Goal: Complete application form: Complete application form

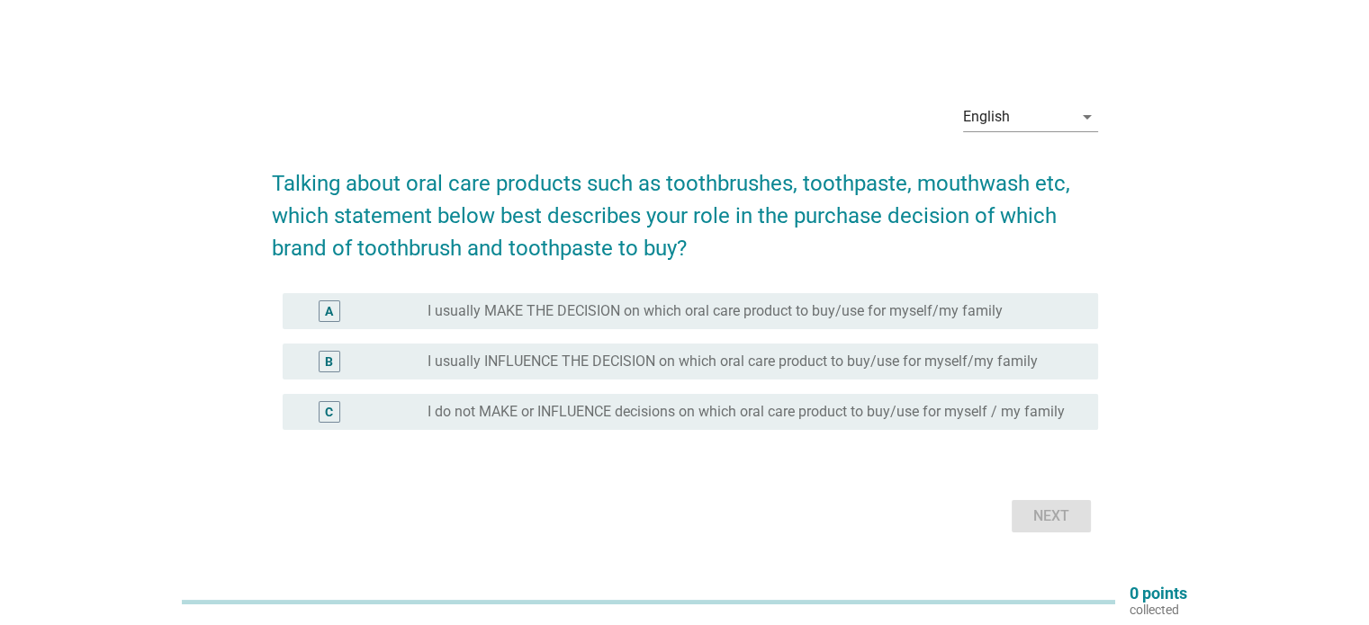
click at [724, 316] on label "I usually MAKE THE DECISION on which oral care product to buy/use for myself/my…" at bounding box center [714, 311] width 575 height 18
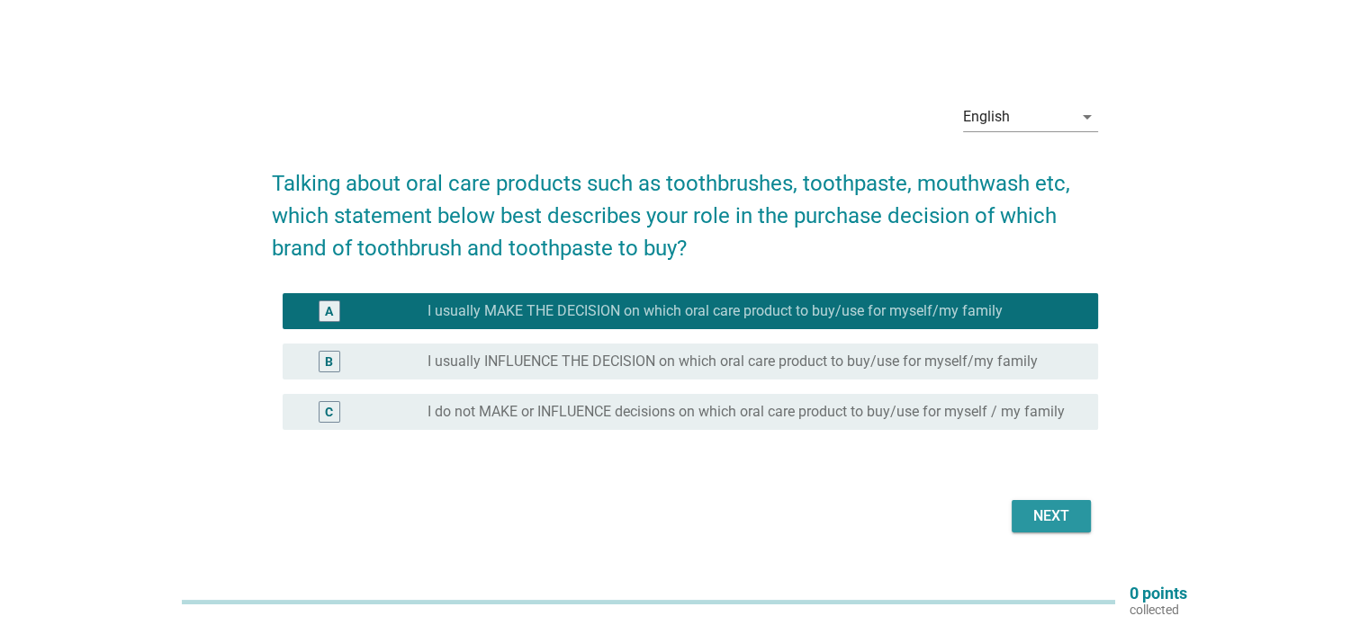
click at [1072, 519] on div "Next" at bounding box center [1051, 517] width 50 height 22
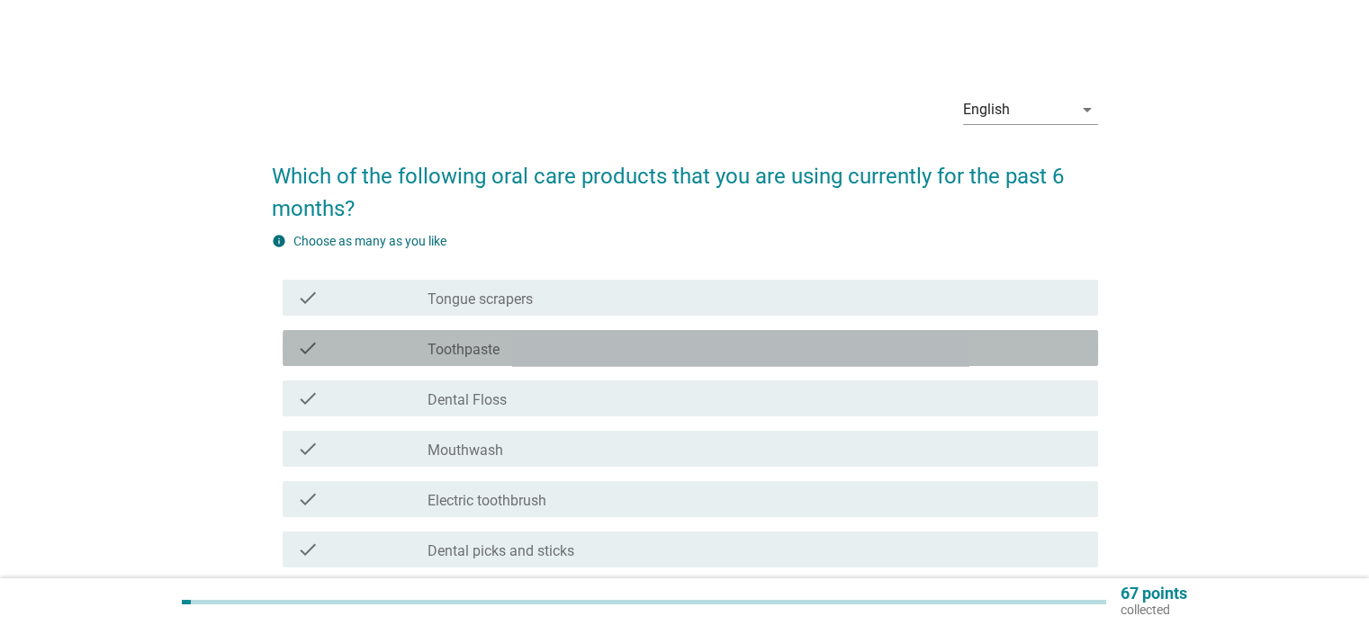
click at [552, 337] on div "check_box_outline_blank Toothpaste" at bounding box center [754, 348] width 655 height 22
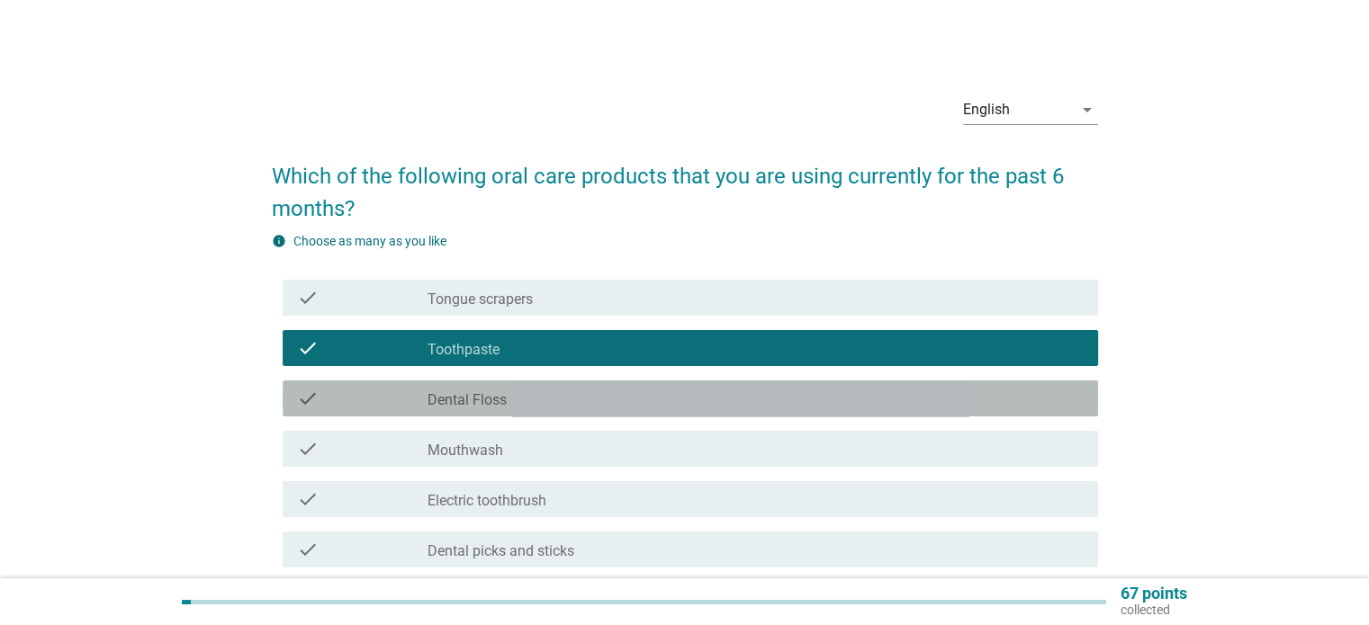
click at [557, 395] on div "check_box_outline_blank Dental Floss" at bounding box center [754, 399] width 655 height 22
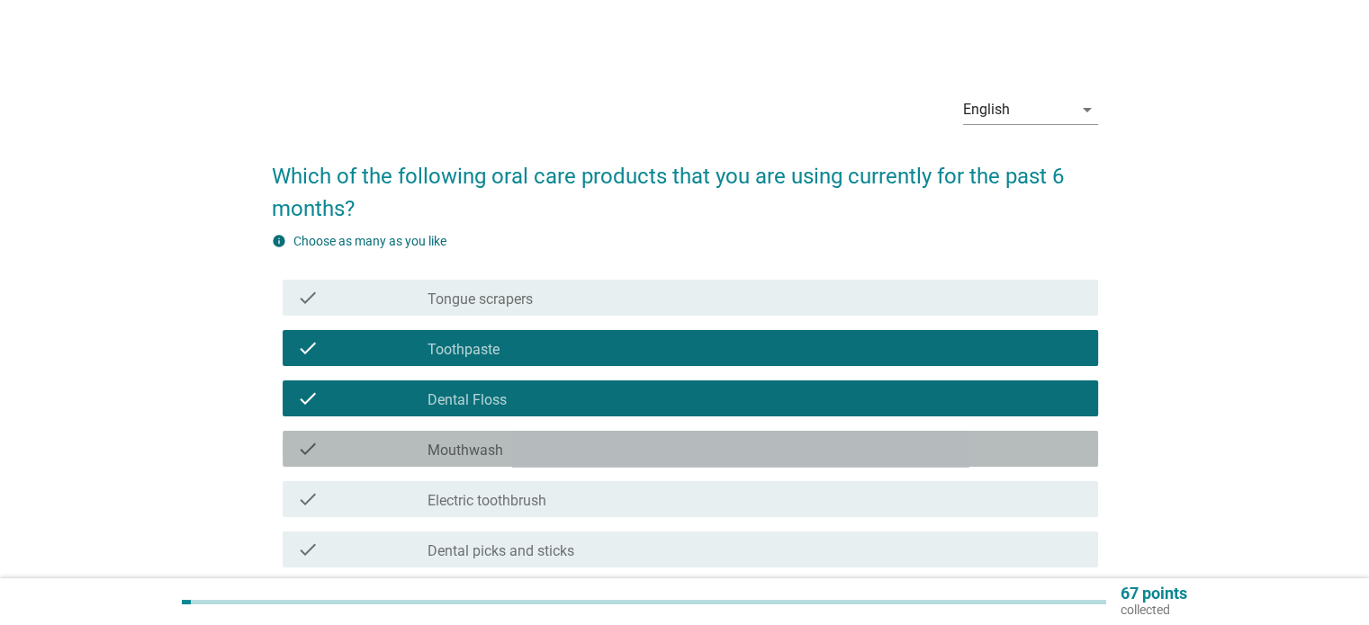
click at [540, 452] on div "check_box_outline_blank Mouthwash" at bounding box center [754, 449] width 655 height 22
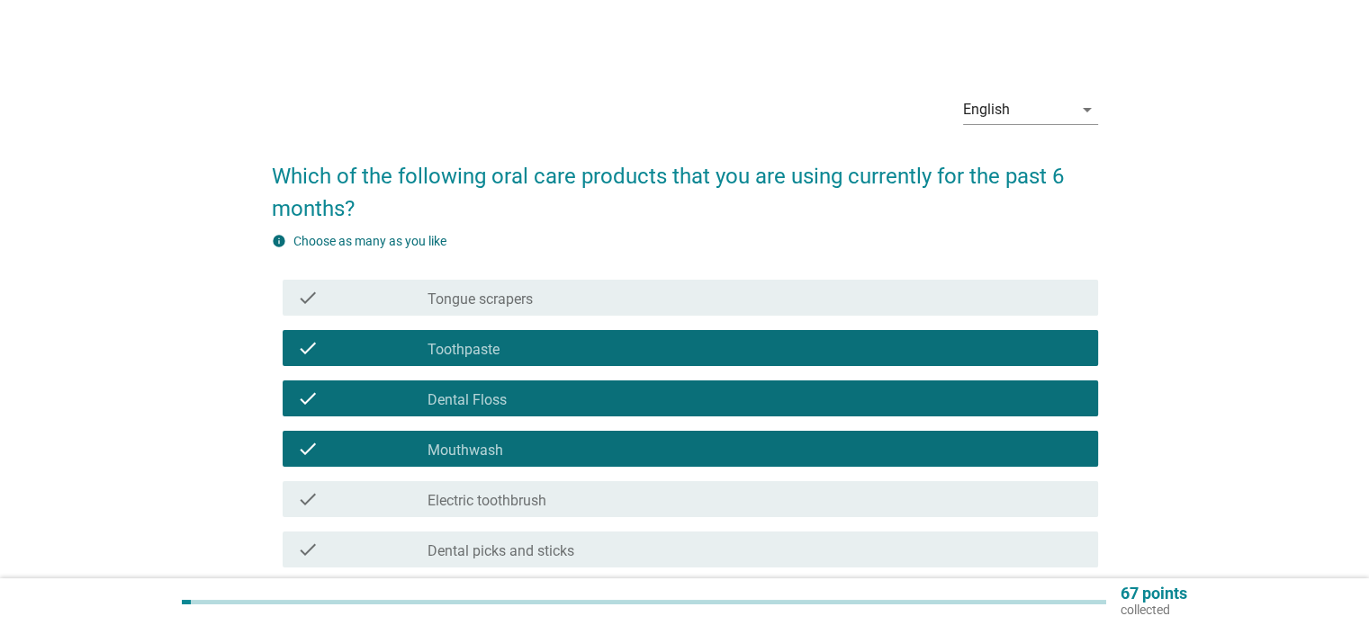
click at [601, 503] on div "check_box_outline_blank Electric toothbrush" at bounding box center [754, 500] width 655 height 22
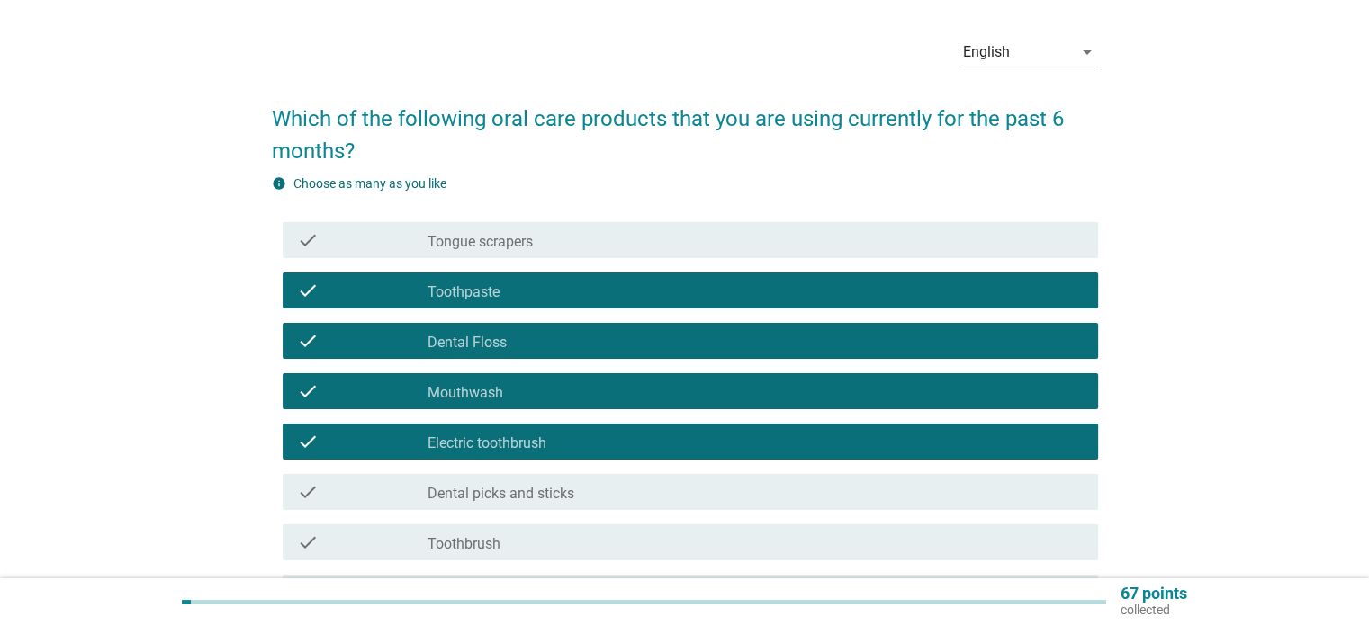
scroll to position [180, 0]
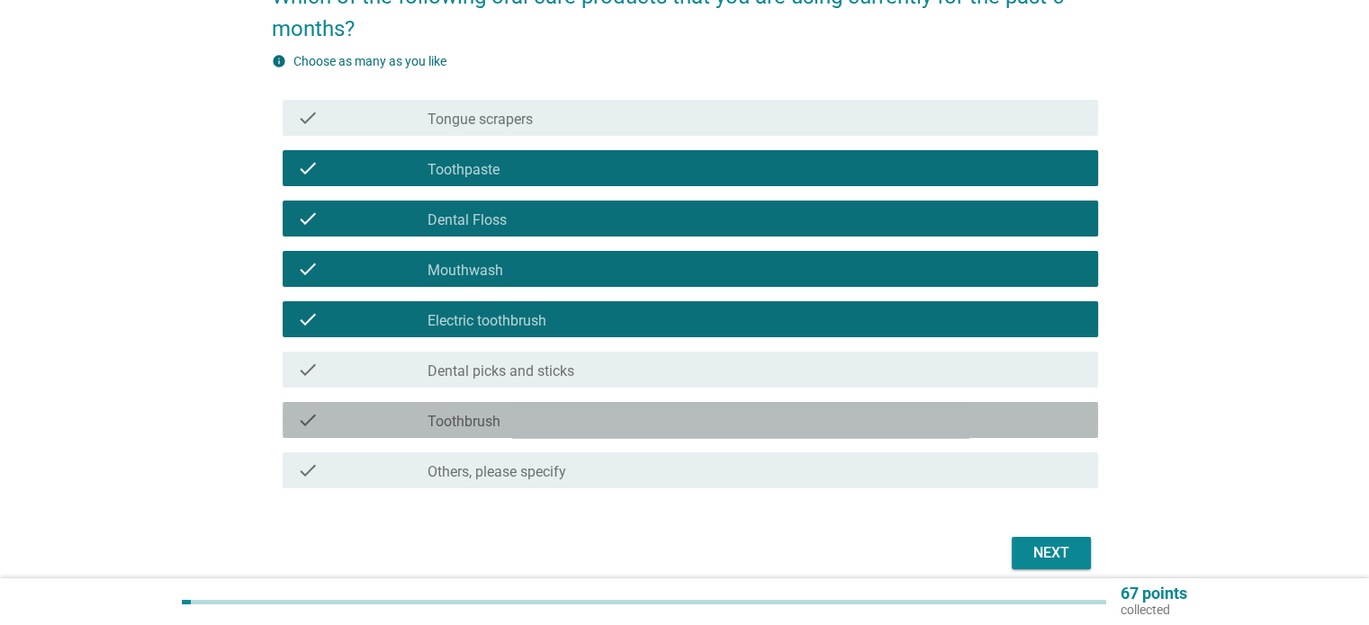
click at [663, 408] on div "check check_box_outline_blank Toothbrush" at bounding box center [690, 420] width 815 height 36
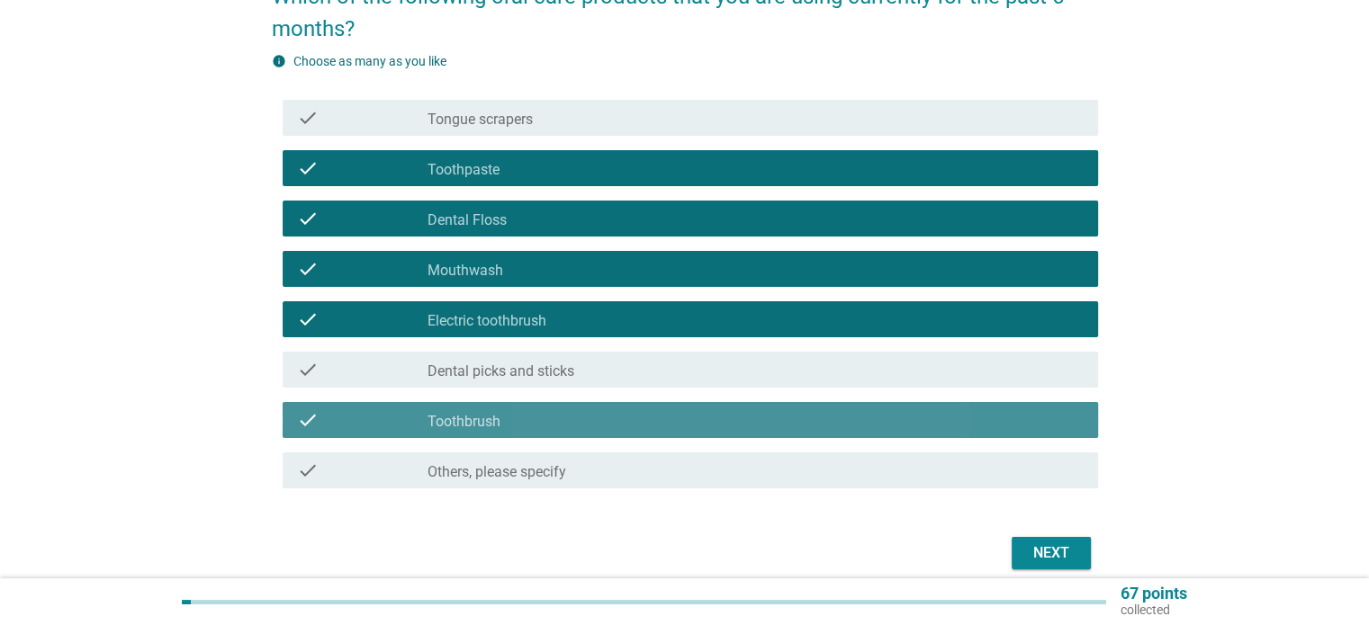
click at [683, 421] on div "check_box_outline_blank Toothbrush" at bounding box center [754, 420] width 655 height 22
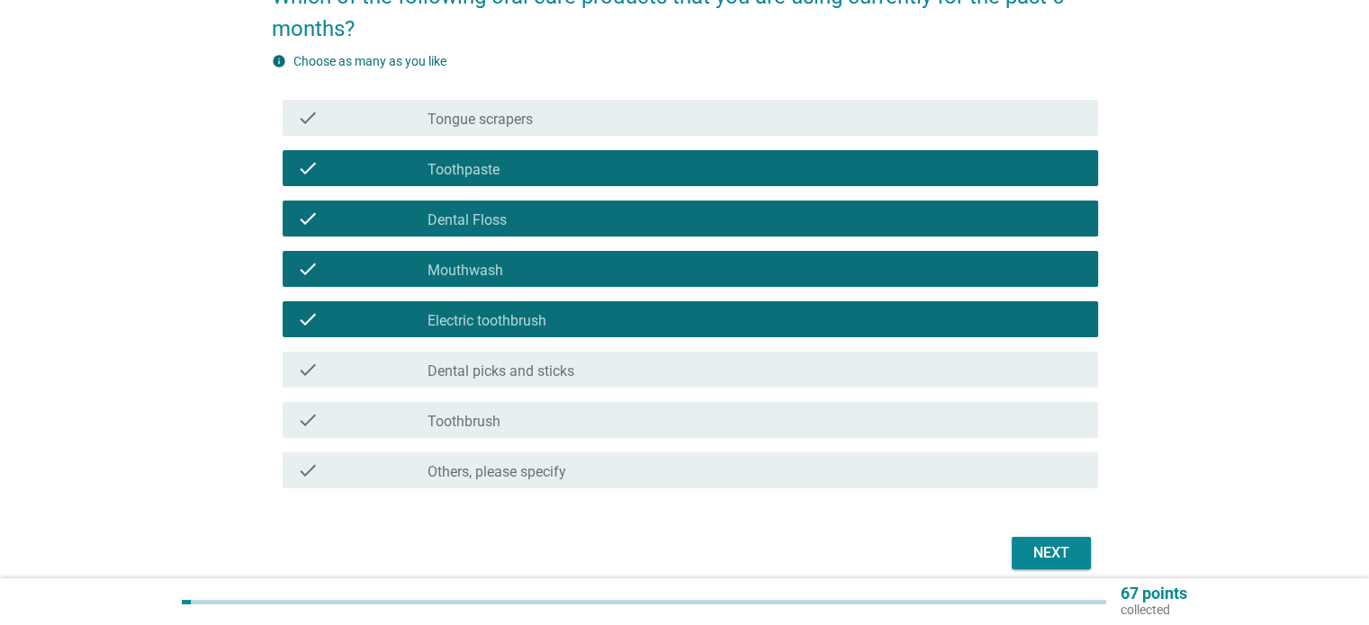
click at [680, 431] on div "check check_box_outline_blank Toothbrush" at bounding box center [690, 420] width 815 height 36
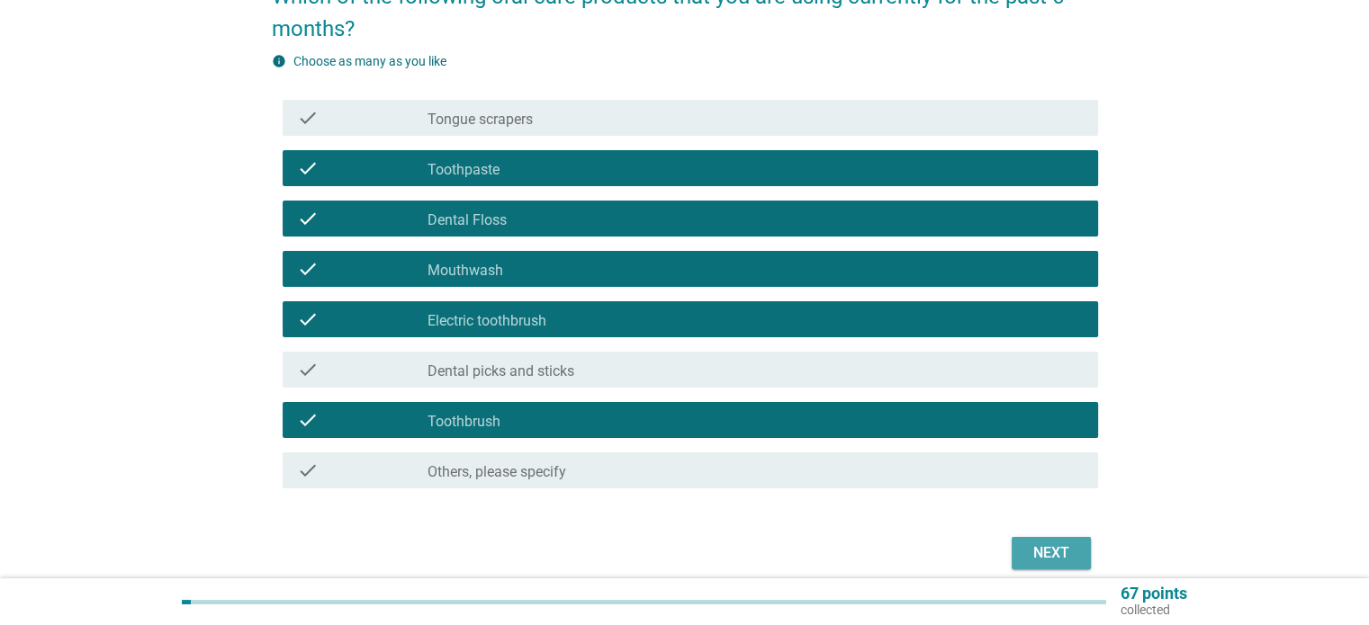
click at [1048, 552] on div "Next" at bounding box center [1051, 554] width 50 height 22
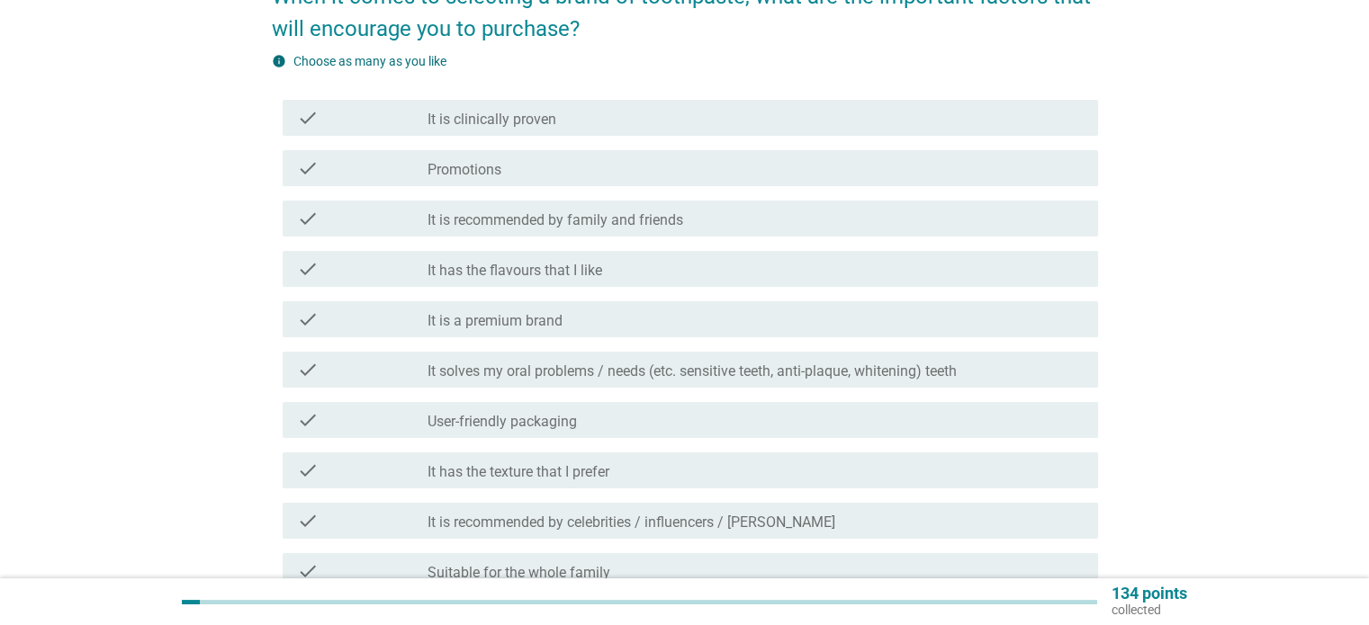
click at [671, 377] on label "It solves my oral problems / needs (etc. sensitive teeth, anti-plaque, whitenin…" at bounding box center [691, 372] width 529 height 18
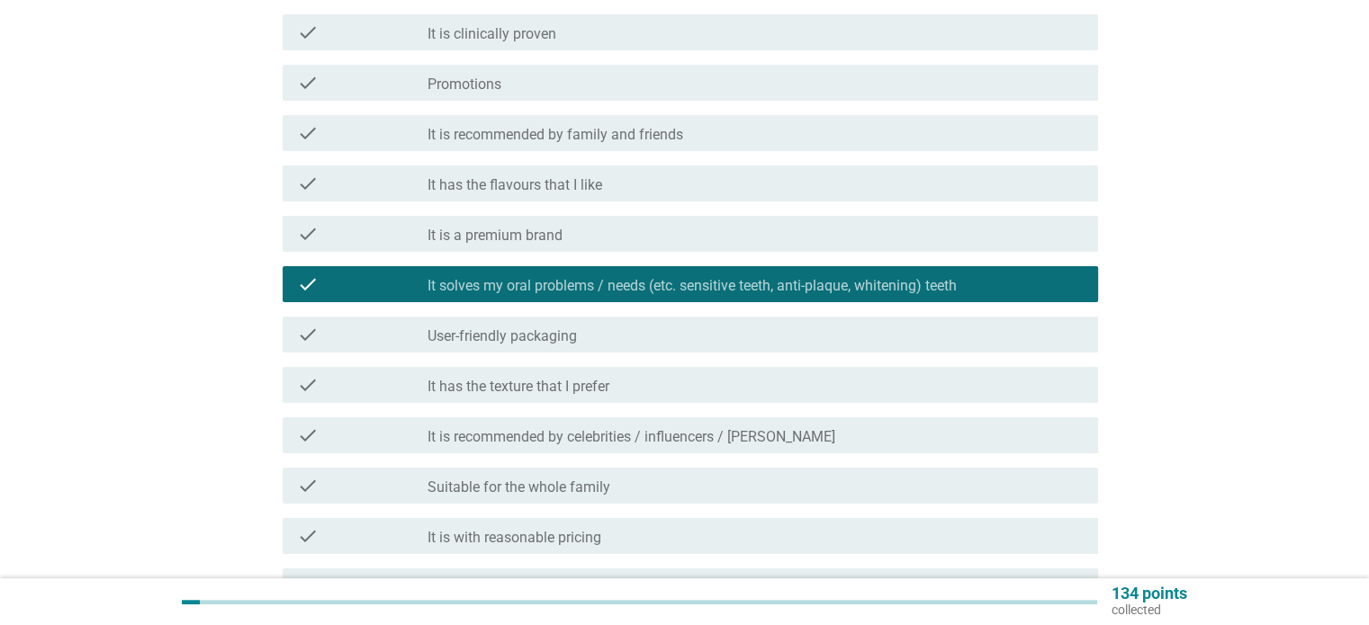
scroll to position [270, 0]
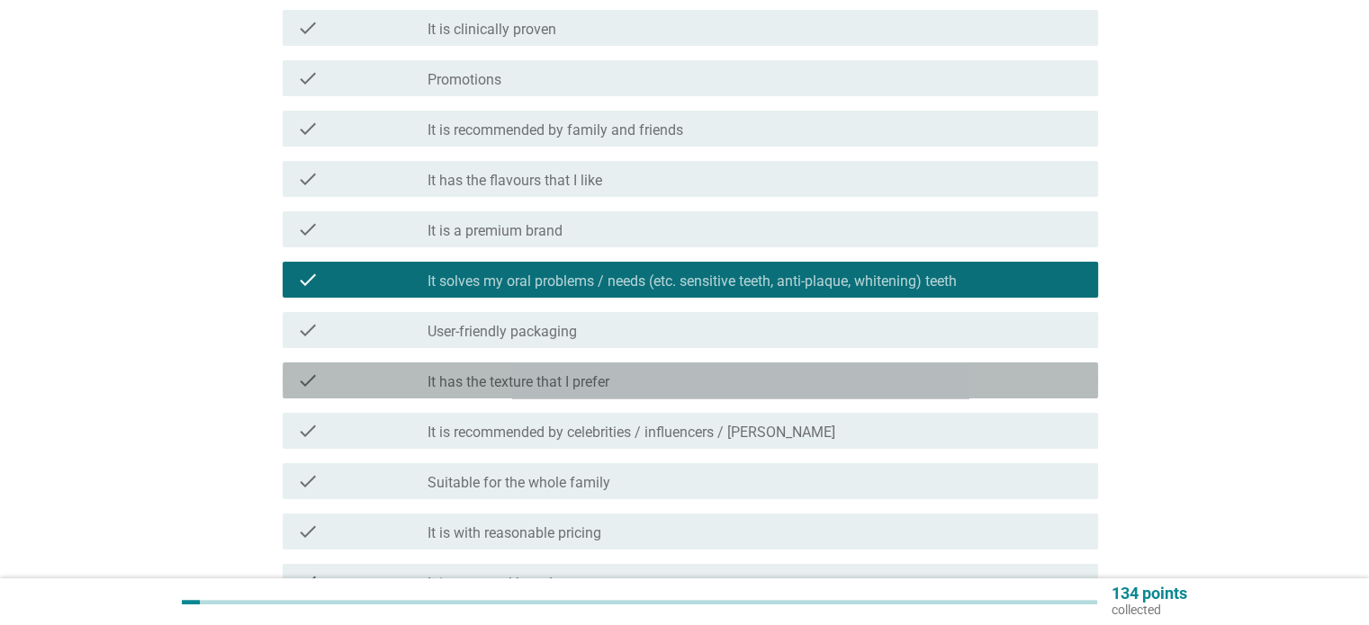
click at [674, 370] on div "check_box_outline_blank It has the texture that I prefer" at bounding box center [754, 381] width 655 height 22
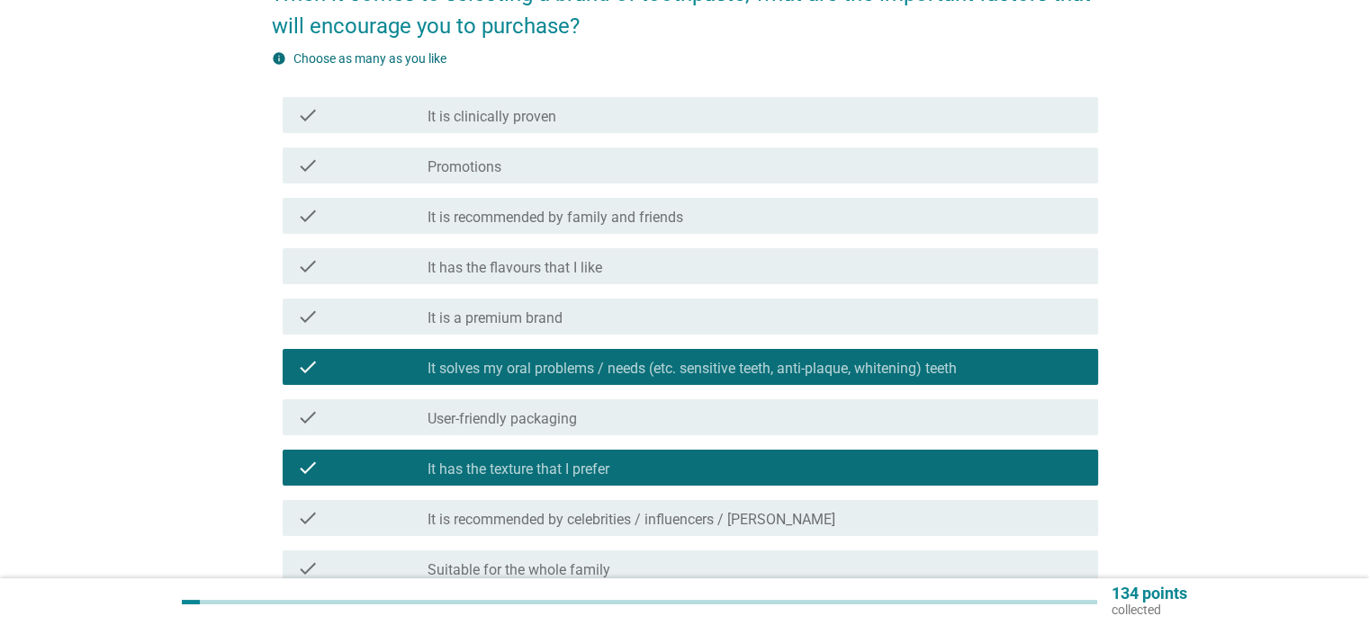
scroll to position [180, 0]
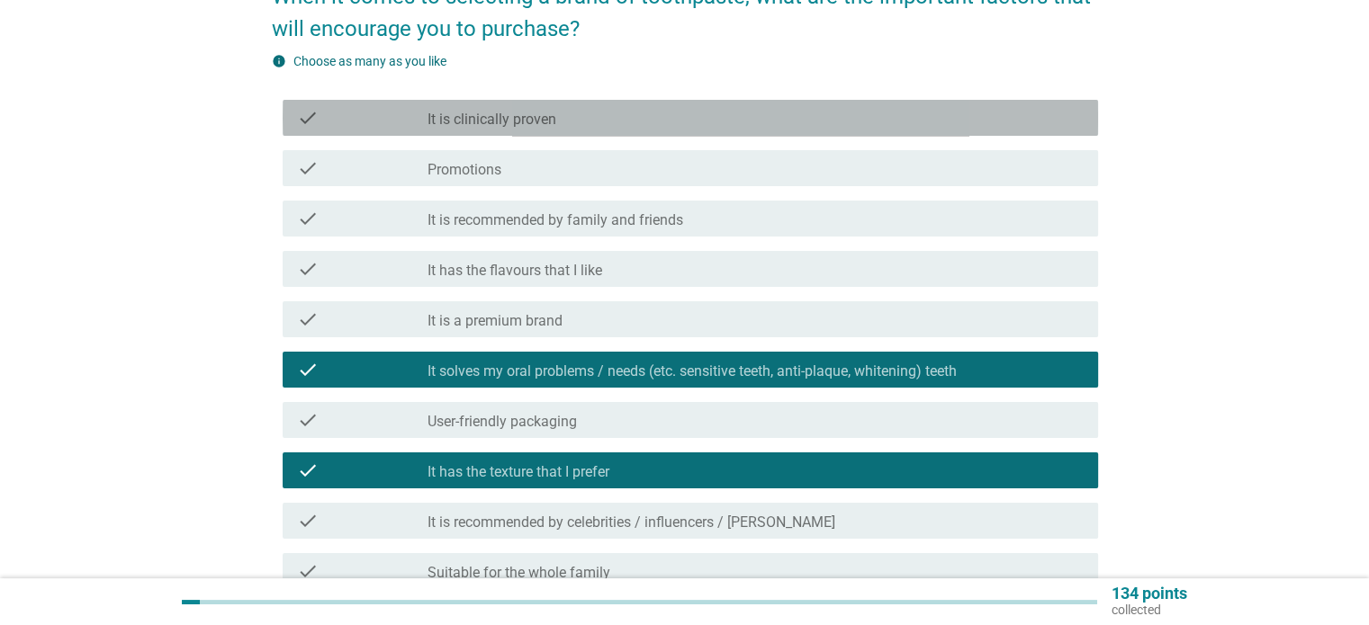
click at [612, 122] on div "check_box_outline_blank It is clinically proven" at bounding box center [754, 118] width 655 height 22
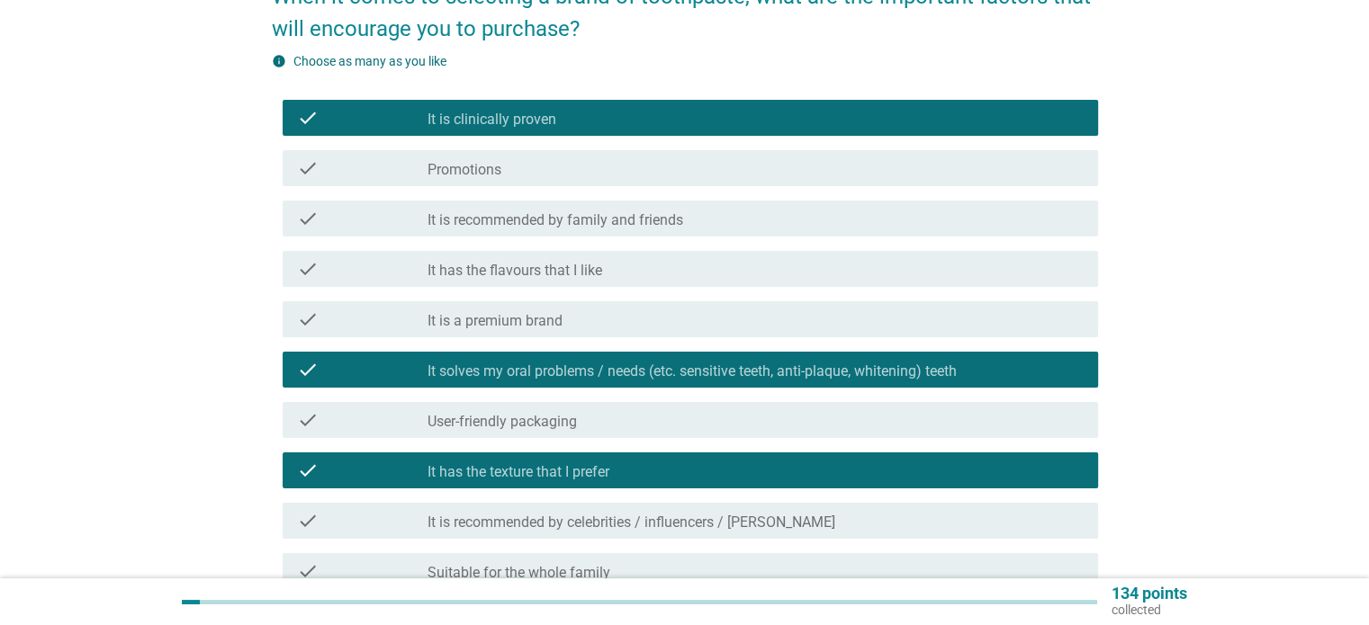
click at [612, 122] on div "check_box_outline_blank It is clinically proven" at bounding box center [754, 118] width 655 height 22
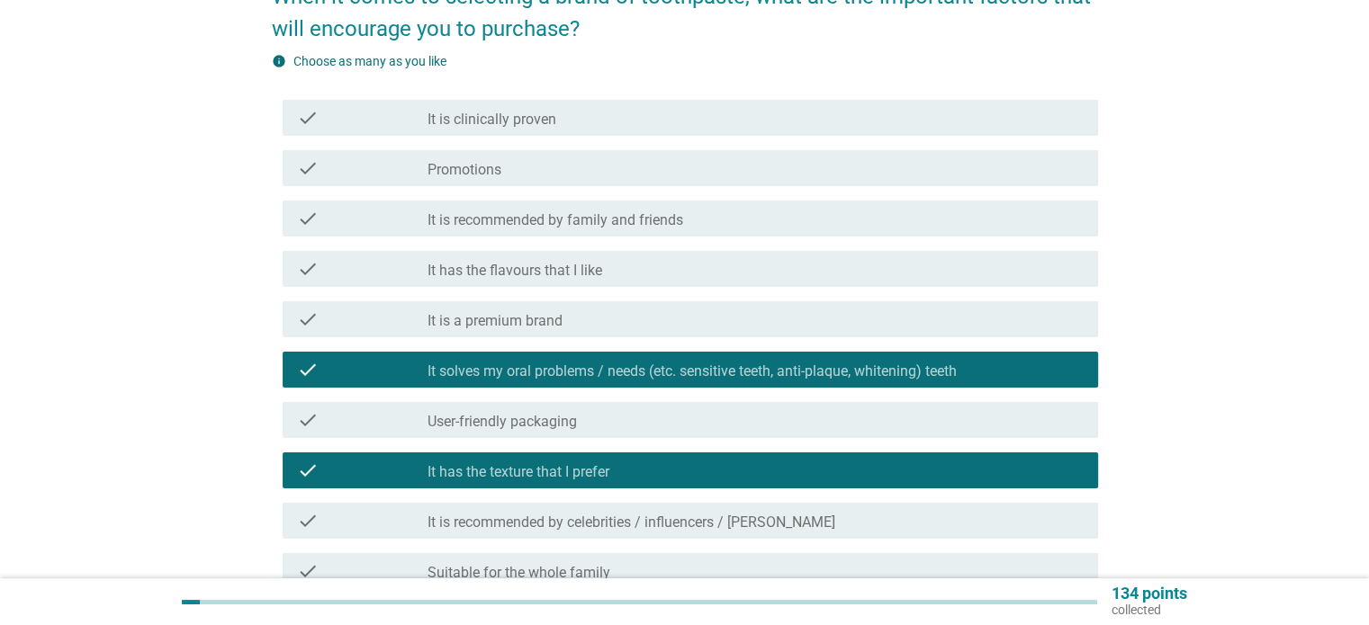
click at [623, 162] on div "check_box_outline_blank Promotions" at bounding box center [754, 168] width 655 height 22
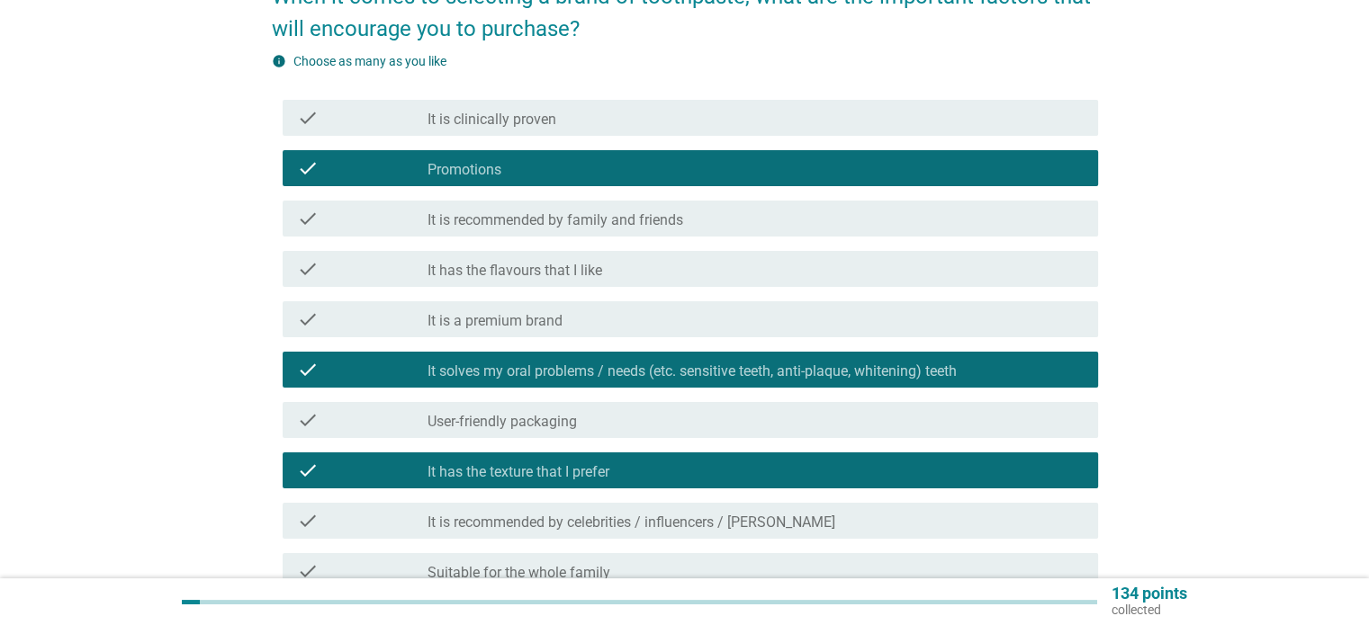
click at [623, 164] on div "check_box_outline_blank Promotions" at bounding box center [754, 168] width 655 height 22
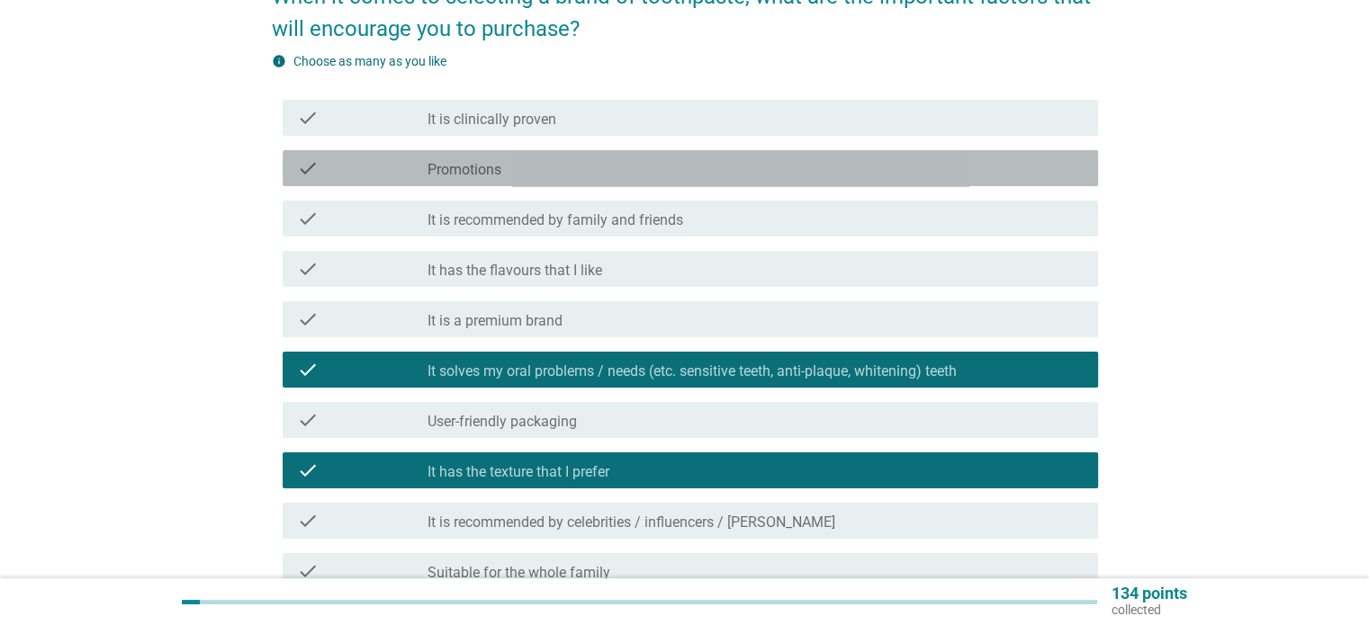
click at [623, 164] on div "check_box_outline_blank Promotions" at bounding box center [754, 168] width 655 height 22
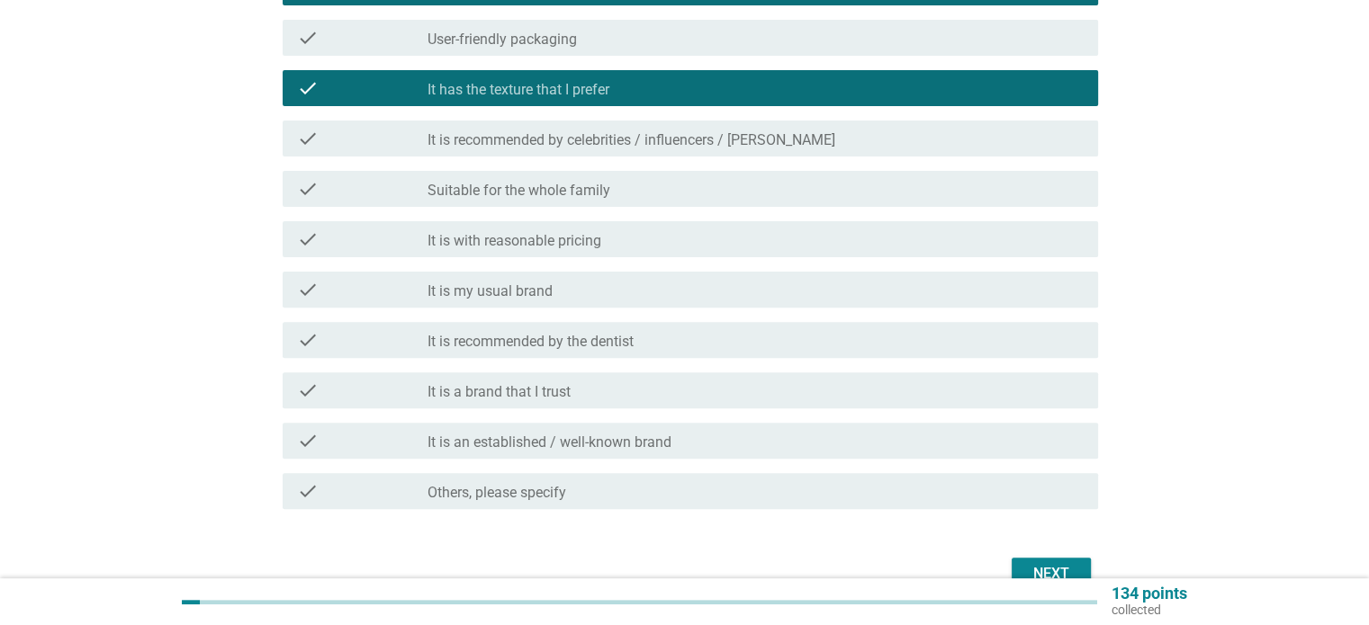
scroll to position [660, 0]
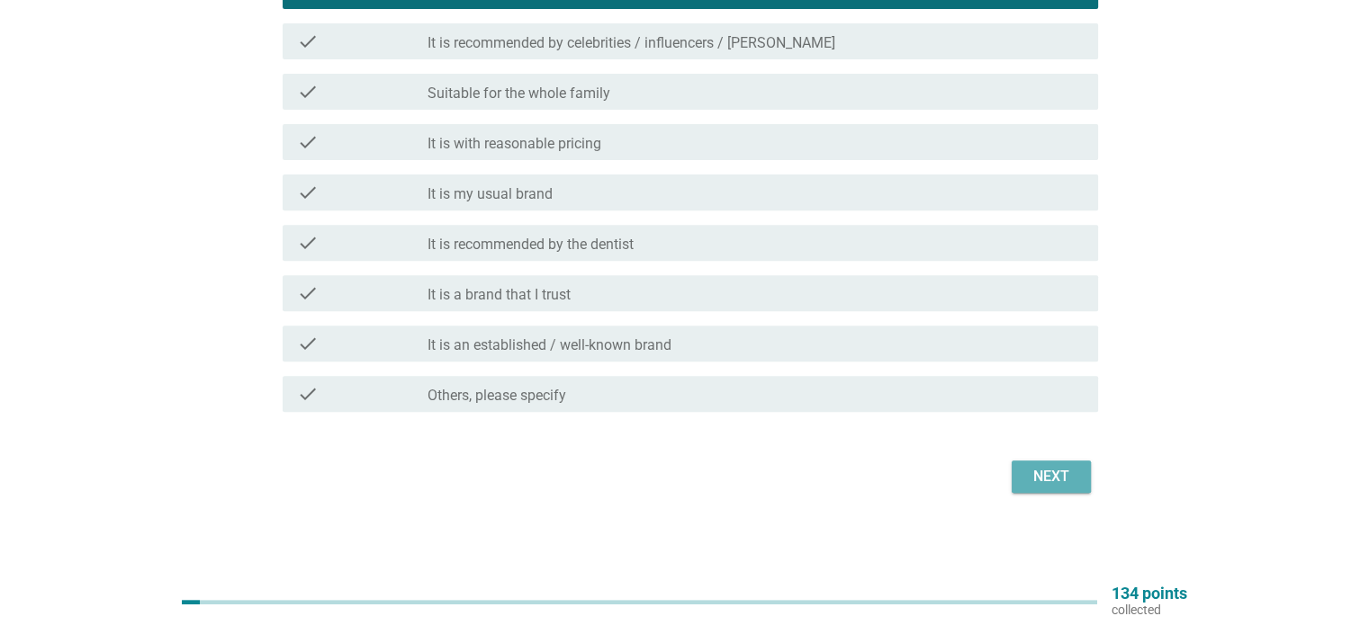
drag, startPoint x: 1037, startPoint y: 463, endPoint x: 1054, endPoint y: 484, distance: 26.8
click at [1037, 464] on button "Next" at bounding box center [1050, 477] width 79 height 32
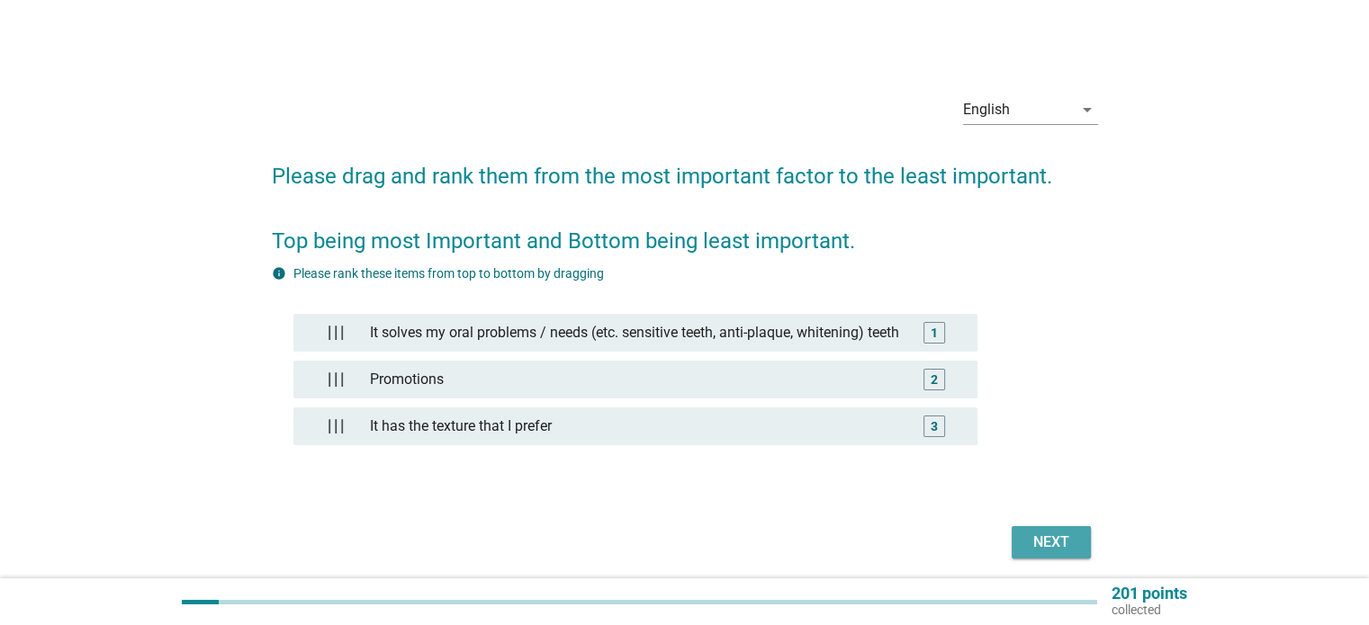
click at [1073, 553] on div "Next" at bounding box center [1051, 543] width 50 height 22
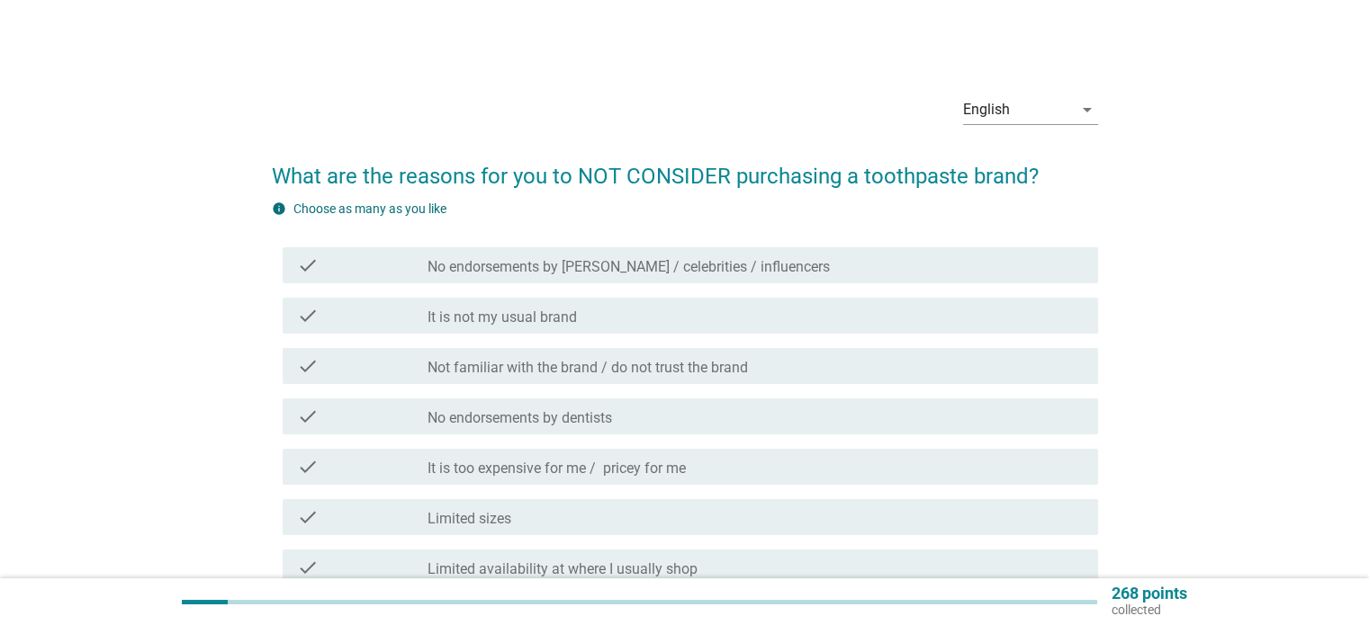
click at [819, 312] on div "check_box_outline_blank It is not my usual brand" at bounding box center [754, 316] width 655 height 22
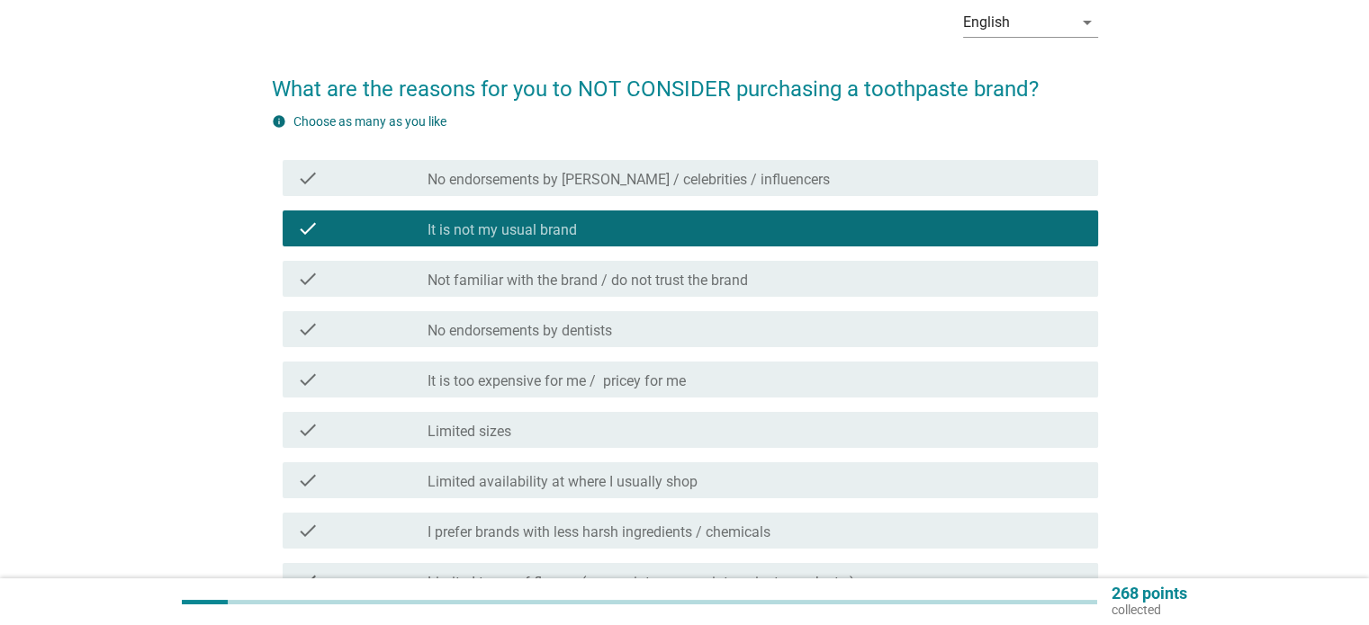
scroll to position [90, 0]
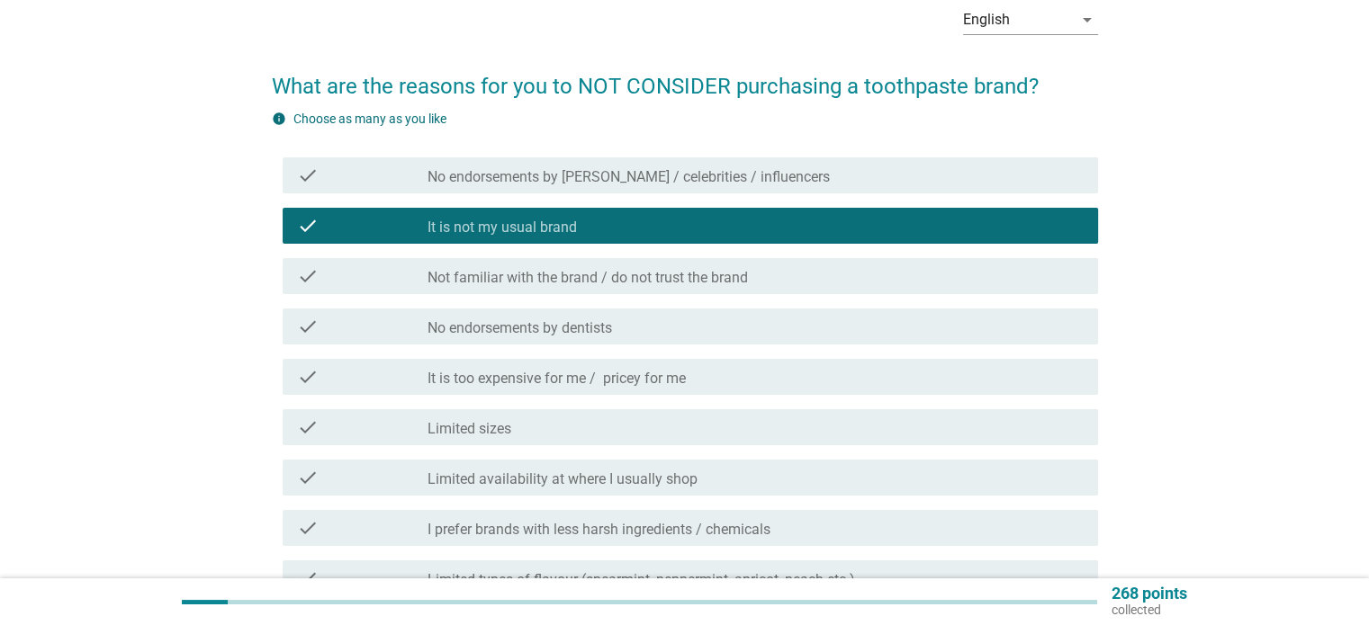
click at [723, 321] on div "check_box_outline_blank No endorsements by dentists" at bounding box center [754, 327] width 655 height 22
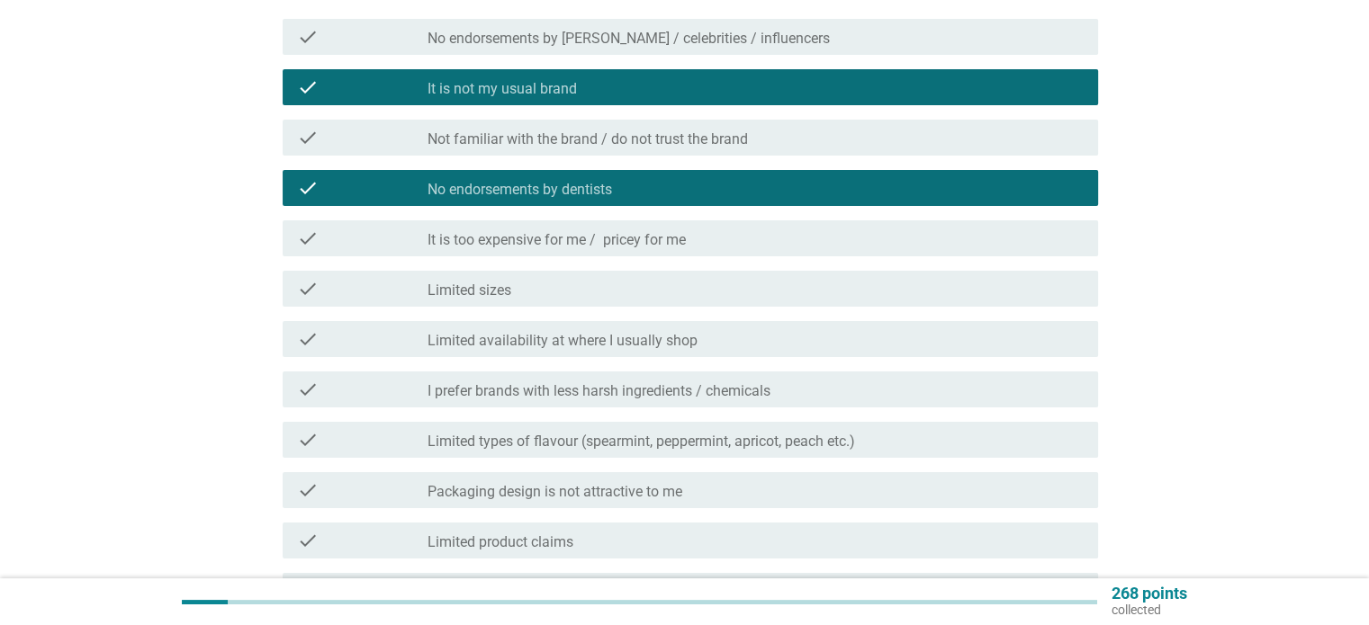
scroll to position [270, 0]
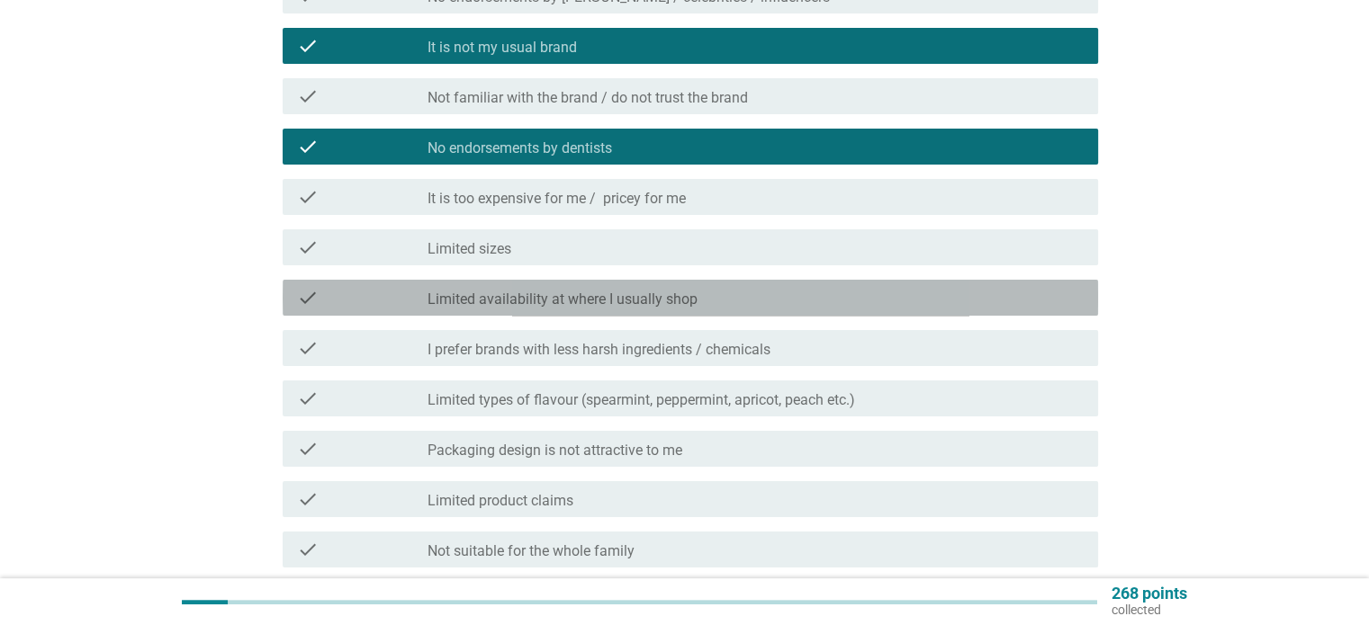
click at [702, 296] on div "check_box_outline_blank Limited availability at where I usually shop" at bounding box center [754, 298] width 655 height 22
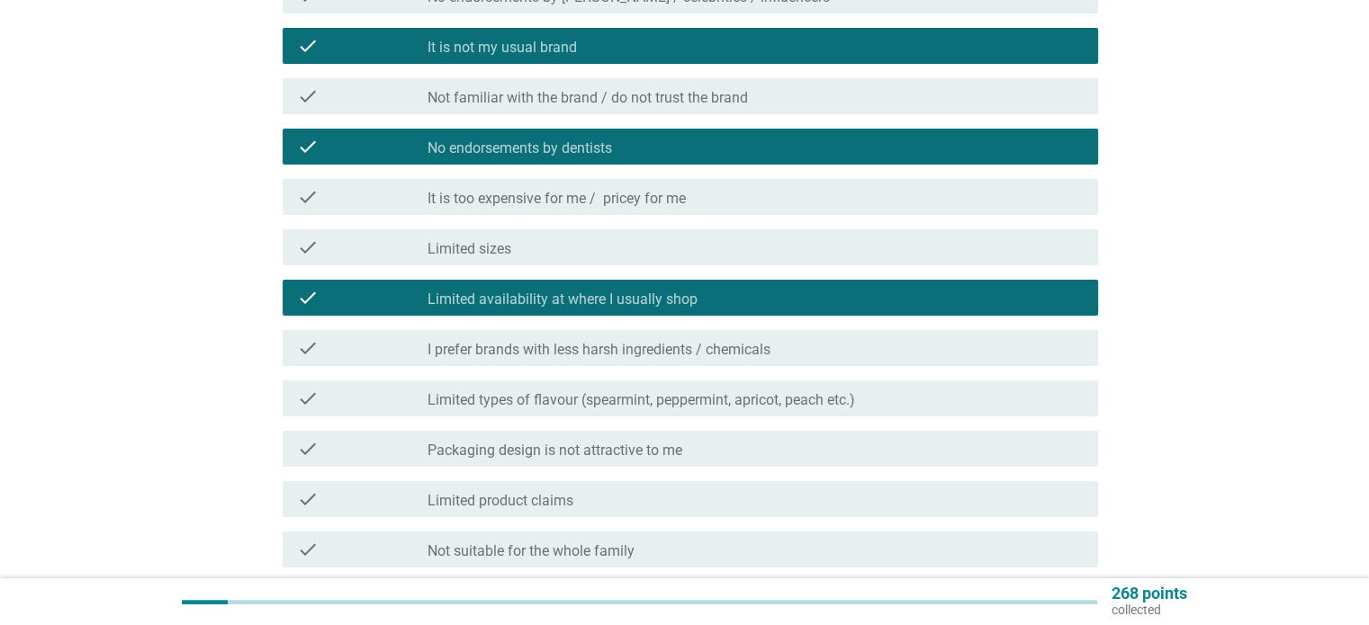
click at [704, 295] on div "check_box_outline_blank Limited availability at where I usually shop" at bounding box center [754, 298] width 655 height 22
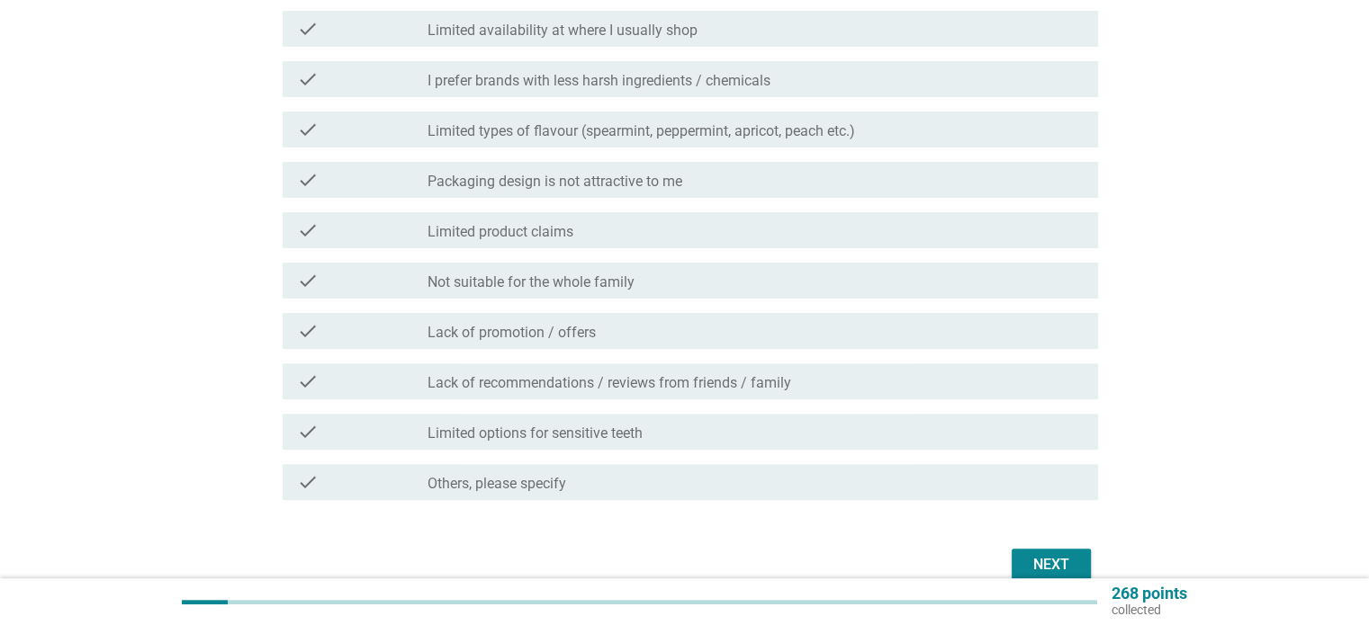
scroll to position [540, 0]
click at [659, 319] on div "check_box_outline_blank Lack of promotion / offers" at bounding box center [754, 330] width 655 height 22
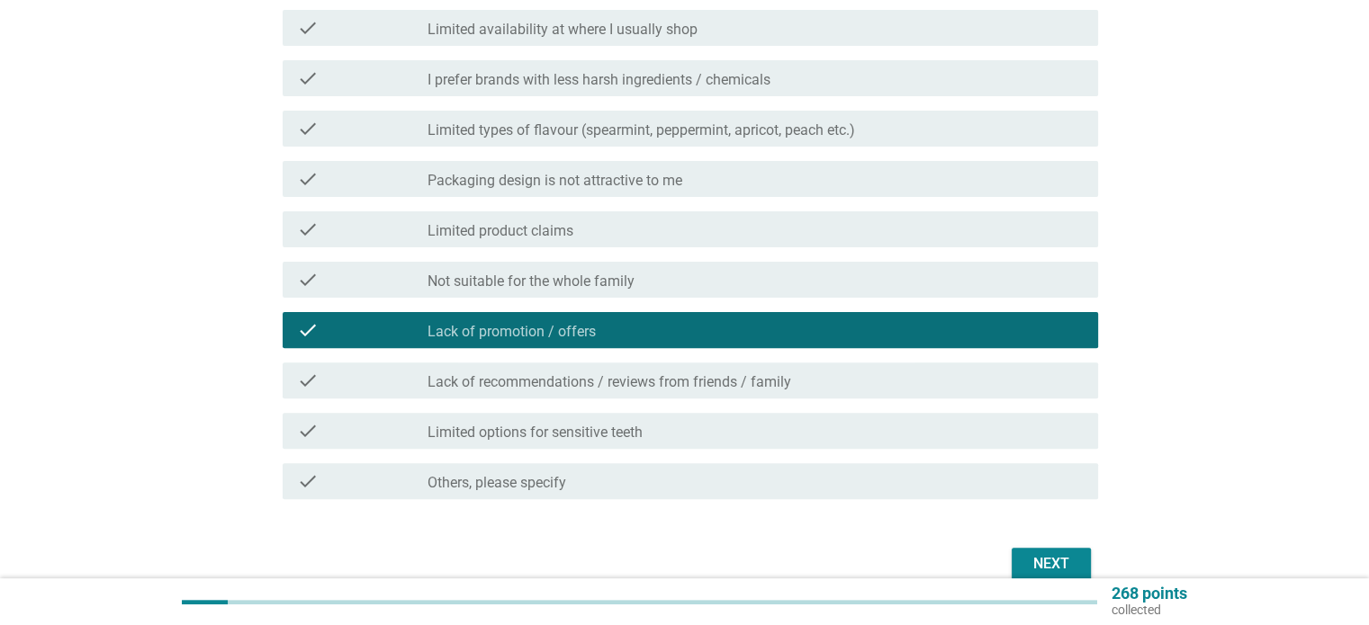
click at [705, 384] on label "Lack of recommendations / reviews from friends / family" at bounding box center [609, 382] width 364 height 18
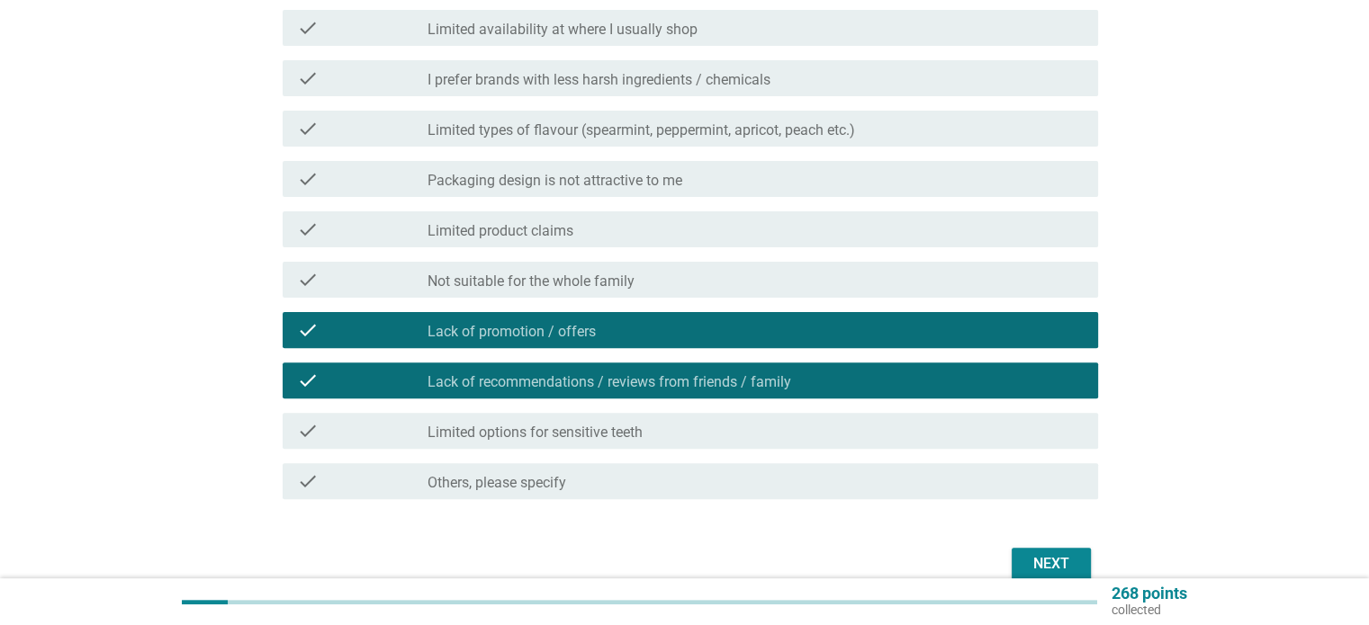
click at [764, 382] on label "Lack of recommendations / reviews from friends / family" at bounding box center [609, 382] width 364 height 18
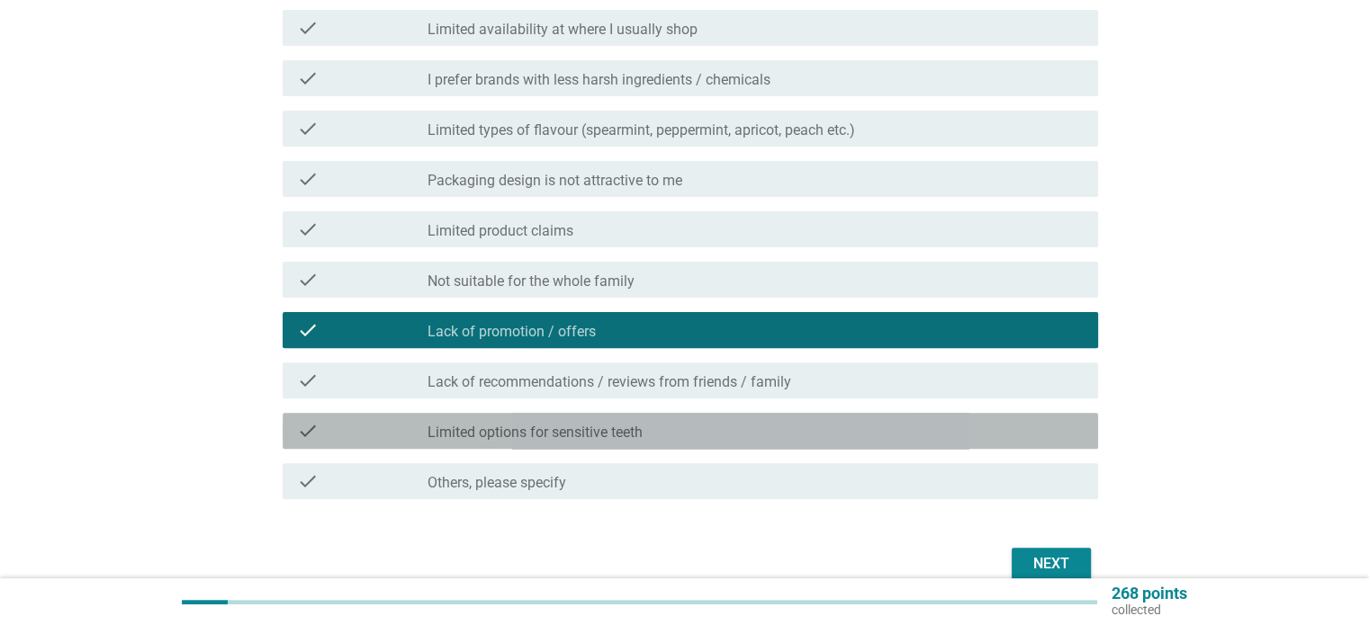
click at [785, 431] on div "check_box_outline_blank Limited options for sensitive teeth" at bounding box center [754, 431] width 655 height 22
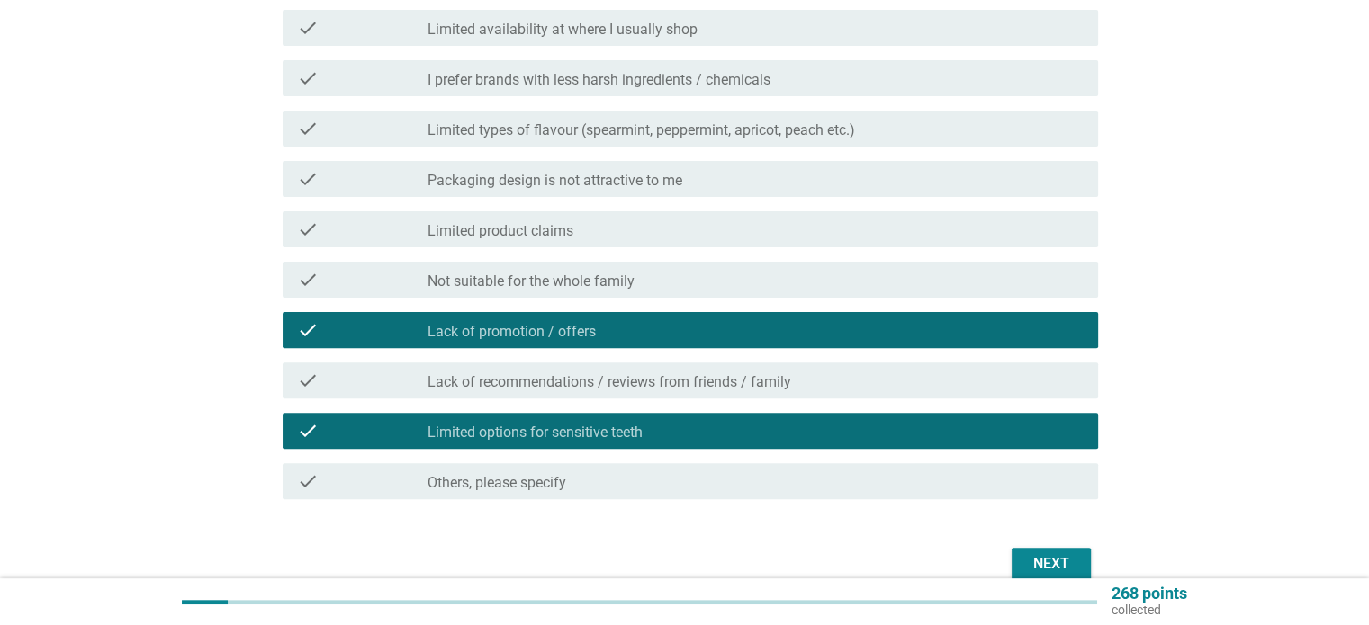
click at [1060, 568] on div "Next" at bounding box center [1051, 564] width 50 height 22
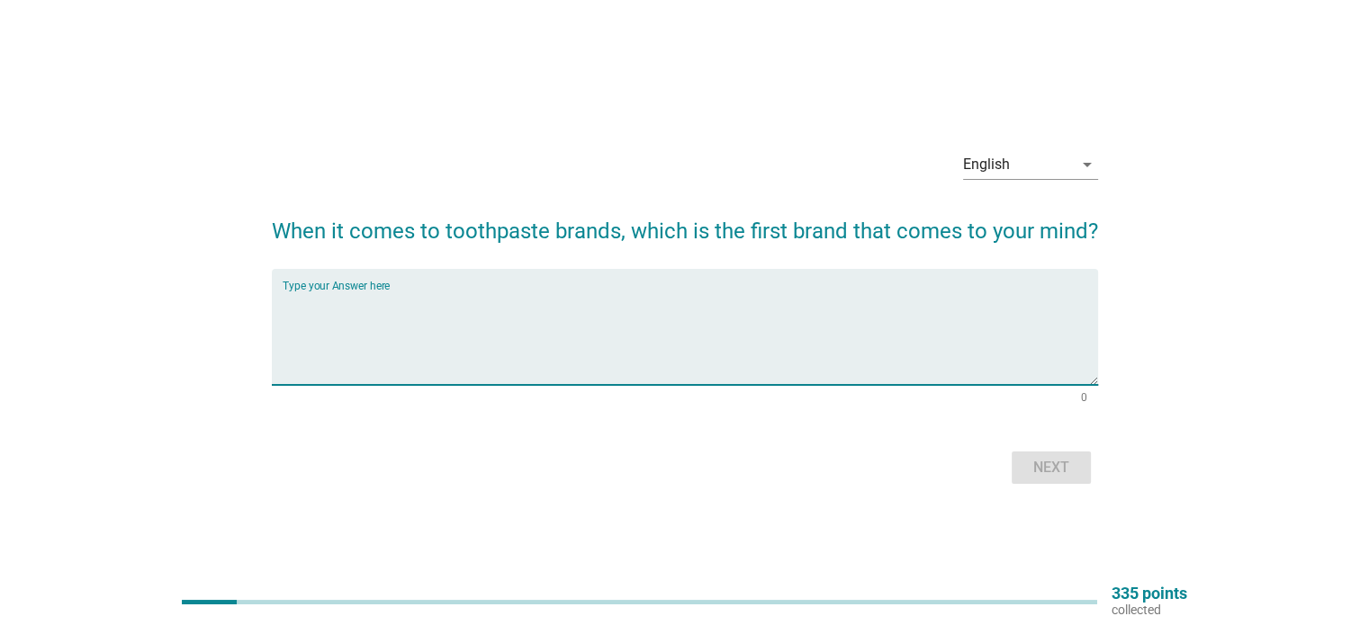
click at [795, 292] on textarea "Type your Answer here" at bounding box center [690, 338] width 815 height 94
type textarea "colgate"
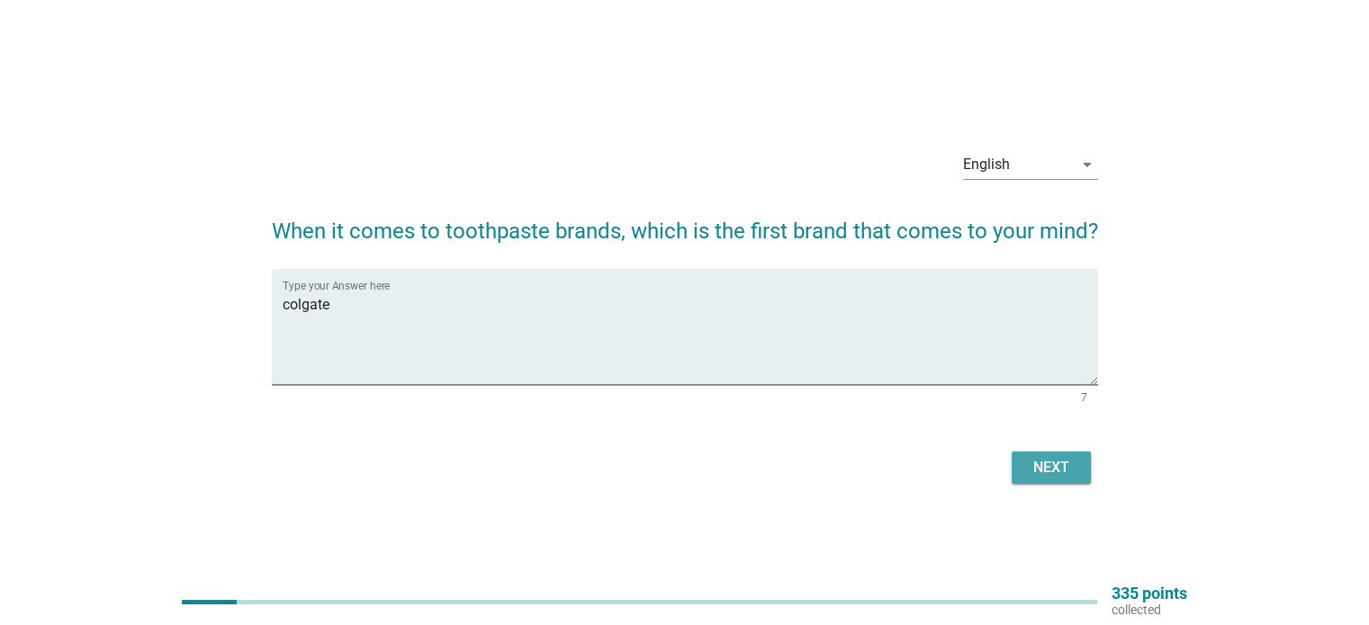
click at [1072, 474] on div "Next" at bounding box center [1051, 468] width 50 height 22
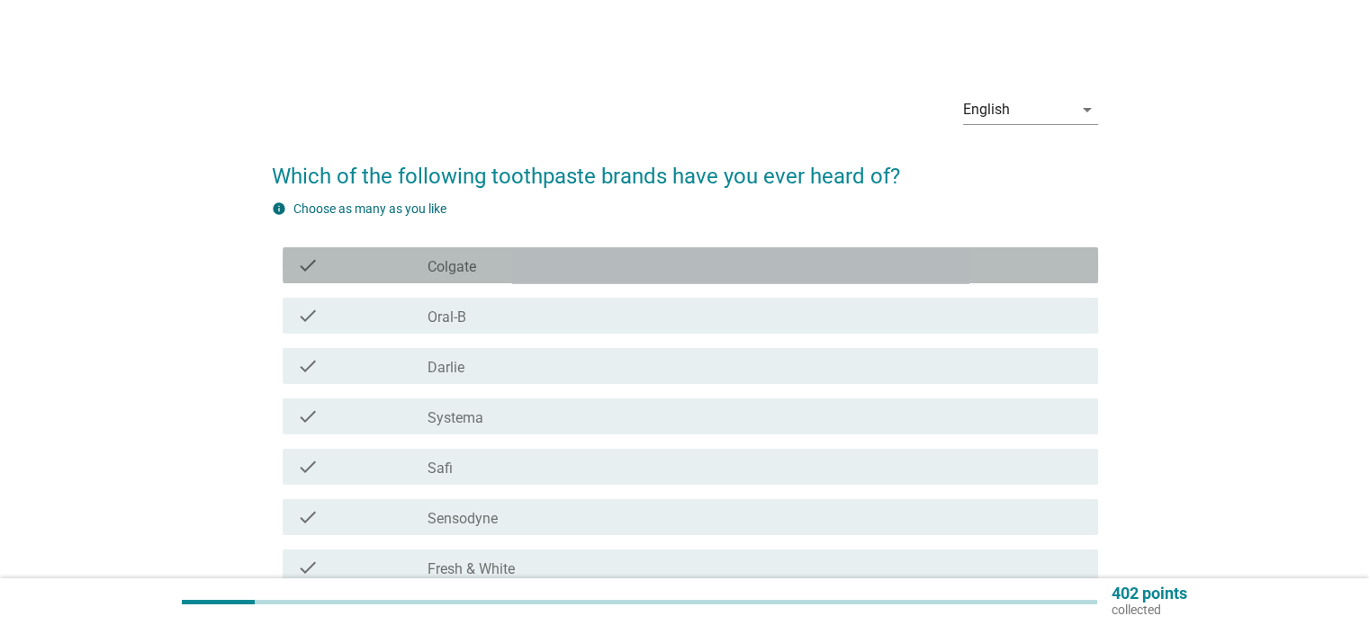
click at [875, 270] on div "check_box_outline_blank Colgate" at bounding box center [754, 266] width 655 height 22
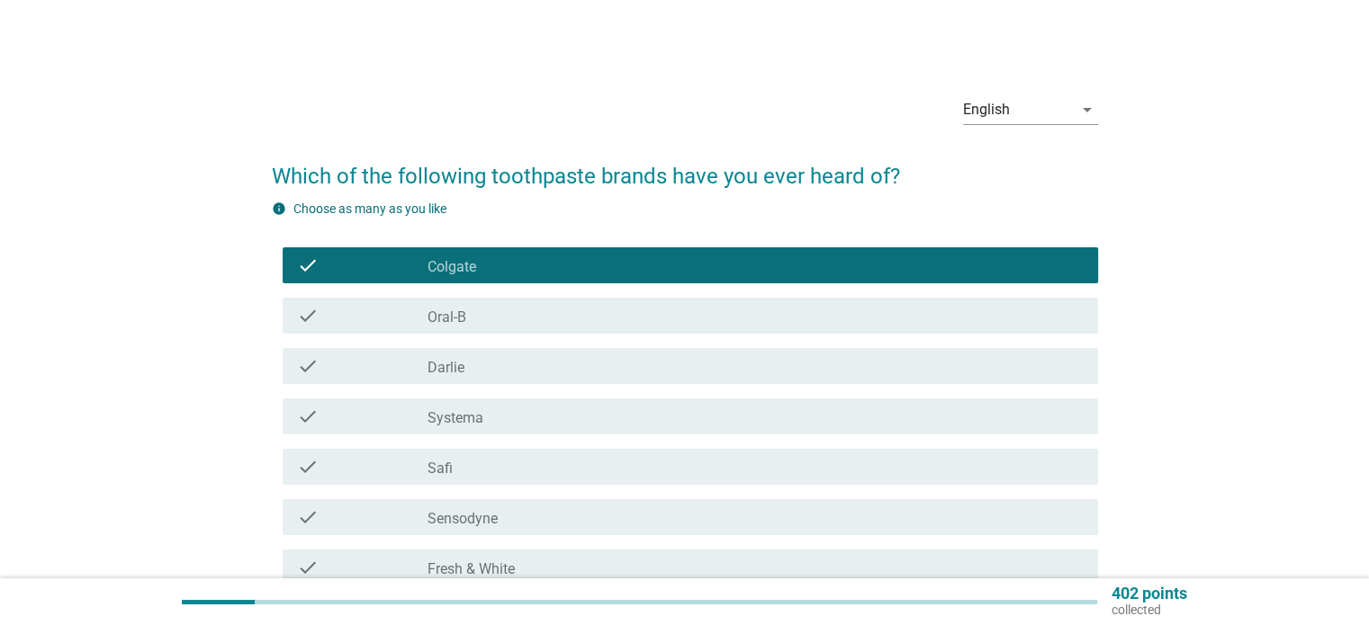
click at [874, 319] on div "check_box_outline_blank Oral-B" at bounding box center [754, 316] width 655 height 22
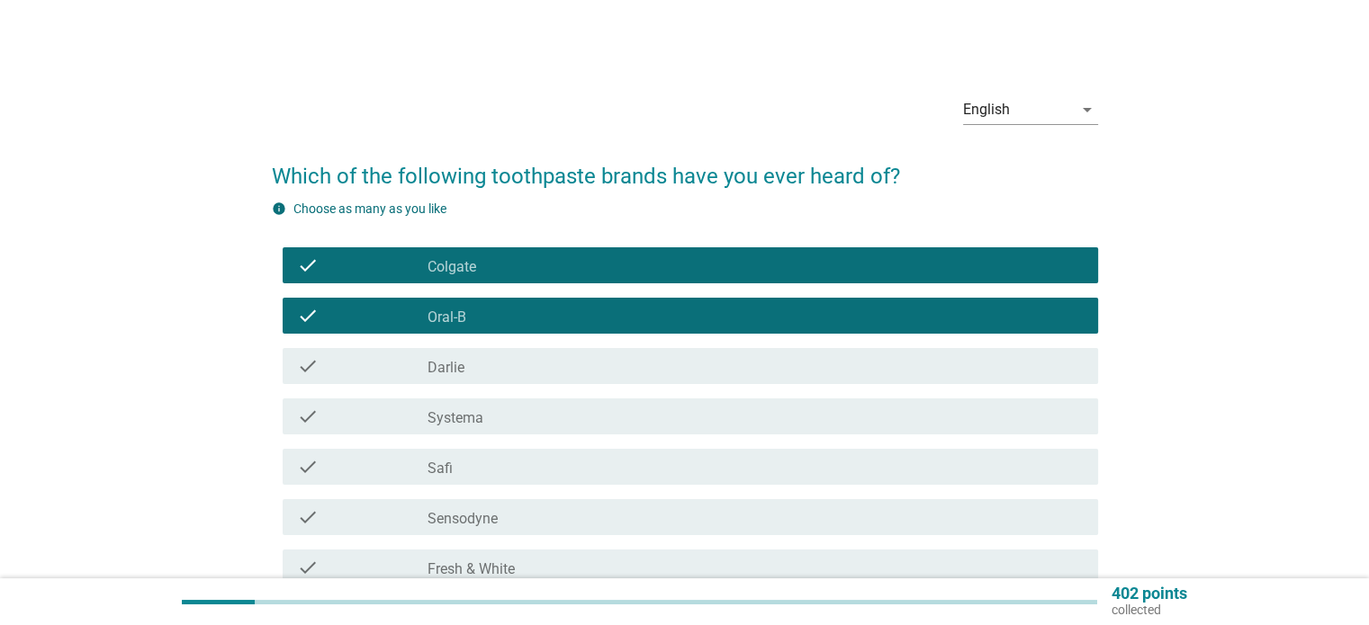
click at [878, 377] on div "check check_box_outline_blank [PERSON_NAME]" at bounding box center [690, 366] width 815 height 36
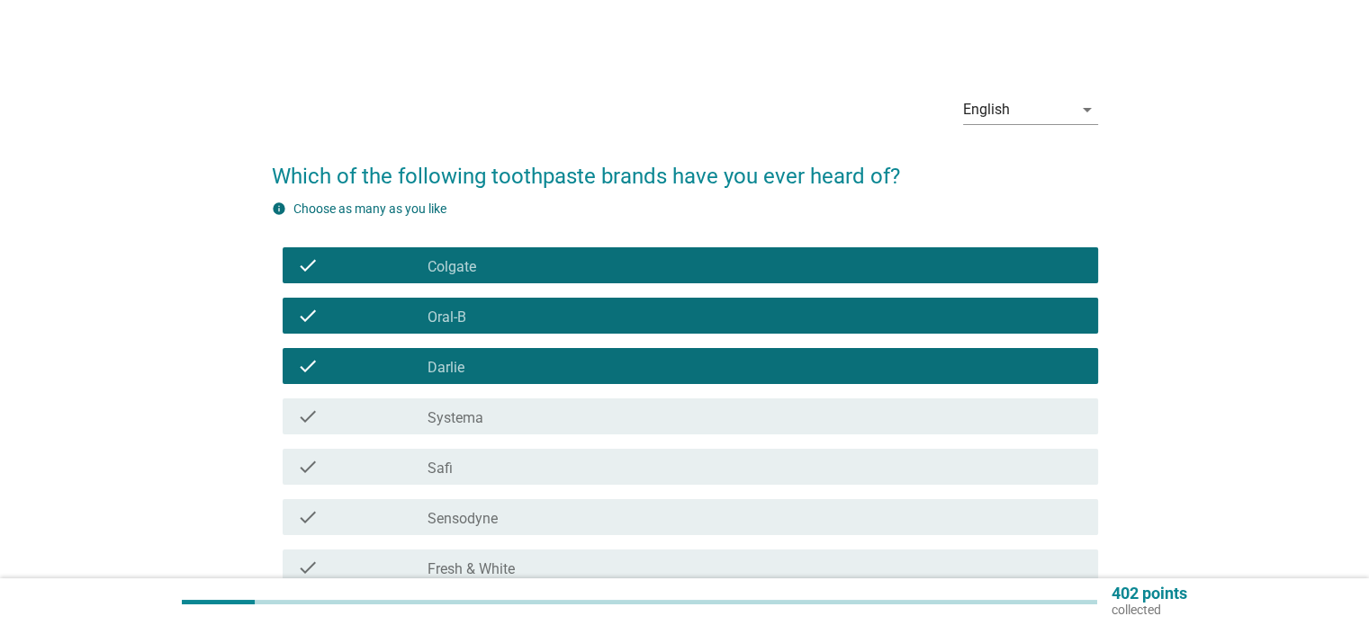
click at [878, 420] on div "check_box_outline_blank Systema" at bounding box center [754, 417] width 655 height 22
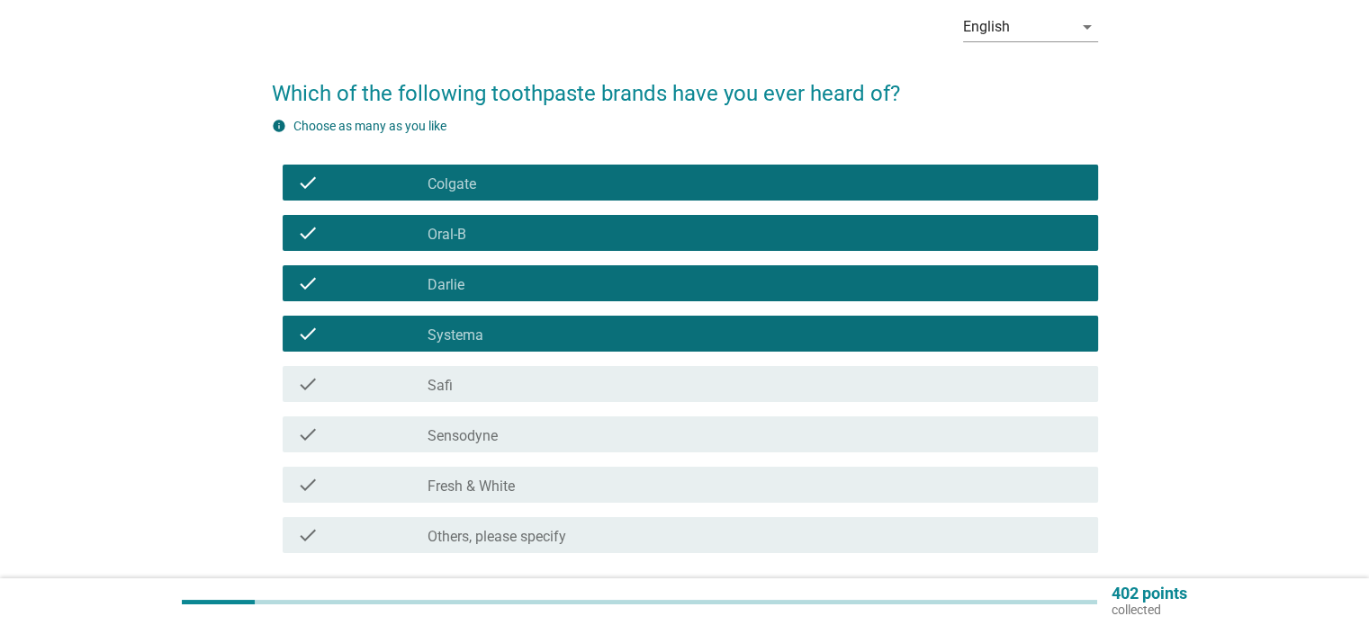
scroll to position [90, 0]
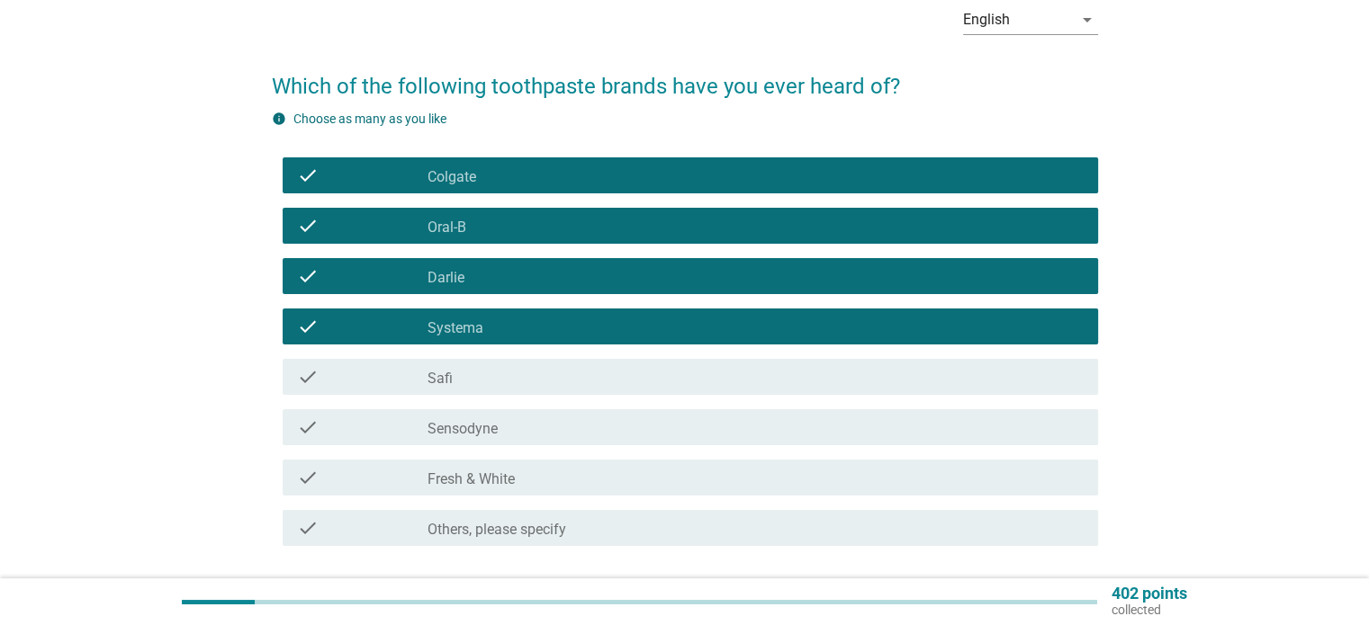
click at [862, 396] on div "check check_box_outline_blank Safi" at bounding box center [685, 377] width 826 height 50
click at [860, 384] on div "check_box_outline_blank Safi" at bounding box center [754, 377] width 655 height 22
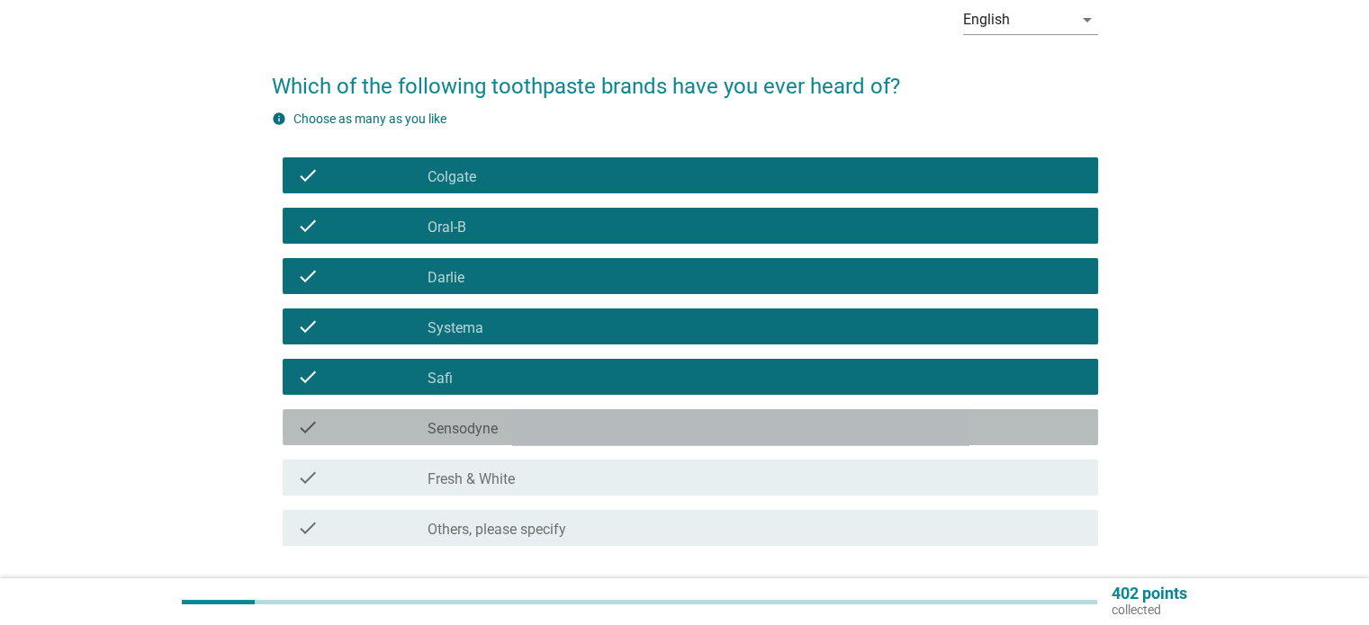
click at [859, 422] on div "check_box_outline_blank Sensodyne" at bounding box center [754, 428] width 655 height 22
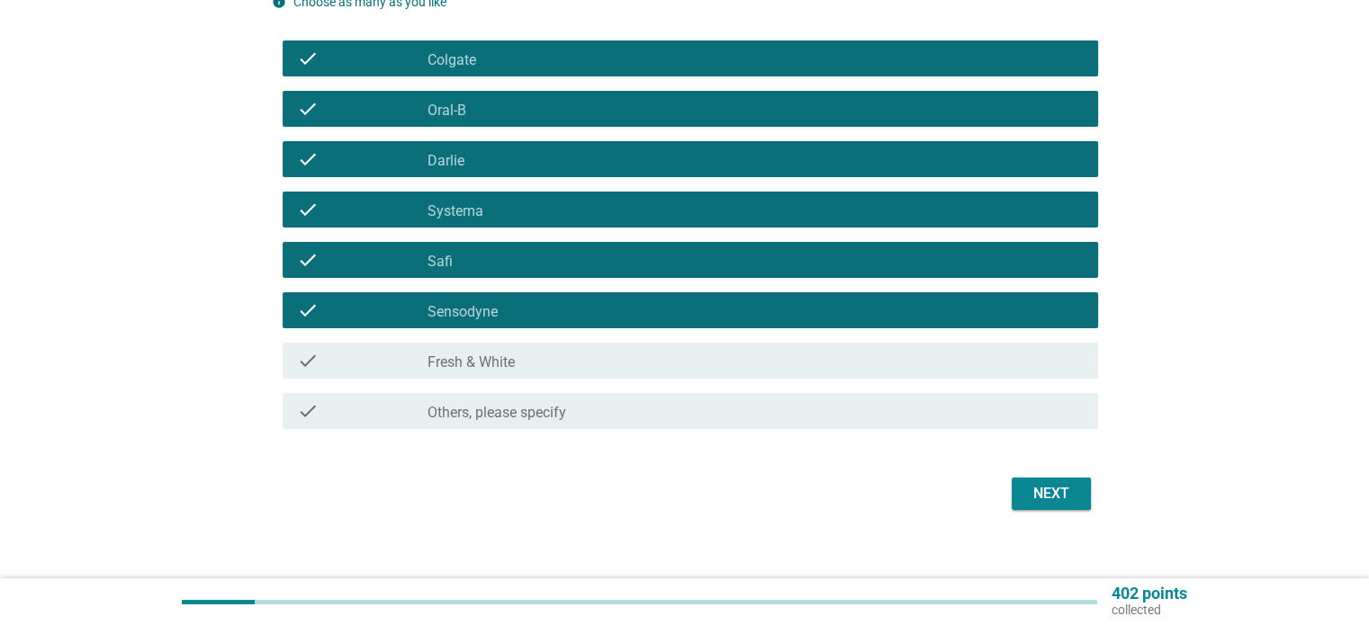
scroll to position [134, 0]
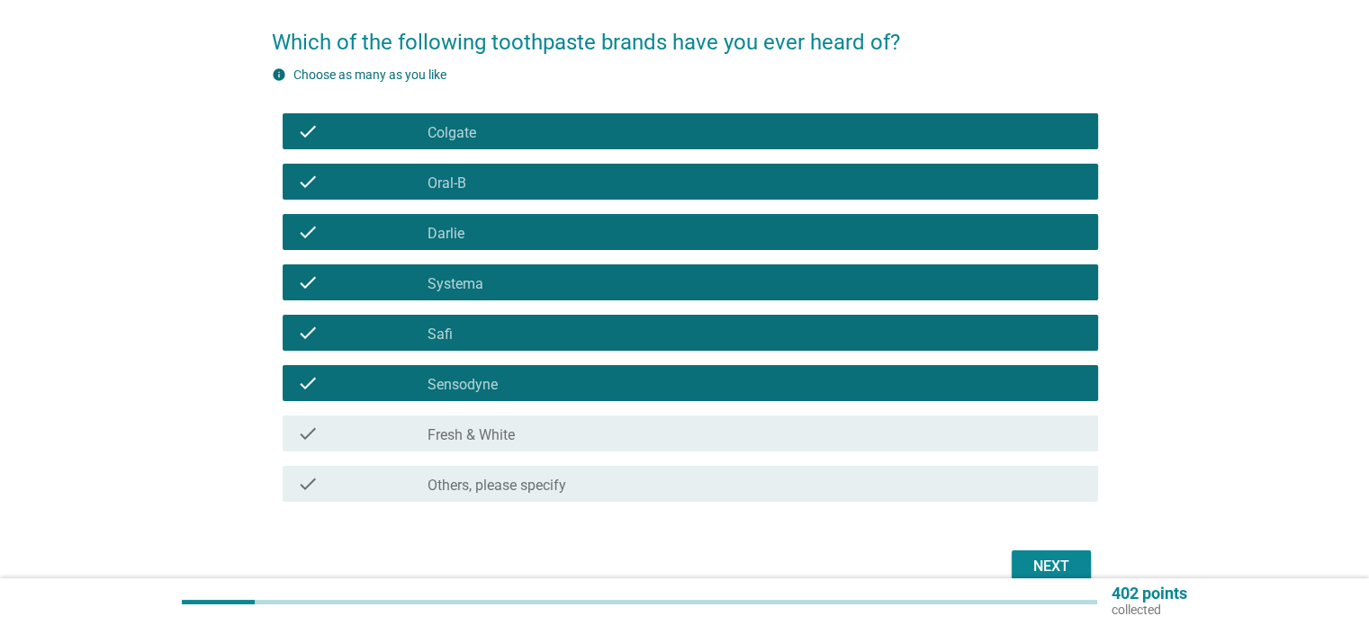
click at [1062, 566] on div "Next" at bounding box center [1051, 567] width 50 height 22
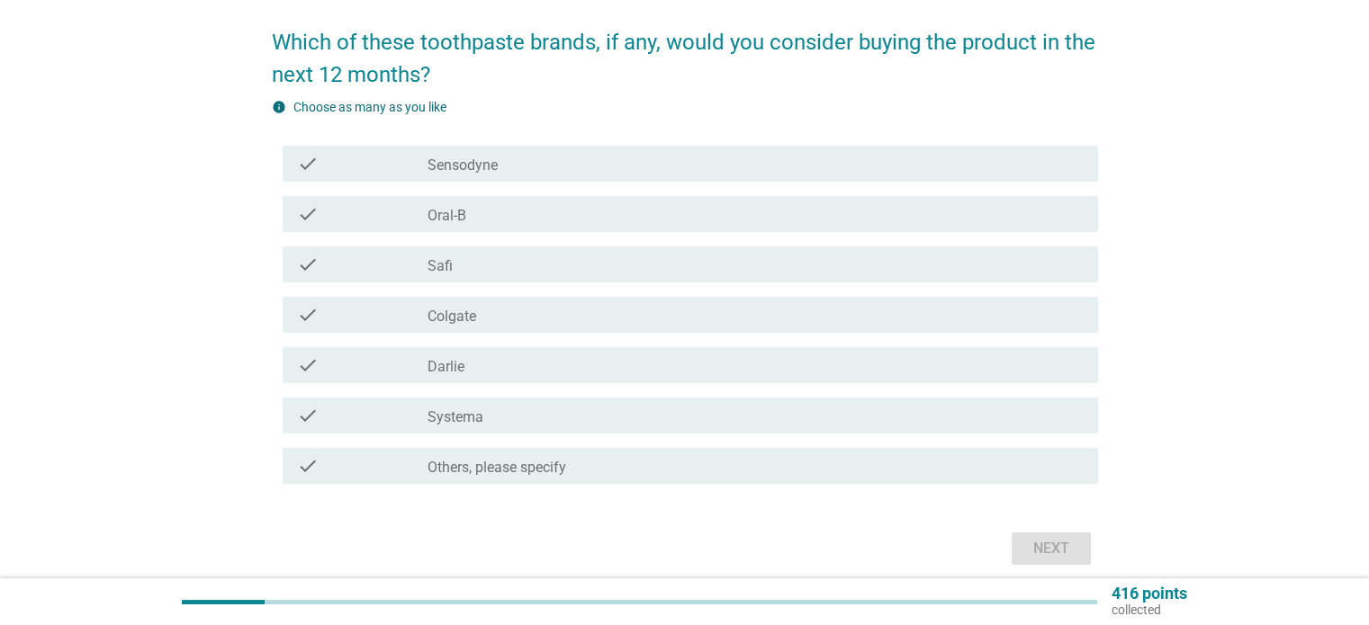
scroll to position [0, 0]
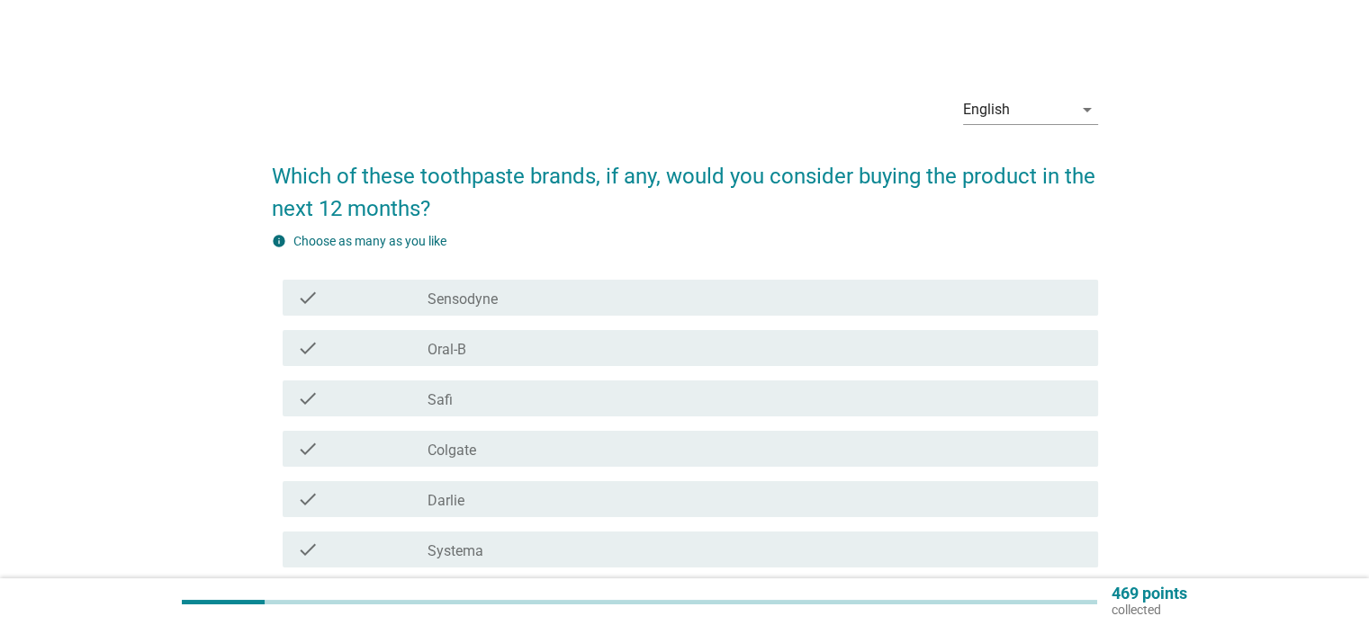
click at [663, 351] on div "check_box_outline_blank Oral-B" at bounding box center [754, 348] width 655 height 22
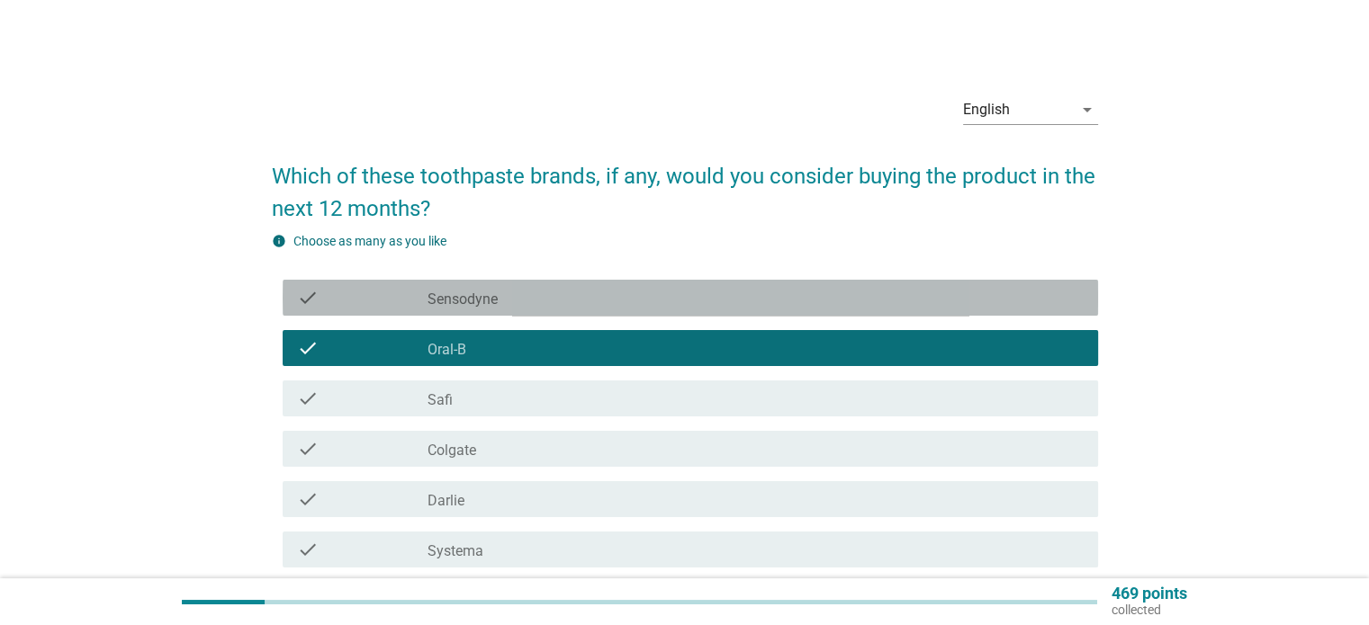
click at [632, 301] on div "check_box_outline_blank Sensodyne" at bounding box center [754, 298] width 655 height 22
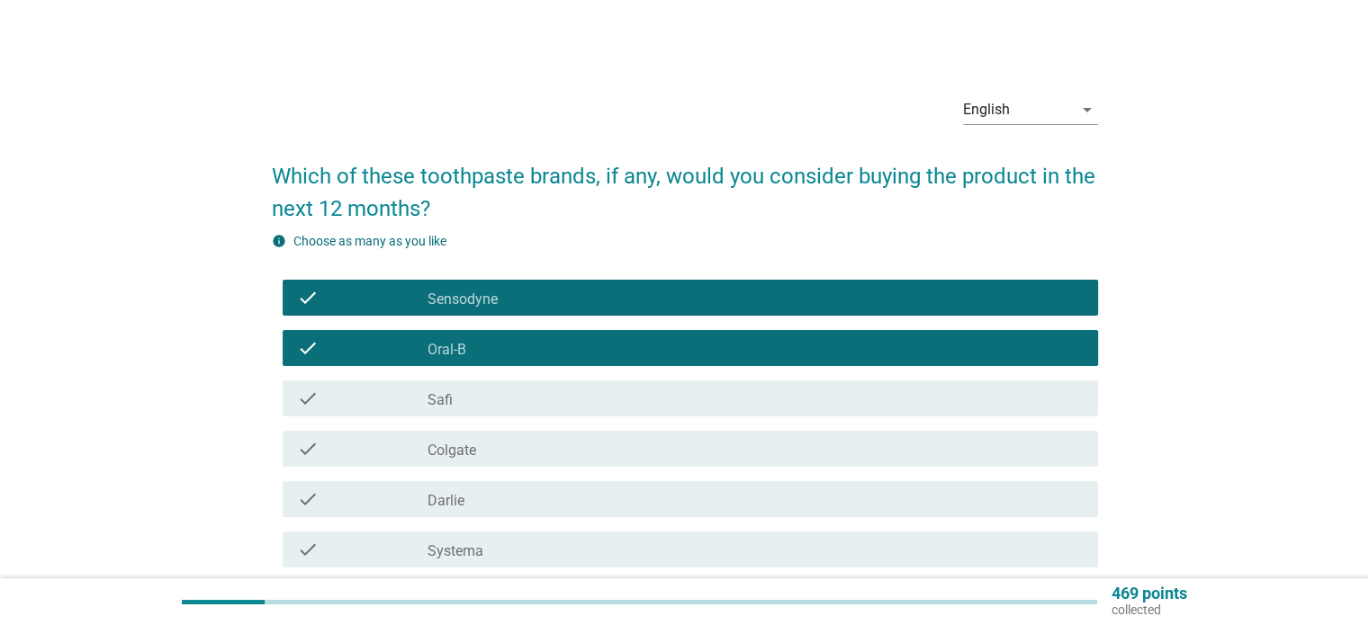
click at [662, 457] on div "check_box_outline_blank Colgate" at bounding box center [754, 449] width 655 height 22
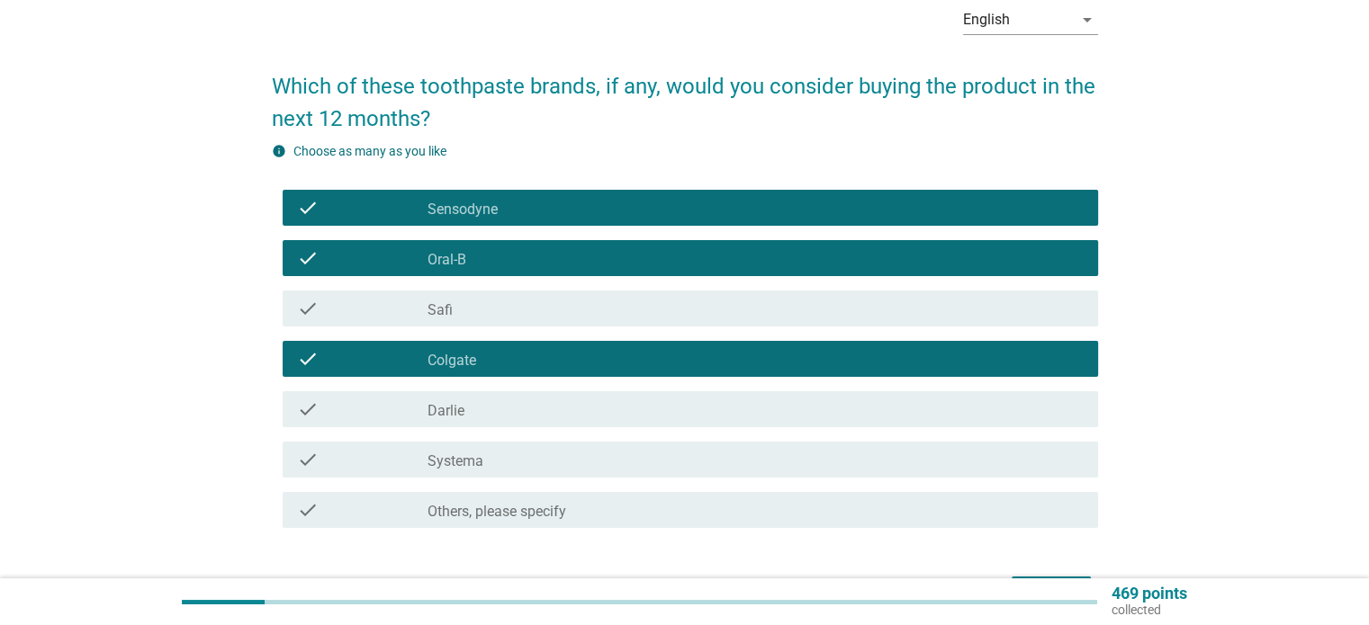
click at [666, 417] on div "check_box_outline_blank [PERSON_NAME]" at bounding box center [754, 410] width 655 height 22
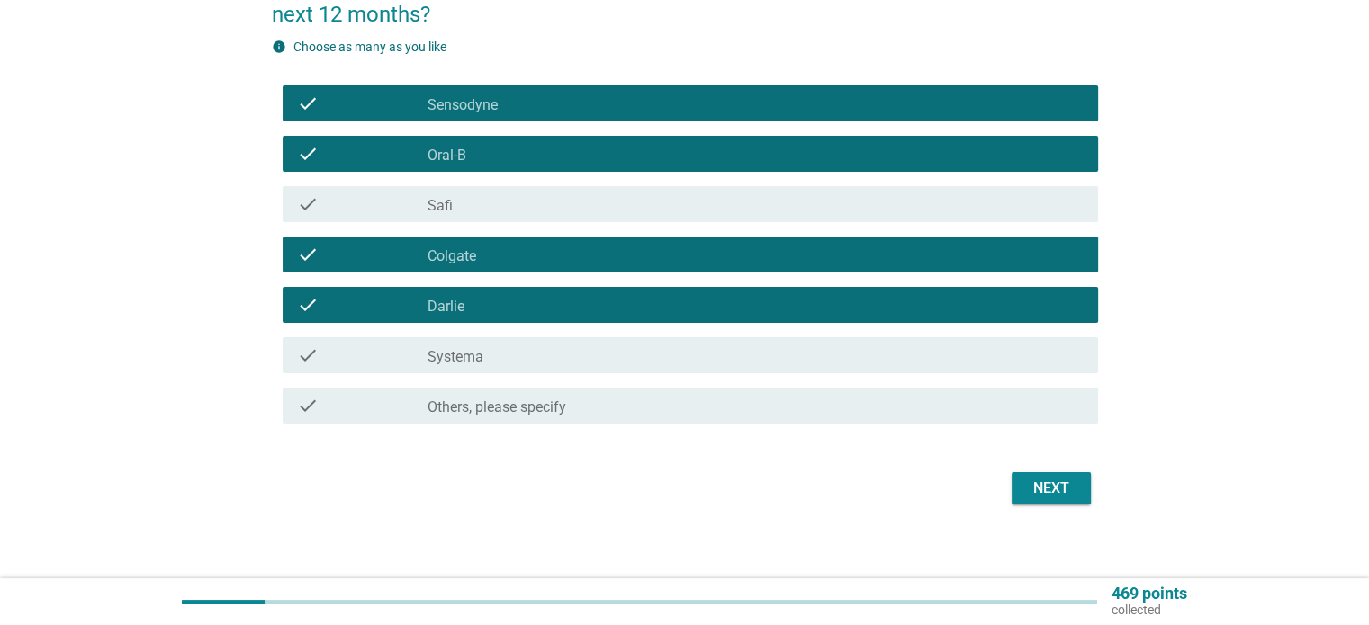
scroll to position [206, 0]
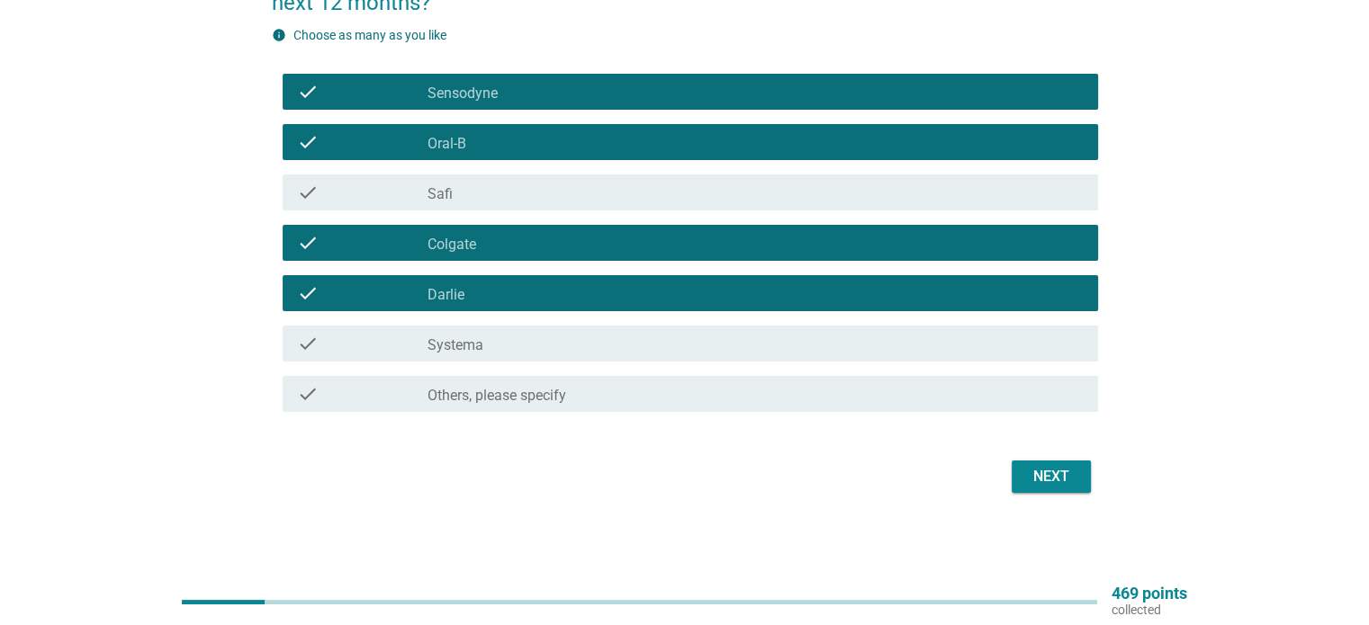
click at [1063, 469] on div "Next" at bounding box center [1051, 477] width 50 height 22
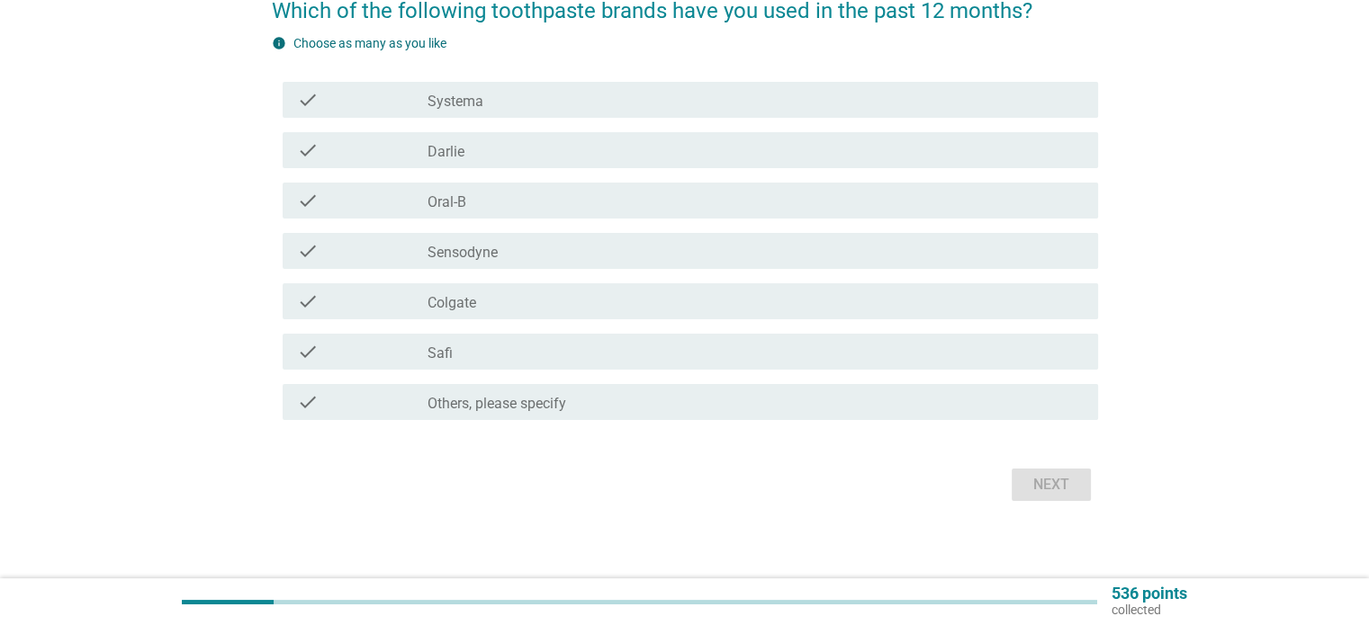
scroll to position [174, 0]
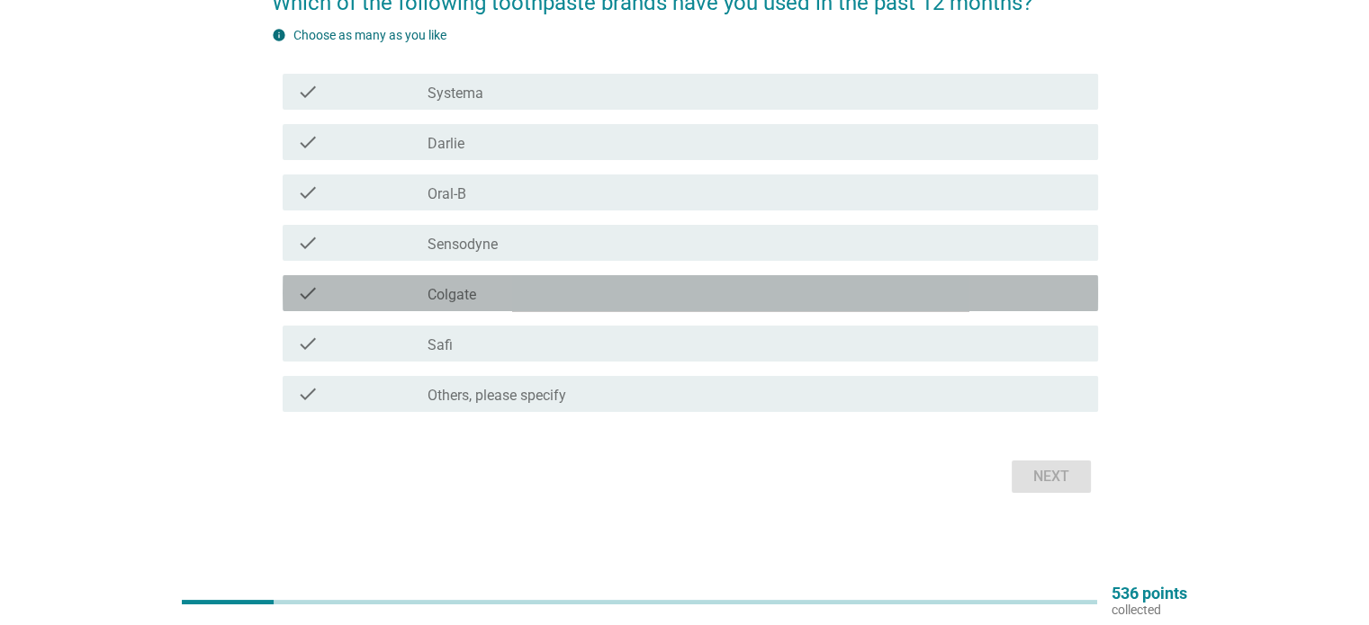
click at [600, 287] on div "check_box Colgate" at bounding box center [754, 294] width 655 height 22
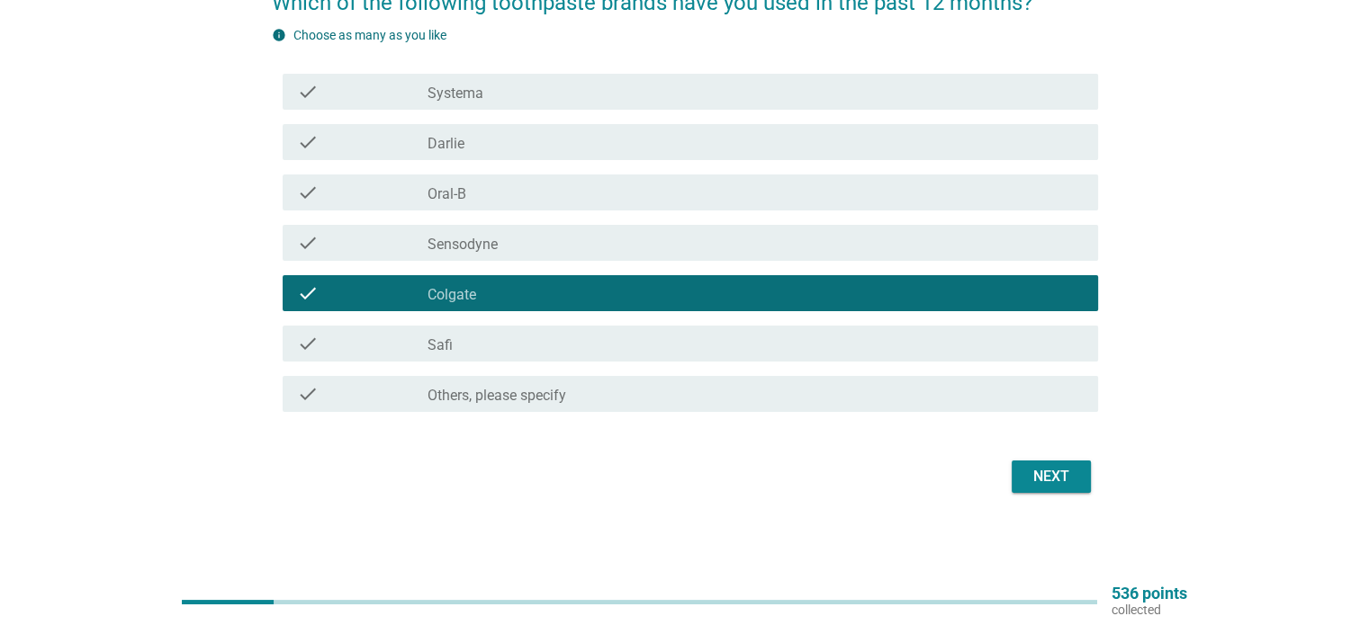
click at [590, 220] on div "check check_box Sensodyne" at bounding box center [685, 243] width 826 height 50
click at [598, 238] on div "check_box Sensodyne" at bounding box center [754, 243] width 655 height 22
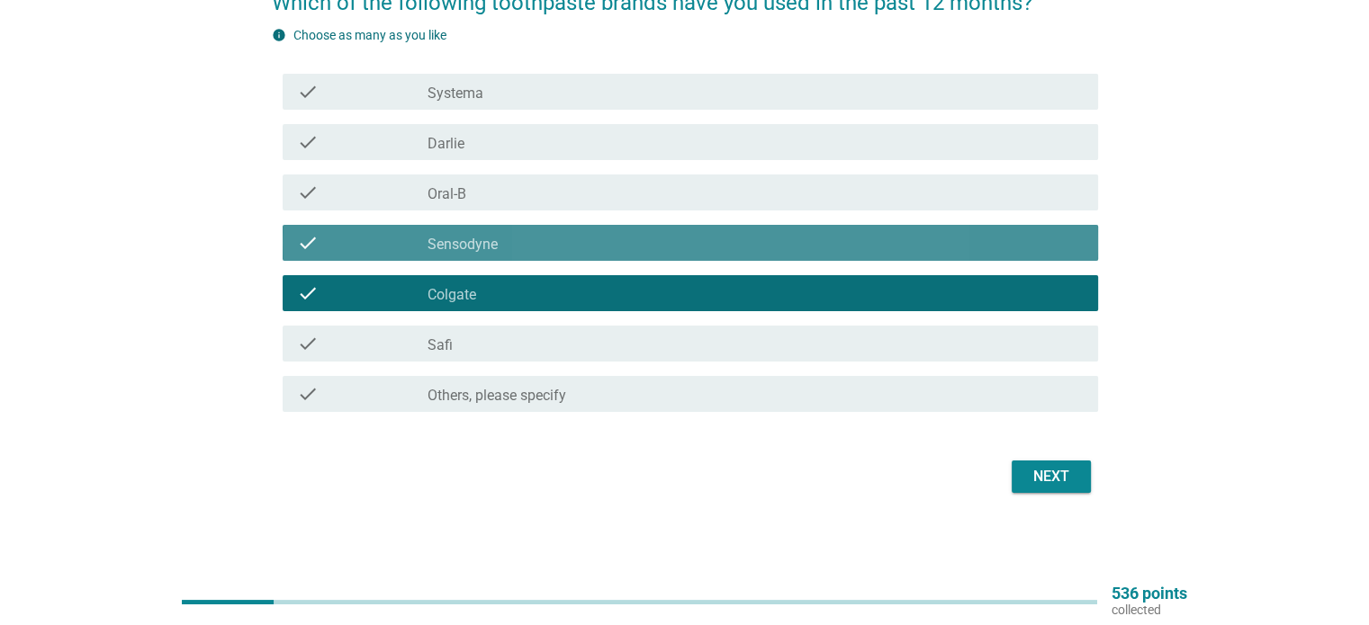
click at [603, 186] on div "check_box Oral-B" at bounding box center [754, 193] width 655 height 22
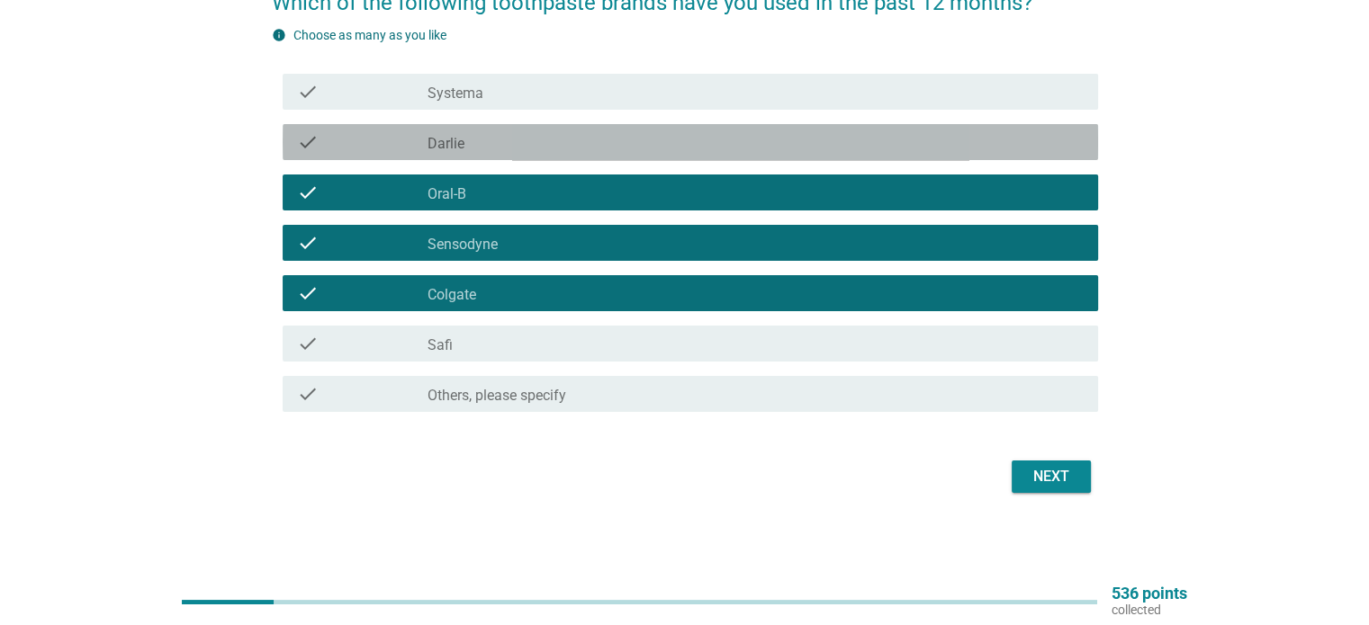
click at [860, 154] on div "check check_box Darlie" at bounding box center [690, 142] width 815 height 36
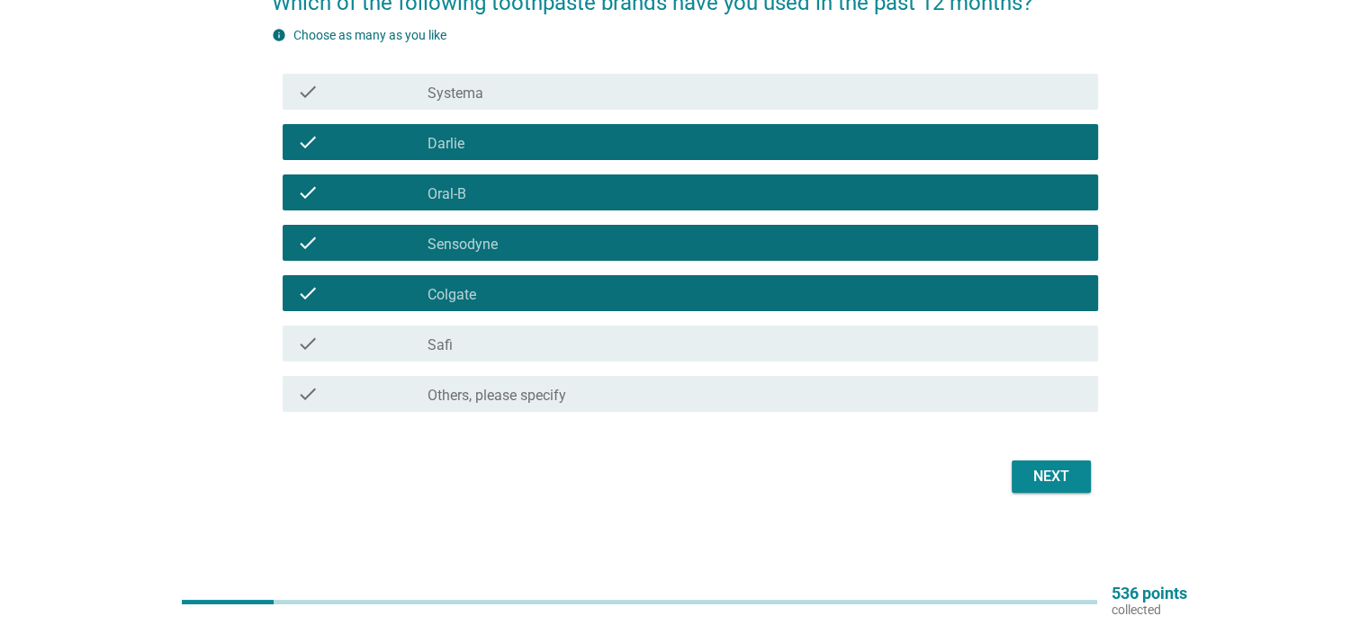
click at [1051, 469] on div "Next" at bounding box center [1051, 477] width 50 height 22
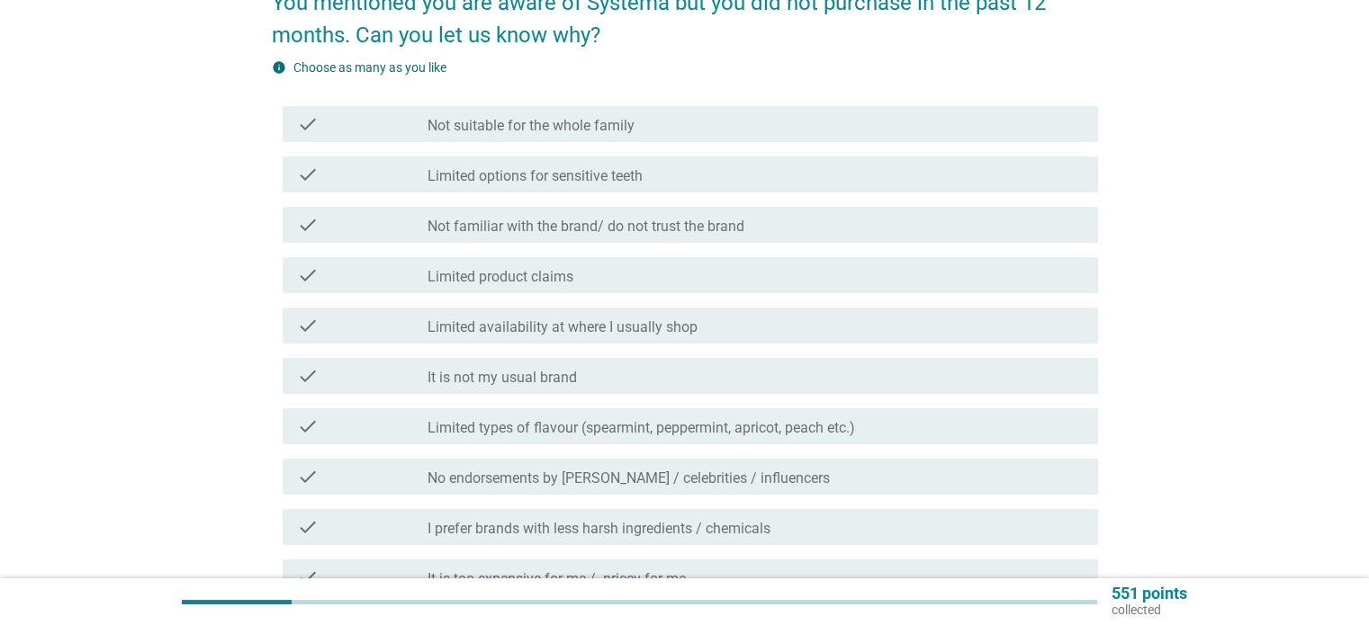
scroll to position [0, 0]
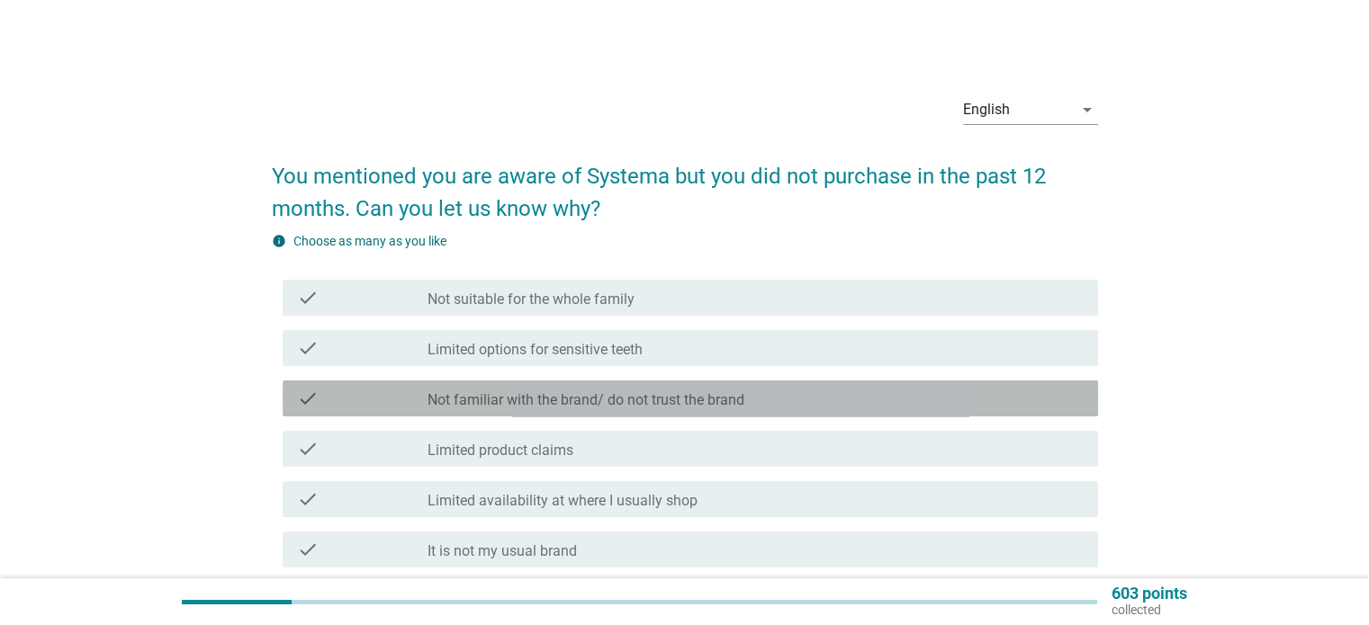
click at [785, 409] on div "check_box_outline_blank Not familiar with the brand/ do not trust the brand" at bounding box center [754, 399] width 655 height 22
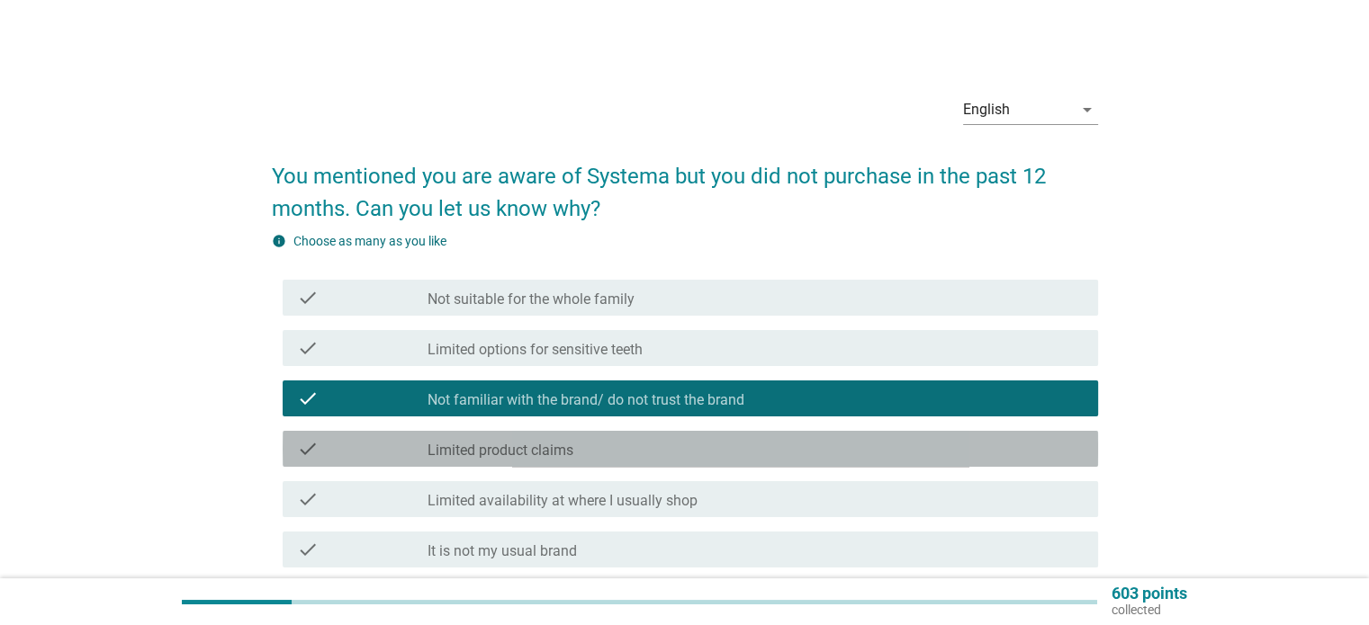
click at [810, 456] on div "check_box_outline_blank Limited product claims" at bounding box center [754, 449] width 655 height 22
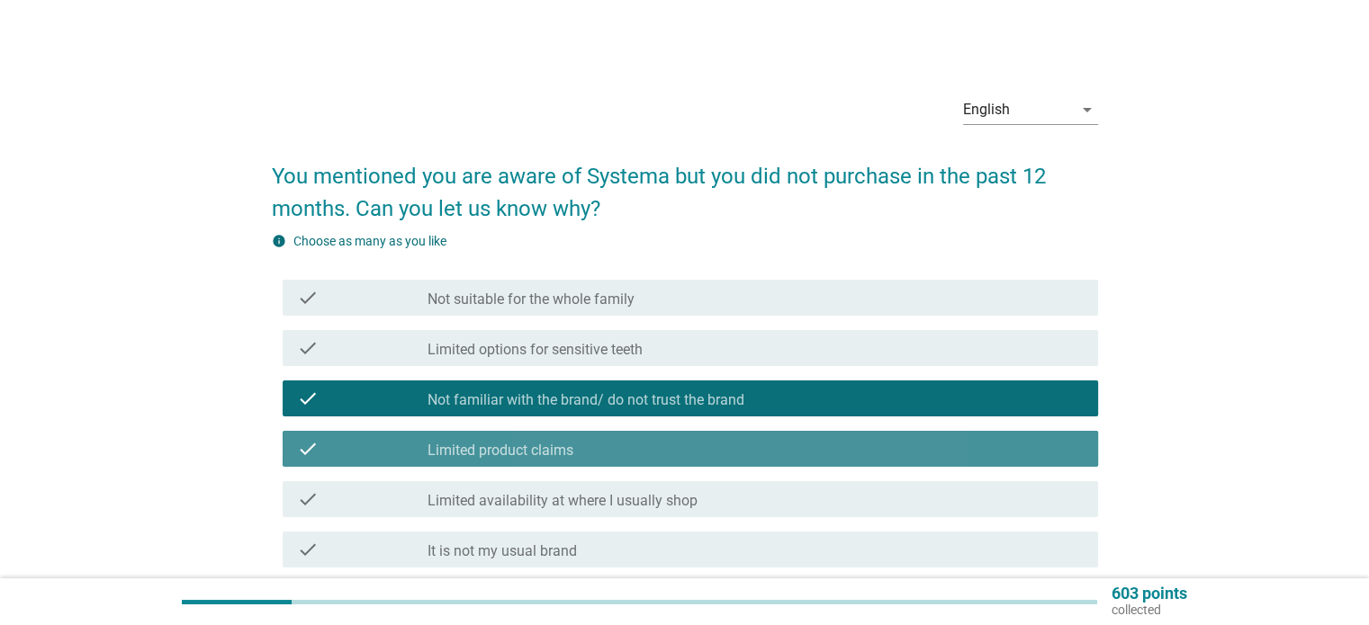
click at [839, 456] on div "check_box_outline_blank Limited product claims" at bounding box center [754, 449] width 655 height 22
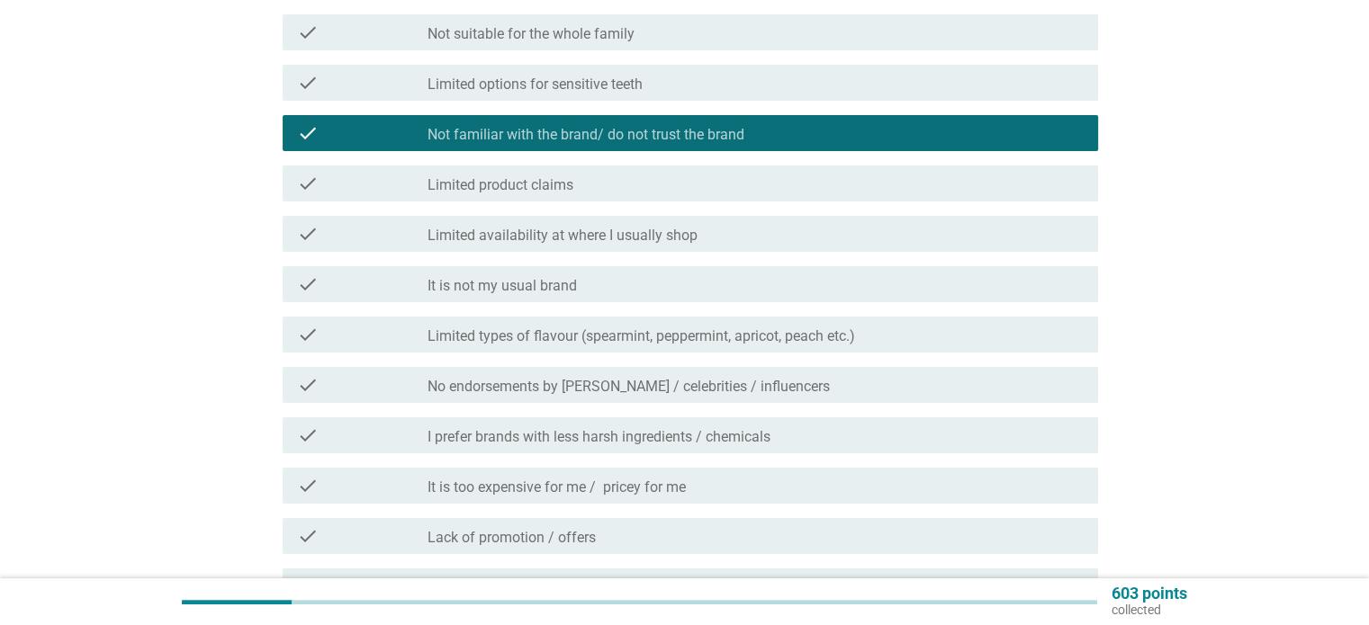
scroll to position [270, 0]
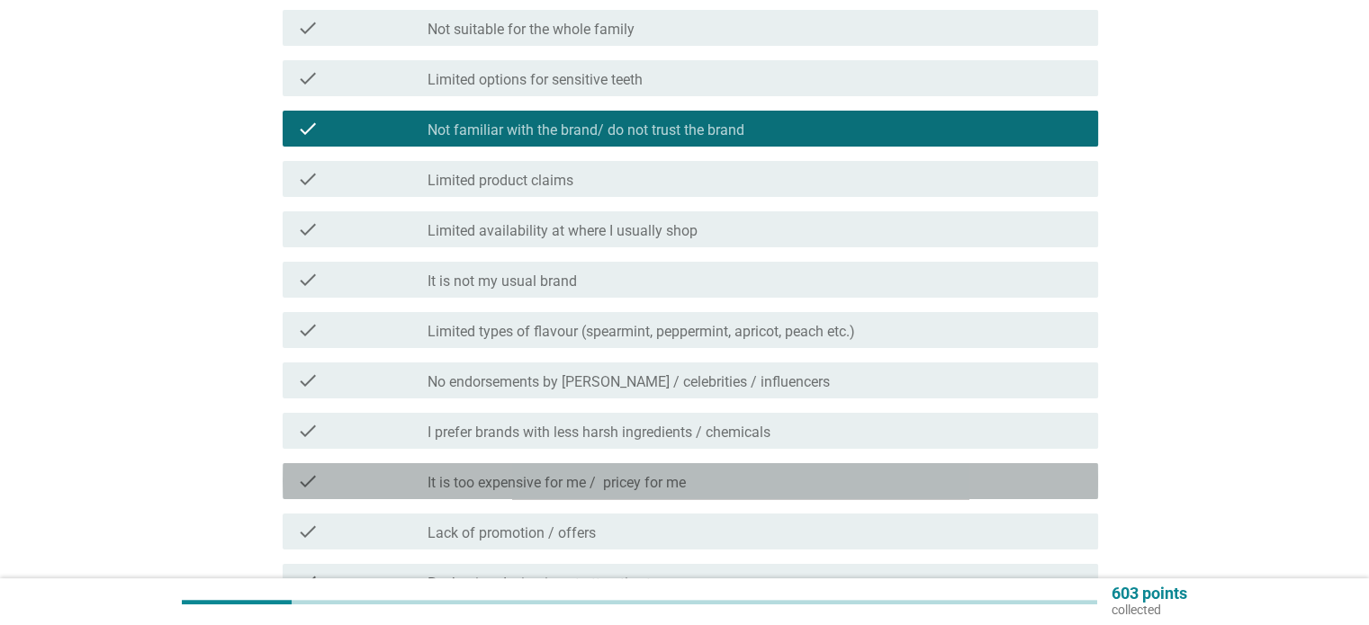
drag, startPoint x: 740, startPoint y: 479, endPoint x: 859, endPoint y: 517, distance: 125.8
click at [740, 478] on div "check_box_outline_blank It is too expensive for me / pricey for me" at bounding box center [754, 482] width 655 height 22
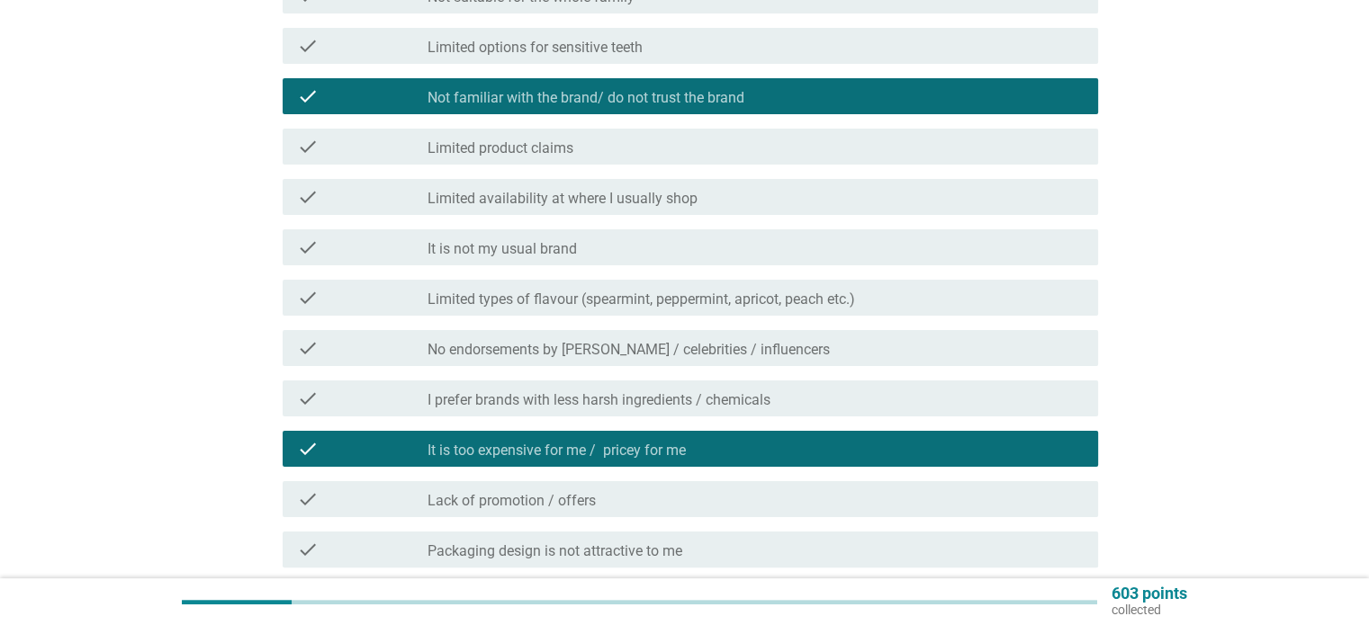
scroll to position [450, 0]
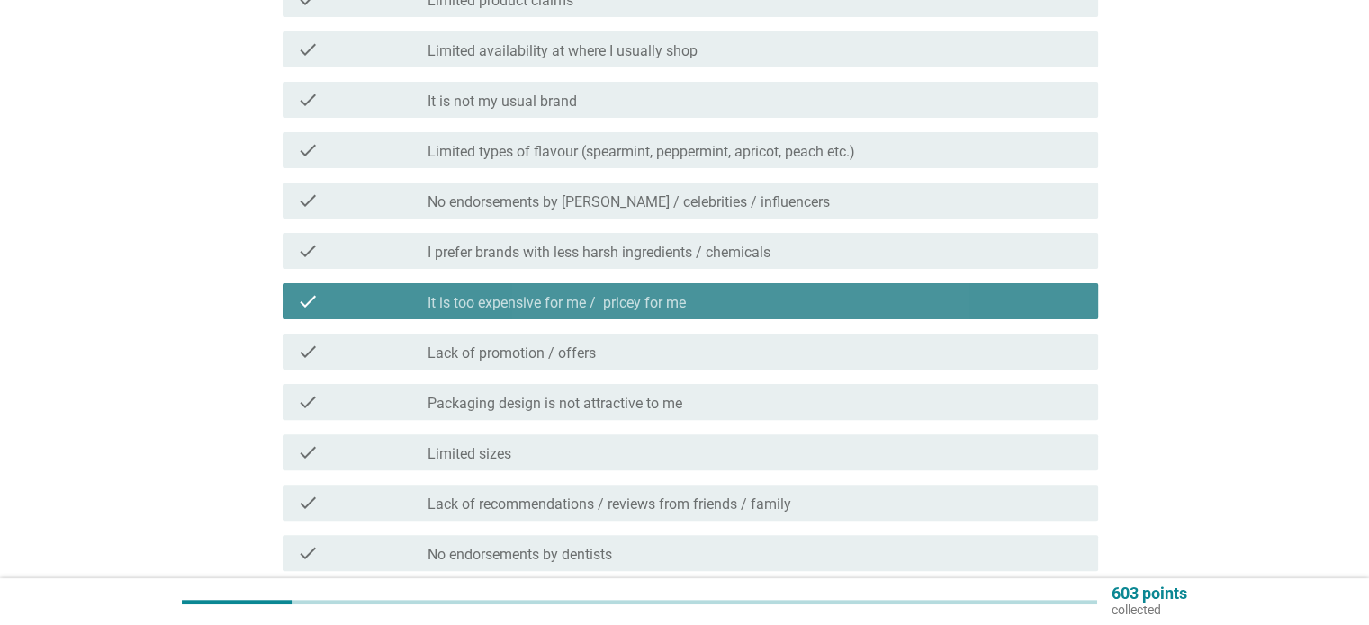
click at [686, 308] on label "It is too expensive for me / pricey for me" at bounding box center [556, 303] width 258 height 18
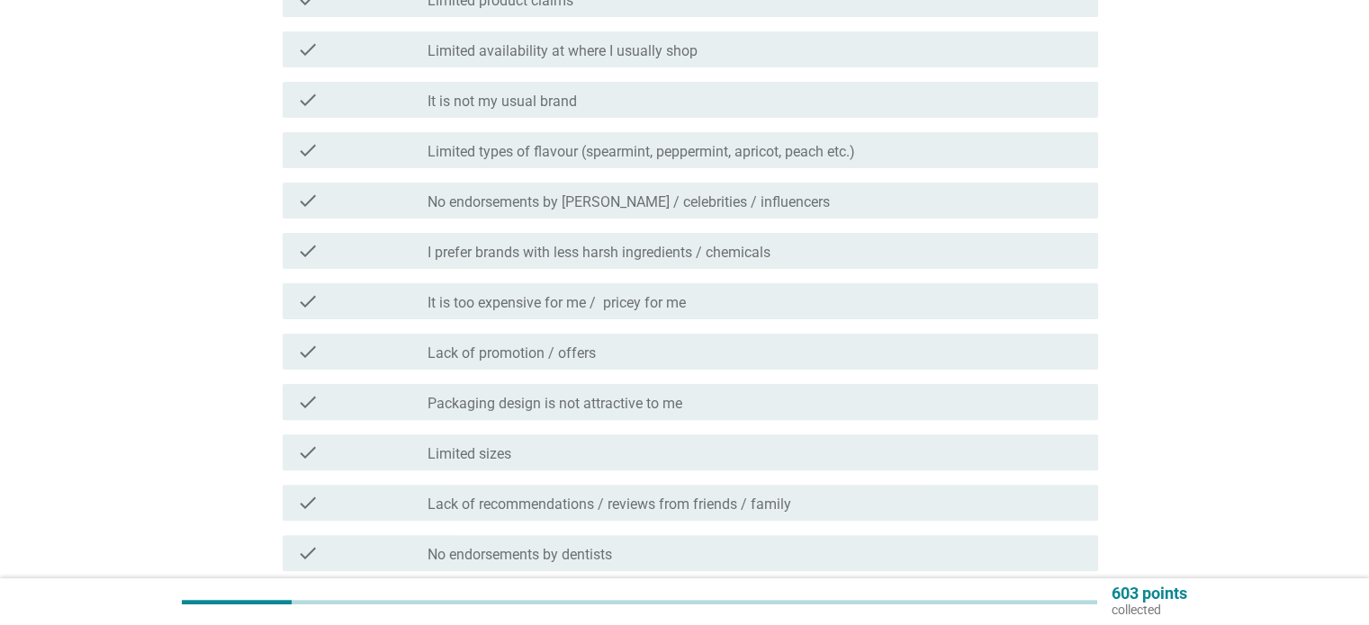
click at [693, 346] on div "check_box_outline_blank Lack of promotion / offers" at bounding box center [754, 352] width 655 height 22
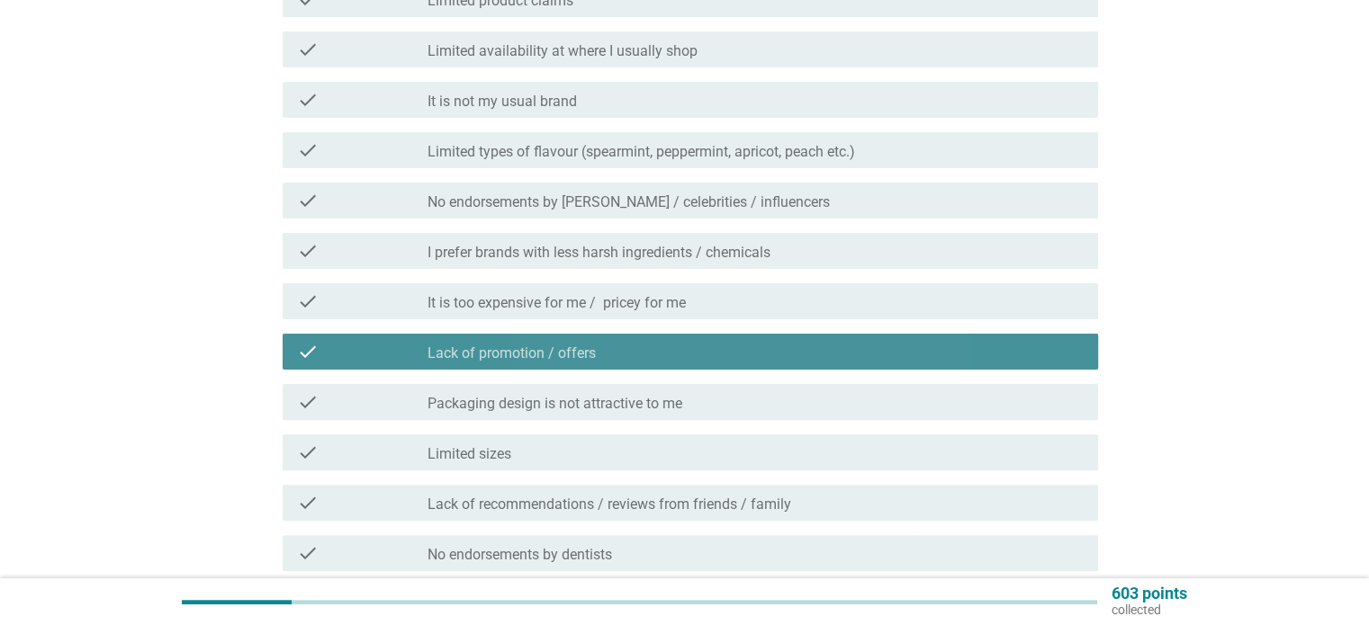
click at [696, 295] on div "check_box It is too expensive for me / pricey for me" at bounding box center [754, 302] width 655 height 22
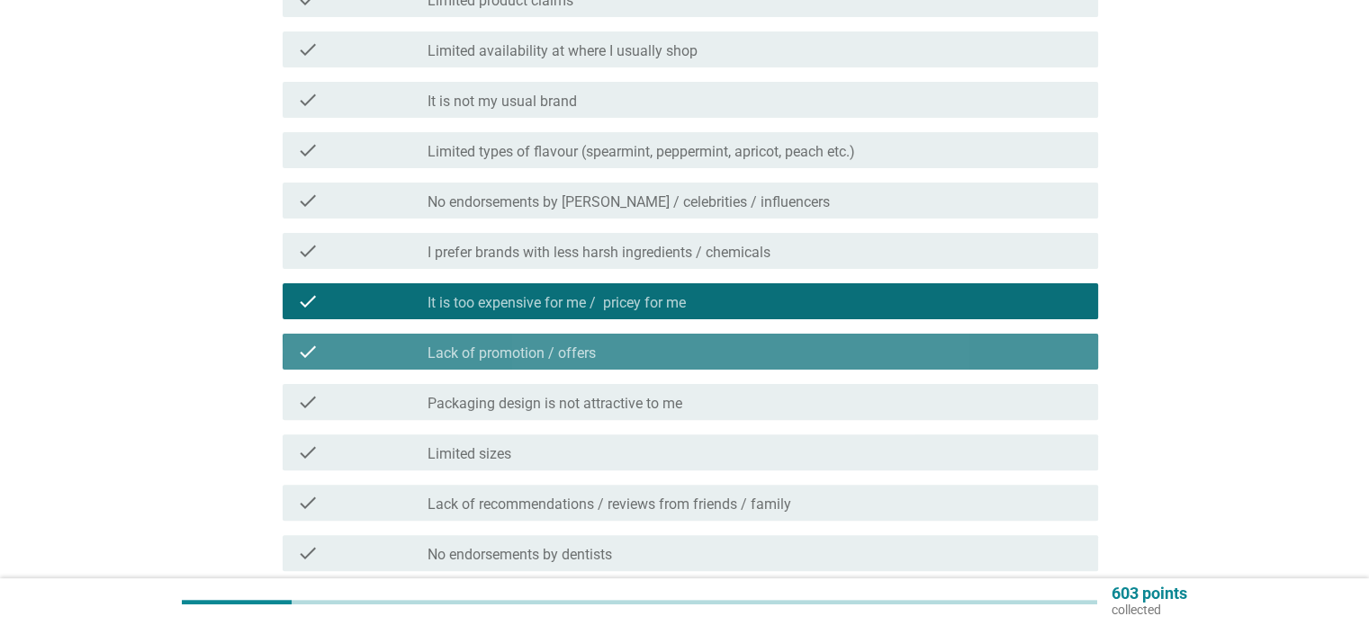
click at [709, 338] on div "check check_box_outline_blank Lack of promotion / offers" at bounding box center [690, 352] width 815 height 36
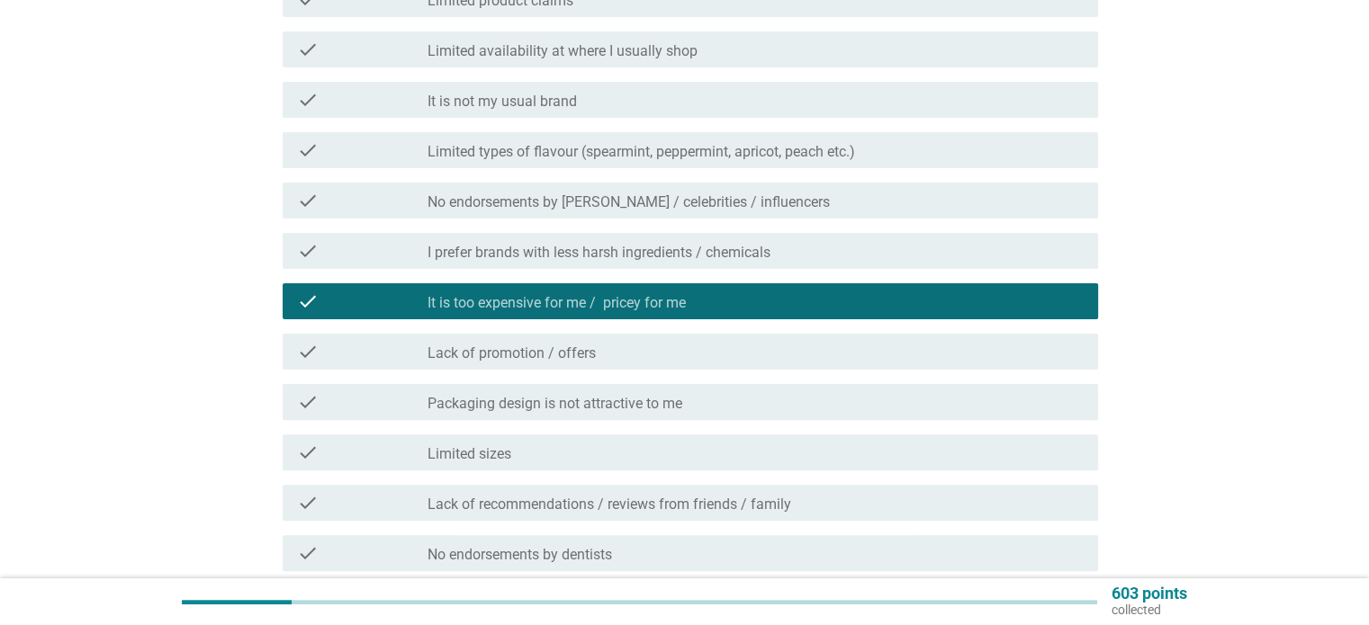
click at [702, 296] on div "check_box It is too expensive for me / pricey for me" at bounding box center [754, 302] width 655 height 22
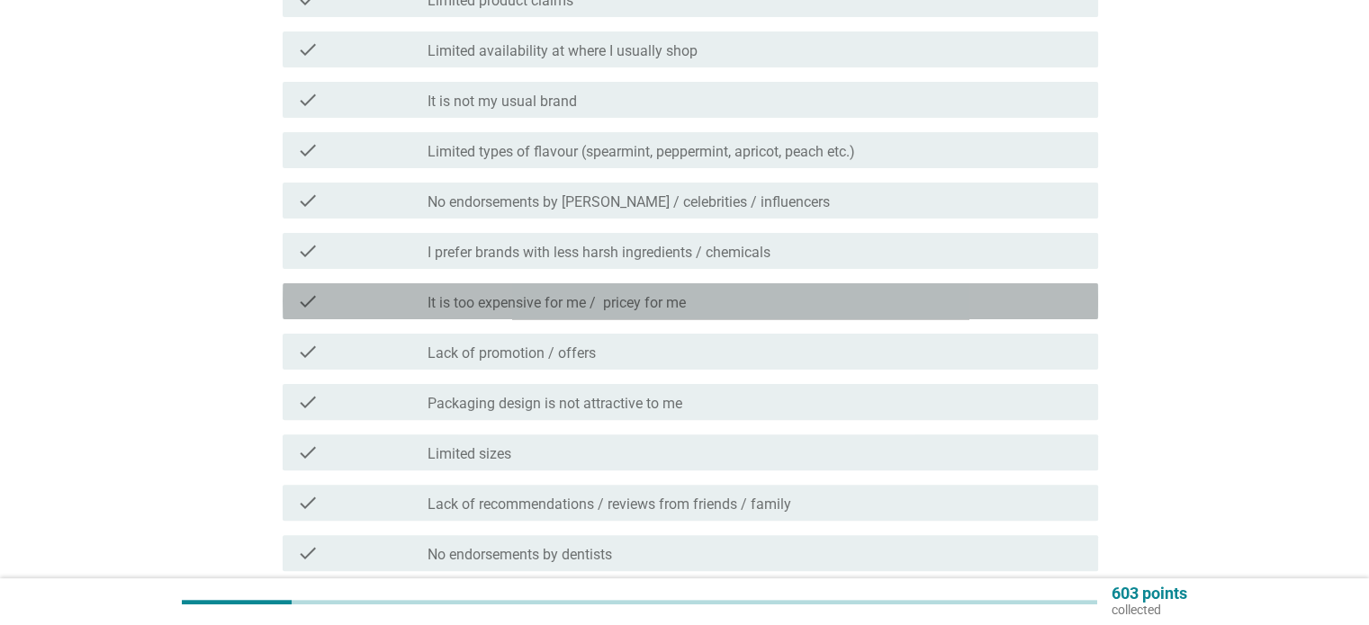
click at [707, 344] on div "check_box_outline_blank Lack of promotion / offers" at bounding box center [754, 352] width 655 height 22
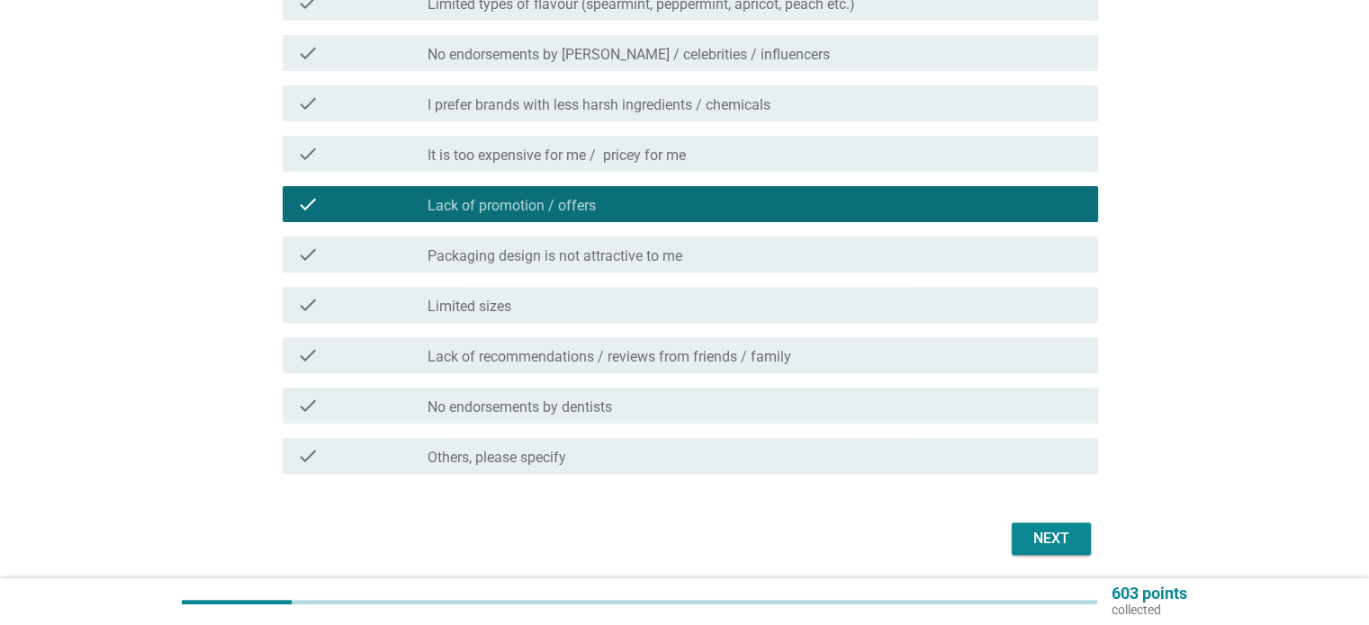
scroll to position [630, 0]
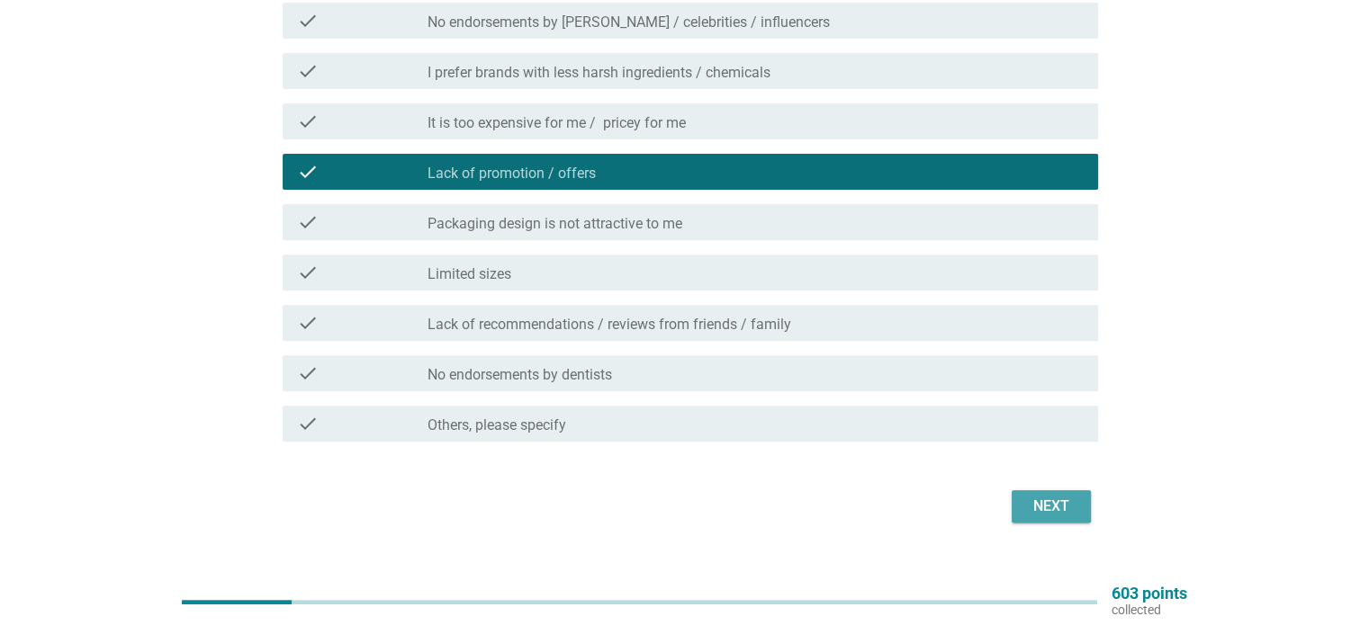
click at [1040, 501] on div "Next" at bounding box center [1051, 507] width 50 height 22
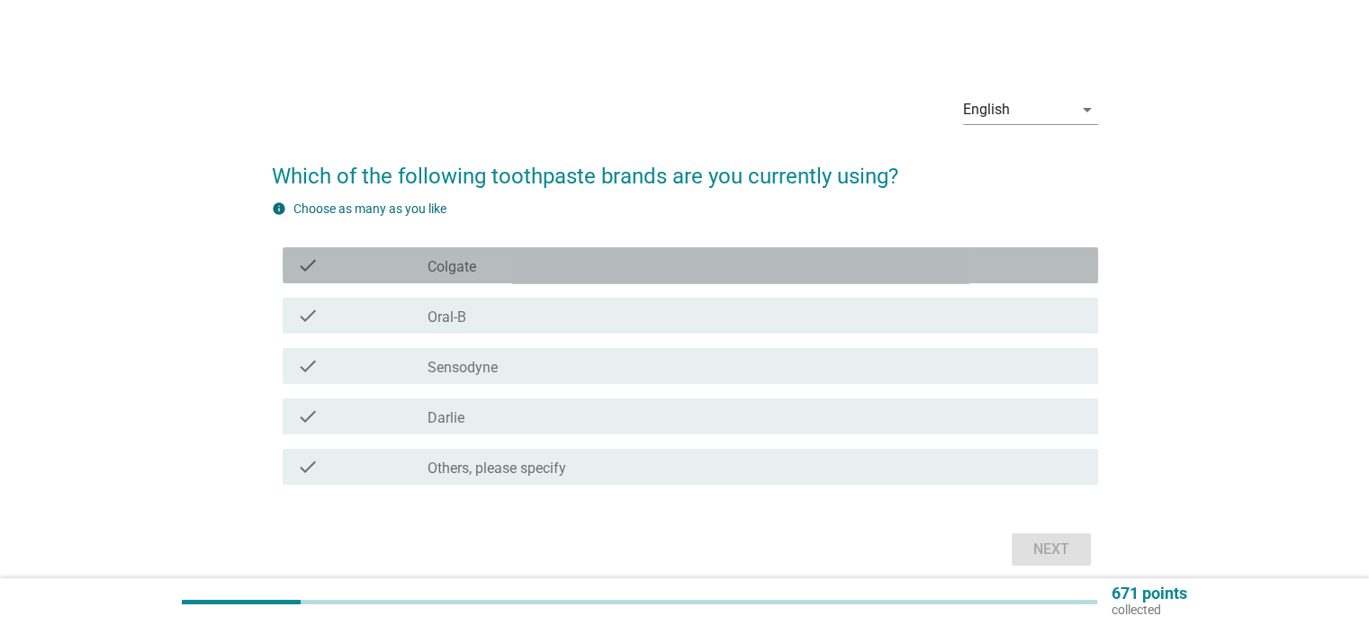
click at [835, 279] on div "check check_box_outline_blank Colgate" at bounding box center [690, 265] width 815 height 36
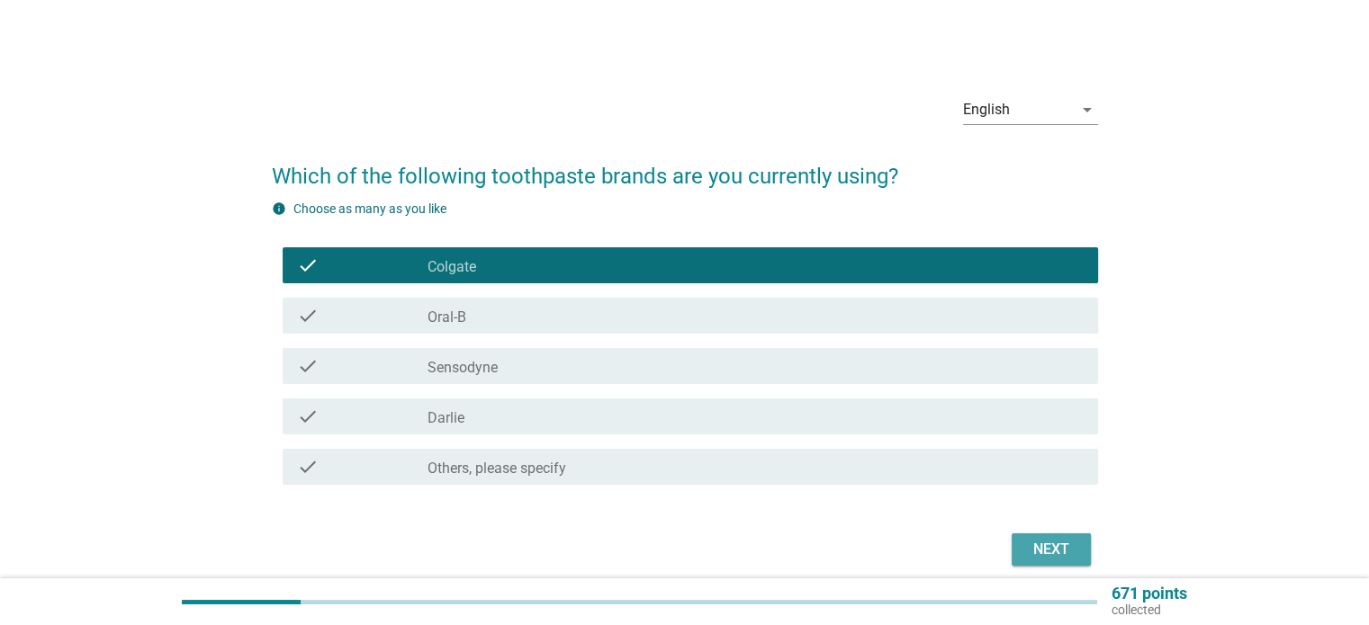
click at [1046, 550] on div "Next" at bounding box center [1051, 550] width 50 height 22
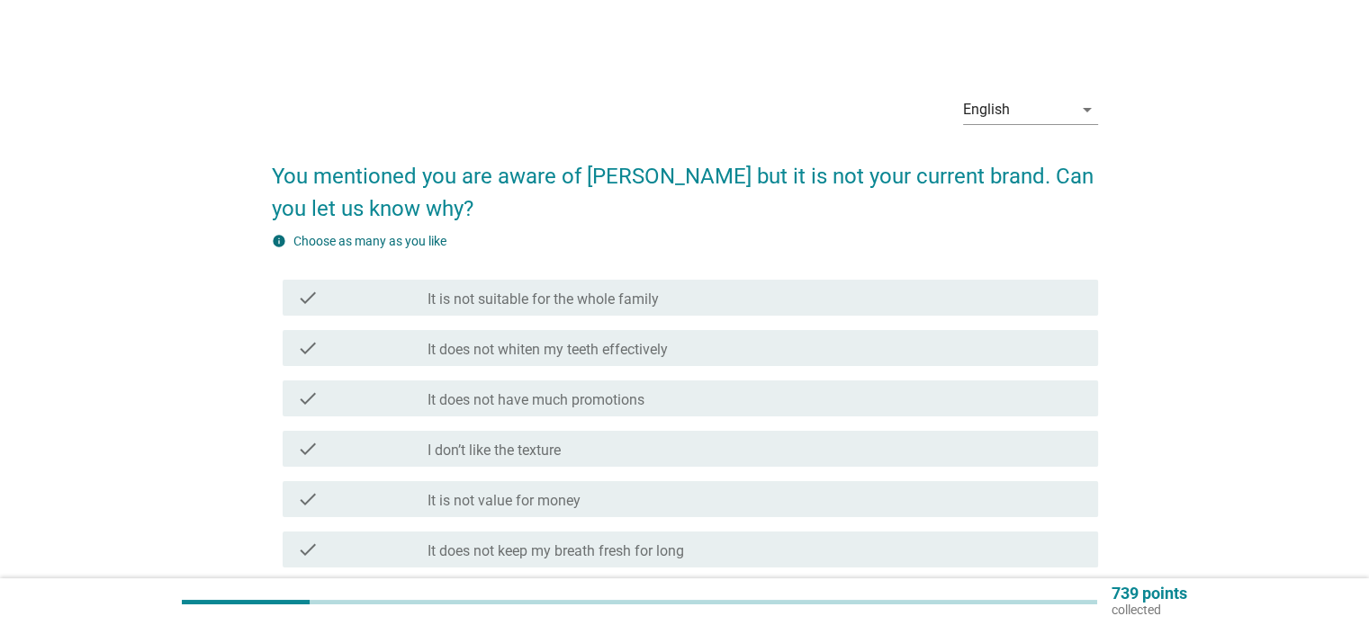
click at [968, 347] on div "check_box_outline_blank It does not whiten my teeth effectively" at bounding box center [754, 348] width 655 height 22
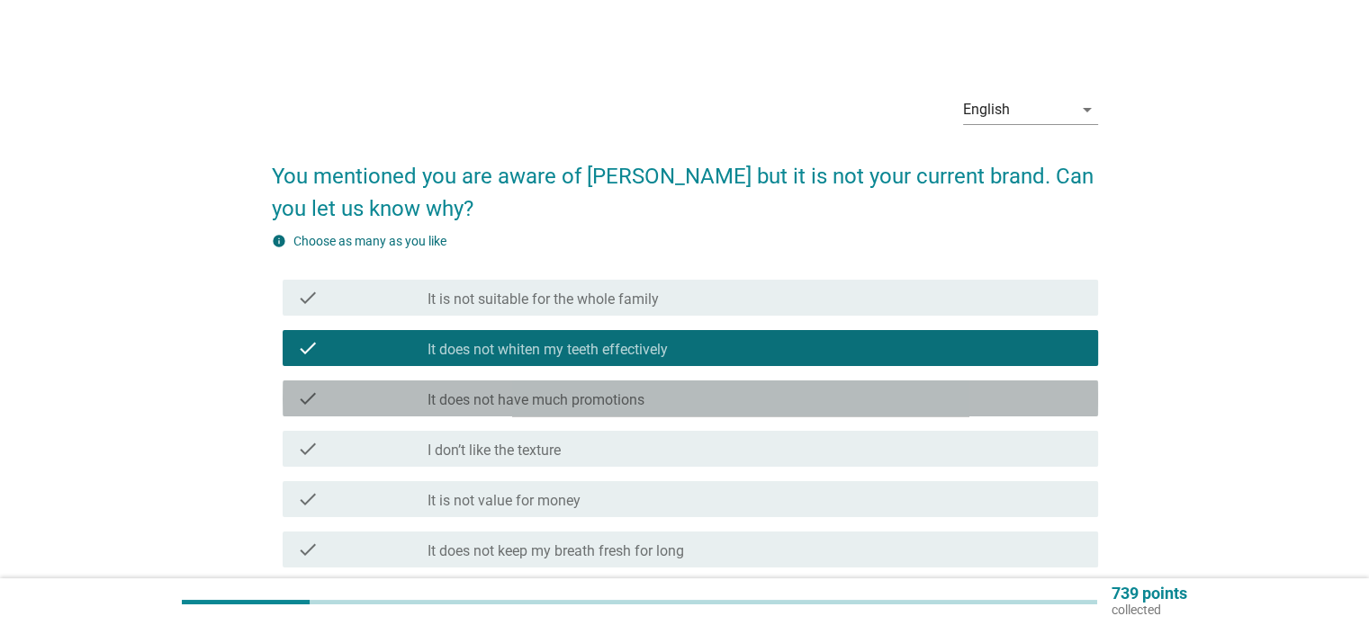
click at [928, 413] on div "check check_box_outline_blank It does not have much promotions" at bounding box center [690, 399] width 815 height 36
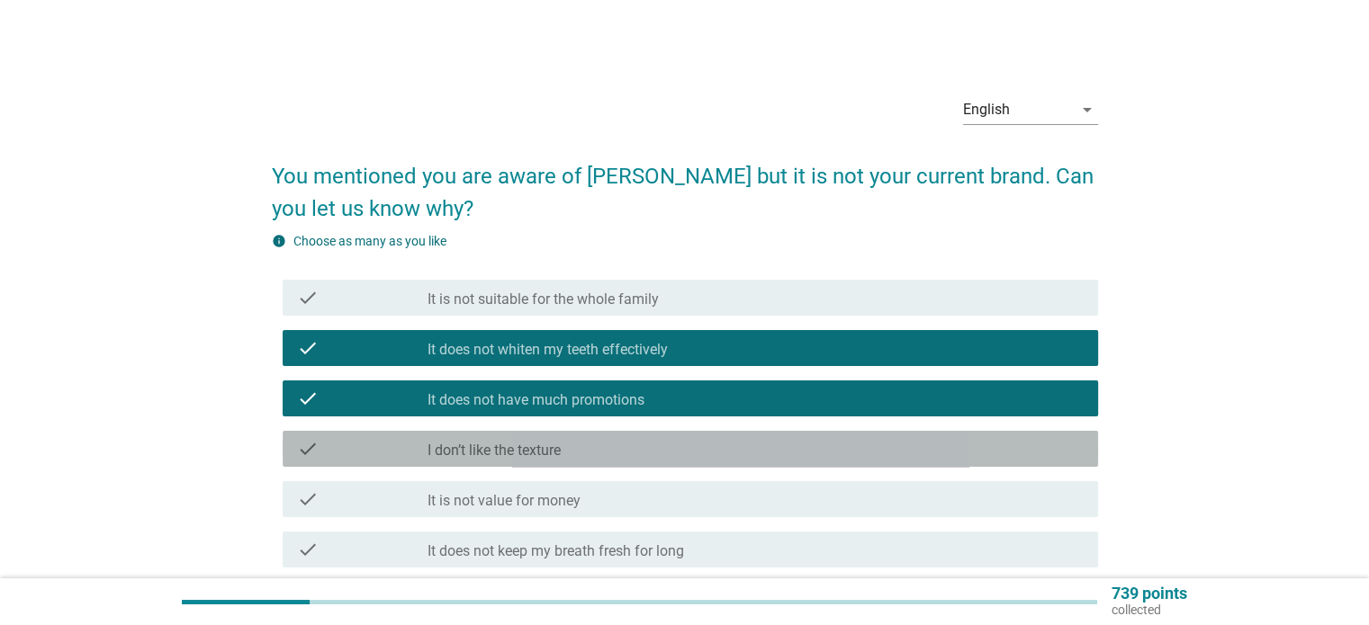
click at [925, 462] on div "check check_box_outline_blank I don’t like the texture" at bounding box center [690, 449] width 815 height 36
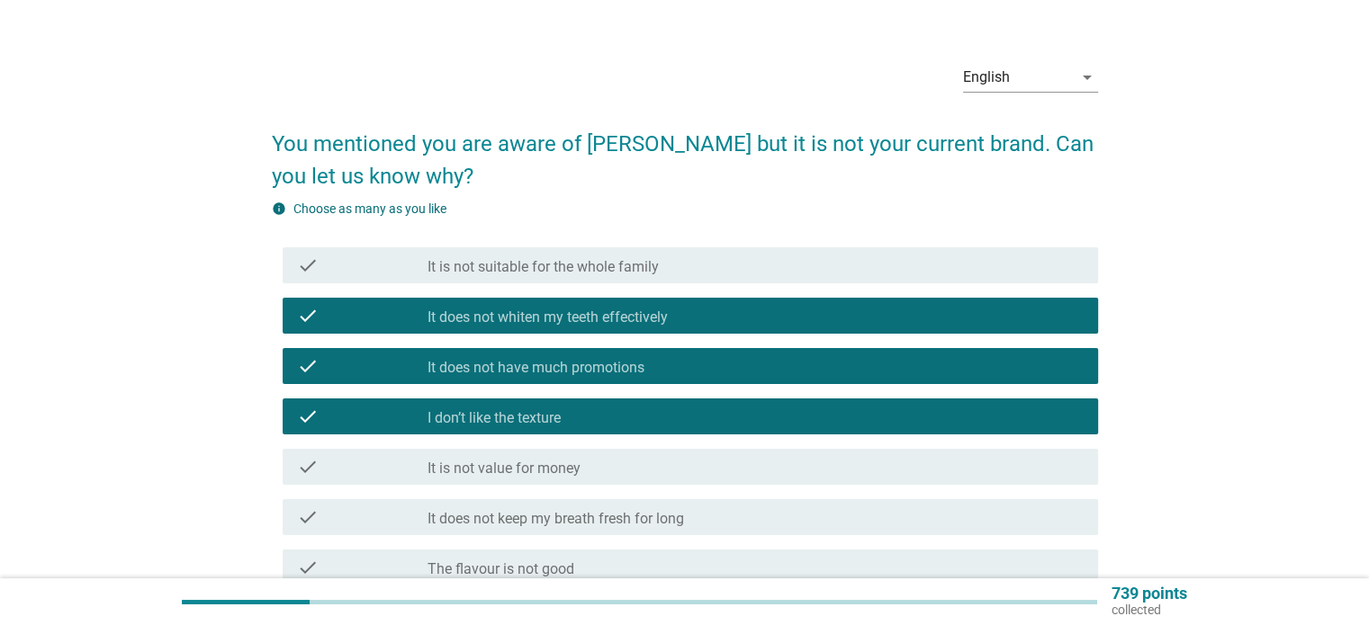
scroll to position [90, 0]
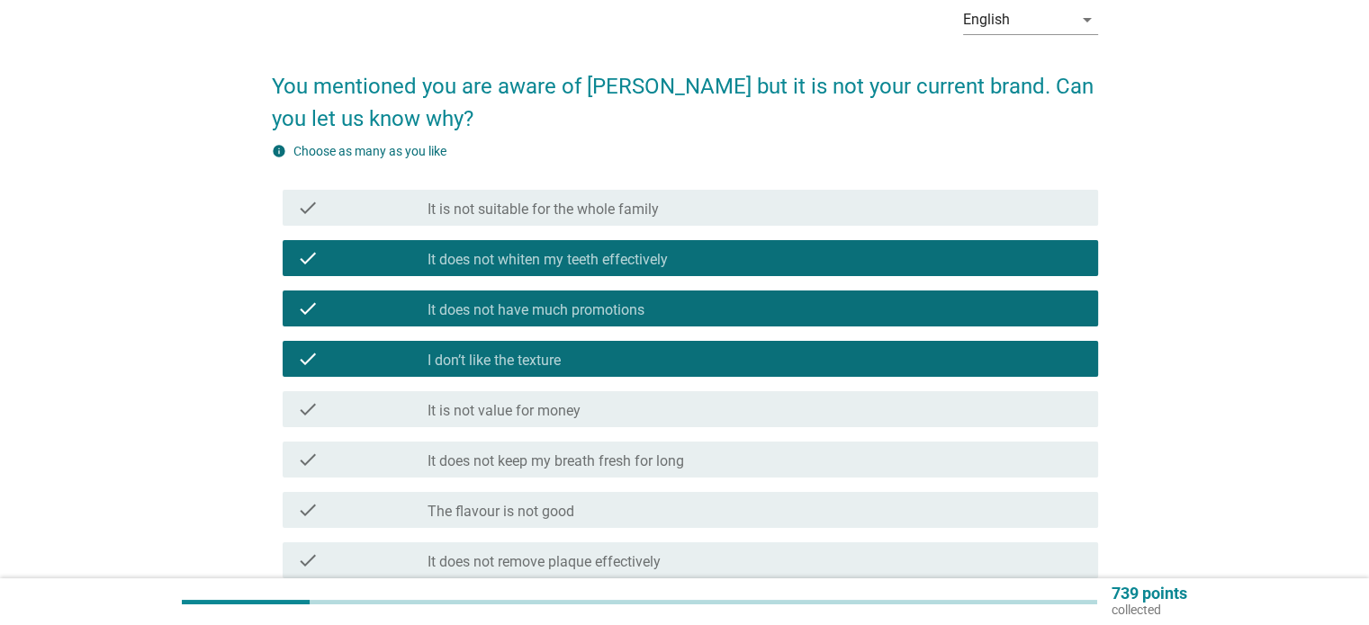
click at [910, 468] on div "check_box_outline_blank It does not keep my breath fresh for long" at bounding box center [754, 460] width 655 height 22
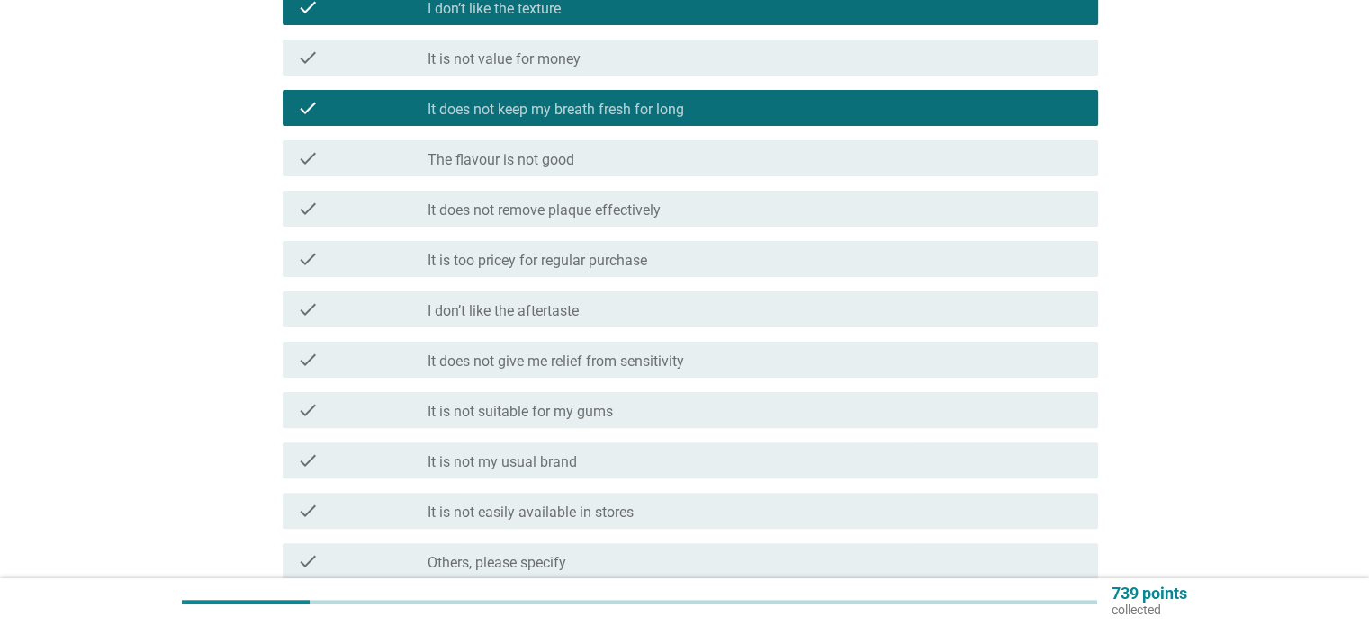
scroll to position [450, 0]
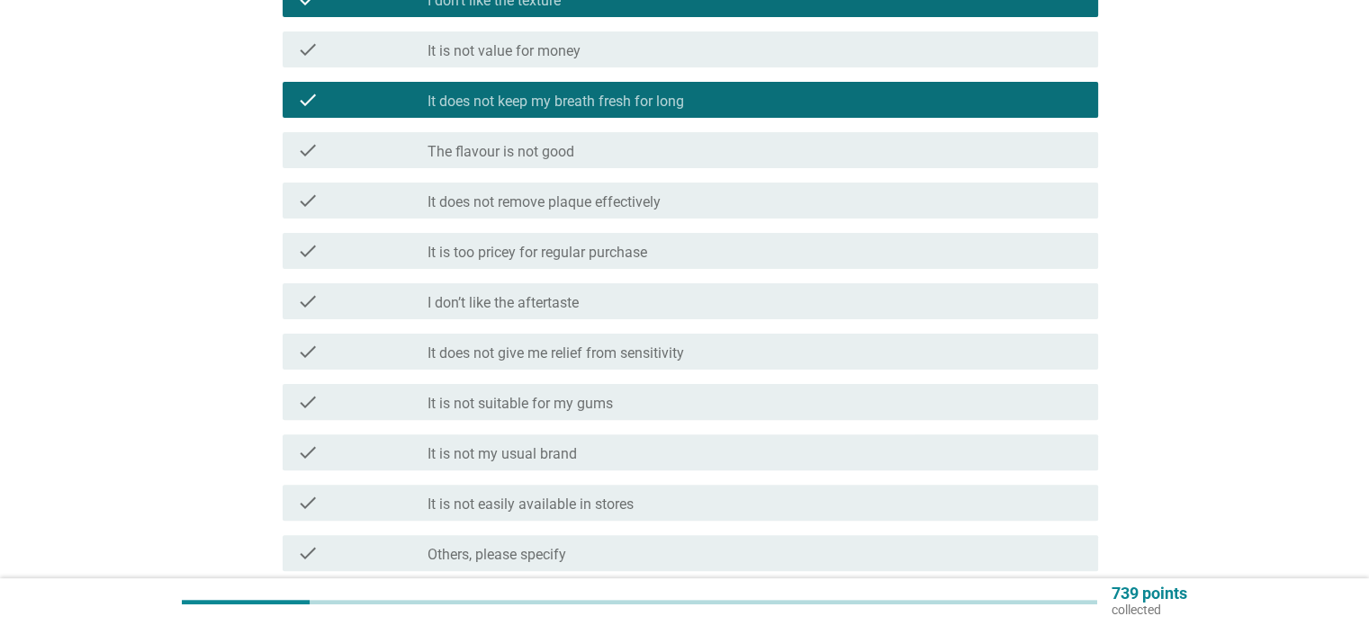
click at [753, 309] on div "check_box_outline_blank I don’t like the aftertaste" at bounding box center [754, 302] width 655 height 22
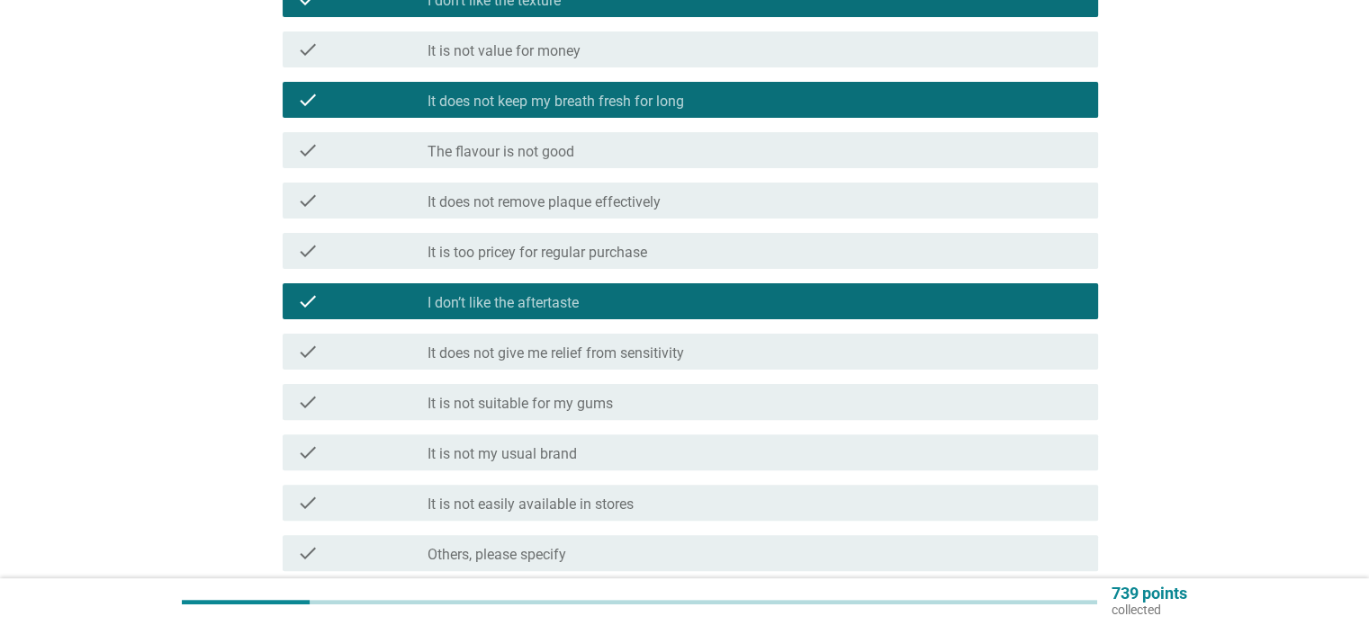
click at [753, 309] on div "check_box_outline_blank I don’t like the aftertaste" at bounding box center [754, 302] width 655 height 22
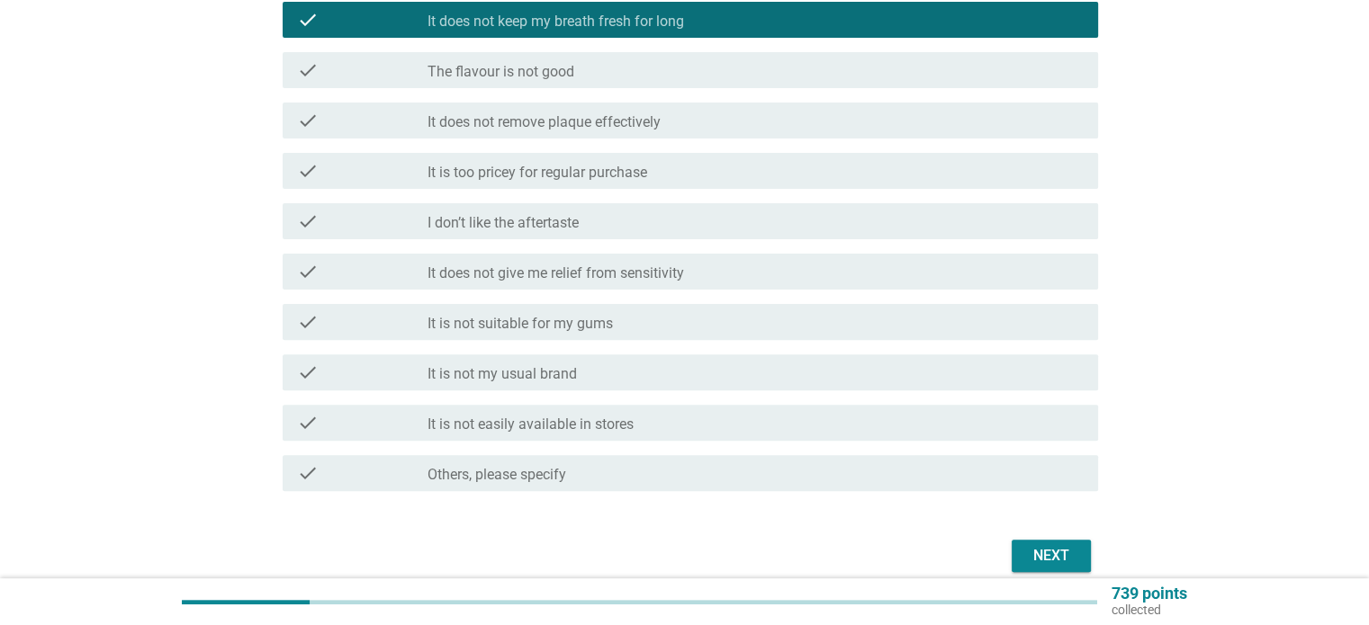
scroll to position [540, 0]
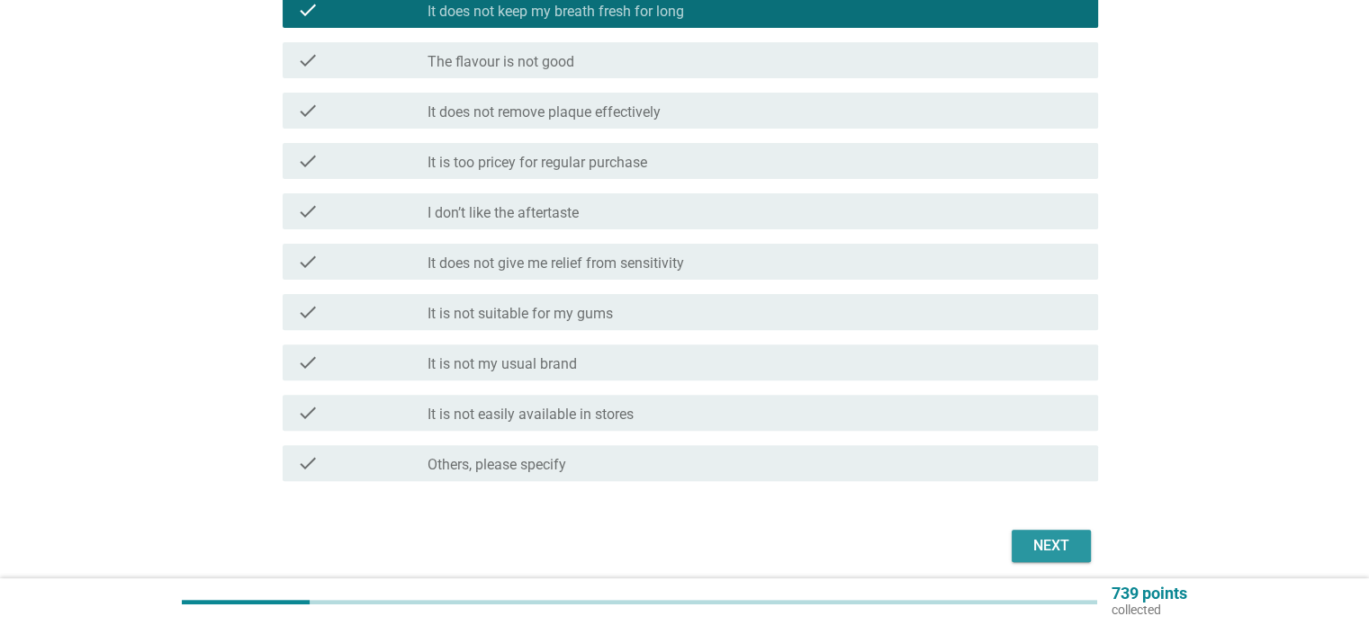
click at [1034, 560] on button "Next" at bounding box center [1050, 546] width 79 height 32
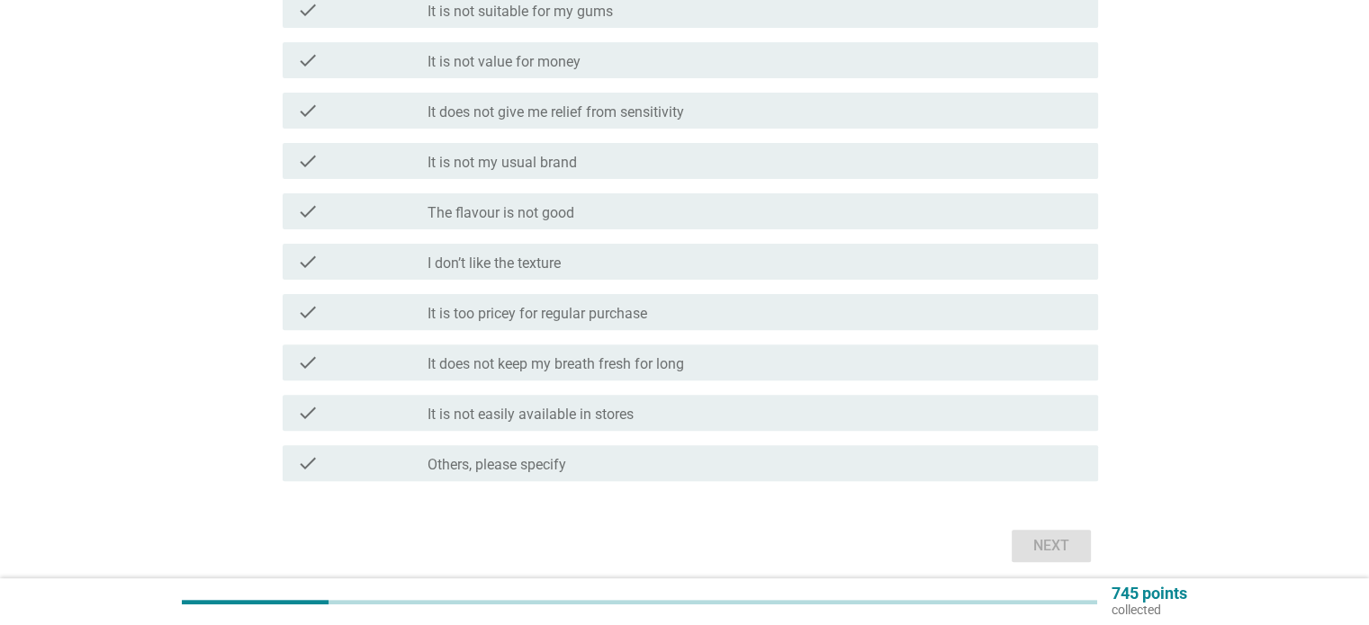
scroll to position [0, 0]
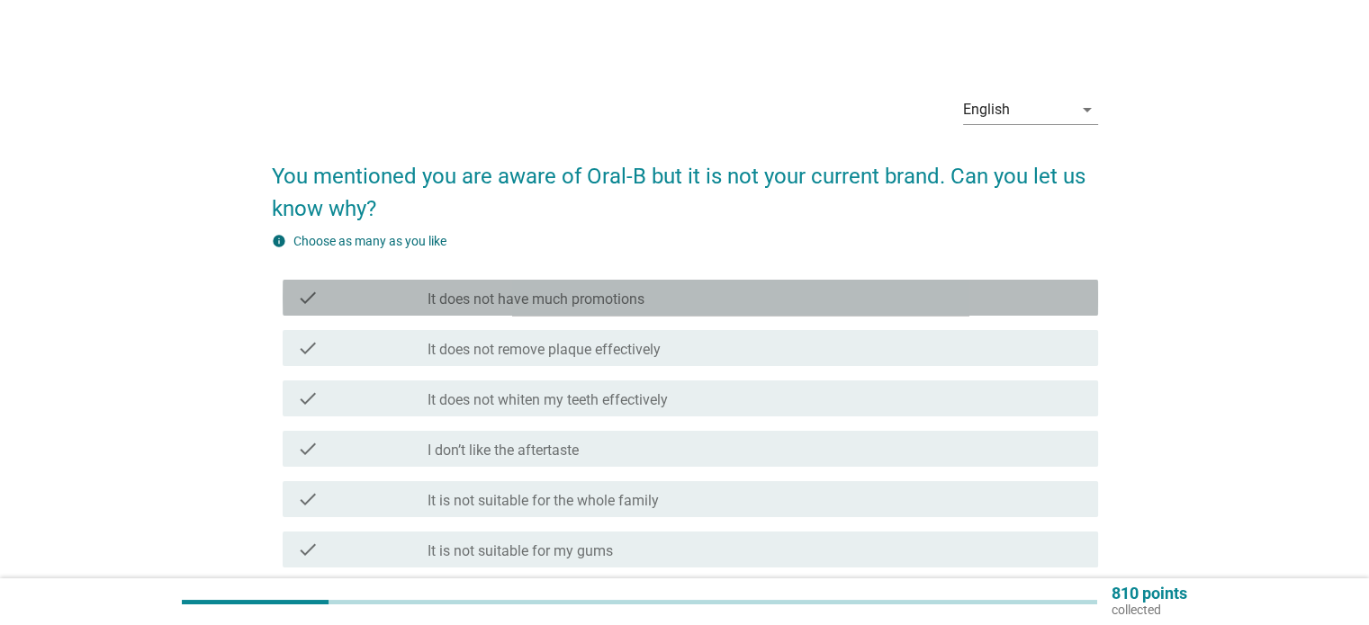
click at [742, 301] on div "check_box_outline_blank It does not have much promotions" at bounding box center [754, 298] width 655 height 22
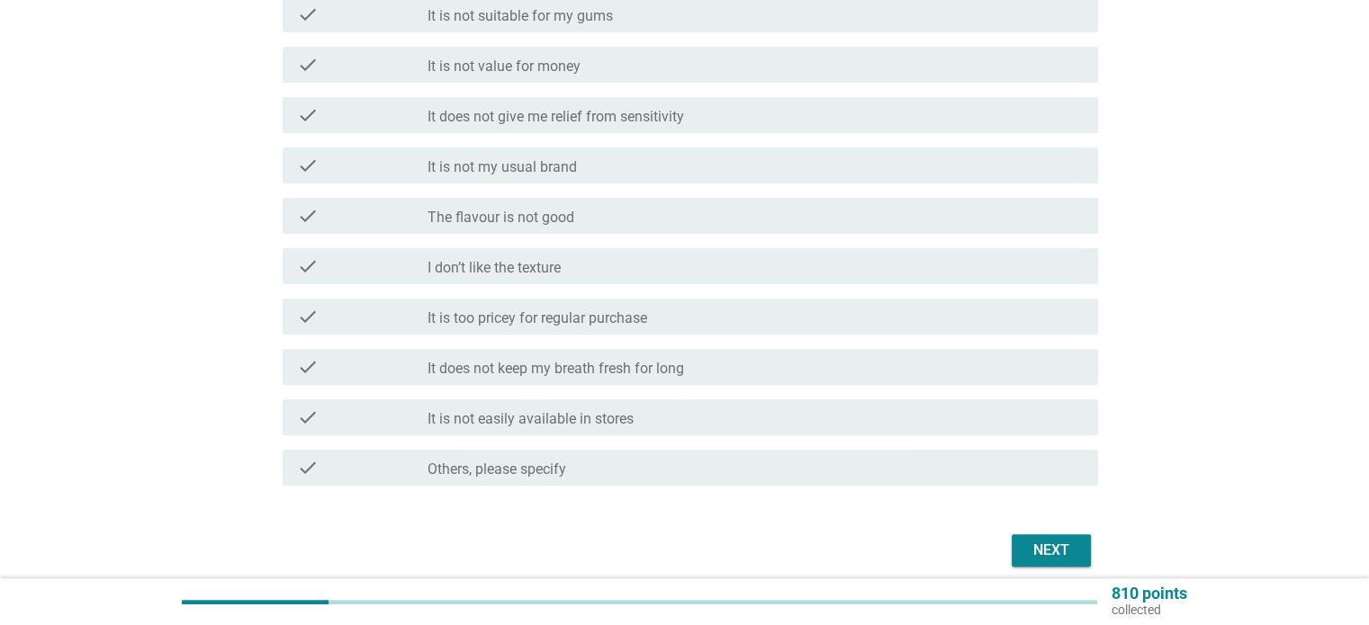
scroll to position [540, 0]
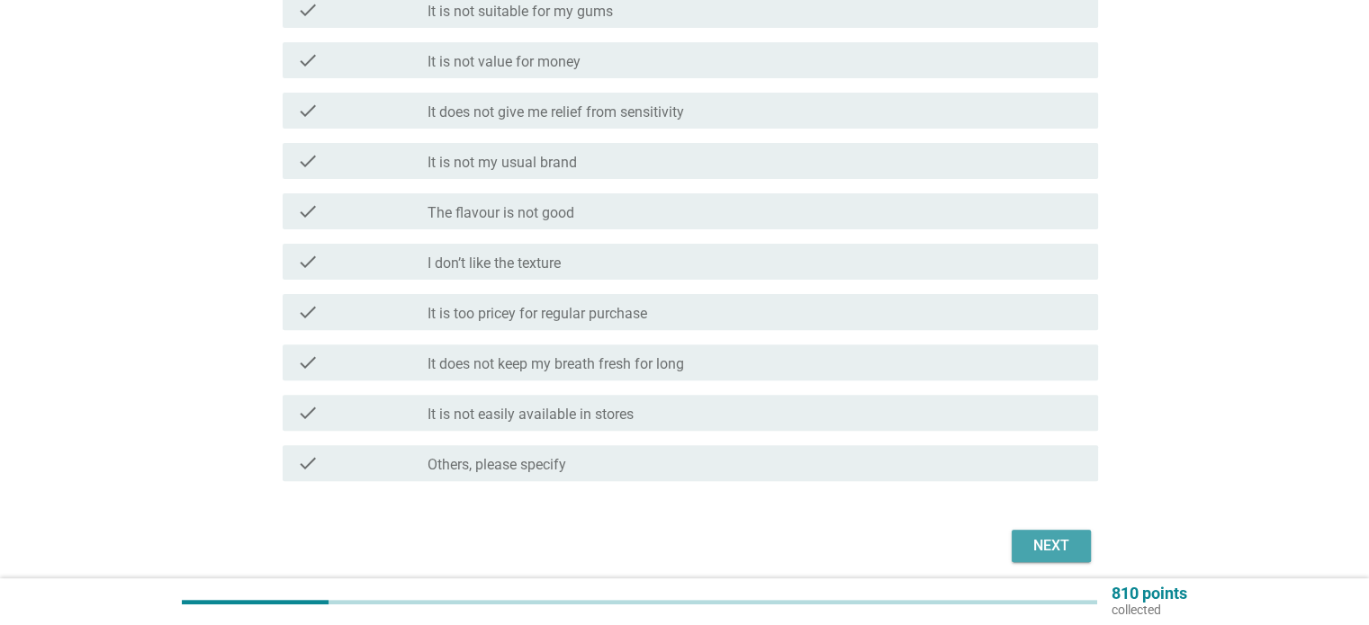
click at [1052, 561] on button "Next" at bounding box center [1050, 546] width 79 height 32
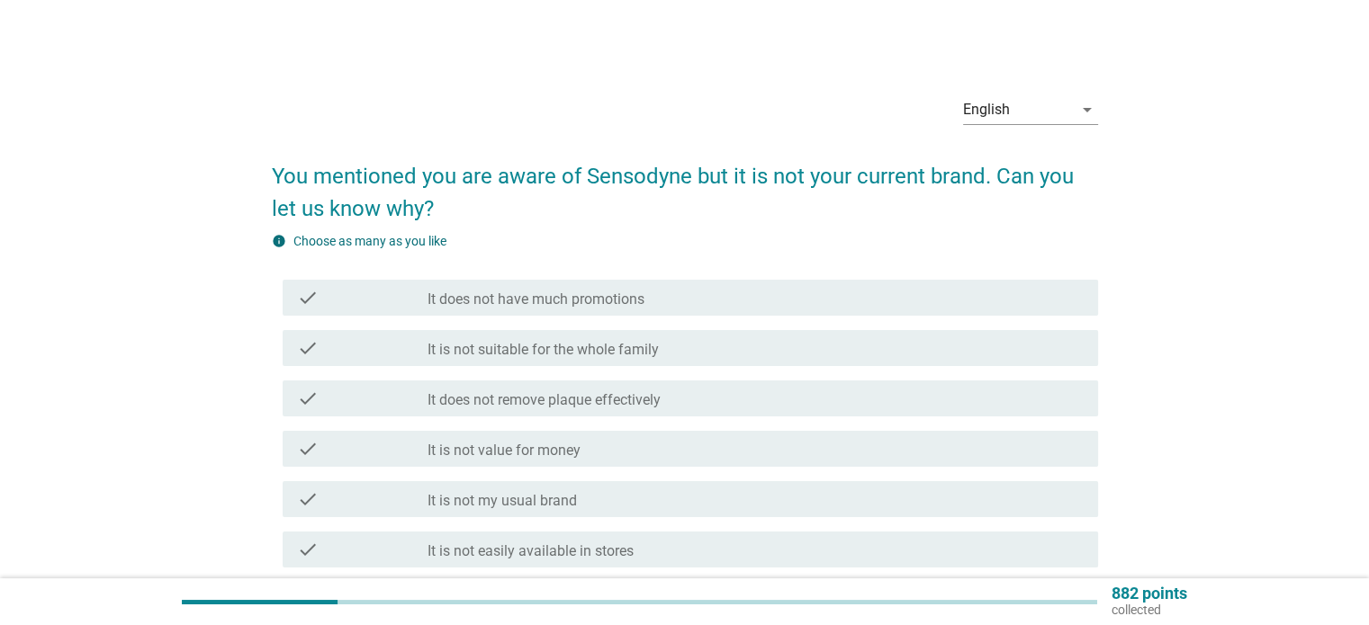
click at [689, 286] on div "check check_box_outline_blank It does not have much promotions" at bounding box center [690, 298] width 815 height 36
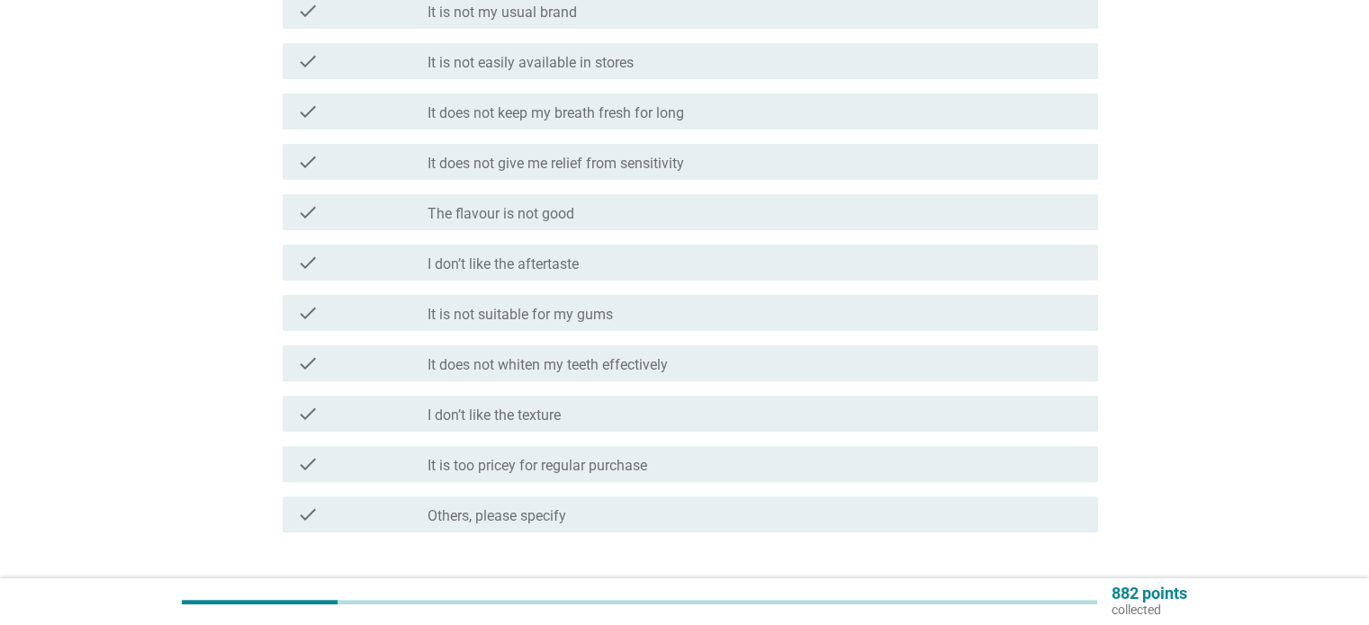
scroll to position [540, 0]
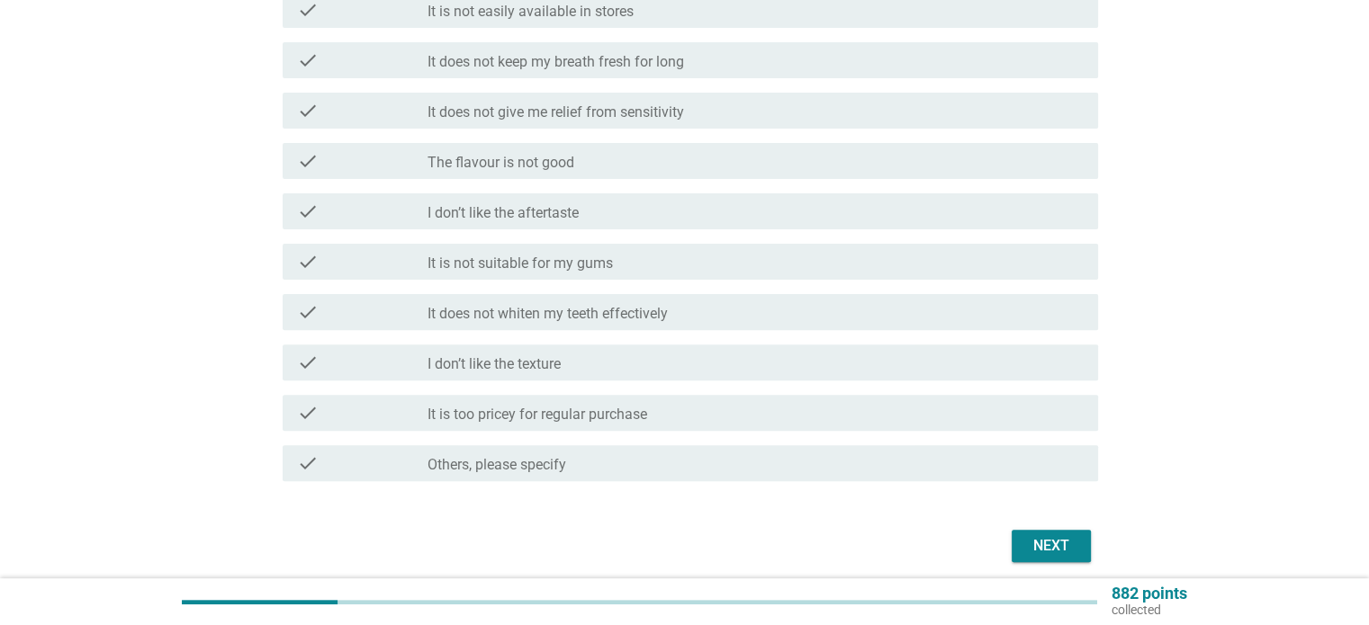
drag, startPoint x: 839, startPoint y: 197, endPoint x: 945, endPoint y: 302, distance: 149.5
click at [839, 198] on div "check check_box_outline_blank I don’t like the aftertaste" at bounding box center [690, 211] width 815 height 36
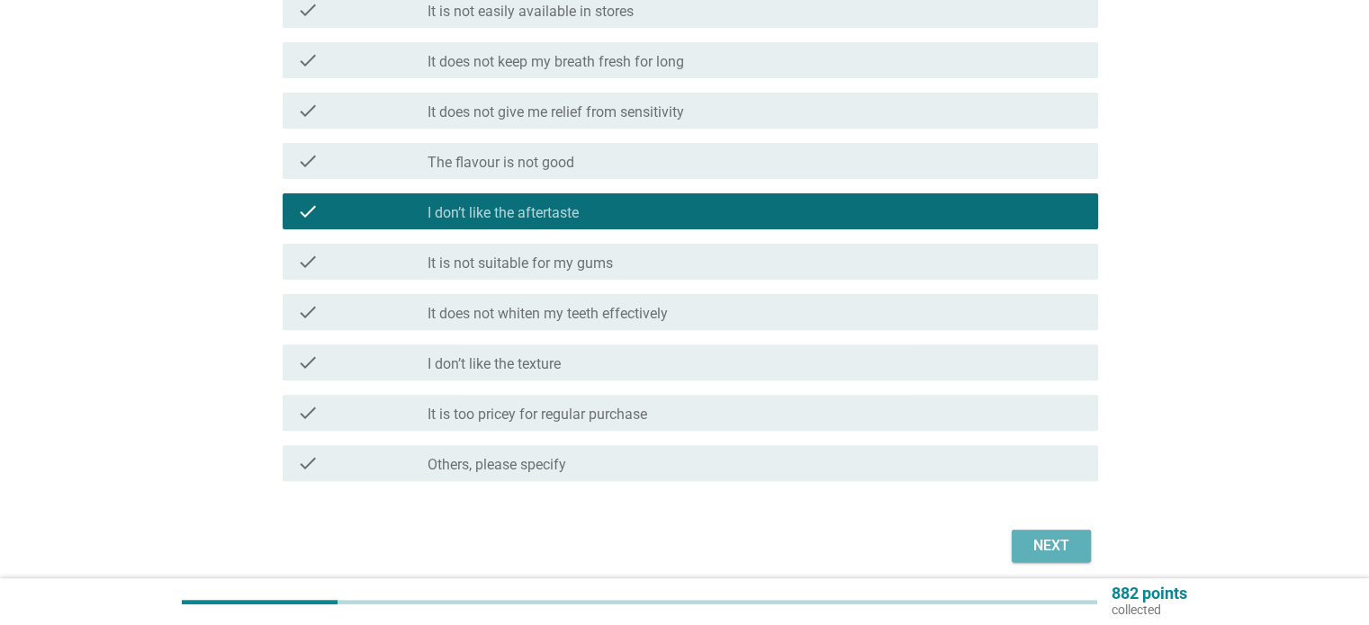
click at [1057, 546] on div "Next" at bounding box center [1051, 546] width 50 height 22
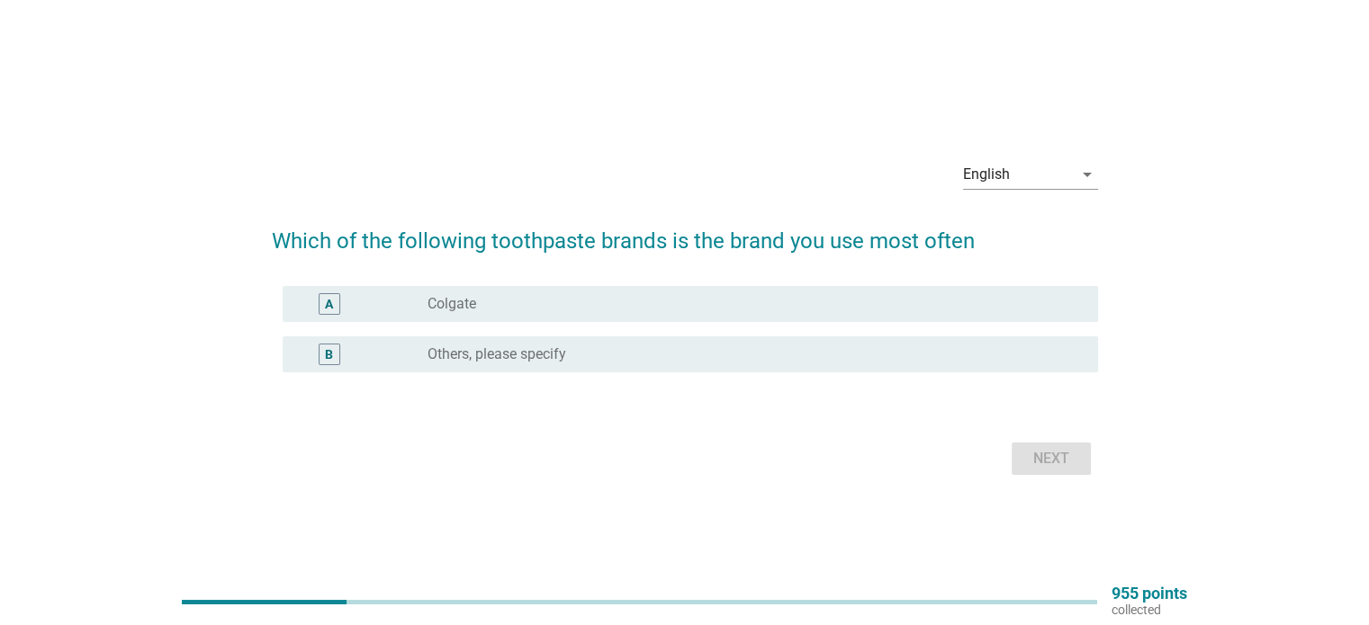
click at [871, 302] on div "radio_button_unchecked Colgate" at bounding box center [747, 304] width 641 height 18
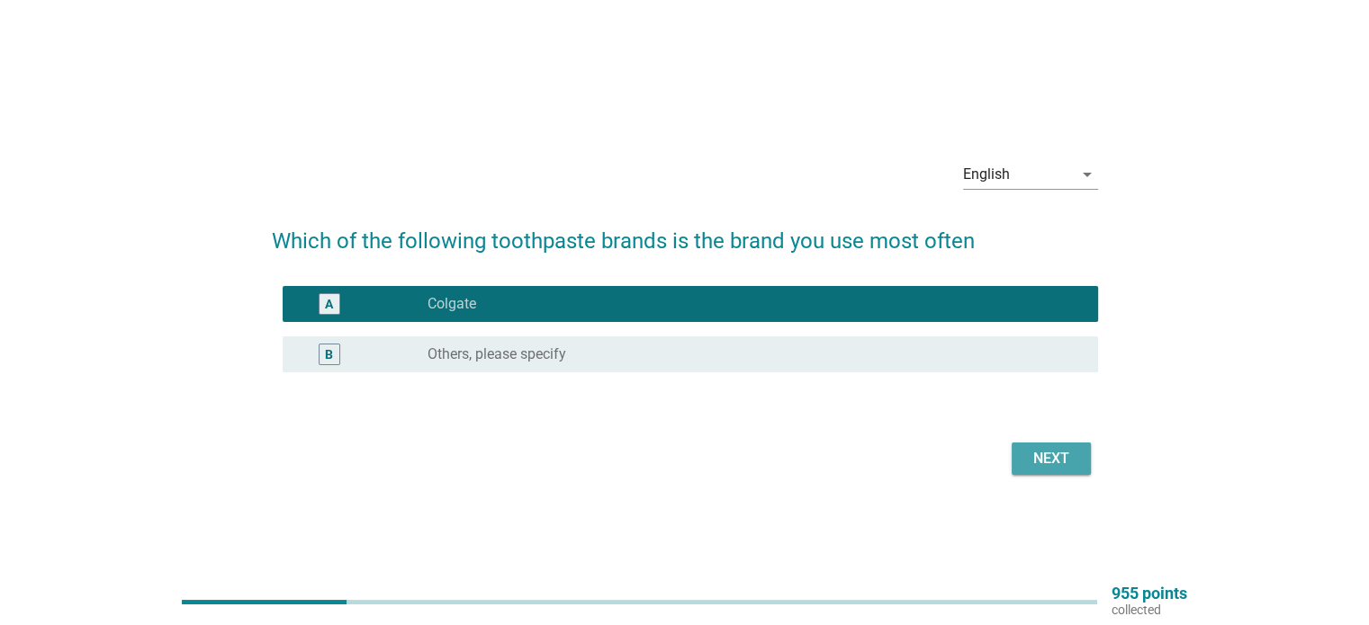
click at [1081, 463] on button "Next" at bounding box center [1050, 459] width 79 height 32
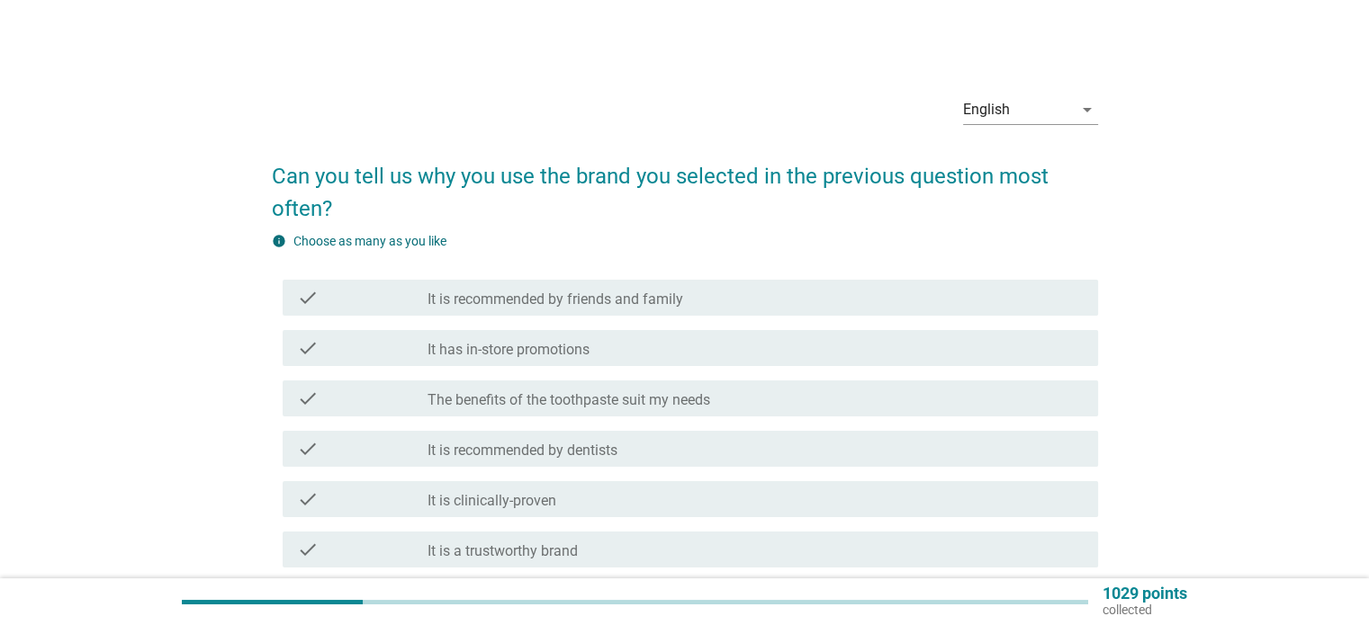
click at [774, 352] on div "check_box_outline_blank It has in-store promotions" at bounding box center [754, 348] width 655 height 22
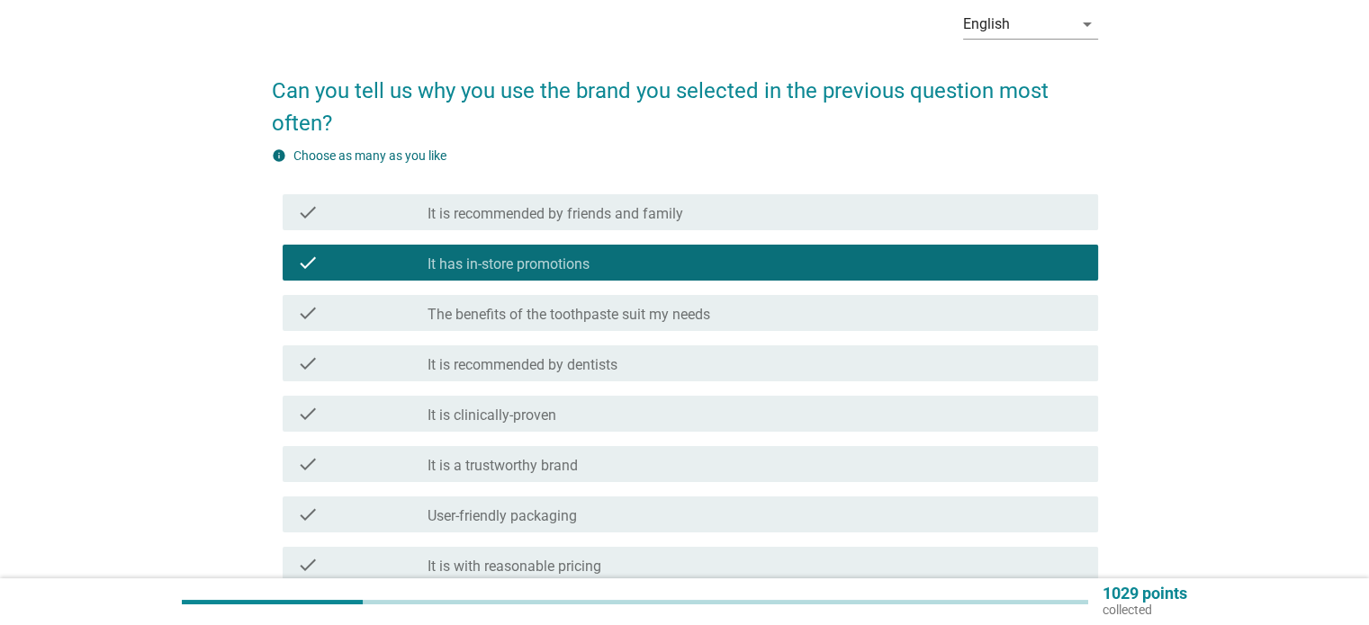
scroll to position [90, 0]
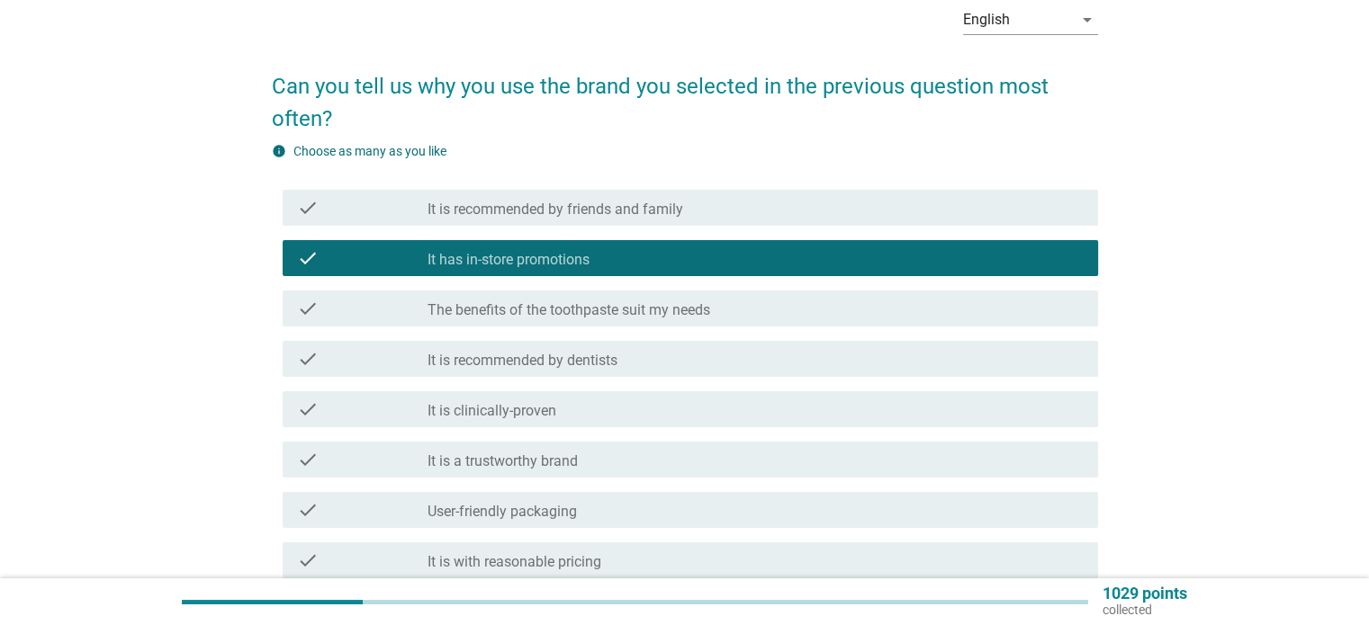
click at [777, 318] on div "check_box_outline_blank The benefits of the toothpaste suit my needs" at bounding box center [754, 309] width 655 height 22
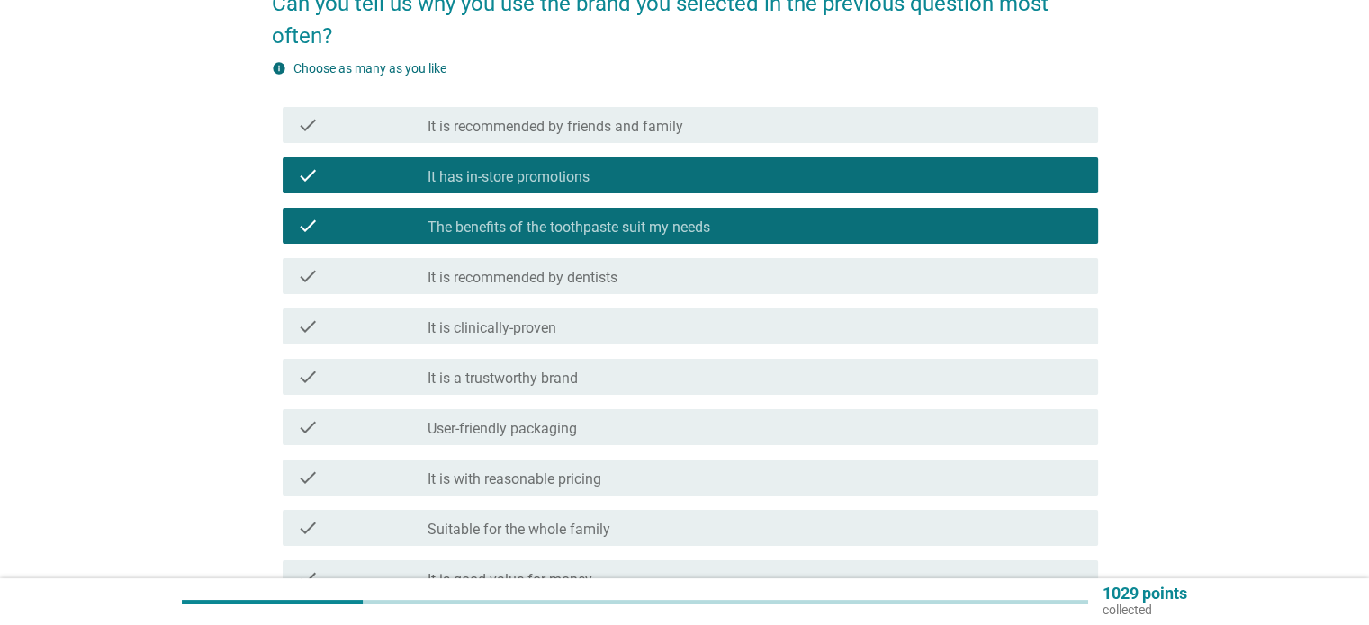
scroll to position [180, 0]
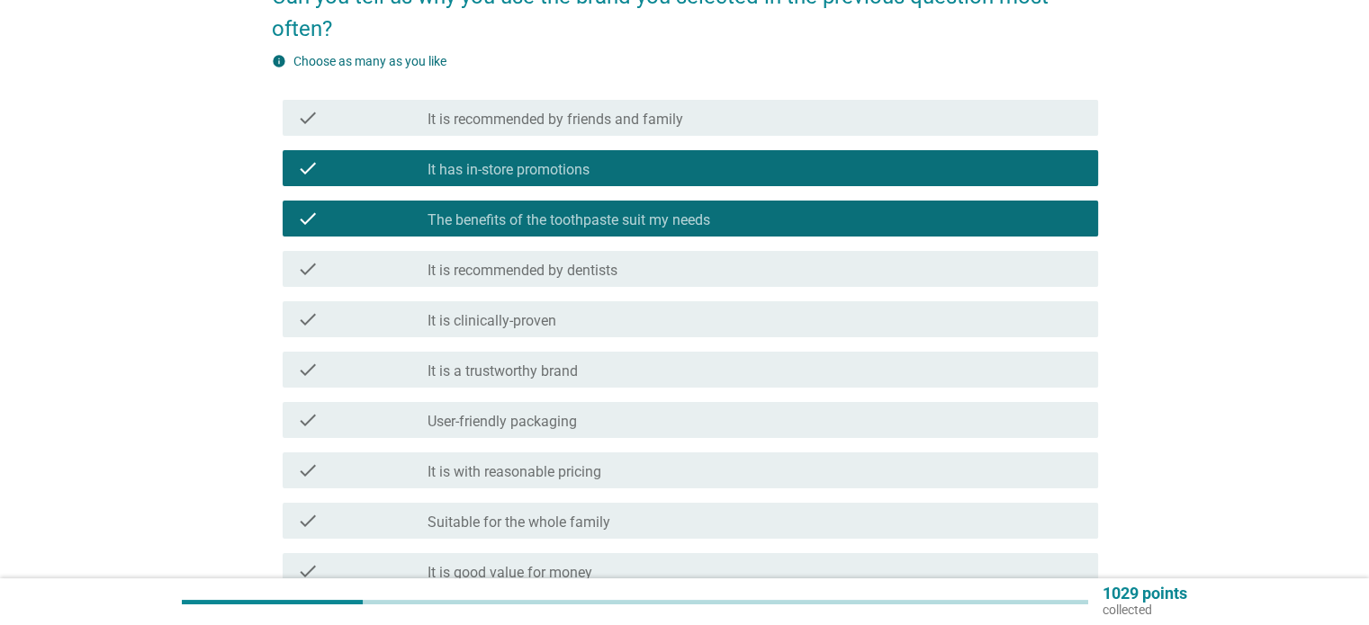
click at [781, 368] on div "check_box_outline_blank It is a trustworthy brand" at bounding box center [754, 370] width 655 height 22
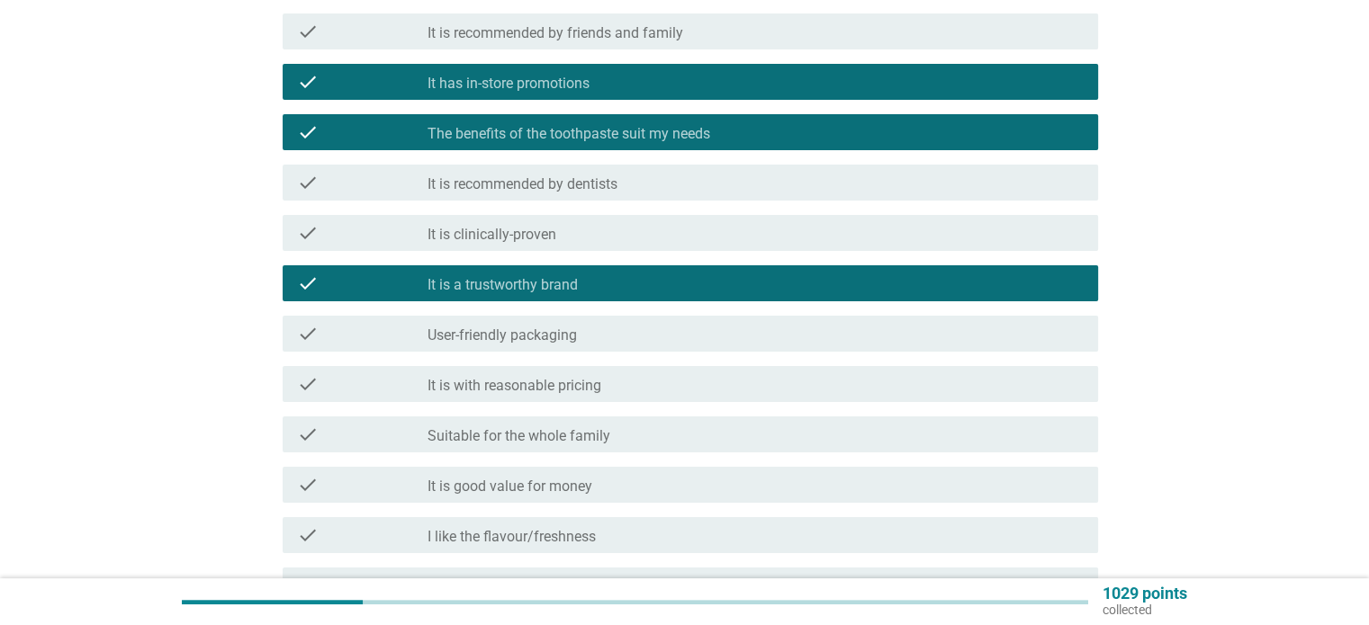
scroll to position [270, 0]
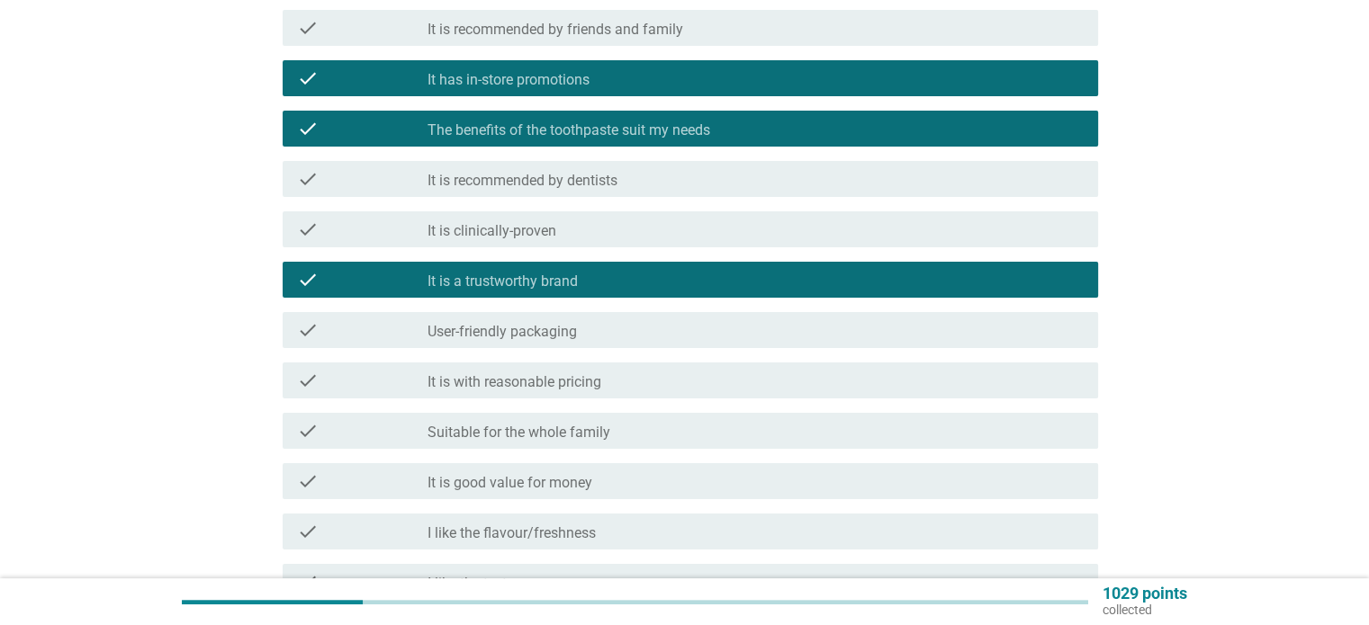
click at [757, 380] on div "check_box_outline_blank It is with reasonable pricing" at bounding box center [754, 381] width 655 height 22
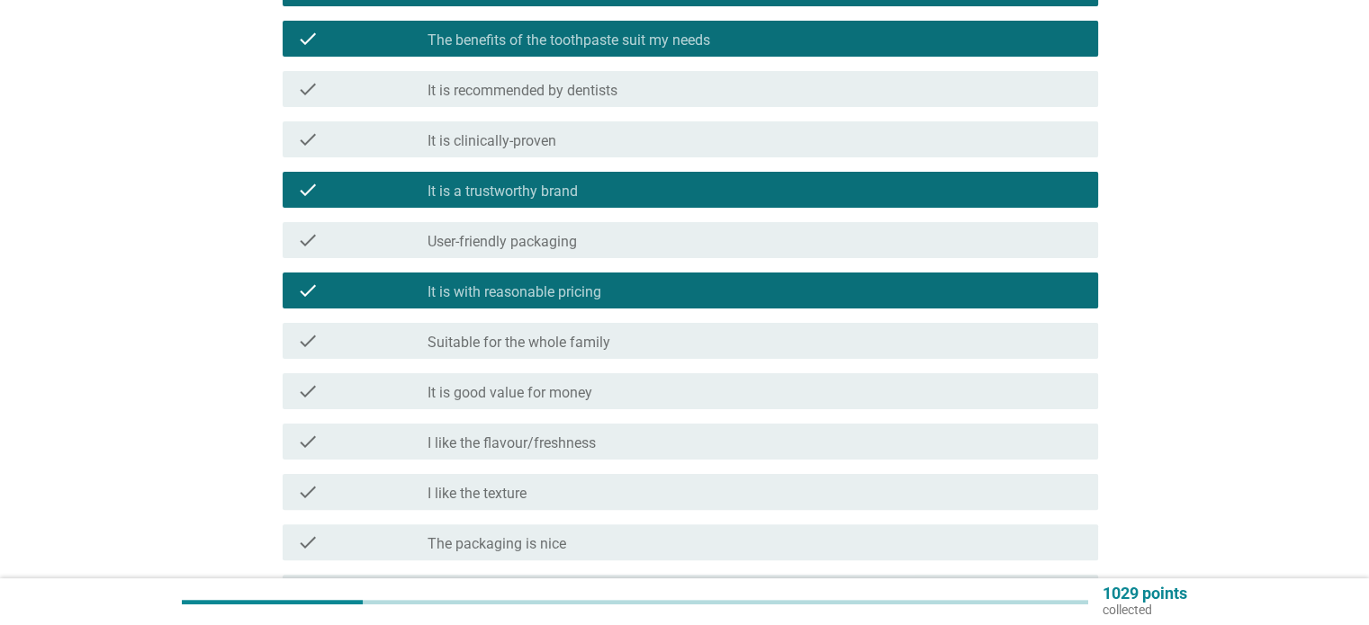
click at [752, 399] on div "check_box_outline_blank It is good value for money" at bounding box center [754, 392] width 655 height 22
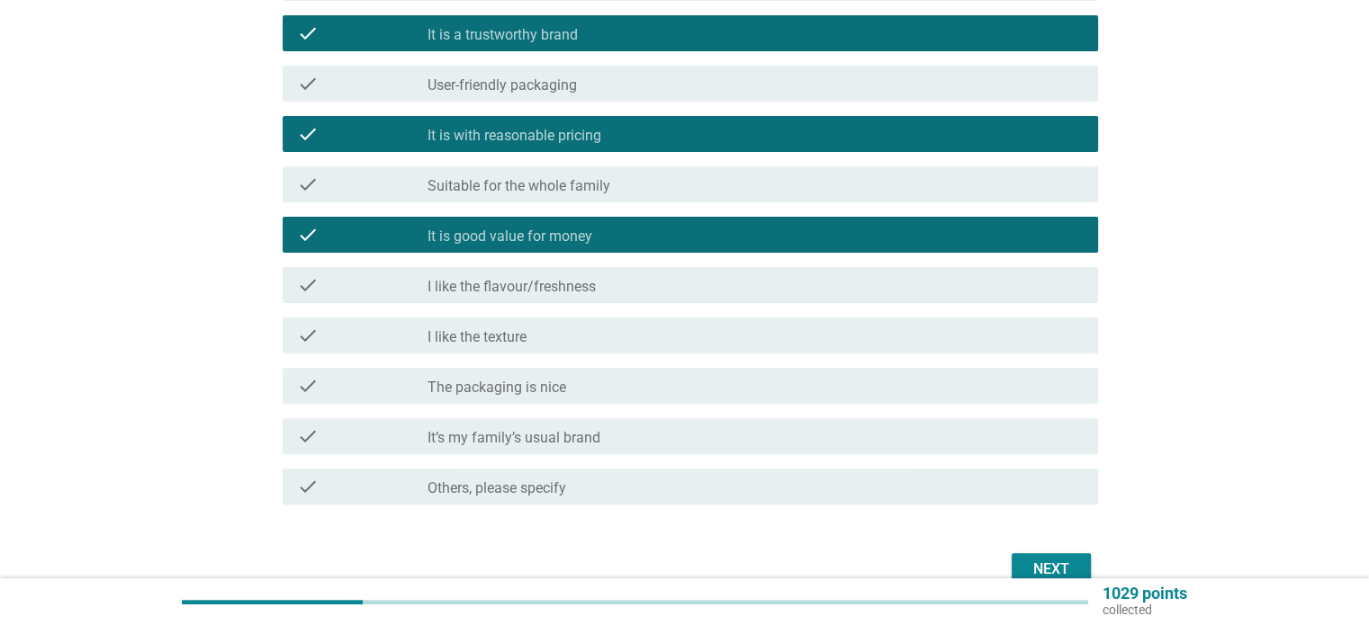
scroll to position [540, 0]
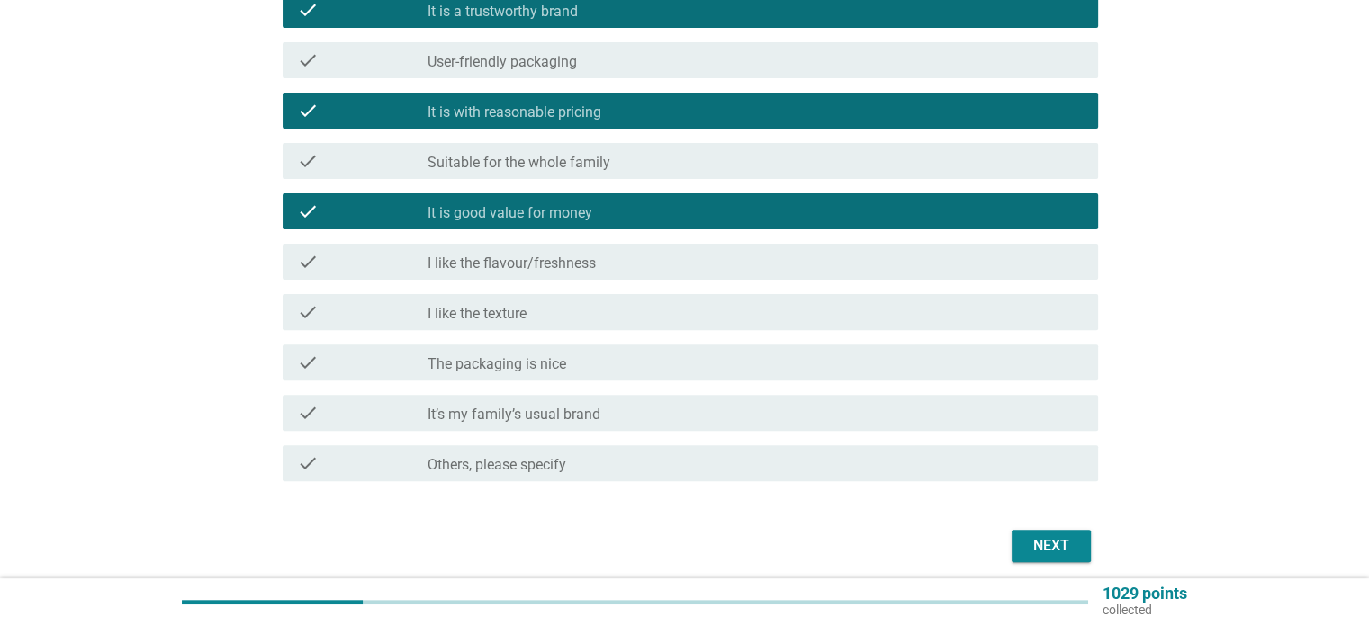
click at [742, 284] on div "check check_box_outline_blank I like the flavour/freshness" at bounding box center [685, 262] width 826 height 50
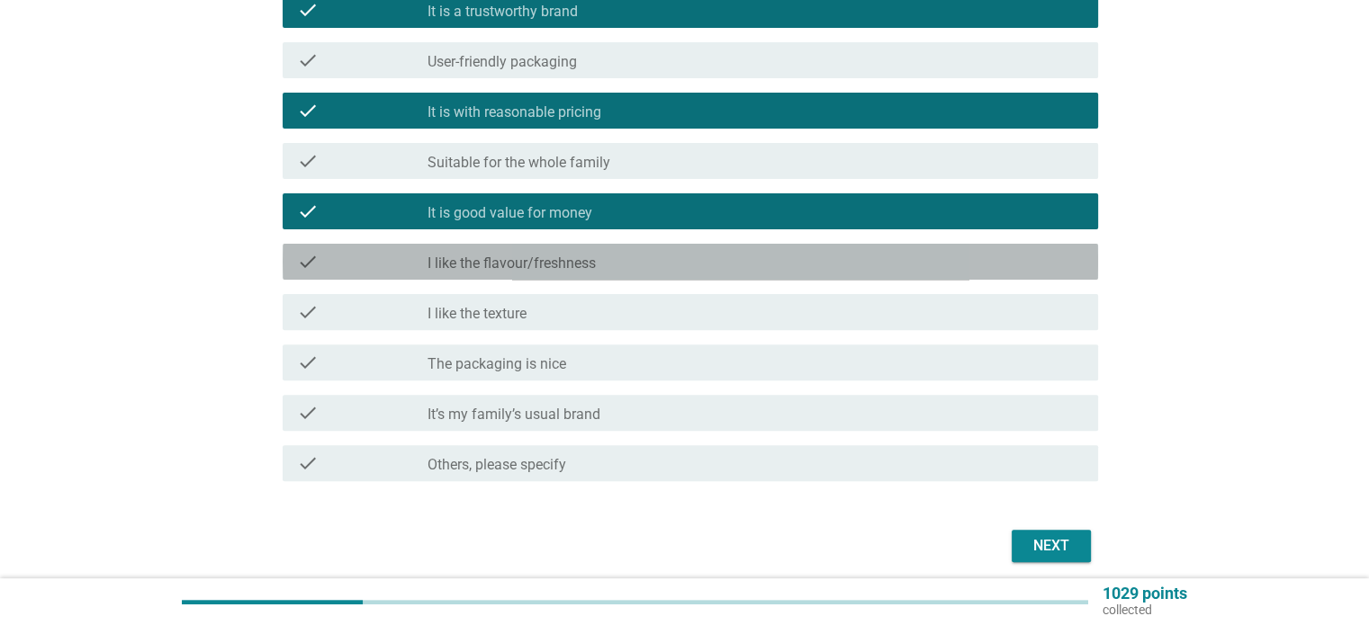
click at [744, 269] on div "check_box_outline_blank I like the flavour/freshness" at bounding box center [754, 262] width 655 height 22
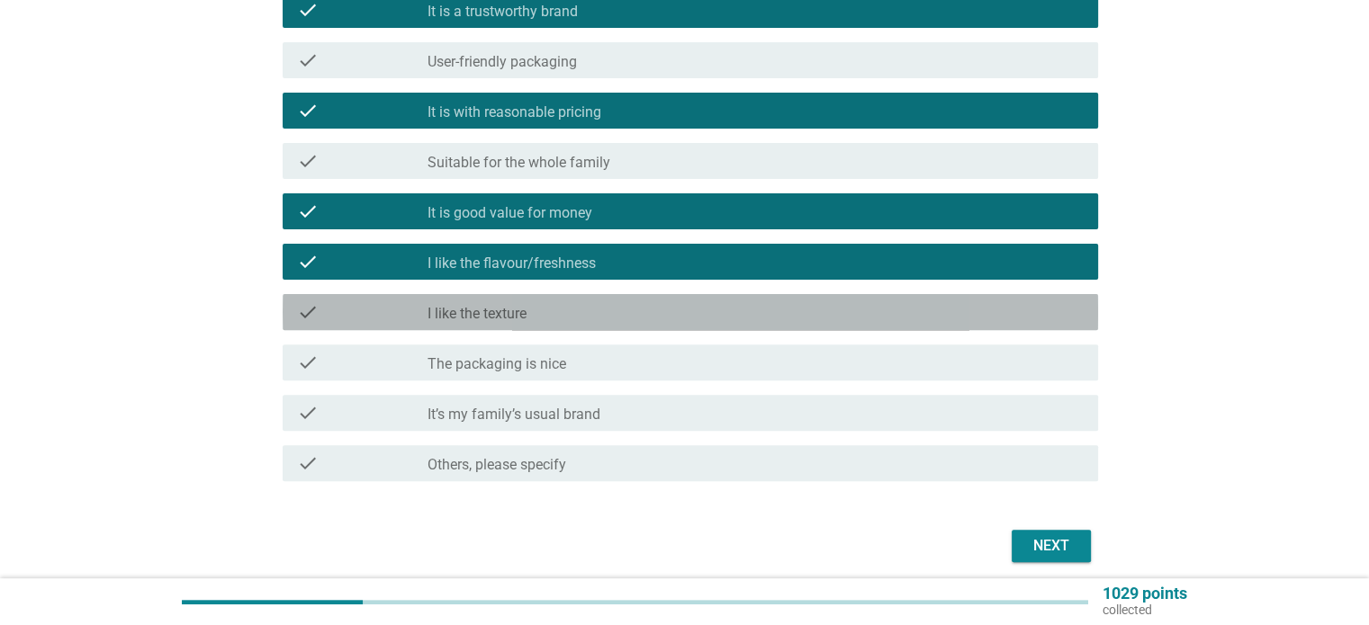
click at [753, 316] on div "check_box_outline_blank I like the texture" at bounding box center [754, 312] width 655 height 22
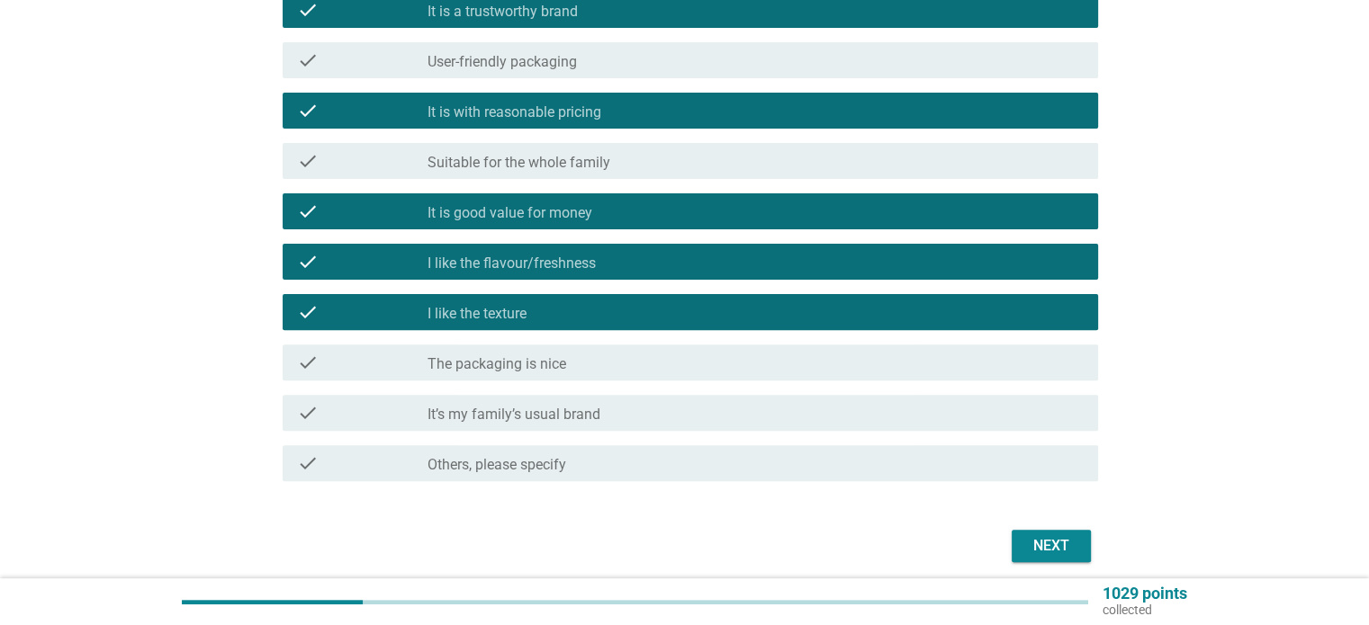
click at [951, 427] on div "check check_box_outline_blank It’s my family’s usual brand" at bounding box center [690, 413] width 815 height 36
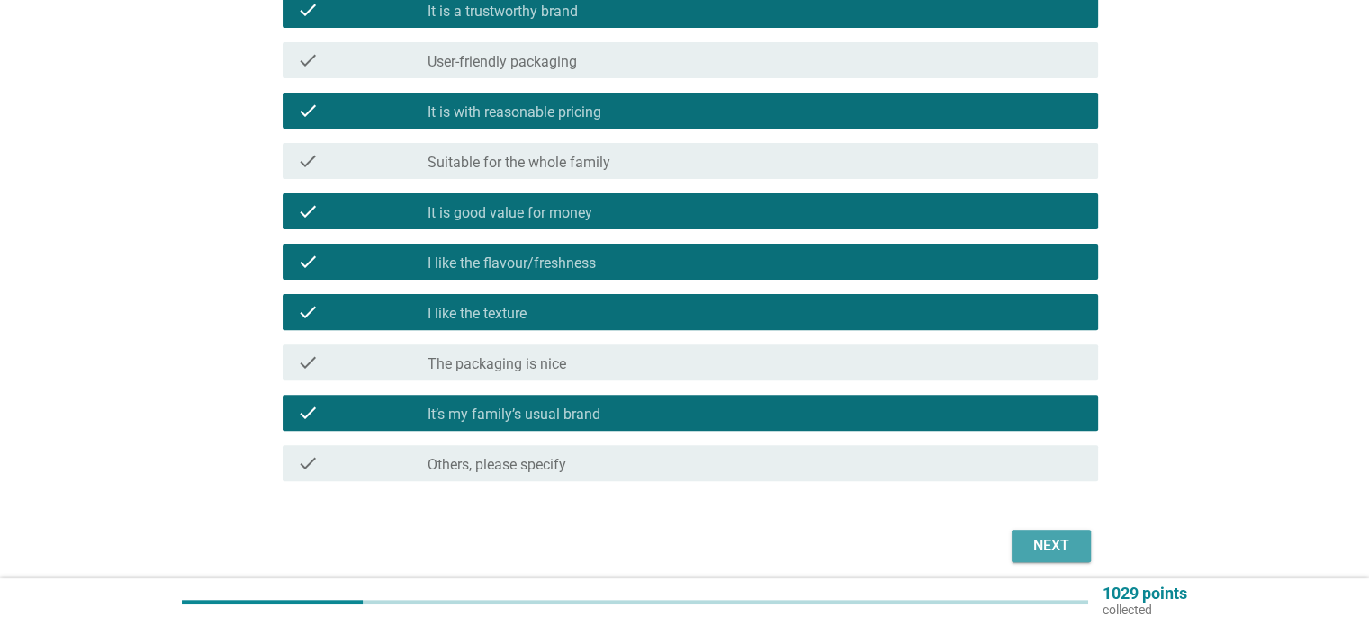
click at [1043, 555] on div "Next" at bounding box center [1051, 546] width 50 height 22
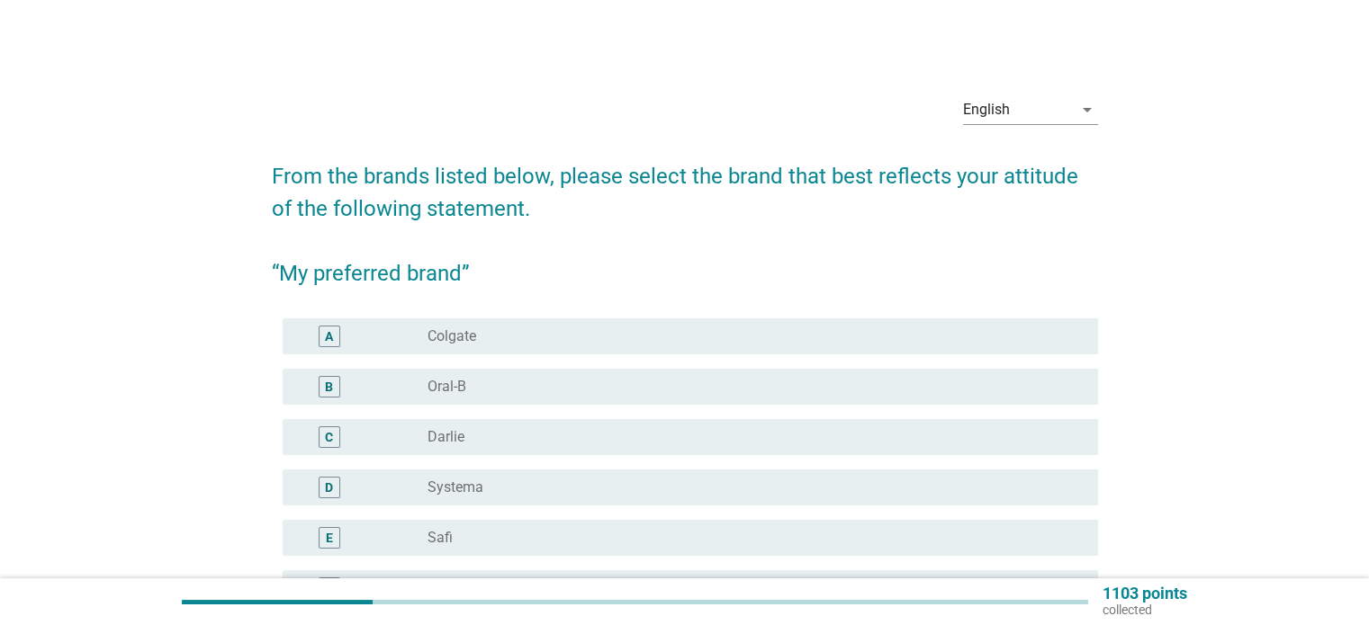
click at [864, 345] on div "radio_button_unchecked Colgate" at bounding box center [747, 337] width 641 height 18
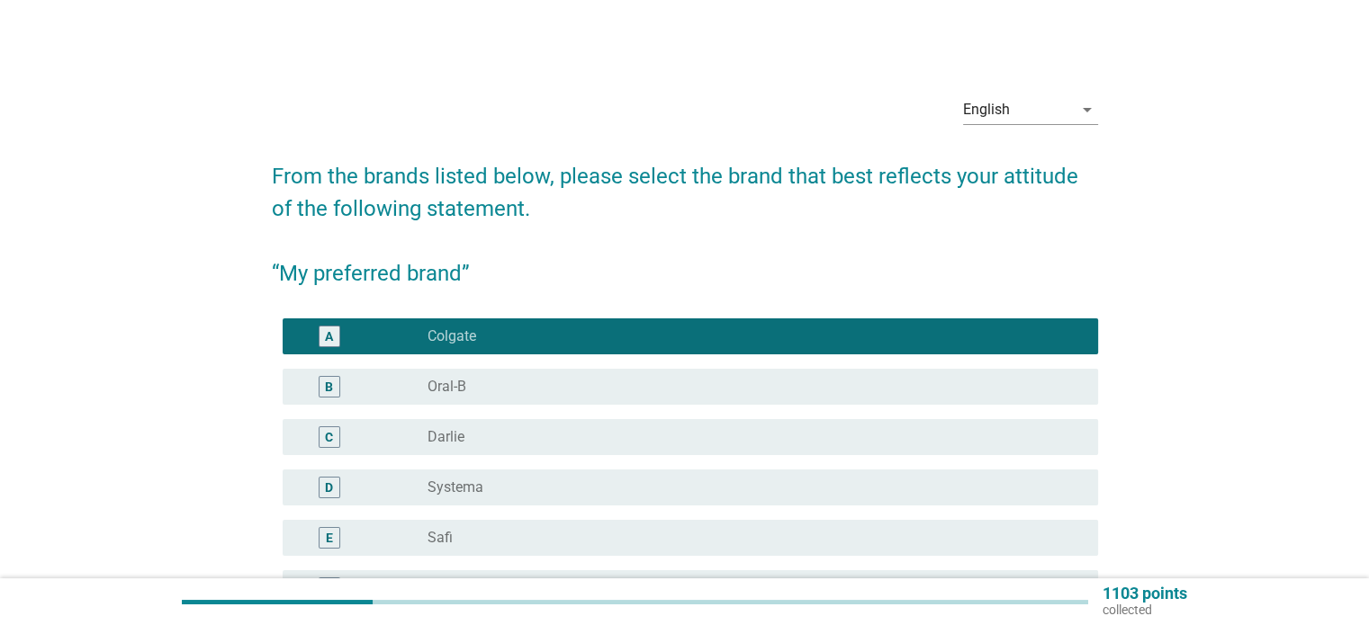
click at [882, 391] on div "radio_button_unchecked Oral-B" at bounding box center [747, 387] width 641 height 18
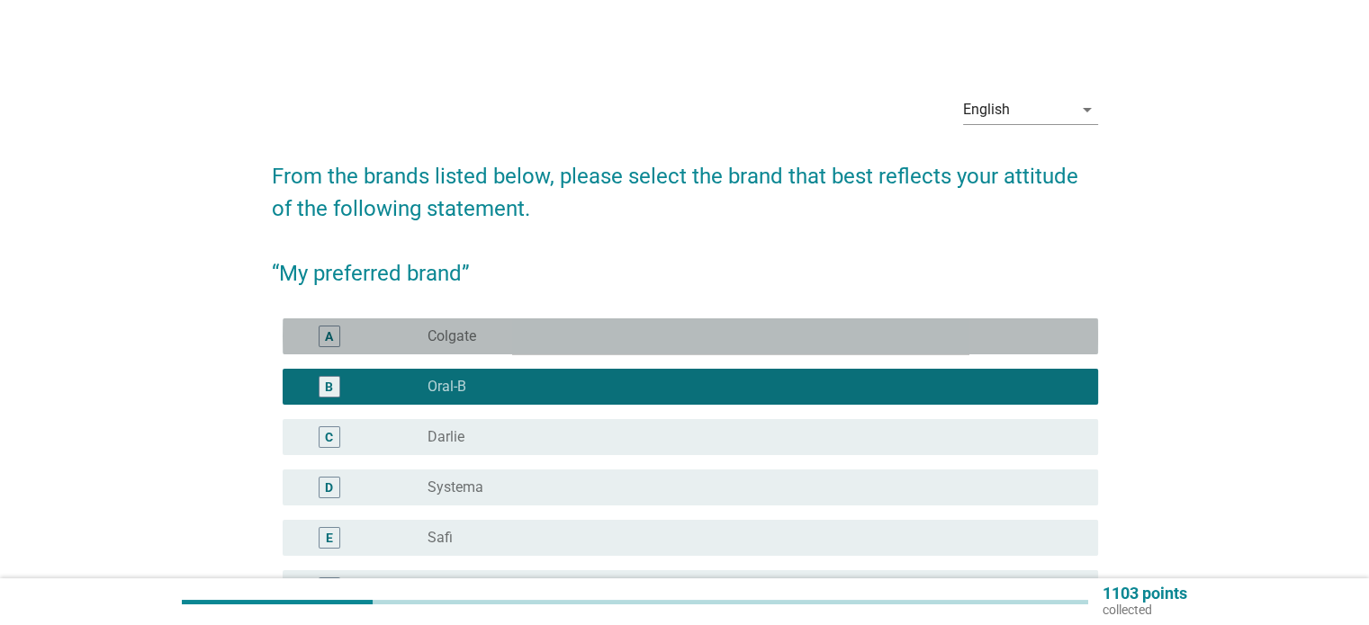
click at [902, 341] on div "radio_button_unchecked Colgate" at bounding box center [747, 337] width 641 height 18
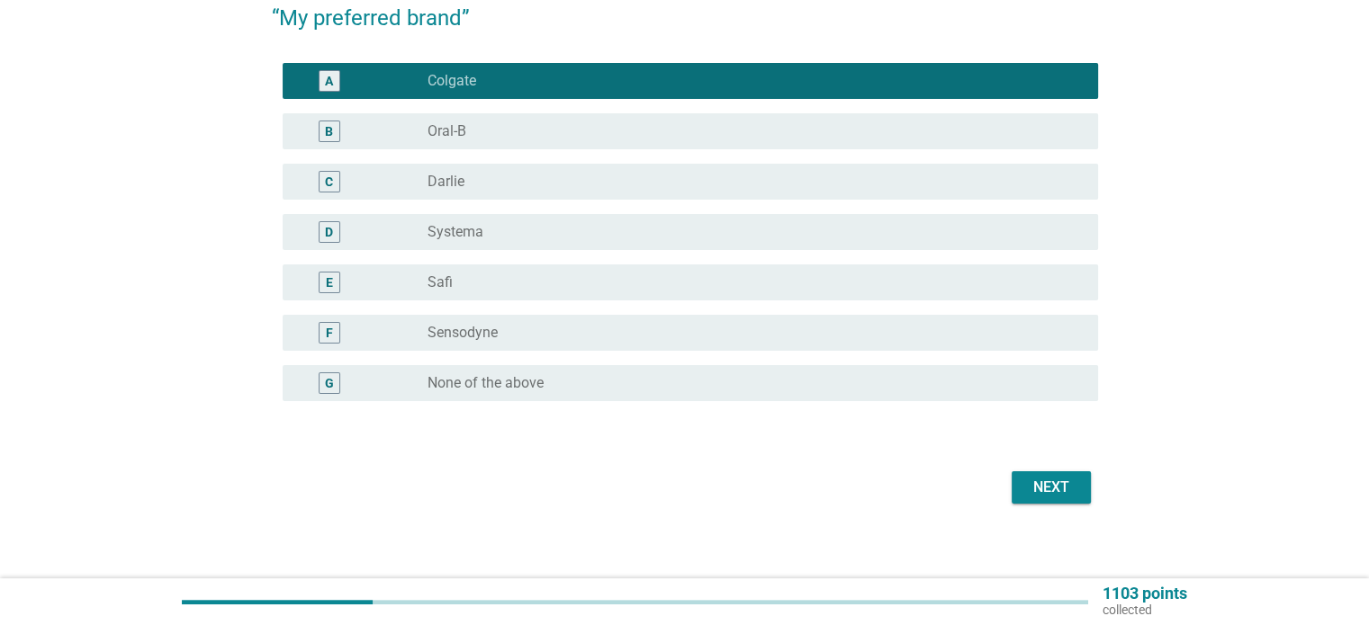
scroll to position [266, 0]
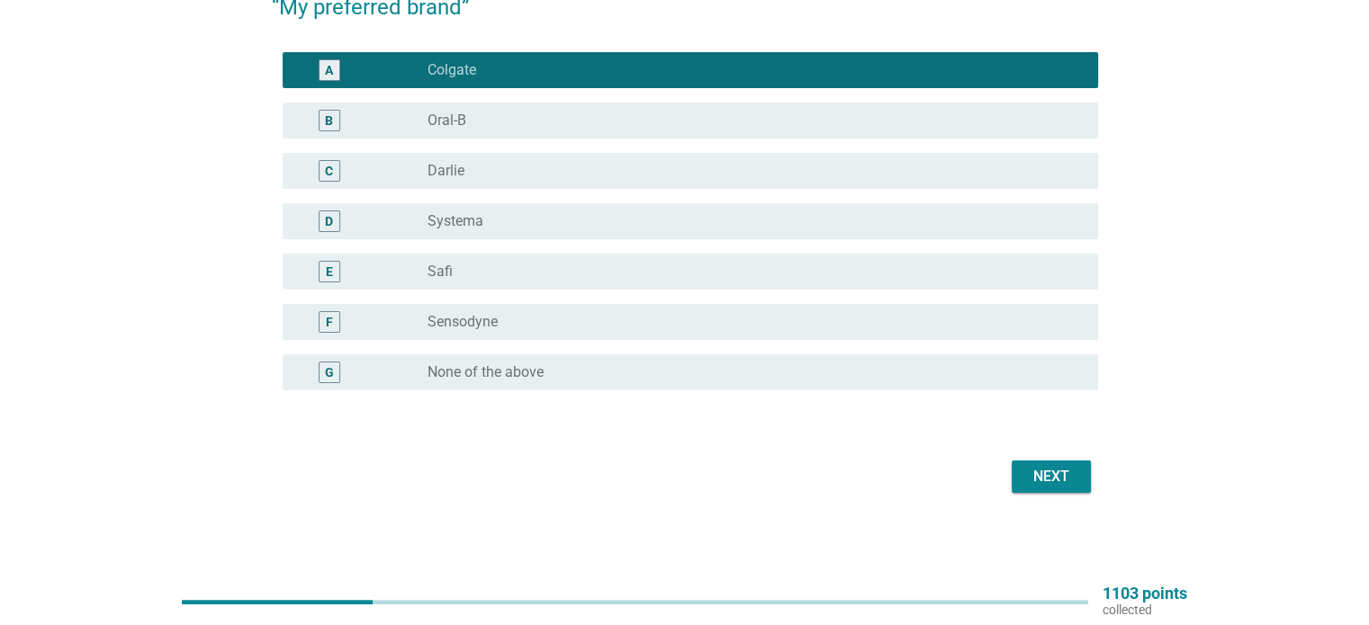
click at [1083, 496] on div "Next" at bounding box center [685, 476] width 826 height 43
click at [1074, 489] on button "Next" at bounding box center [1050, 477] width 79 height 32
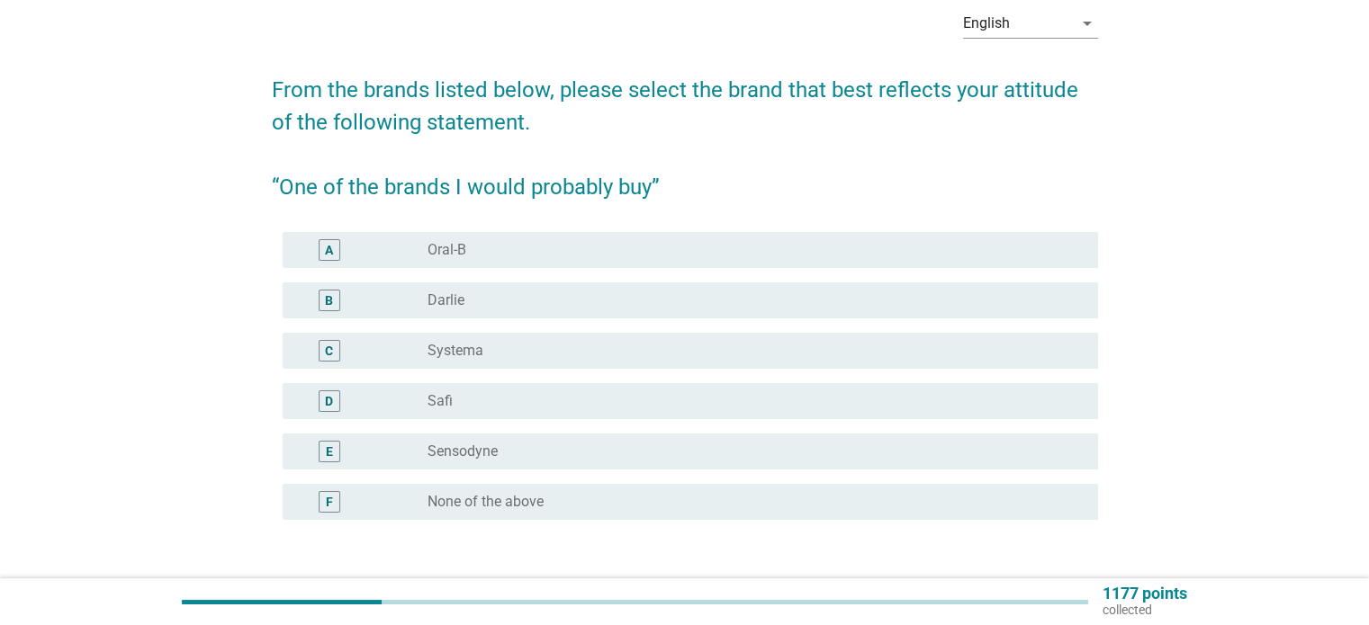
scroll to position [90, 0]
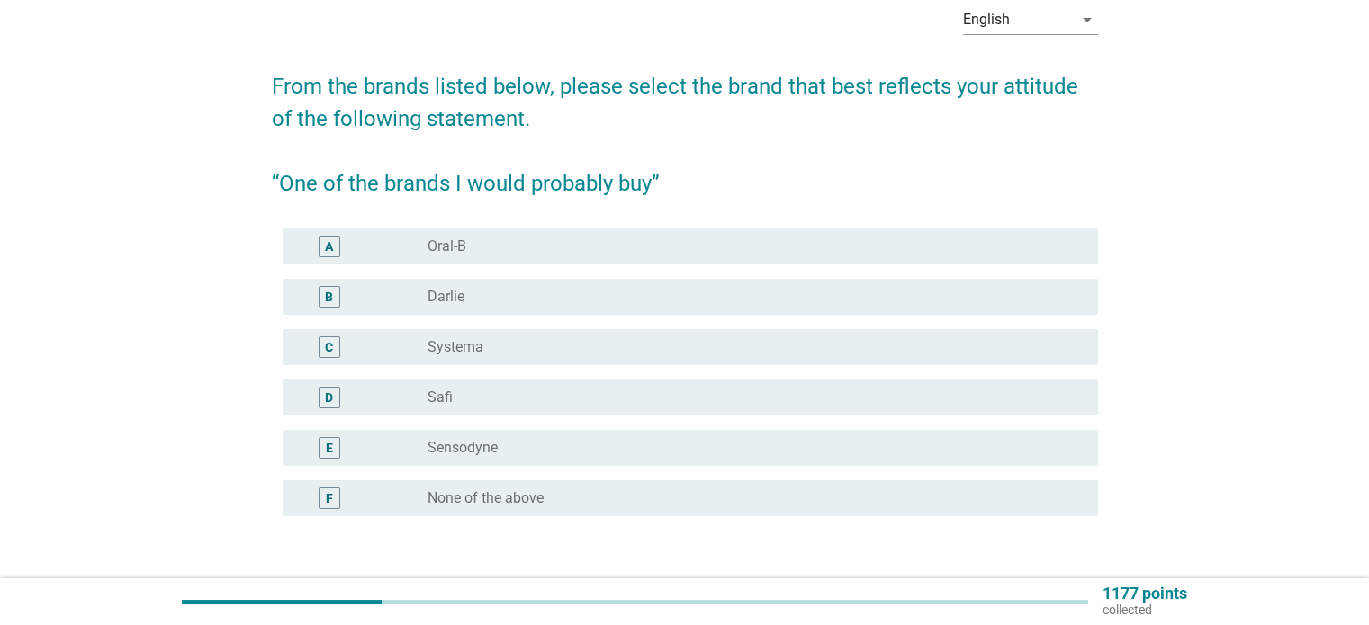
click at [631, 293] on div "radio_button_unchecked [PERSON_NAME]" at bounding box center [747, 297] width 641 height 18
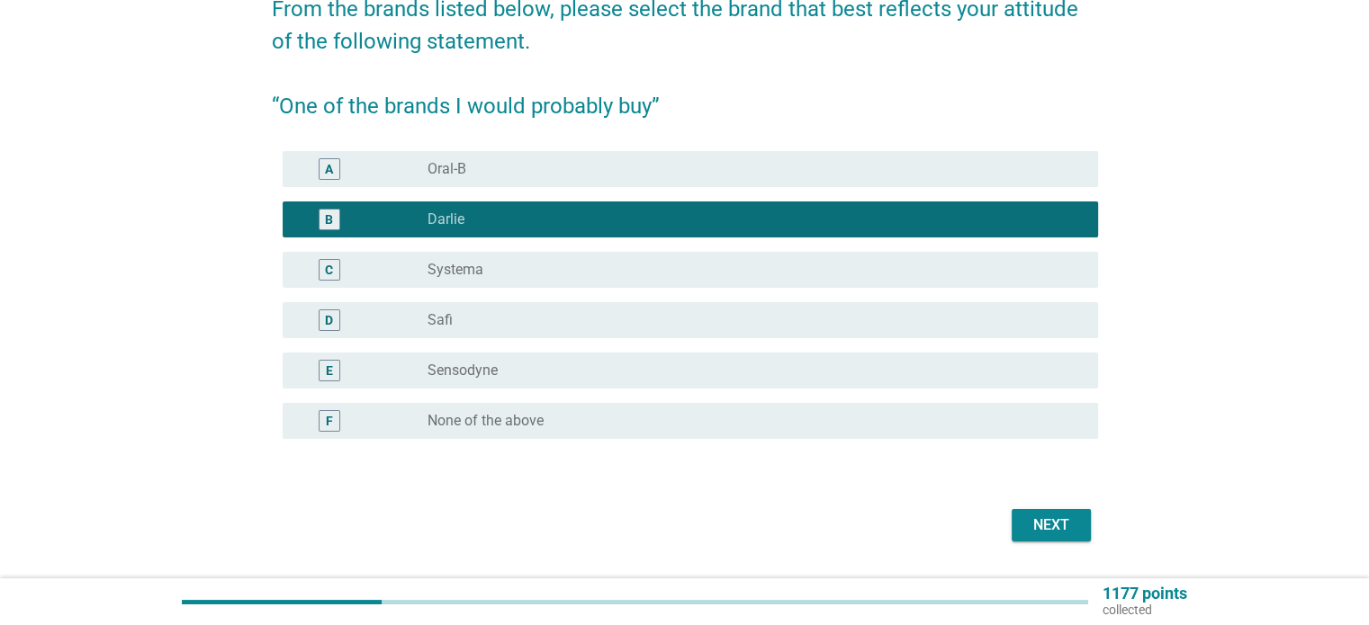
scroll to position [180, 0]
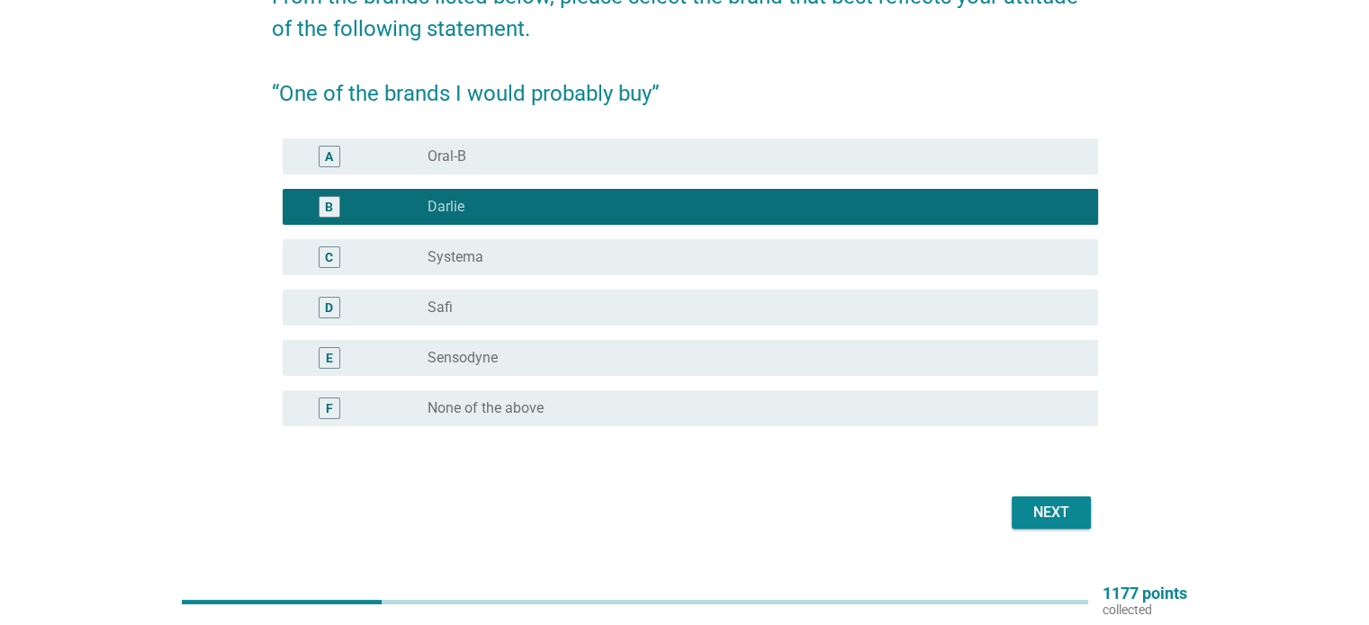
click at [1068, 504] on div "Next" at bounding box center [1051, 513] width 50 height 22
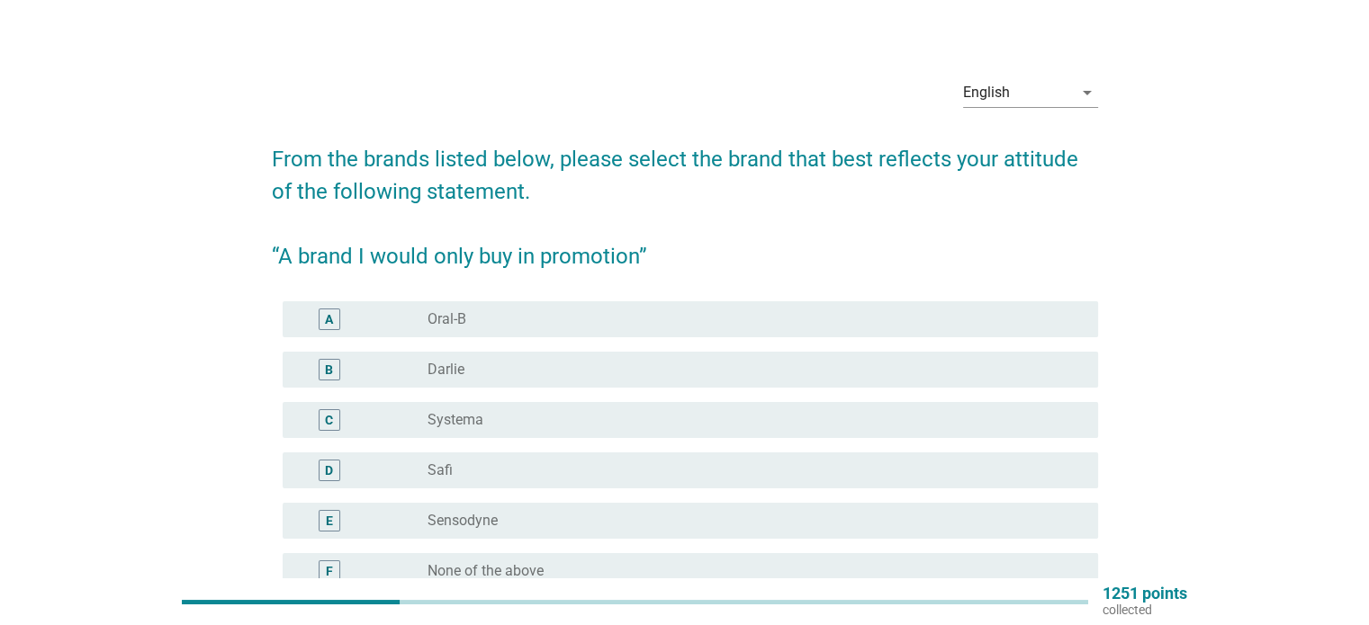
scroll to position [0, 0]
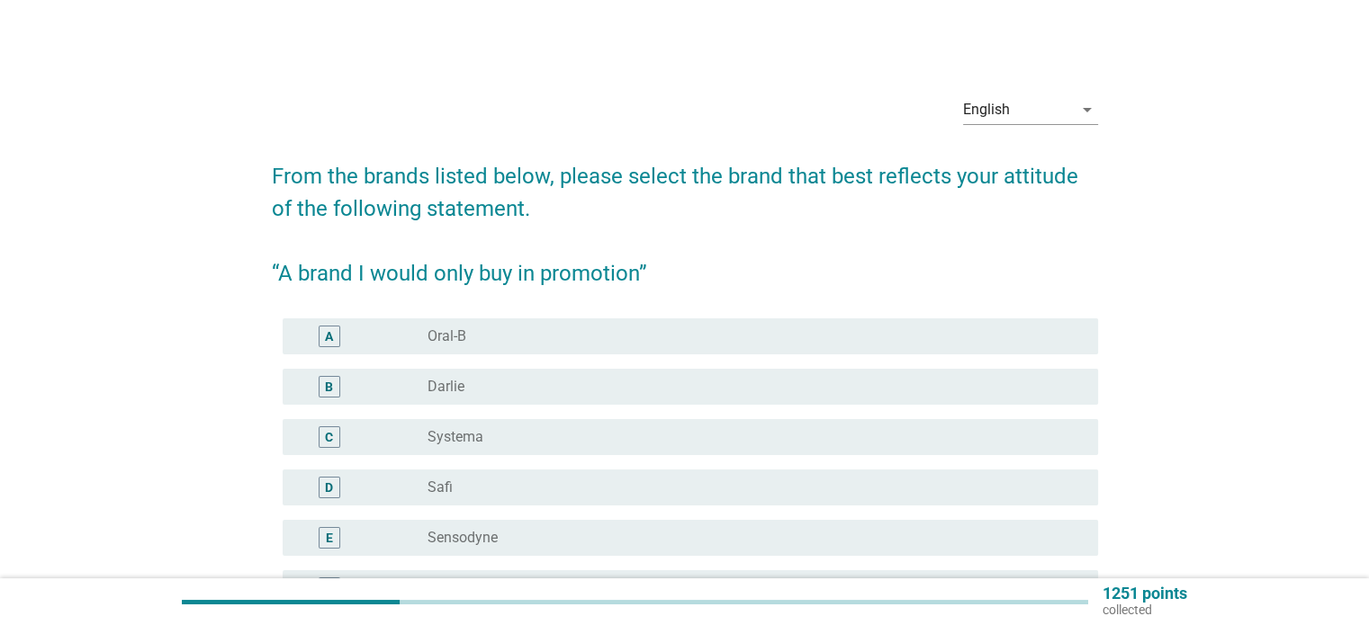
click at [603, 345] on div "radio_button_unchecked Oral-B" at bounding box center [747, 337] width 641 height 18
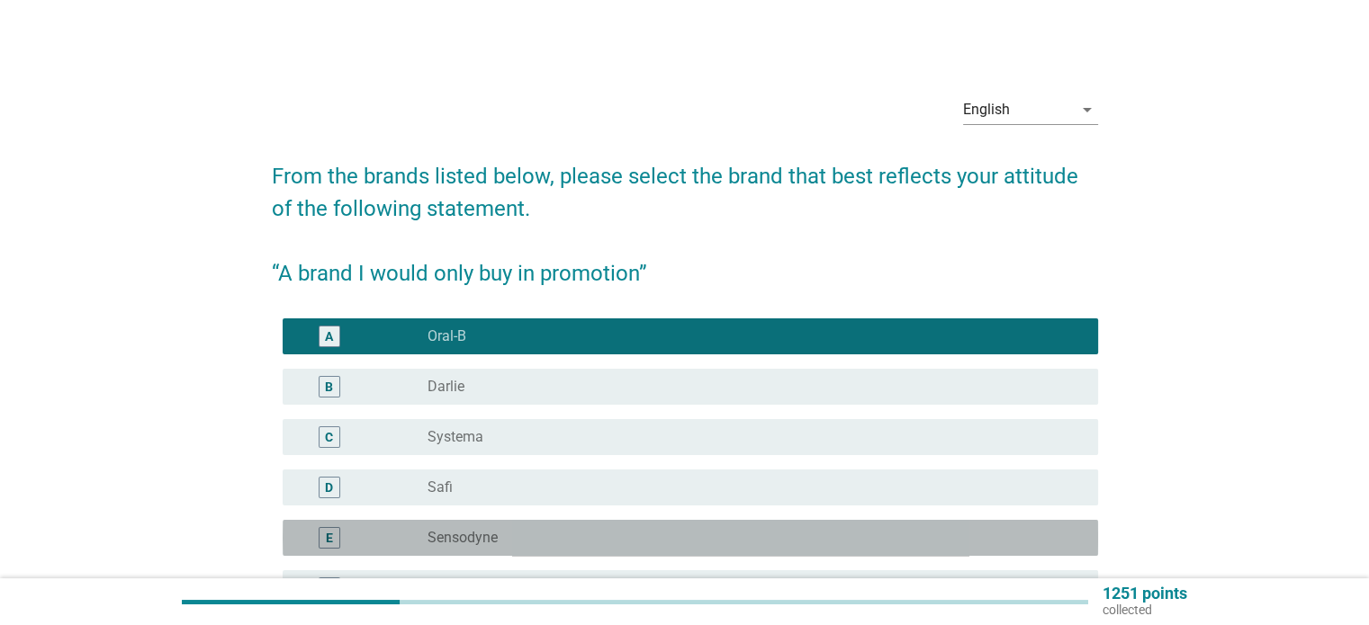
click at [653, 523] on div "E radio_button_unchecked Sensodyne" at bounding box center [690, 538] width 815 height 36
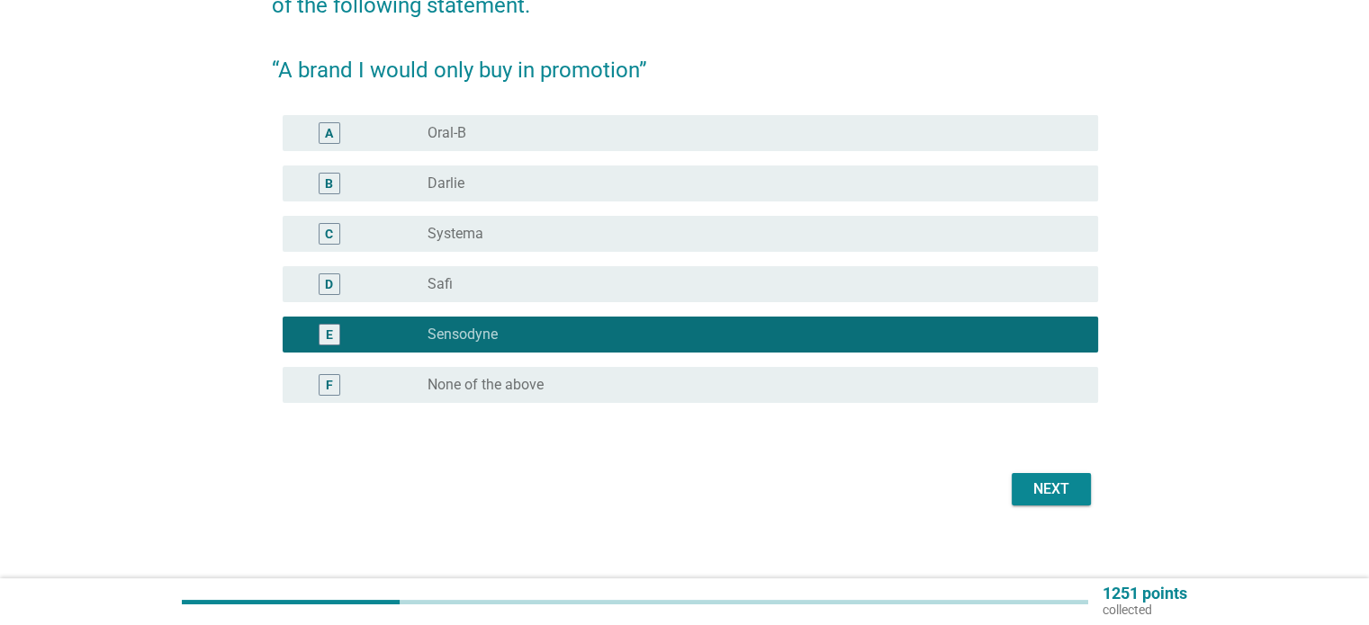
scroll to position [216, 0]
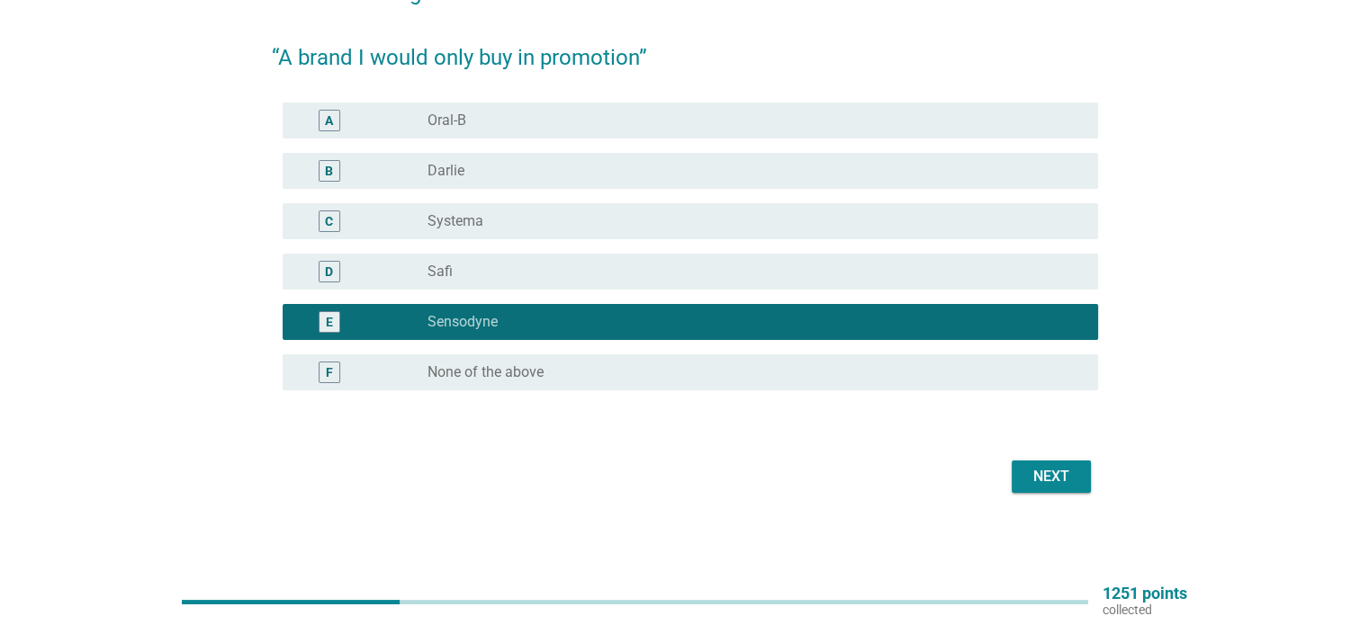
click at [1055, 473] on div "Next" at bounding box center [1051, 477] width 50 height 22
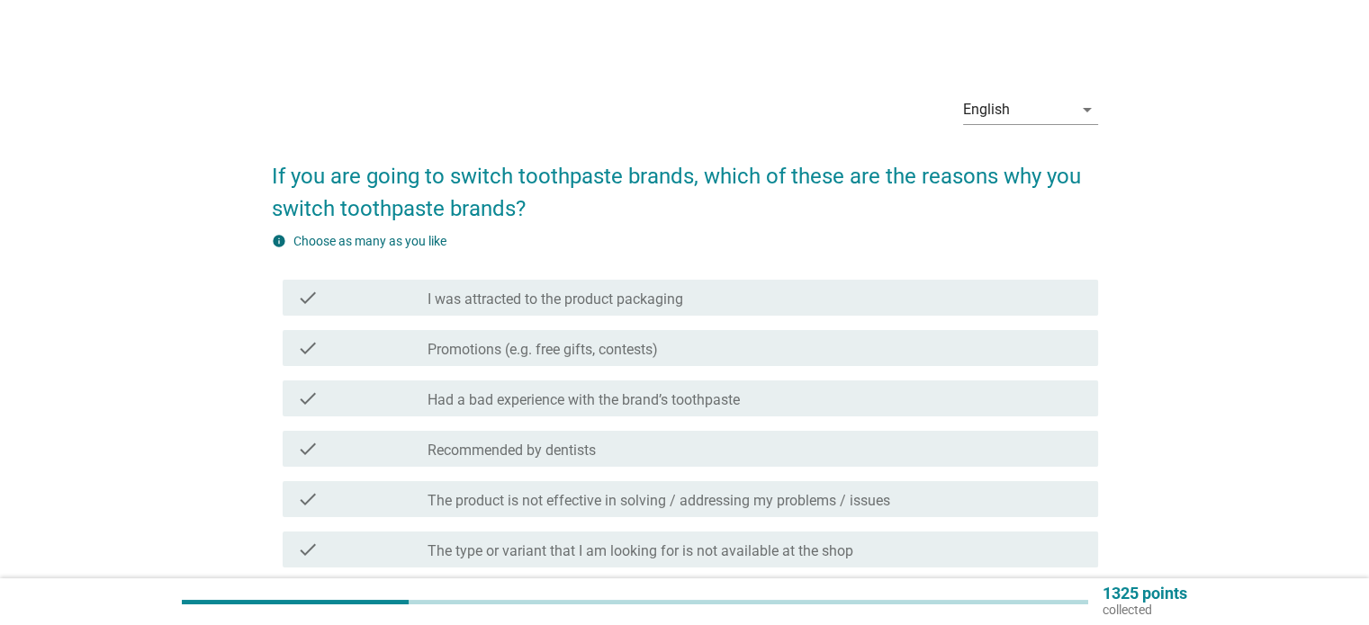
click at [662, 299] on label "I was attracted to the product packaging" at bounding box center [555, 300] width 256 height 18
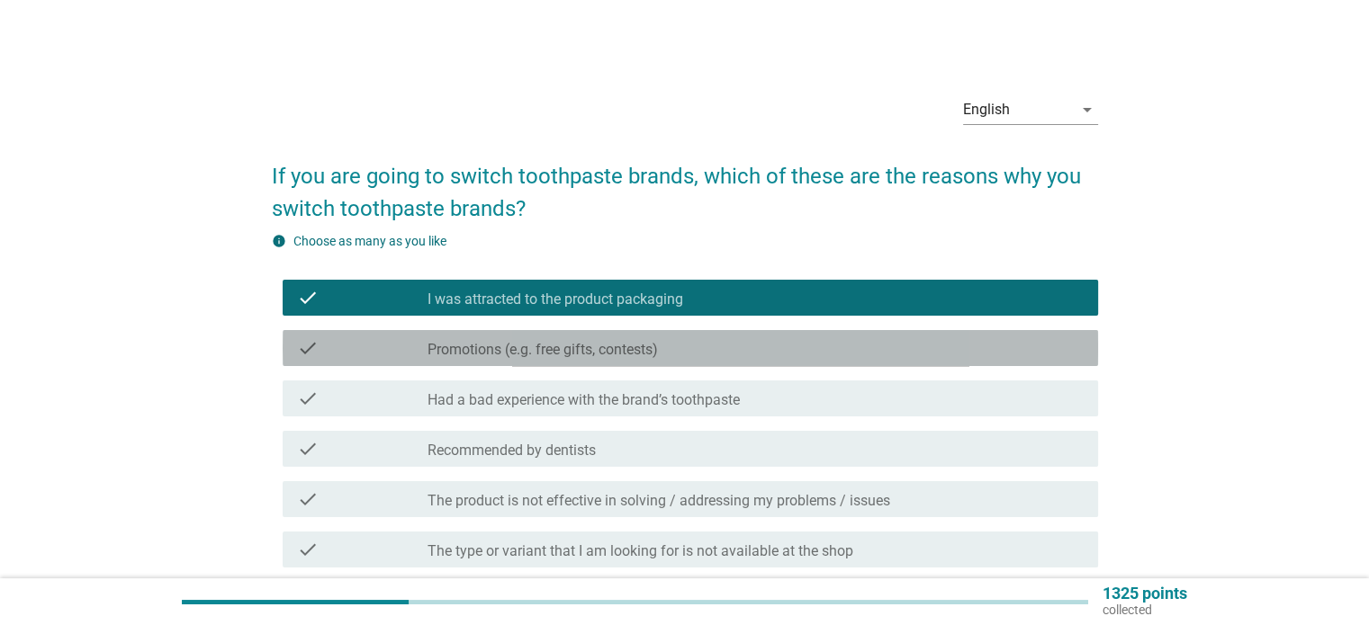
click at [667, 361] on div "check check_box_outline_blank Promotions (e.g. free gifts, contests)" at bounding box center [690, 348] width 815 height 36
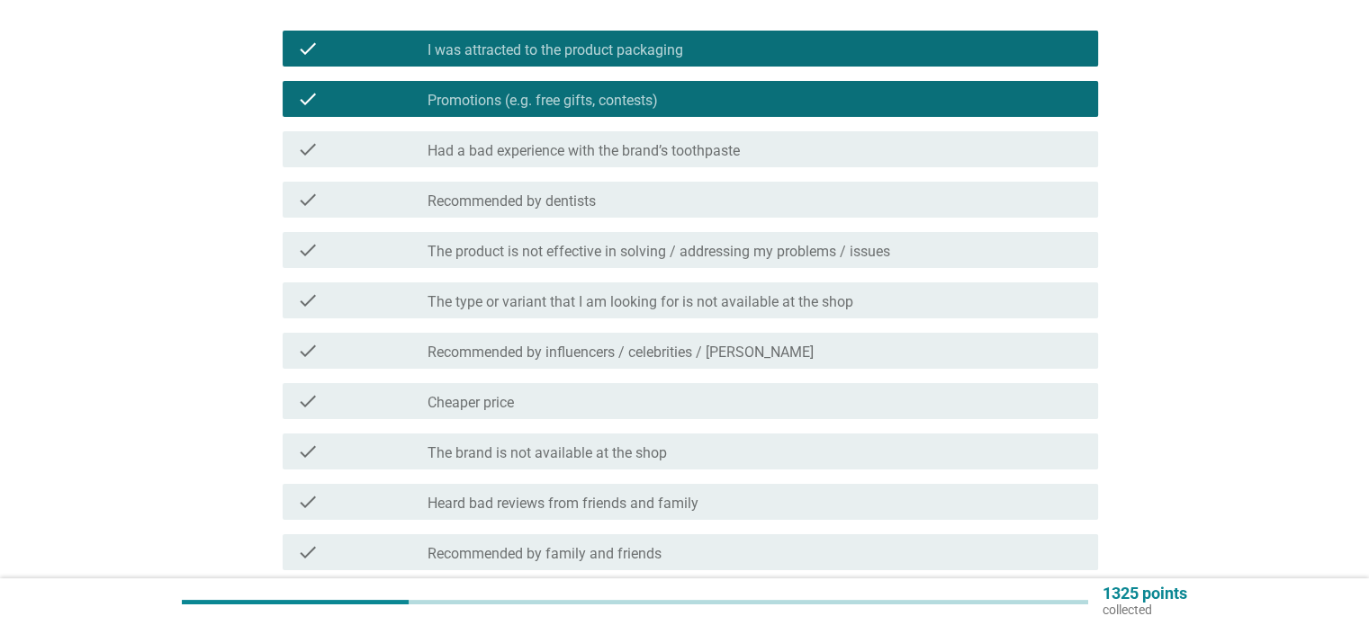
scroll to position [270, 0]
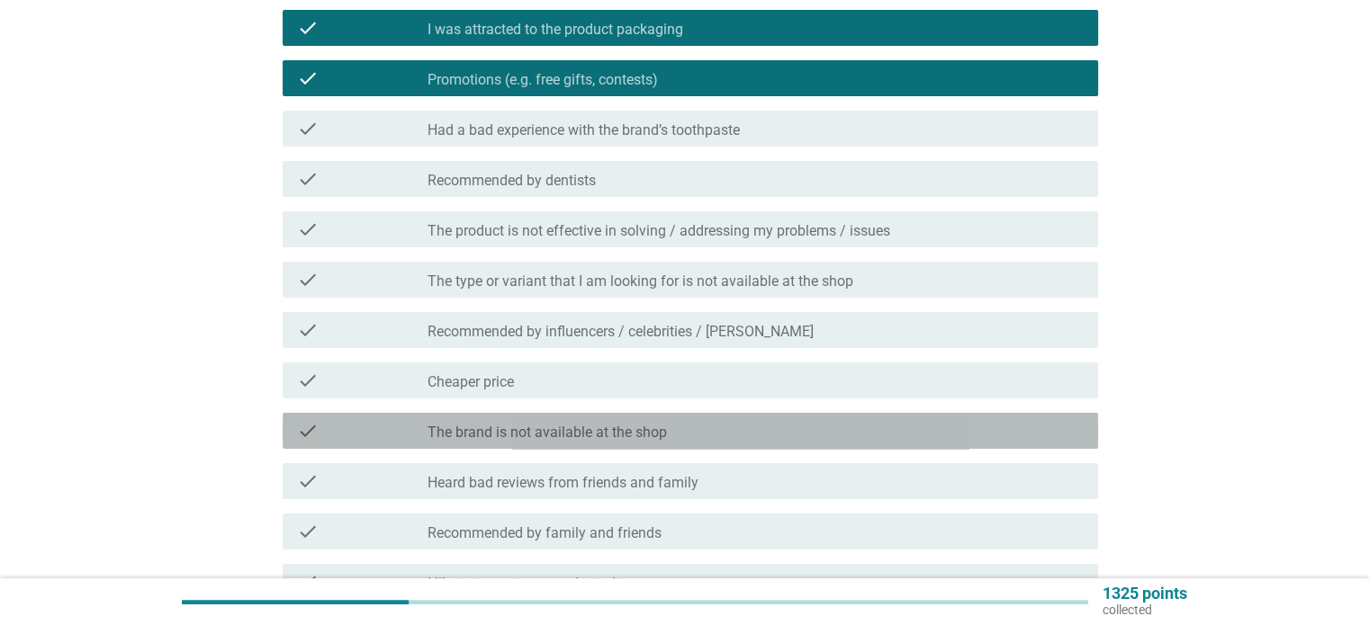
click at [695, 426] on div "check_box_outline_blank The brand is not available at the shop" at bounding box center [754, 431] width 655 height 22
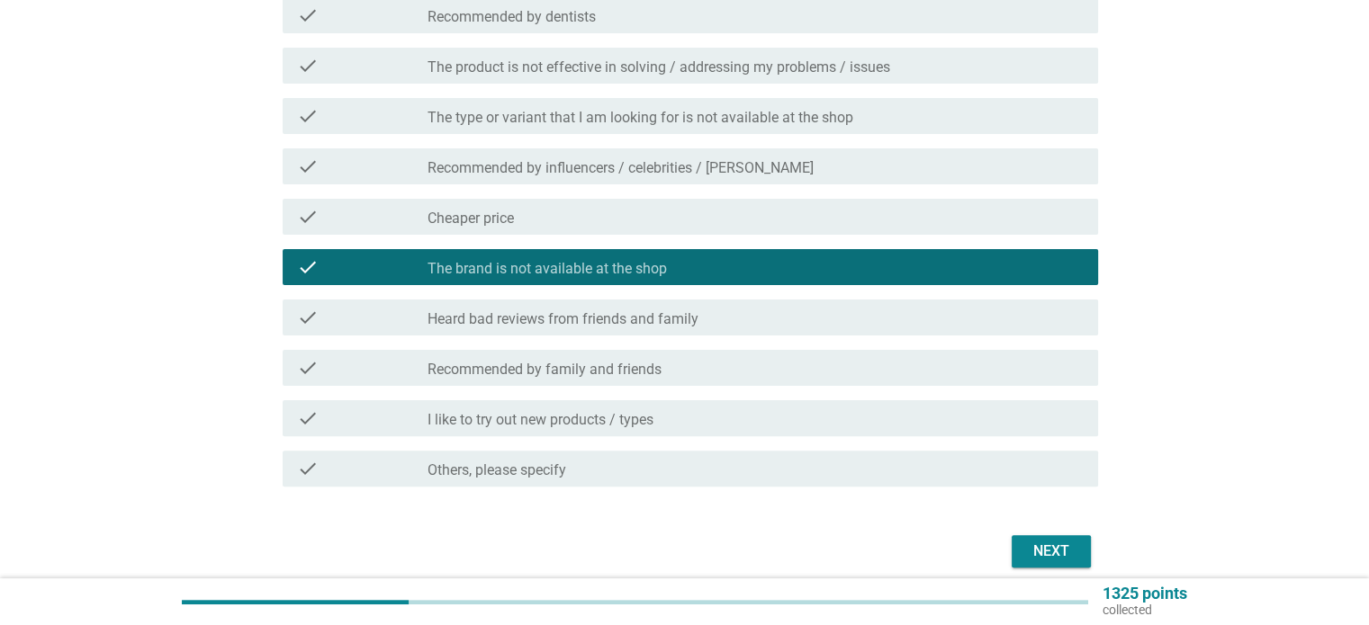
scroll to position [450, 0]
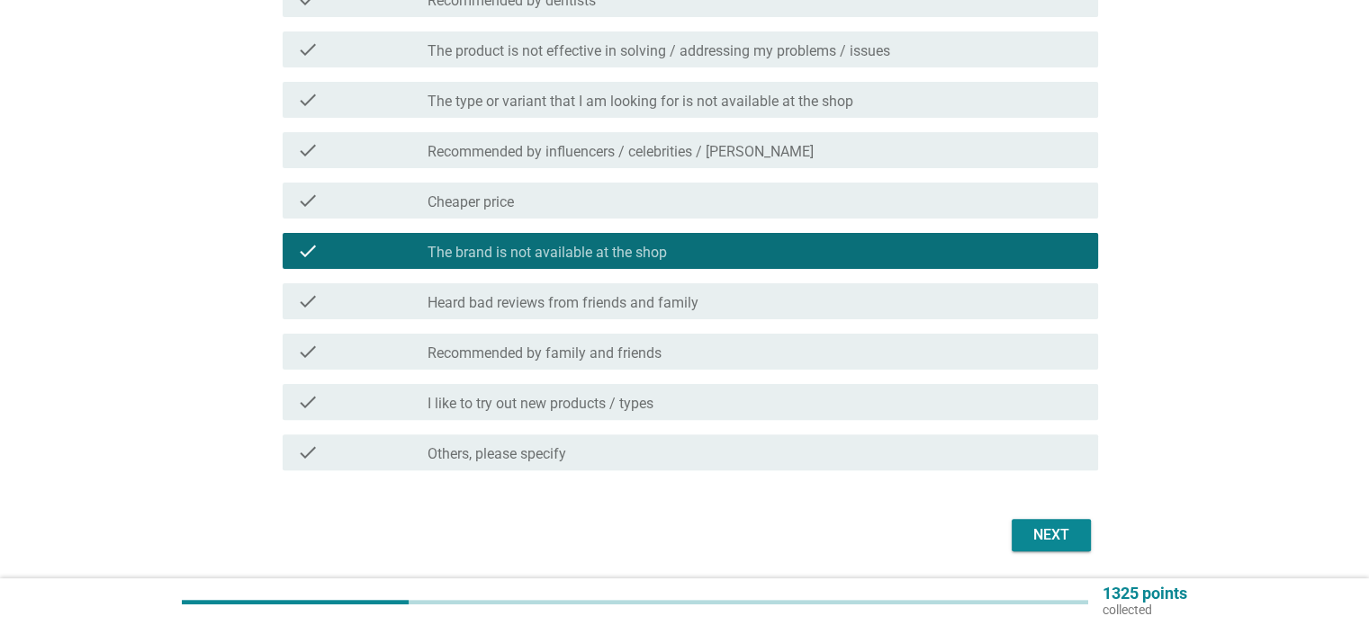
click at [673, 244] on div "check_box_outline_blank The brand is not available at the shop" at bounding box center [754, 251] width 655 height 22
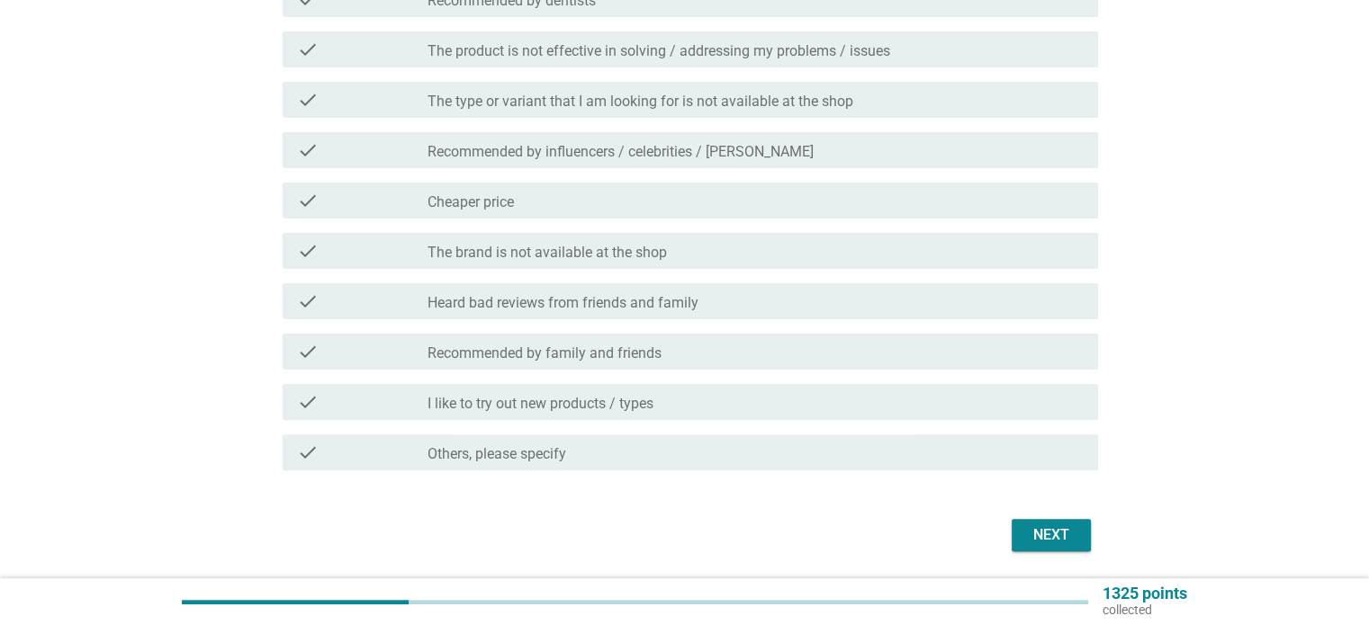
click at [681, 362] on div "check_box_outline_blank Recommended by family and friends" at bounding box center [754, 352] width 655 height 22
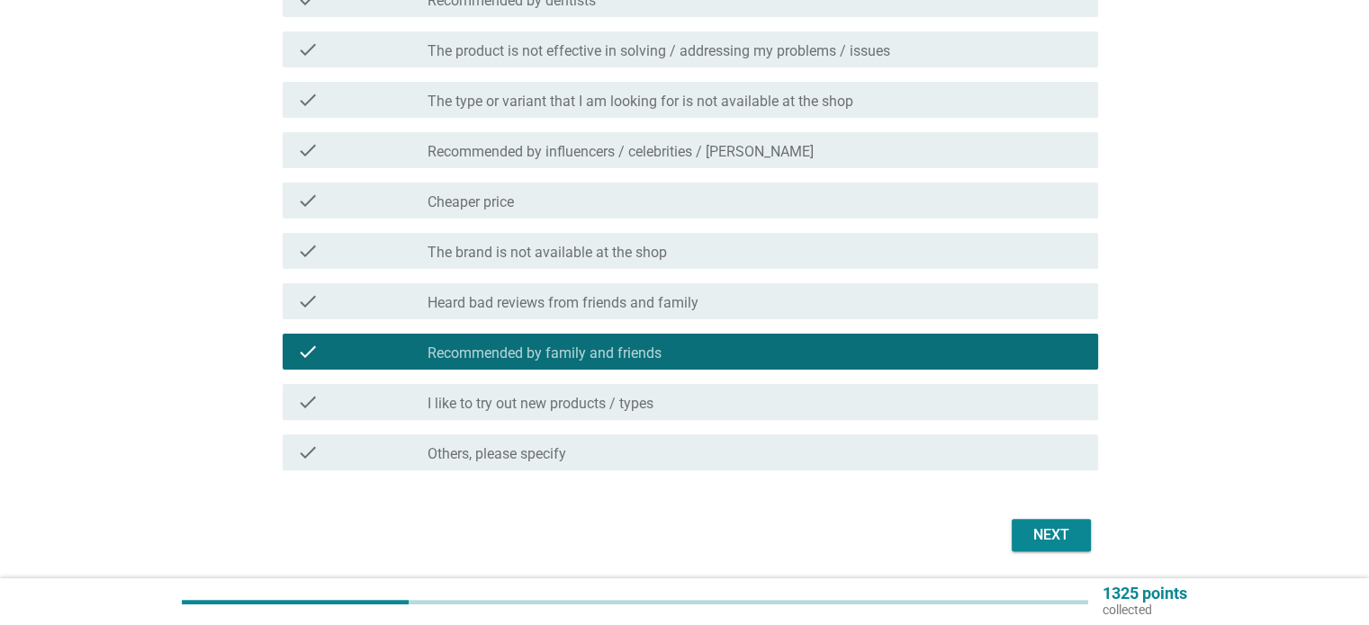
click at [681, 362] on div "check_box_outline_blank Recommended by family and friends" at bounding box center [754, 352] width 655 height 22
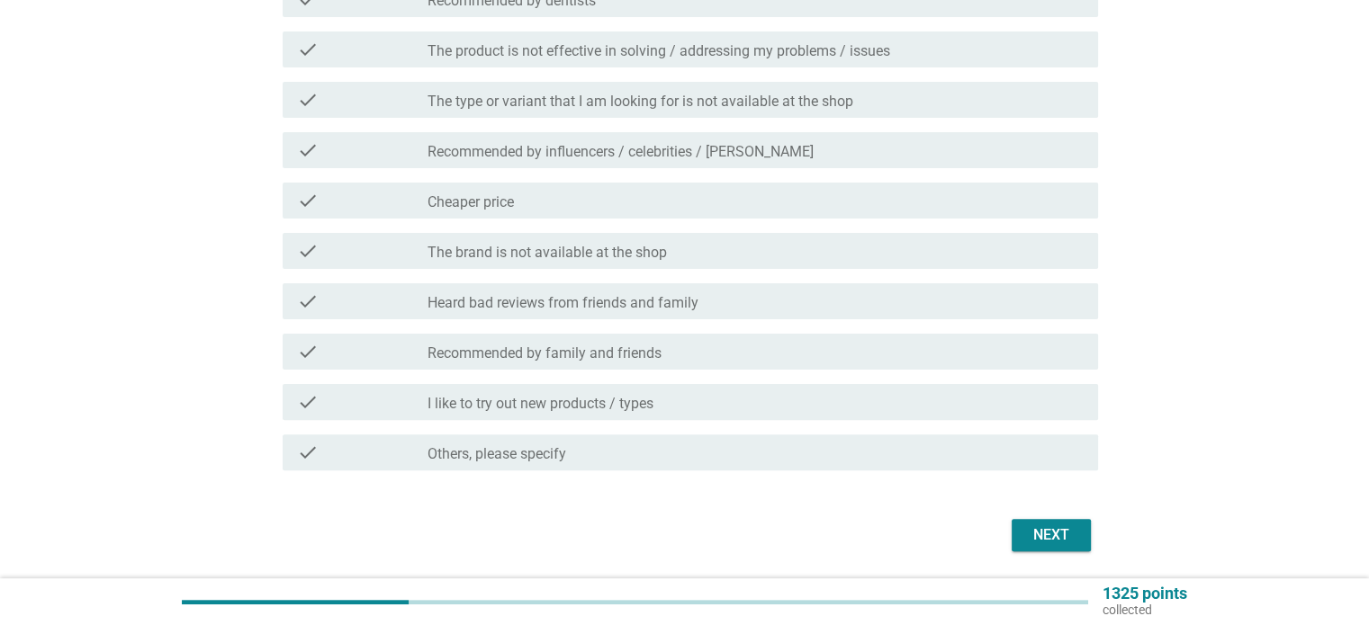
click at [699, 400] on div "check_box_outline_blank I like to try out new products / types" at bounding box center [754, 402] width 655 height 22
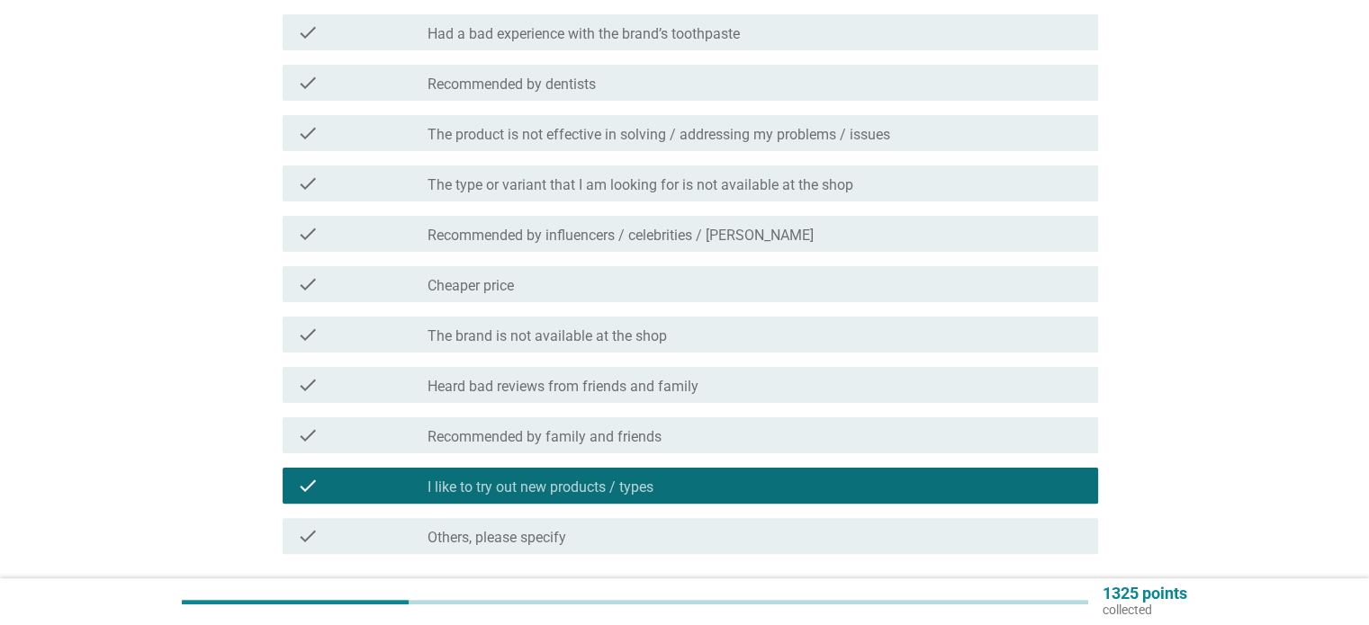
scroll to position [360, 0]
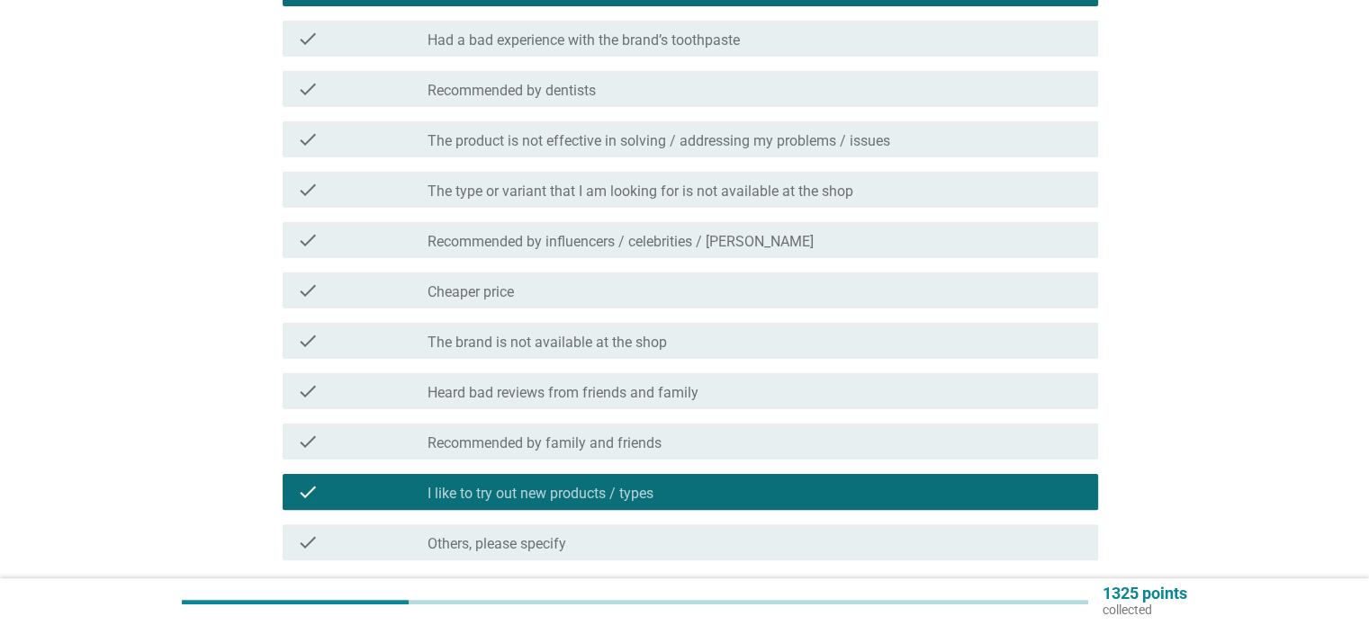
drag, startPoint x: 821, startPoint y: 211, endPoint x: 758, endPoint y: 202, distance: 63.6
click at [758, 202] on div "check check_box_outline_blank The type or variant that I am looking for is not …" at bounding box center [690, 190] width 815 height 36
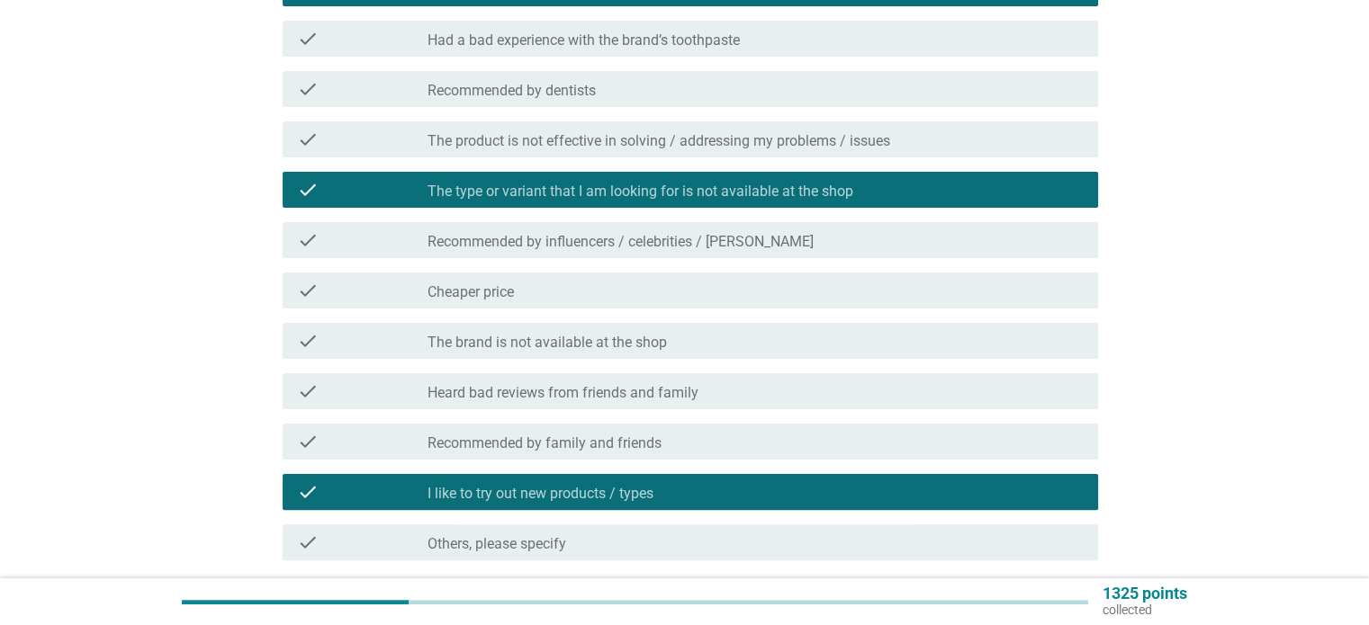
click at [760, 171] on div "check check_box_outline_blank The type or variant that I am looking for is not …" at bounding box center [685, 190] width 826 height 50
click at [774, 186] on label "The type or variant that I am looking for is not available at the shop" at bounding box center [640, 192] width 426 height 18
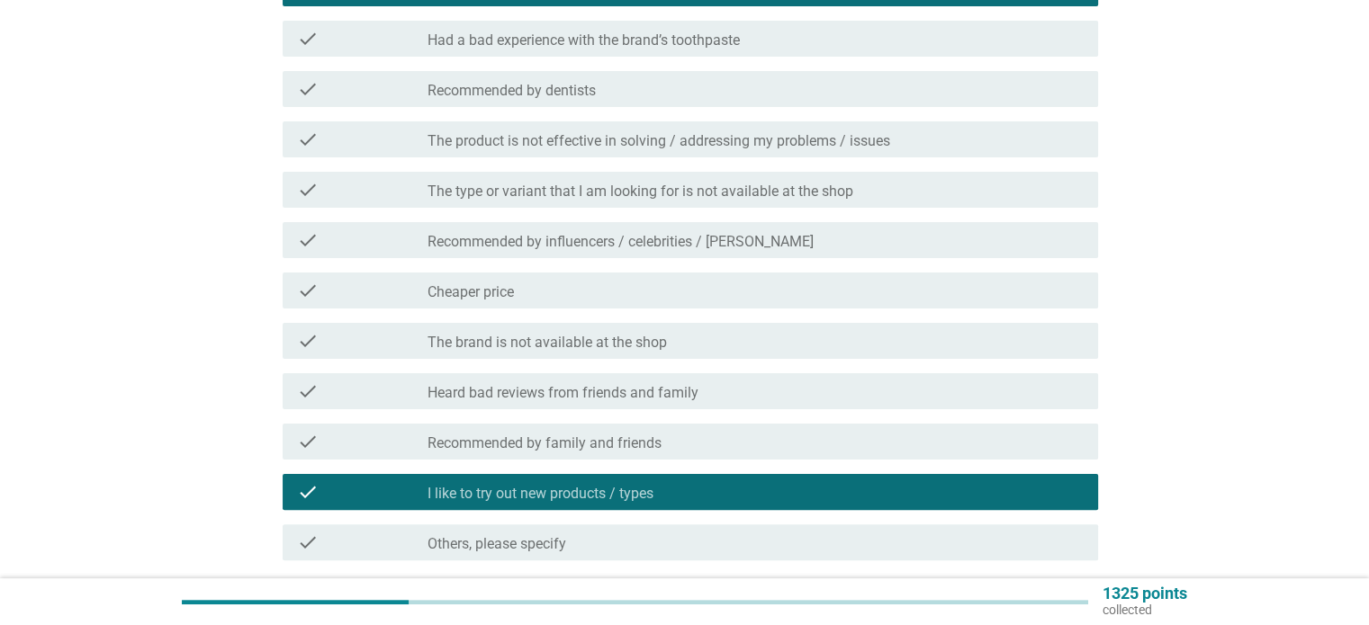
click at [827, 125] on div "check check_box_outline_blank The product is not effective in solving / address…" at bounding box center [690, 139] width 815 height 36
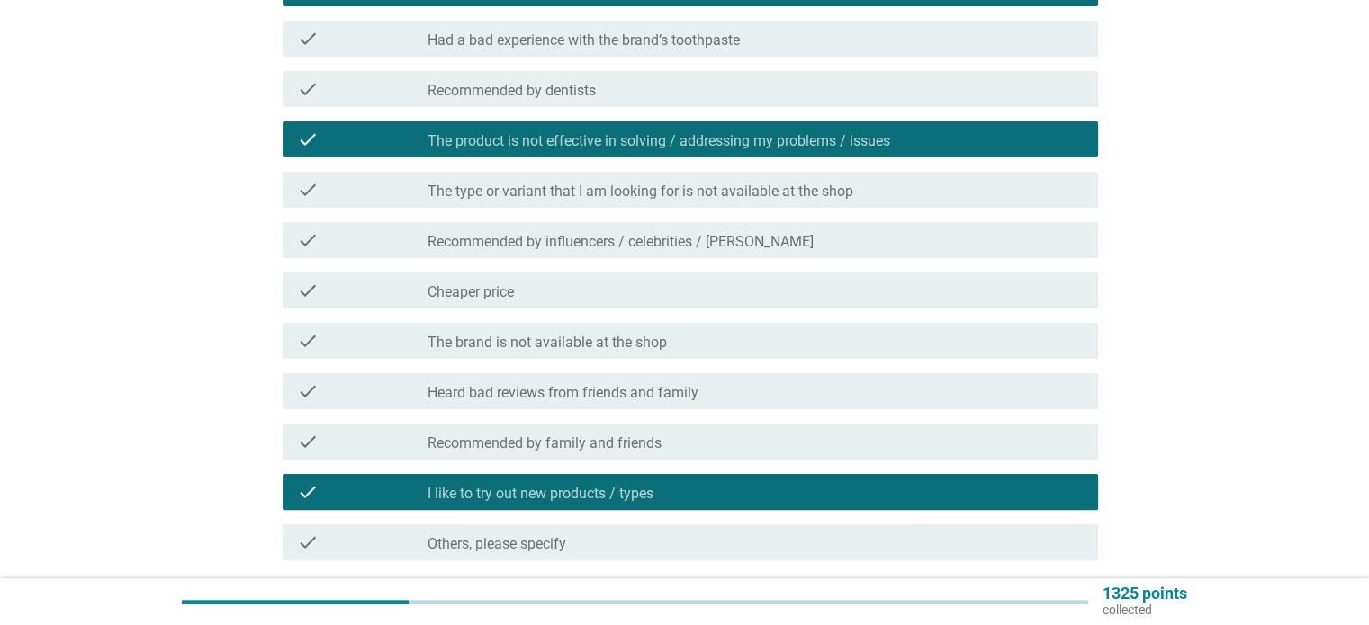
click at [848, 148] on label "The product is not effective in solving / addressing my problems / issues" at bounding box center [658, 141] width 462 height 18
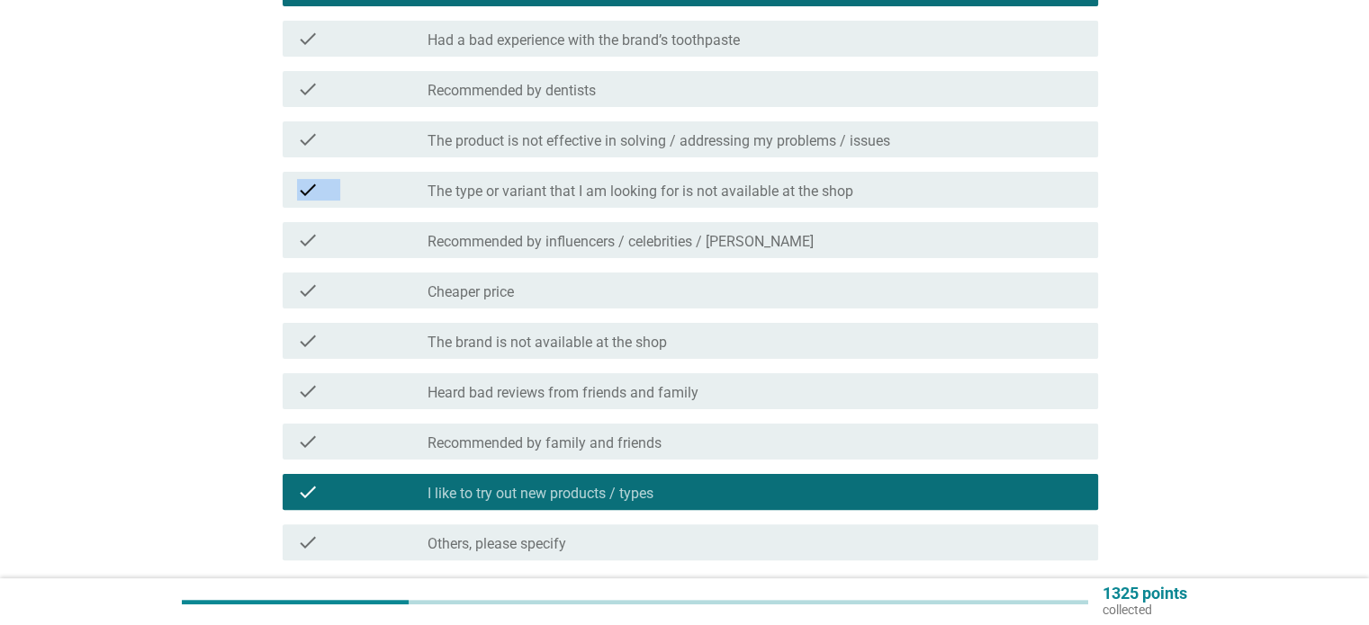
click at [851, 172] on div "check check_box I was attracted to the product packaging check check_box_outlin…" at bounding box center [685, 240] width 826 height 655
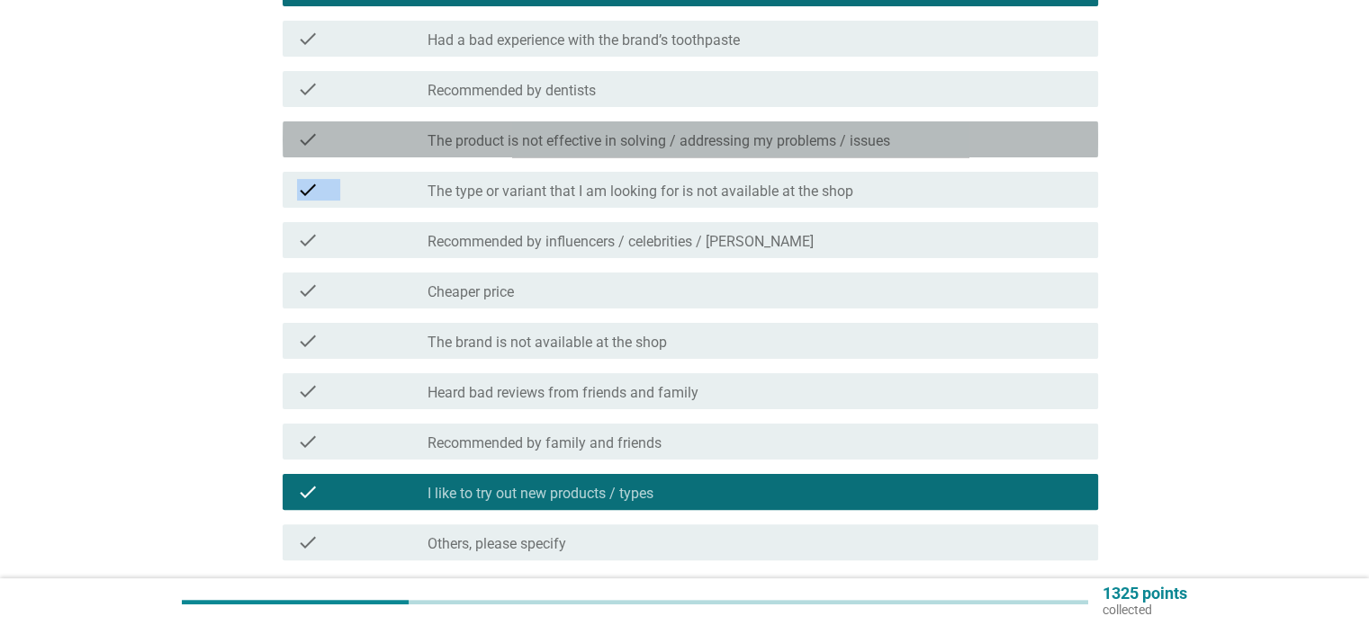
click at [841, 139] on label "The product is not effective in solving / addressing my problems / issues" at bounding box center [658, 141] width 462 height 18
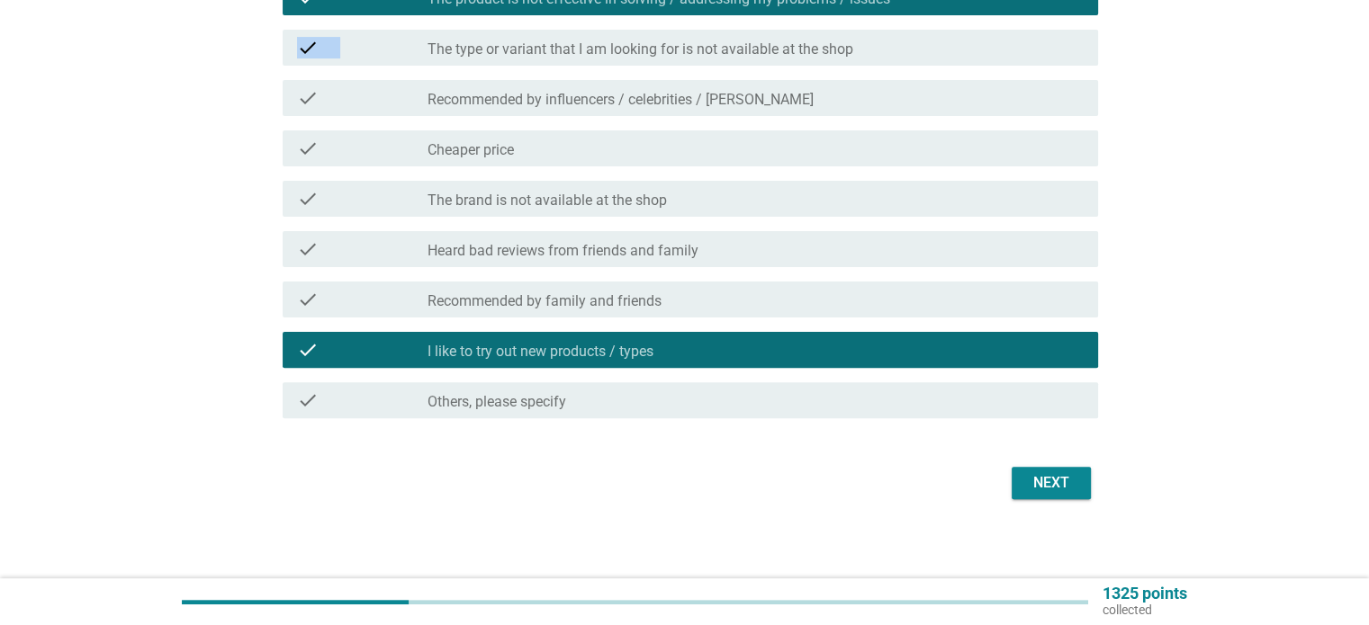
scroll to position [508, 0]
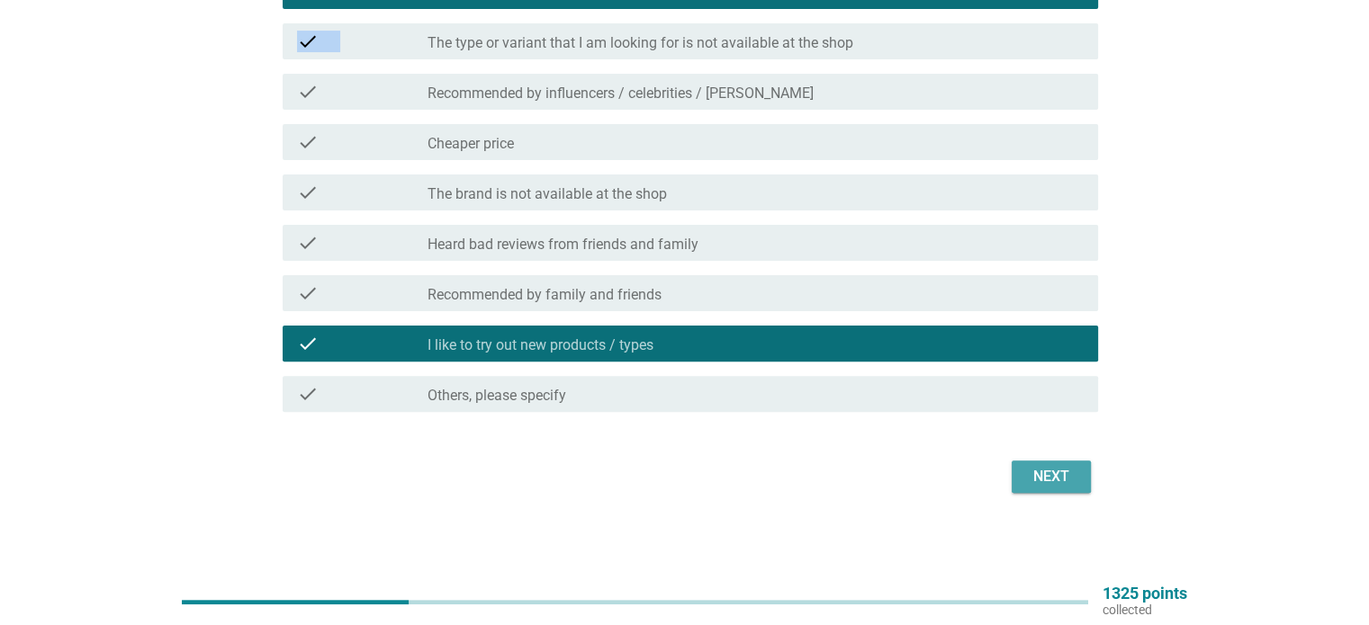
click at [1066, 461] on button "Next" at bounding box center [1050, 477] width 79 height 32
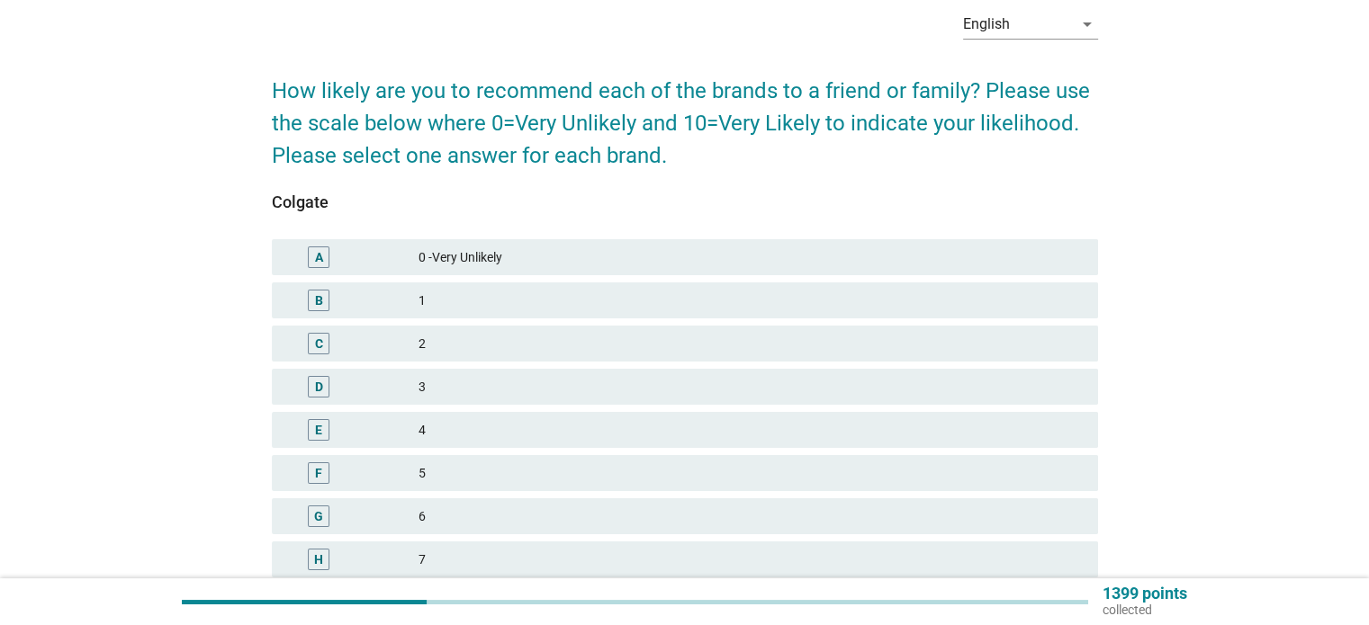
scroll to position [90, 0]
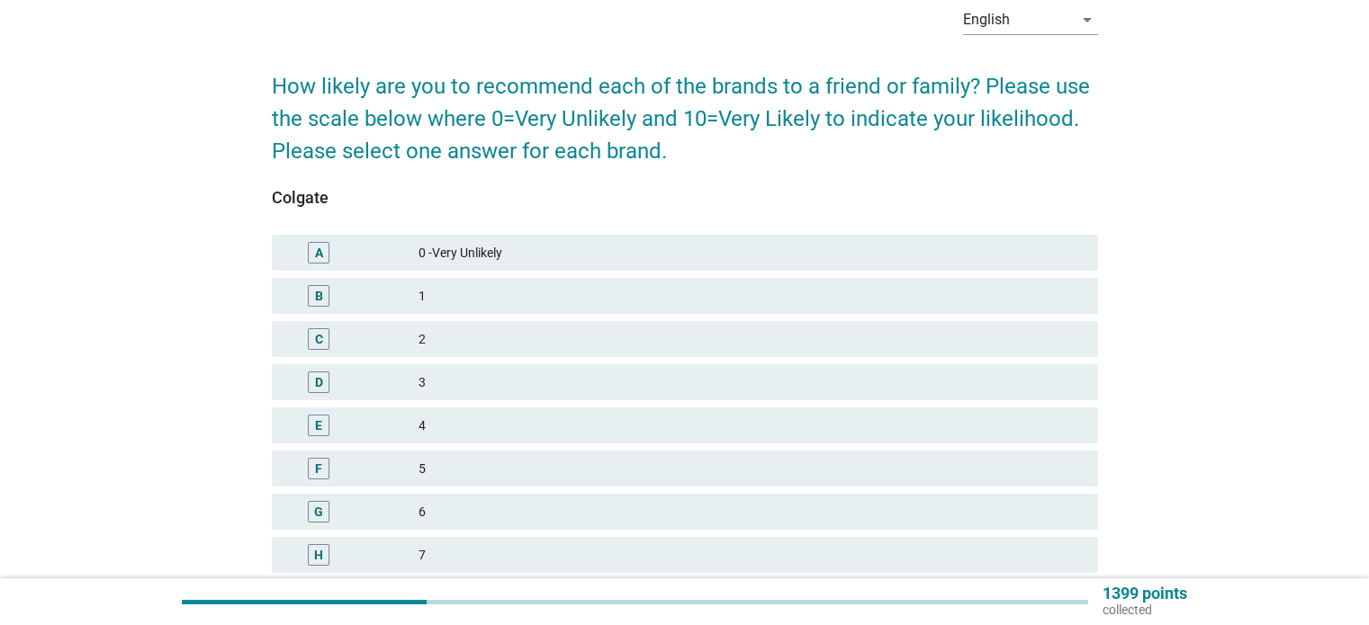
click at [619, 555] on div "7" at bounding box center [750, 555] width 664 height 22
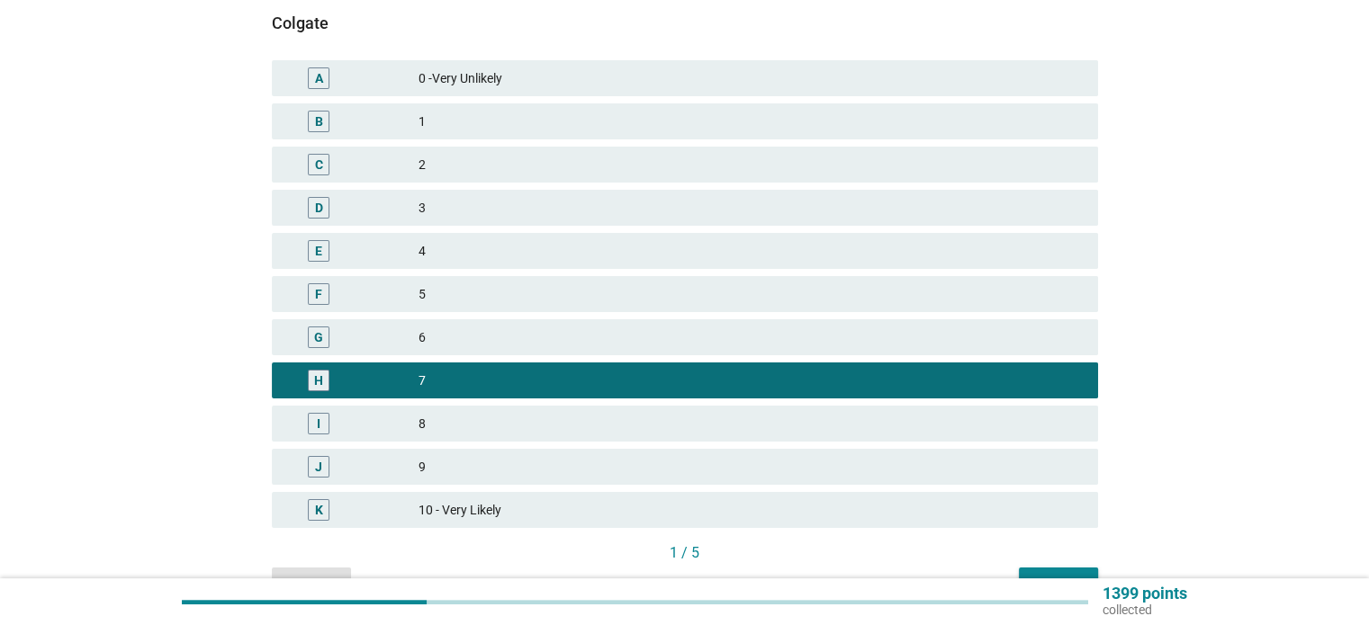
scroll to position [270, 0]
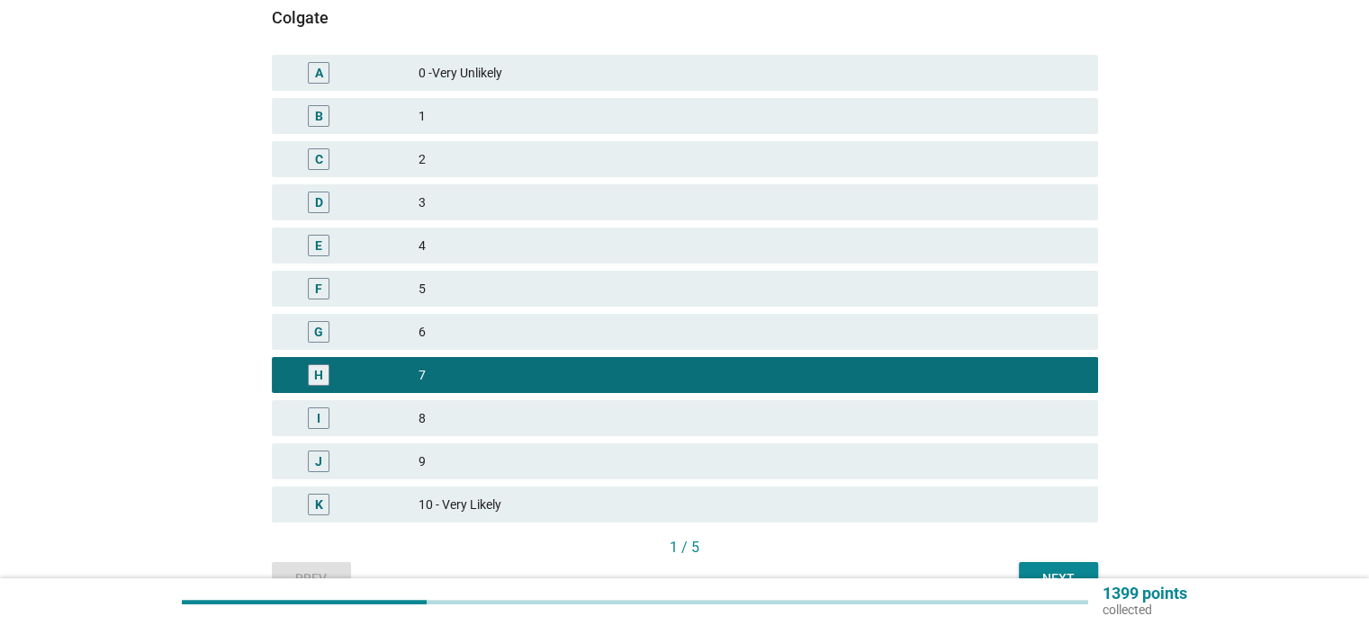
click at [852, 453] on div "9" at bounding box center [750, 462] width 664 height 22
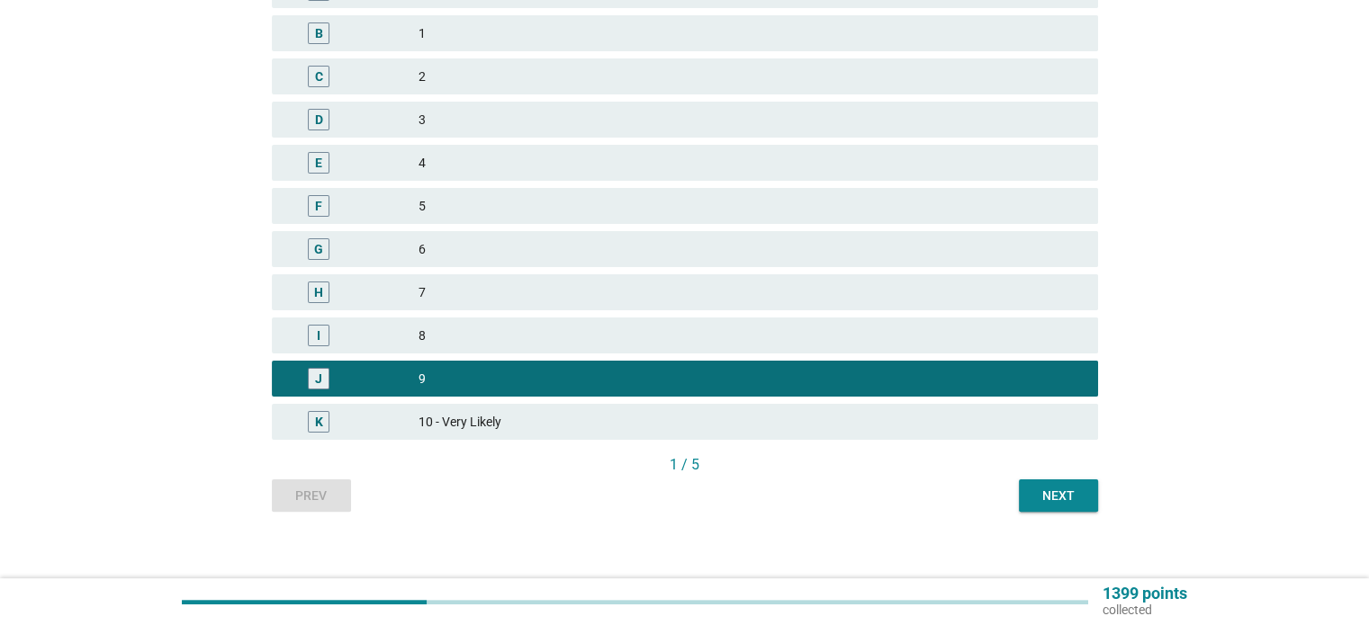
scroll to position [367, 0]
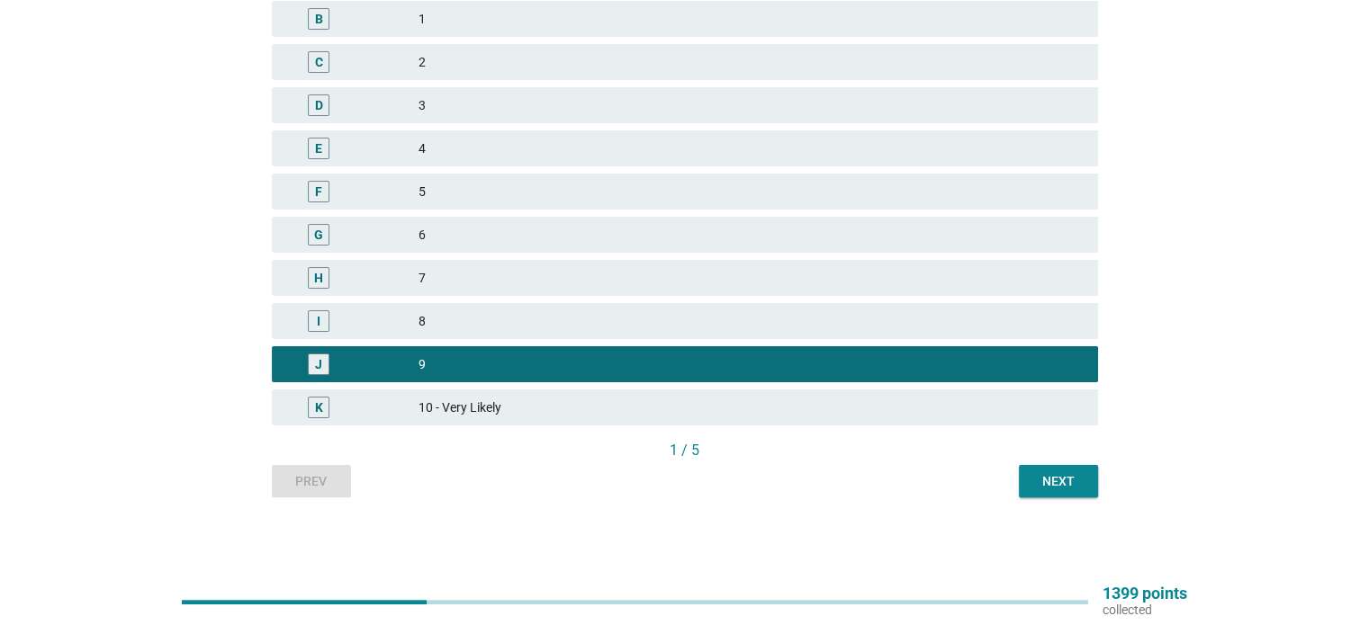
click at [1075, 494] on button "Next" at bounding box center [1058, 481] width 79 height 32
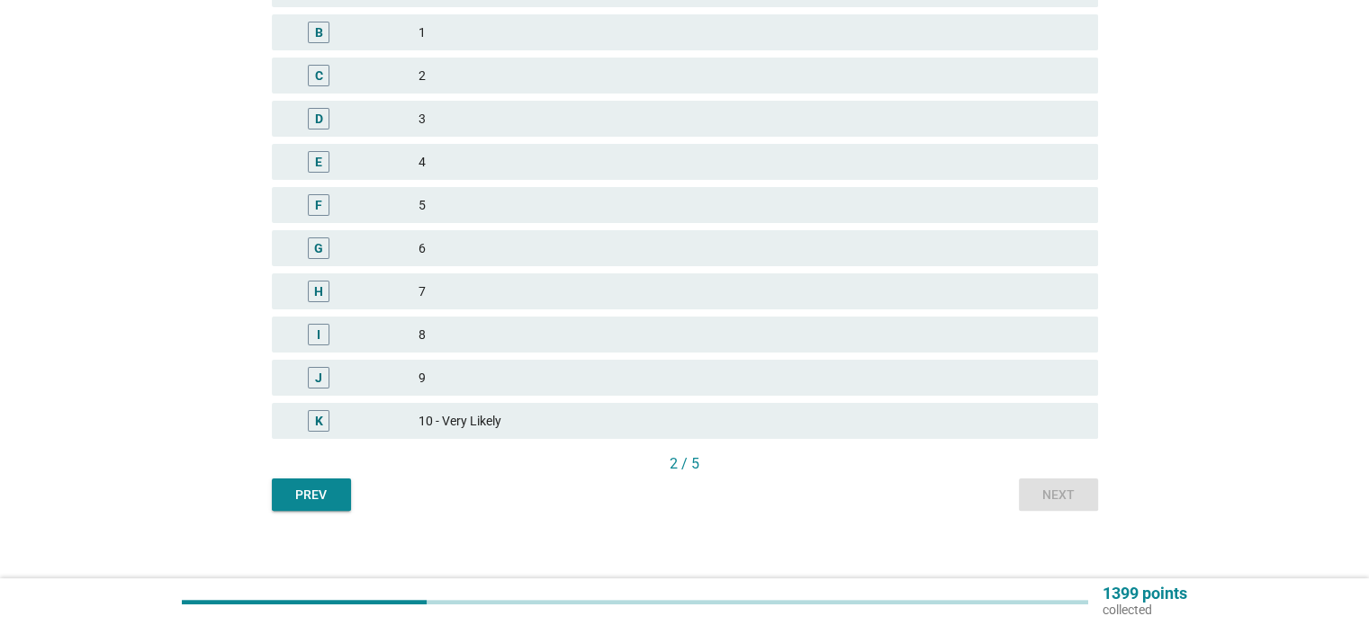
scroll to position [360, 0]
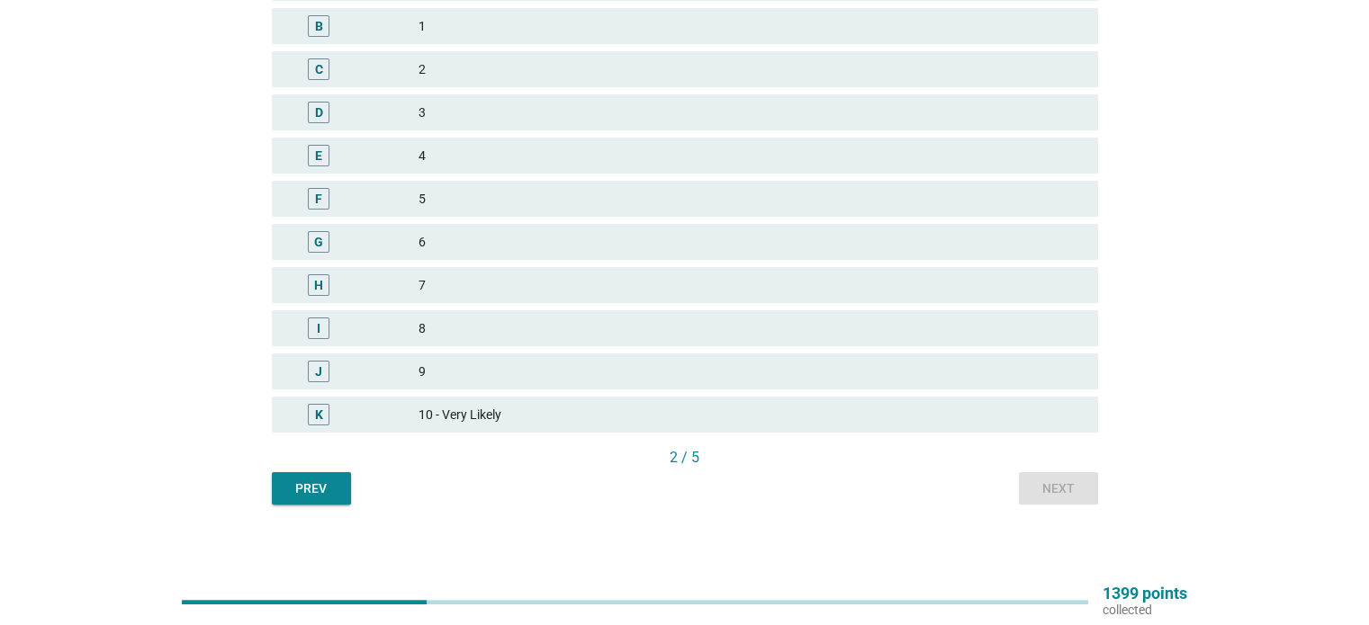
click at [601, 293] on div "7" at bounding box center [750, 285] width 664 height 22
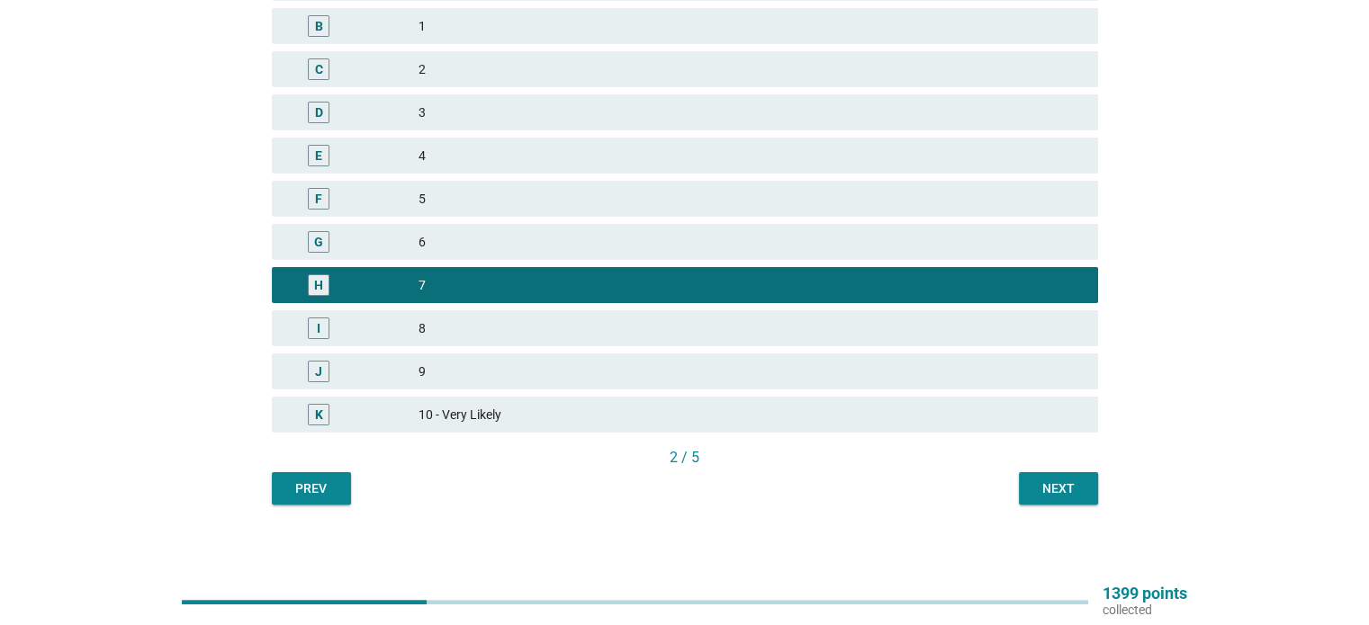
click at [752, 329] on div "8" at bounding box center [750, 329] width 664 height 22
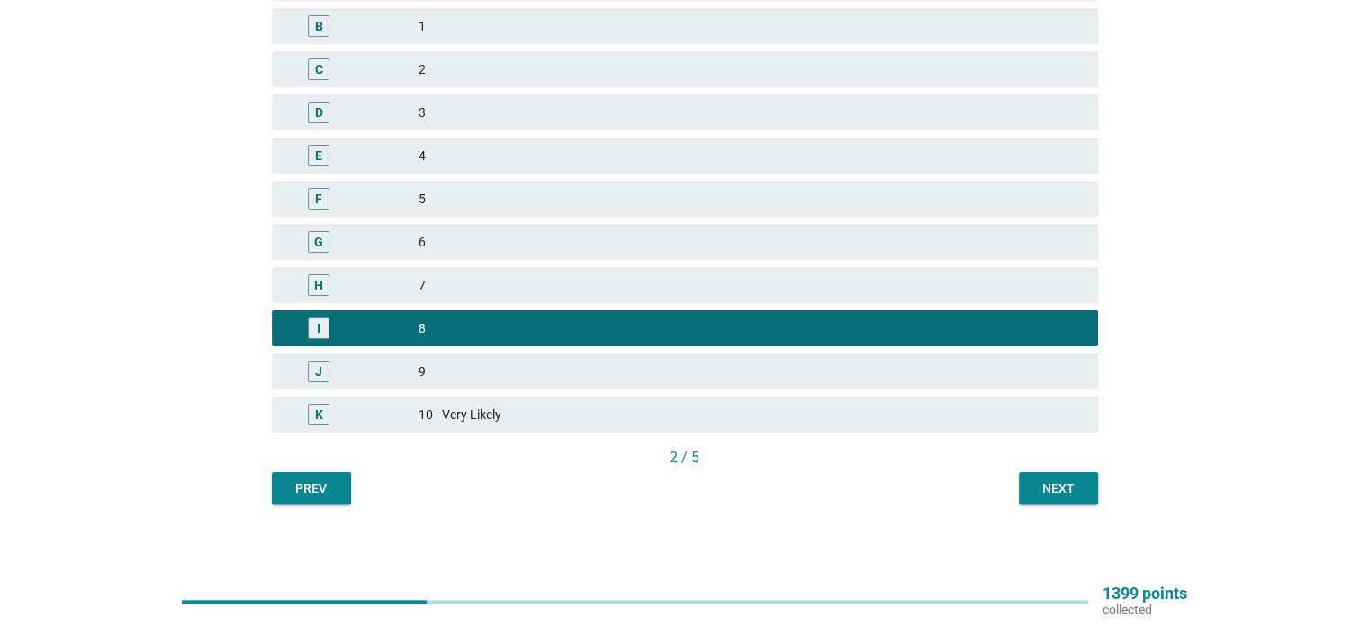
click at [1048, 475] on button "Next" at bounding box center [1058, 488] width 79 height 32
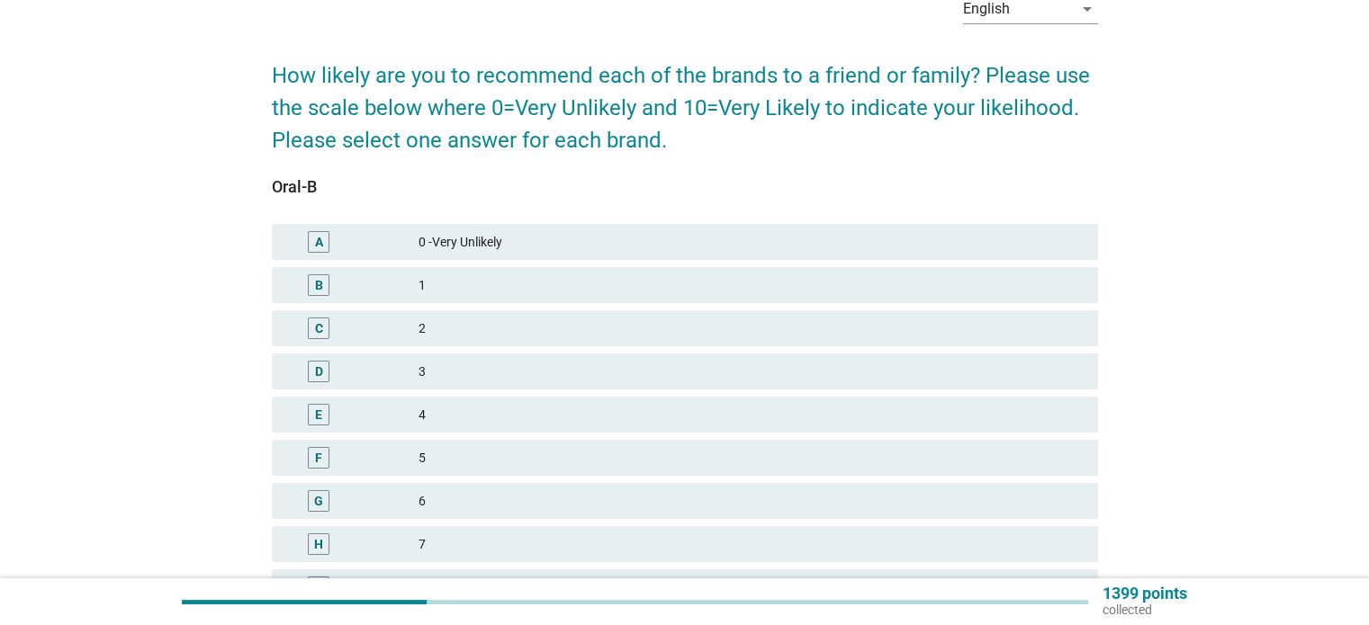
scroll to position [270, 0]
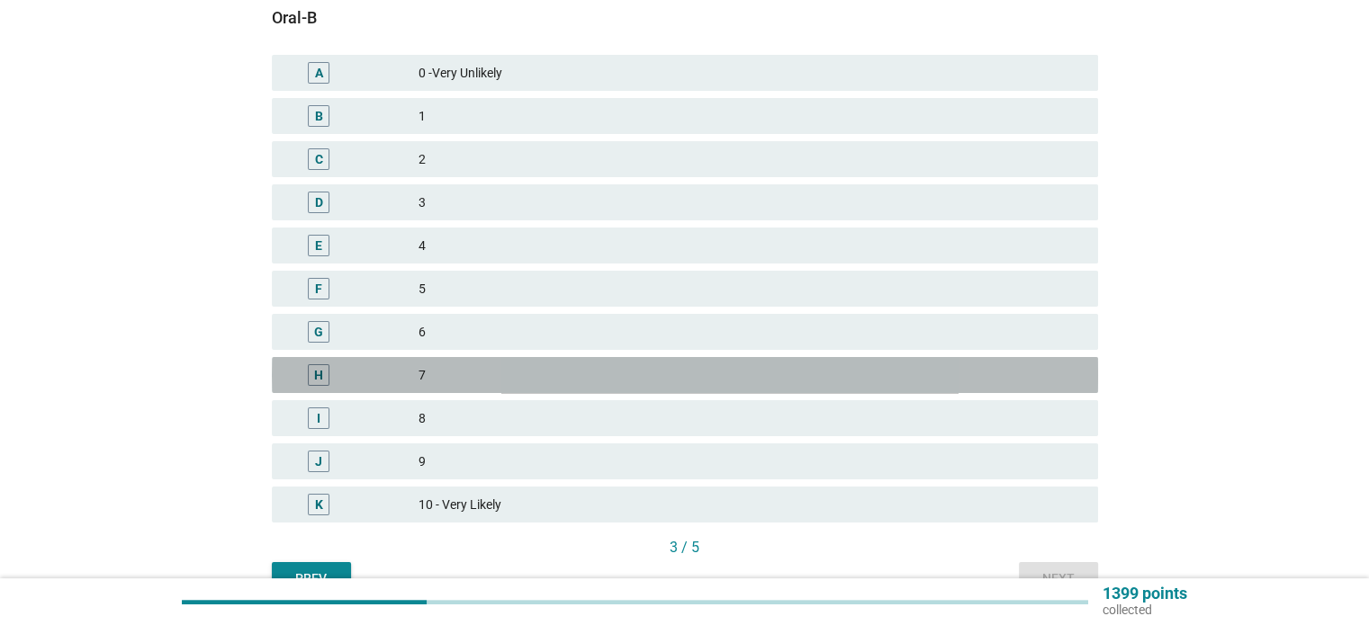
drag, startPoint x: 545, startPoint y: 391, endPoint x: 549, endPoint y: 424, distance: 32.6
click at [543, 398] on div "A 0 -Very Unlikely B 1 C 2 D 3 E 4 F 5 G 6 H 7 I 8 J 9 K 10 - Very Likely" at bounding box center [684, 288] width 833 height 475
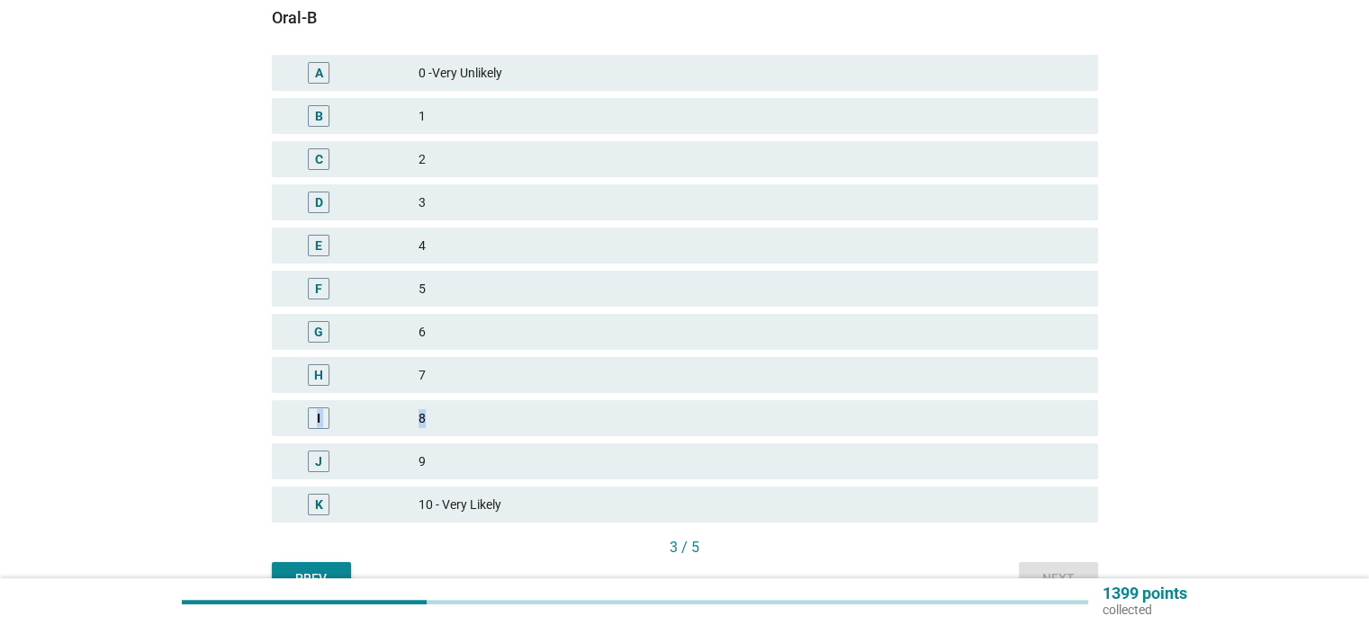
click at [569, 423] on div "8" at bounding box center [750, 419] width 664 height 22
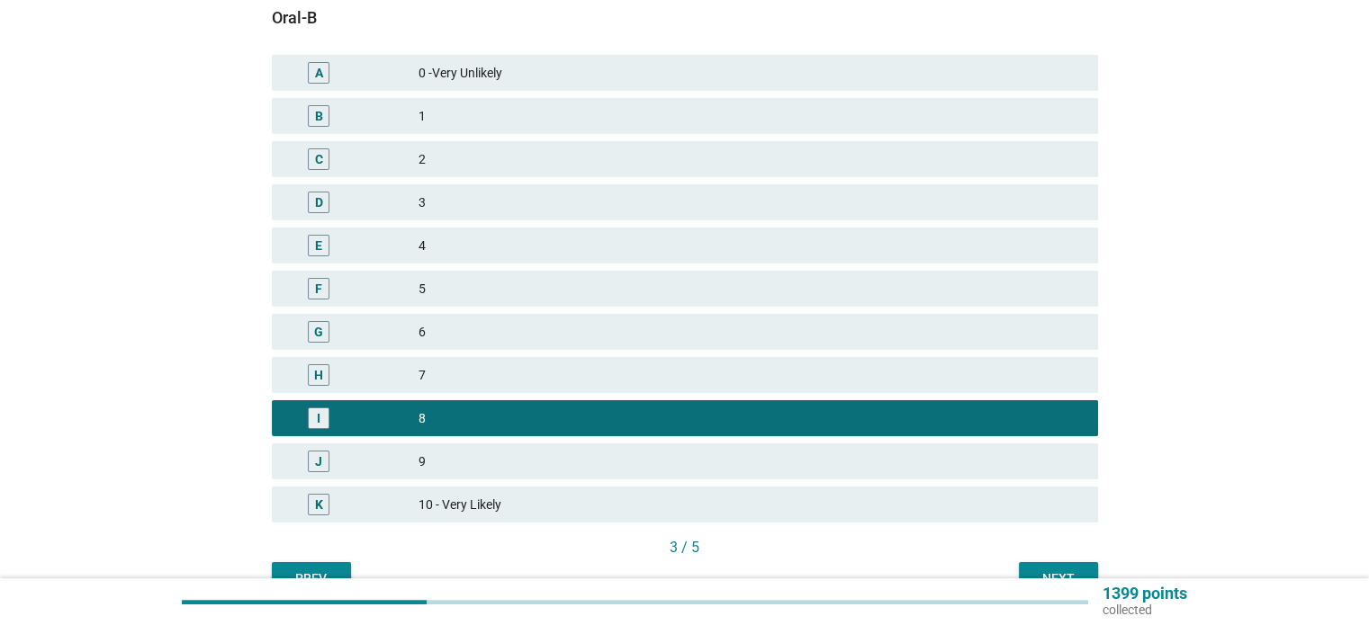
click at [1066, 579] on div "1399 points collected" at bounding box center [684, 602] width 1369 height 47
click at [1064, 577] on div "Next" at bounding box center [1058, 579] width 50 height 19
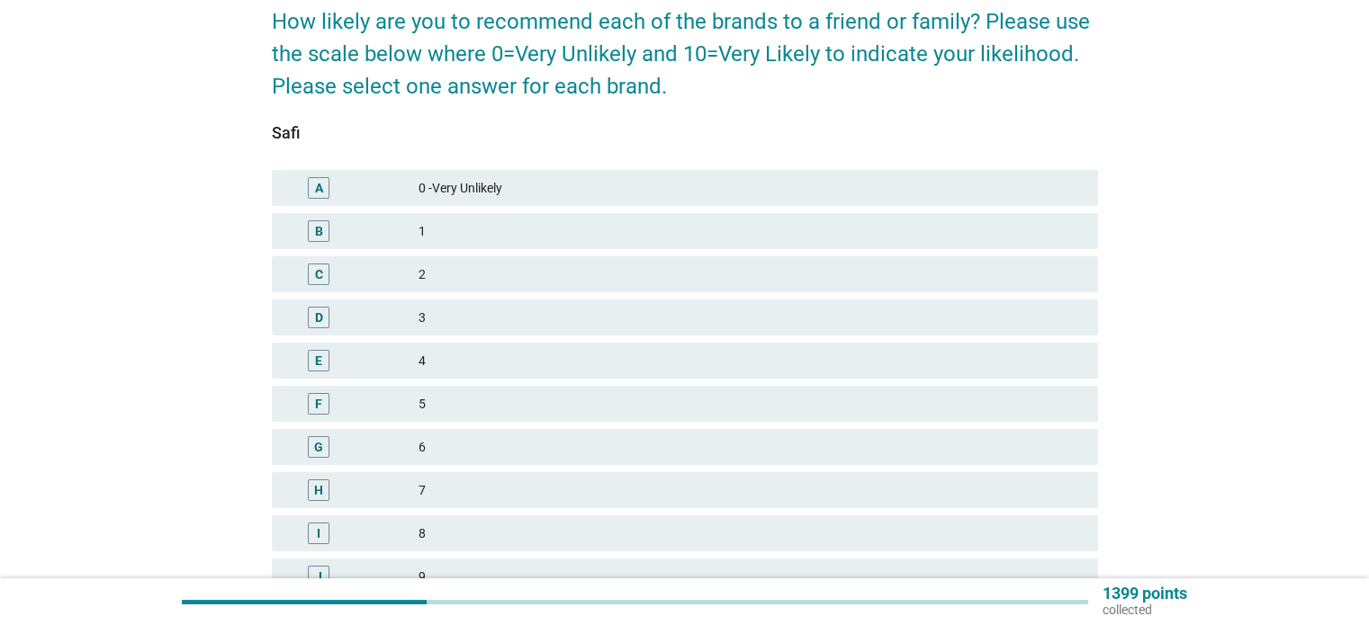
scroll to position [360, 0]
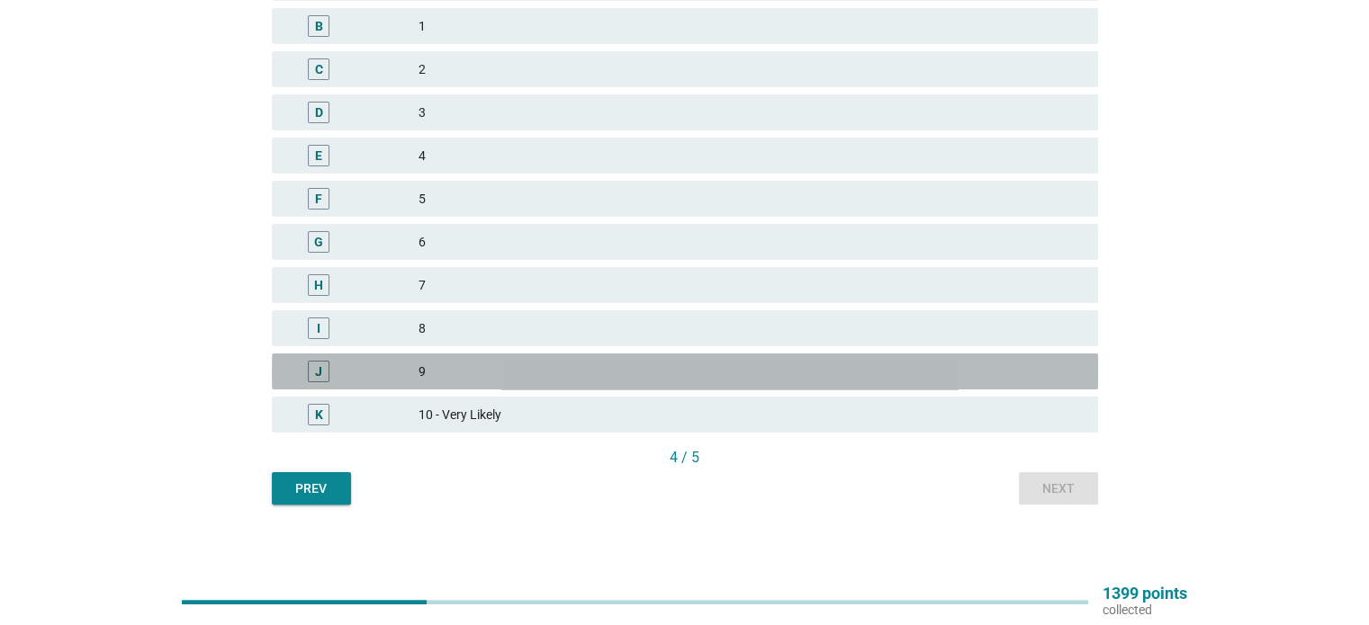
click at [527, 358] on div "J 9" at bounding box center [685, 372] width 826 height 36
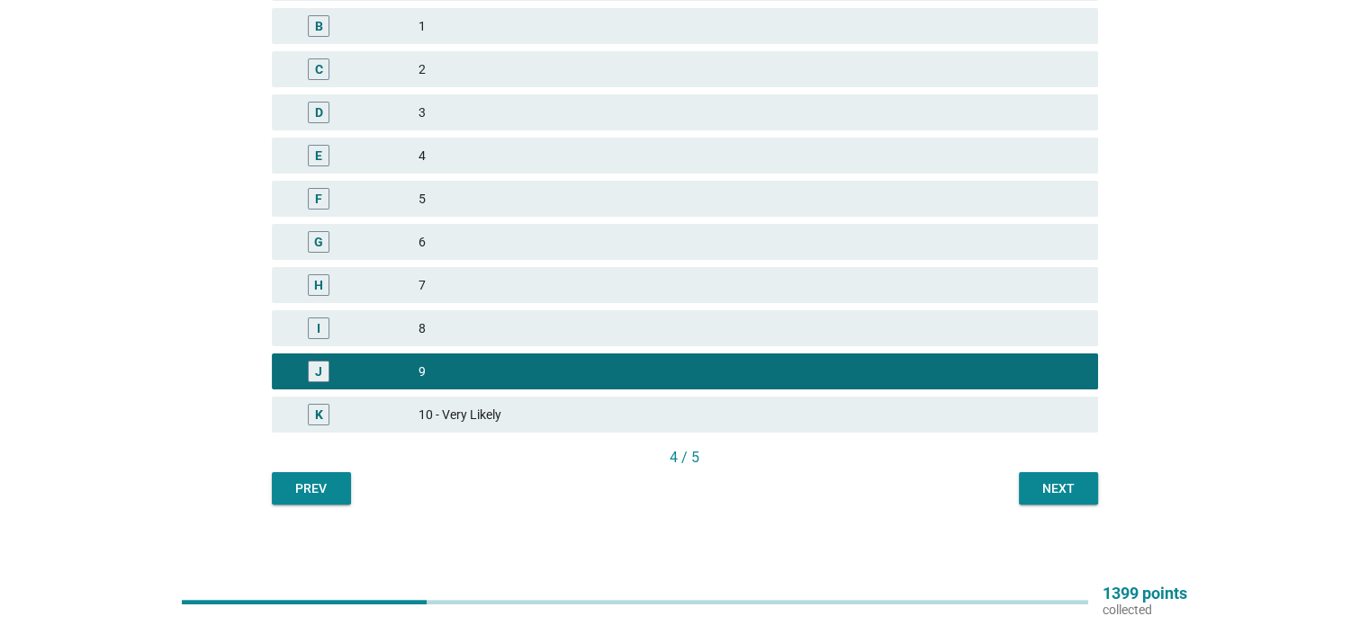
click at [543, 320] on div "8" at bounding box center [750, 329] width 664 height 22
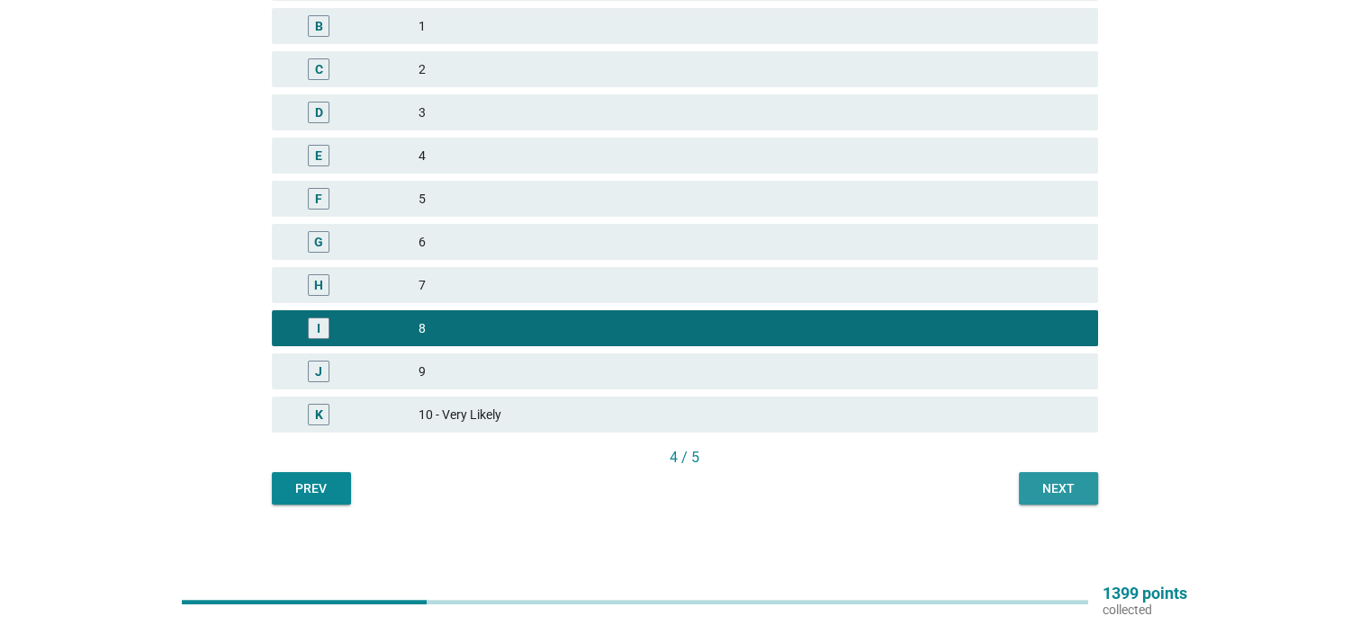
drag, startPoint x: 1092, startPoint y: 492, endPoint x: 1082, endPoint y: 492, distance: 9.9
click at [1091, 492] on button "Next" at bounding box center [1058, 488] width 79 height 32
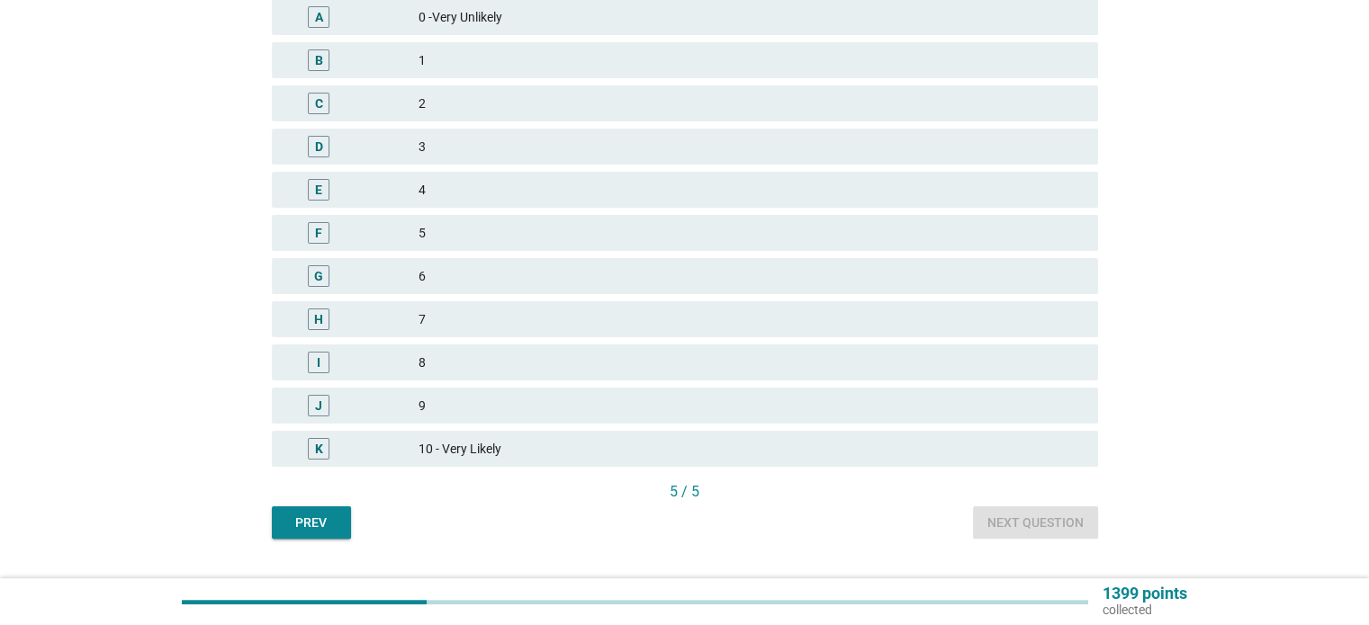
scroll to position [367, 0]
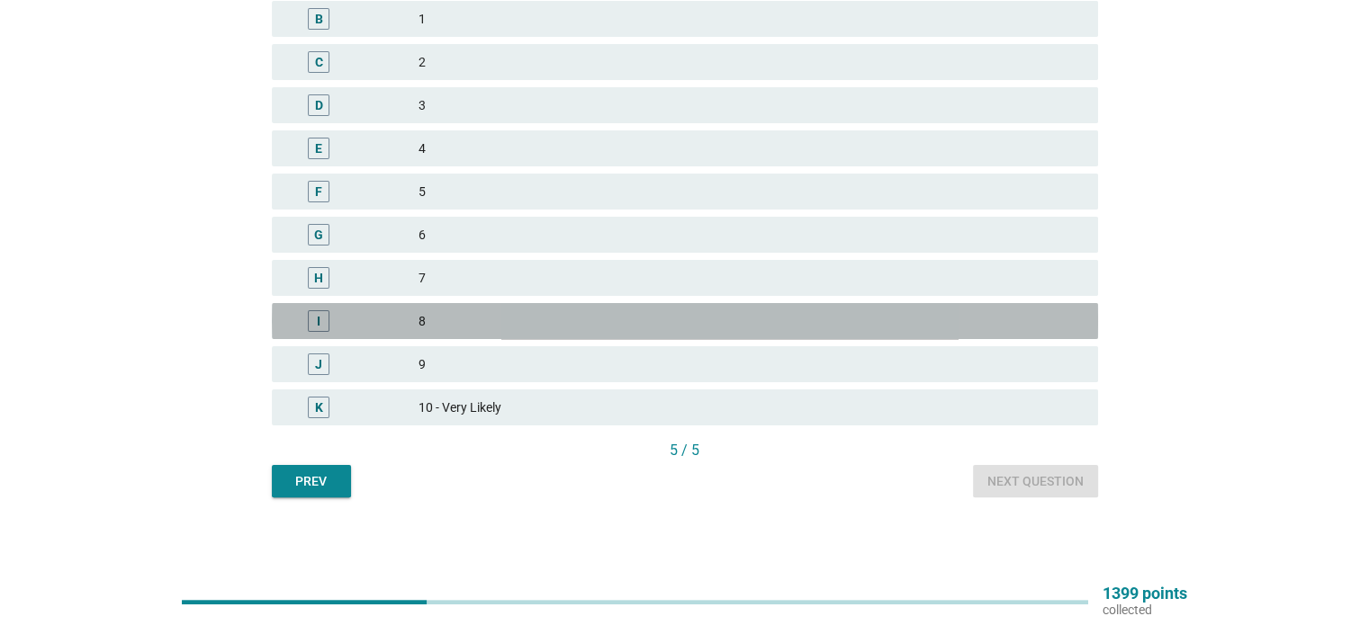
click at [770, 303] on div "I 8" at bounding box center [685, 321] width 826 height 36
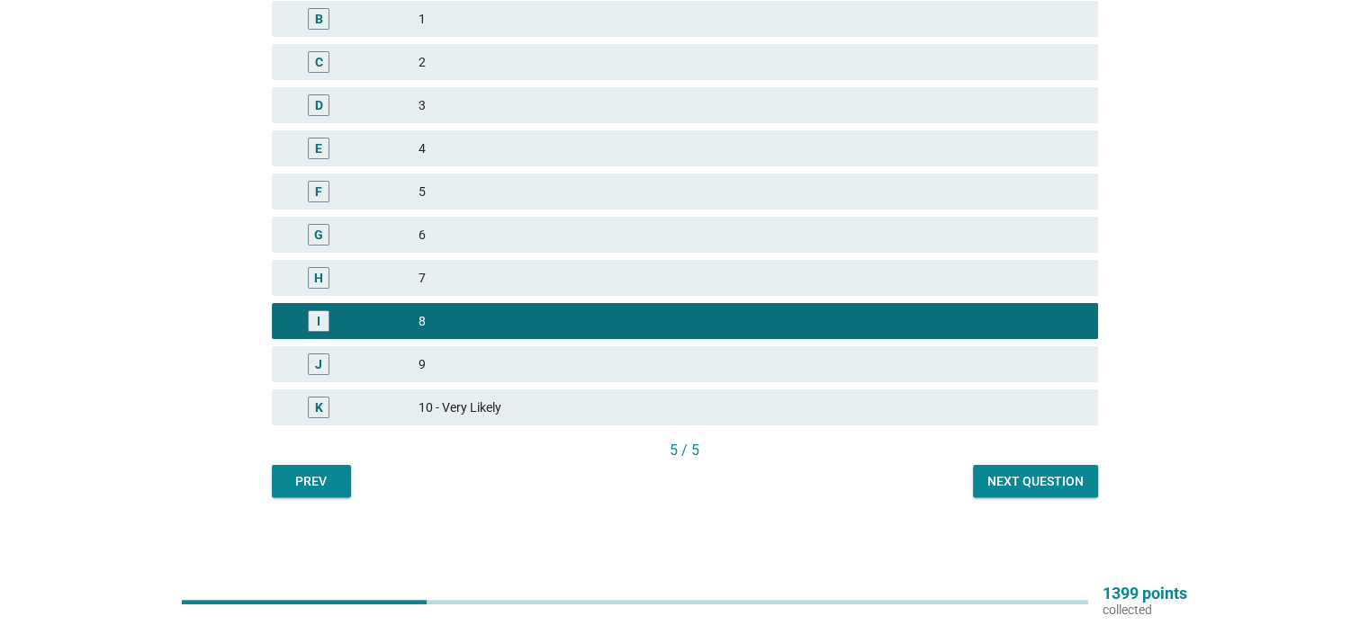
click at [1033, 489] on div "Next question" at bounding box center [1035, 481] width 96 height 19
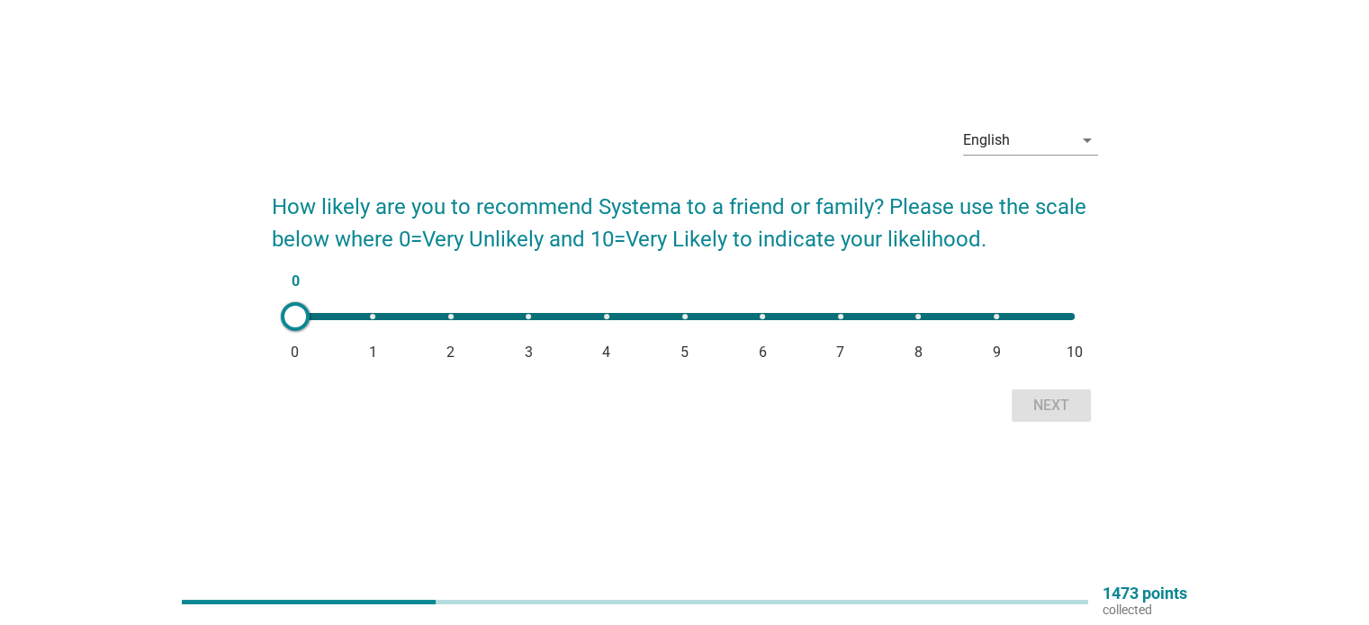
scroll to position [47, 0]
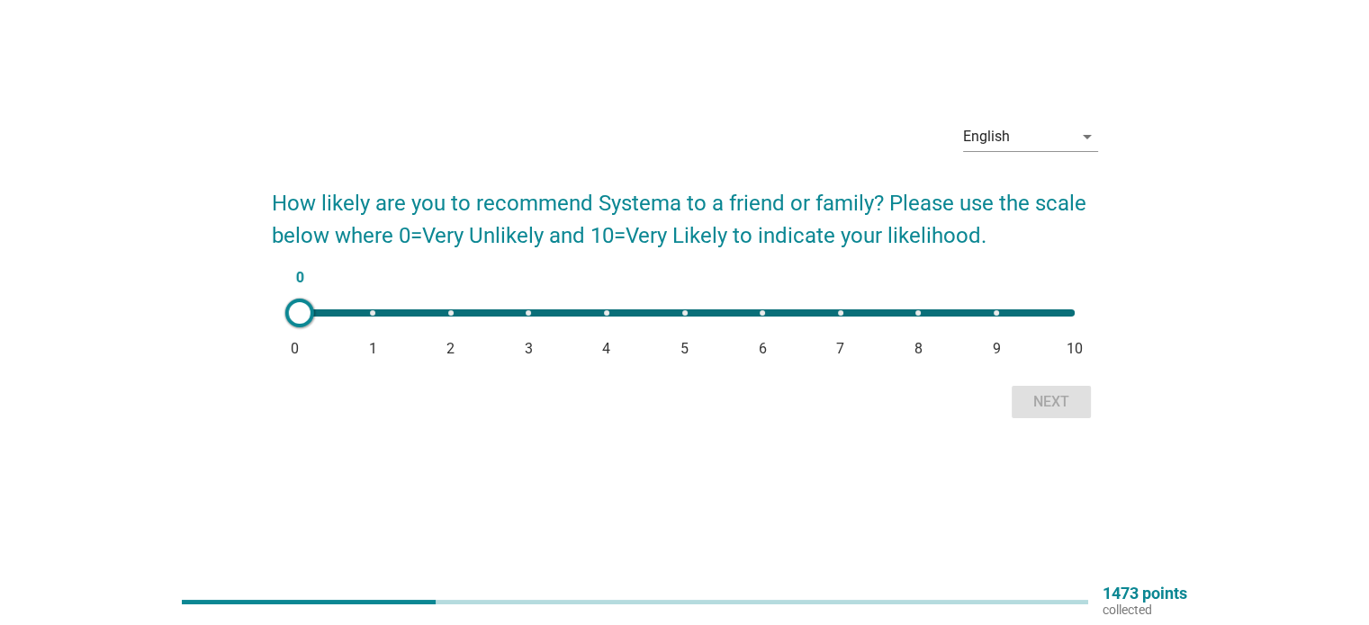
type input "4"
drag, startPoint x: 299, startPoint y: 318, endPoint x: 621, endPoint y: 360, distance: 324.9
click at [621, 360] on form "How likely are you to recommend Systema to a friend or family? Please use the s…" at bounding box center [685, 296] width 826 height 255
click at [1051, 391] on button "Next" at bounding box center [1050, 402] width 79 height 32
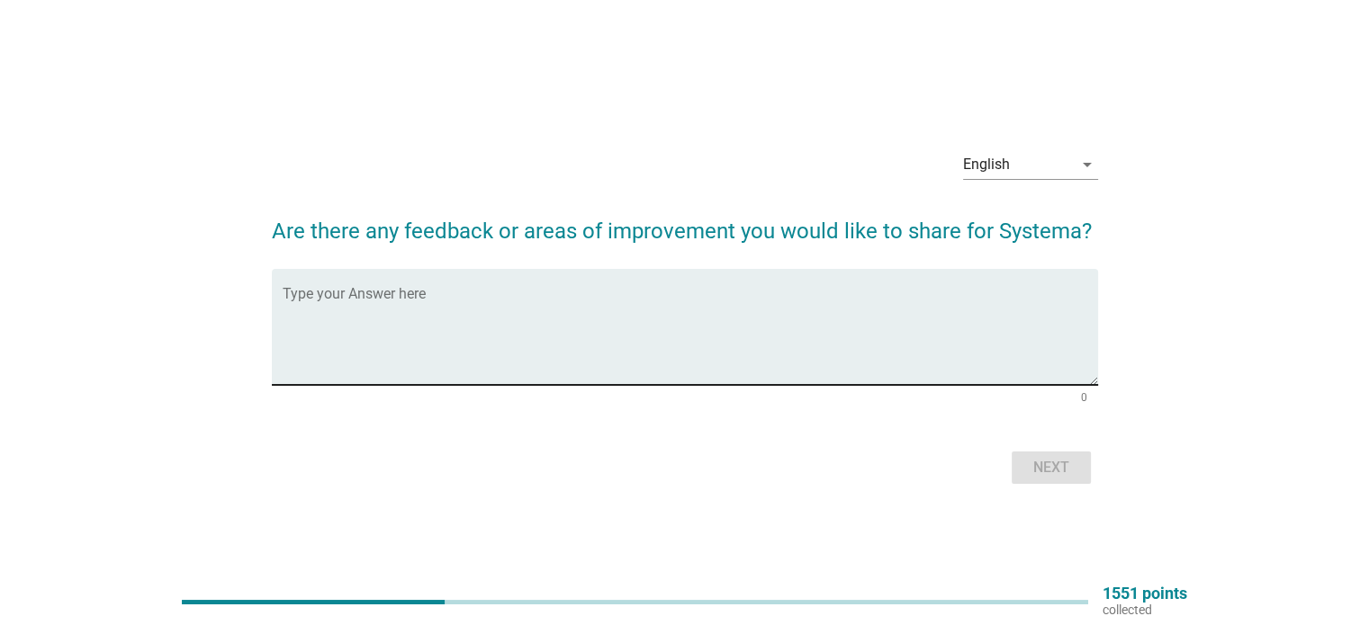
click at [875, 333] on textarea "Type your Answer here" at bounding box center [690, 338] width 815 height 94
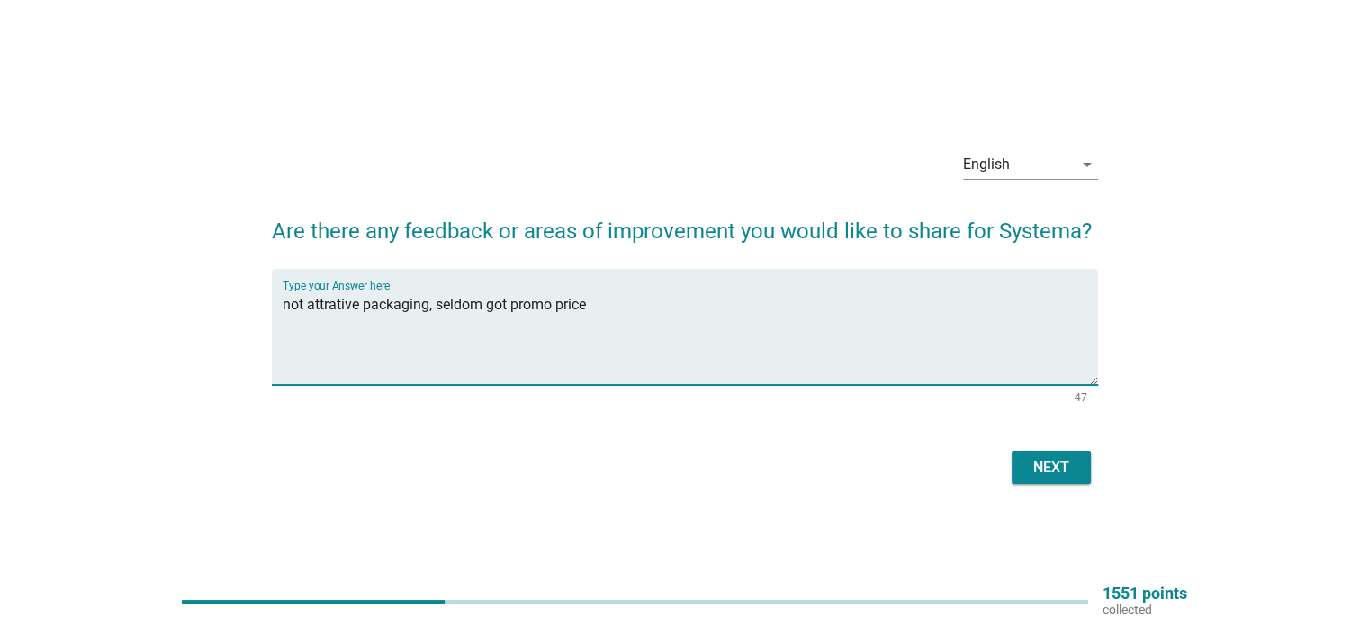
type textarea "not attrative packaging, seldom got promo price"
click at [1015, 467] on button "Next" at bounding box center [1050, 468] width 79 height 32
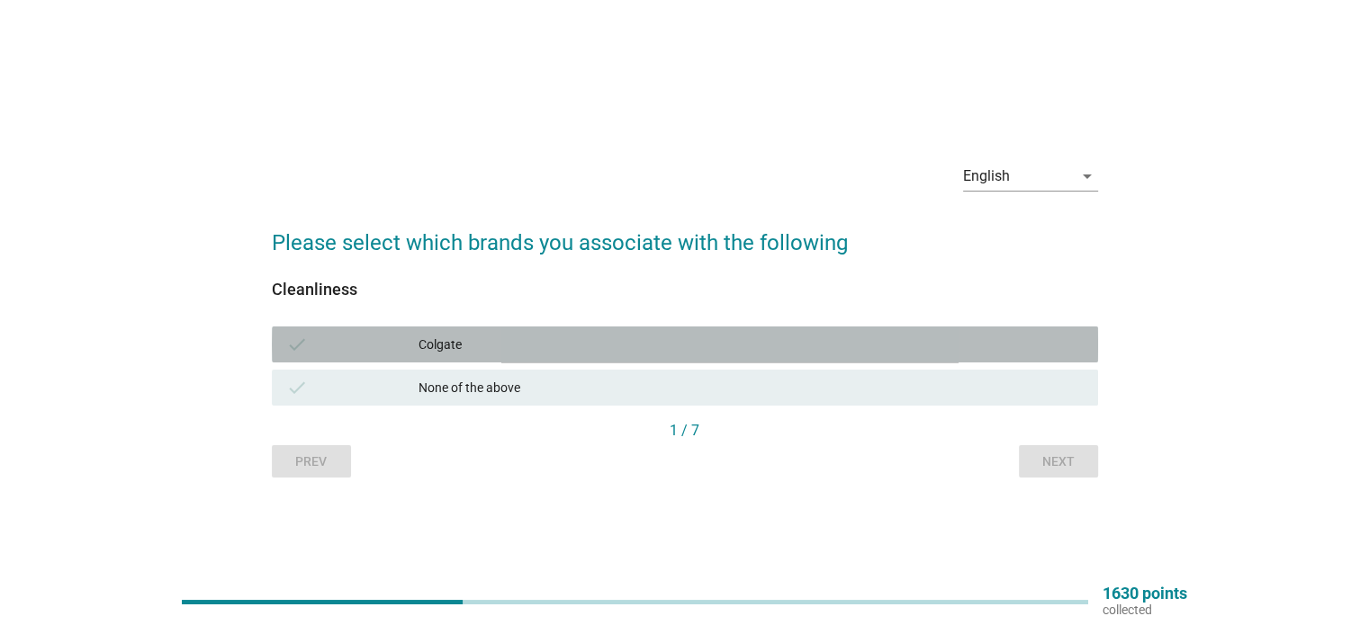
click at [633, 349] on div "Colgate" at bounding box center [750, 345] width 664 height 22
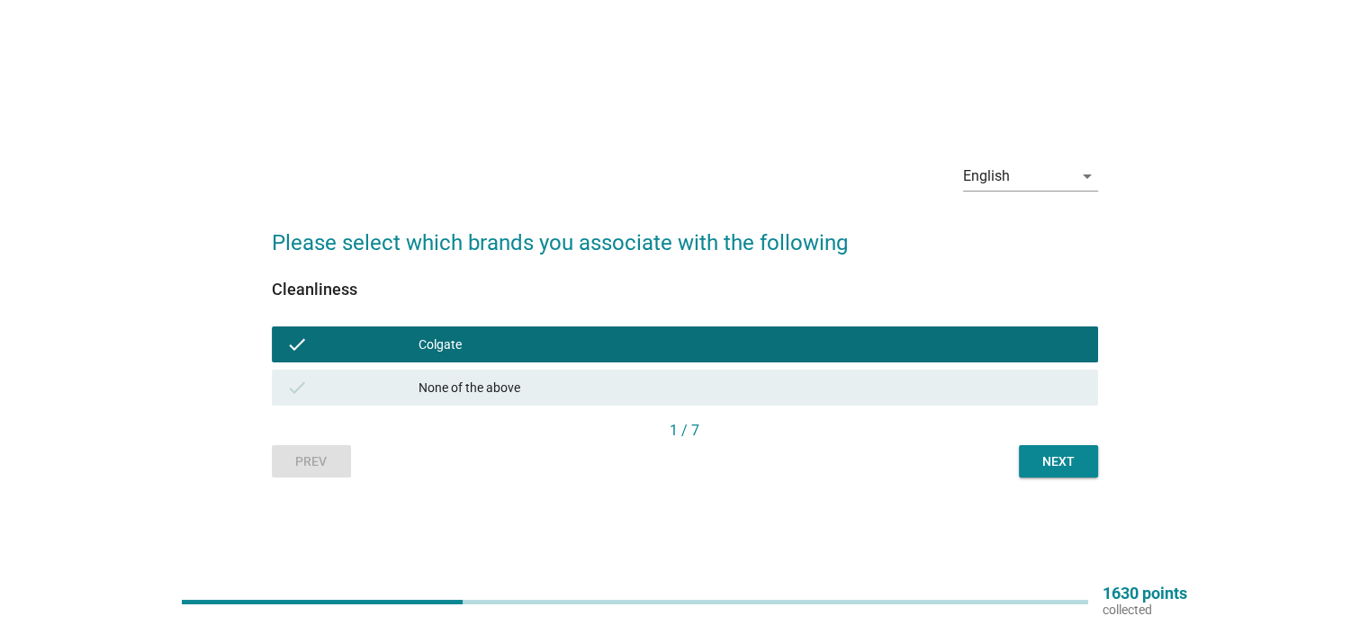
click at [1022, 469] on button "Next" at bounding box center [1058, 461] width 79 height 32
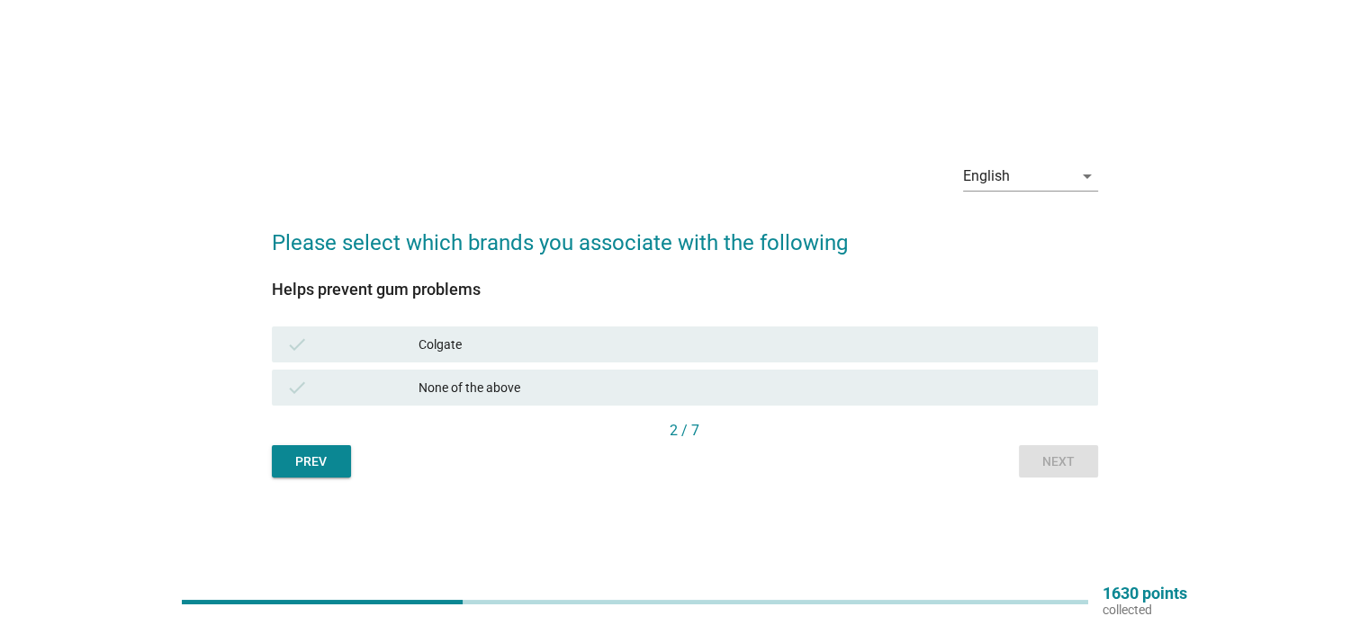
click at [551, 341] on div "Colgate" at bounding box center [750, 345] width 664 height 22
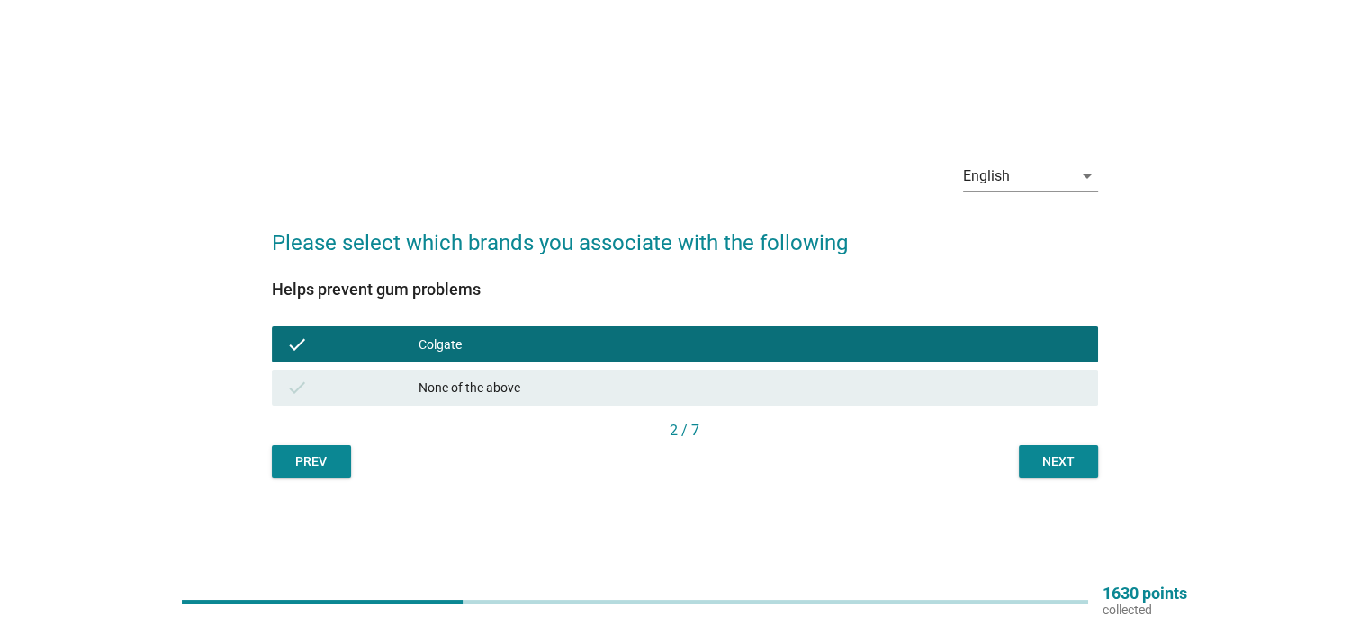
click at [1038, 467] on div "Next" at bounding box center [1058, 462] width 50 height 19
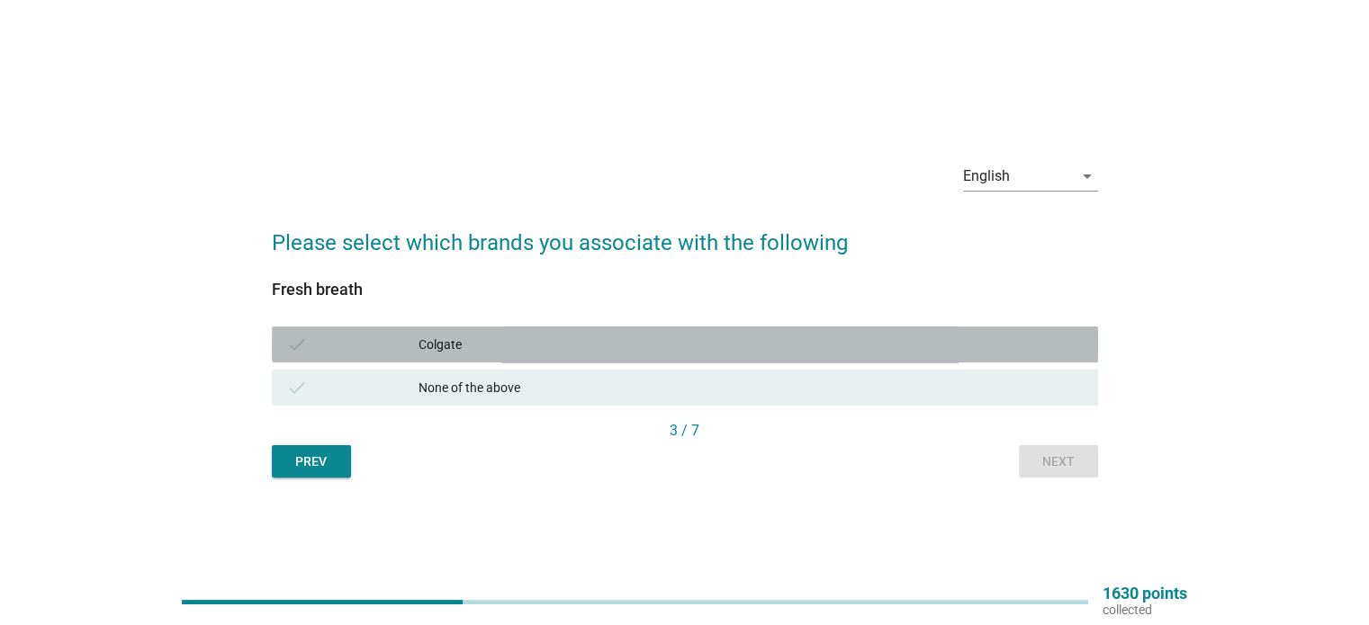
click at [655, 344] on div "Colgate" at bounding box center [750, 345] width 664 height 22
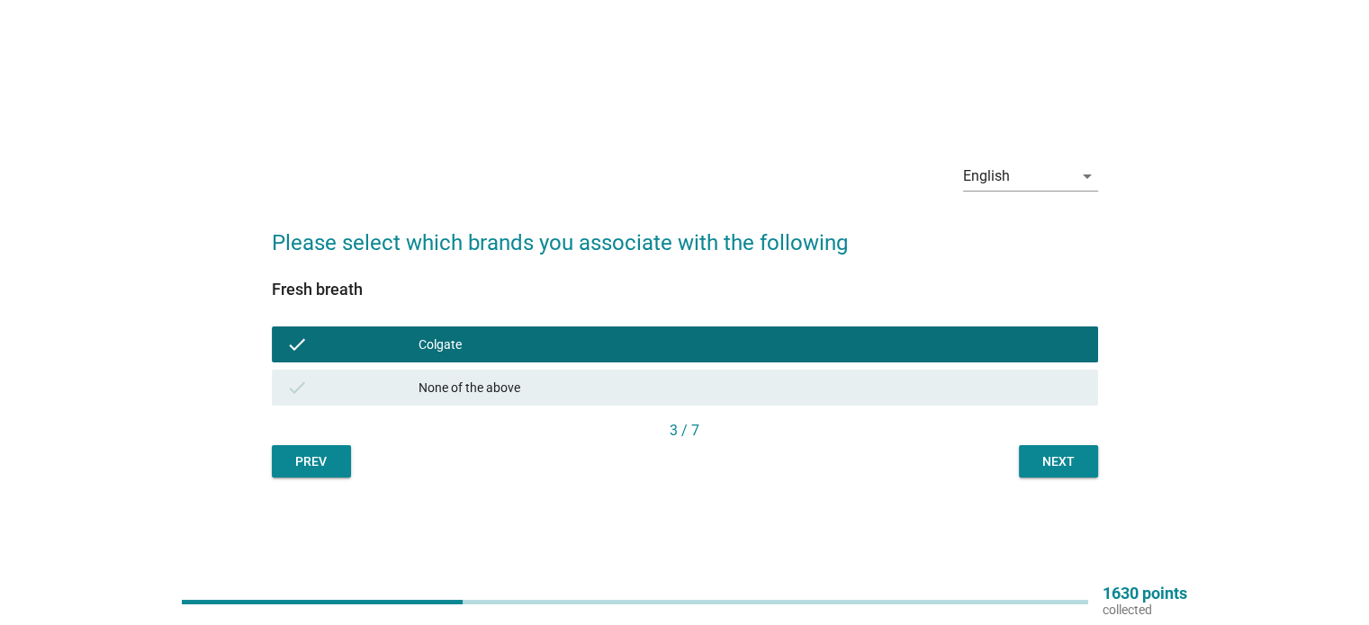
click at [1081, 469] on div "Next" at bounding box center [1058, 462] width 50 height 19
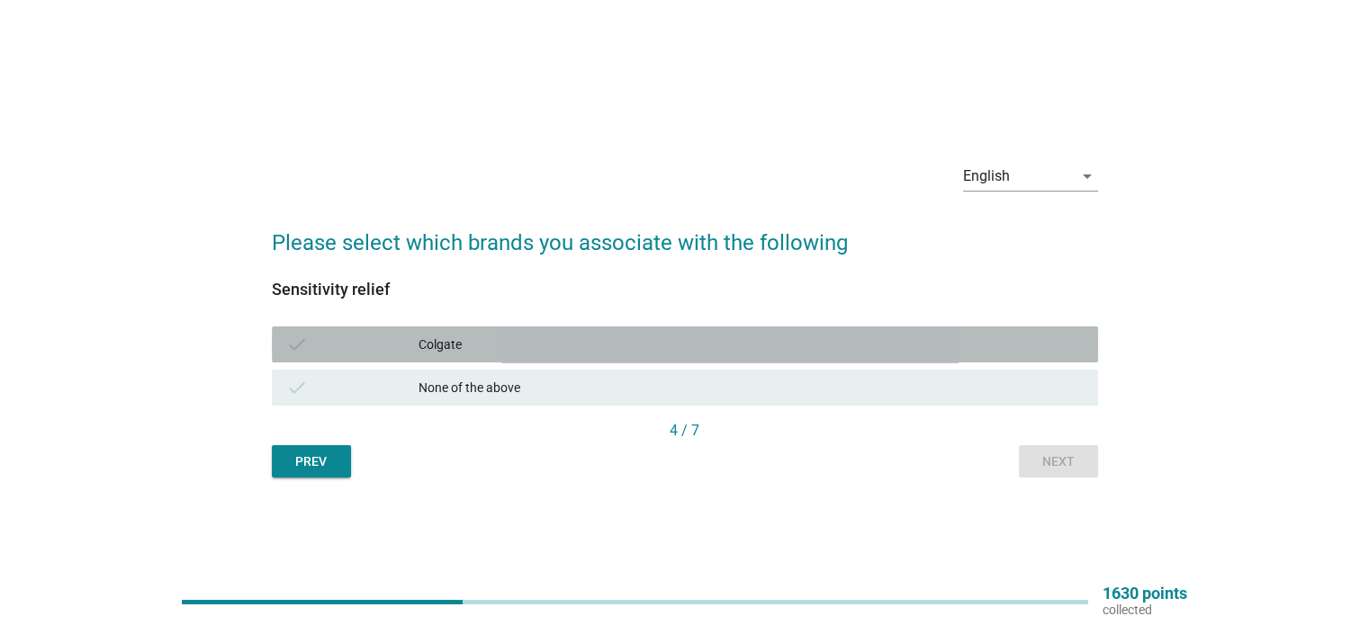
click at [925, 335] on div "Colgate" at bounding box center [750, 345] width 664 height 22
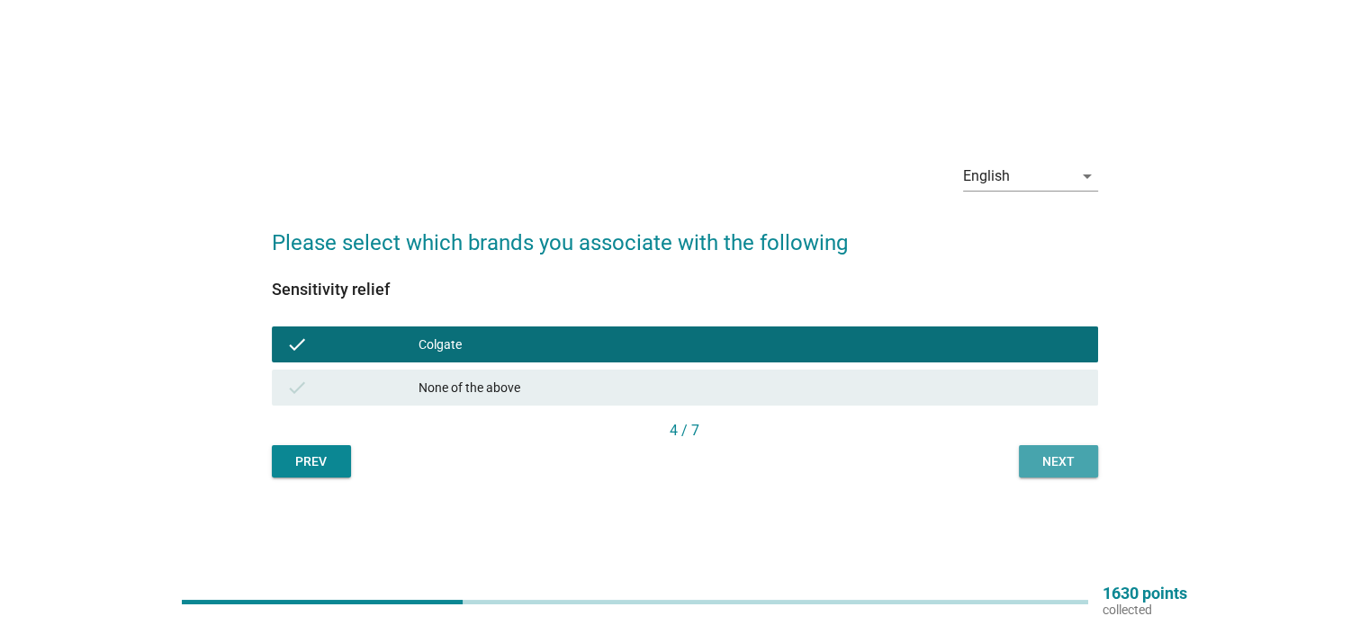
click at [1081, 462] on div "Next" at bounding box center [1058, 462] width 50 height 19
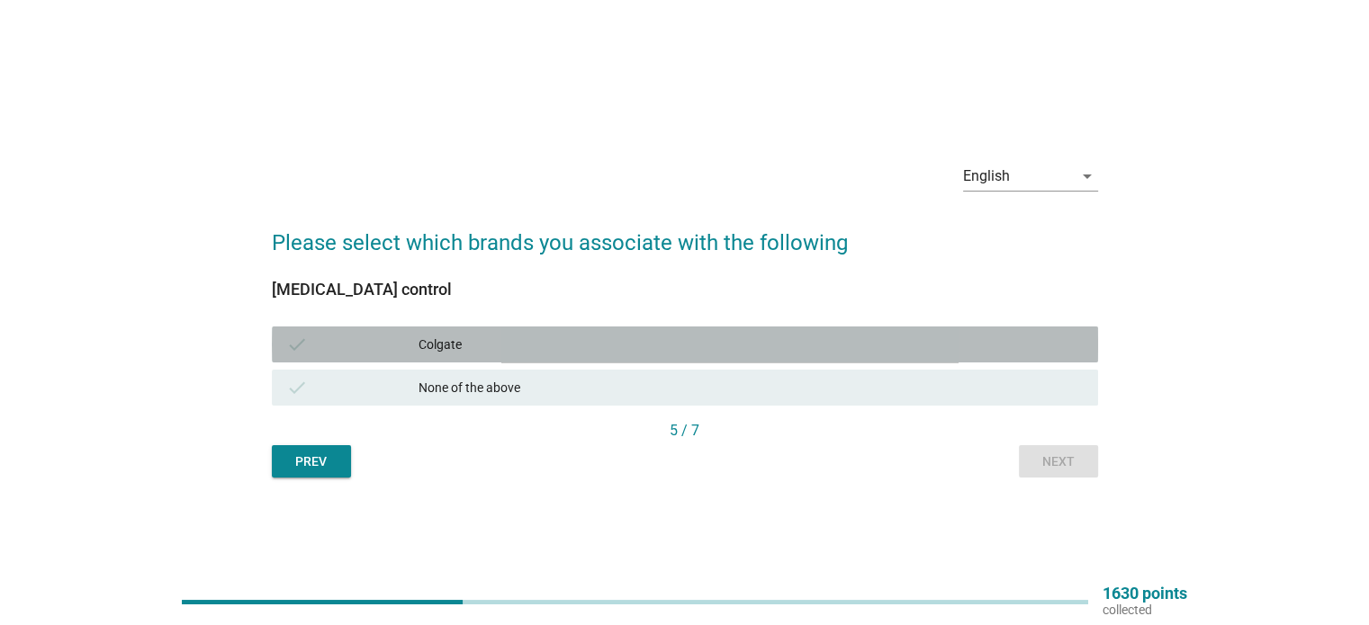
drag, startPoint x: 976, startPoint y: 341, endPoint x: 983, endPoint y: 349, distance: 10.8
click at [976, 346] on div "Colgate" at bounding box center [750, 345] width 664 height 22
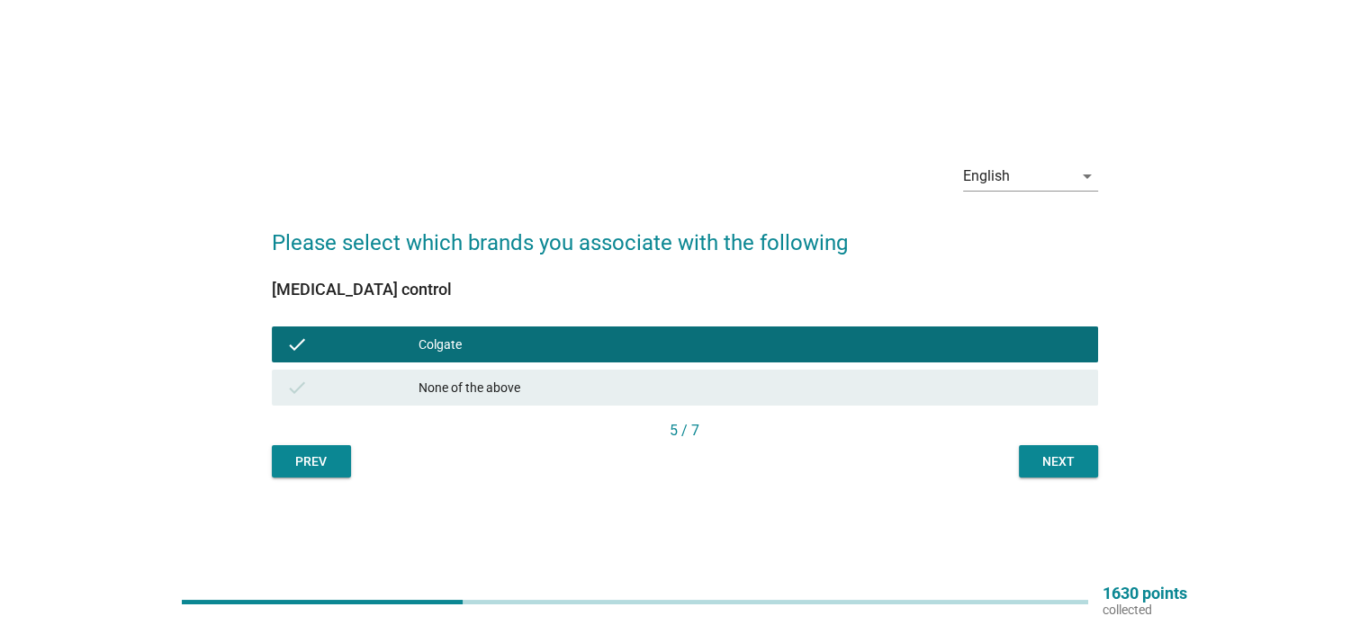
click at [1089, 456] on button "Next" at bounding box center [1058, 461] width 79 height 32
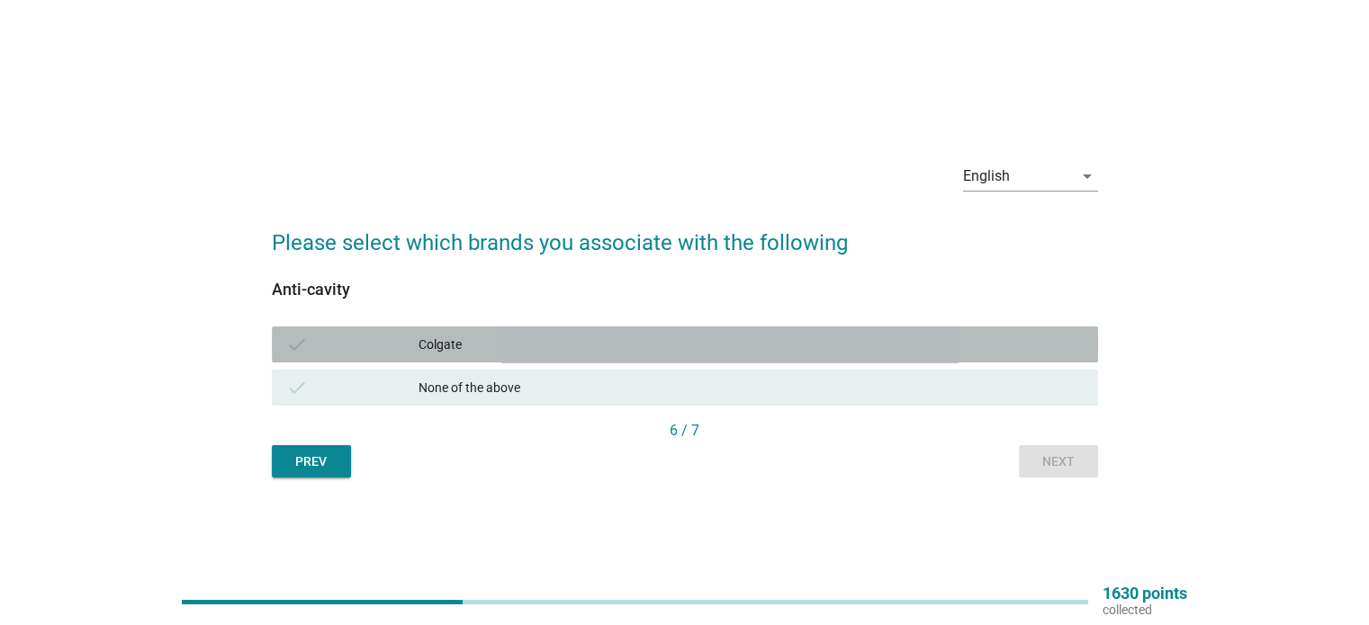
click at [921, 348] on div "Colgate" at bounding box center [750, 345] width 664 height 22
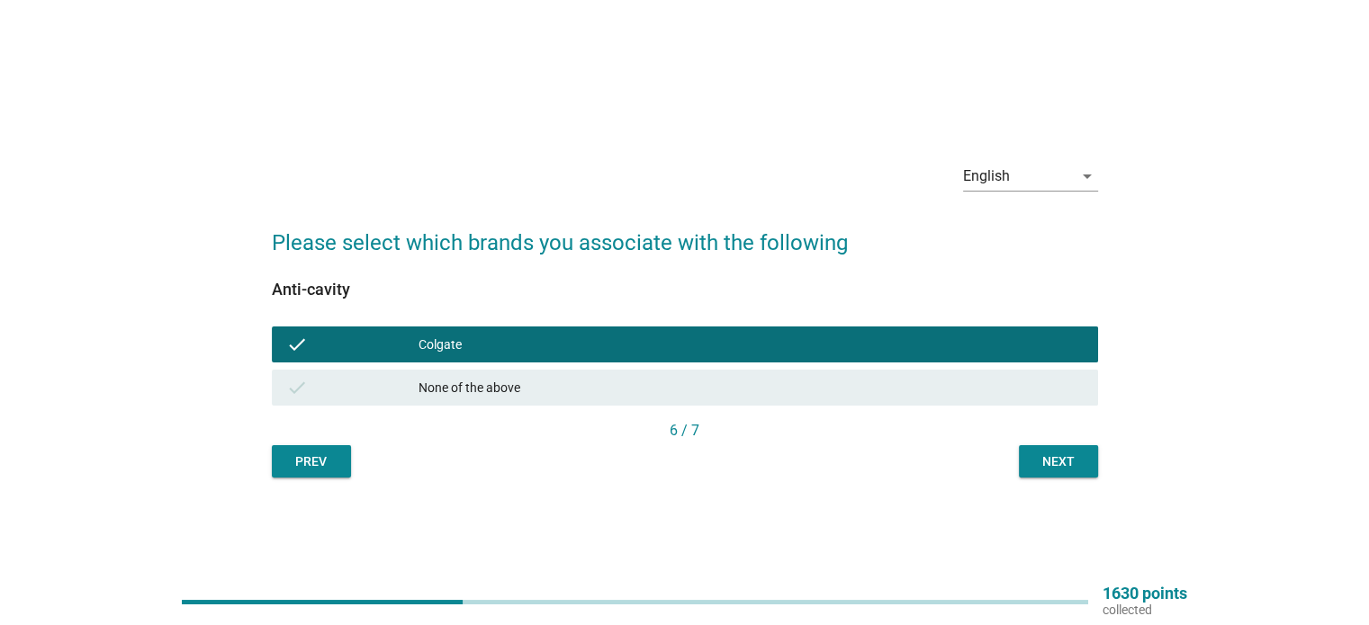
click at [1066, 474] on button "Next" at bounding box center [1058, 461] width 79 height 32
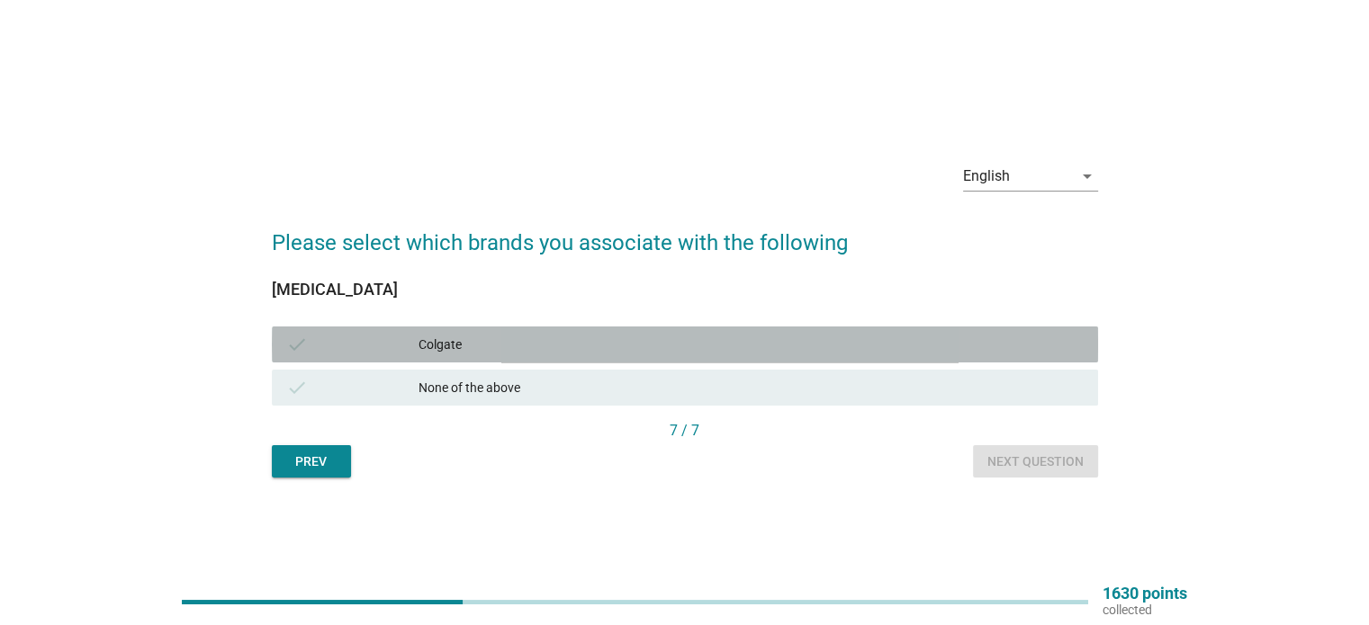
click at [911, 350] on div "Colgate" at bounding box center [750, 345] width 664 height 22
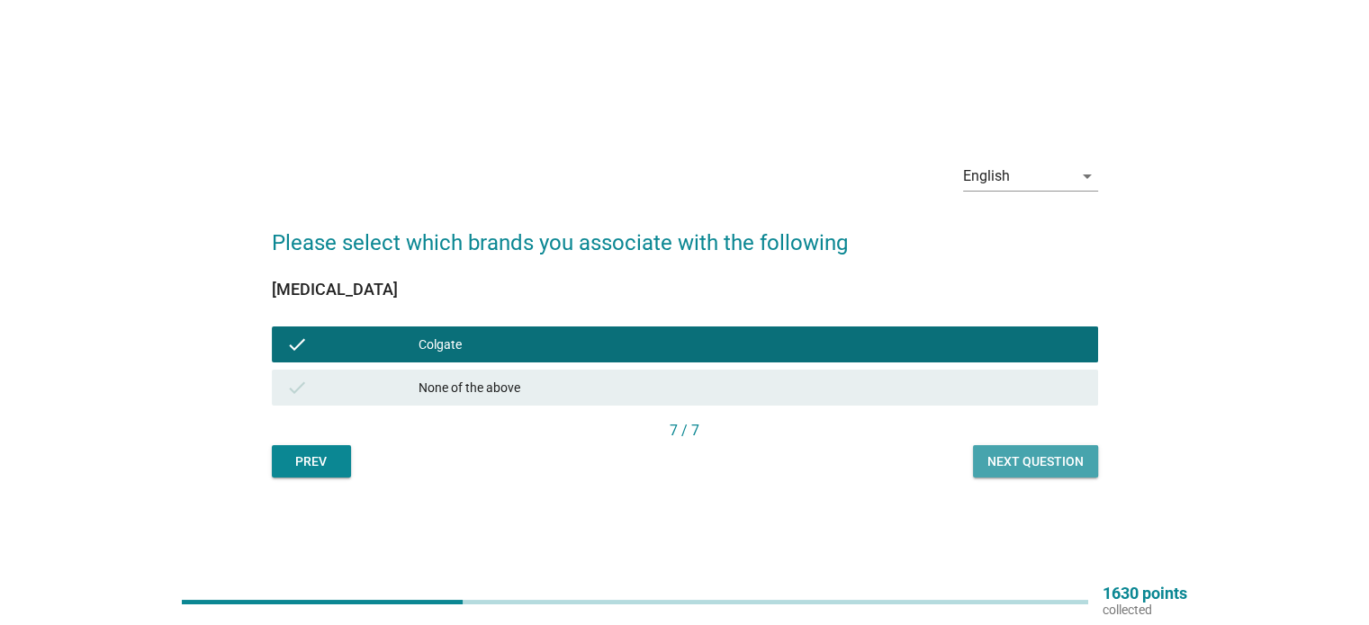
click at [1048, 460] on div "Next question" at bounding box center [1035, 462] width 96 height 19
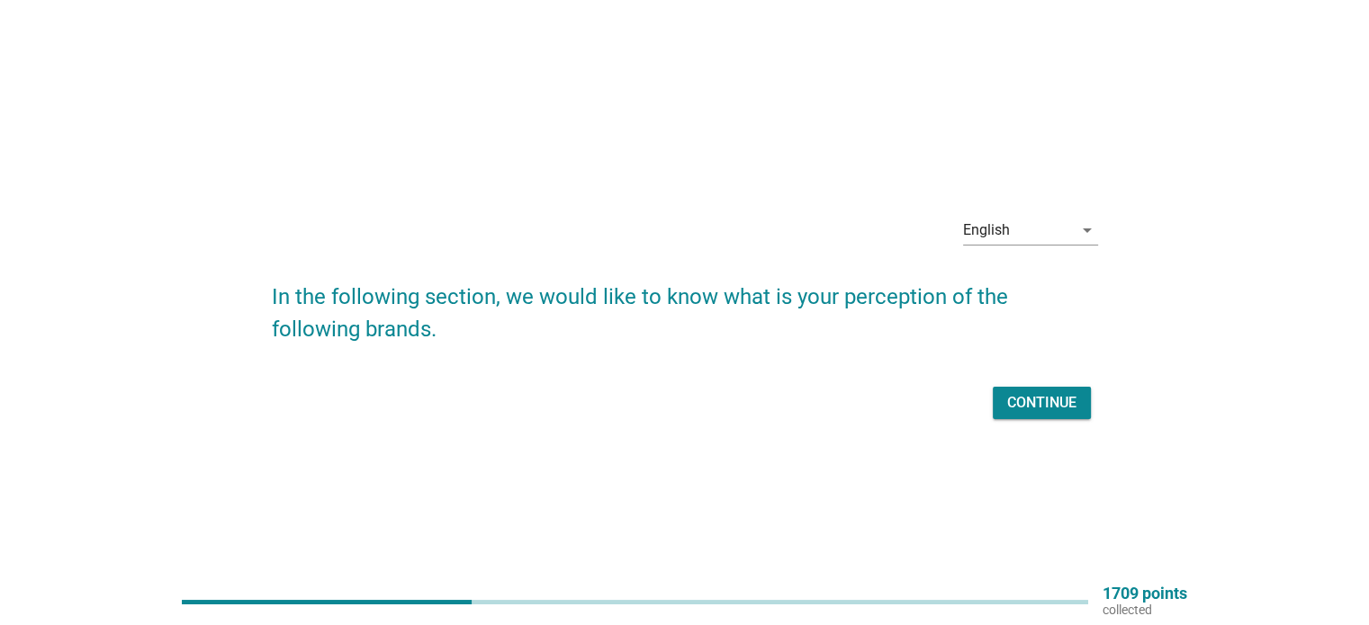
click at [1055, 405] on div "Continue" at bounding box center [1041, 403] width 69 height 22
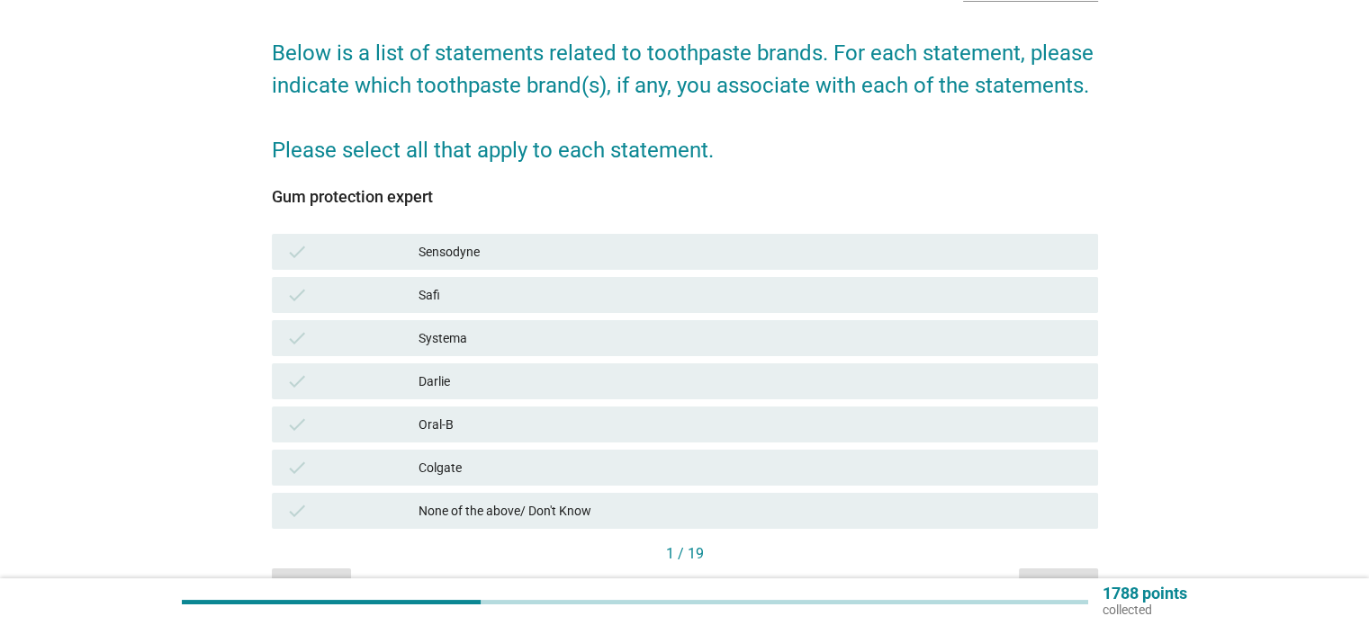
scroll to position [180, 0]
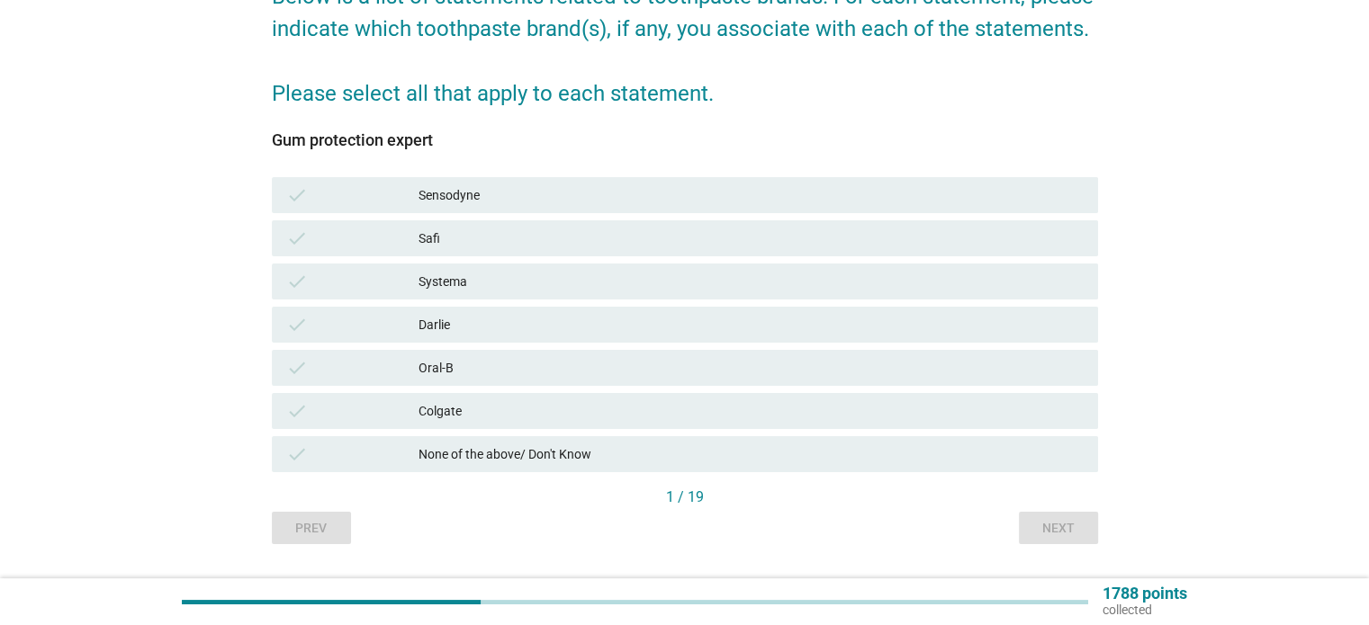
click at [669, 184] on div "Sensodyne" at bounding box center [750, 195] width 664 height 22
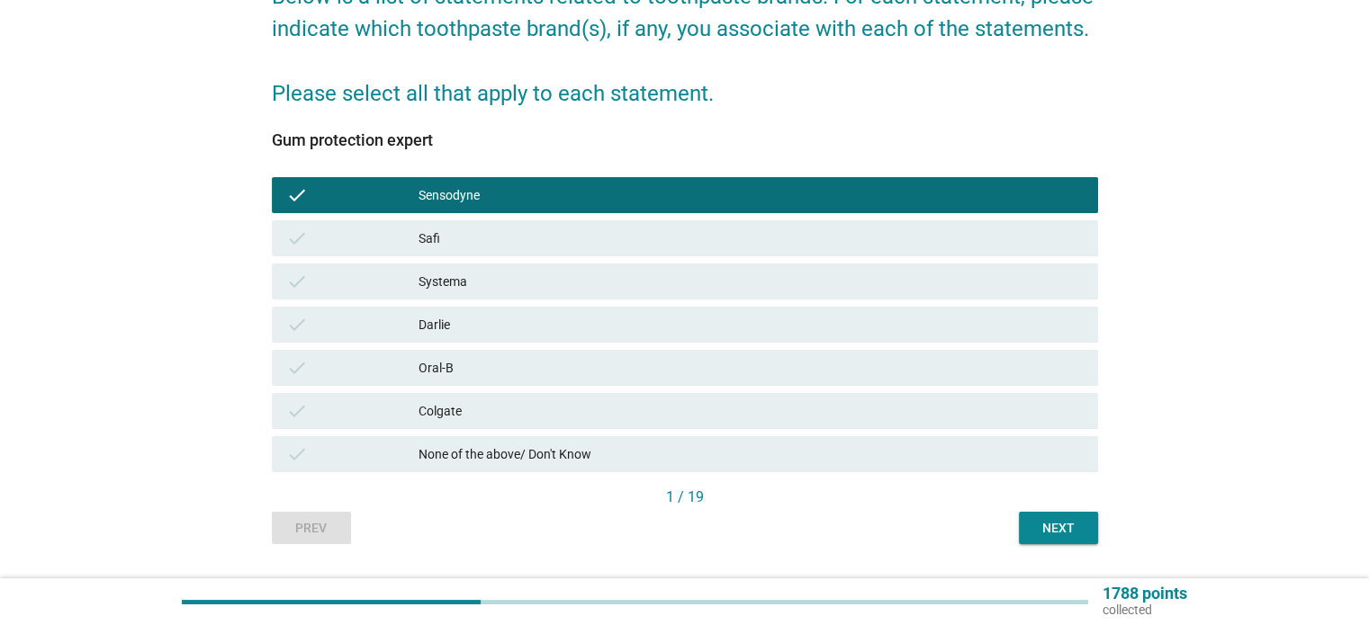
click at [1045, 528] on div "Next" at bounding box center [1058, 528] width 50 height 19
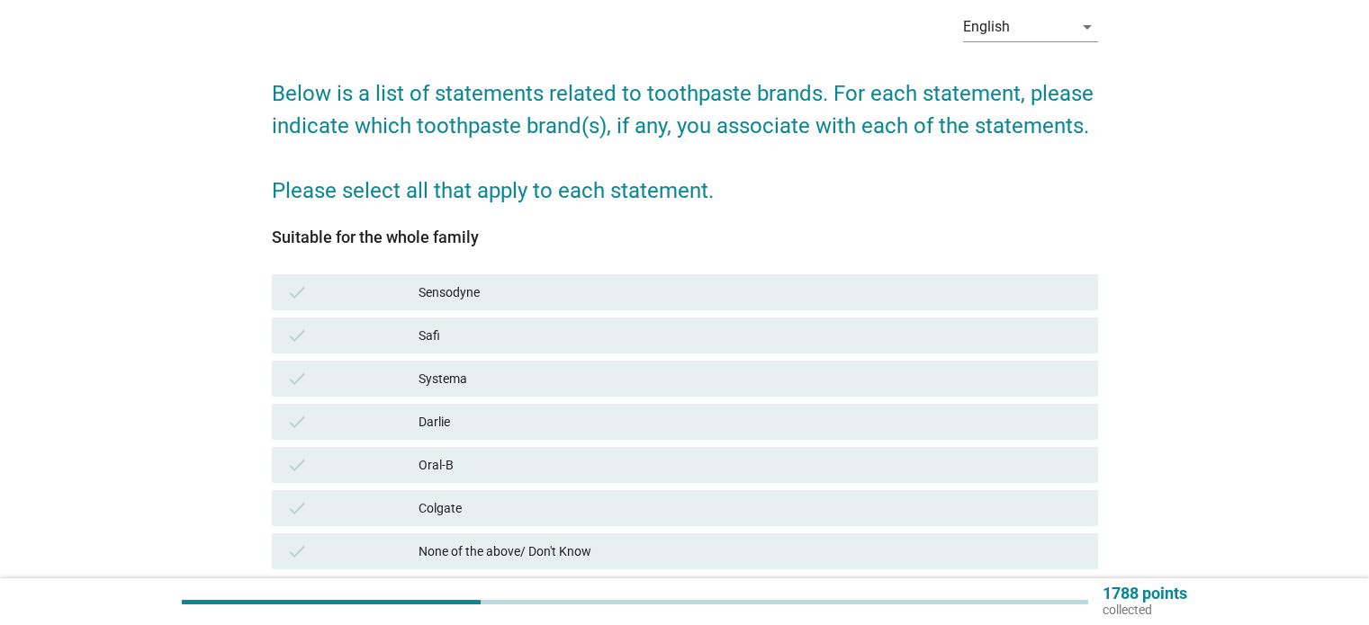
scroll to position [90, 0]
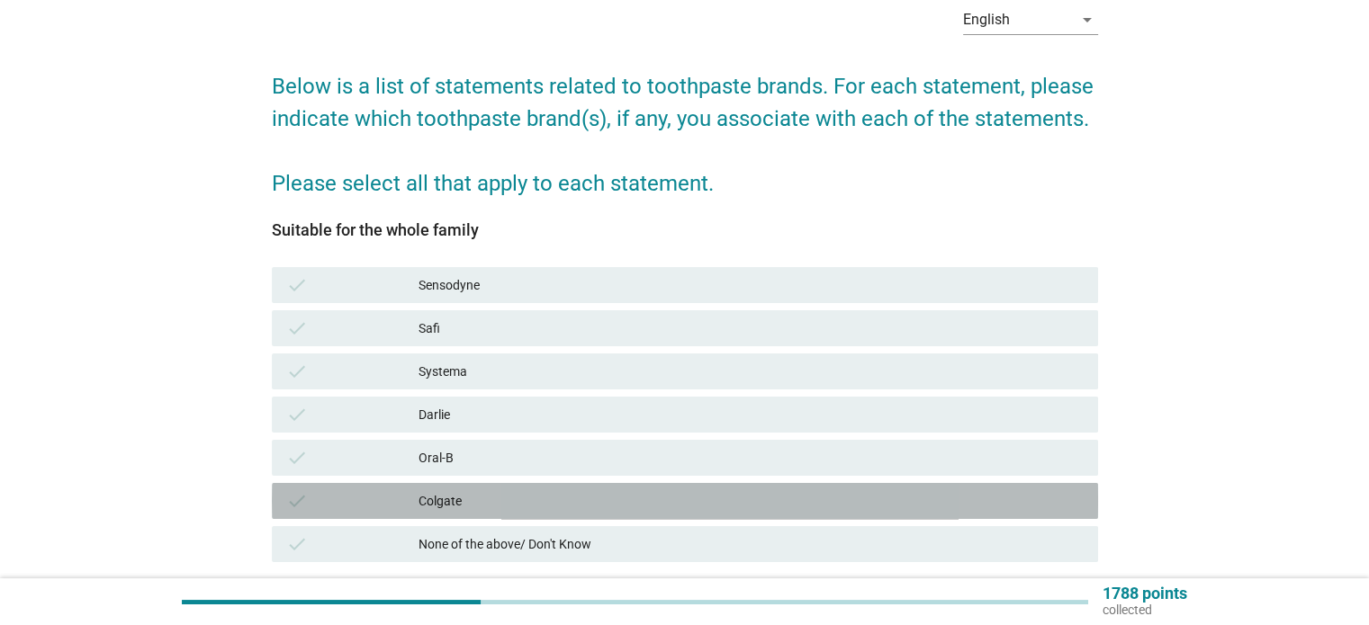
click at [831, 490] on div "Colgate" at bounding box center [750, 501] width 664 height 22
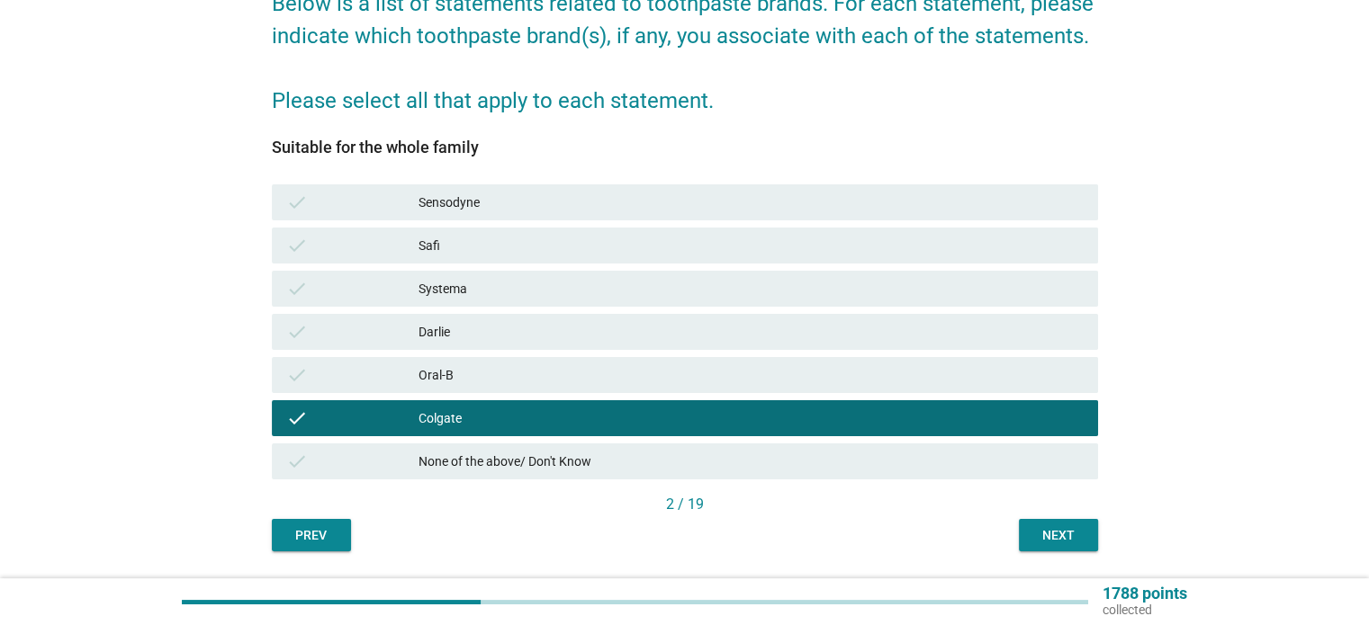
scroll to position [180, 0]
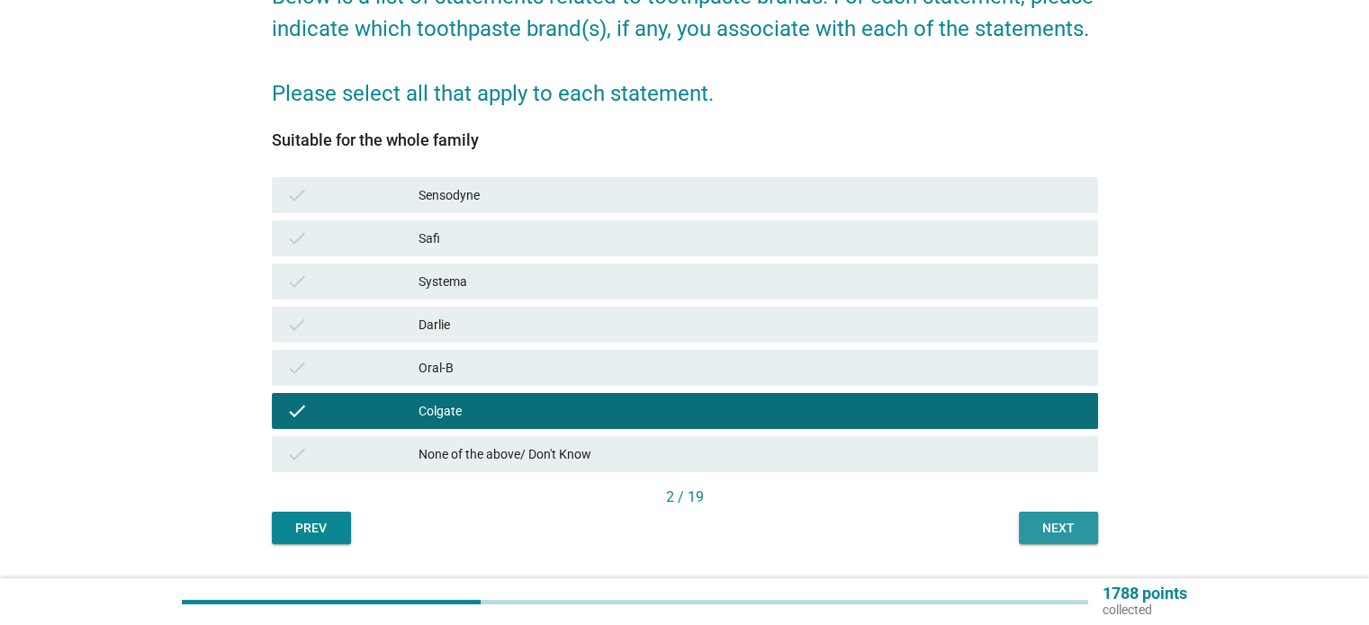
click at [1085, 516] on button "Next" at bounding box center [1058, 528] width 79 height 32
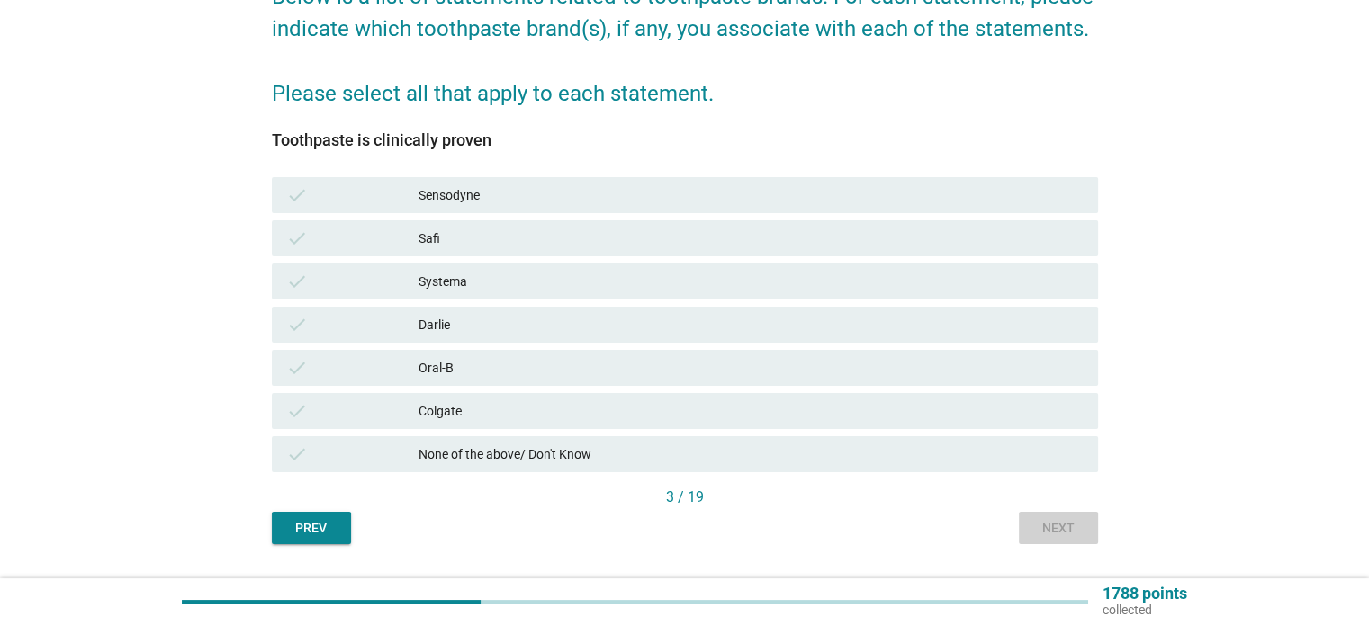
scroll to position [0, 0]
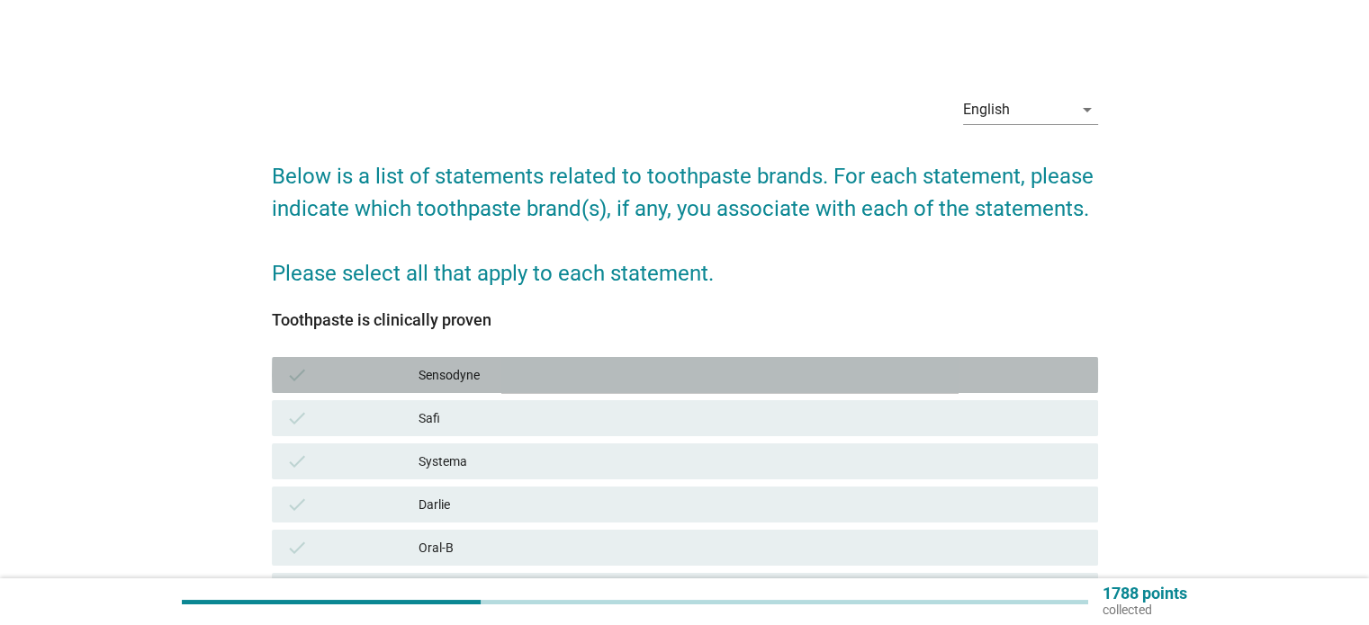
click at [723, 375] on div "Sensodyne" at bounding box center [750, 375] width 664 height 22
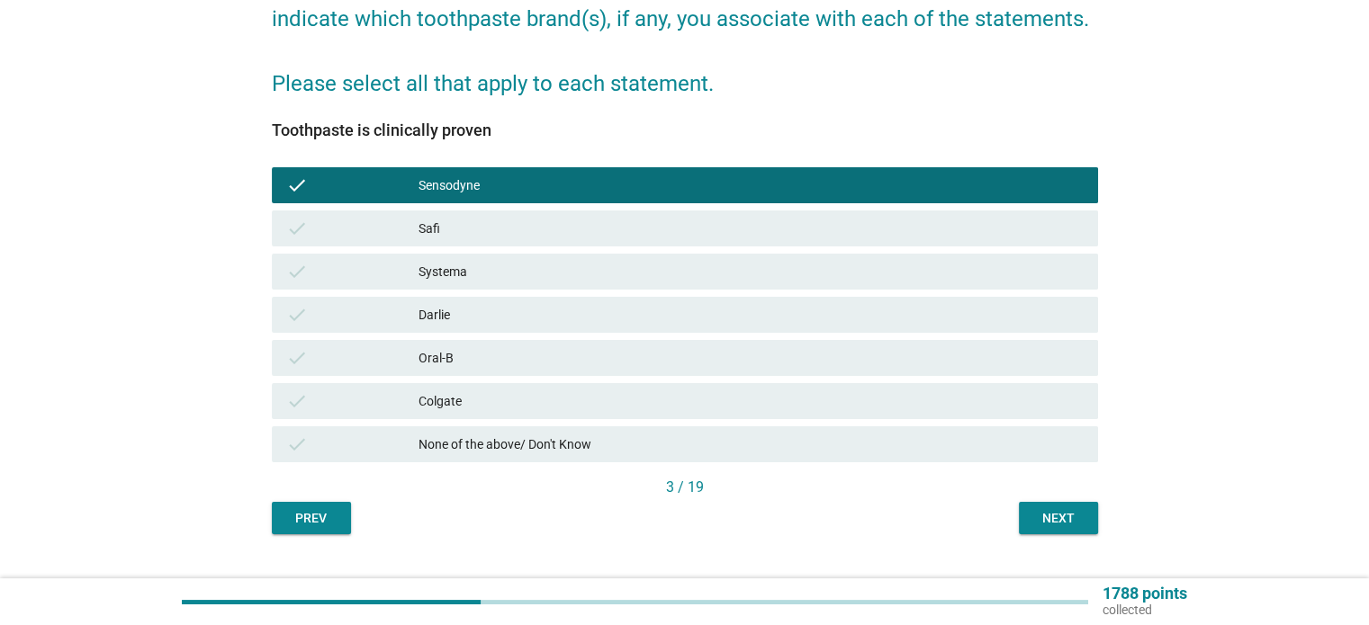
scroll to position [227, 0]
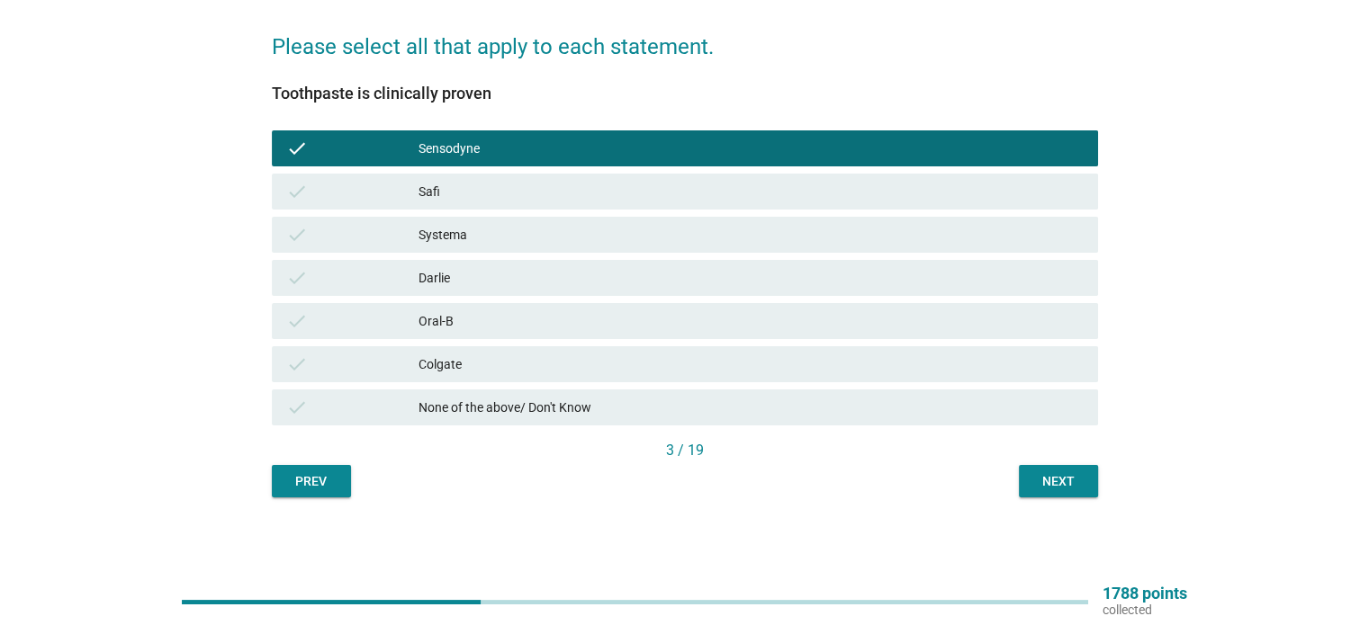
click at [1081, 474] on div "Next" at bounding box center [1058, 481] width 50 height 19
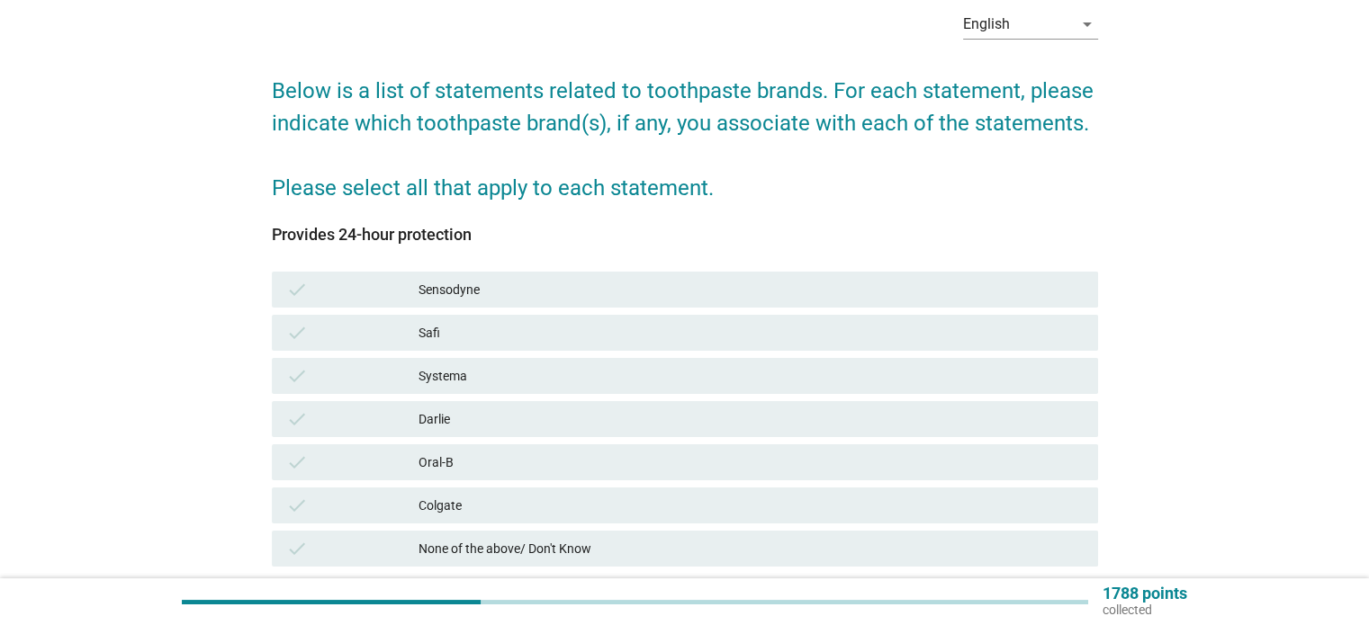
scroll to position [90, 0]
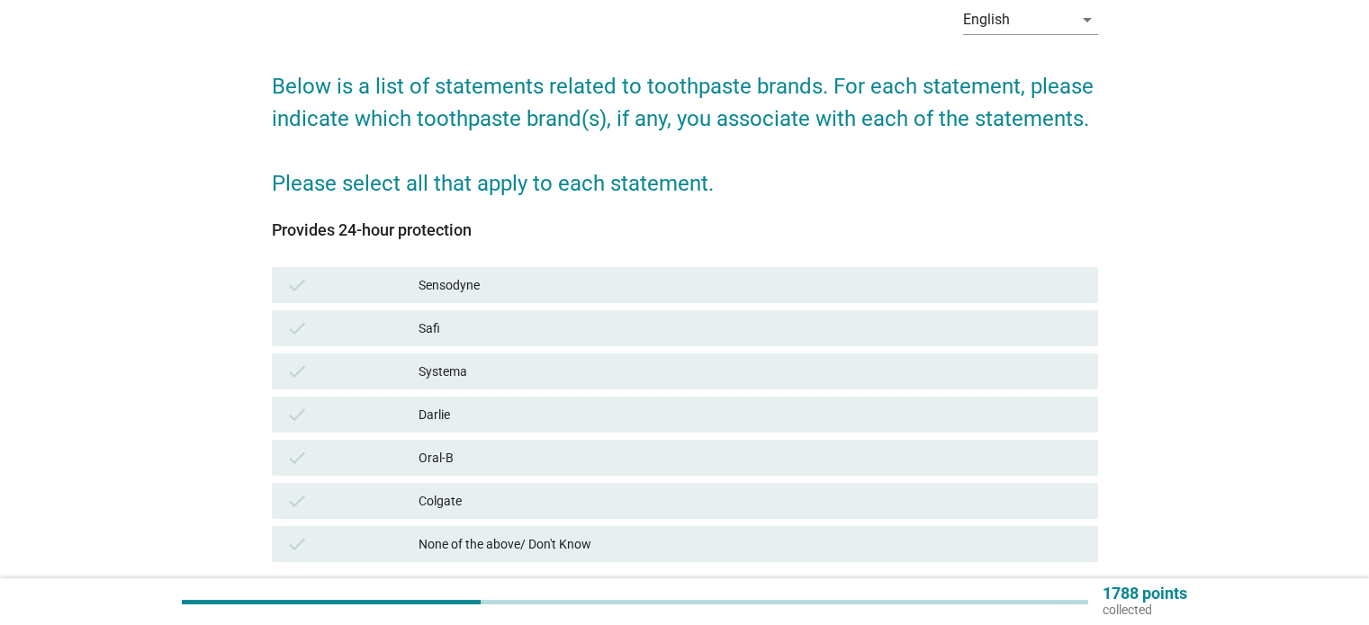
click at [632, 513] on div "check Colgate" at bounding box center [685, 501] width 826 height 36
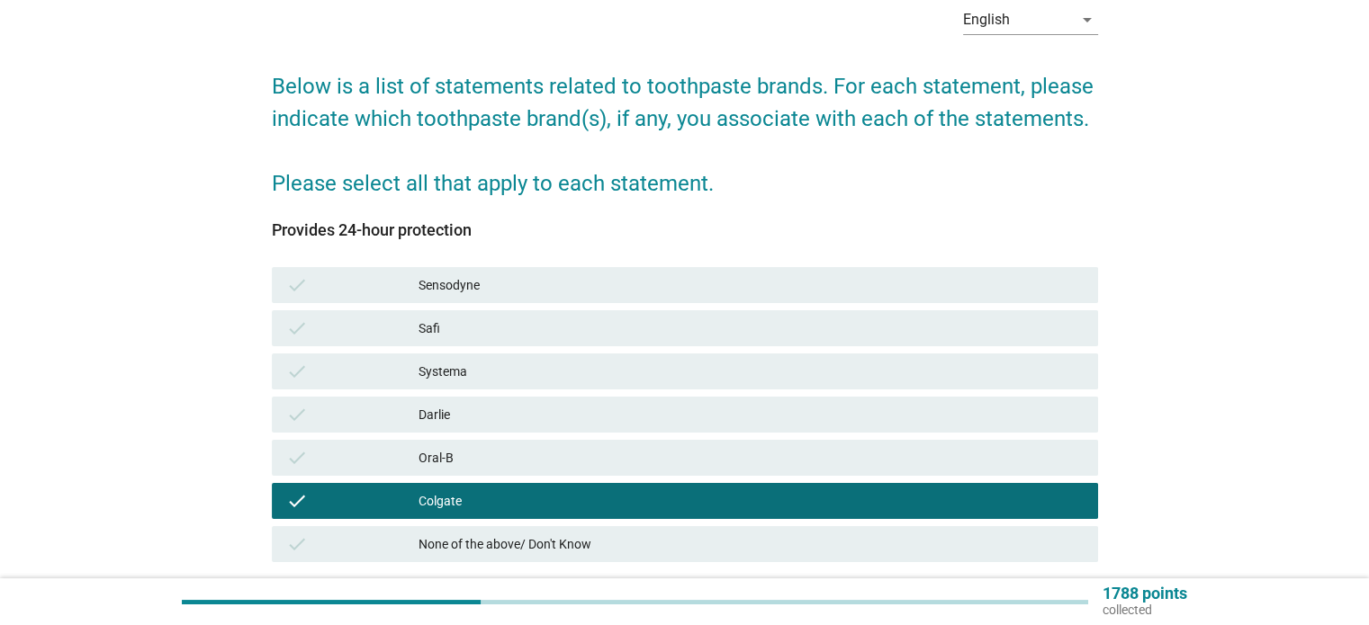
drag, startPoint x: 684, startPoint y: 251, endPoint x: 684, endPoint y: 274, distance: 23.4
click at [684, 251] on div "Provides 24-hour protection check Sensodyne check Safi check Systema check Darl…" at bounding box center [685, 398] width 826 height 355
click at [684, 274] on div "Sensodyne" at bounding box center [750, 285] width 664 height 22
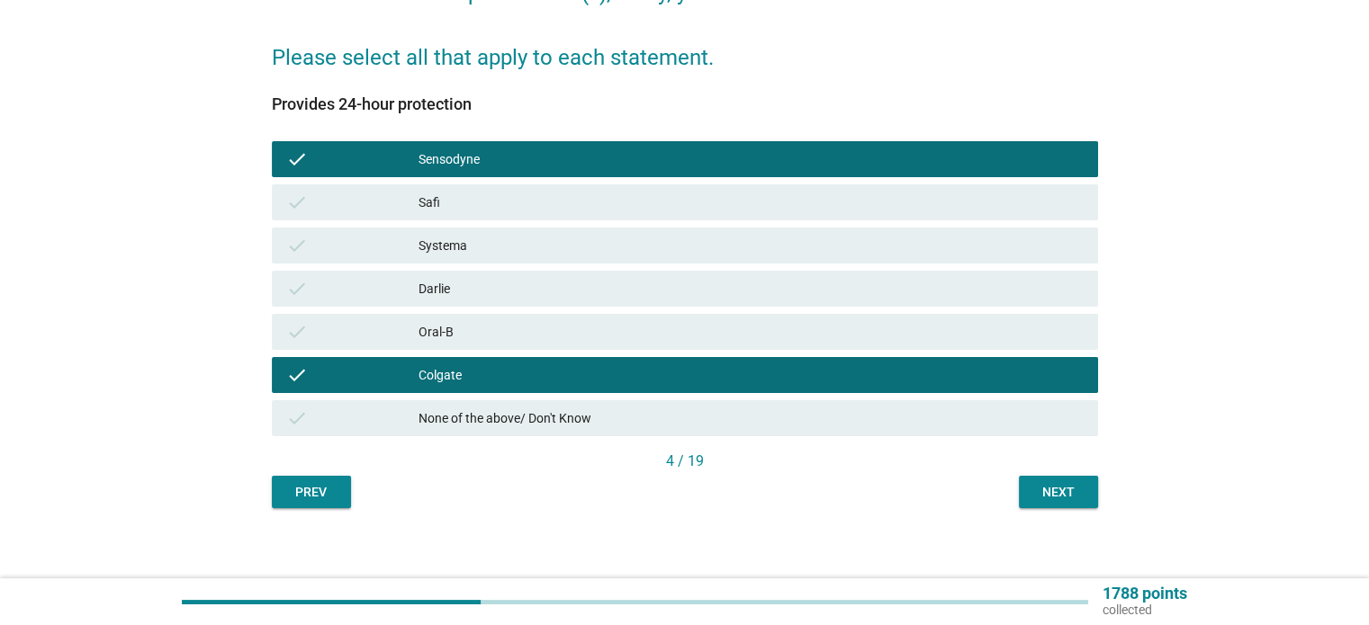
scroll to position [227, 0]
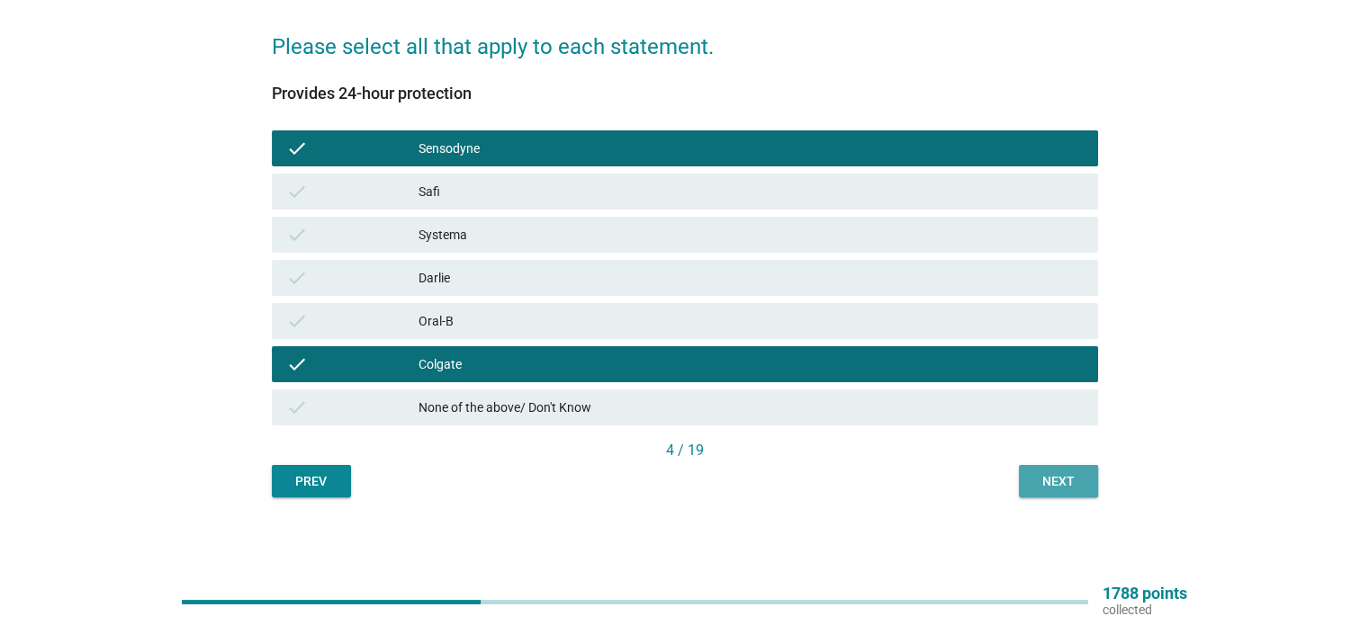
click at [1045, 488] on div "Next" at bounding box center [1058, 481] width 50 height 19
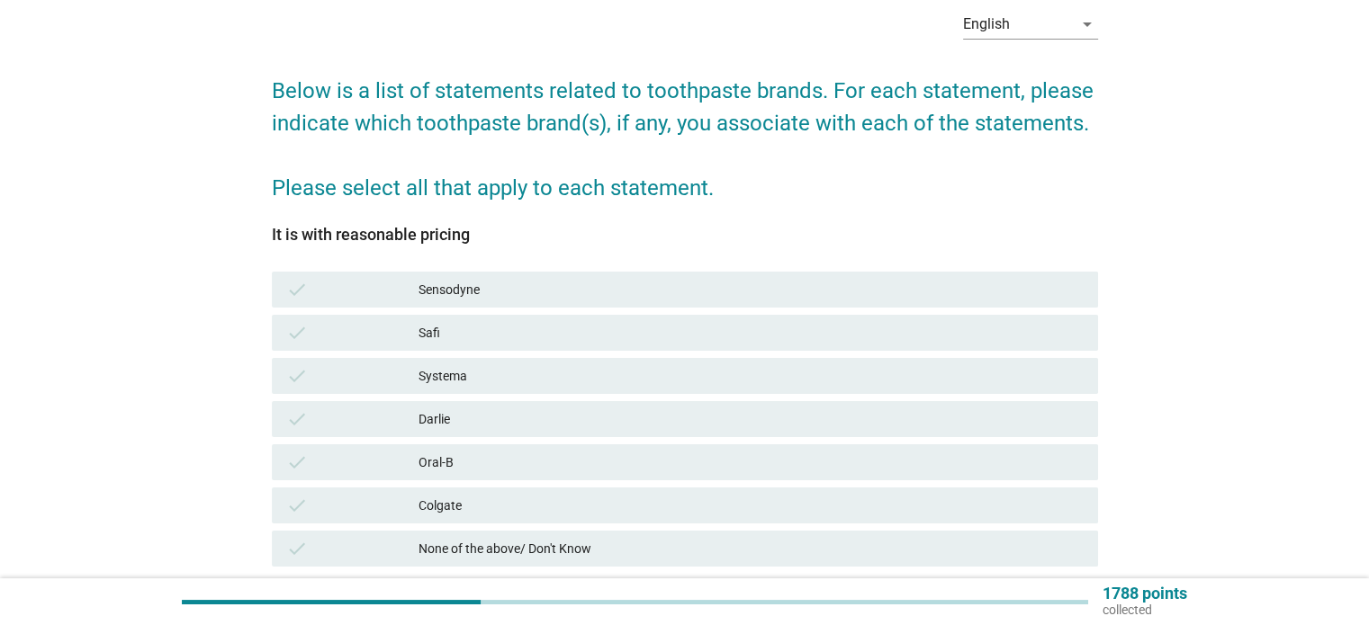
scroll to position [90, 0]
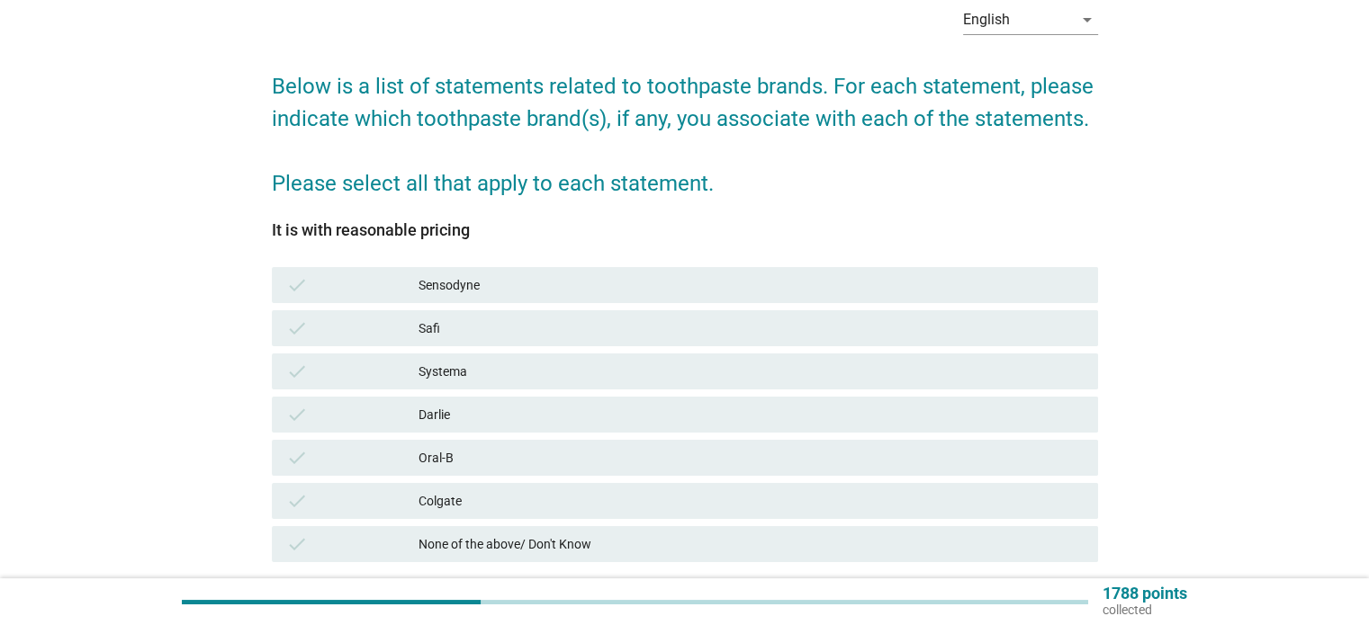
click at [633, 507] on div "Colgate" at bounding box center [750, 501] width 664 height 22
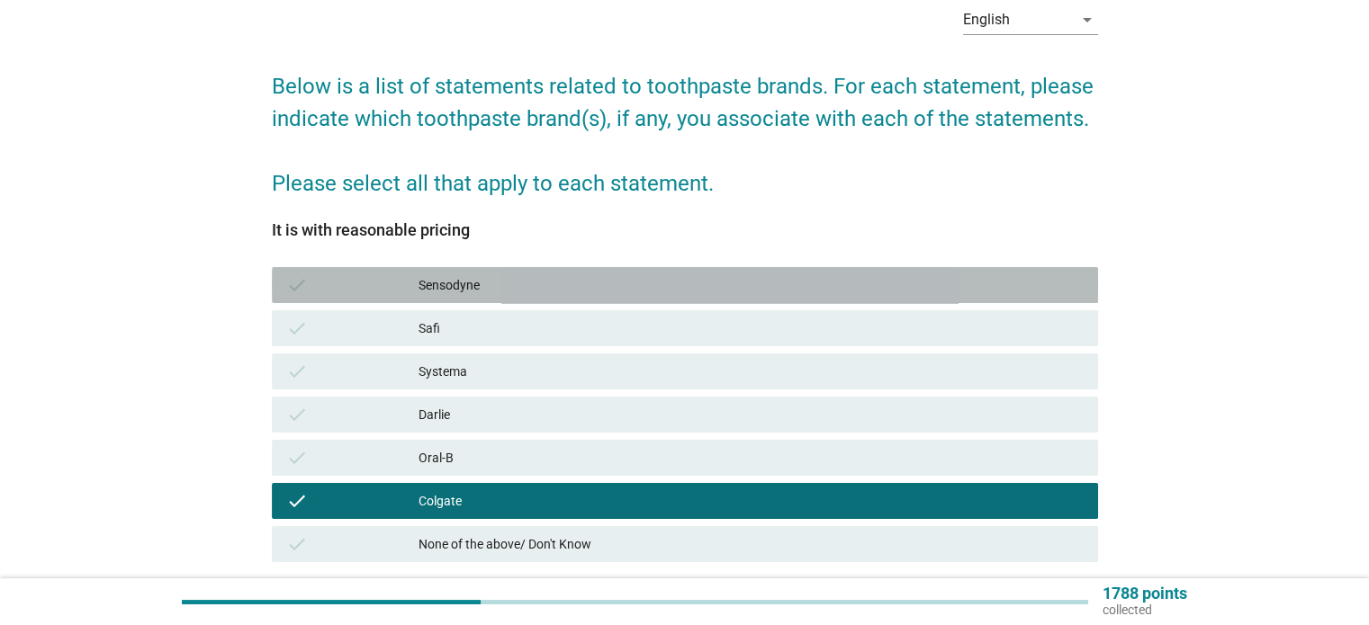
click at [598, 280] on div "Sensodyne" at bounding box center [750, 285] width 664 height 22
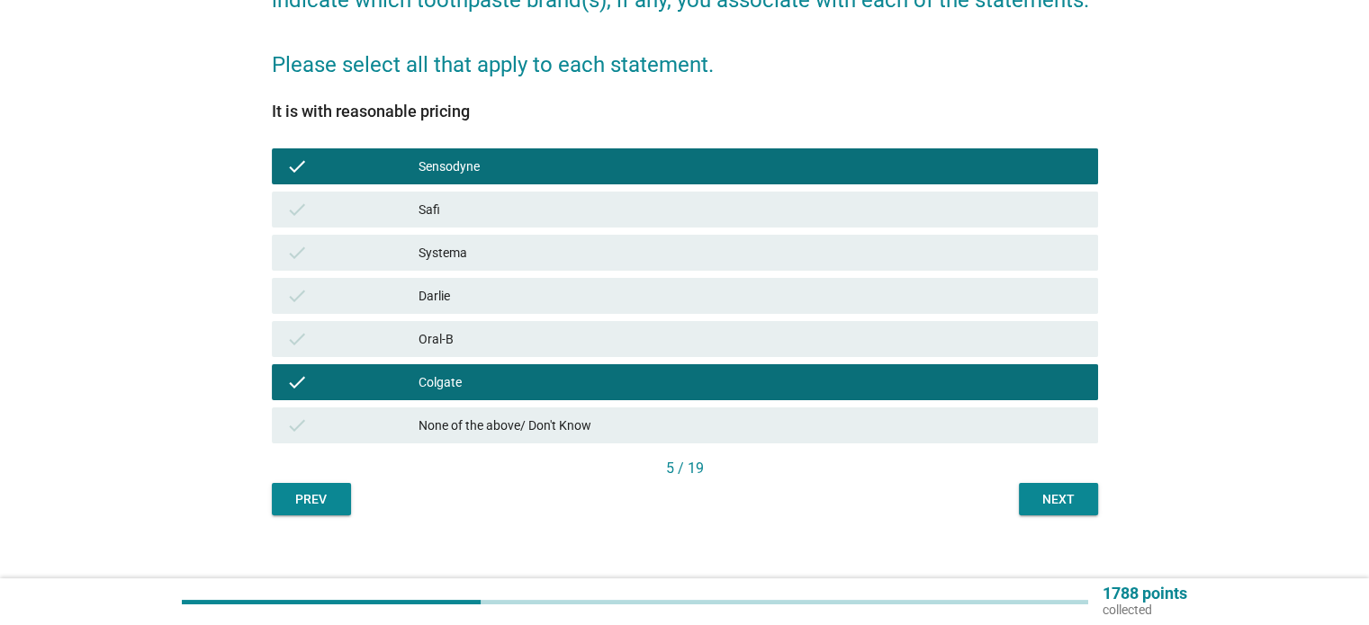
scroll to position [227, 0]
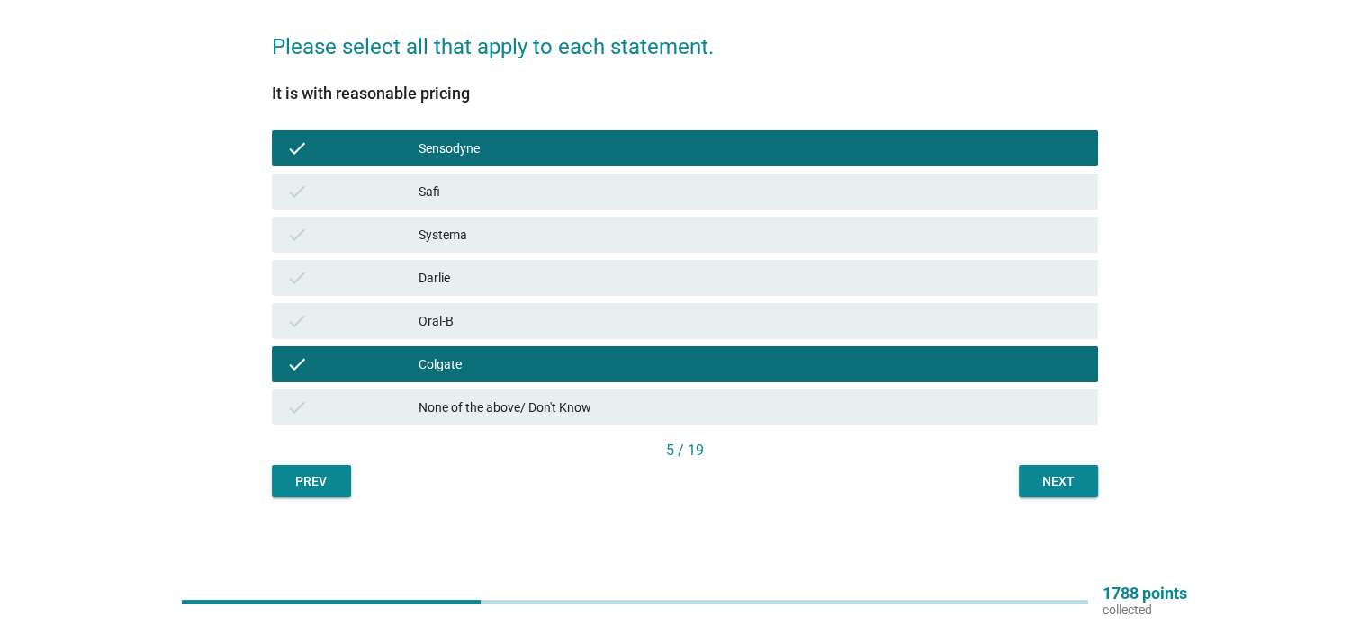
drag, startPoint x: 1055, startPoint y: 462, endPoint x: 1061, endPoint y: 492, distance: 30.4
click at [1055, 471] on div "It is with reasonable pricing check Sensodyne check Safi check Systema check Da…" at bounding box center [685, 280] width 826 height 435
click at [1333, 211] on div "English arrow_drop_down Below is a list of statements related to toothpaste bra…" at bounding box center [684, 175] width 1325 height 715
click at [1080, 474] on div "Next" at bounding box center [1058, 481] width 50 height 19
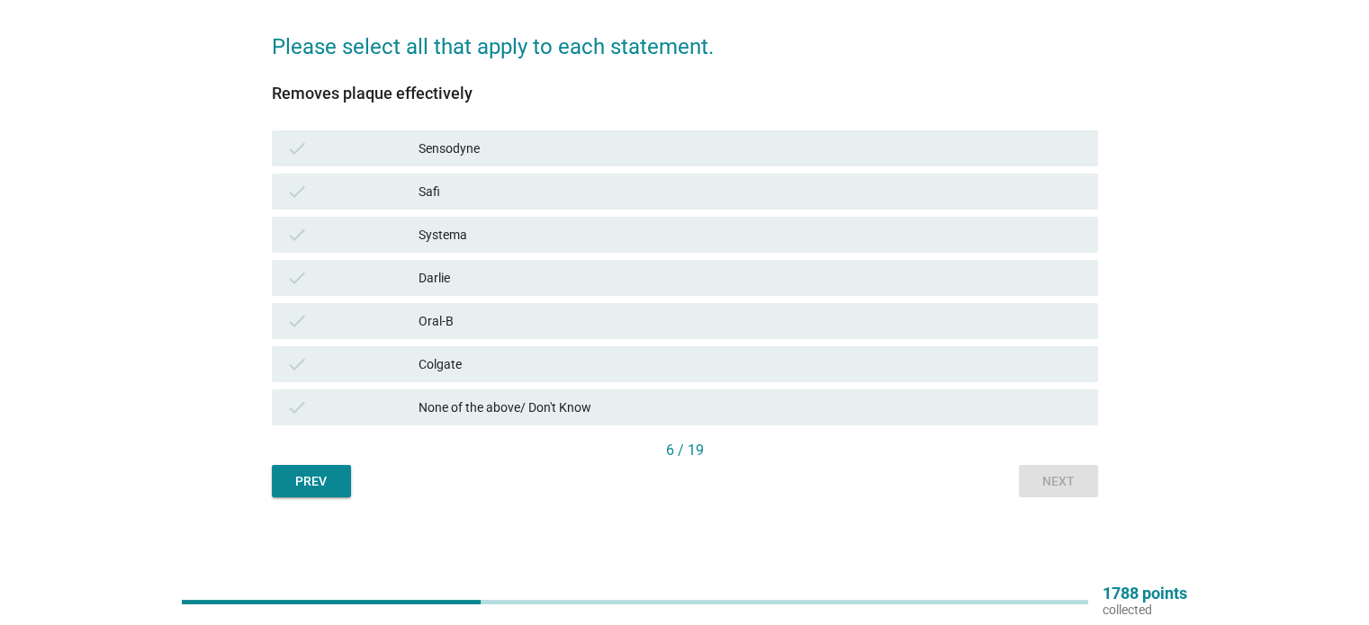
click at [678, 287] on div "Darlie" at bounding box center [750, 278] width 664 height 22
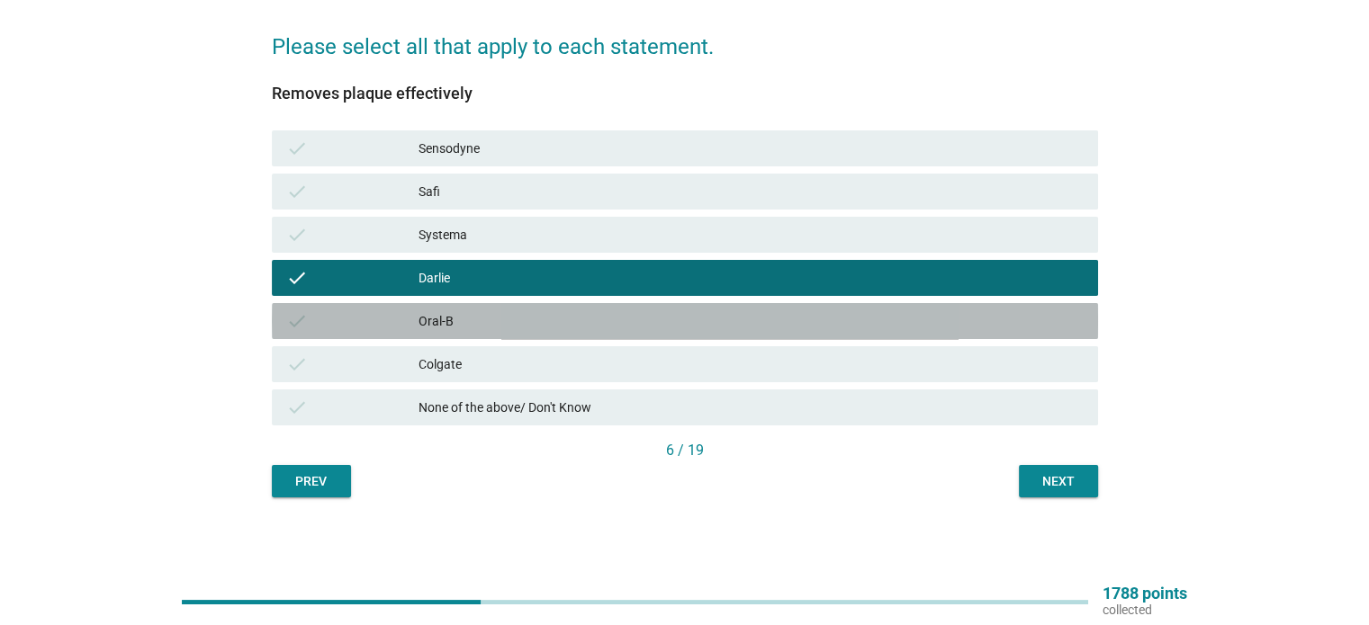
drag, startPoint x: 678, startPoint y: 309, endPoint x: 753, endPoint y: 381, distance: 104.4
click at [678, 316] on div "check Oral-B" at bounding box center [685, 321] width 826 height 36
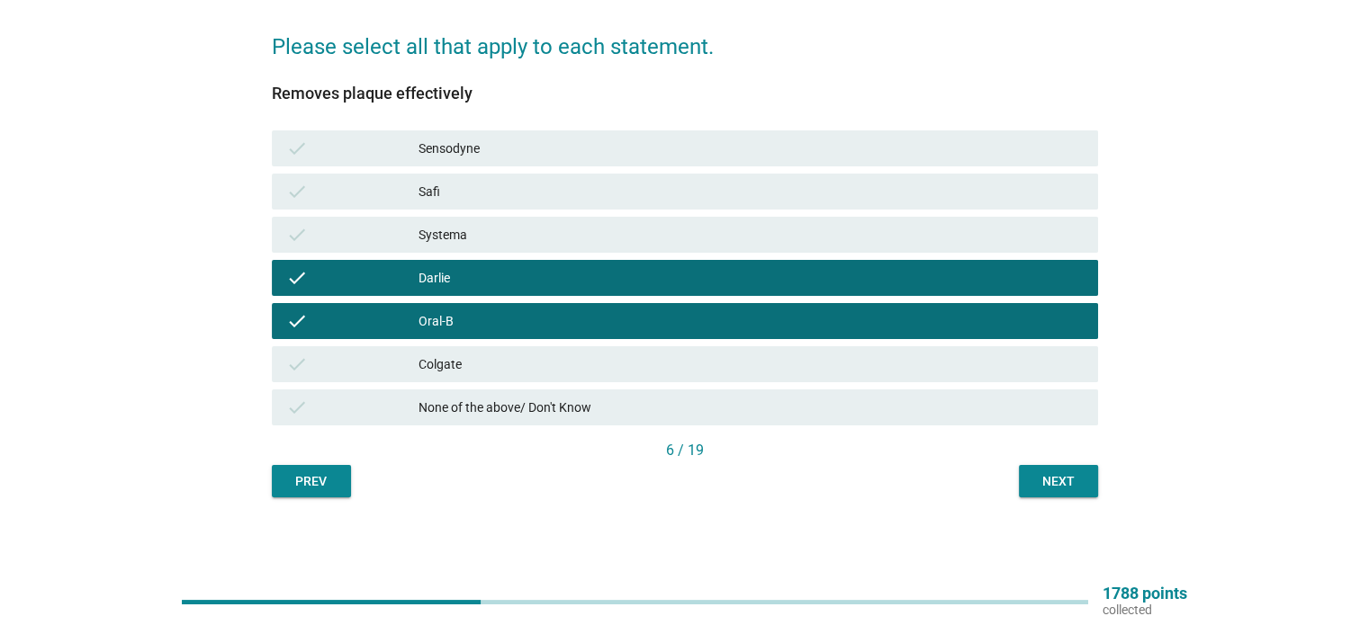
click at [940, 391] on div "check None of the above/ Don't Know" at bounding box center [685, 408] width 826 height 36
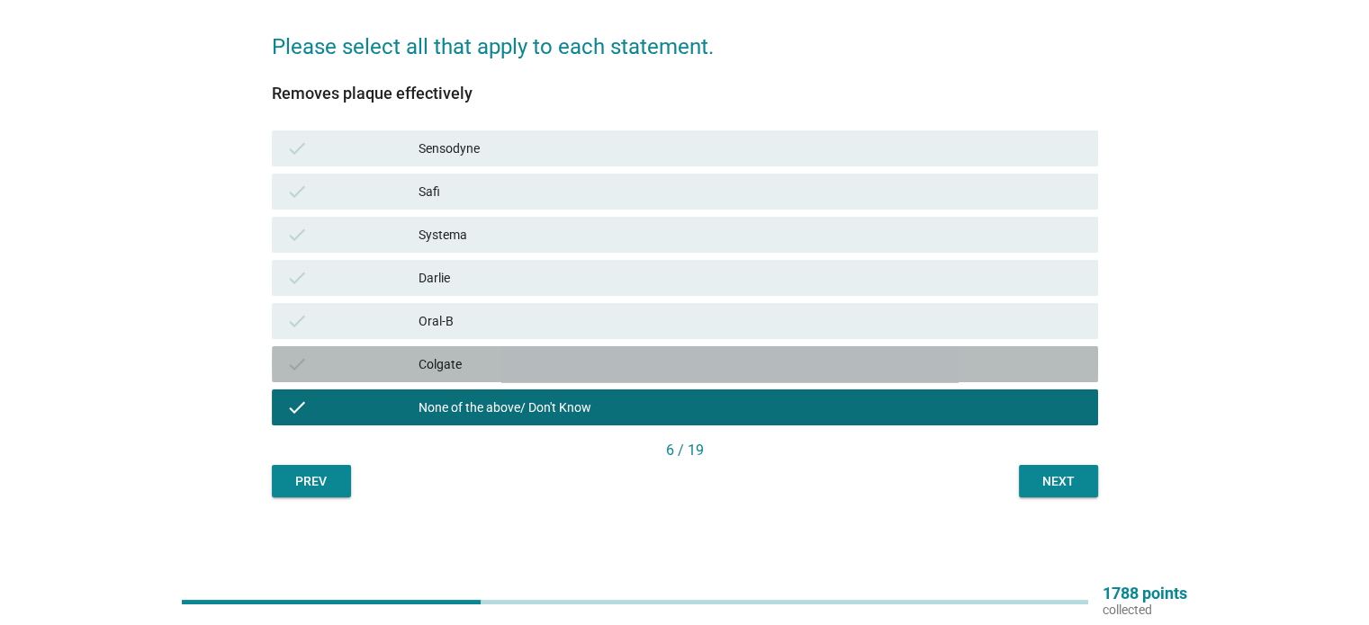
click at [916, 357] on div "Colgate" at bounding box center [750, 365] width 664 height 22
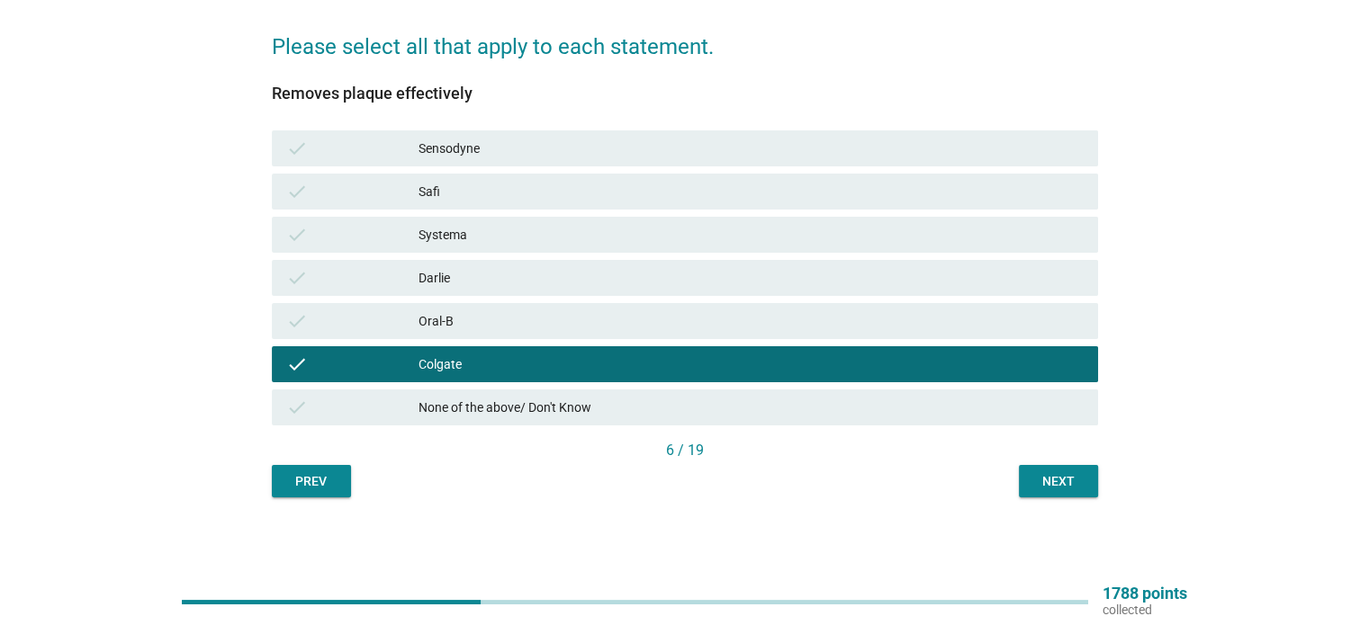
click at [915, 331] on div "Oral-B" at bounding box center [750, 321] width 664 height 22
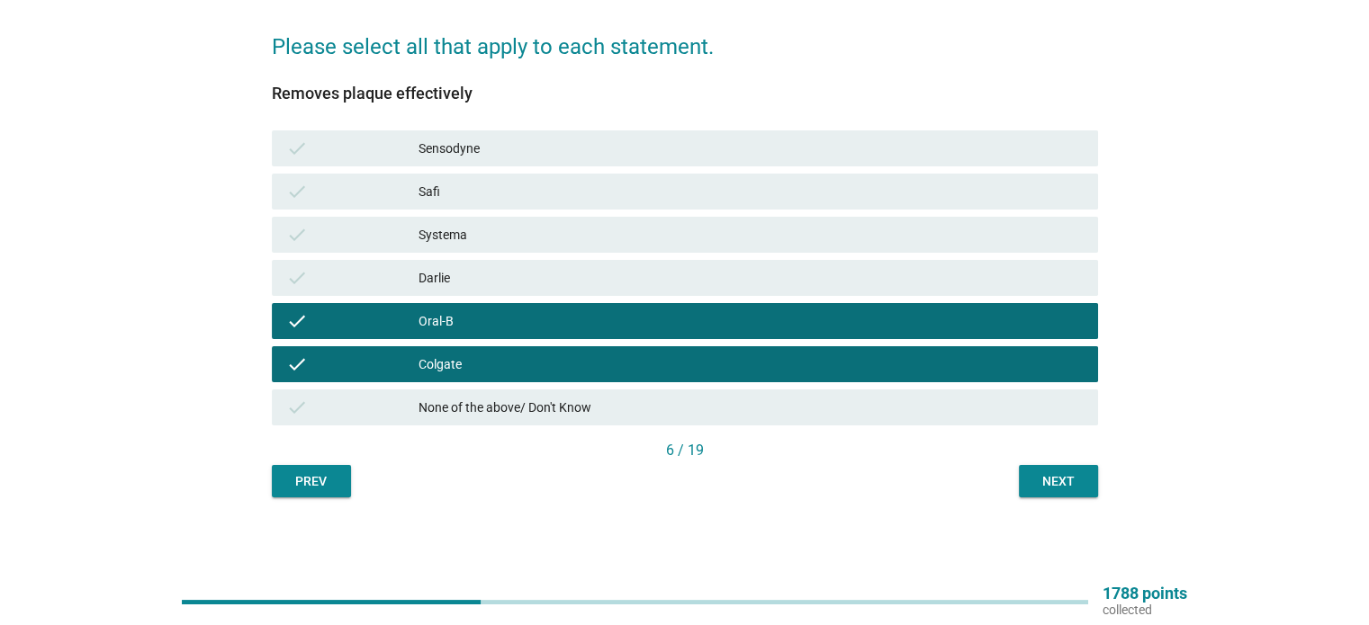
click at [1079, 474] on div "Next" at bounding box center [1058, 481] width 50 height 19
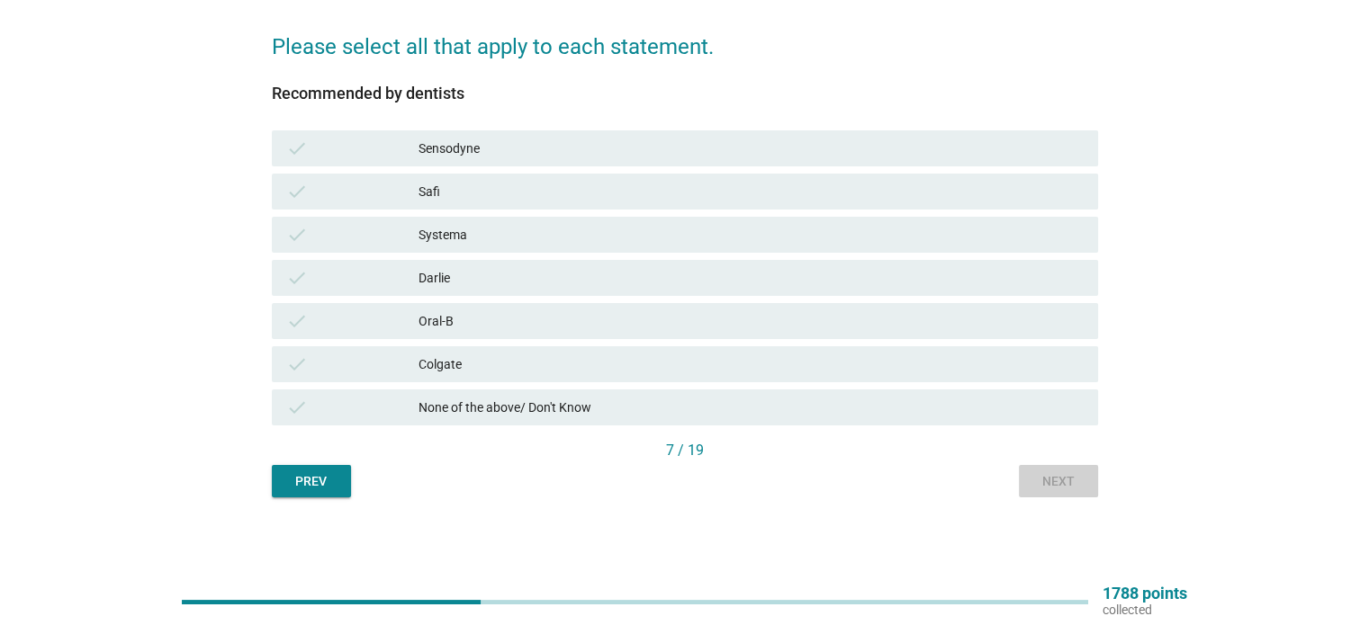
scroll to position [0, 0]
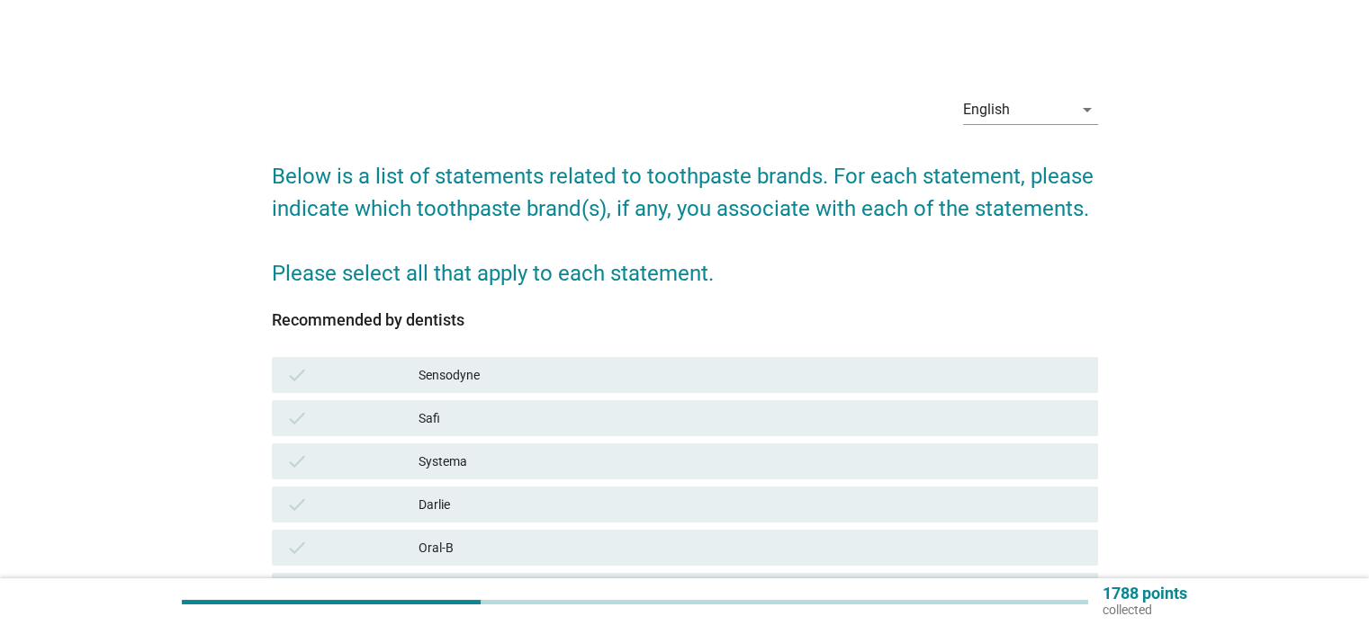
click at [1324, 276] on div "English arrow_drop_down Below is a list of statements related to toothpaste bra…" at bounding box center [684, 403] width 1282 height 672
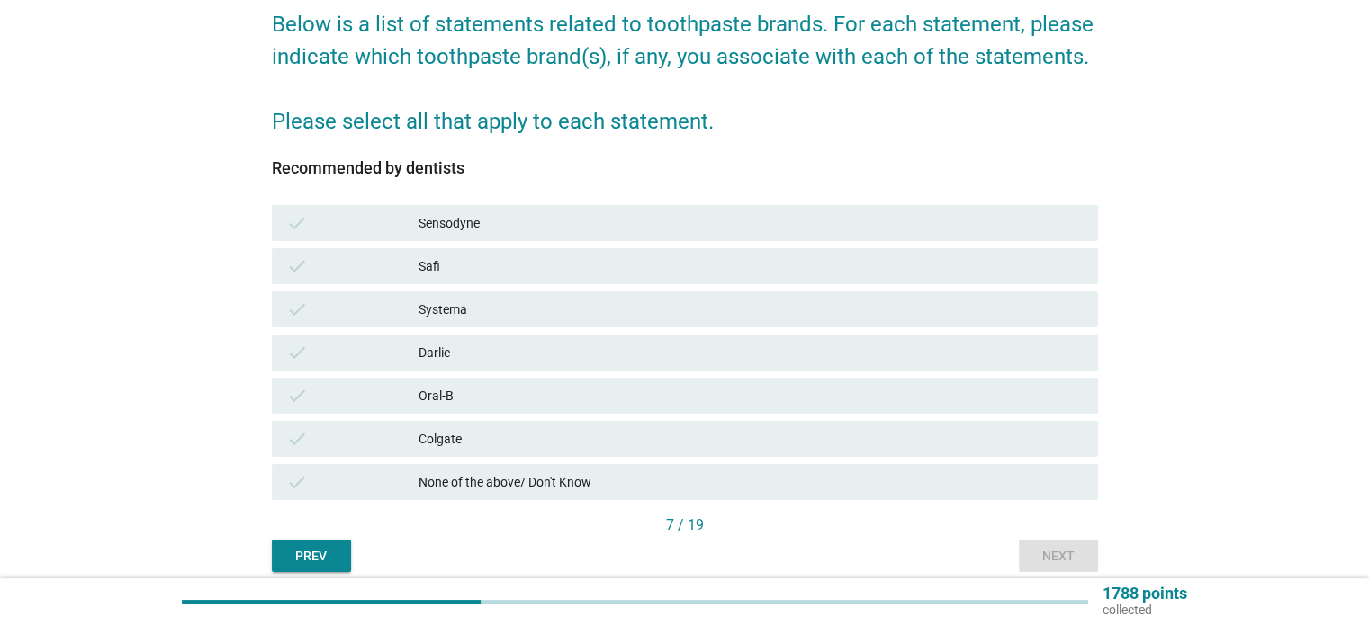
scroll to position [180, 0]
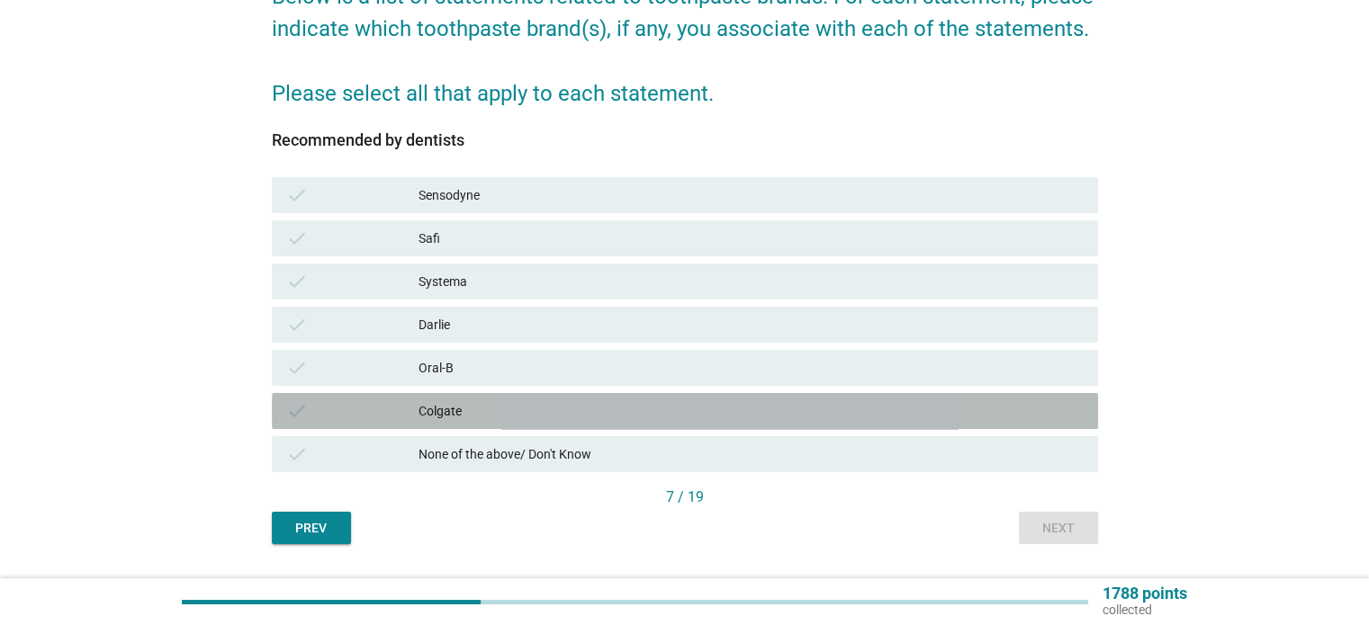
click at [507, 402] on div "Colgate" at bounding box center [750, 411] width 664 height 22
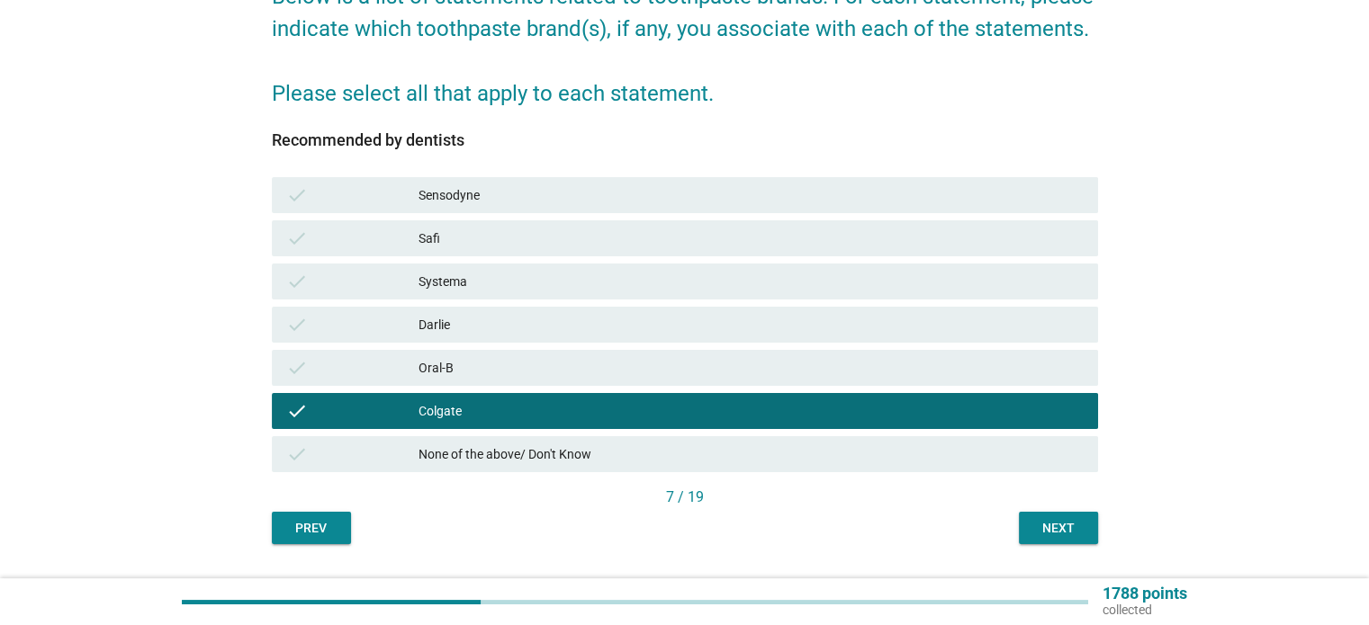
click at [1048, 536] on div "Next" at bounding box center [1058, 528] width 50 height 19
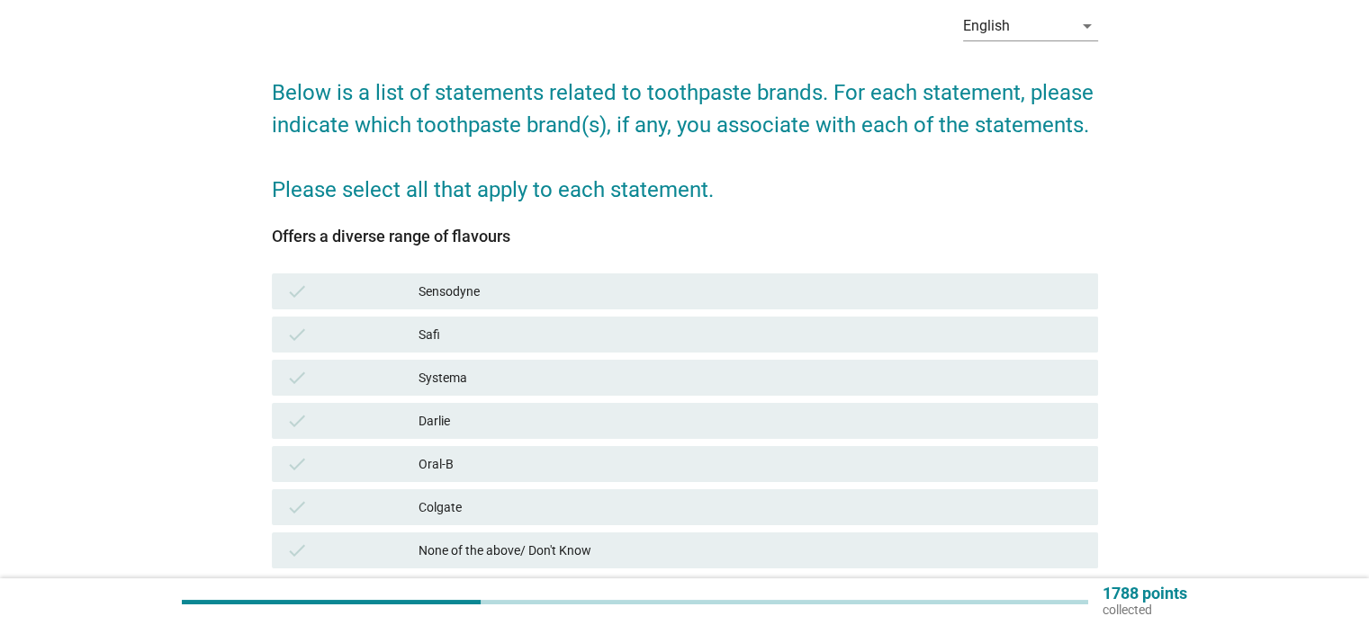
scroll to position [90, 0]
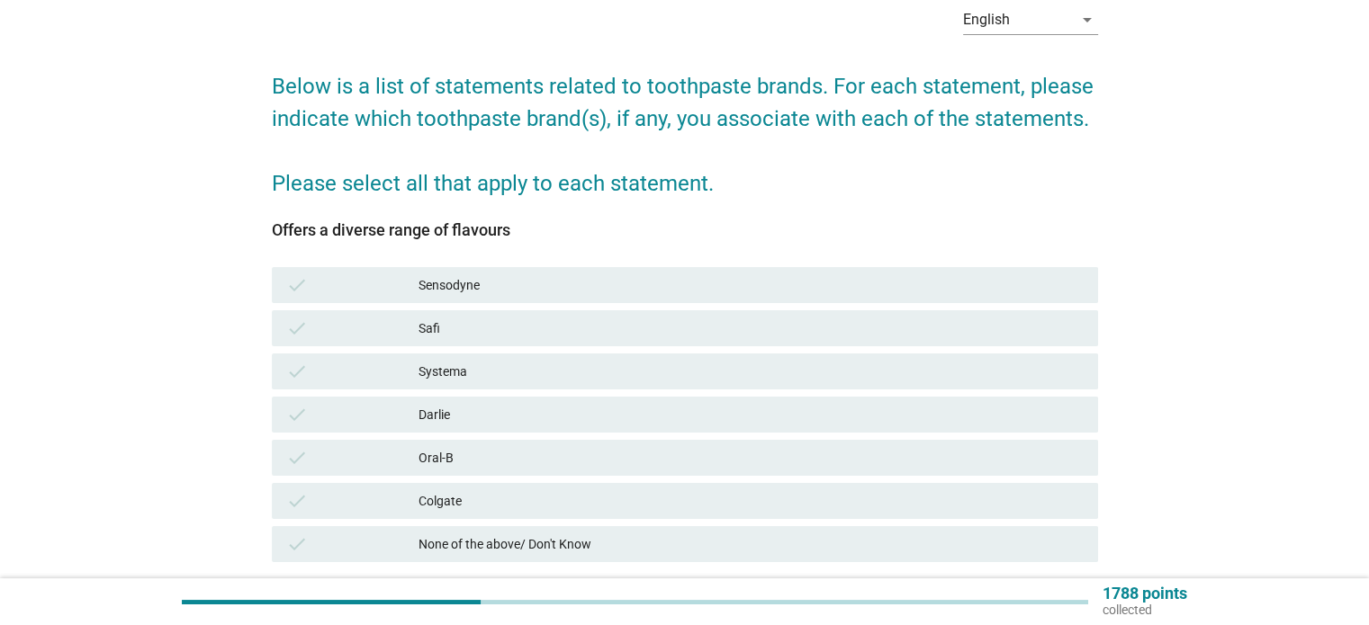
click at [624, 492] on div "Colgate" at bounding box center [750, 501] width 664 height 22
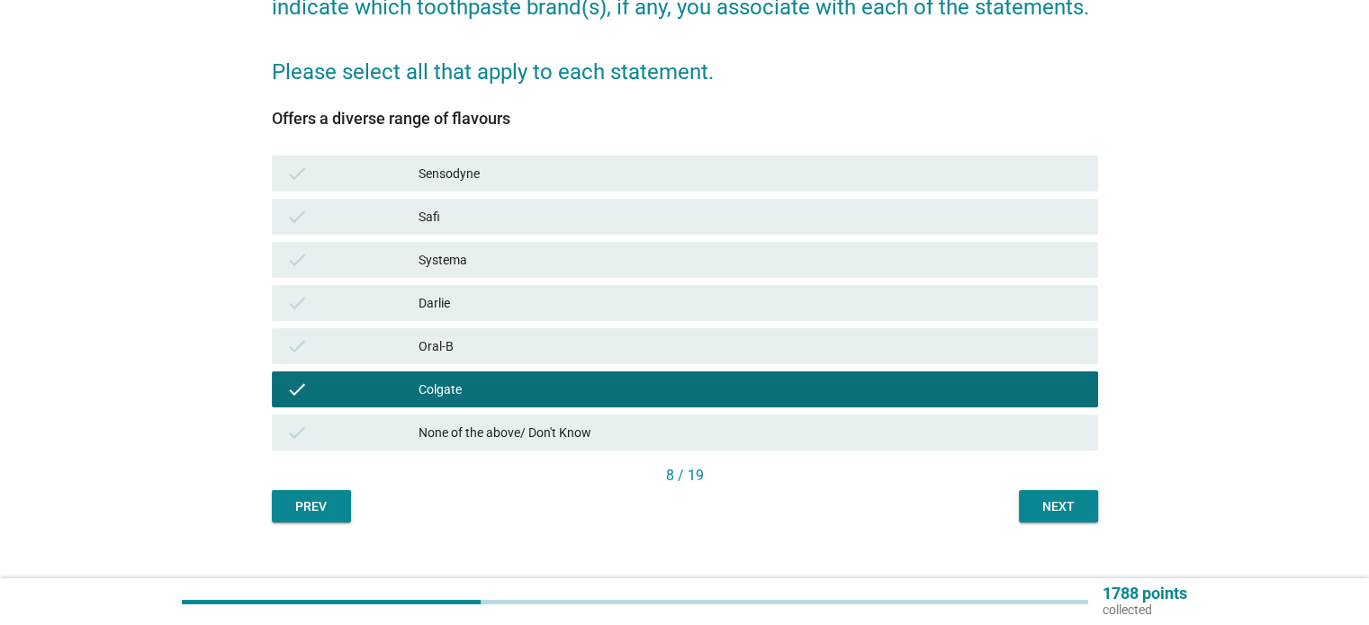
scroll to position [227, 0]
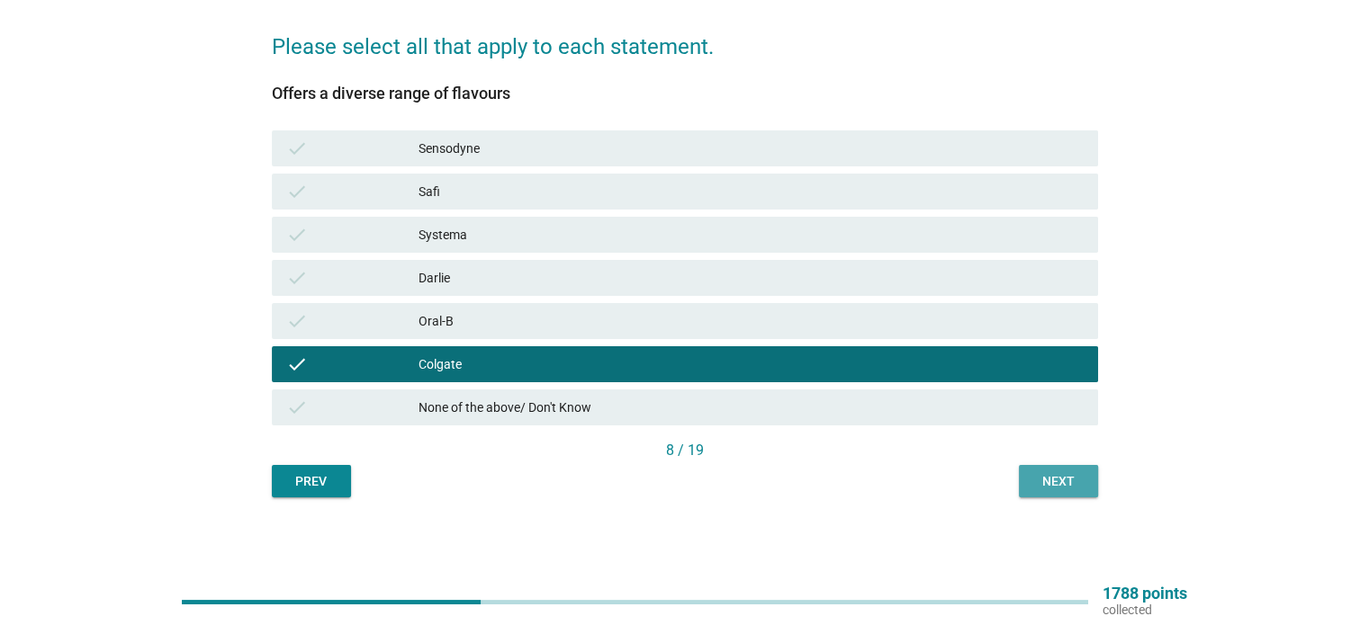
click at [1091, 478] on button "Next" at bounding box center [1058, 481] width 79 height 32
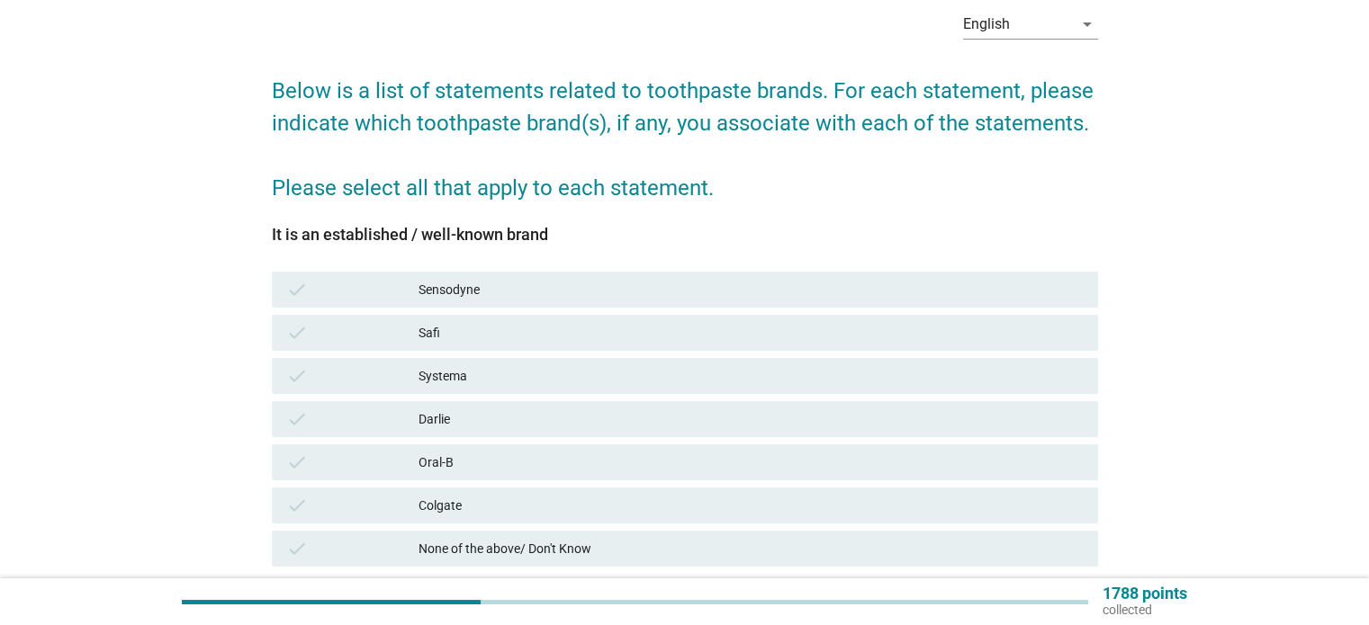
scroll to position [90, 0]
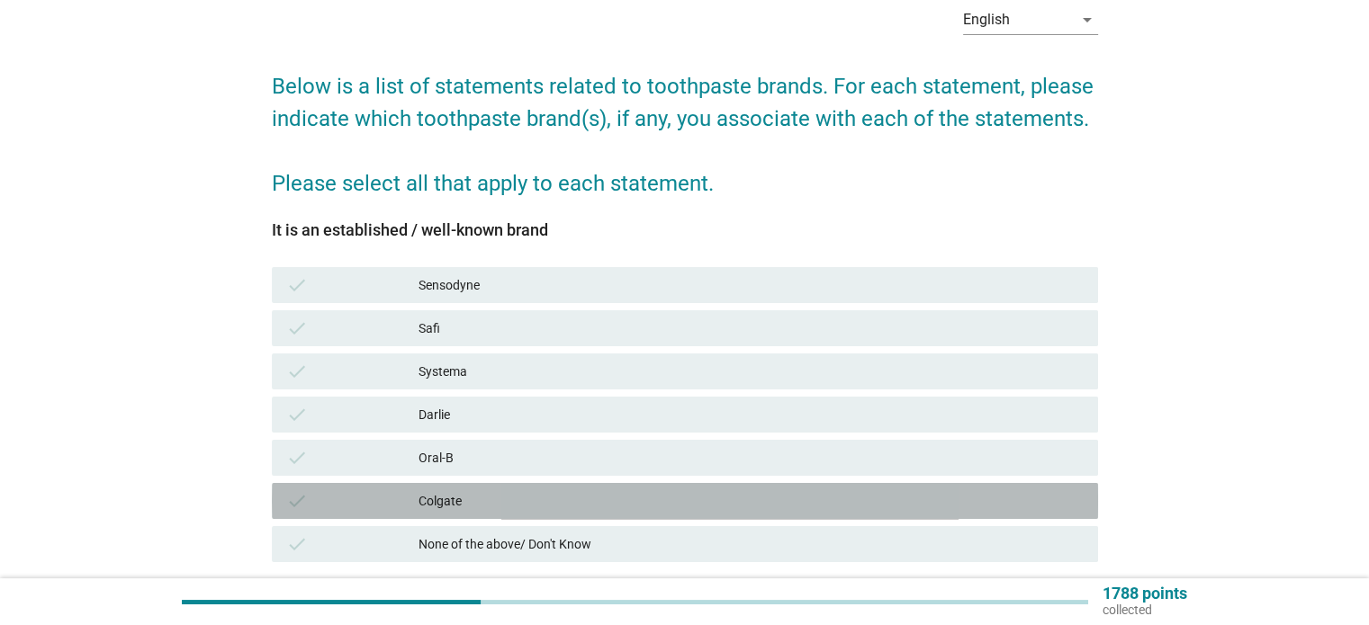
click at [738, 499] on div "Colgate" at bounding box center [750, 501] width 664 height 22
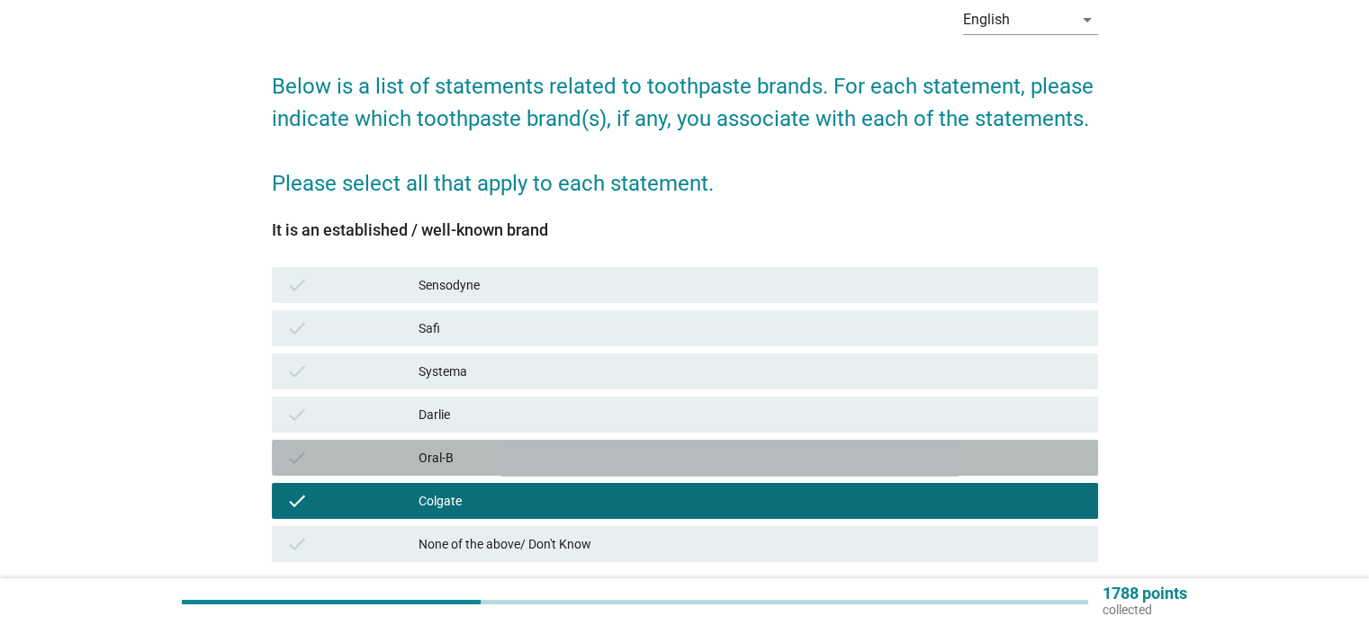
click at [808, 453] on div "Oral-B" at bounding box center [750, 458] width 664 height 22
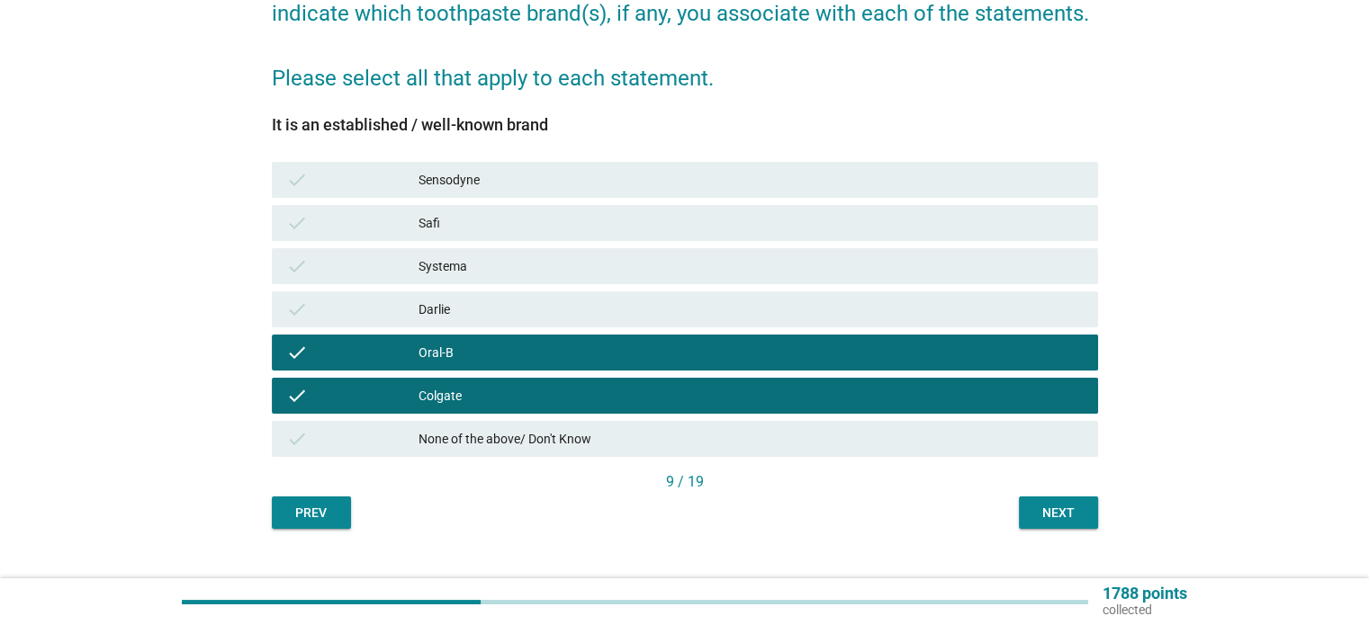
scroll to position [227, 0]
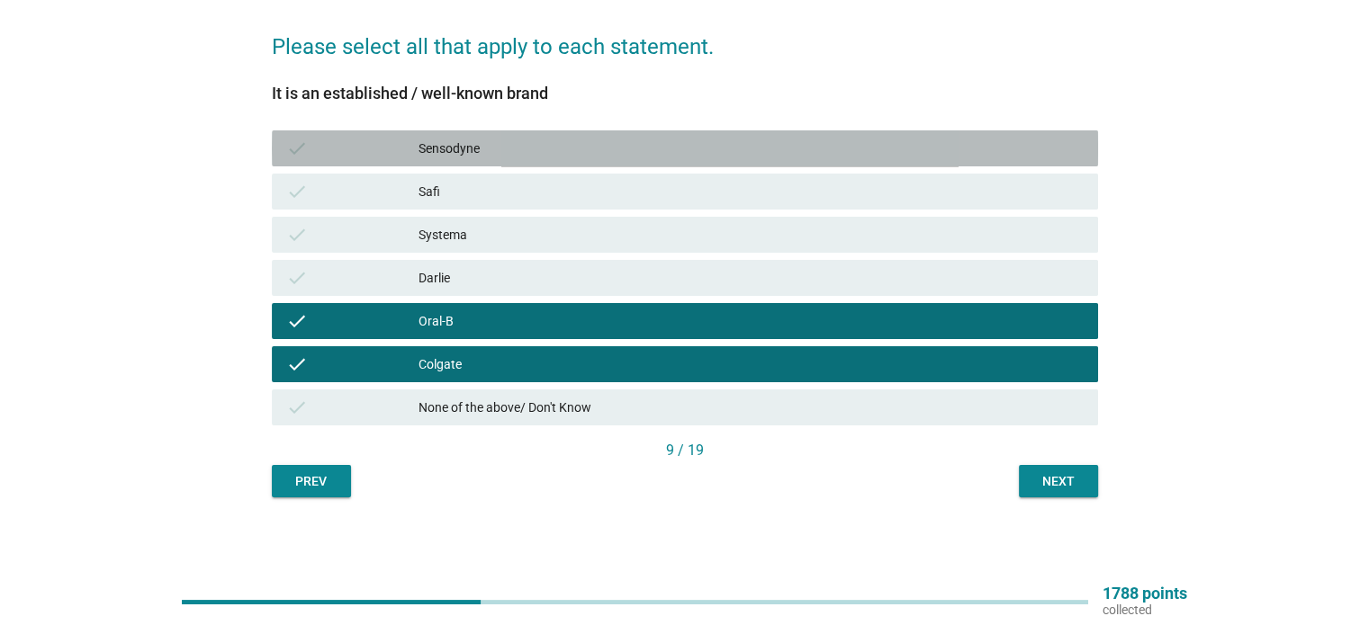
click at [877, 157] on div "Sensodyne" at bounding box center [750, 149] width 664 height 22
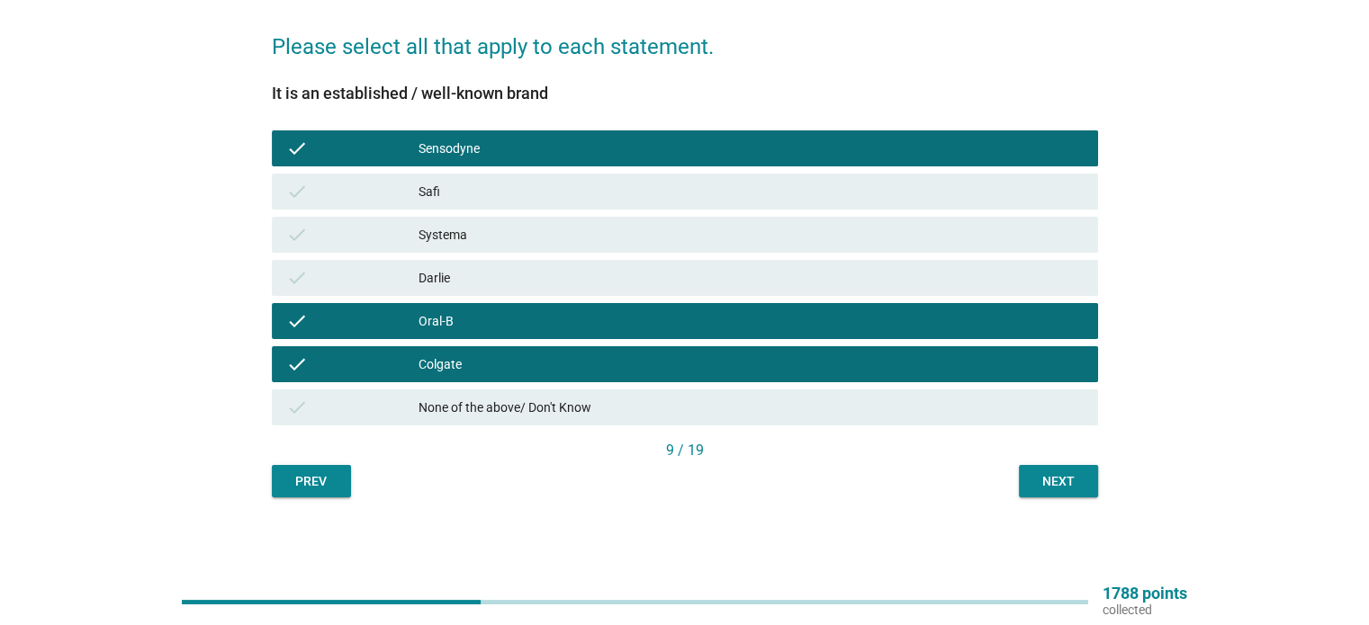
click at [1055, 492] on button "Next" at bounding box center [1058, 481] width 79 height 32
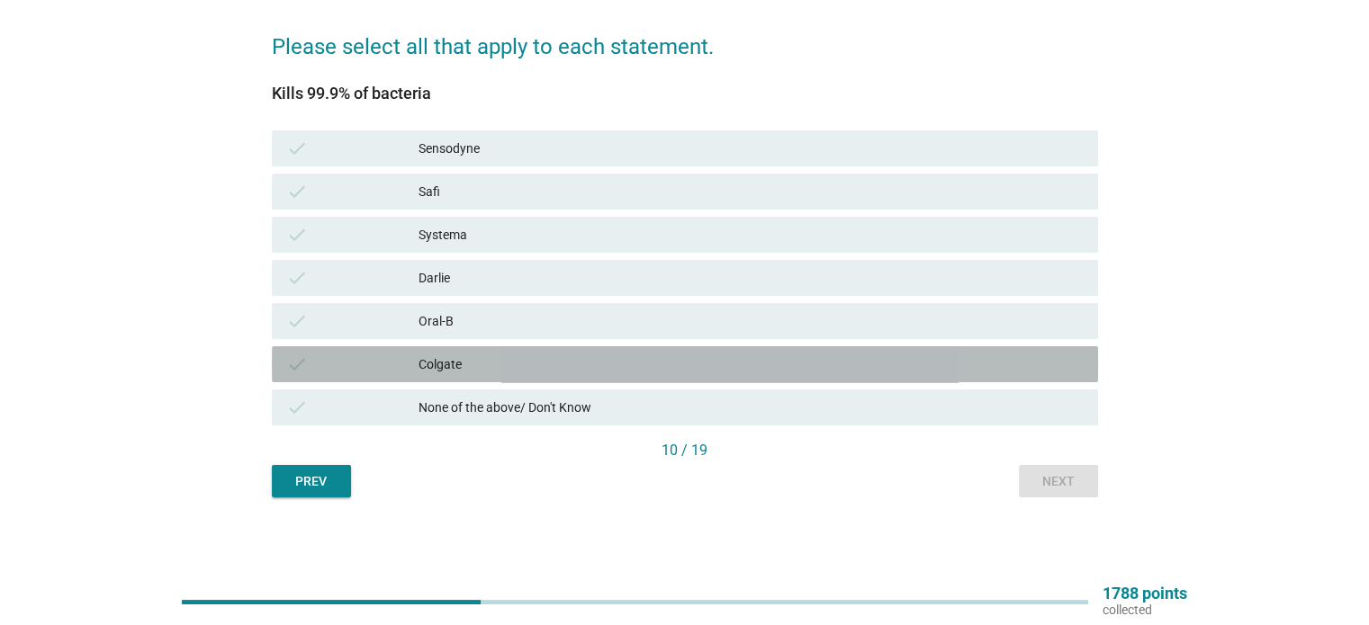
drag, startPoint x: 551, startPoint y: 352, endPoint x: 561, endPoint y: 364, distance: 15.3
click at [551, 353] on div "check Colgate" at bounding box center [685, 364] width 826 height 36
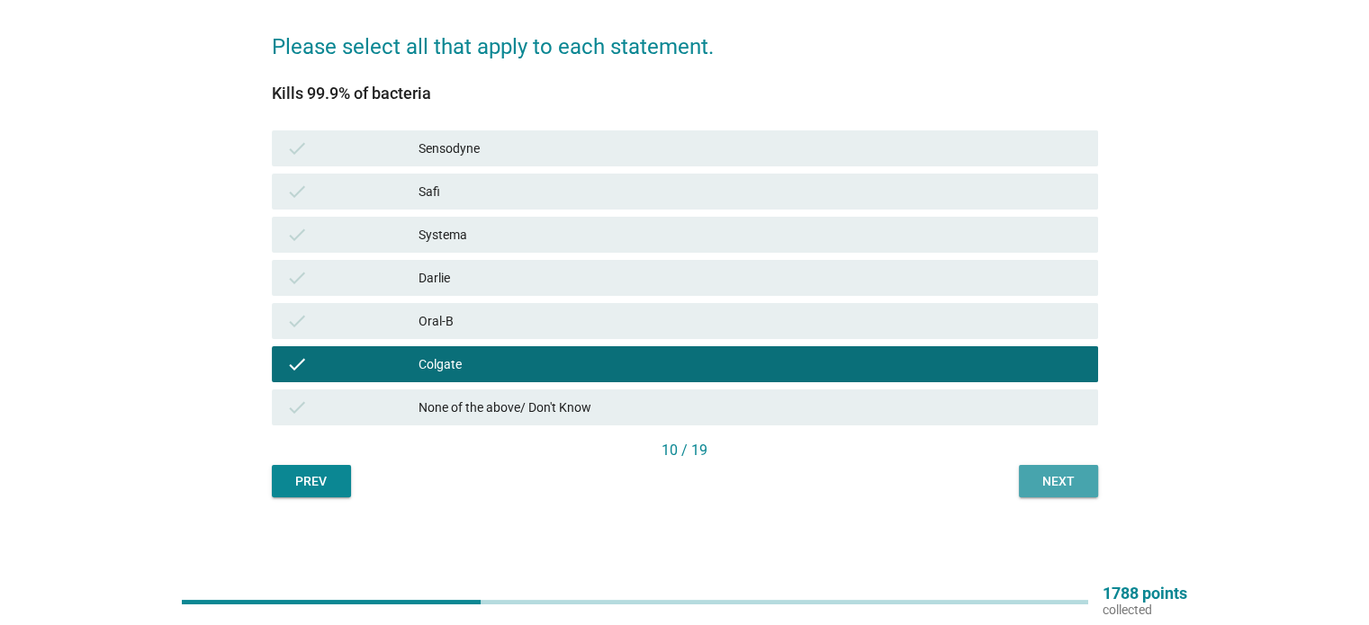
click at [1069, 475] on div "Next" at bounding box center [1058, 481] width 50 height 19
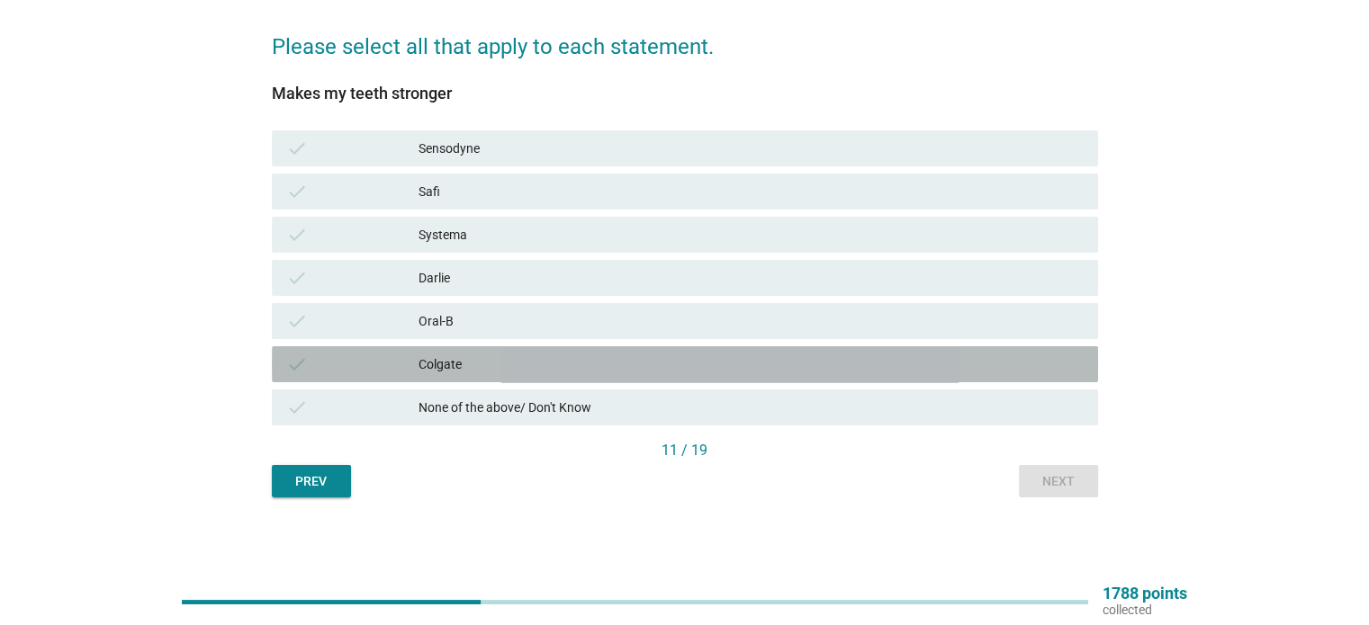
click at [594, 351] on div "check Colgate" at bounding box center [685, 364] width 826 height 36
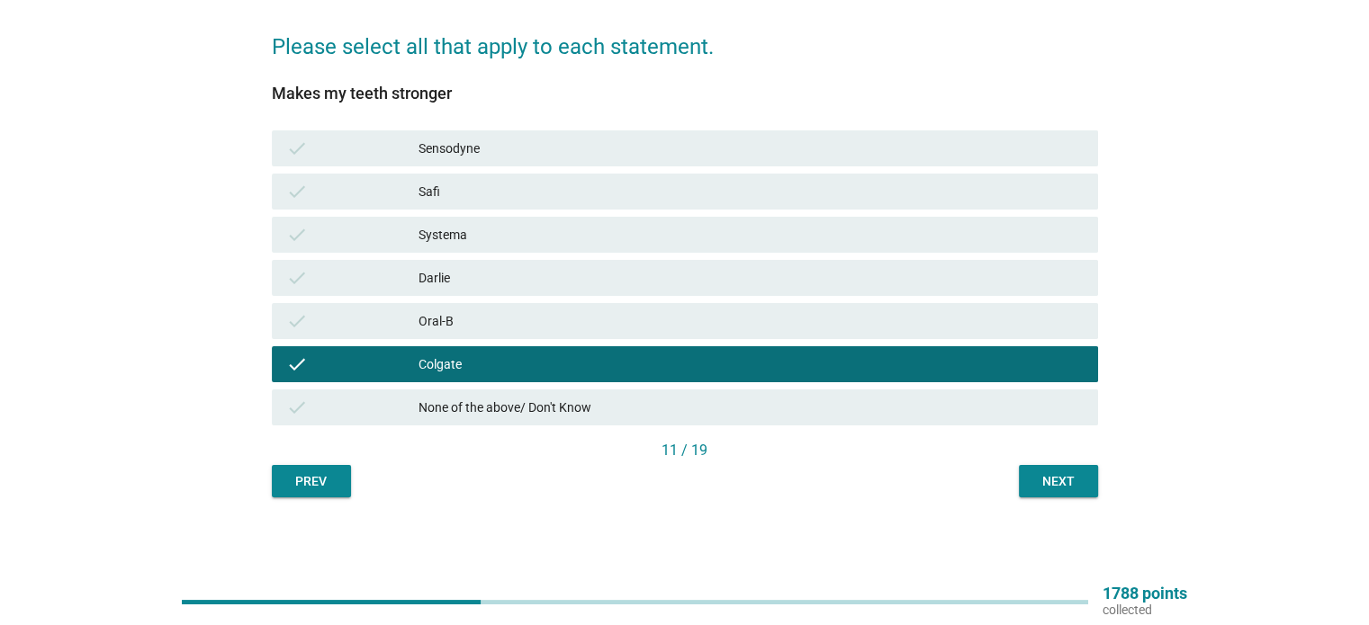
drag, startPoint x: 1069, startPoint y: 504, endPoint x: 1065, endPoint y: 493, distance: 11.4
click at [1069, 500] on div "English arrow_drop_down Below is a list of statements related to toothpaste bra…" at bounding box center [684, 176] width 855 height 672
click at [1065, 493] on button "Next" at bounding box center [1058, 481] width 79 height 32
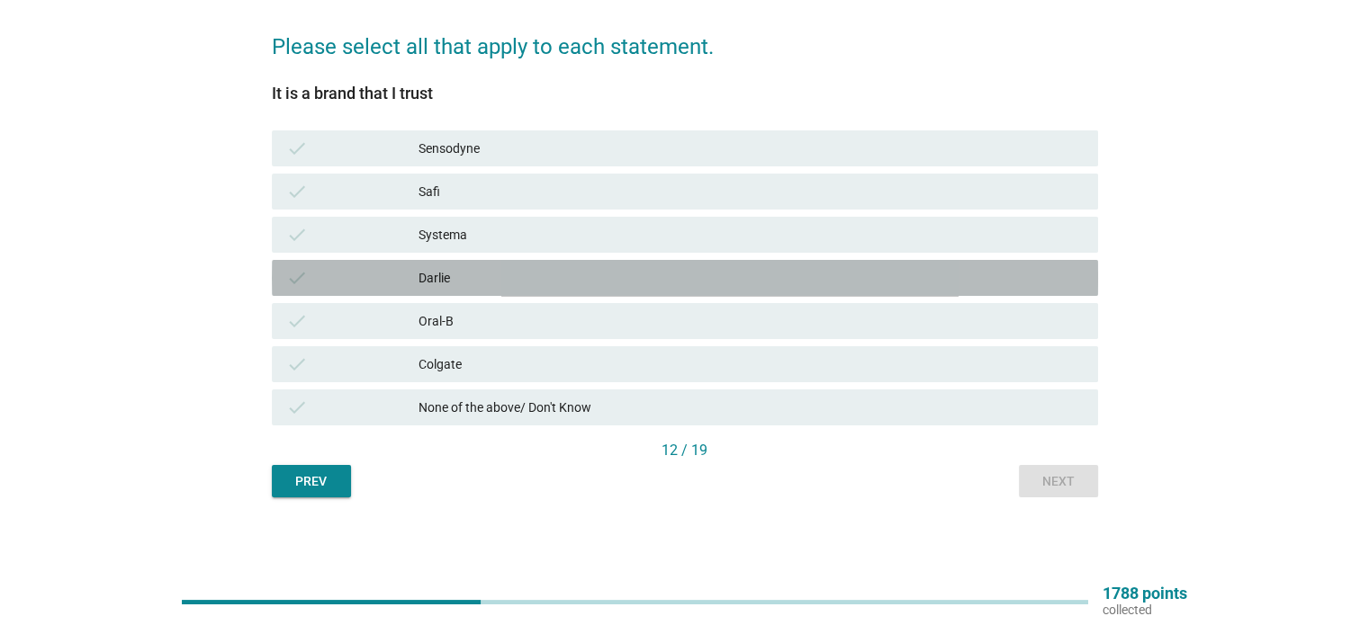
click at [510, 270] on div "Darlie" at bounding box center [750, 278] width 664 height 22
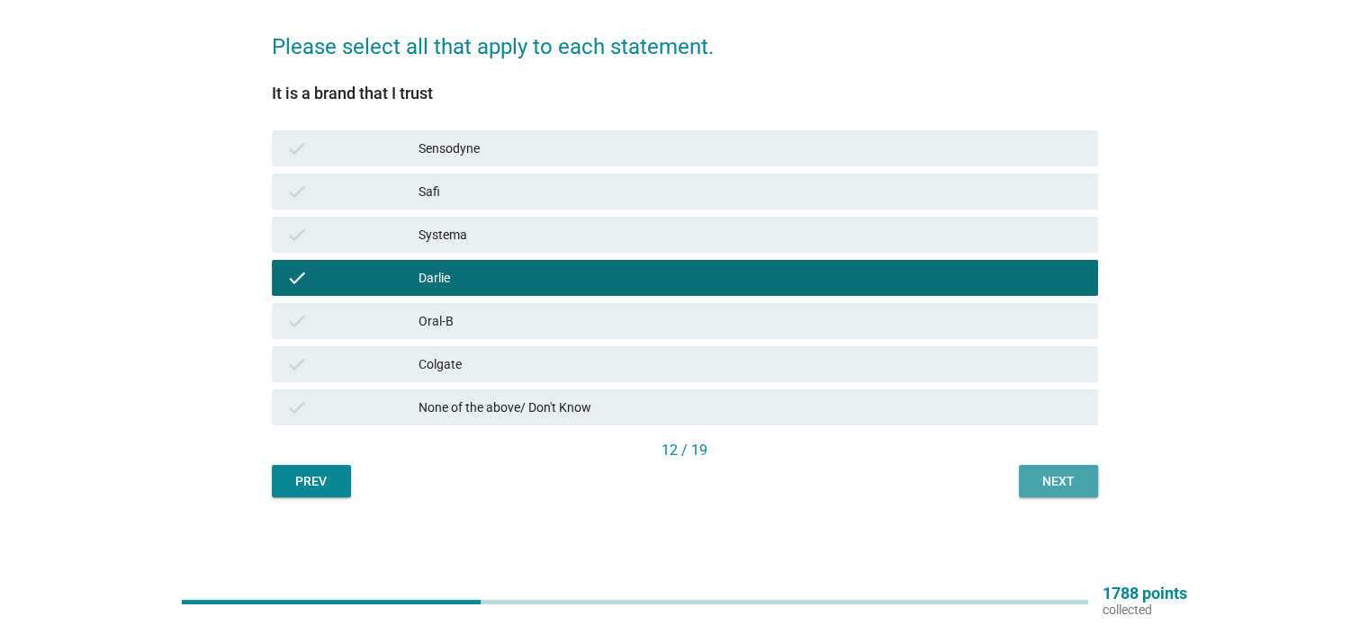
click at [1092, 481] on button "Next" at bounding box center [1058, 481] width 79 height 32
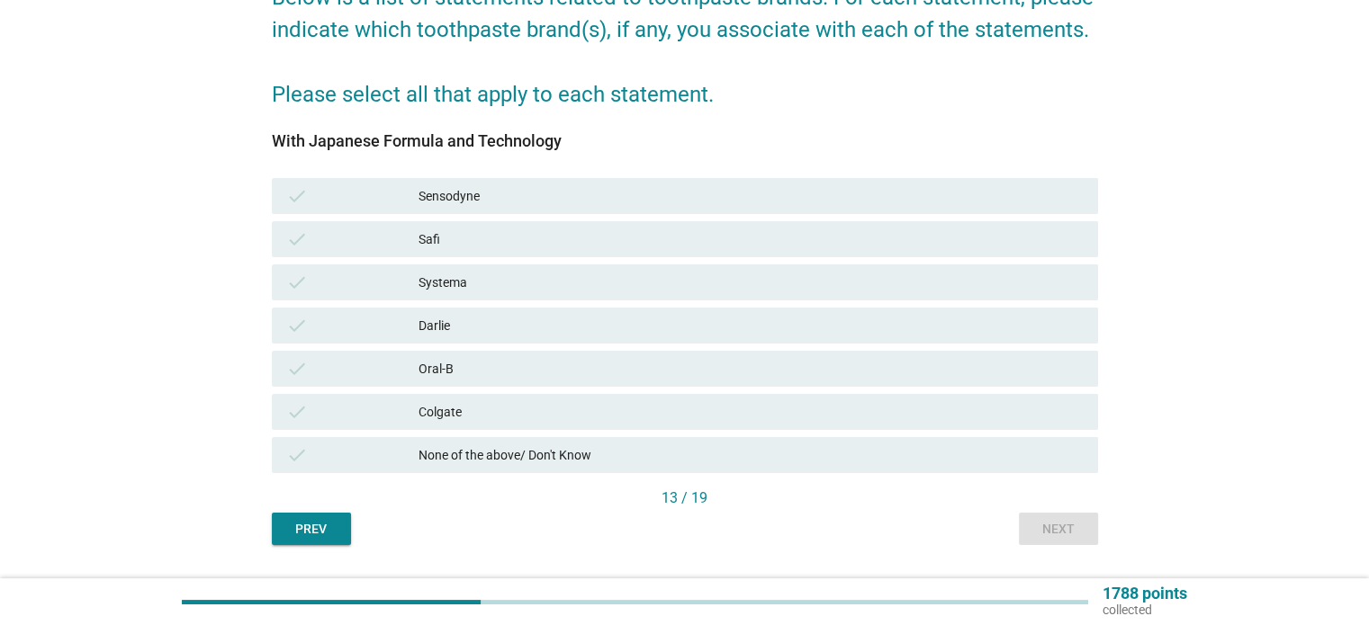
scroll to position [180, 0]
click at [623, 401] on div "Colgate" at bounding box center [750, 411] width 664 height 22
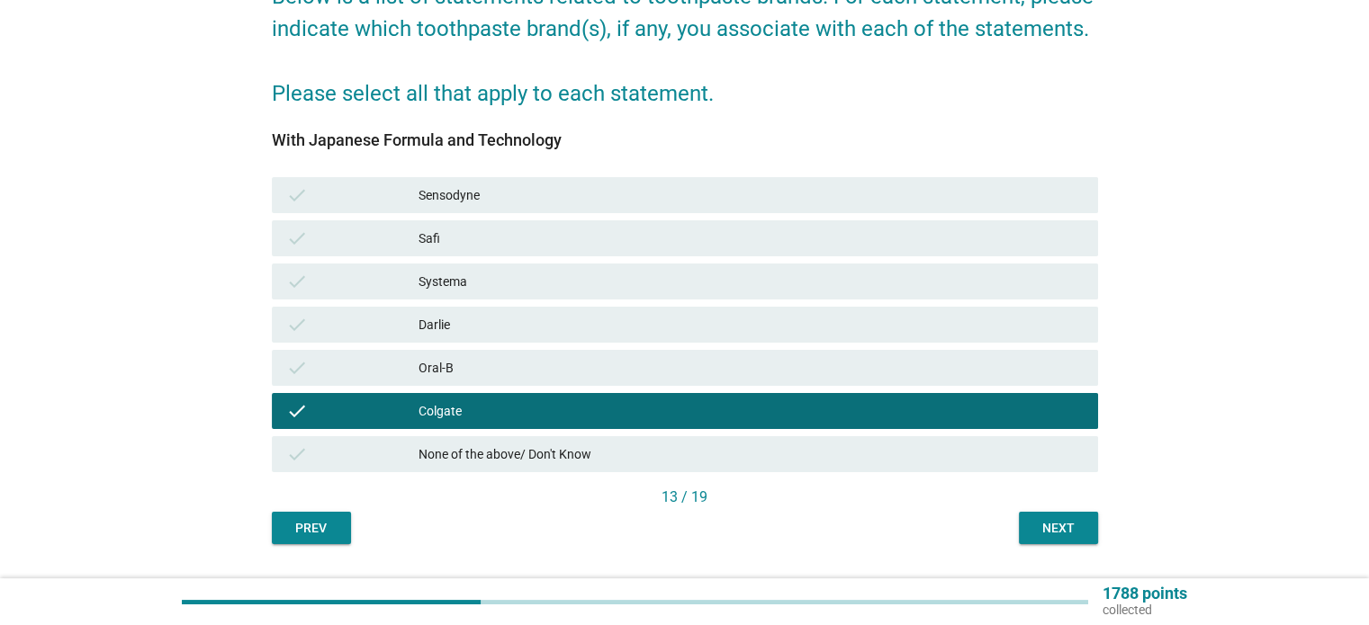
click at [1055, 525] on div "Next" at bounding box center [1058, 528] width 50 height 19
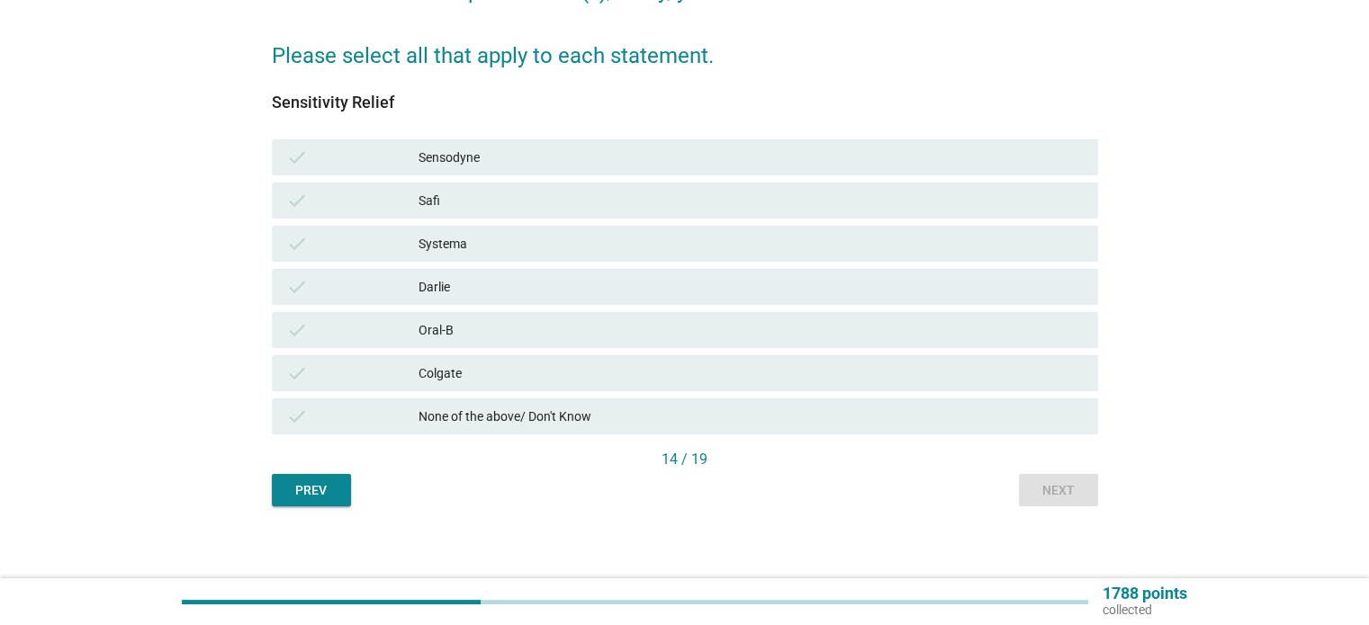
scroll to position [227, 0]
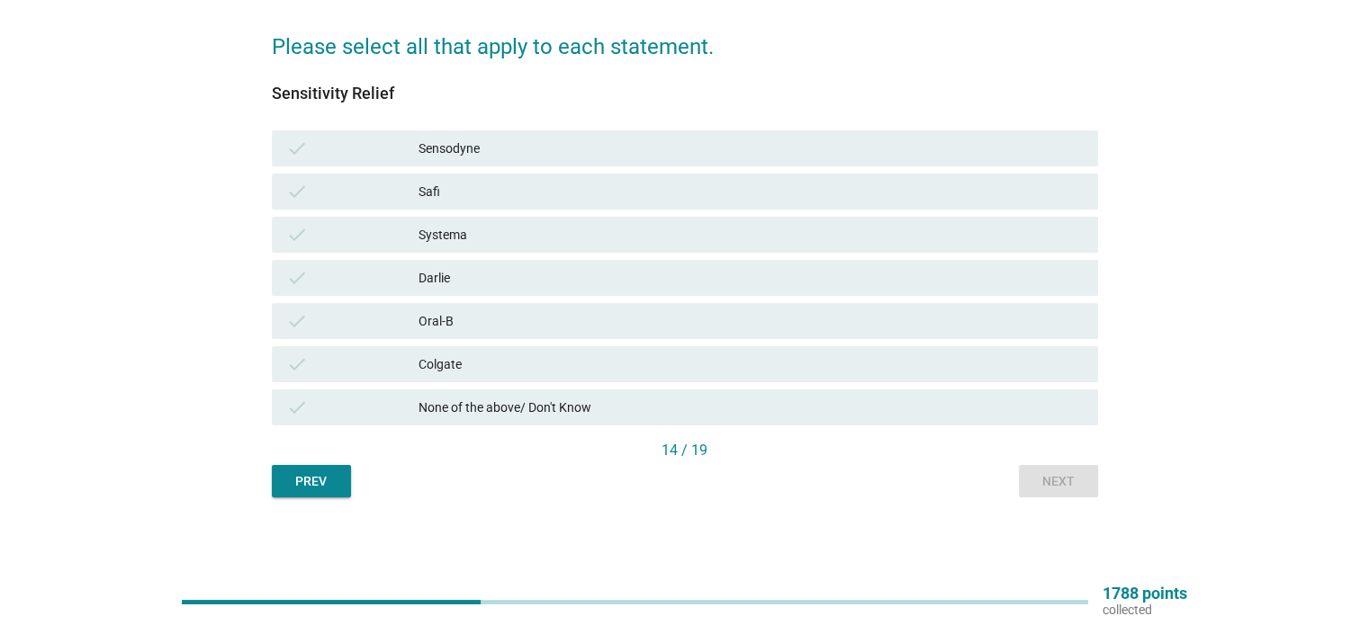
click at [607, 344] on div "check Colgate" at bounding box center [684, 364] width 833 height 43
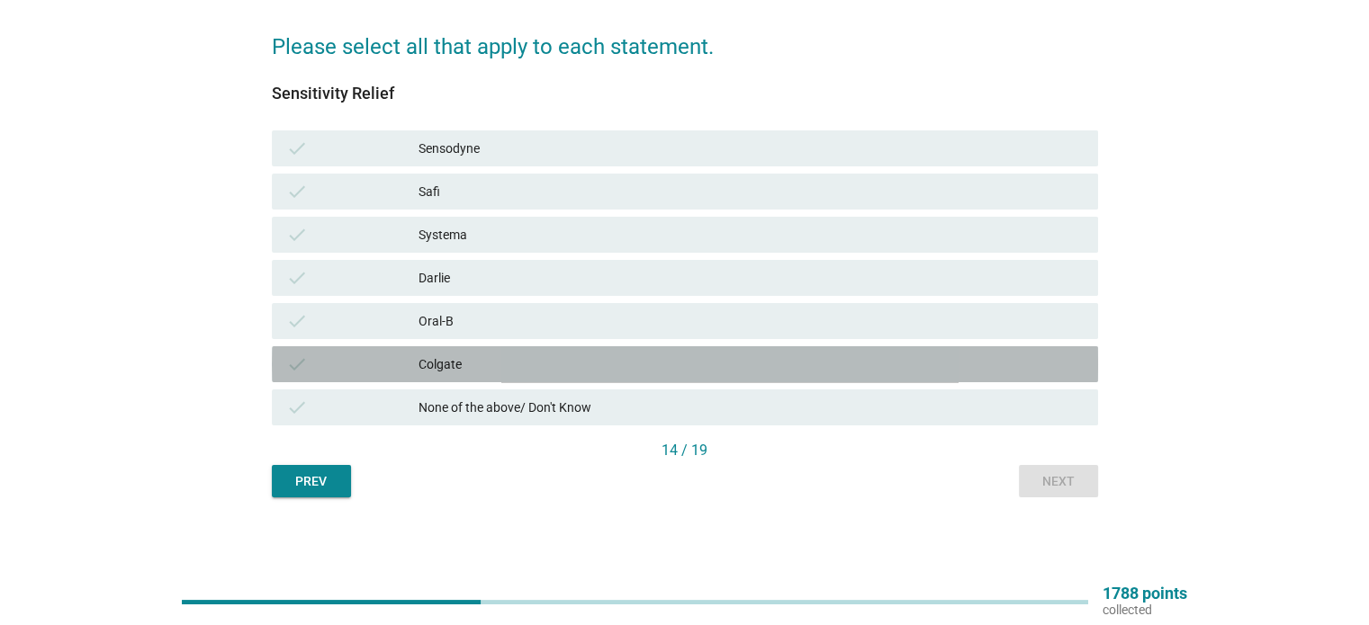
click at [658, 359] on div "Colgate" at bounding box center [750, 365] width 664 height 22
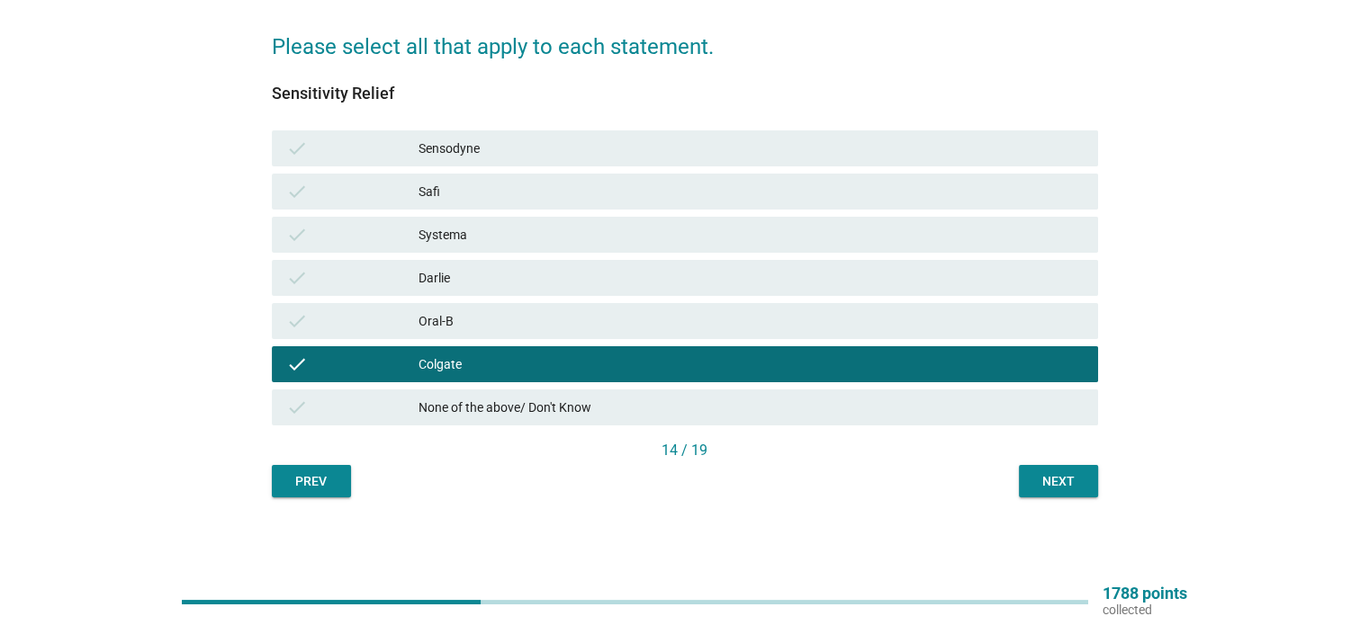
click at [1075, 489] on div "Next" at bounding box center [1058, 481] width 50 height 19
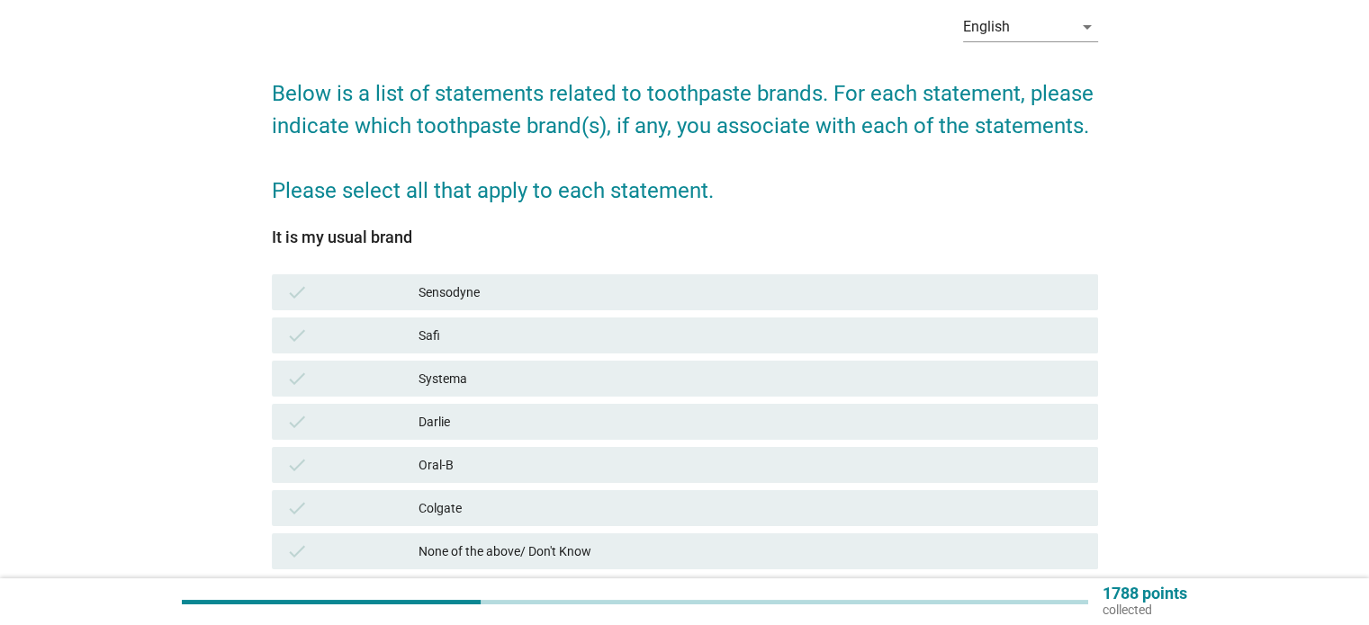
scroll to position [90, 0]
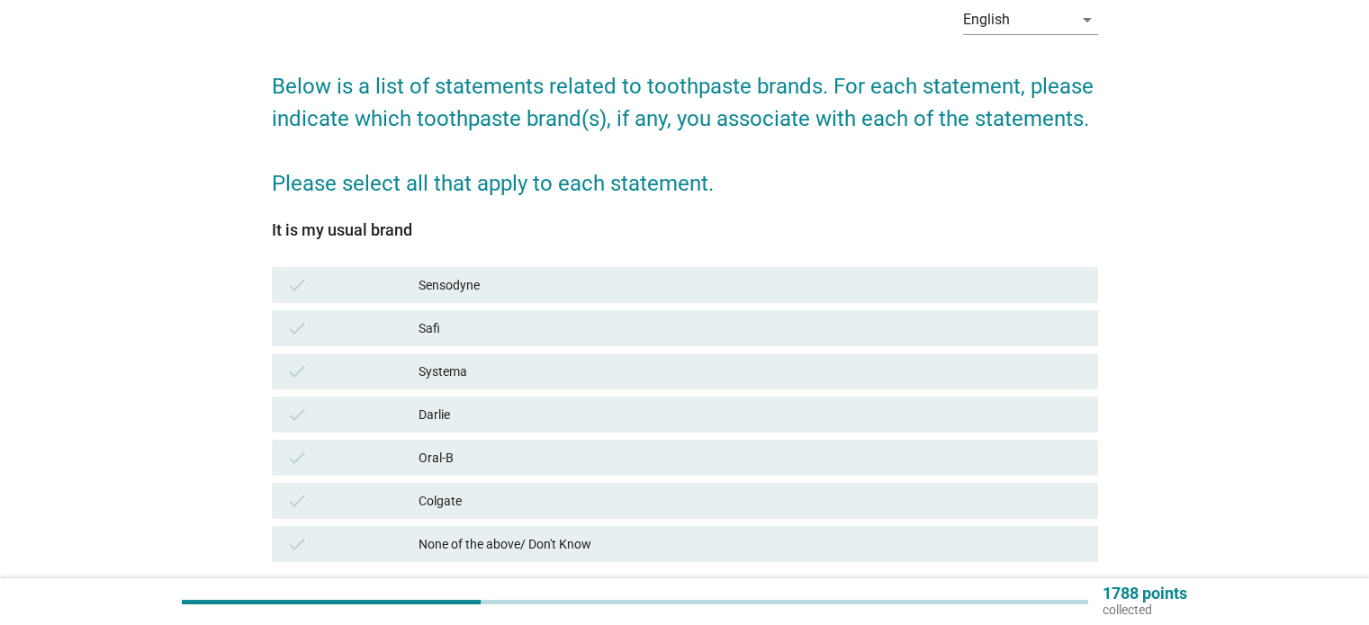
click at [999, 466] on div "Oral-B" at bounding box center [750, 458] width 664 height 22
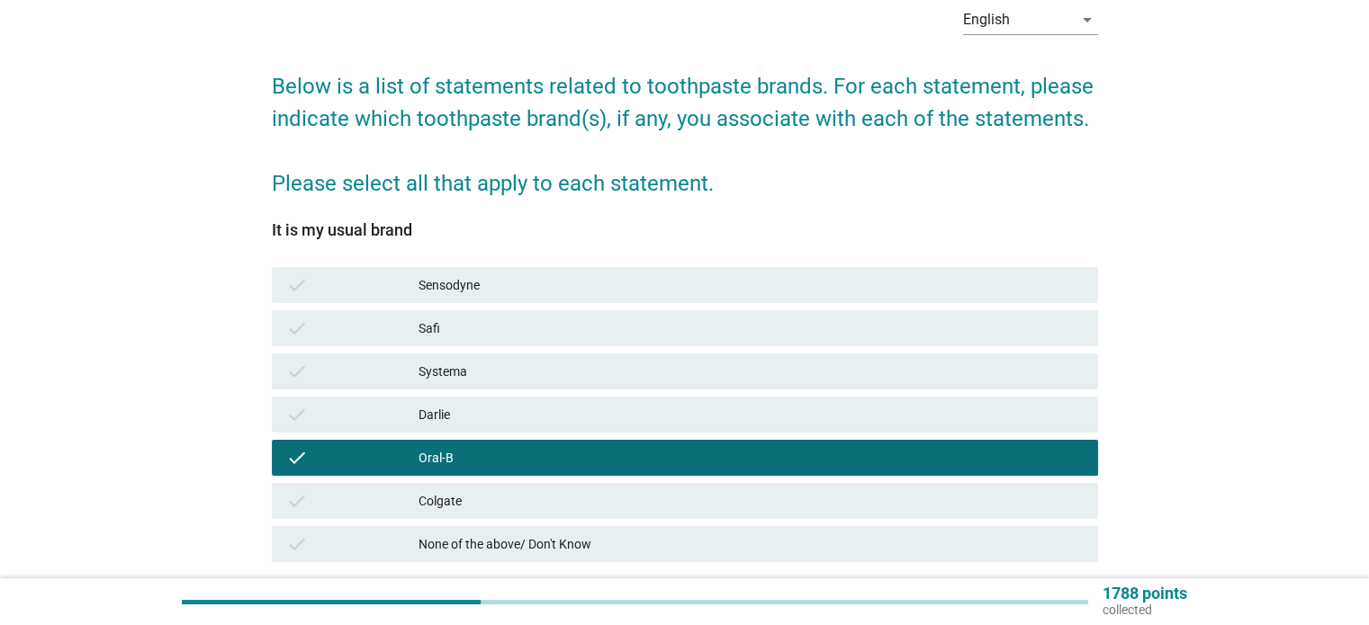
click at [1021, 511] on div "Colgate" at bounding box center [750, 501] width 664 height 22
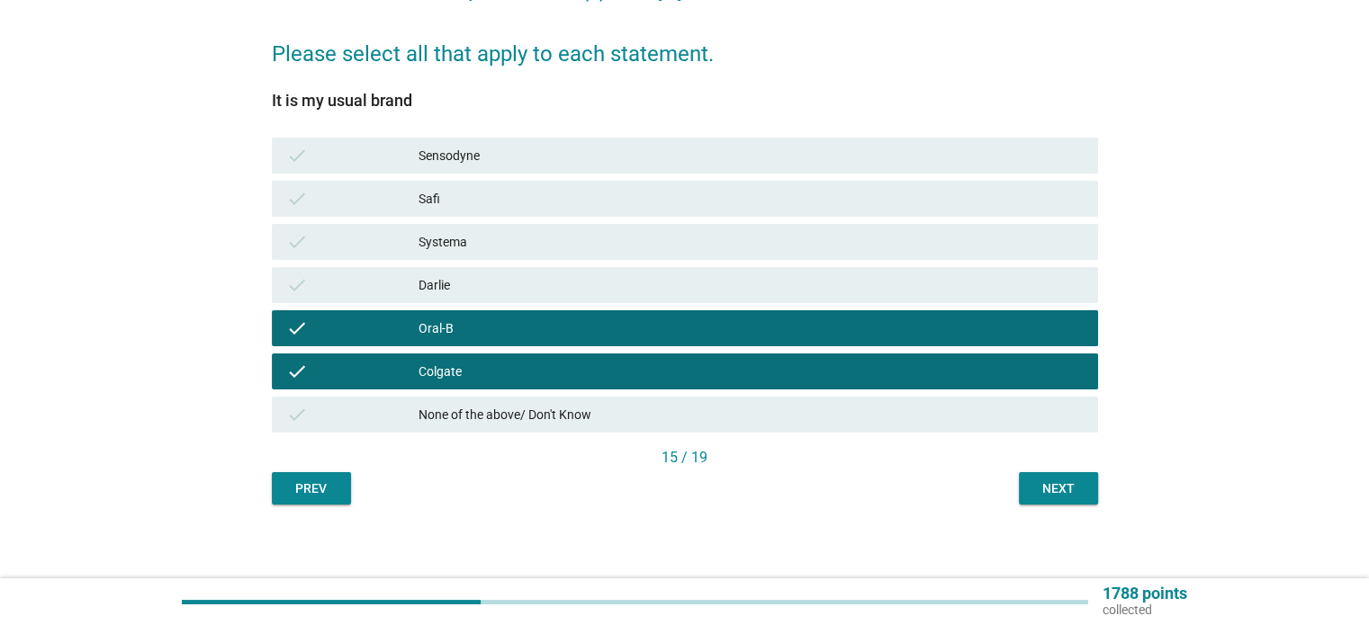
scroll to position [227, 0]
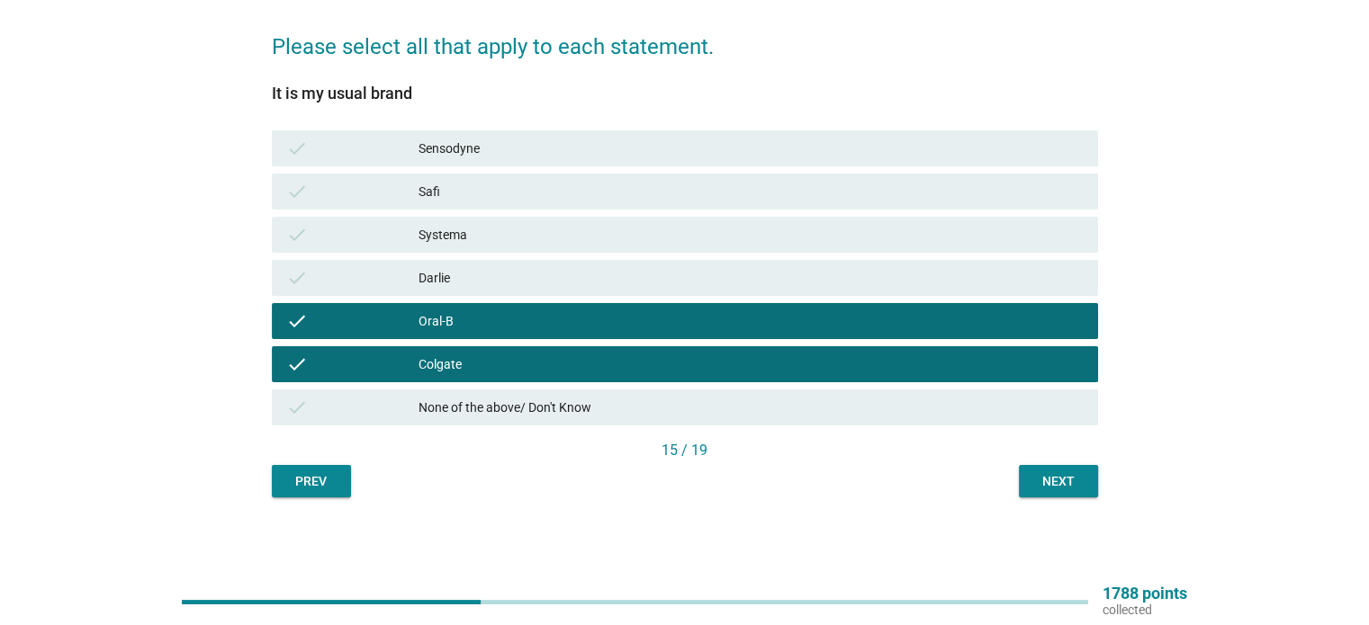
click at [1096, 485] on button "Next" at bounding box center [1058, 481] width 79 height 32
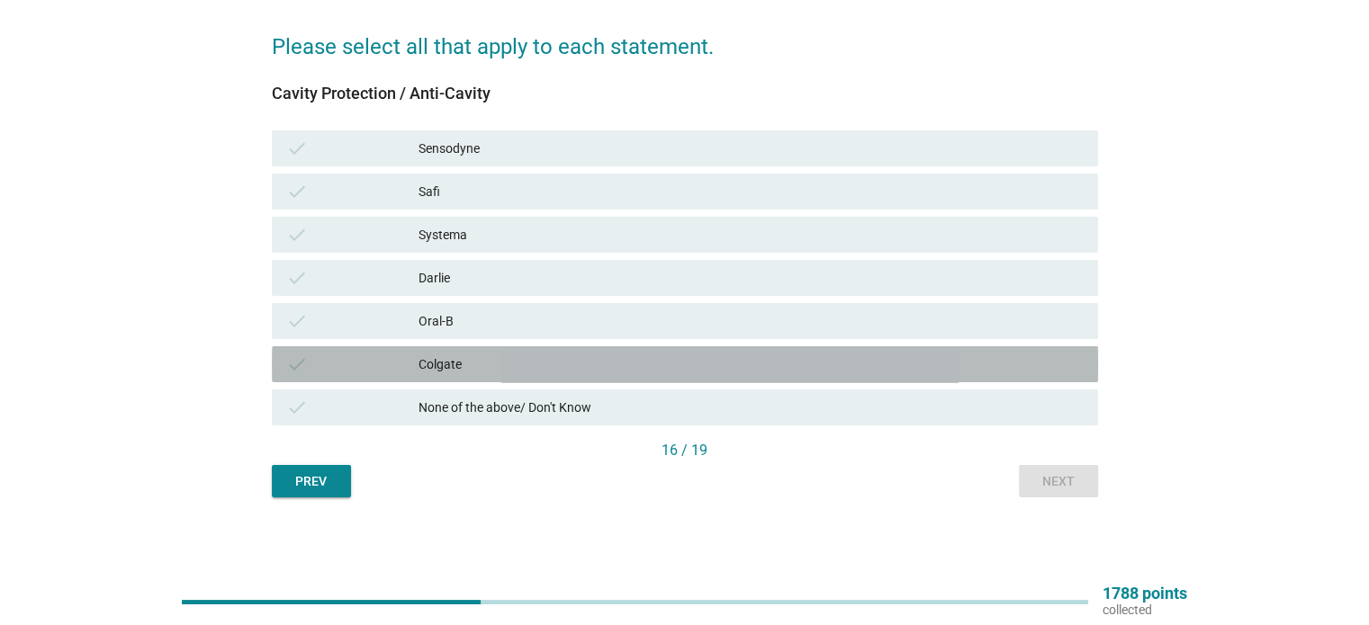
click at [492, 374] on div "Colgate" at bounding box center [750, 365] width 664 height 22
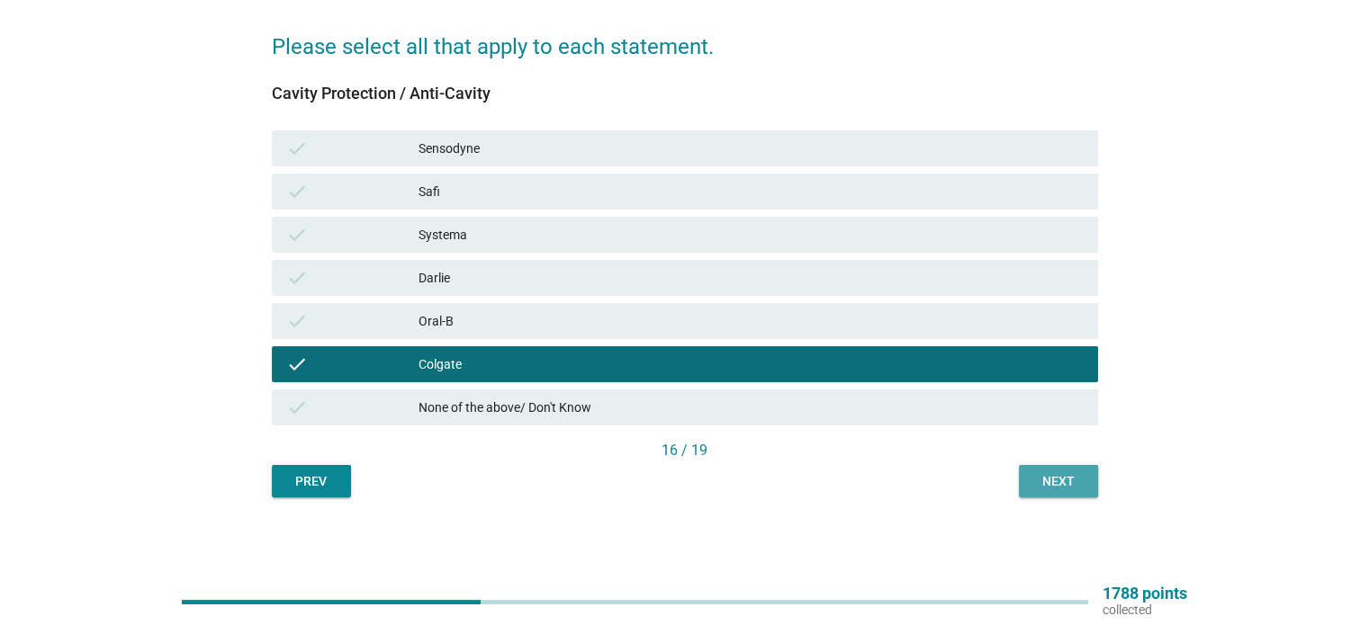
click at [1082, 485] on div "Next" at bounding box center [1058, 481] width 50 height 19
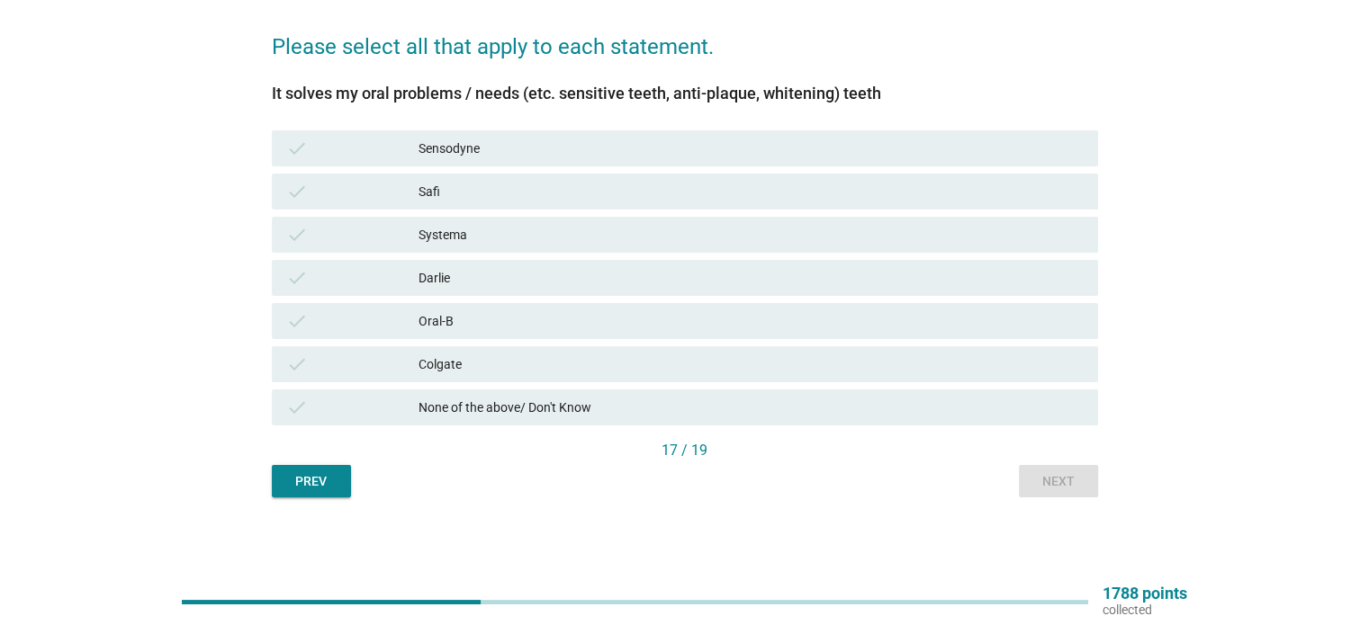
click at [648, 371] on div "Colgate" at bounding box center [750, 365] width 664 height 22
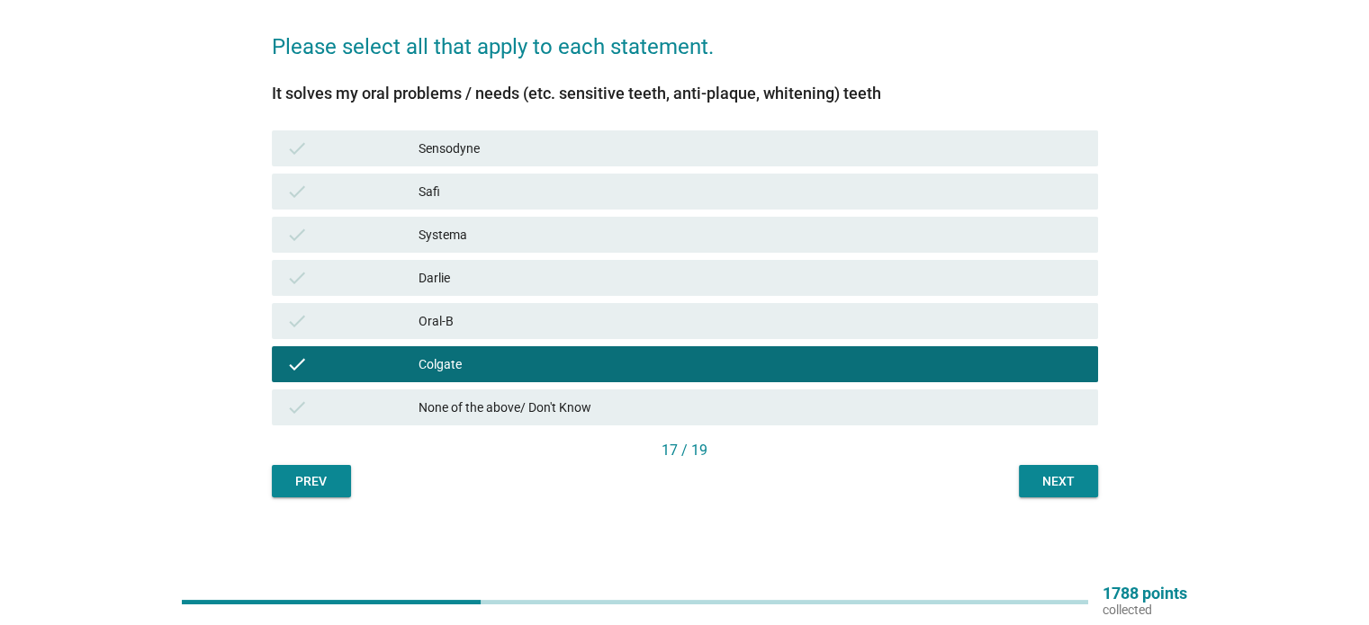
click at [1094, 462] on div "17 / 19" at bounding box center [685, 452] width 826 height 25
click at [1091, 469] on button "Next" at bounding box center [1058, 481] width 79 height 32
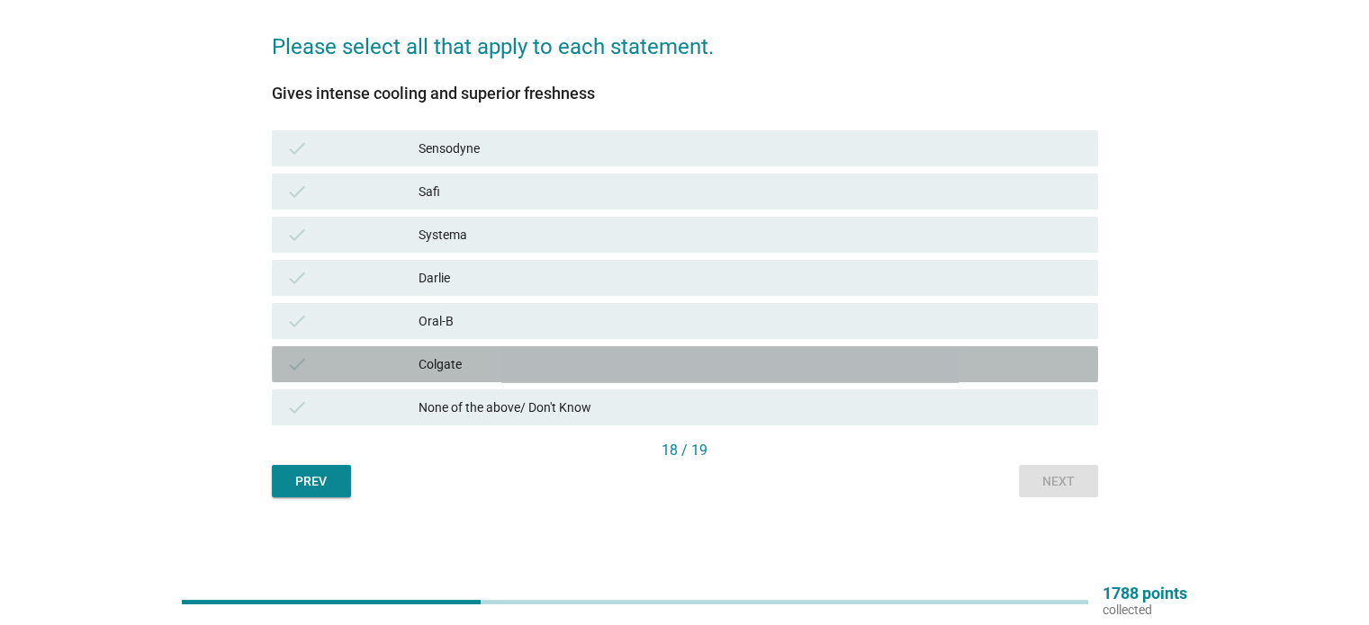
click at [795, 355] on div "Colgate" at bounding box center [750, 365] width 664 height 22
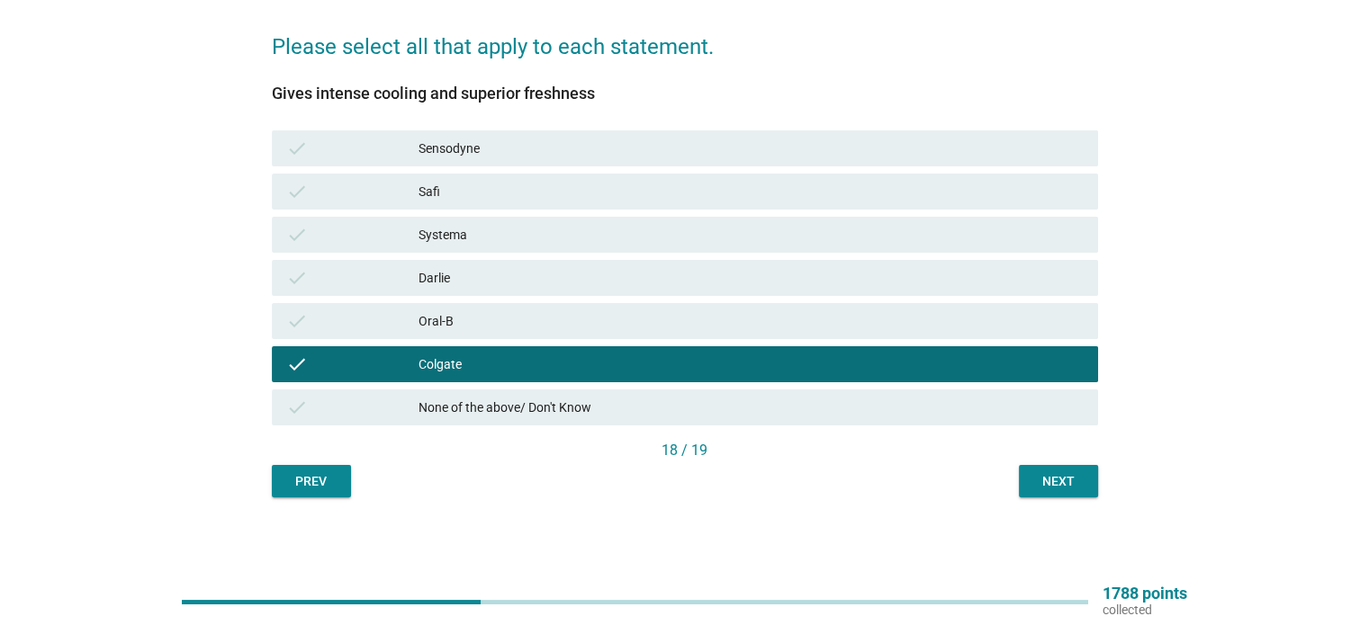
click at [1079, 496] on button "Next" at bounding box center [1058, 481] width 79 height 32
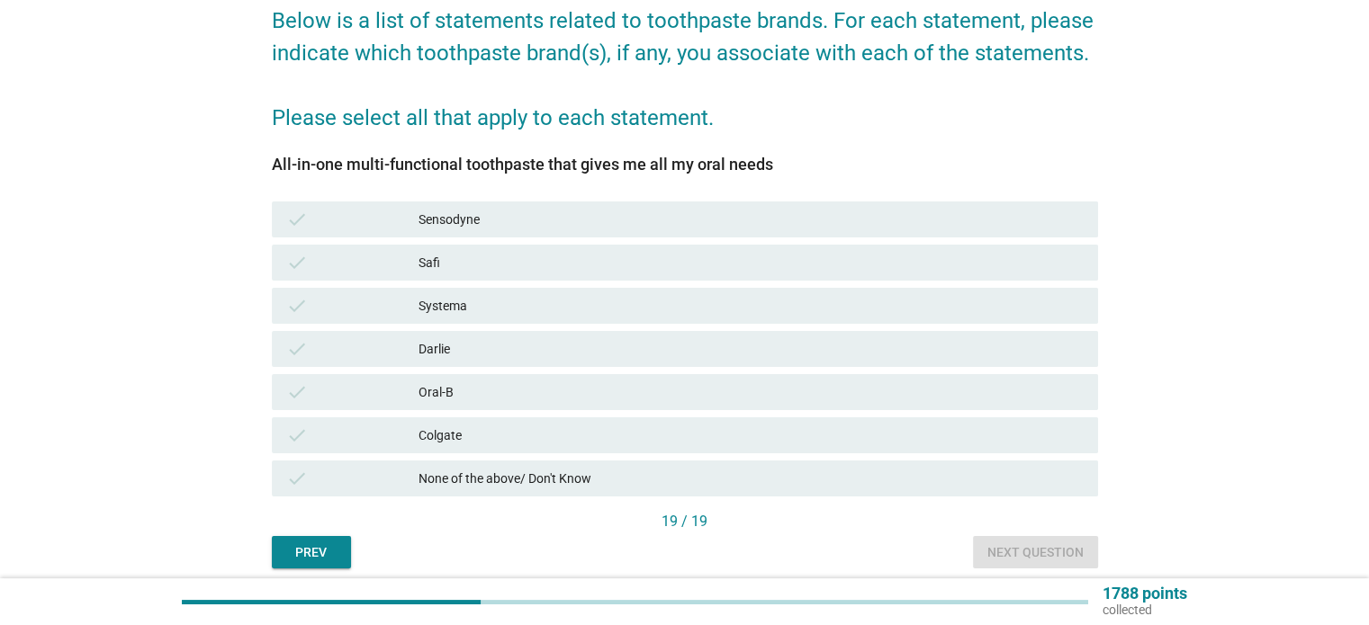
scroll to position [180, 0]
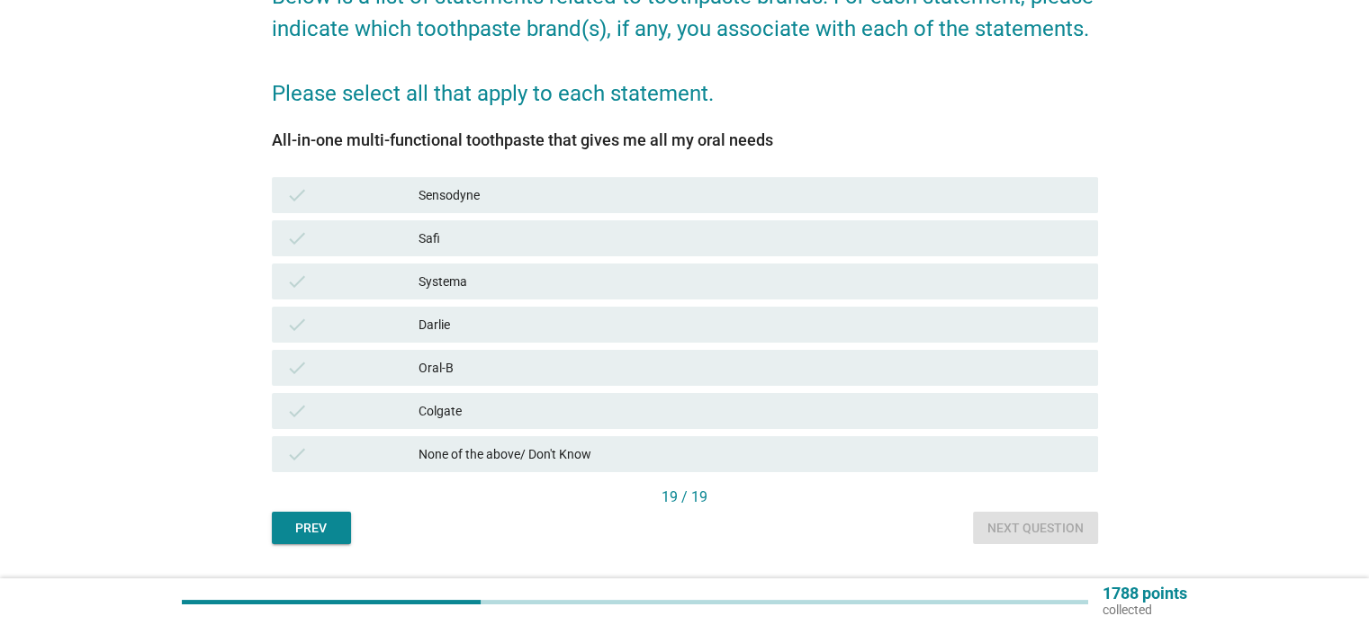
click at [1001, 391] on div "check Colgate" at bounding box center [684, 411] width 833 height 43
click at [1006, 366] on div "Oral-B" at bounding box center [750, 368] width 664 height 22
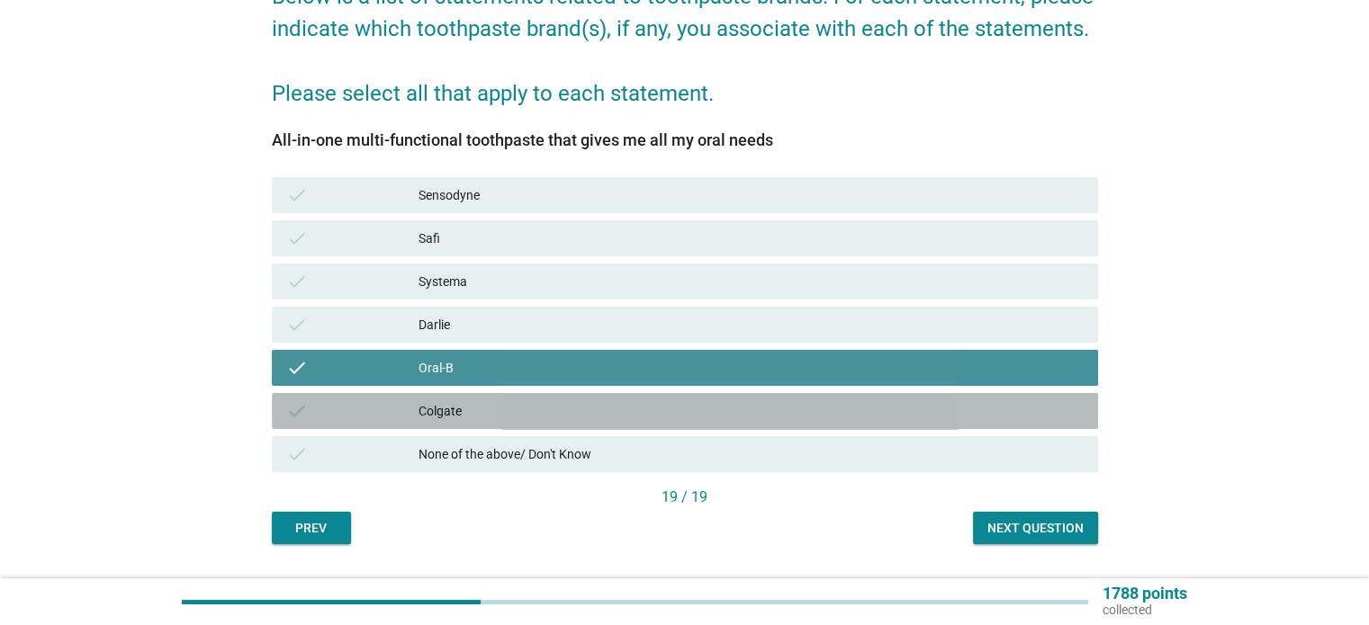
click at [1008, 407] on div "Colgate" at bounding box center [750, 411] width 664 height 22
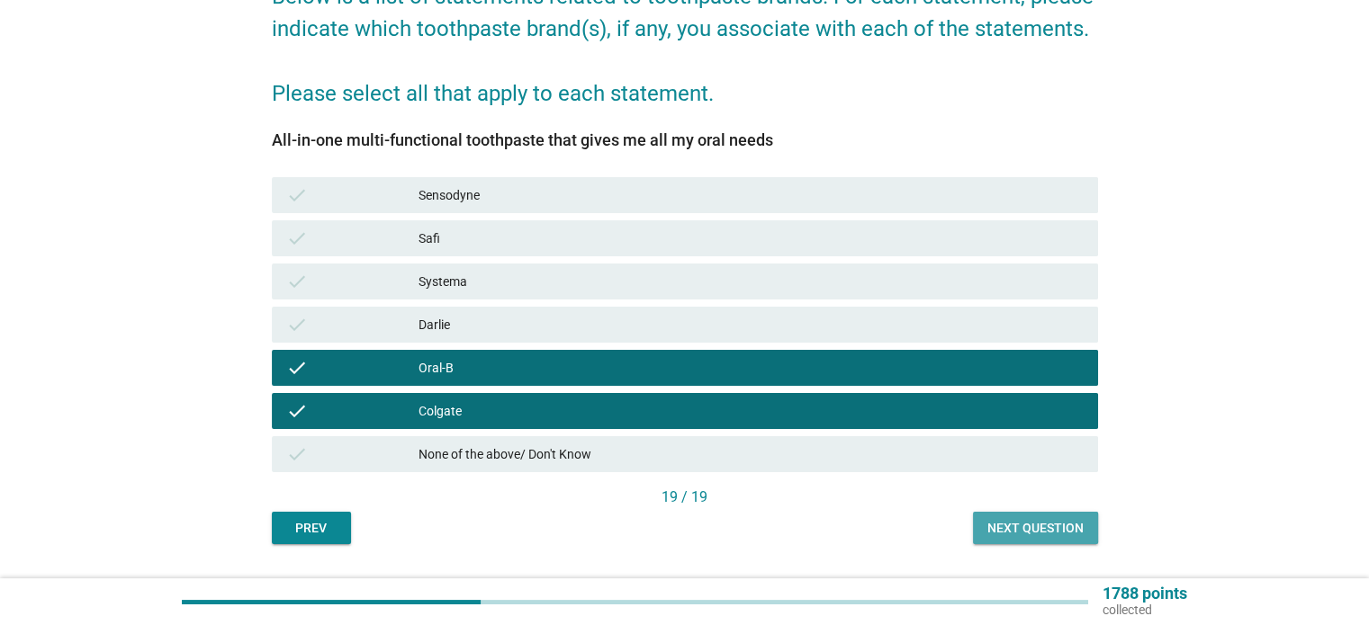
click at [1069, 528] on div "Next question" at bounding box center [1035, 528] width 96 height 19
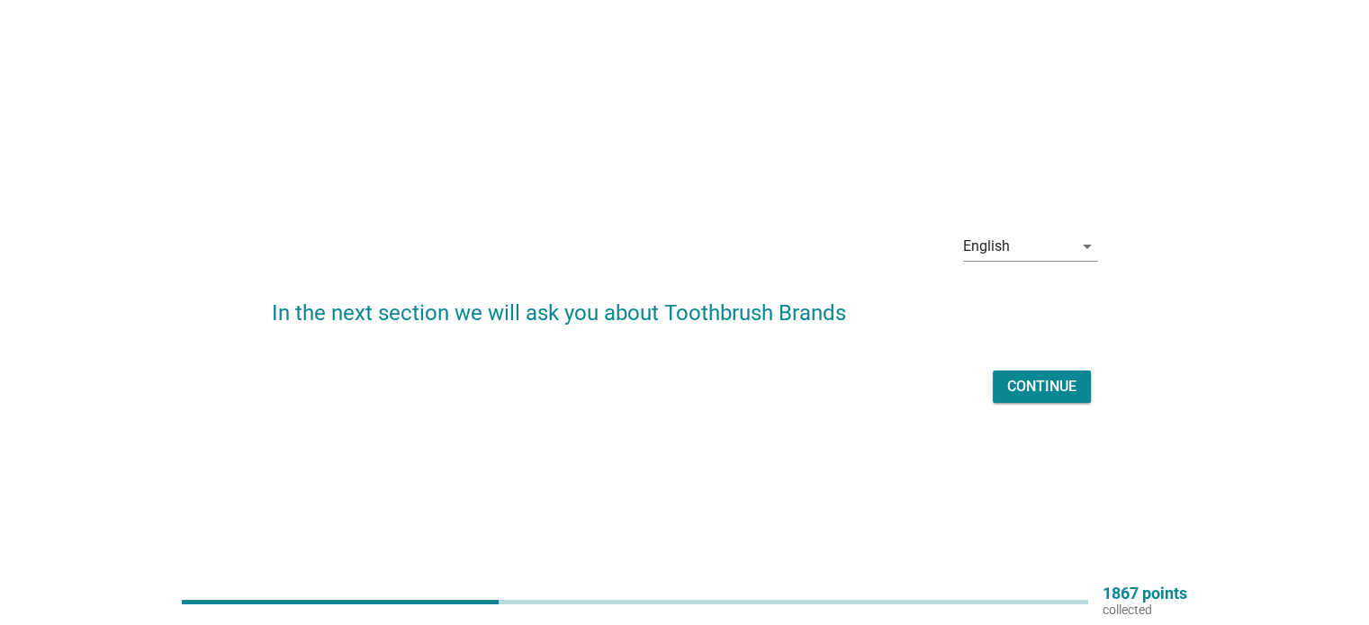
click at [1055, 399] on button "Continue" at bounding box center [1041, 387] width 98 height 32
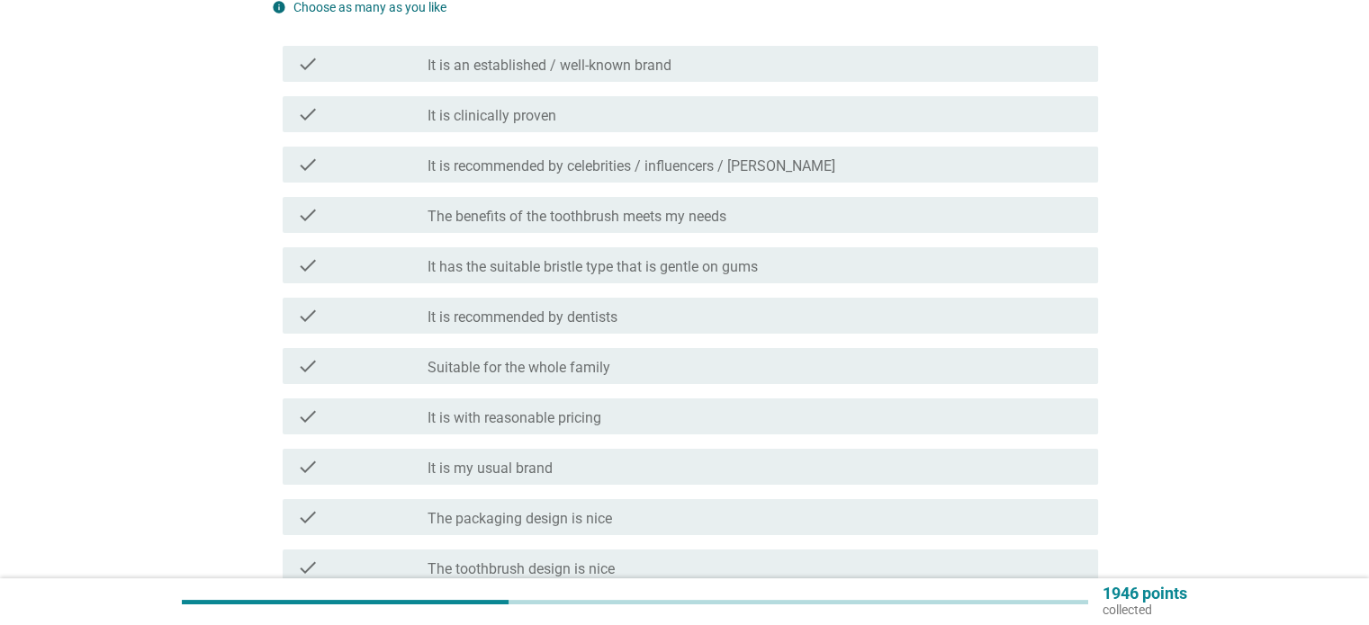
scroll to position [270, 0]
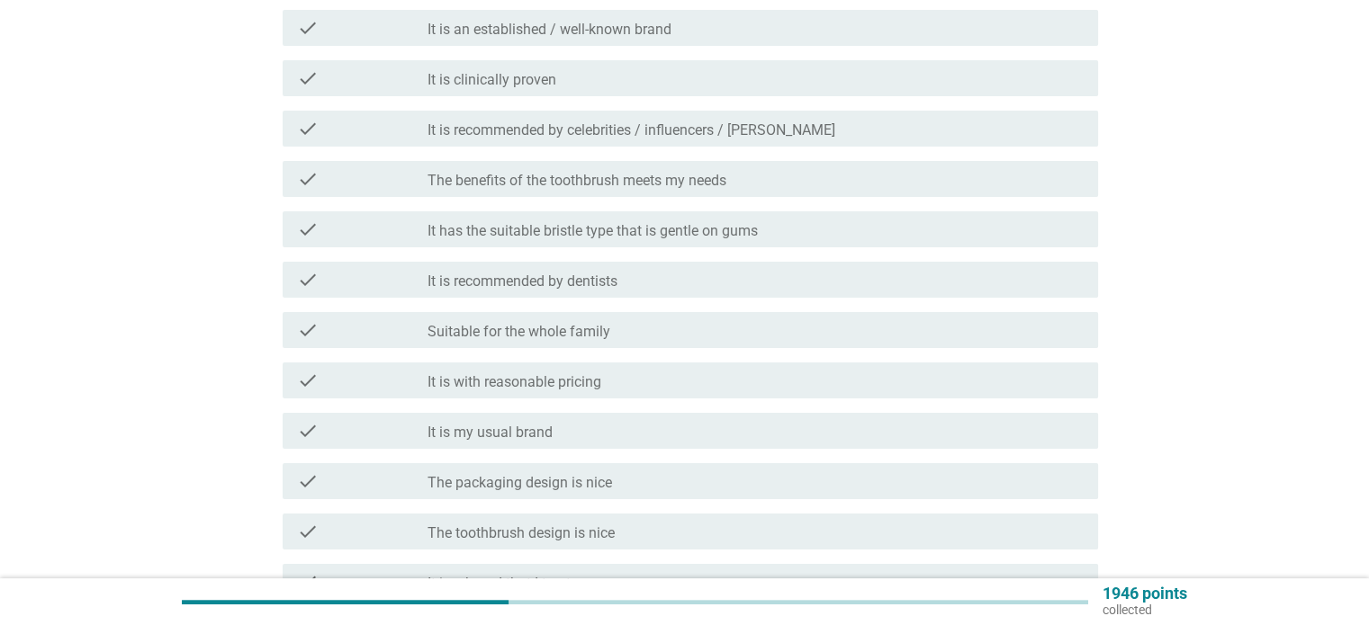
click at [643, 435] on div "check_box_outline_blank It is my usual brand" at bounding box center [754, 431] width 655 height 22
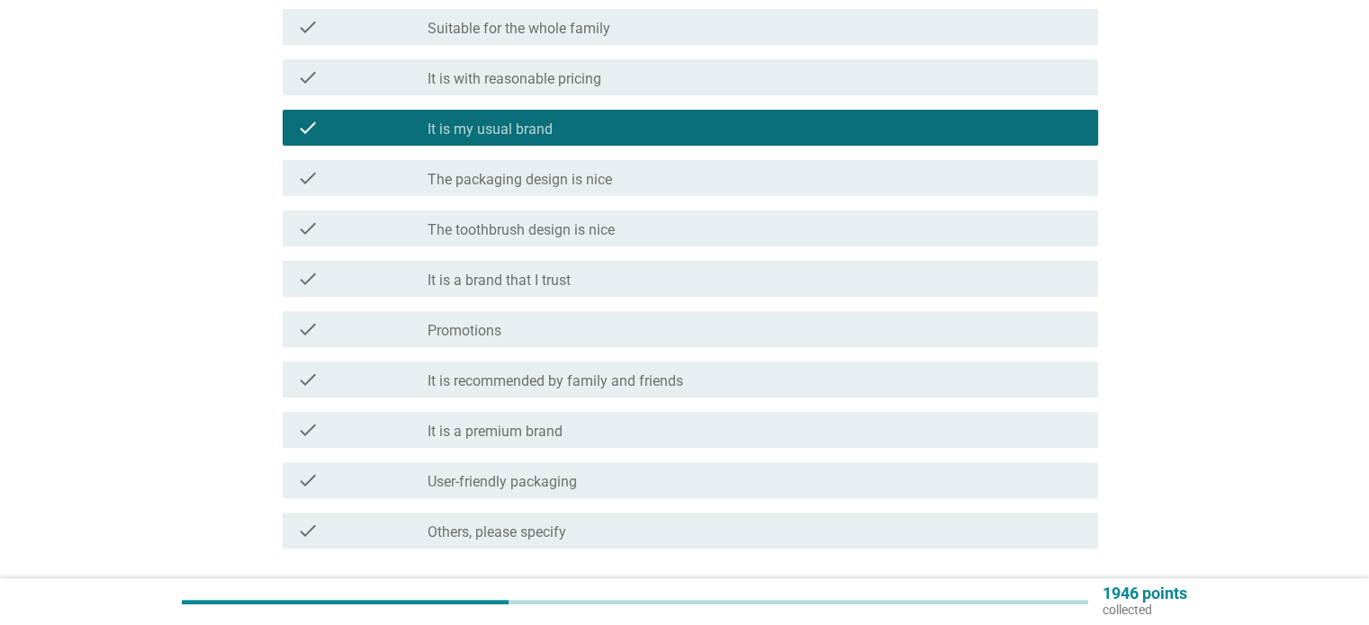
scroll to position [630, 0]
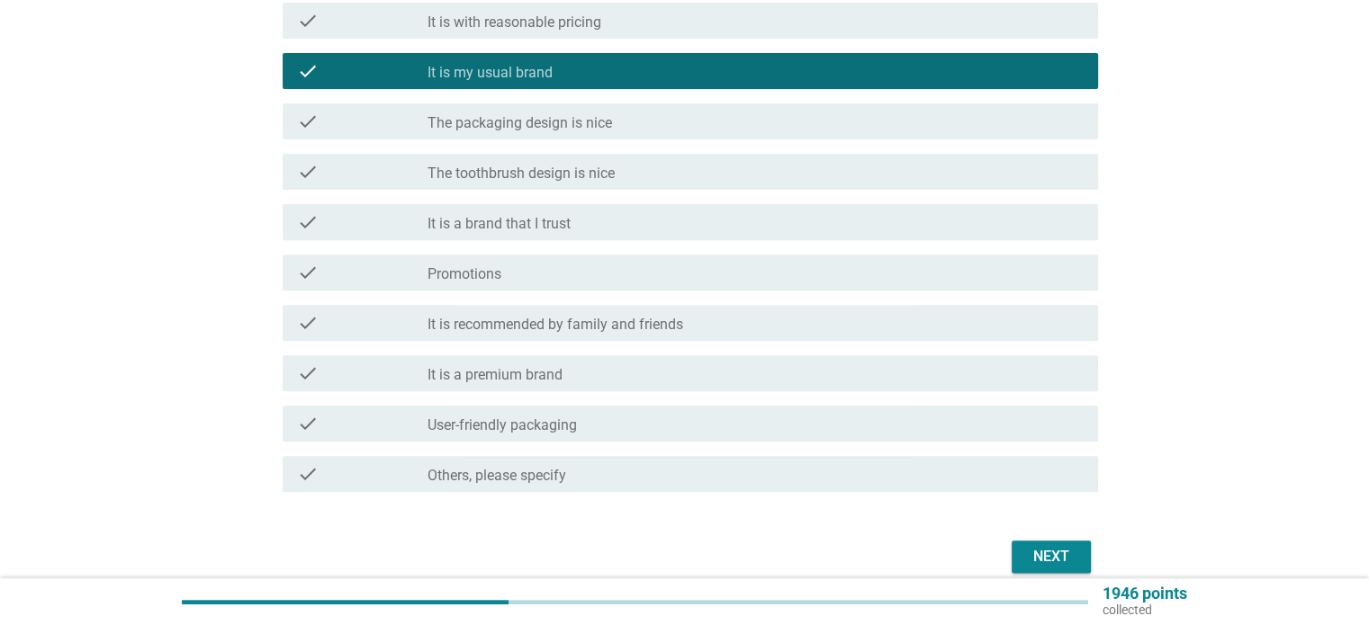
click at [783, 266] on div "check_box_outline_blank Promotions" at bounding box center [754, 273] width 655 height 22
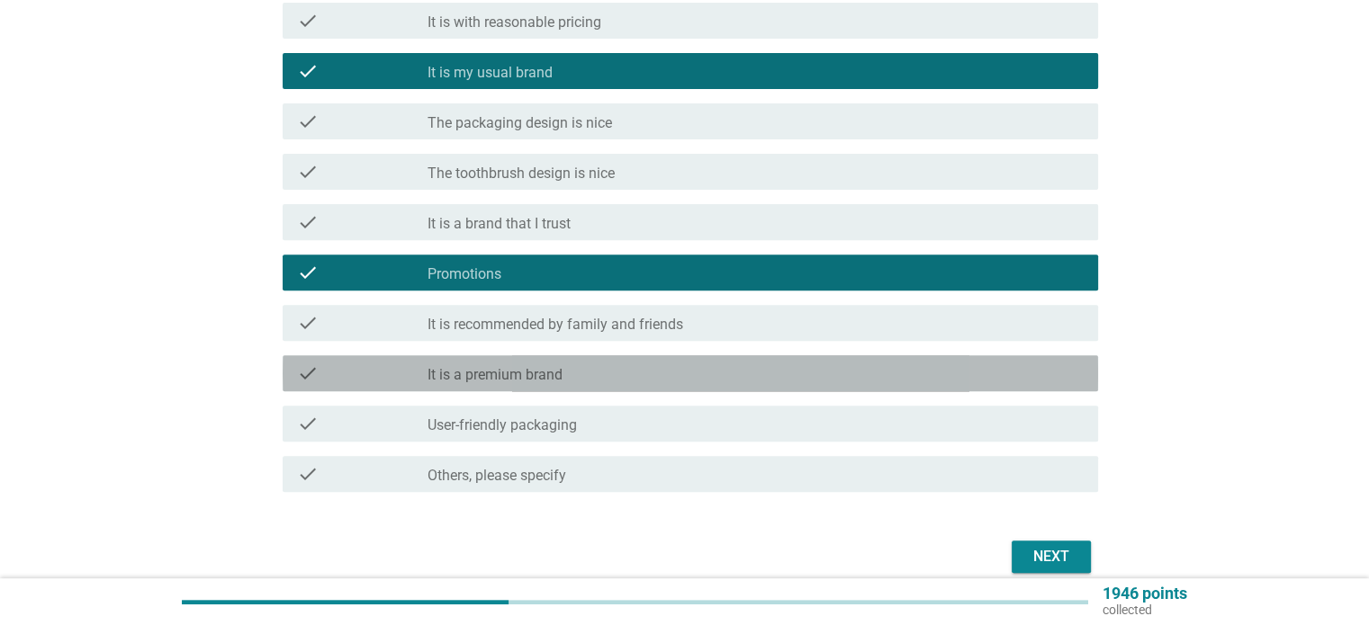
click at [894, 372] on div "check_box_outline_blank It is a premium brand" at bounding box center [754, 374] width 655 height 22
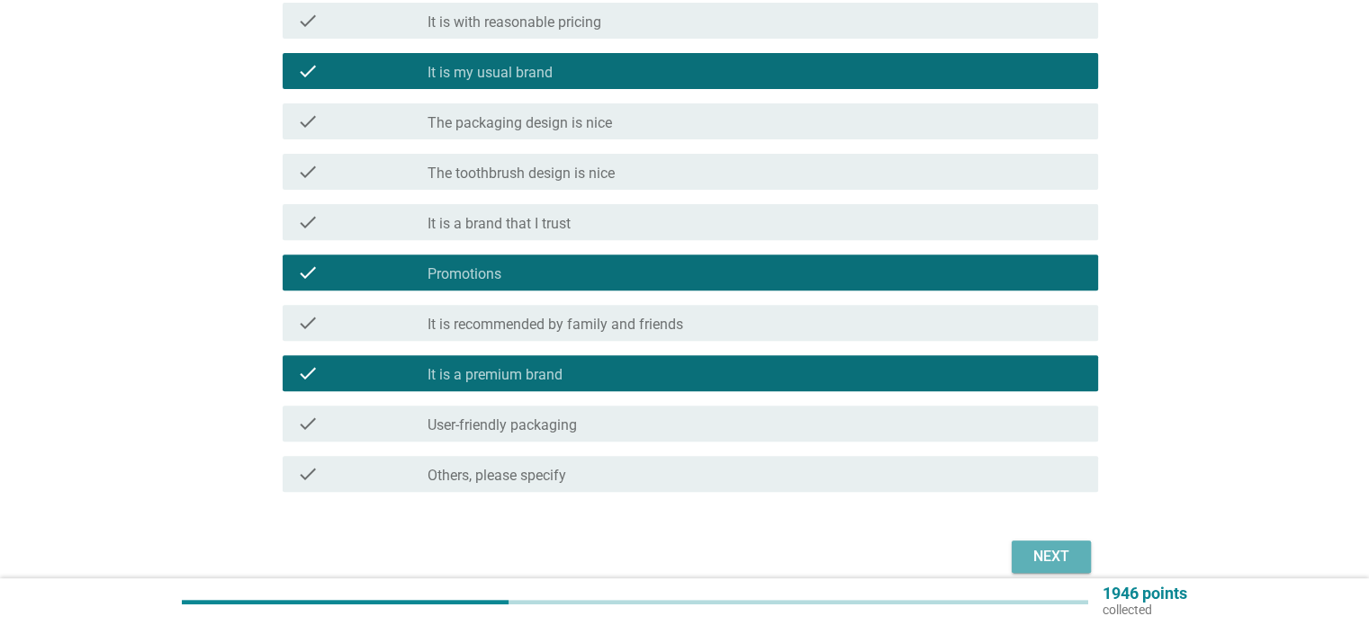
click at [1031, 564] on div "Next" at bounding box center [1051, 557] width 50 height 22
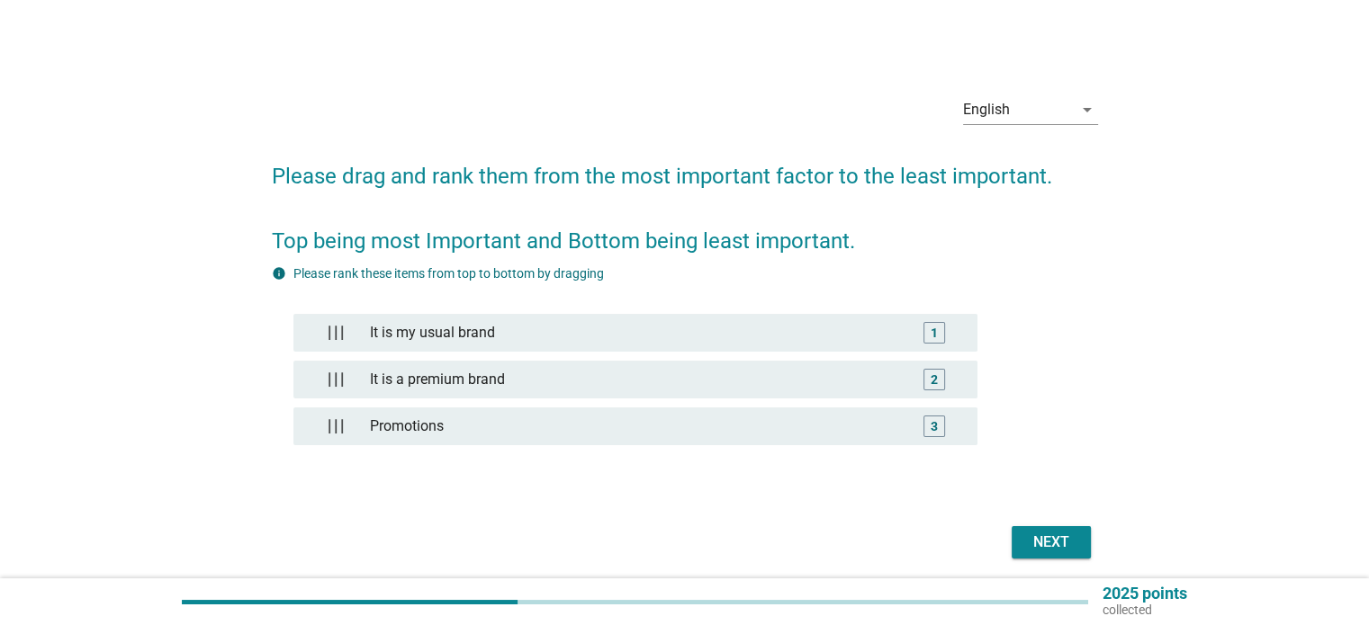
click at [1053, 545] on div "Next" at bounding box center [1051, 543] width 50 height 22
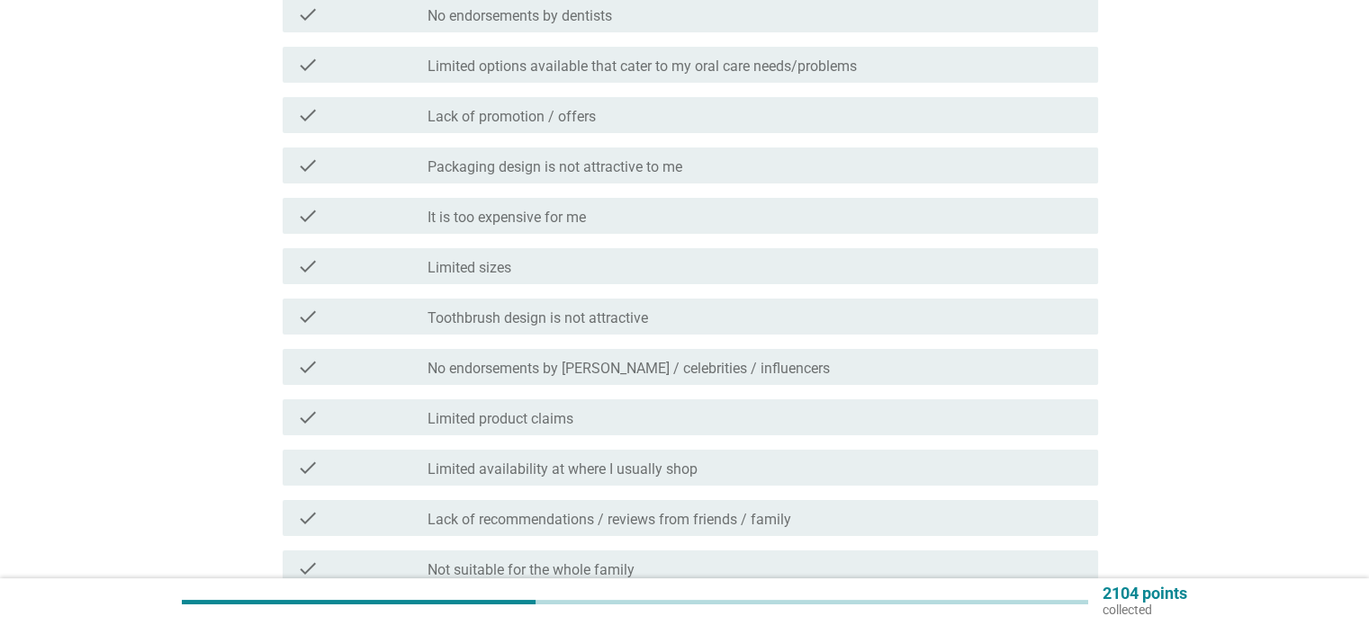
scroll to position [270, 0]
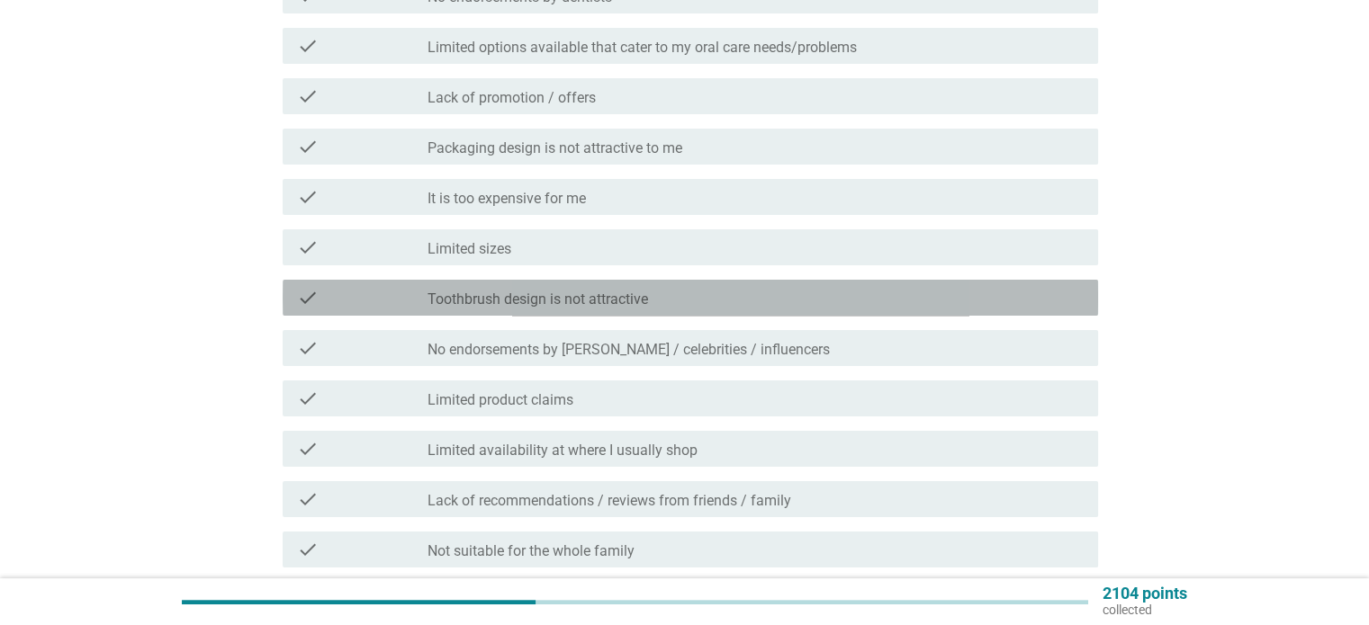
drag, startPoint x: 601, startPoint y: 283, endPoint x: 844, endPoint y: 388, distance: 264.4
click at [602, 283] on div "check check_box_outline_blank Toothbrush design is not attractive" at bounding box center [690, 298] width 815 height 36
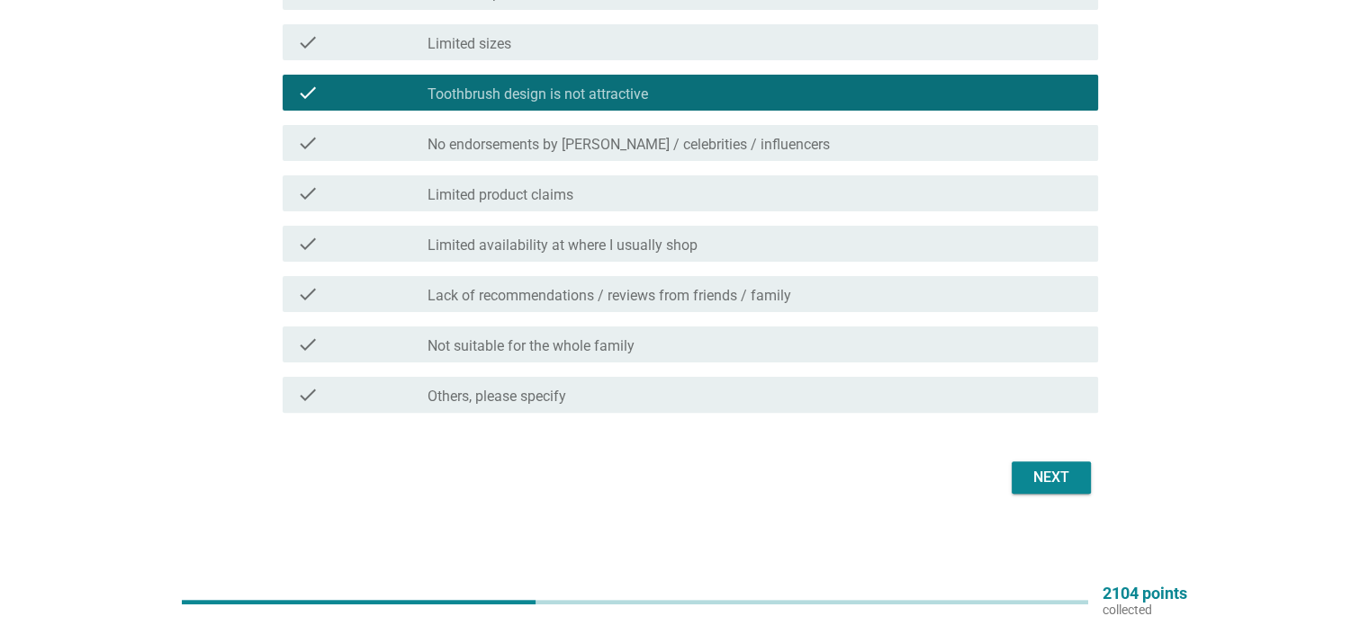
scroll to position [476, 0]
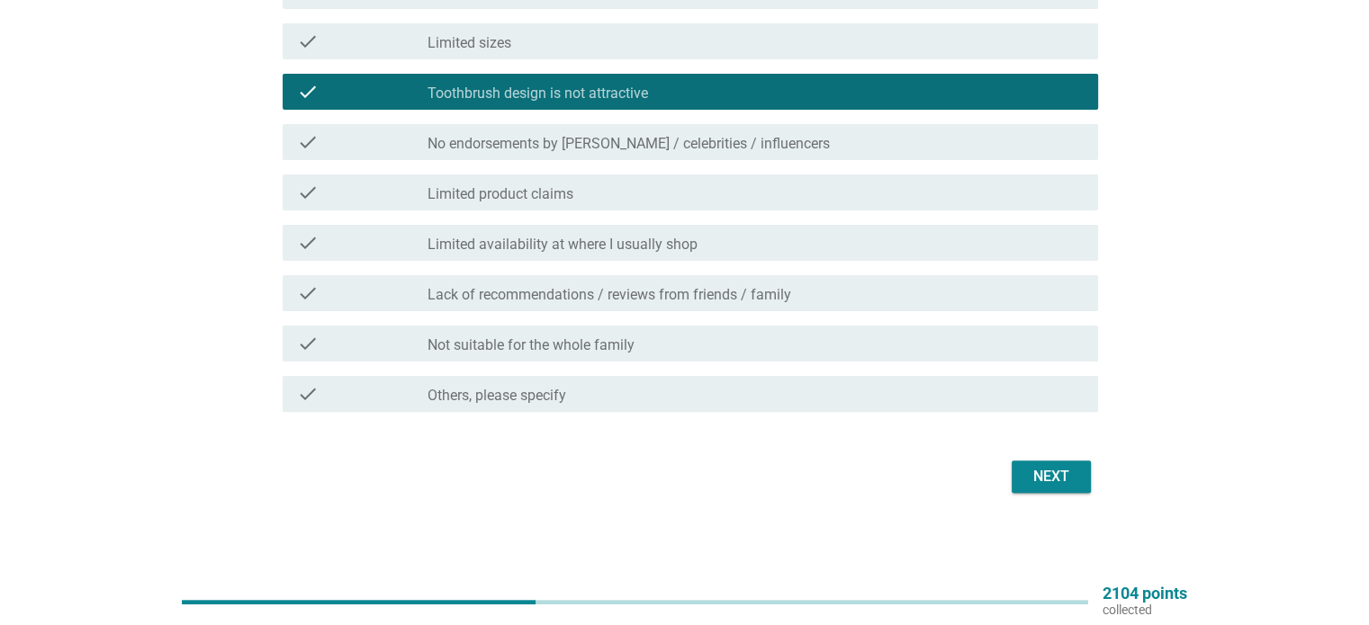
click at [1073, 488] on button "Next" at bounding box center [1050, 477] width 79 height 32
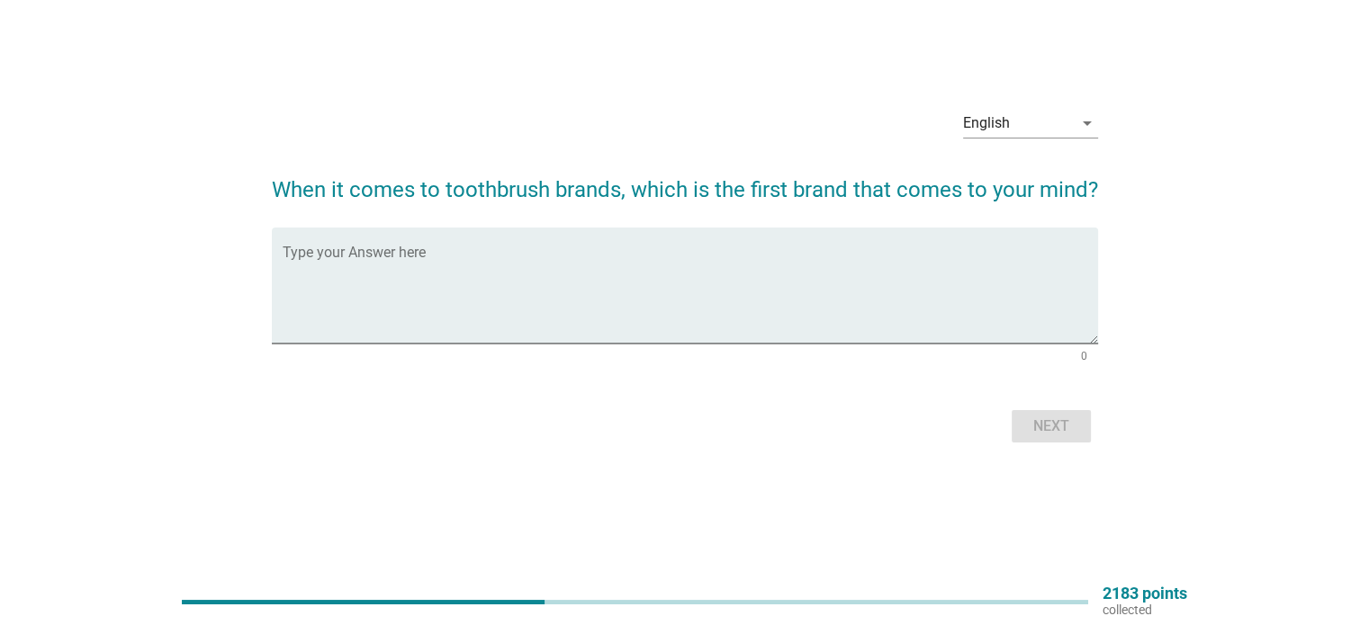
scroll to position [47, 0]
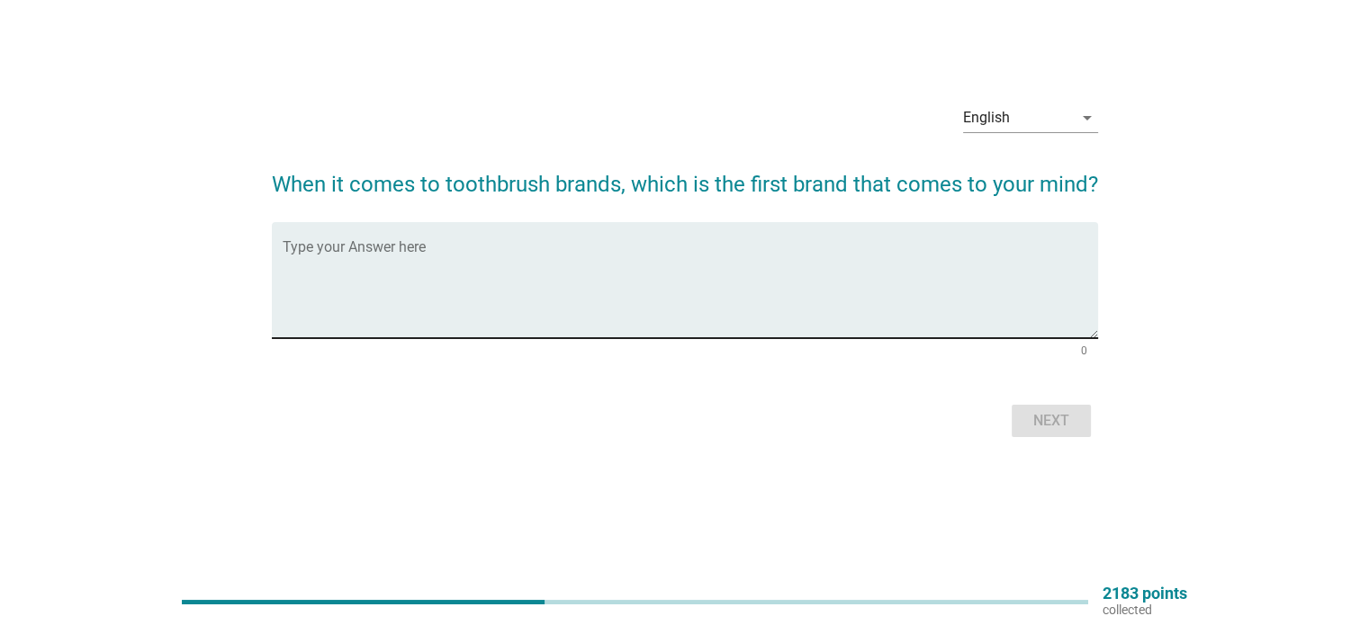
click at [796, 277] on textarea "Type your Answer here" at bounding box center [690, 291] width 815 height 94
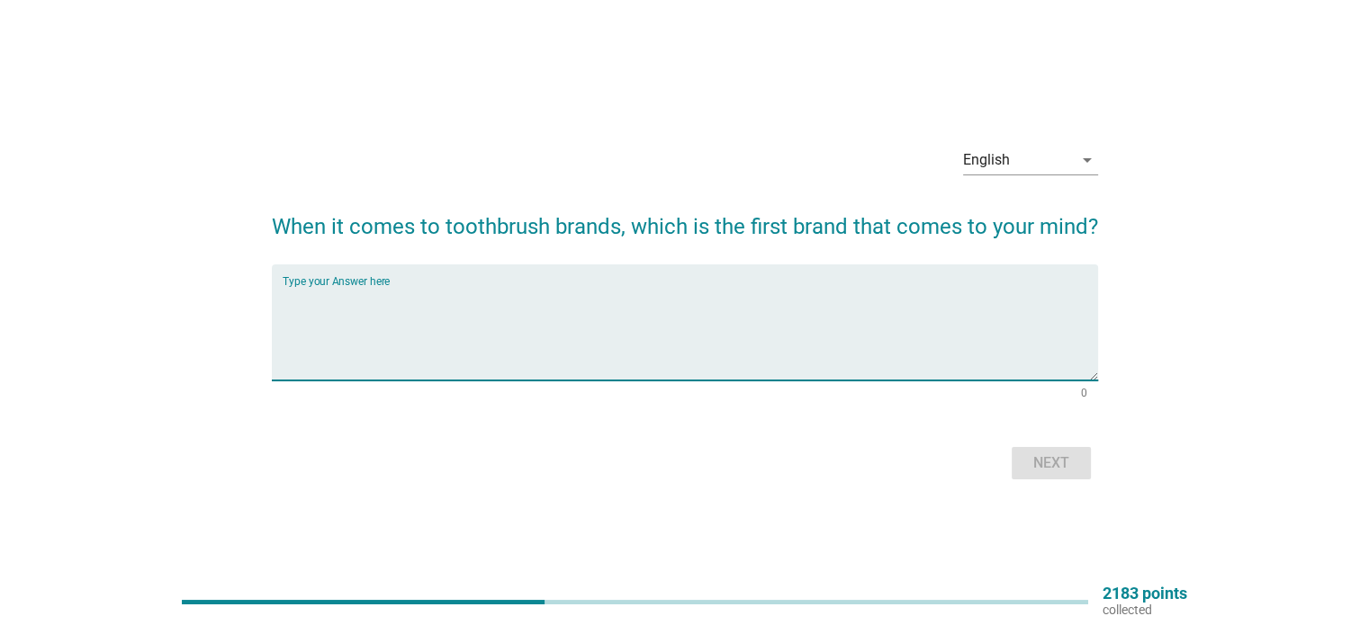
scroll to position [0, 0]
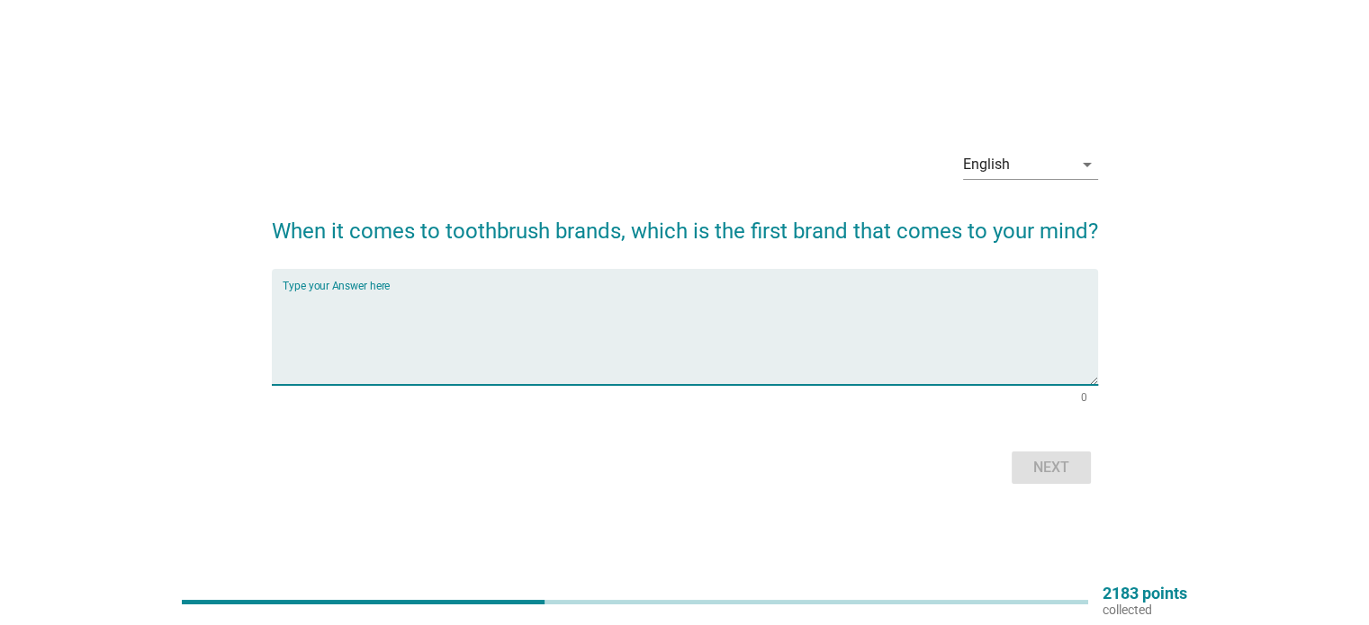
click at [797, 277] on div "Type your Answer here" at bounding box center [690, 327] width 815 height 116
click at [825, 327] on textarea "Type your Answer here" at bounding box center [690, 338] width 815 height 94
type textarea "oral b"
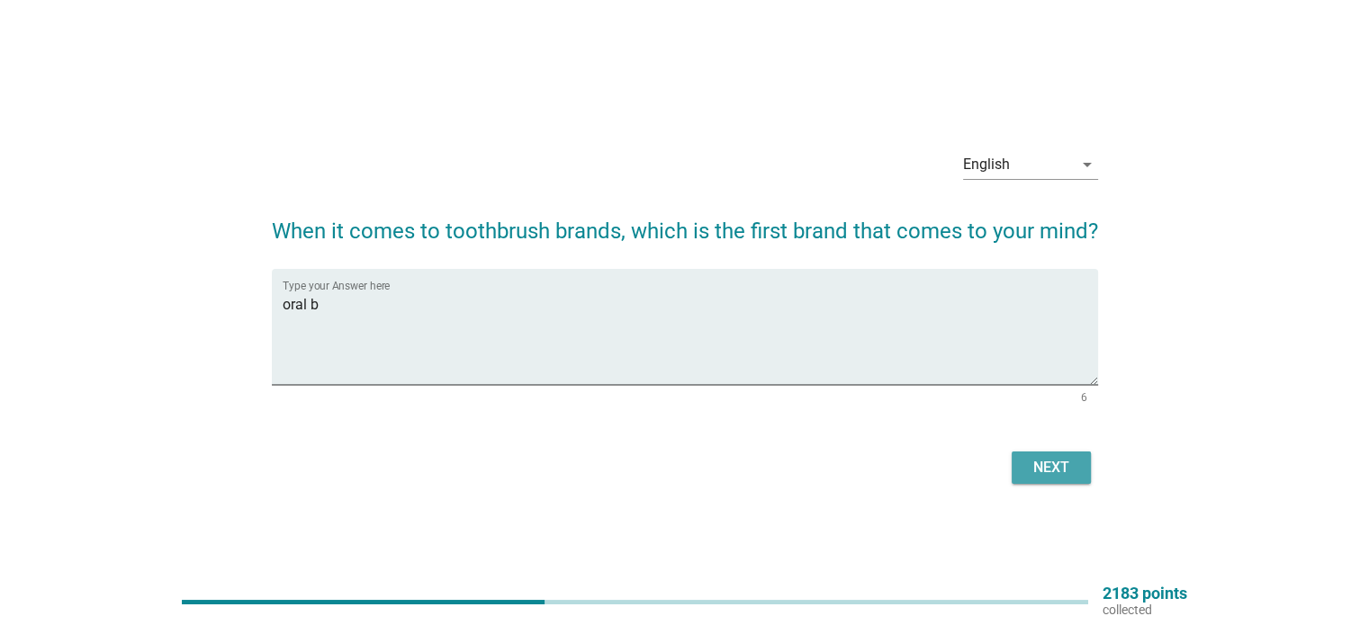
click at [1035, 471] on div "Next" at bounding box center [1051, 468] width 50 height 22
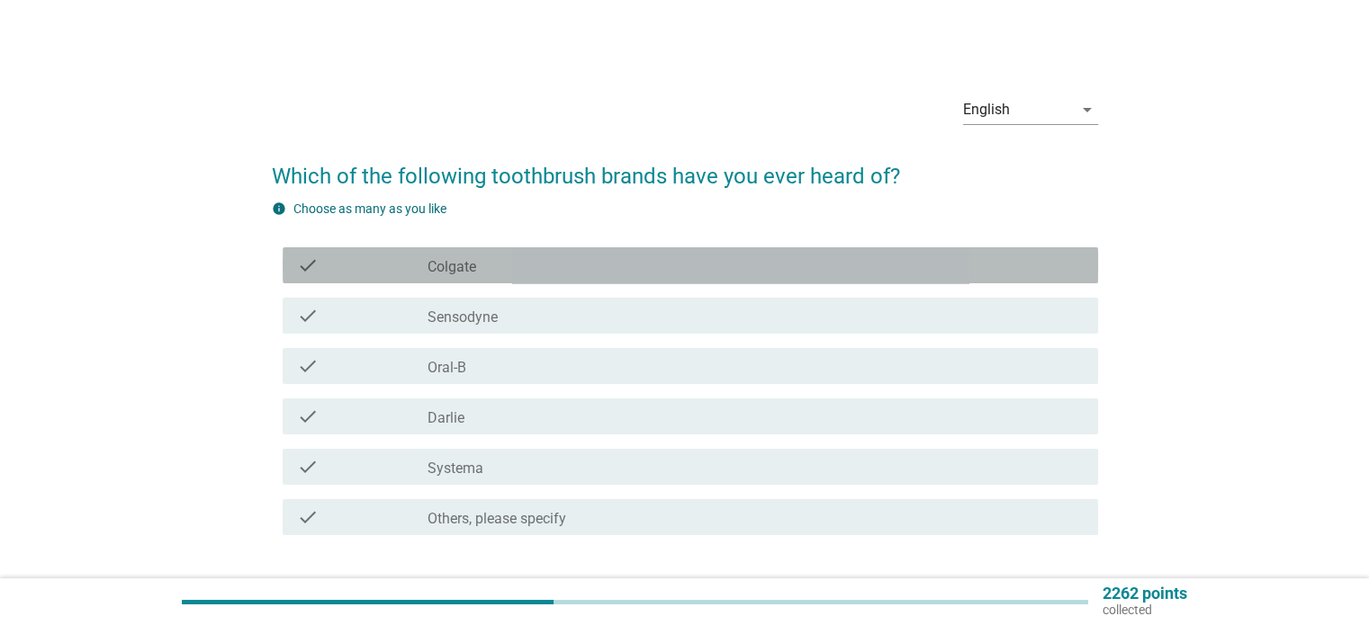
click at [709, 261] on div "check_box_outline_blank Colgate" at bounding box center [754, 266] width 655 height 22
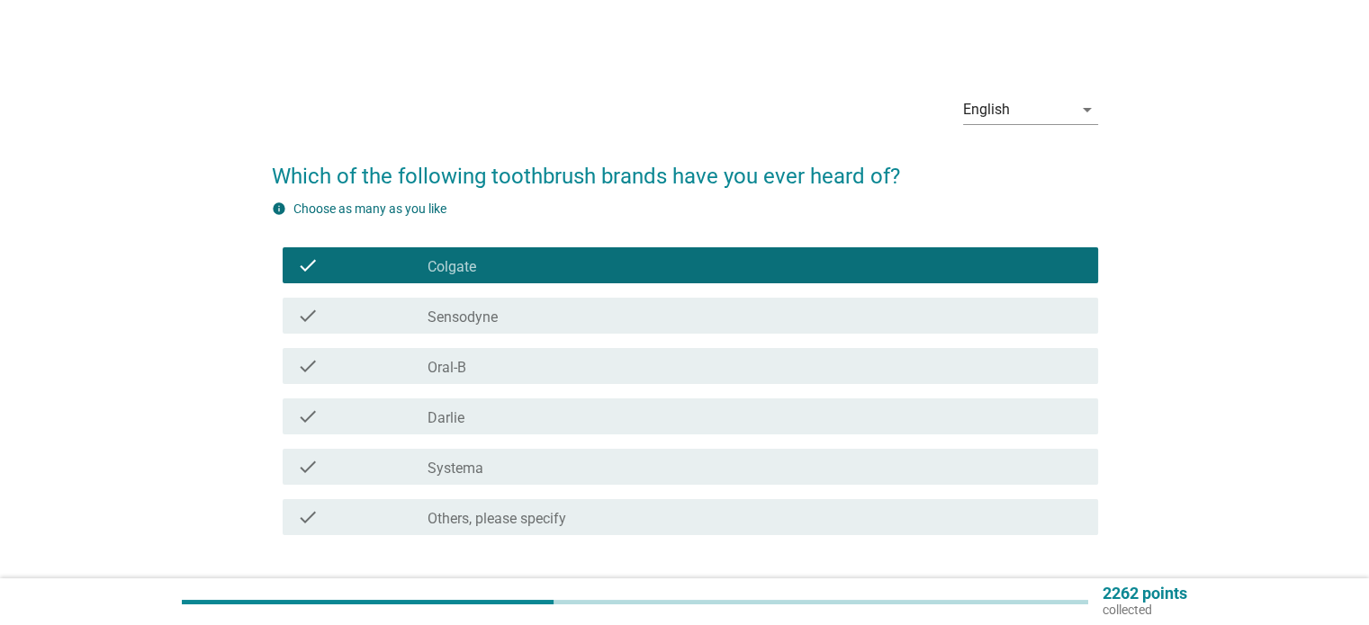
click at [729, 337] on div "check check_box_outline_blank Sensodyne" at bounding box center [685, 316] width 826 height 50
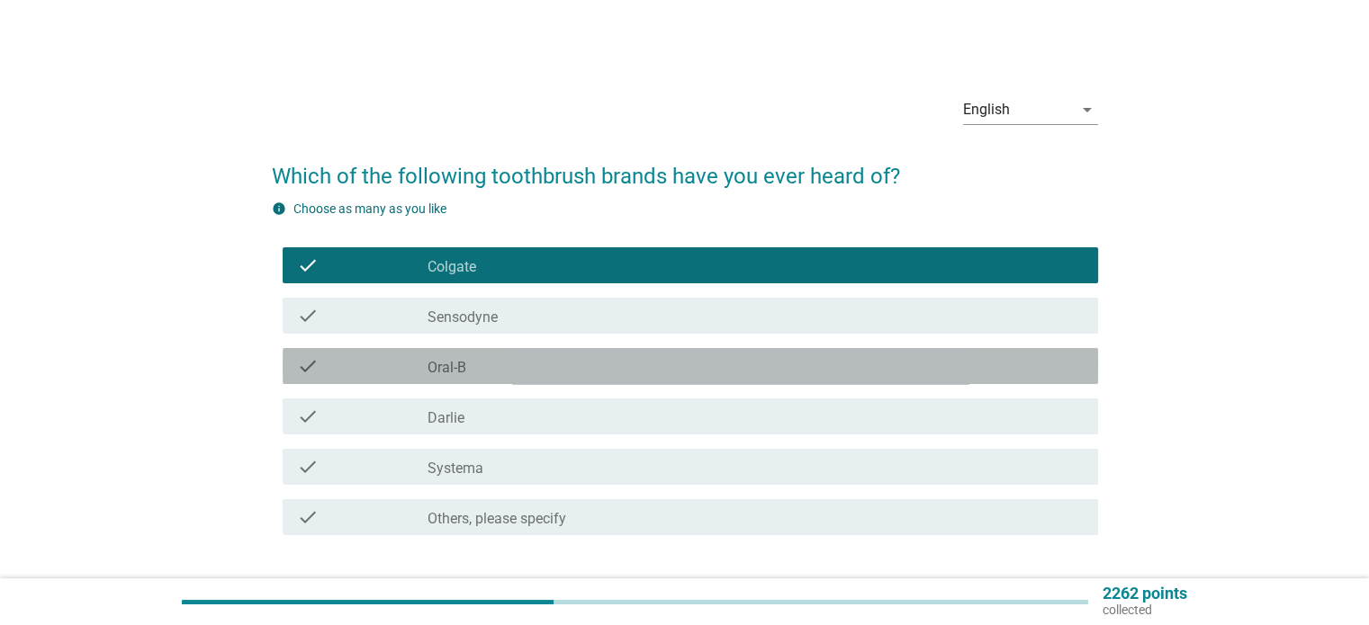
click at [738, 364] on div "check_box_outline_blank Oral-B" at bounding box center [754, 366] width 655 height 22
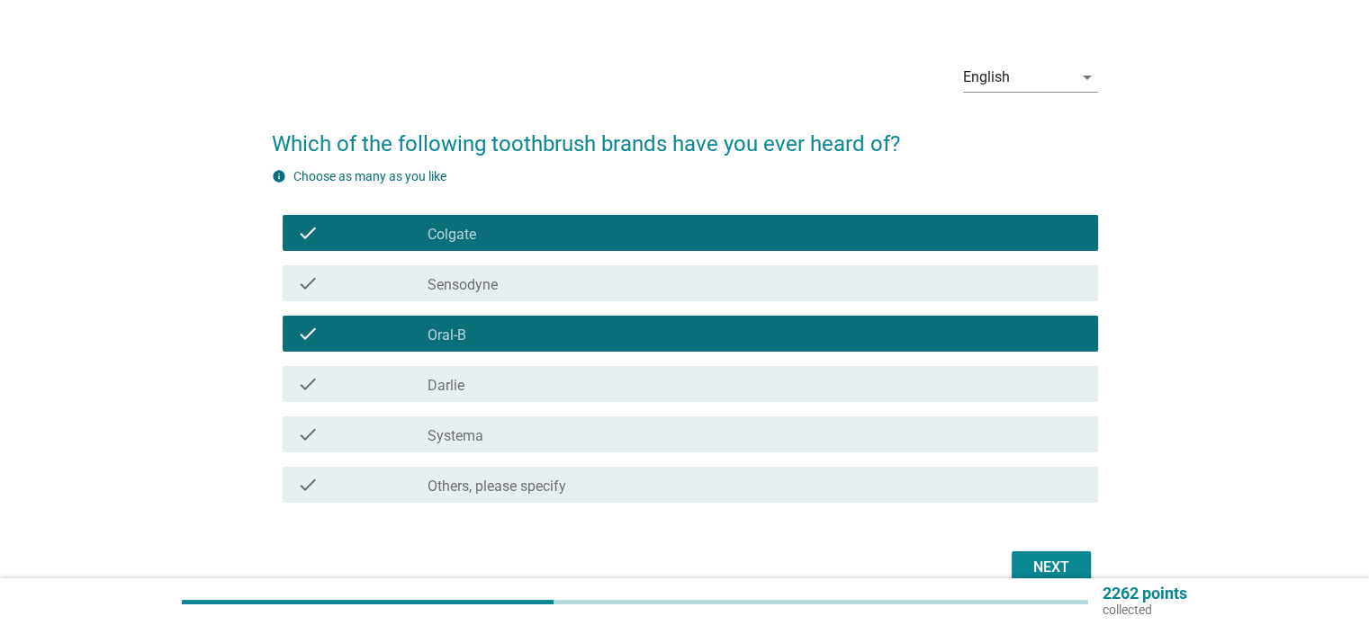
scroll to position [90, 0]
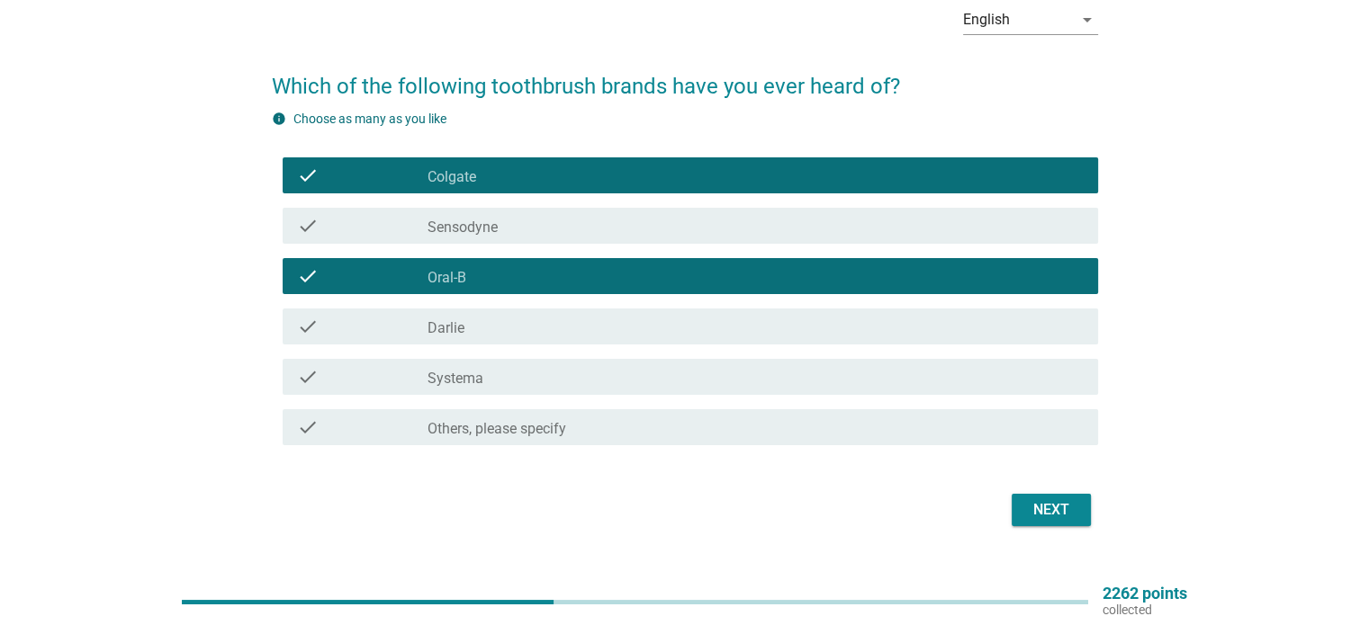
click at [642, 220] on div "check_box_outline_blank Sensodyne" at bounding box center [754, 226] width 655 height 22
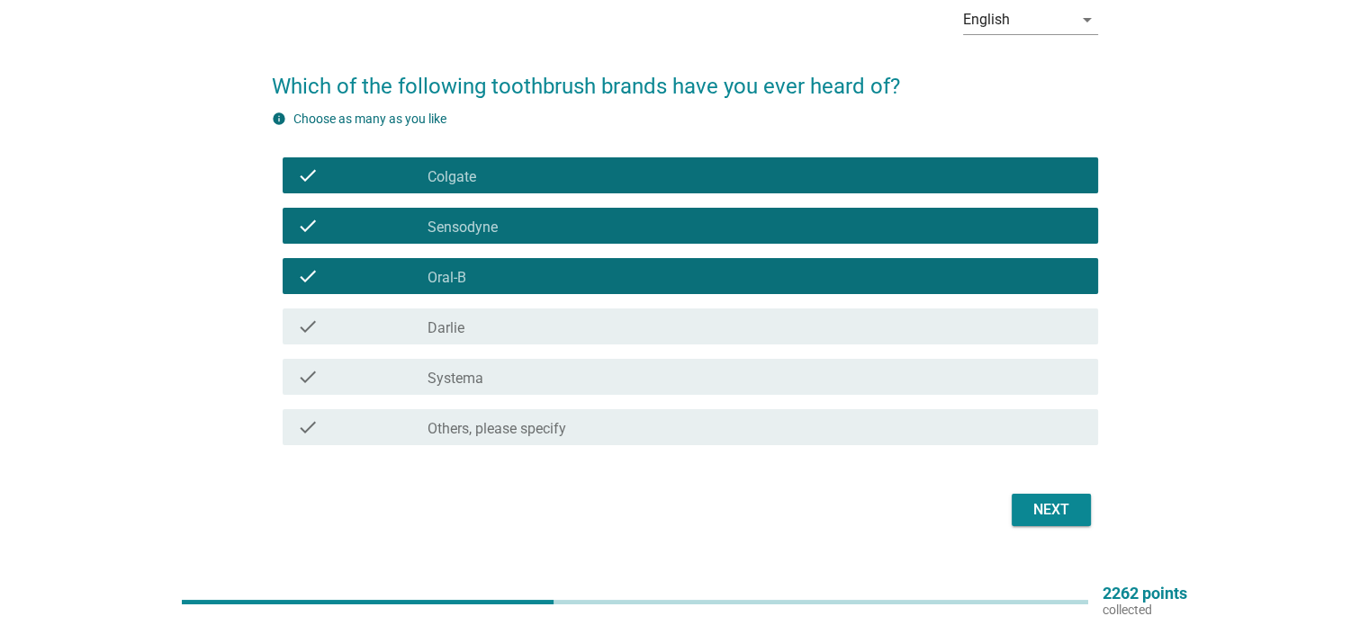
click at [961, 388] on div "check check_box_outline_blank Systema" at bounding box center [690, 377] width 815 height 36
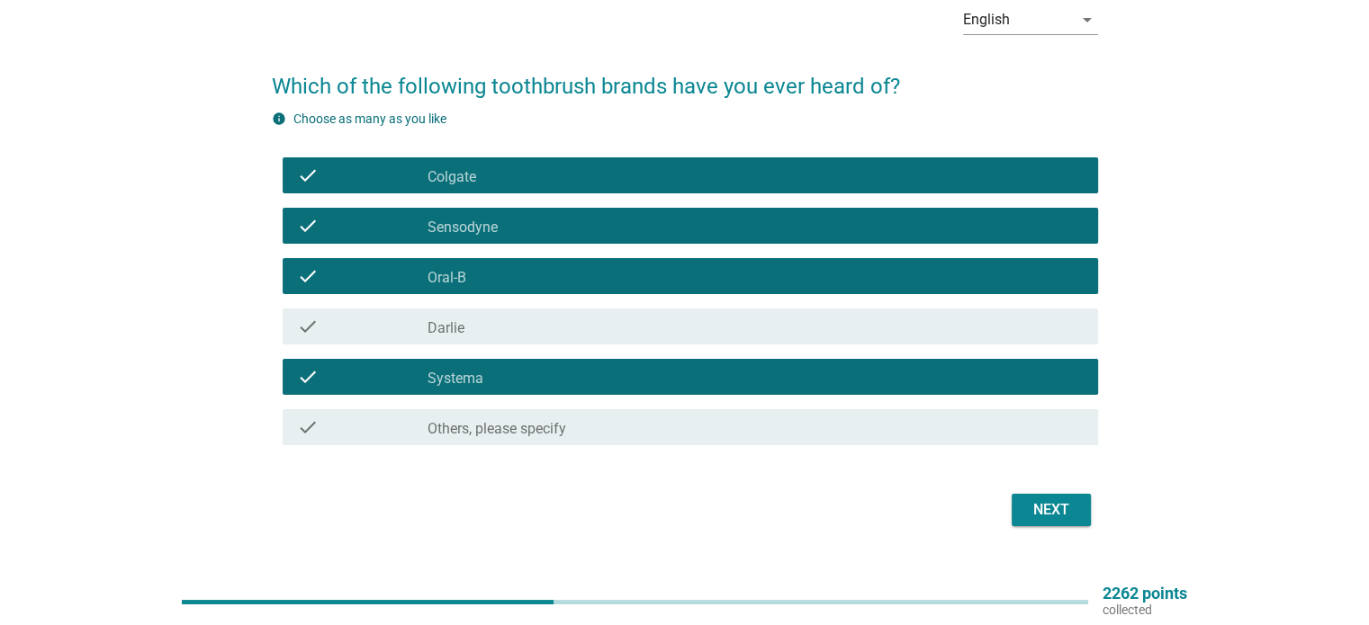
click at [1061, 512] on div "Next" at bounding box center [1051, 510] width 50 height 22
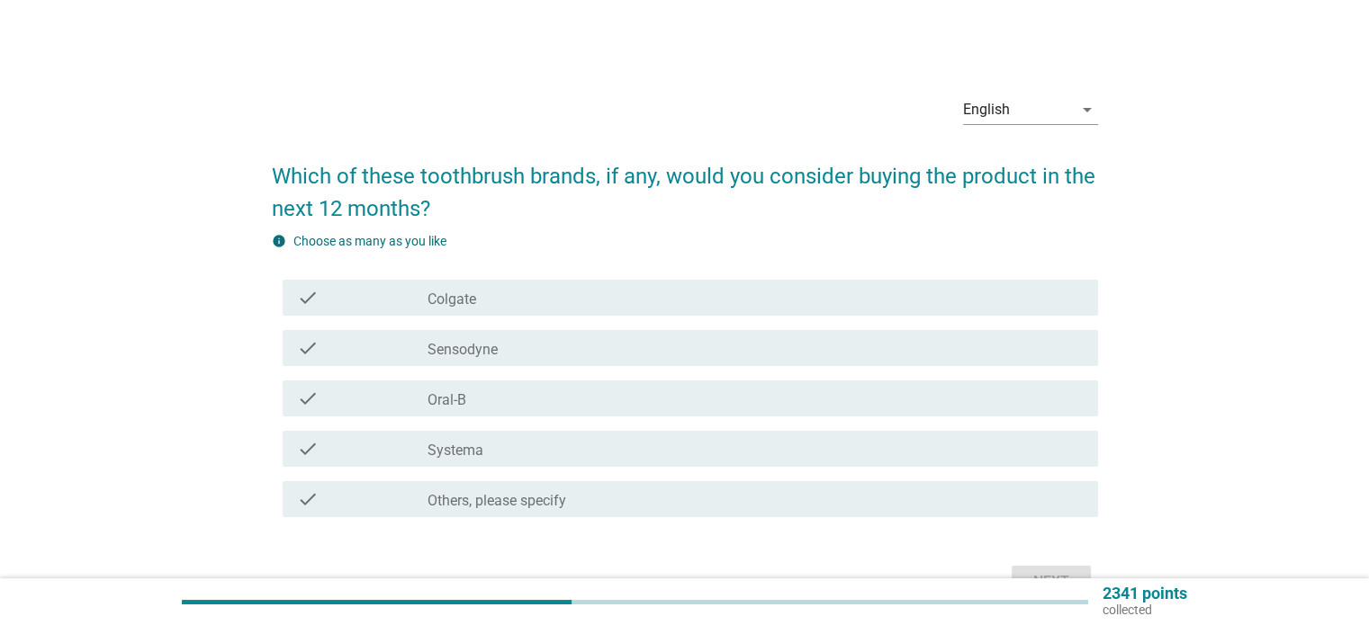
click at [831, 303] on div "check_box_outline_blank Colgate" at bounding box center [754, 298] width 655 height 22
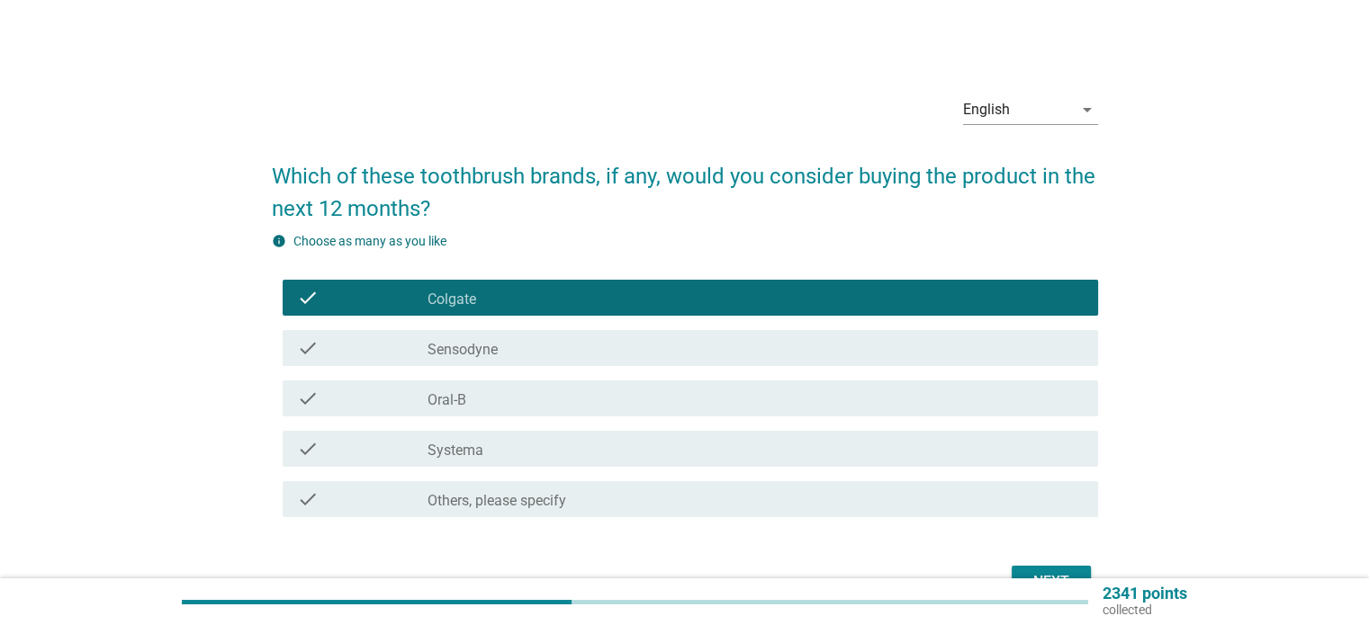
click at [841, 372] on div "check check_box_outline_blank Sensodyne" at bounding box center [685, 348] width 826 height 50
click at [839, 355] on div "check_box_outline_blank Sensodyne" at bounding box center [754, 348] width 655 height 22
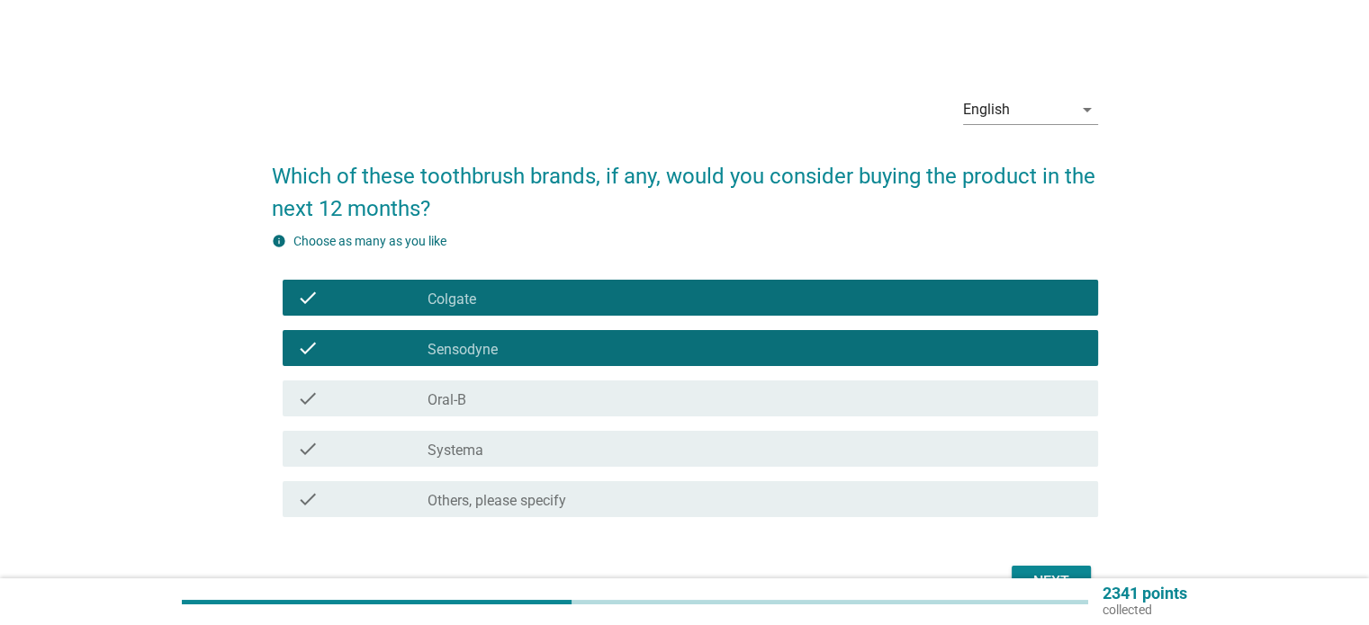
click at [835, 388] on div "check_box_outline_blank Oral-B" at bounding box center [754, 399] width 655 height 22
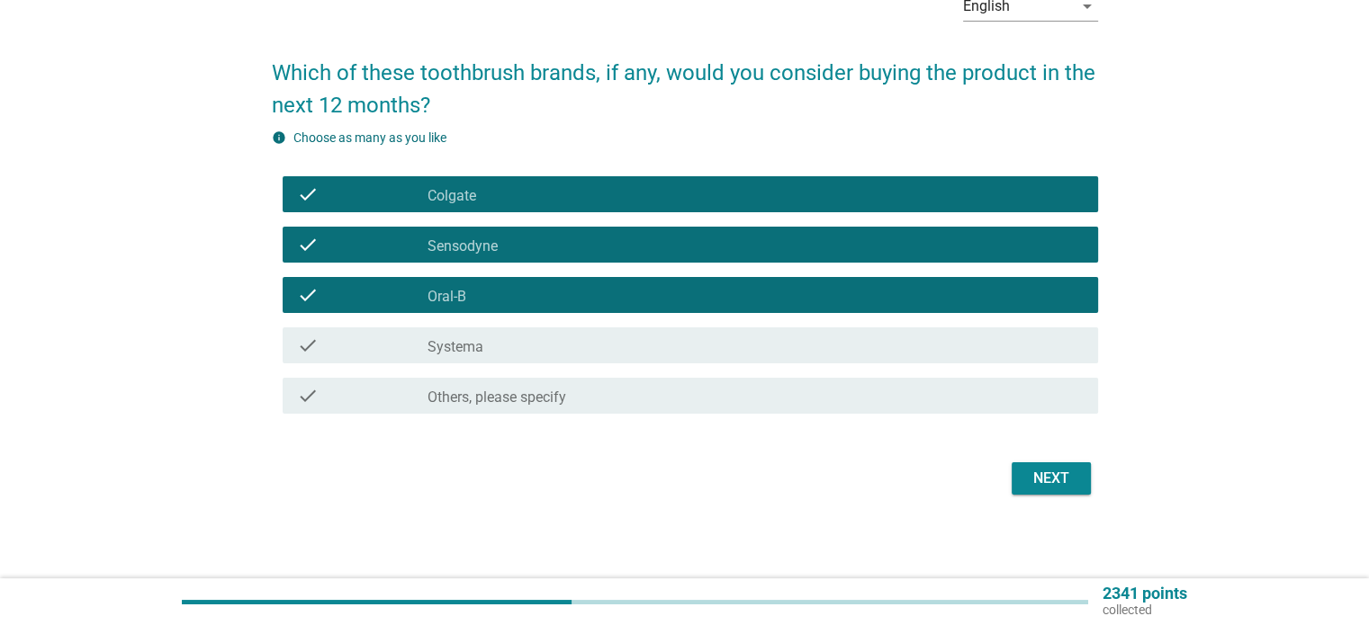
scroll to position [105, 0]
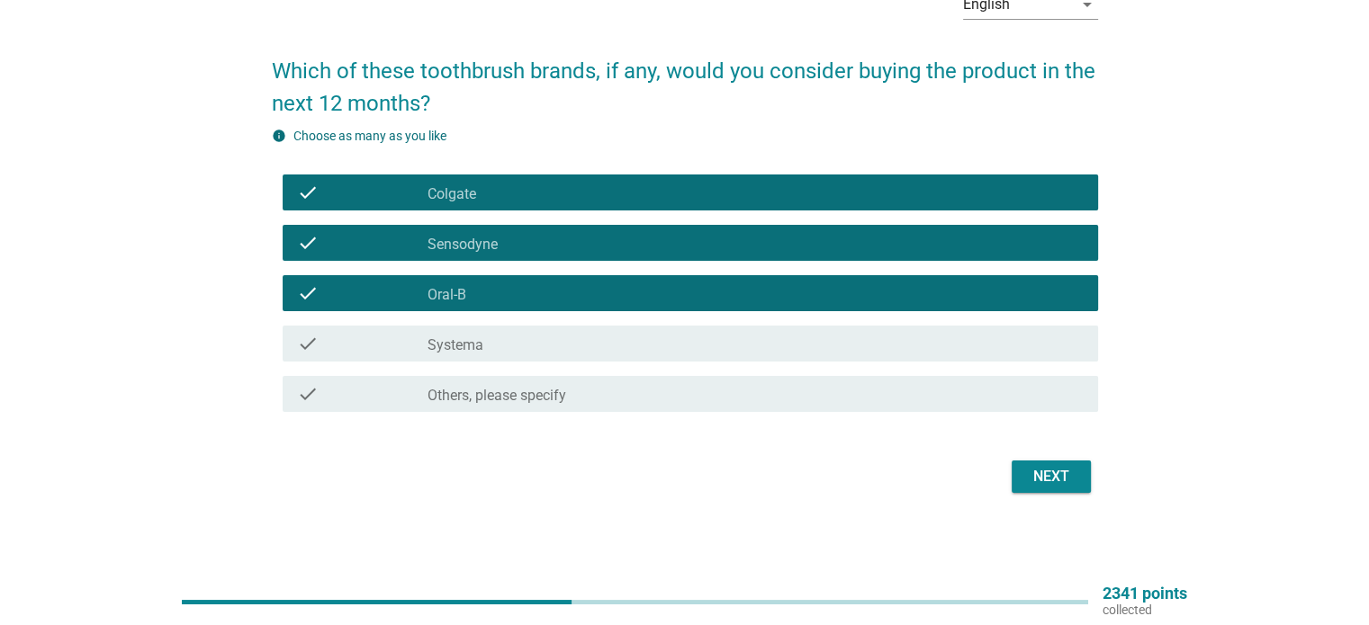
click at [898, 263] on div "check check_box_outline_blank Sensodyne" at bounding box center [685, 243] width 826 height 50
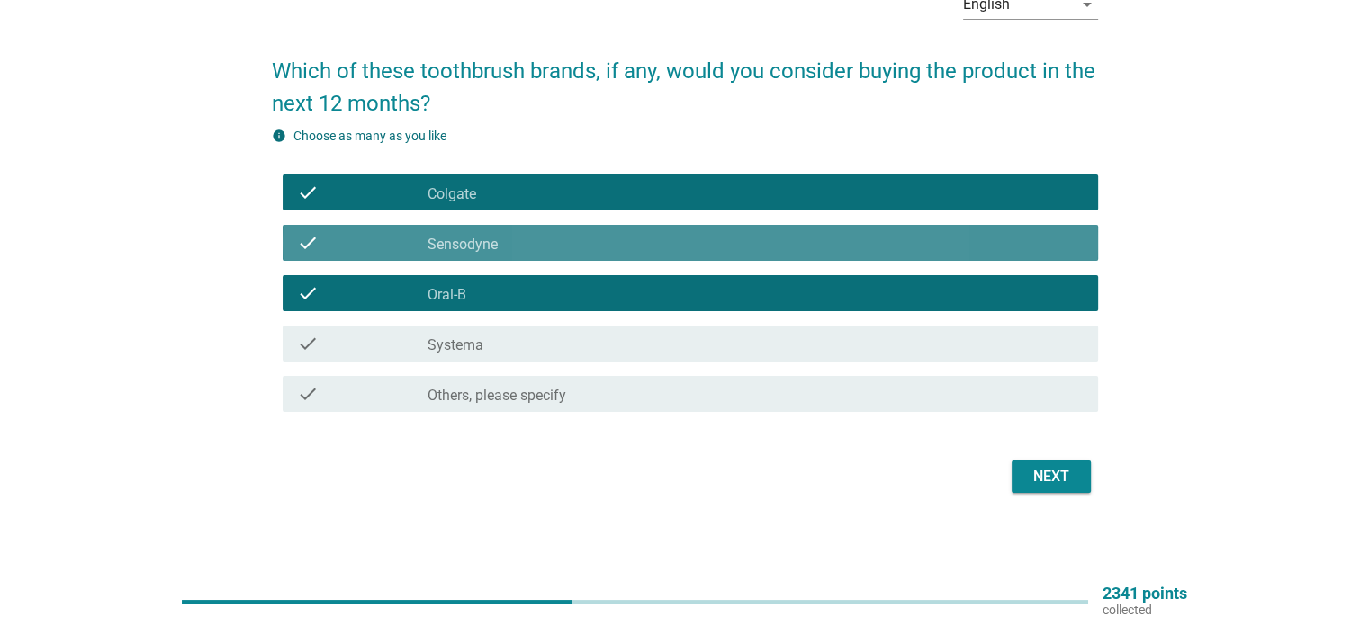
click at [898, 254] on div "check check_box_outline_blank Sensodyne" at bounding box center [690, 243] width 815 height 36
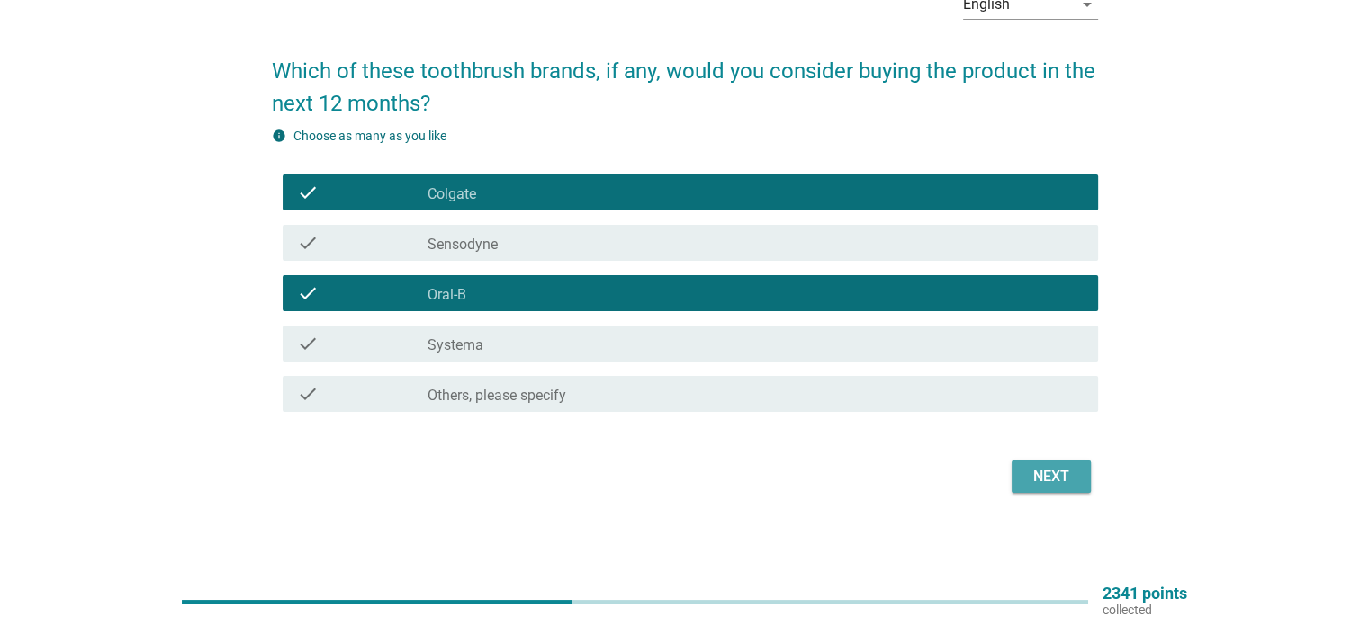
click at [1058, 481] on div "Next" at bounding box center [1051, 477] width 50 height 22
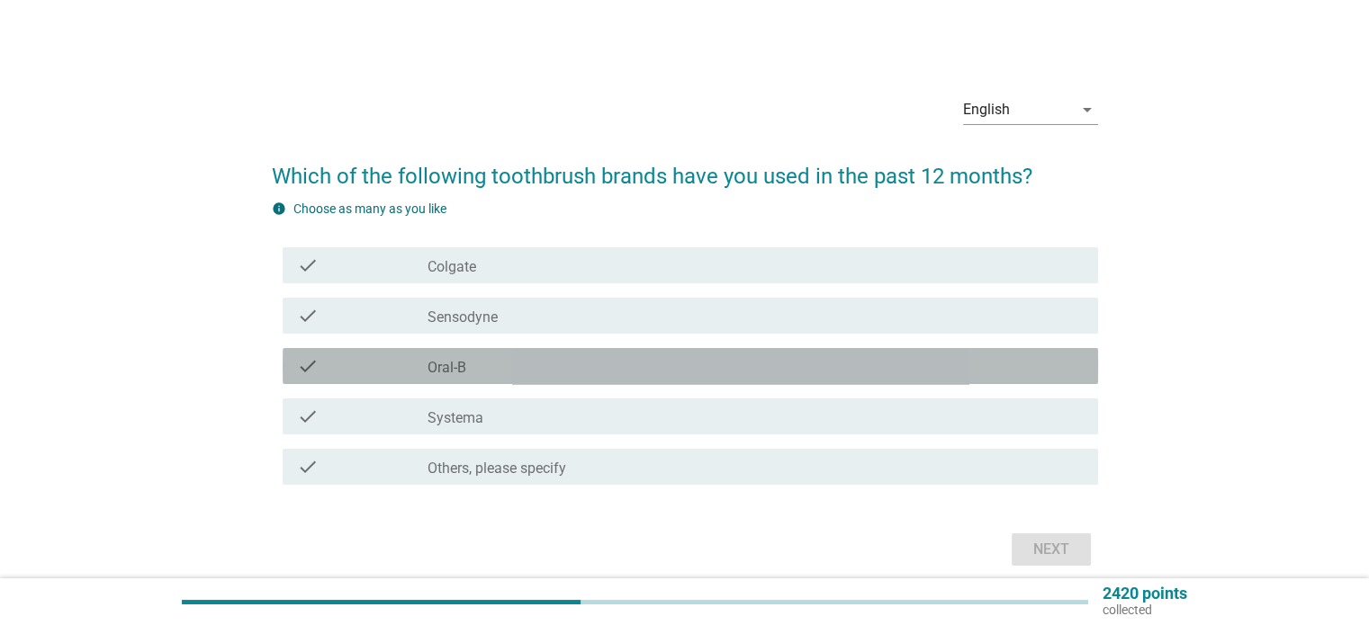
click at [741, 366] on div "check_box_outline_blank Oral-B" at bounding box center [754, 366] width 655 height 22
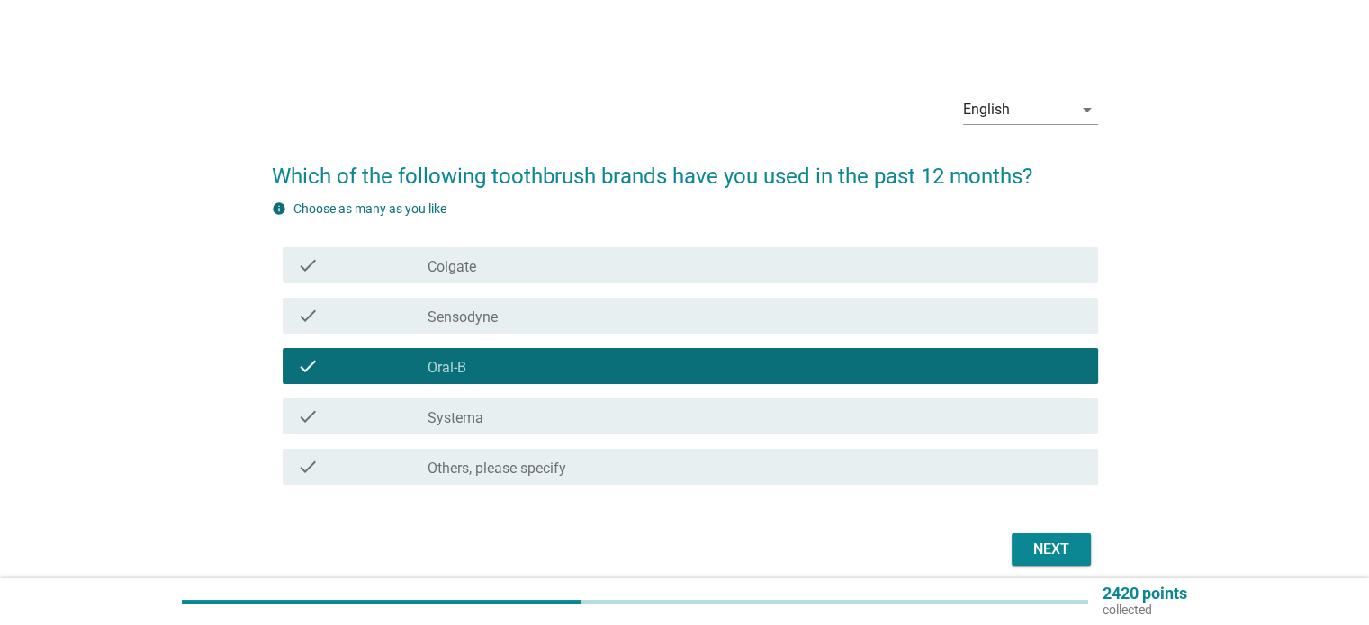
drag, startPoint x: 766, startPoint y: 274, endPoint x: 815, endPoint y: 322, distance: 68.7
click at [765, 274] on div "check_box_outline_blank Colgate" at bounding box center [754, 266] width 655 height 22
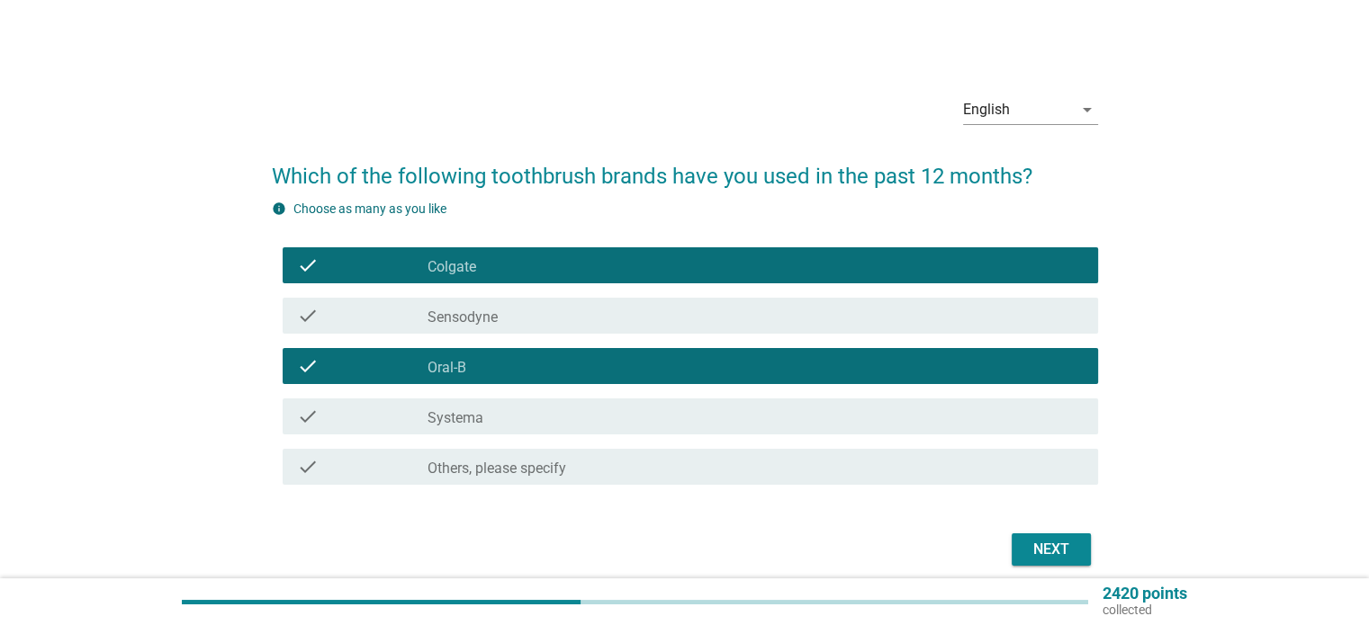
click at [1081, 548] on button "Next" at bounding box center [1050, 550] width 79 height 32
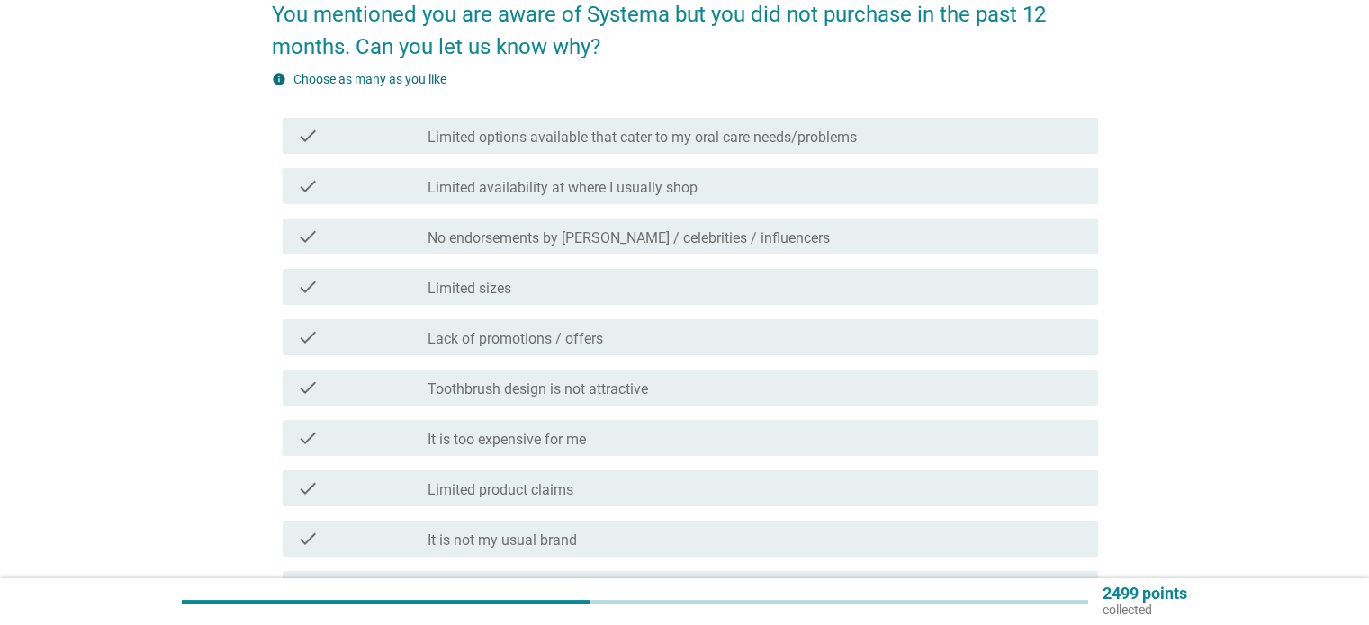
scroll to position [180, 0]
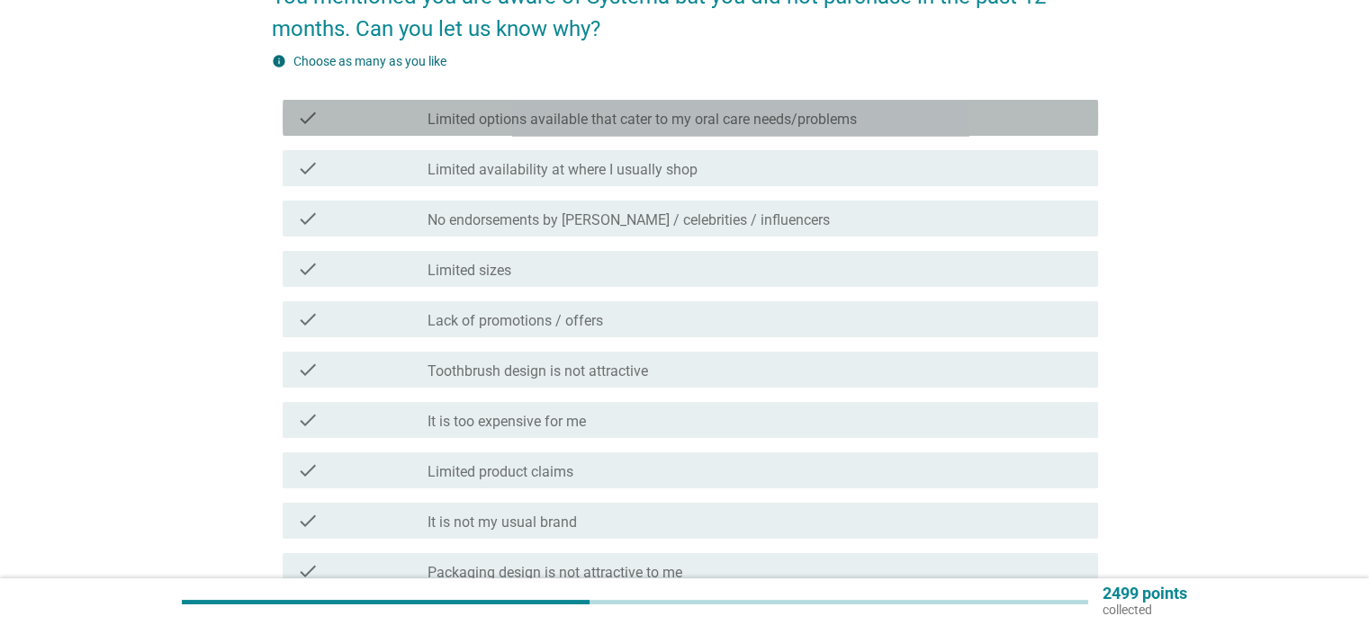
click at [810, 133] on div "check check_box_outline_blank Limited options available that cater to my oral c…" at bounding box center [690, 118] width 815 height 36
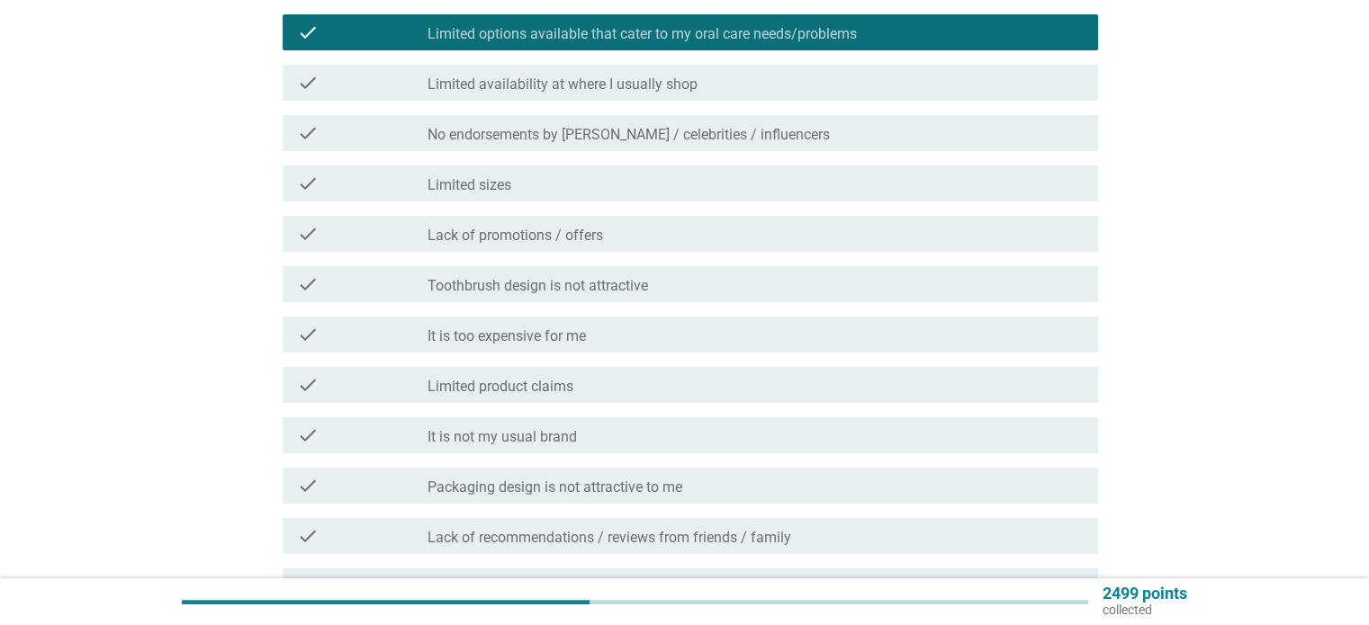
scroll to position [270, 0]
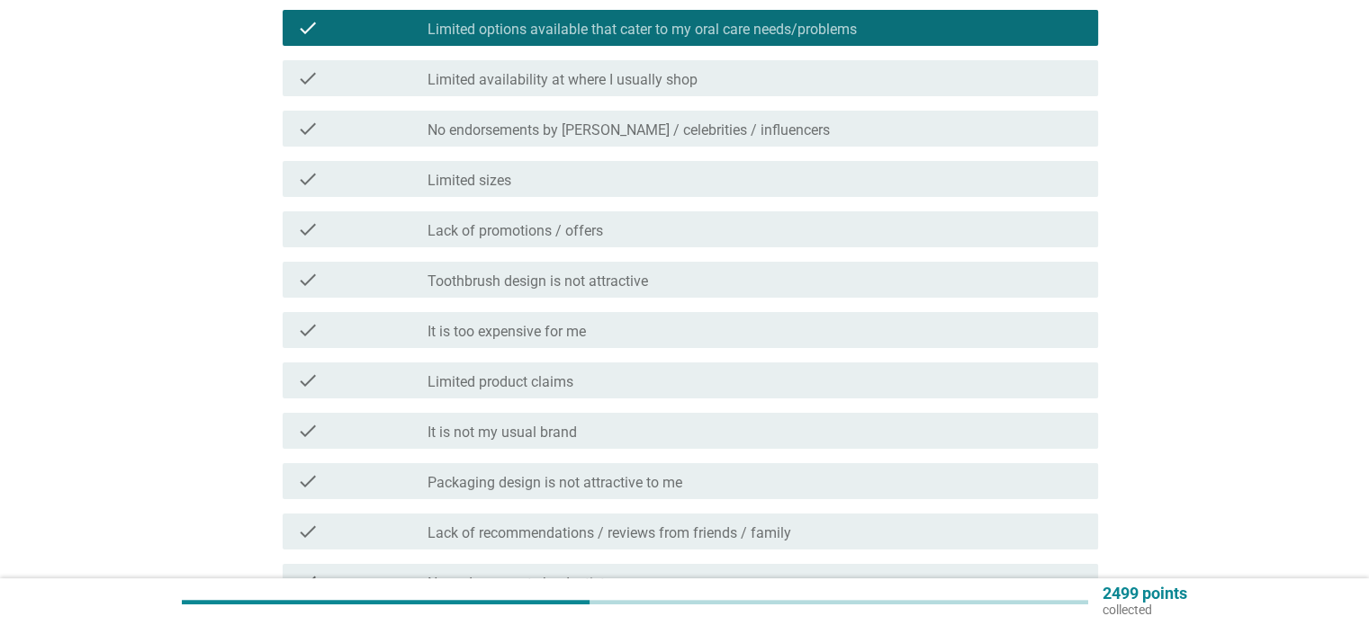
click at [865, 370] on div "check_box_outline_blank Limited product claims" at bounding box center [754, 381] width 655 height 22
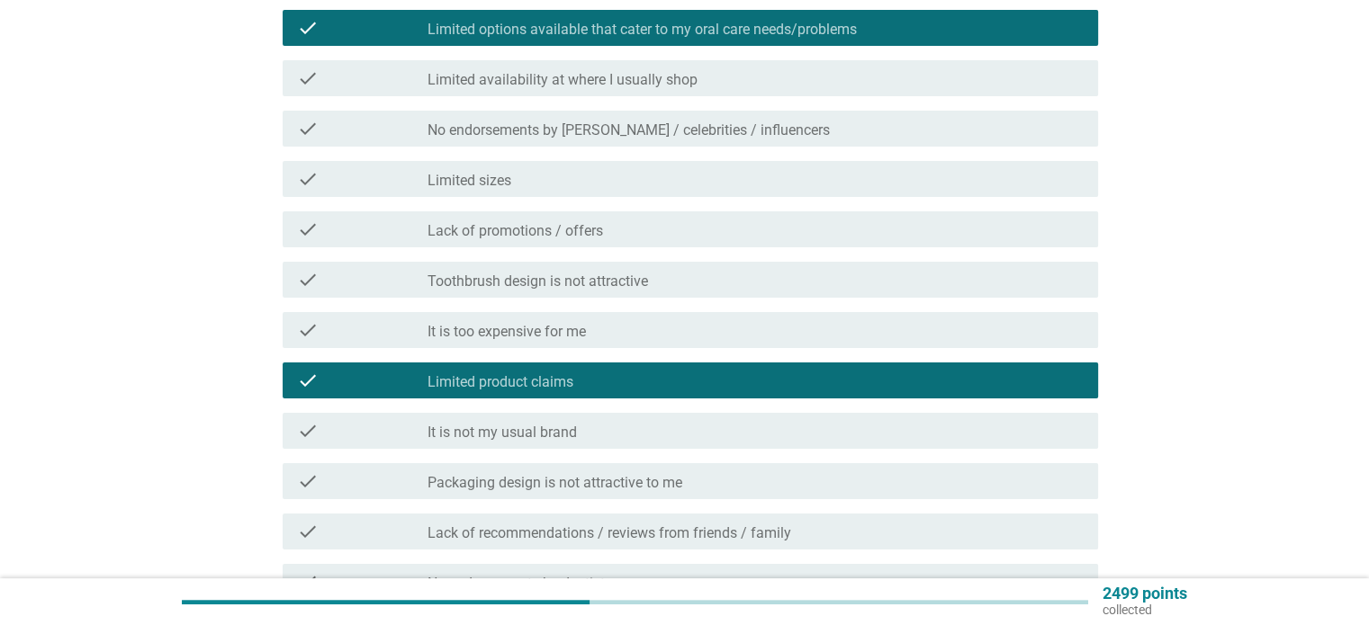
click at [795, 332] on div "check_box_outline_blank It is too expensive for me" at bounding box center [754, 330] width 655 height 22
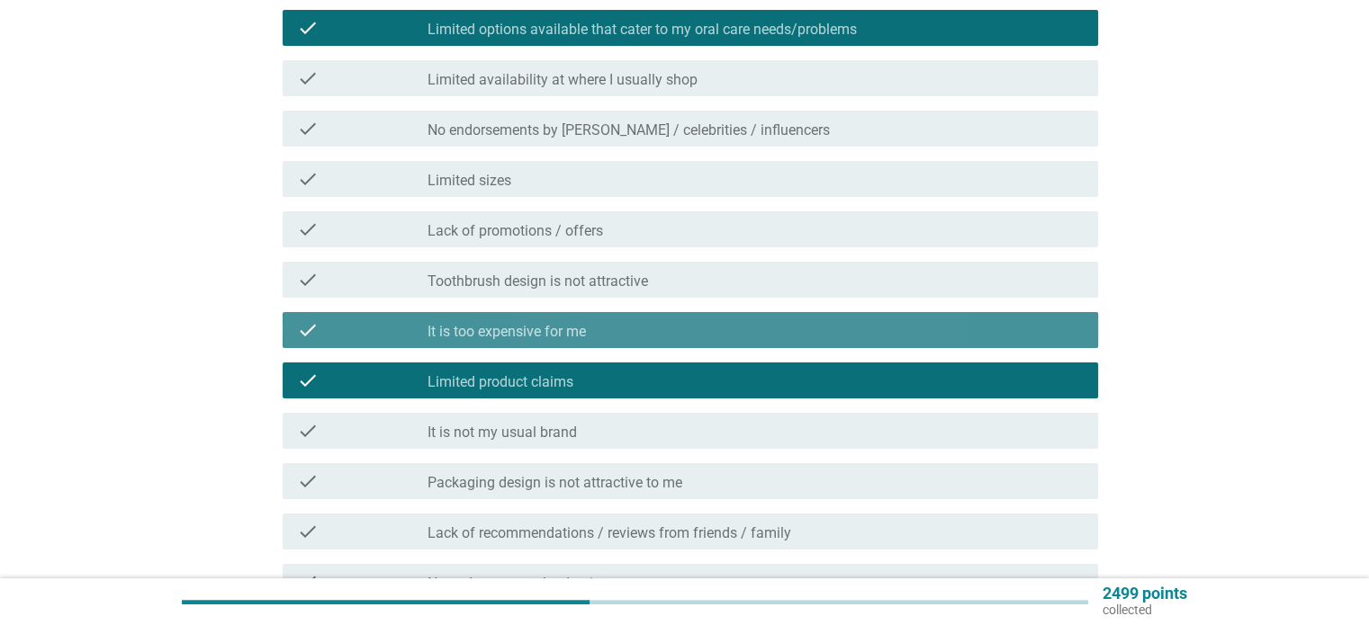
click at [810, 373] on div "check_box_outline_blank Limited product claims" at bounding box center [754, 381] width 655 height 22
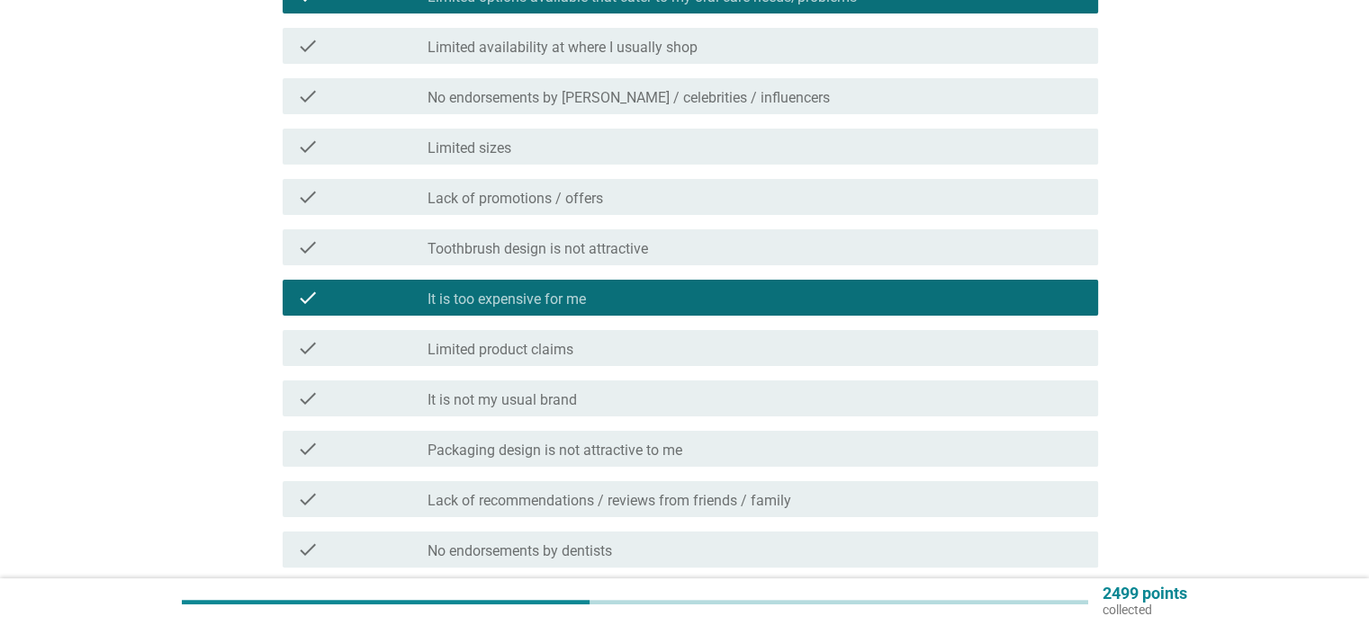
scroll to position [360, 0]
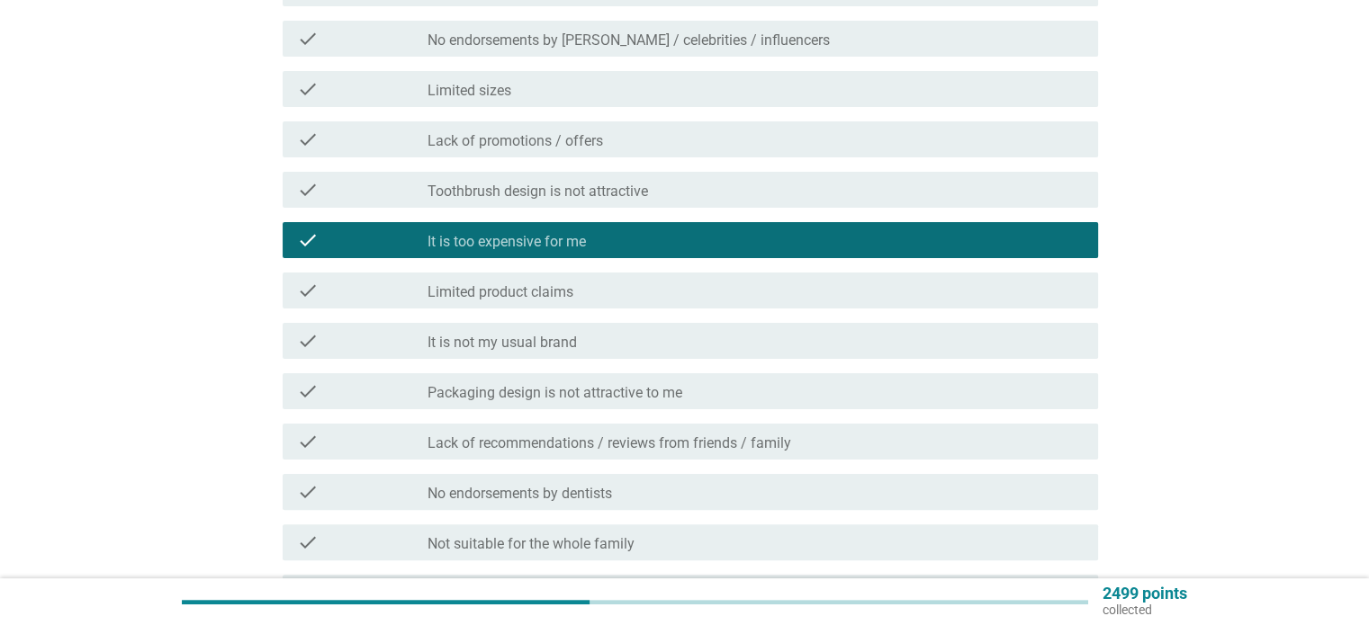
click at [810, 384] on div "check_box_outline_blank Packaging design is not attractive to me" at bounding box center [754, 392] width 655 height 22
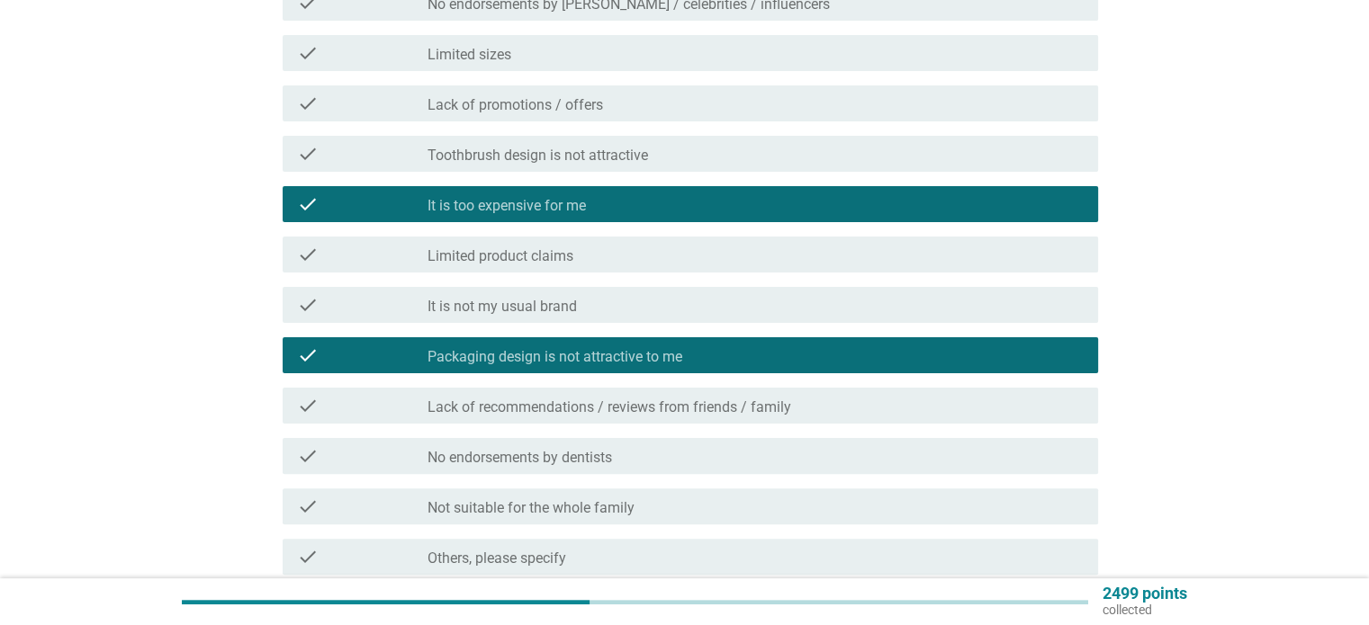
scroll to position [540, 0]
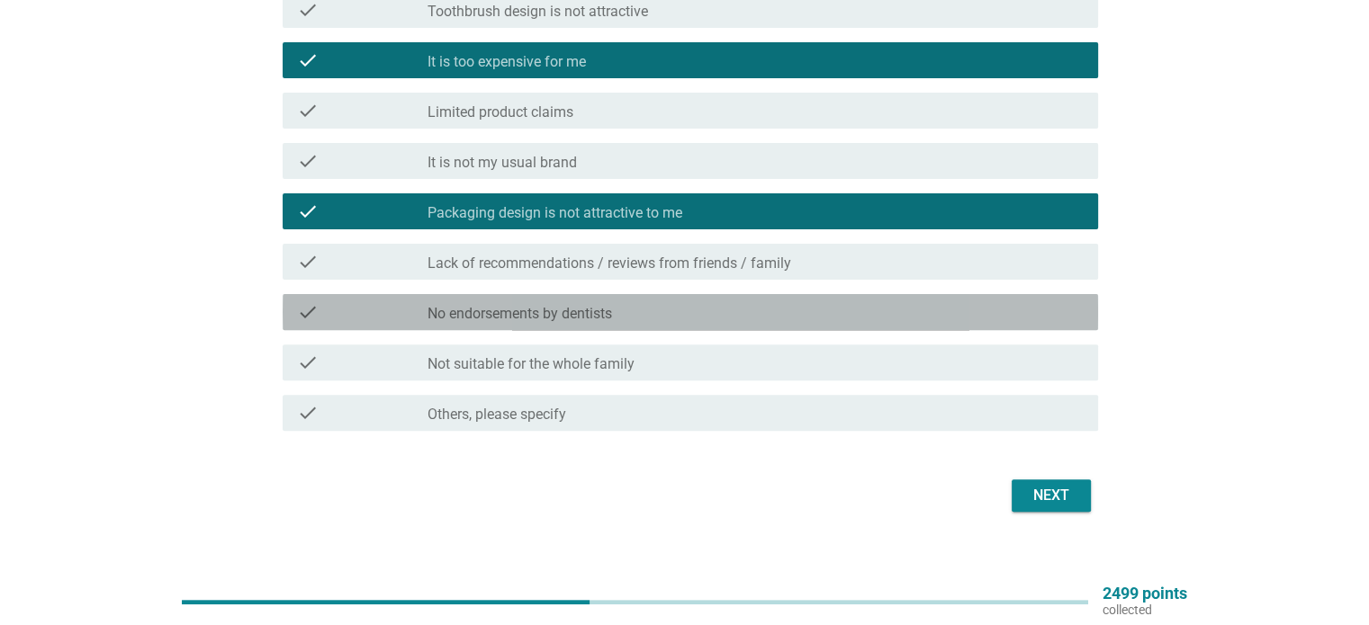
click at [691, 318] on div "check_box_outline_blank No endorsements by dentists" at bounding box center [754, 312] width 655 height 22
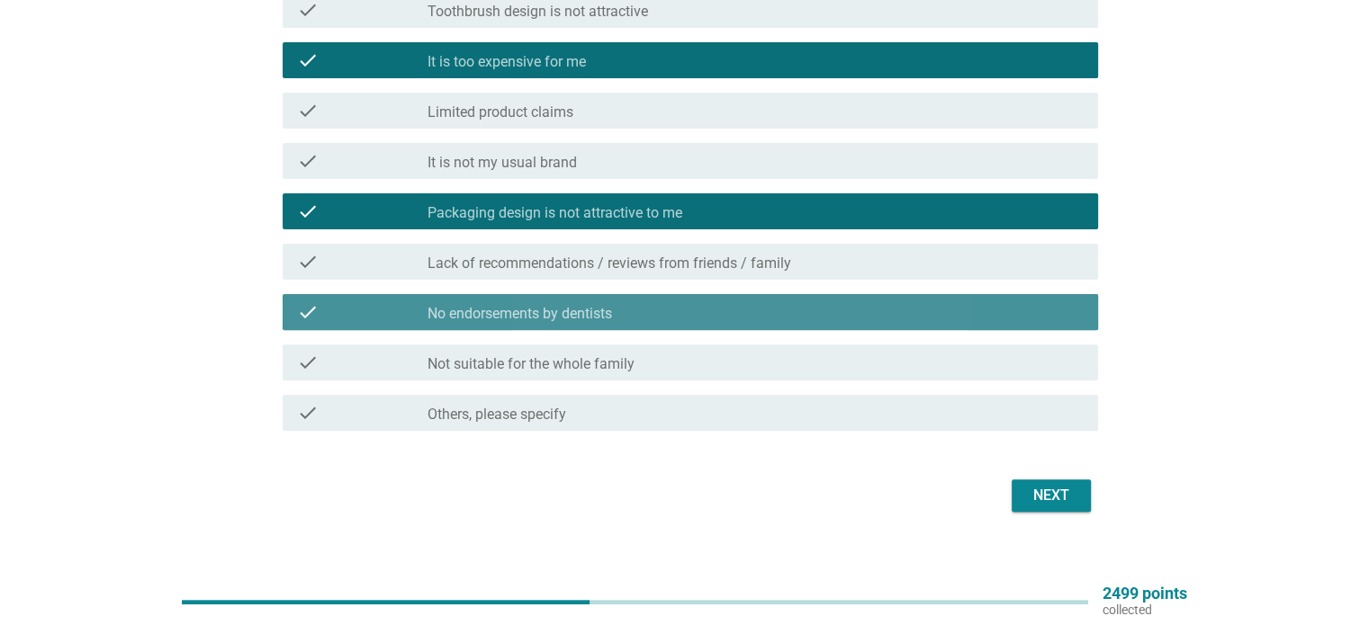
click at [688, 327] on div "check check_box_outline_blank No endorsements by dentists" at bounding box center [690, 312] width 815 height 36
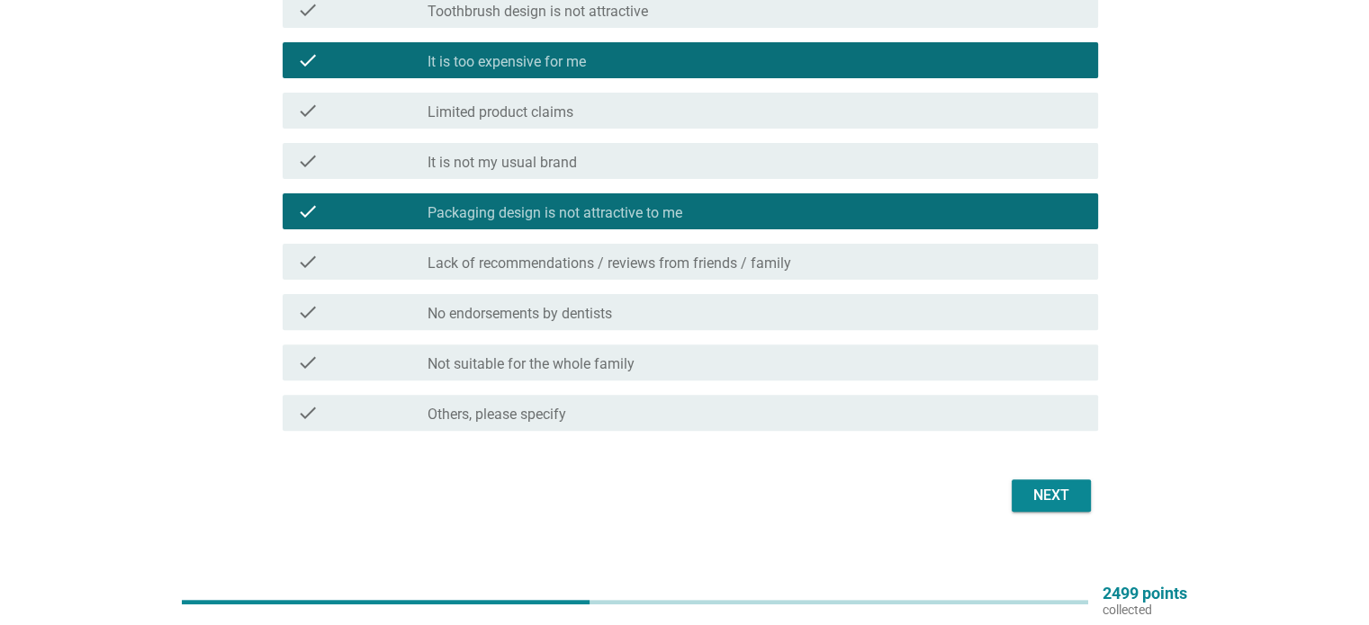
click at [716, 269] on label "Lack of recommendations / reviews from friends / family" at bounding box center [609, 264] width 364 height 18
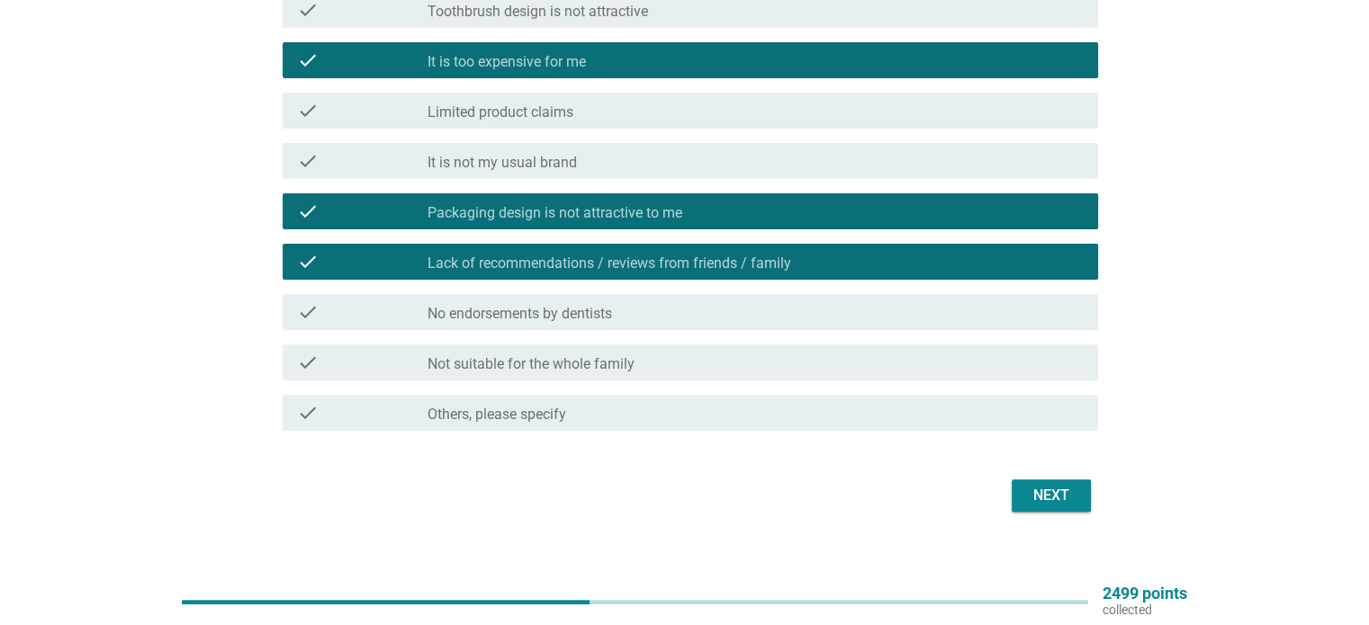
click at [824, 256] on div "check_box Lack of recommendations / reviews from friends / family" at bounding box center [754, 262] width 655 height 22
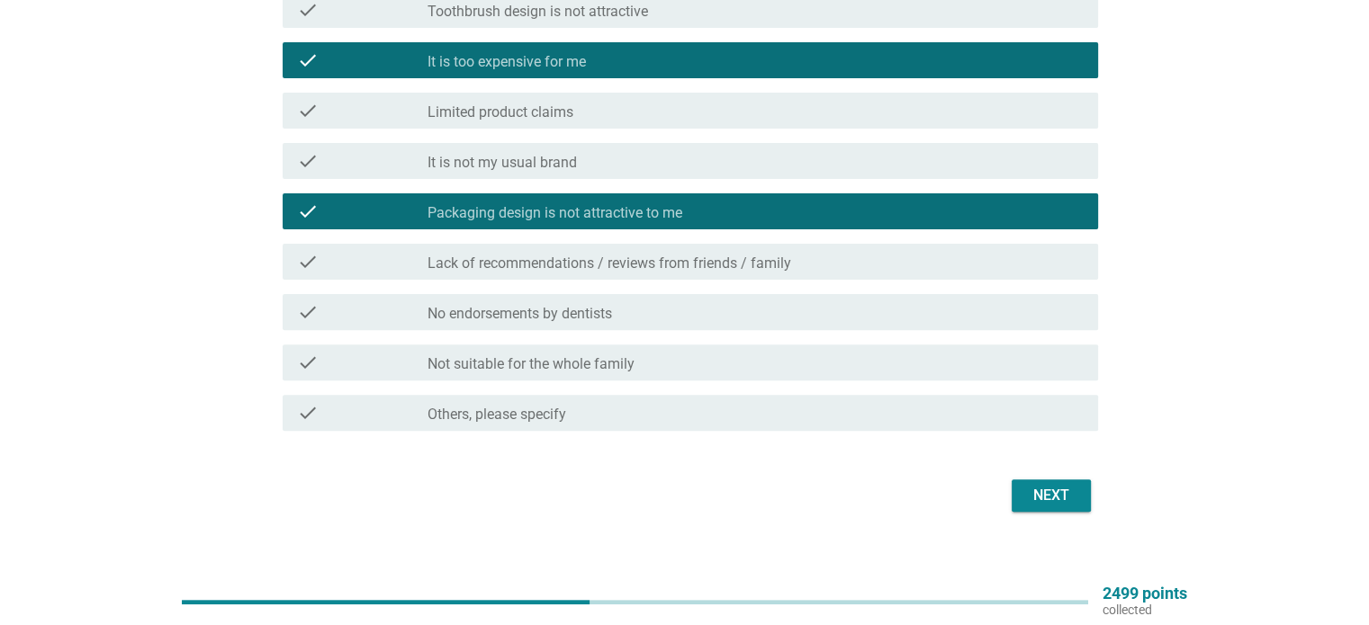
click at [810, 341] on div "check check_box_outline_blank Not suitable for the whole family" at bounding box center [685, 362] width 826 height 50
click at [1073, 499] on div "Next" at bounding box center [1051, 496] width 50 height 22
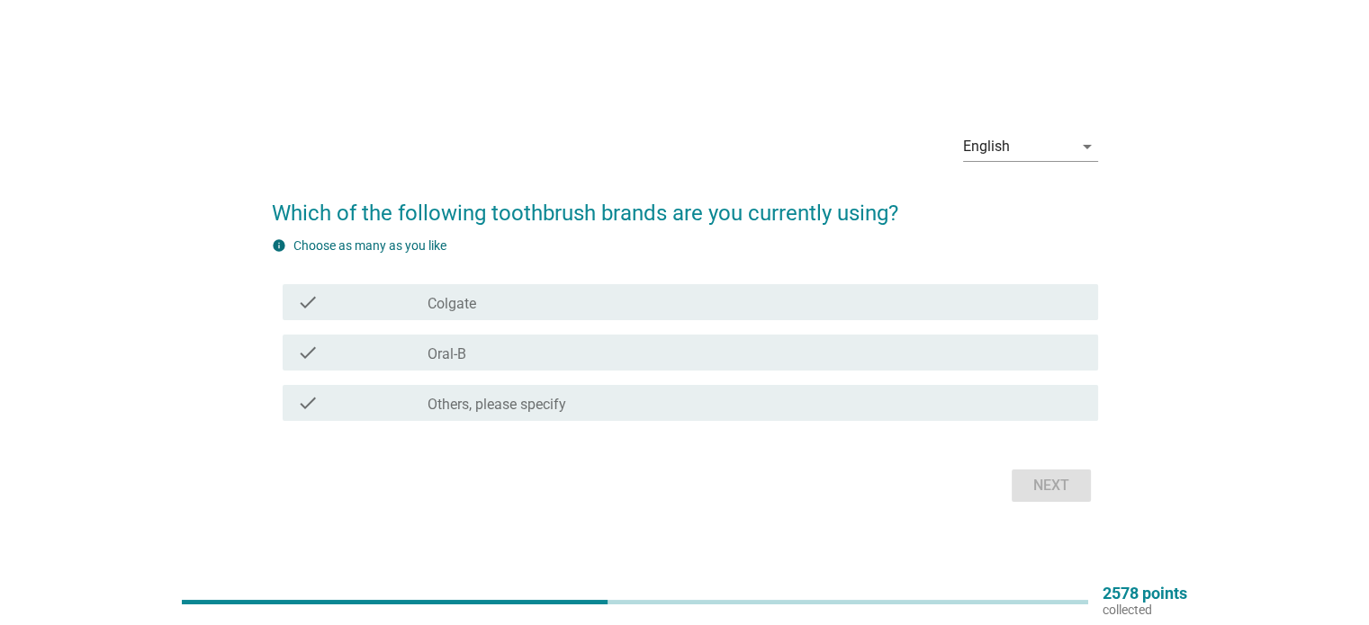
click at [900, 333] on div "check check_box_outline_blank Oral-B" at bounding box center [685, 353] width 826 height 50
click at [900, 310] on div "check_box_outline_blank Colgate" at bounding box center [754, 303] width 655 height 22
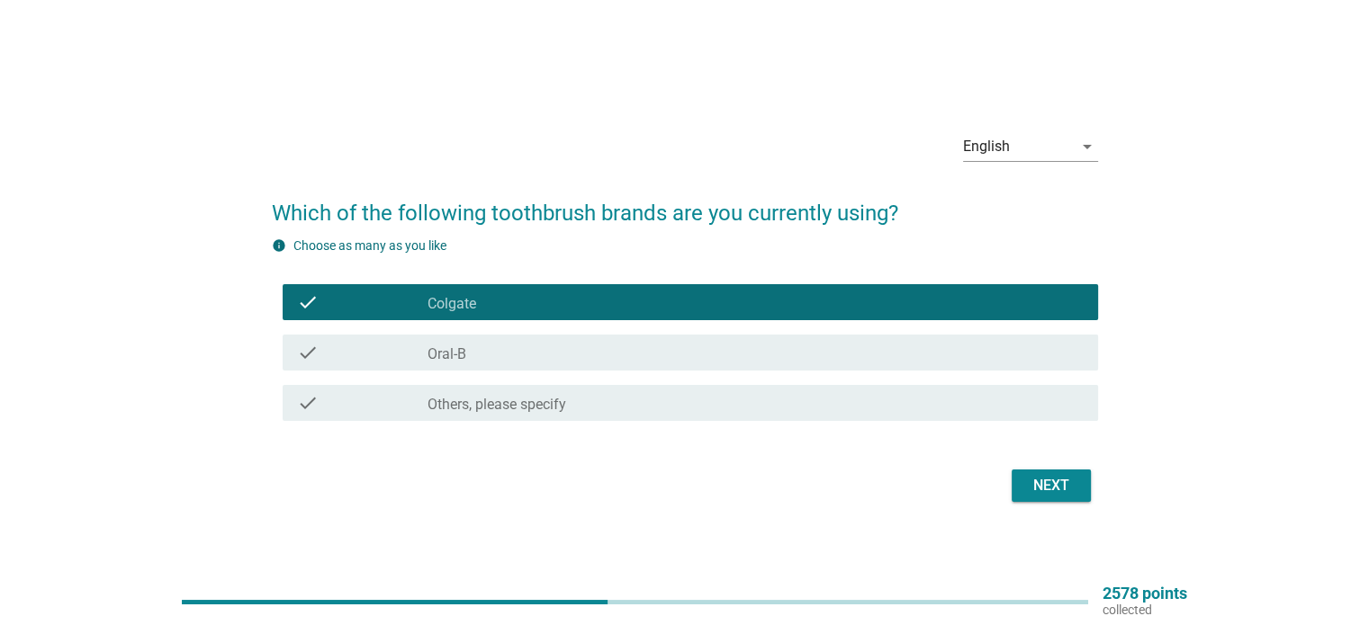
click at [930, 353] on div "check_box_outline_blank Oral-B" at bounding box center [754, 353] width 655 height 22
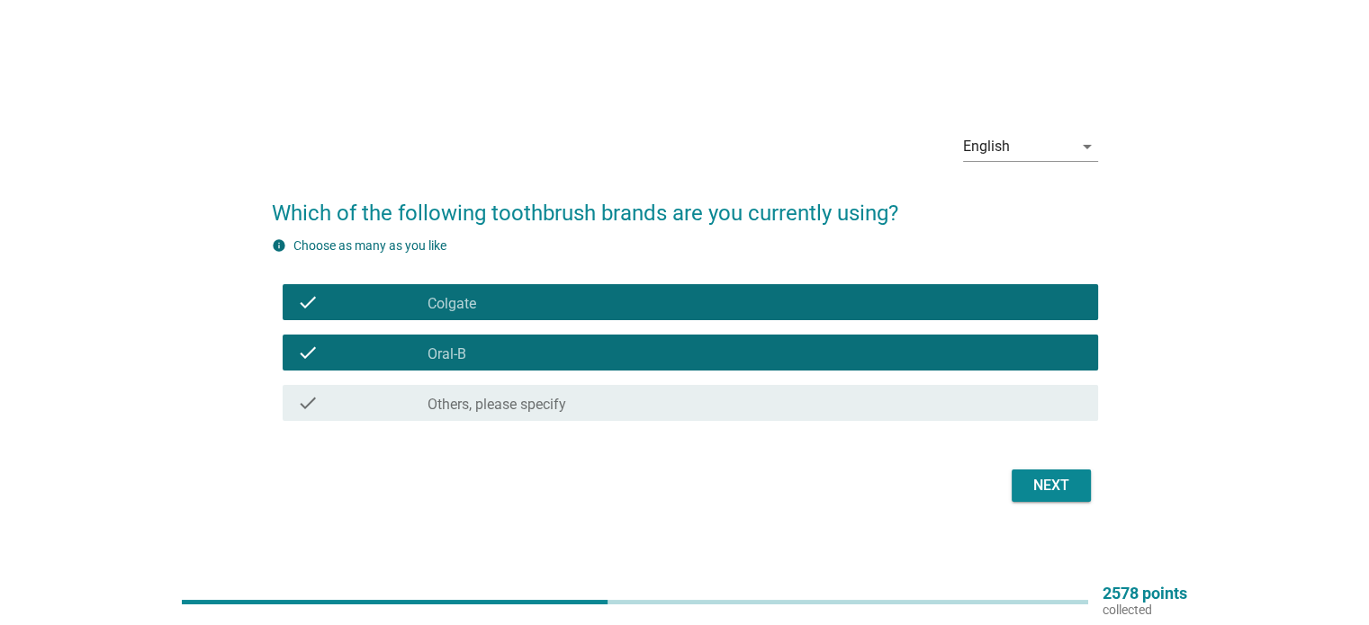
click at [1036, 479] on div "Next" at bounding box center [1051, 486] width 50 height 22
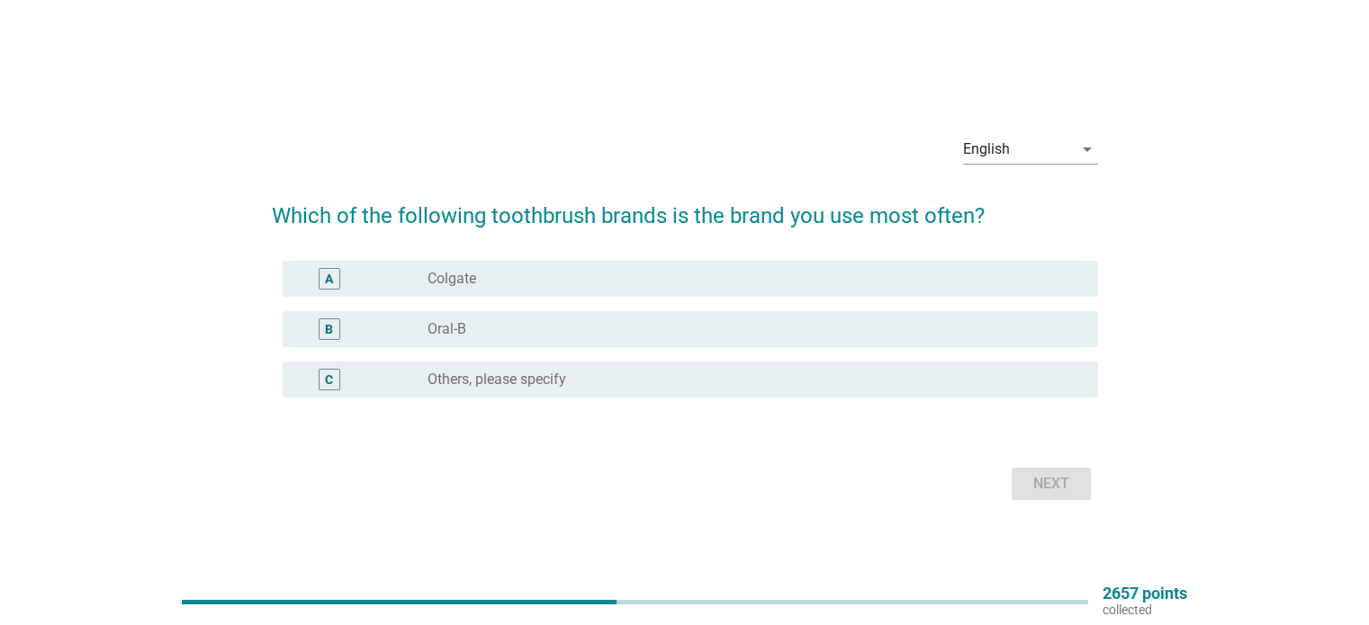
click at [956, 327] on div "radio_button_unchecked Oral-B" at bounding box center [747, 329] width 641 height 18
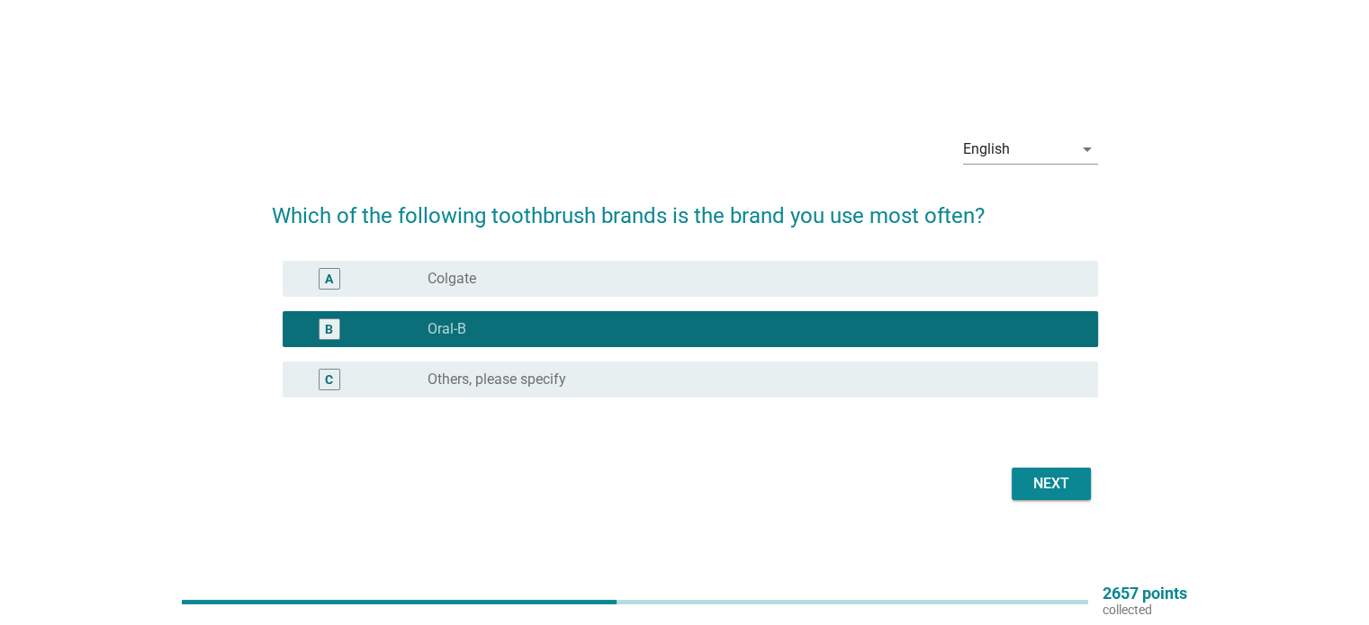
click at [1046, 485] on div "Next" at bounding box center [1051, 484] width 50 height 22
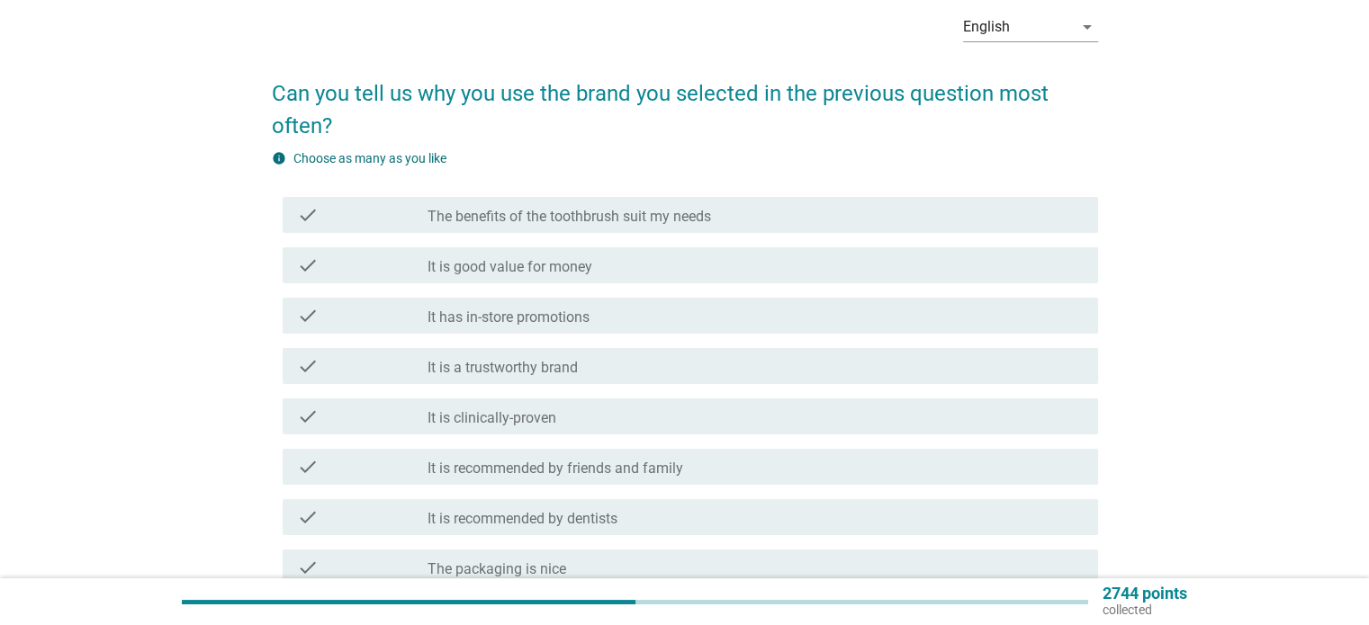
scroll to position [90, 0]
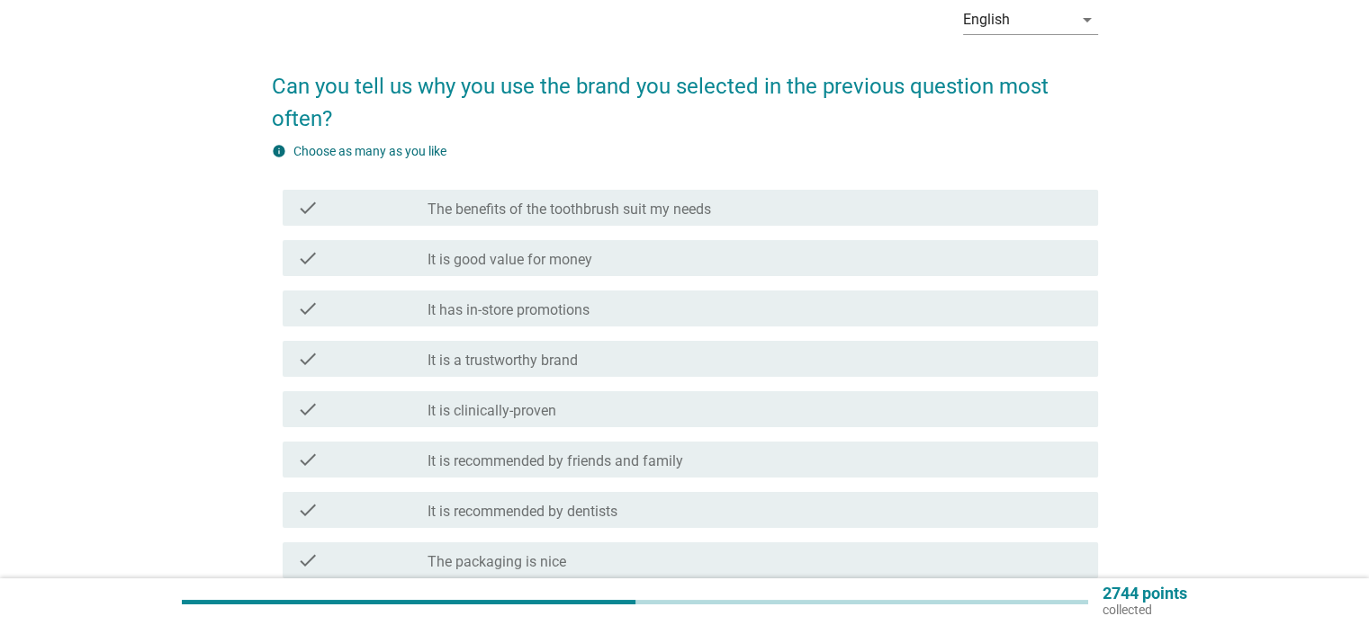
click at [806, 222] on div "check check_box_outline_blank The benefits of the toothbrush suit my needs" at bounding box center [690, 208] width 815 height 36
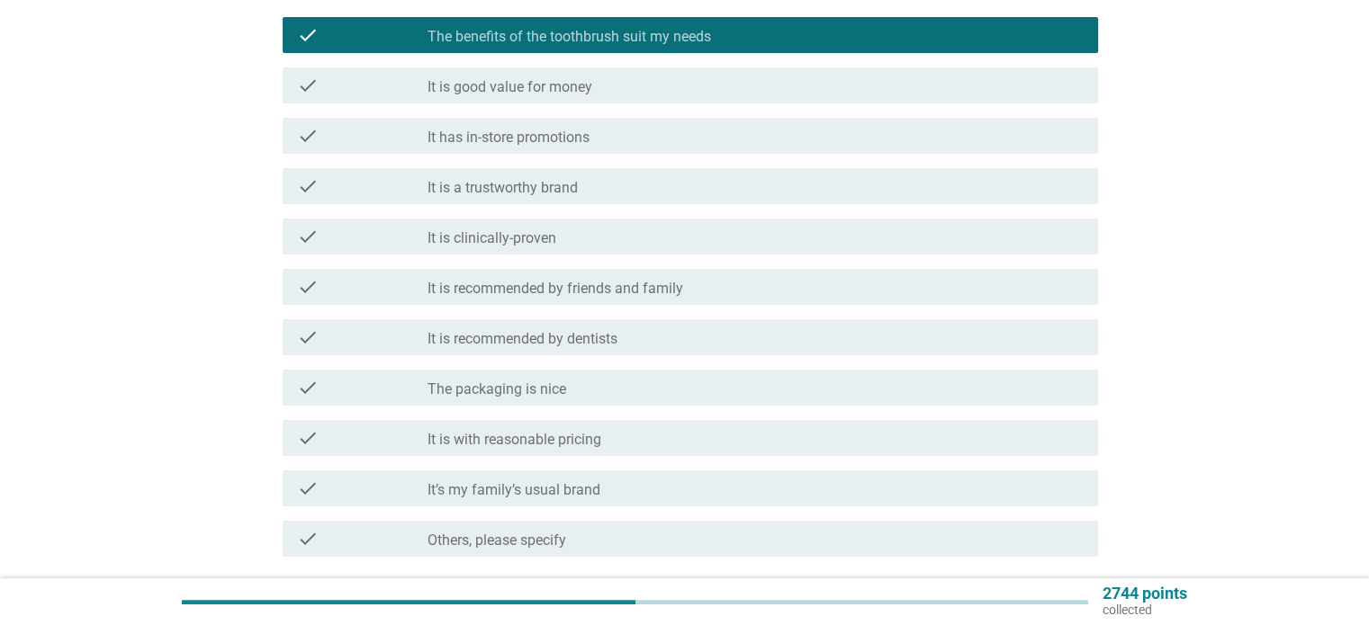
scroll to position [270, 0]
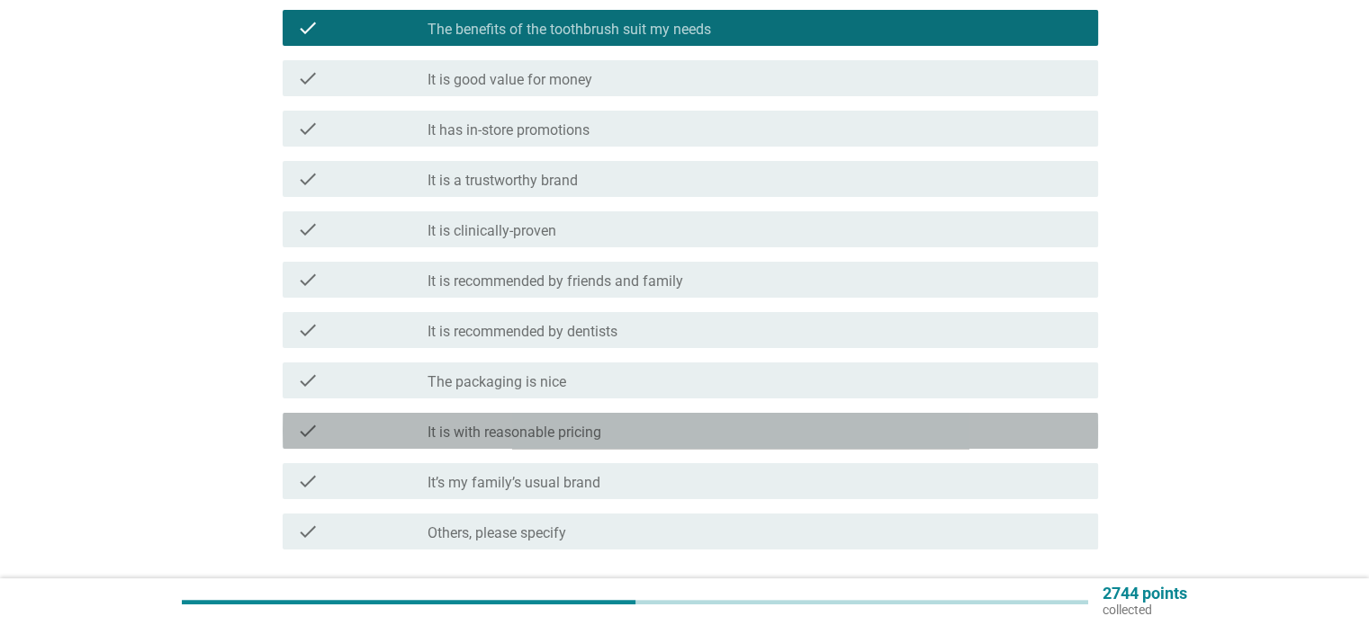
click at [839, 434] on div "check_box_outline_blank It is with reasonable pricing" at bounding box center [754, 431] width 655 height 22
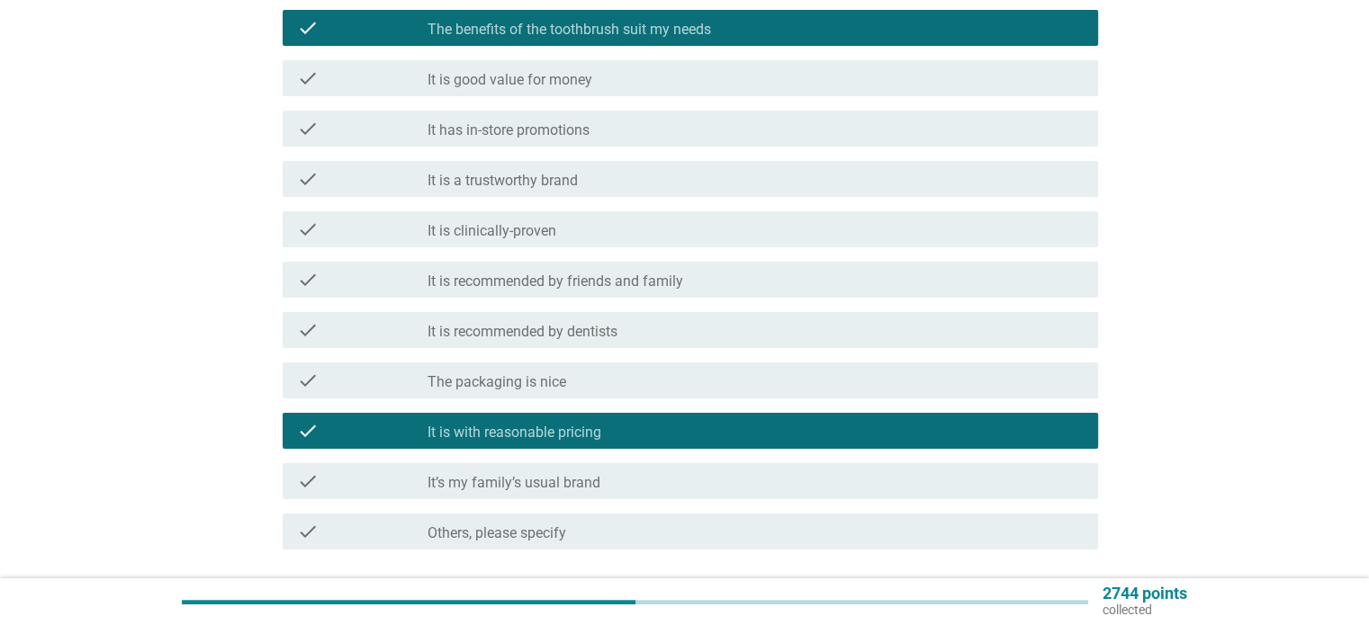
click at [821, 377] on div "check_box_outline_blank The packaging is nice" at bounding box center [754, 381] width 655 height 22
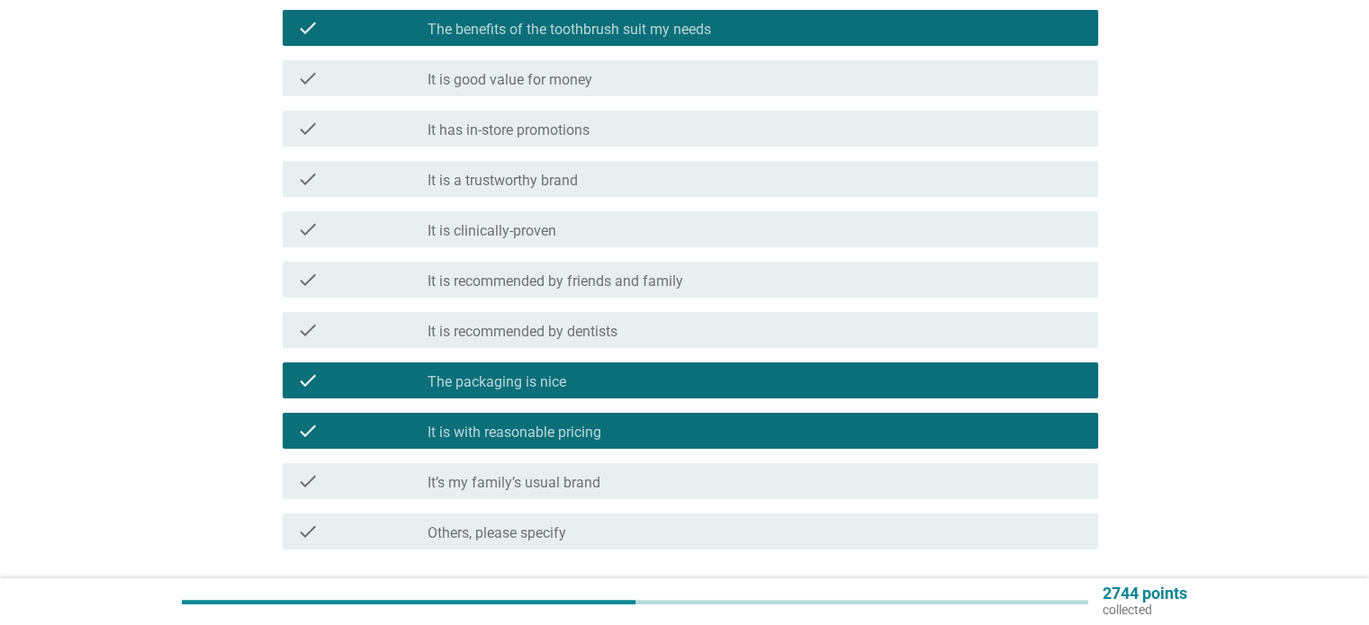
click at [840, 381] on div "check_box_outline_blank The packaging is nice" at bounding box center [754, 381] width 655 height 22
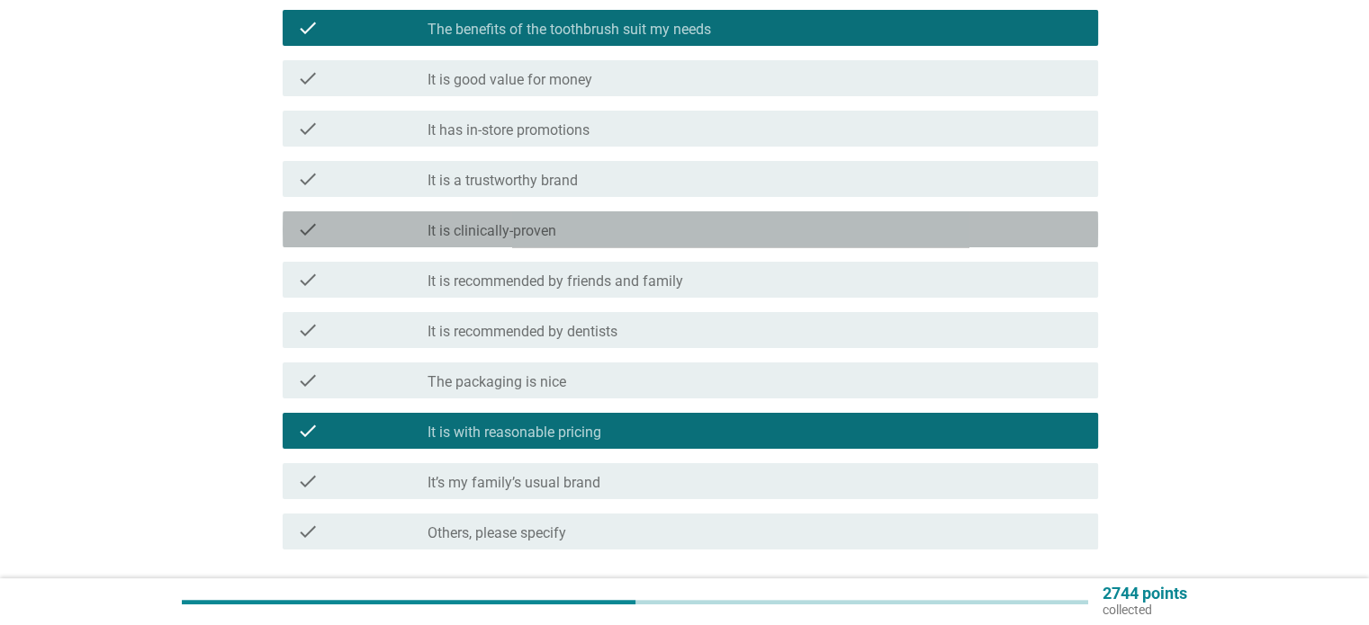
click at [815, 238] on div "check_box_outline_blank It is clinically-proven" at bounding box center [754, 230] width 655 height 22
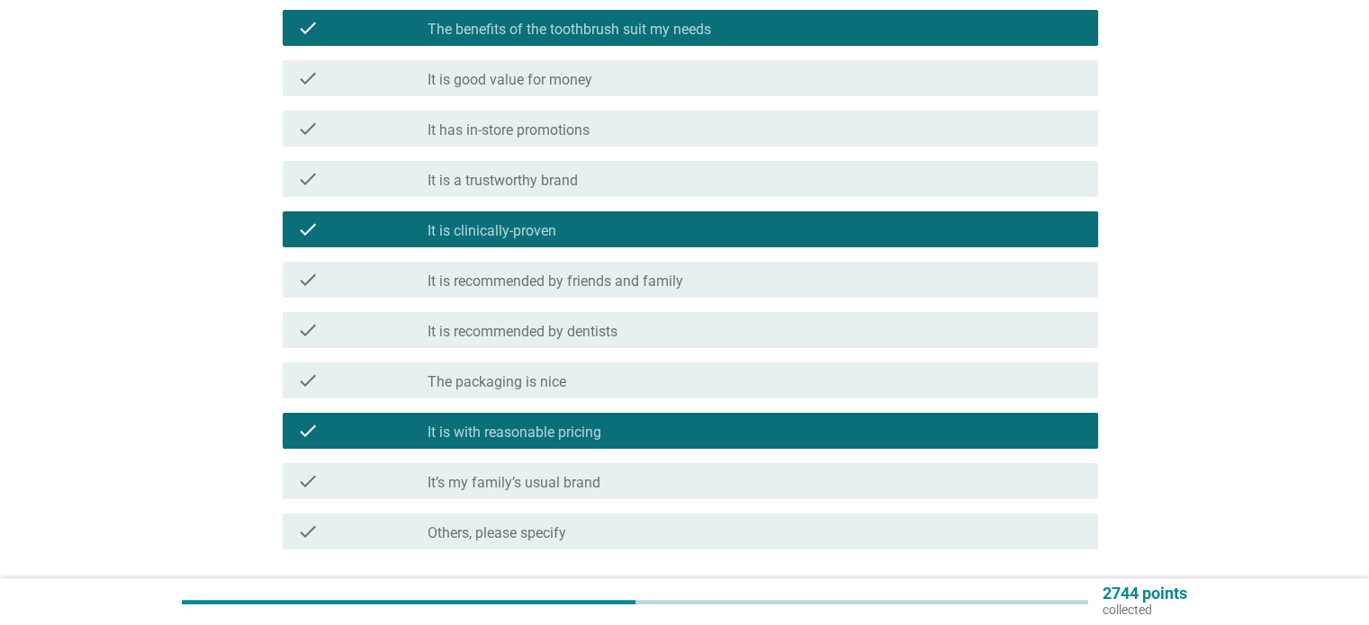
click at [840, 246] on div "check check_box_outline_blank It is clinically-proven" at bounding box center [690, 229] width 815 height 36
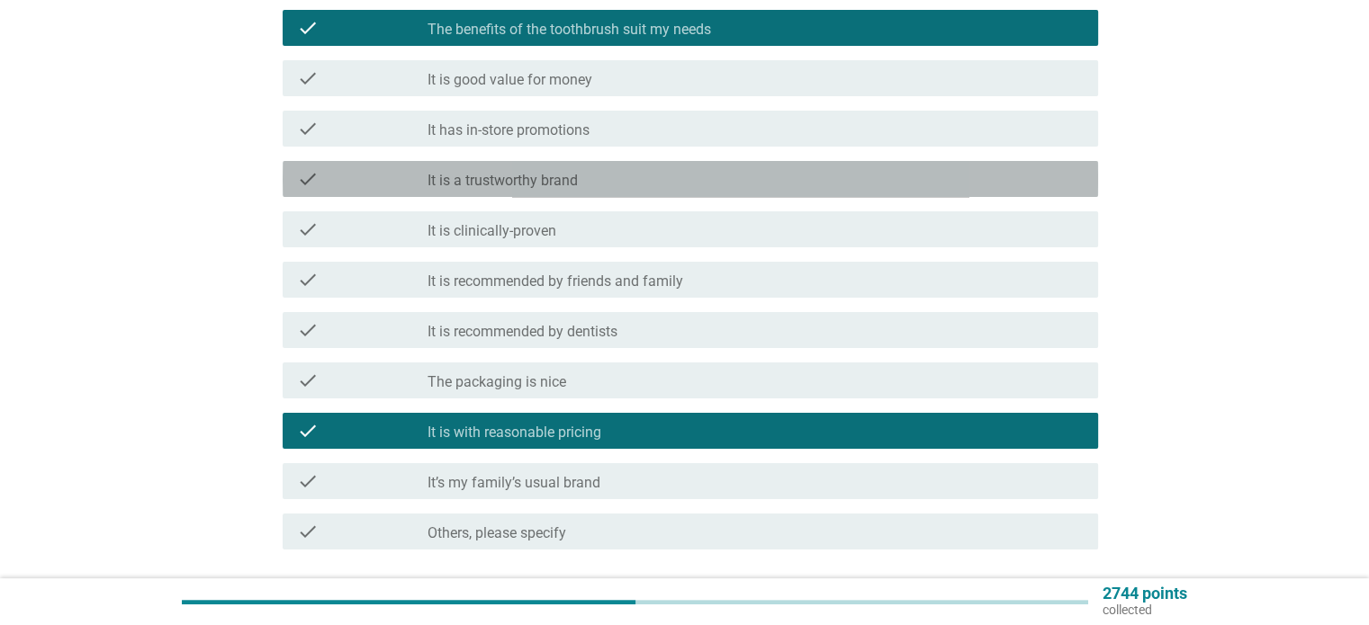
click at [835, 186] on div "check_box_outline_blank It is a trustworthy brand" at bounding box center [754, 179] width 655 height 22
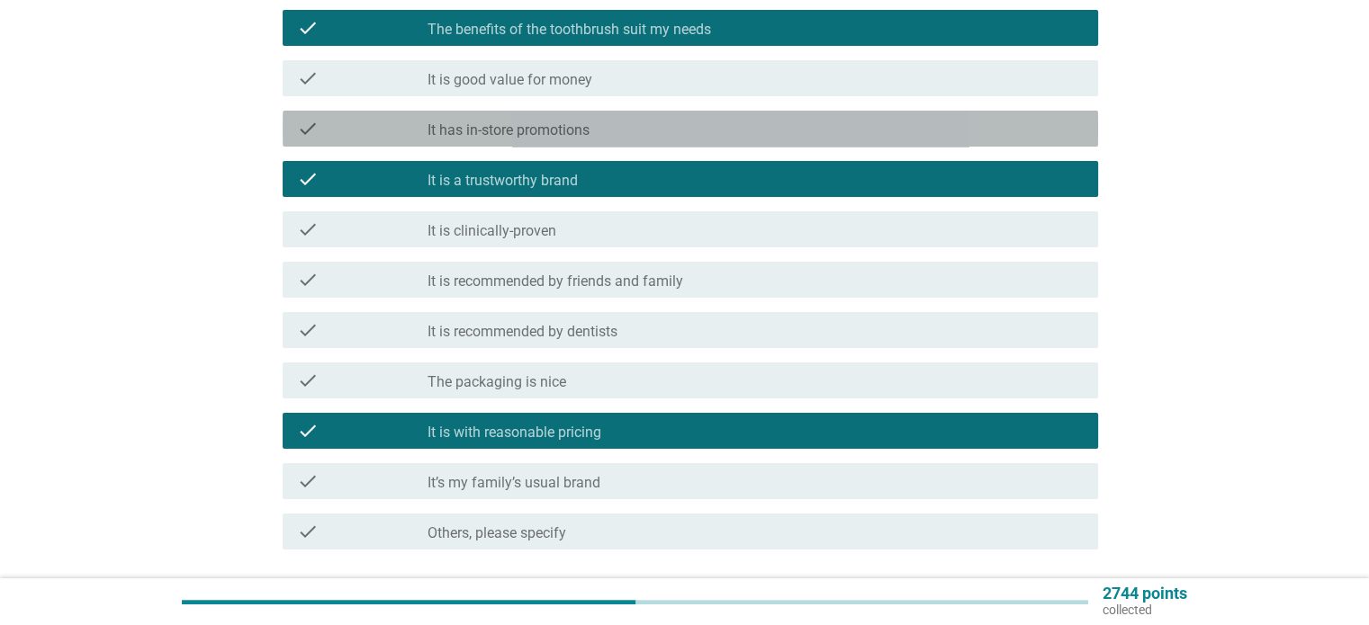
click at [826, 125] on div "check_box_outline_blank It has in-store promotions" at bounding box center [754, 129] width 655 height 22
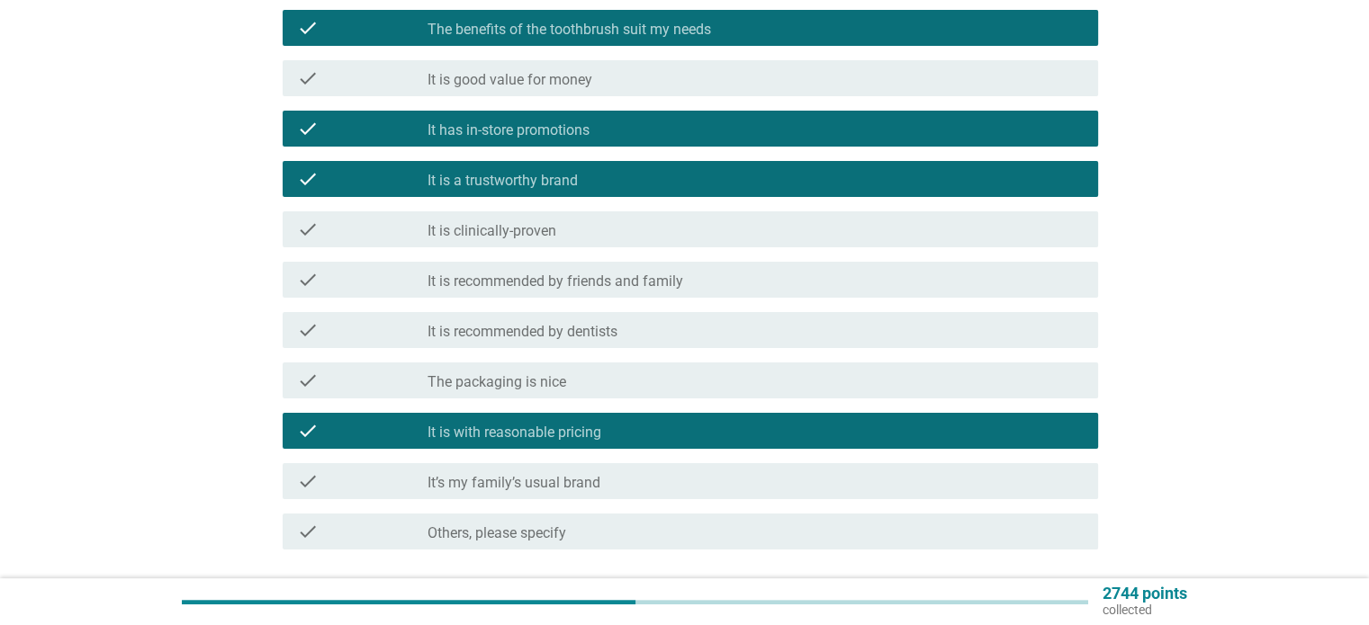
click at [810, 469] on div "check check_box_outline_blank It’s my family’s usual brand" at bounding box center [690, 481] width 815 height 36
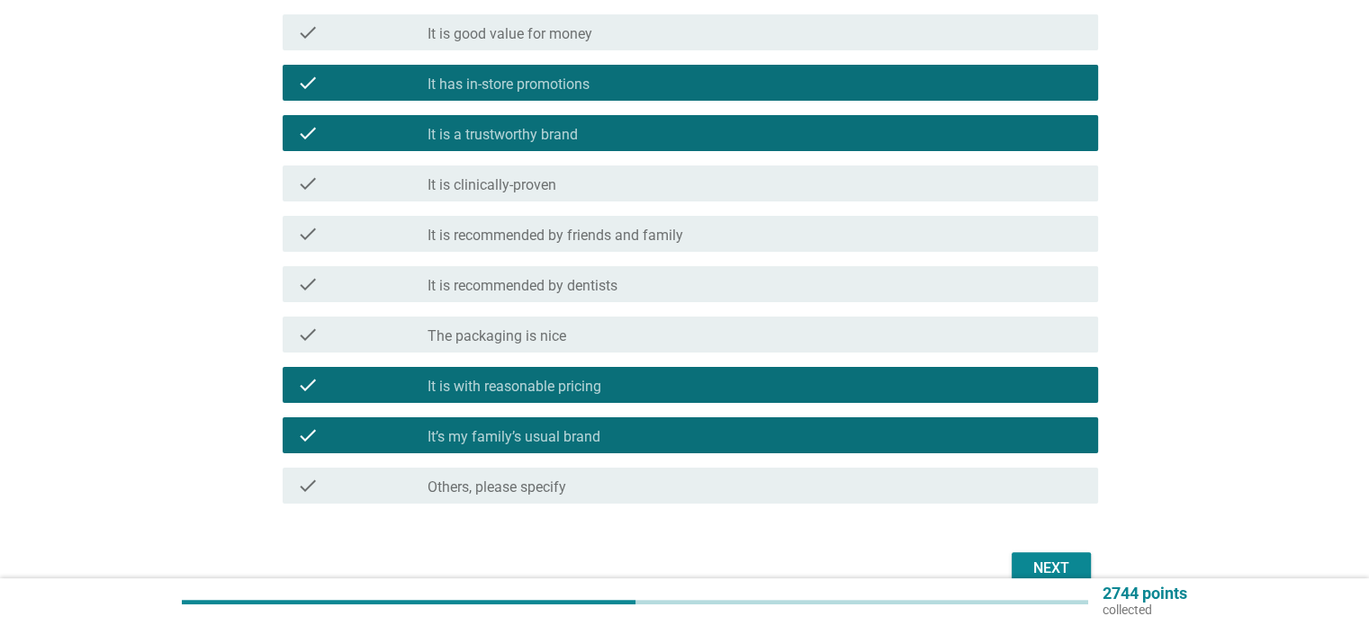
scroll to position [408, 0]
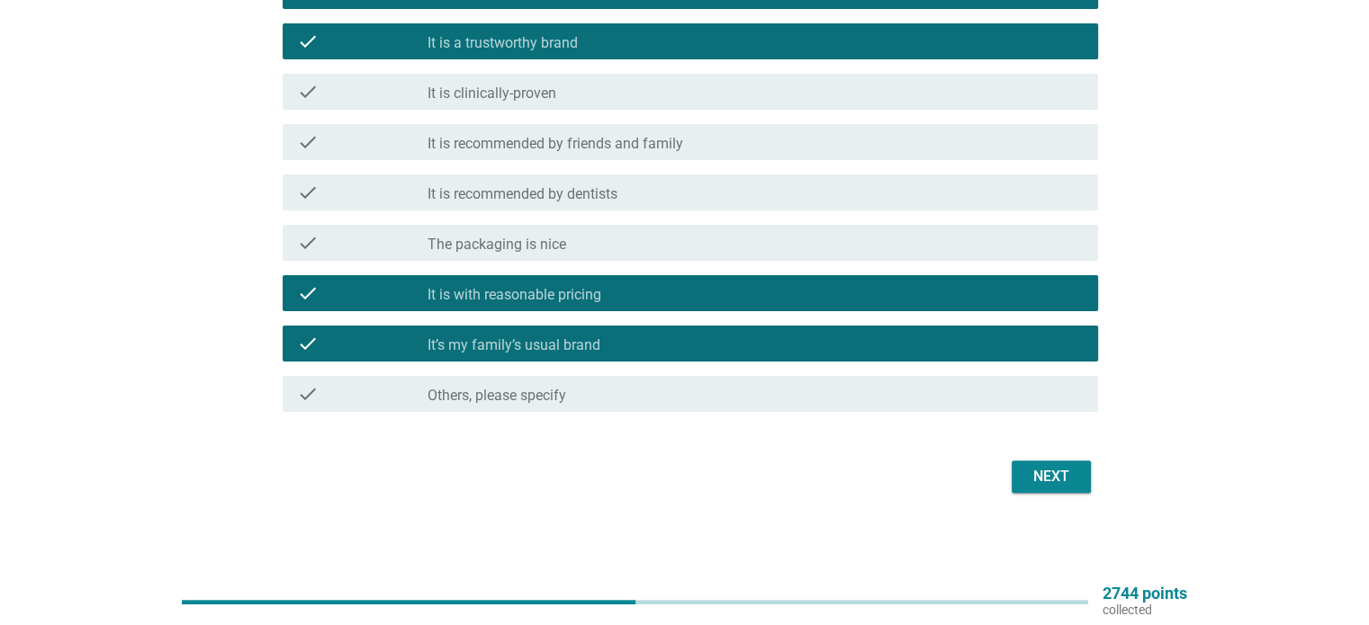
click at [1076, 485] on button "Next" at bounding box center [1050, 477] width 79 height 32
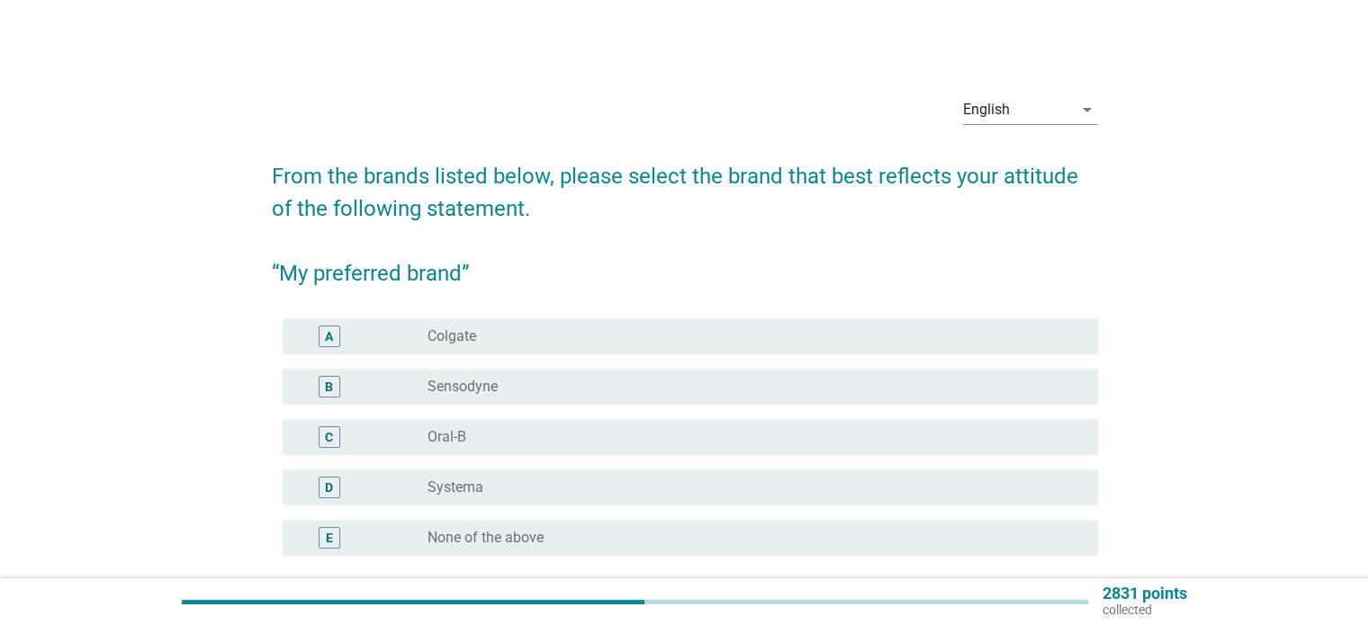
click at [940, 341] on div "radio_button_unchecked Colgate" at bounding box center [747, 337] width 641 height 18
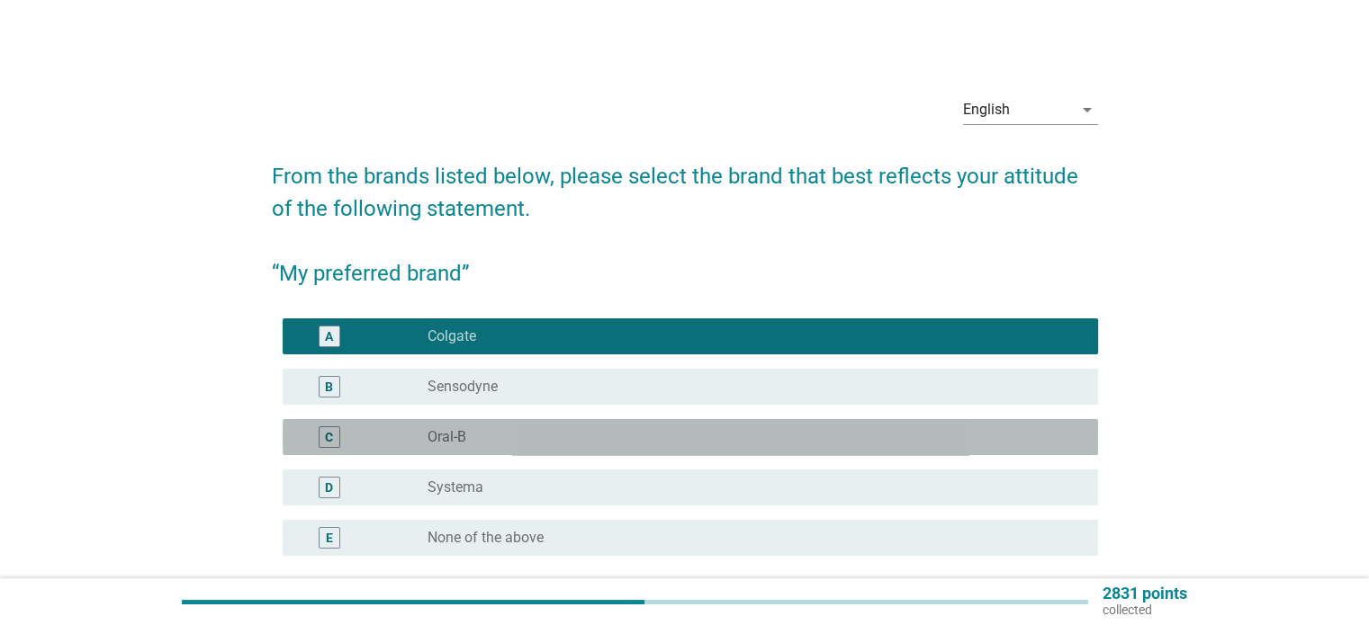
click at [943, 442] on div "radio_button_unchecked Oral-B" at bounding box center [747, 437] width 641 height 18
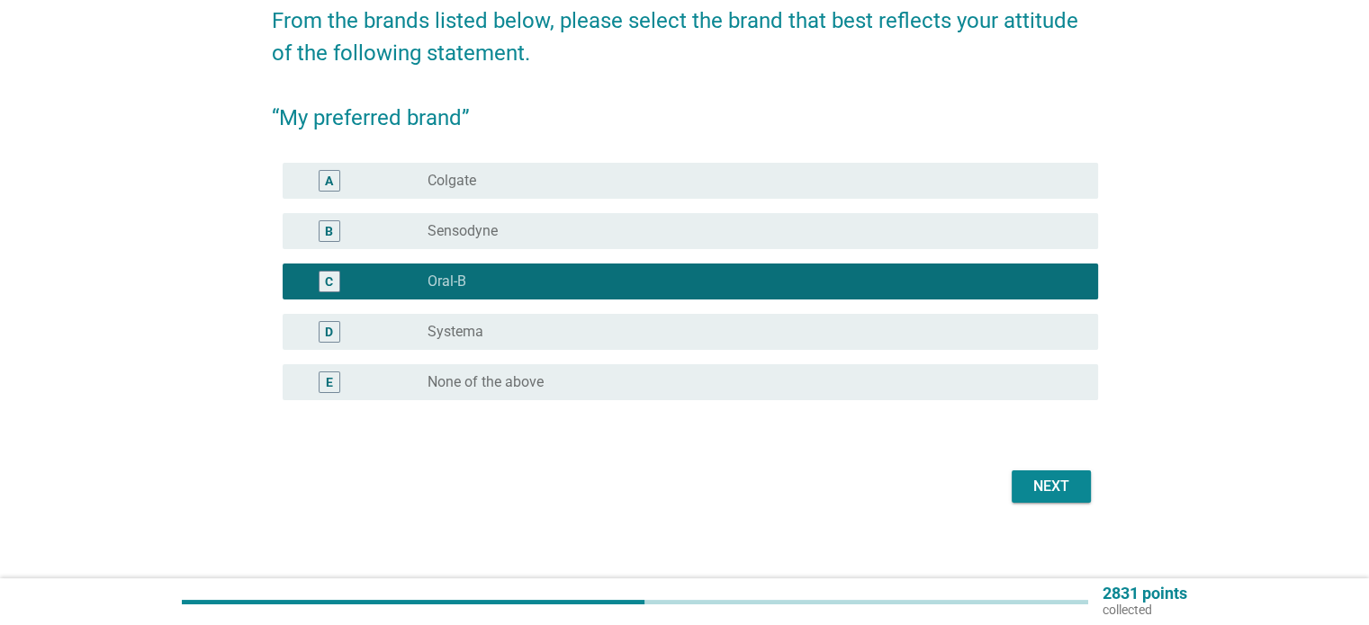
scroll to position [166, 0]
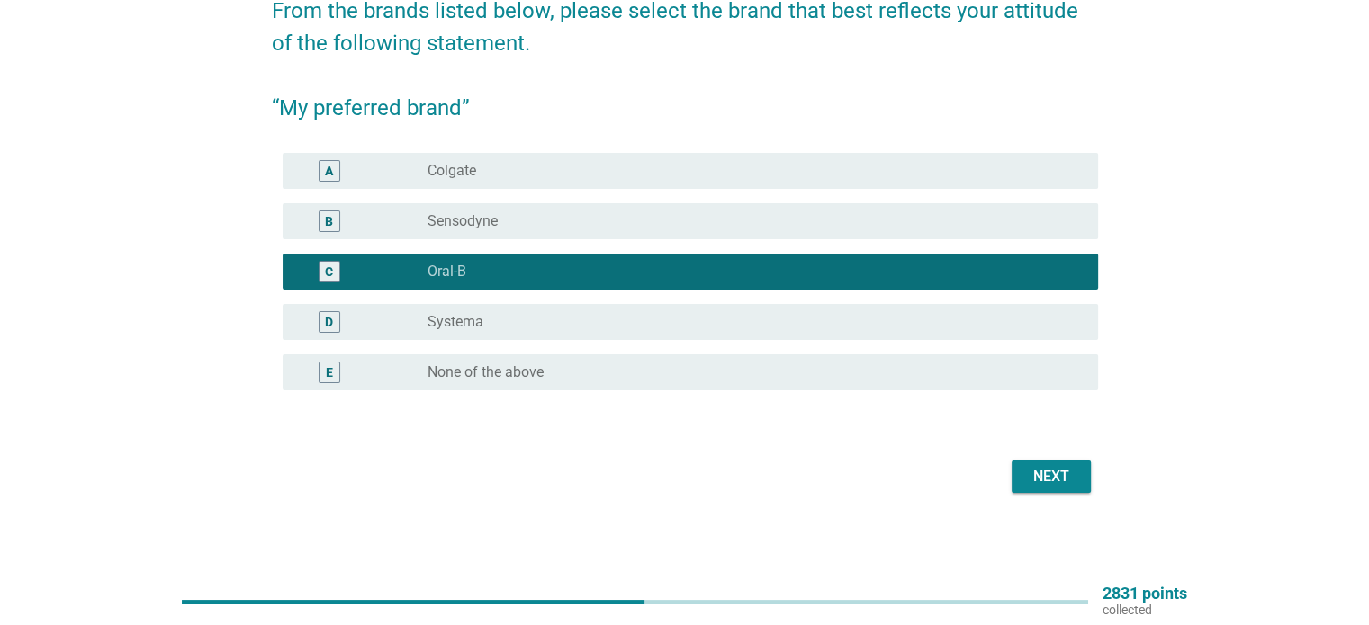
click at [1050, 492] on div "Next" at bounding box center [685, 476] width 826 height 43
click at [1044, 484] on div "Next" at bounding box center [1051, 477] width 50 height 22
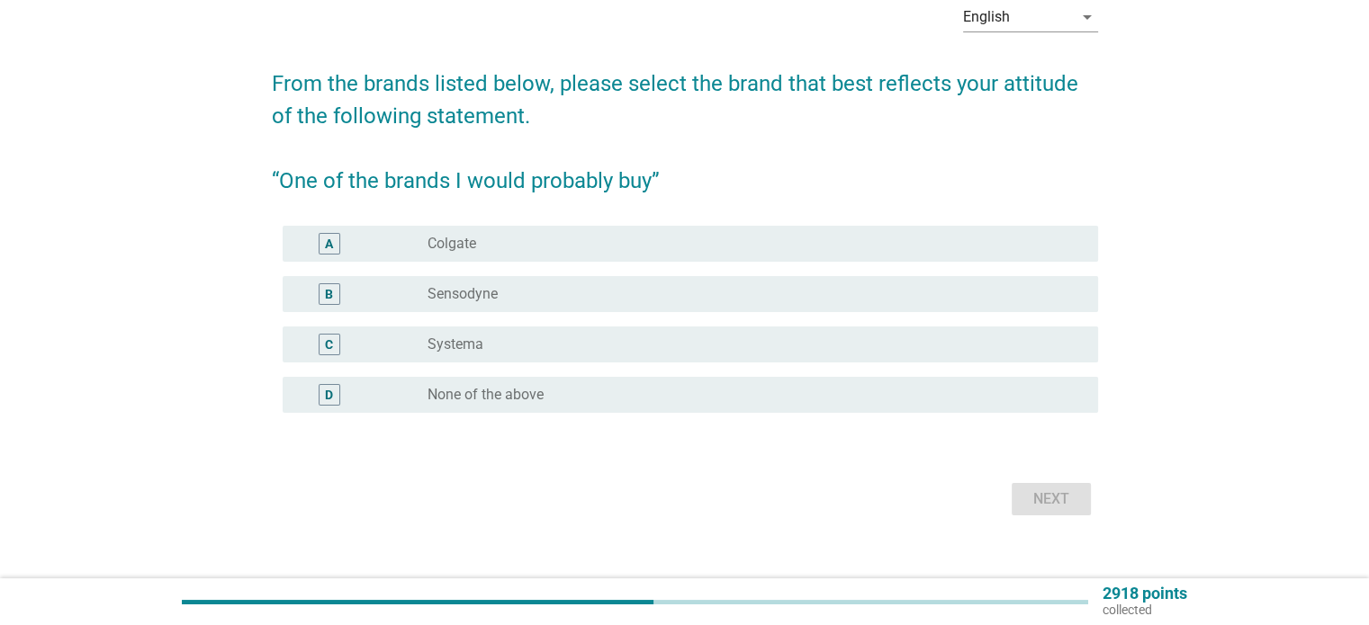
scroll to position [115, 0]
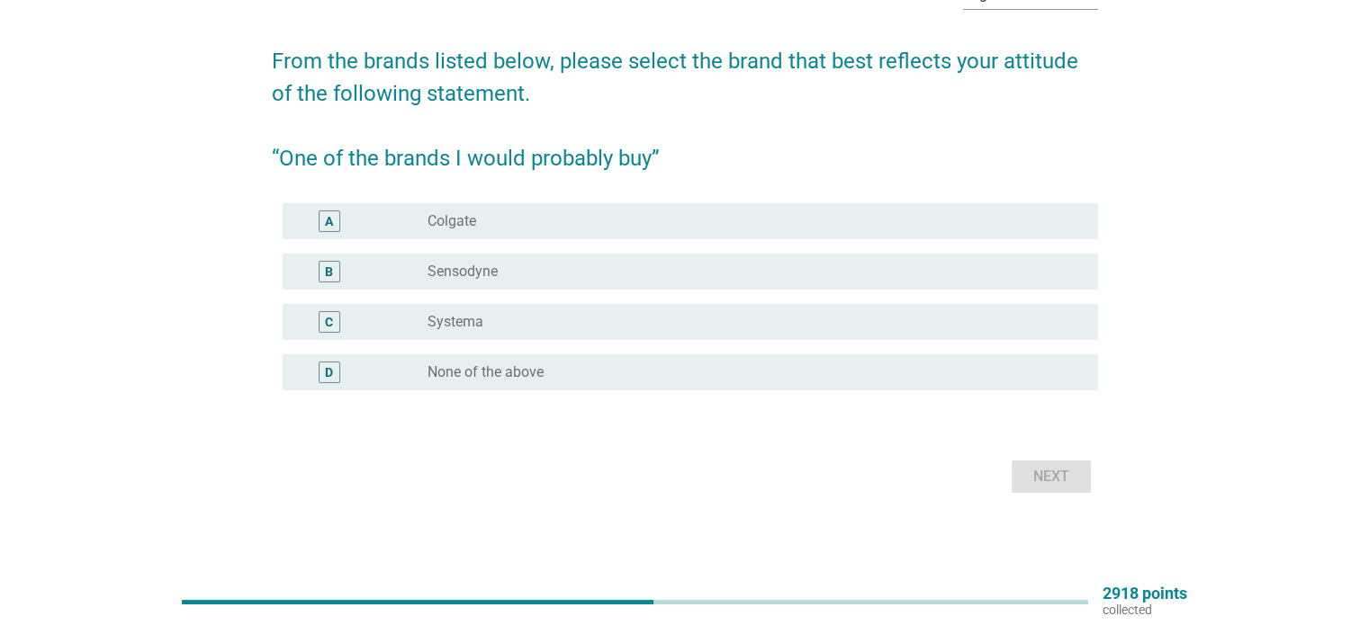
click at [903, 229] on div "radio_button_unchecked Colgate" at bounding box center [754, 222] width 655 height 22
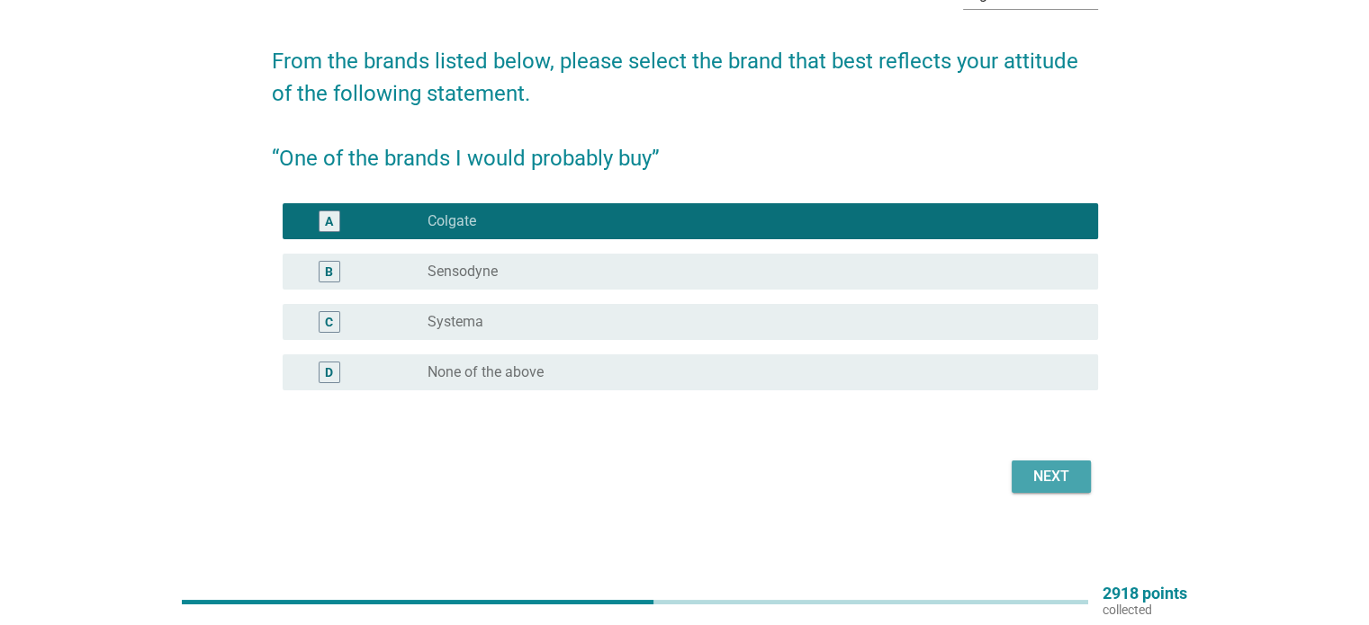
click at [1043, 471] on div "Next" at bounding box center [1051, 477] width 50 height 22
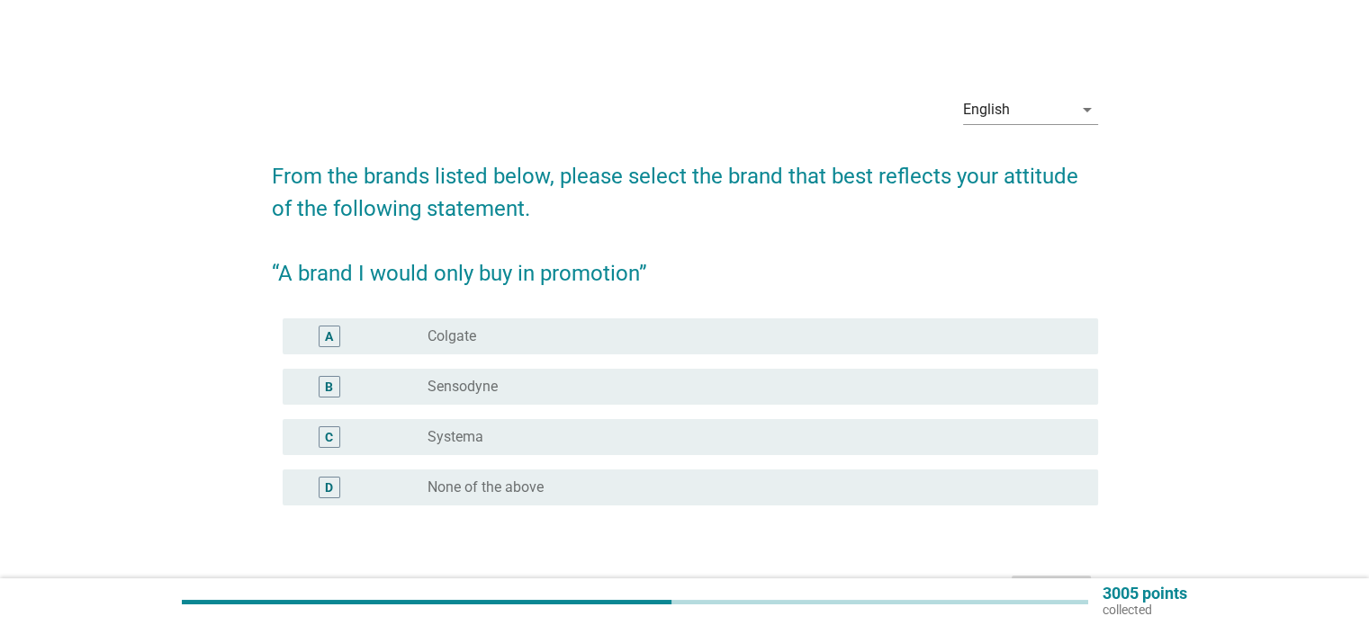
click at [991, 336] on div "radio_button_unchecked Colgate" at bounding box center [747, 337] width 641 height 18
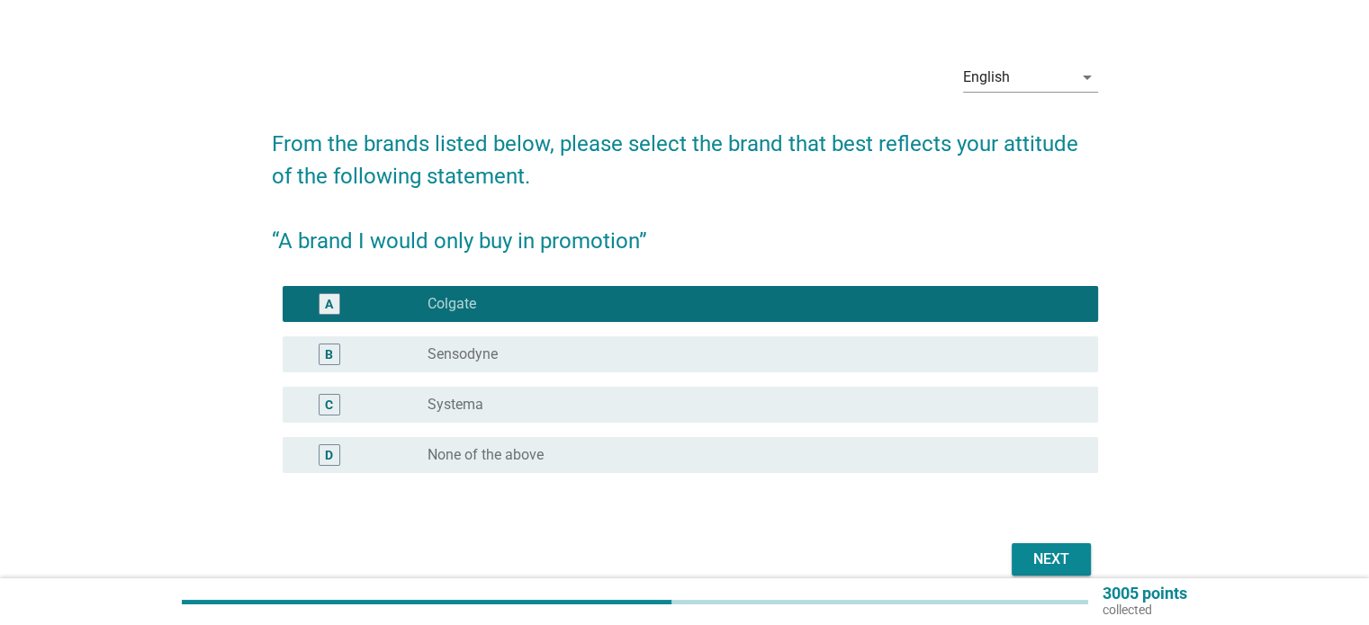
scroll to position [90, 0]
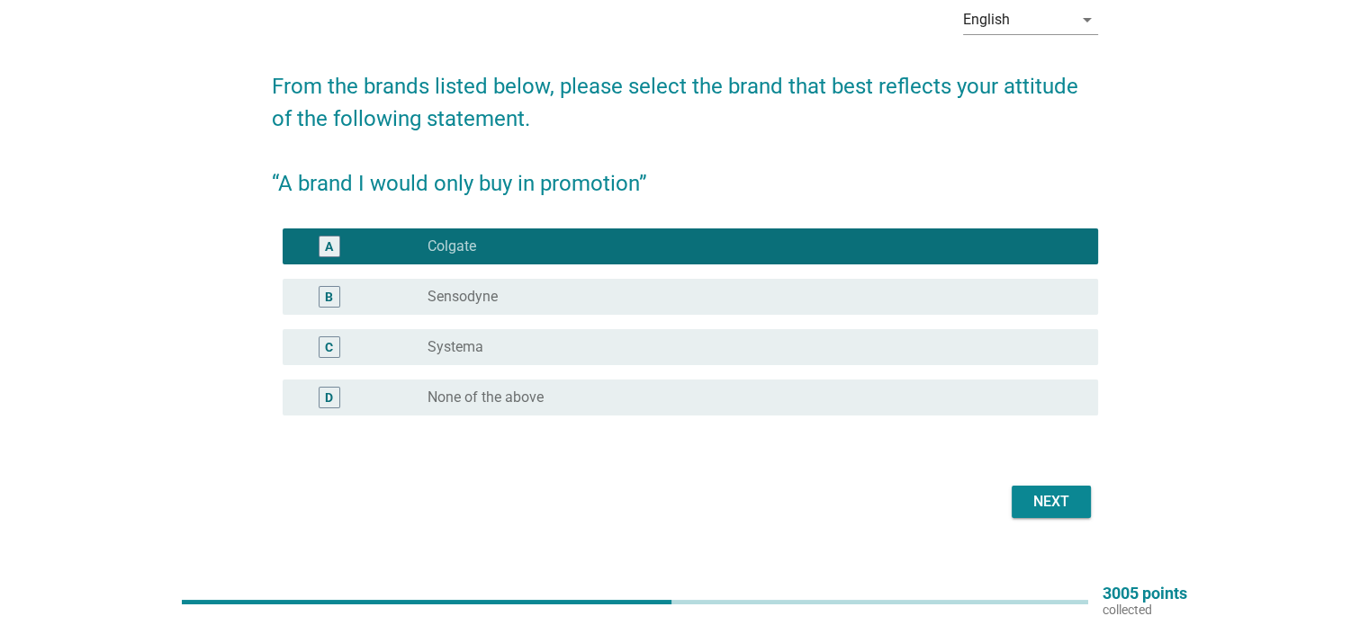
click at [956, 310] on div "B radio_button_unchecked Sensodyne" at bounding box center [690, 297] width 815 height 36
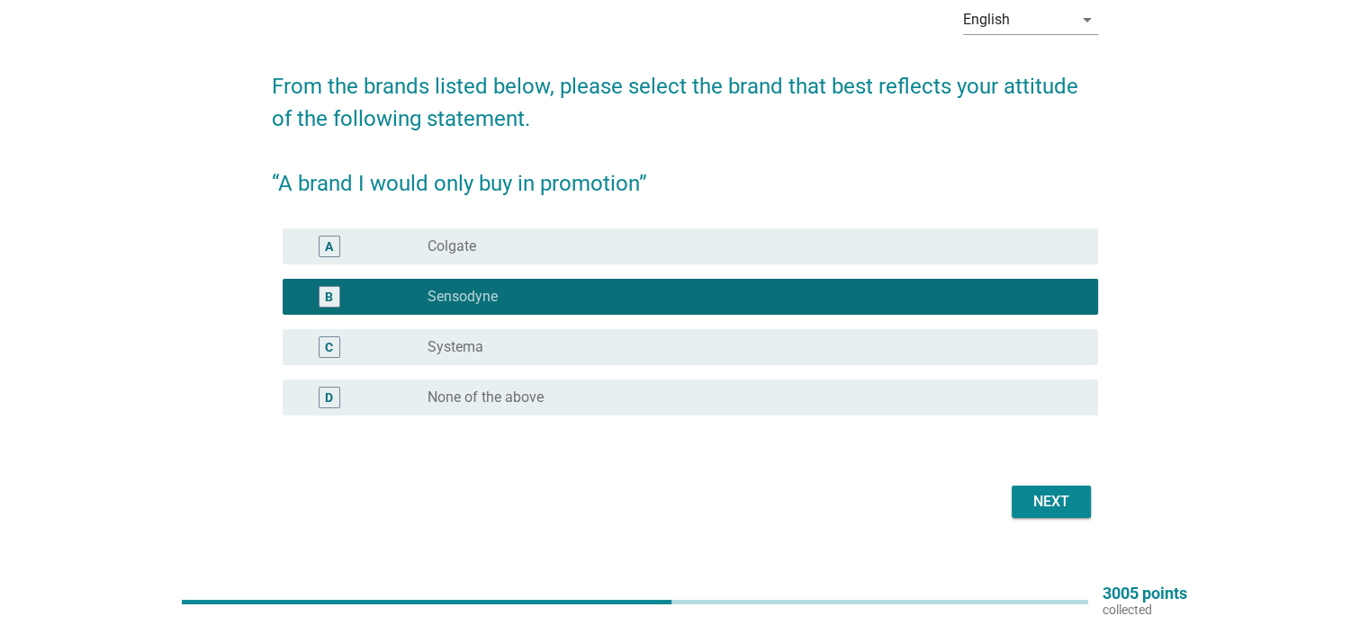
click at [956, 263] on div "A radio_button_unchecked Colgate" at bounding box center [690, 247] width 815 height 36
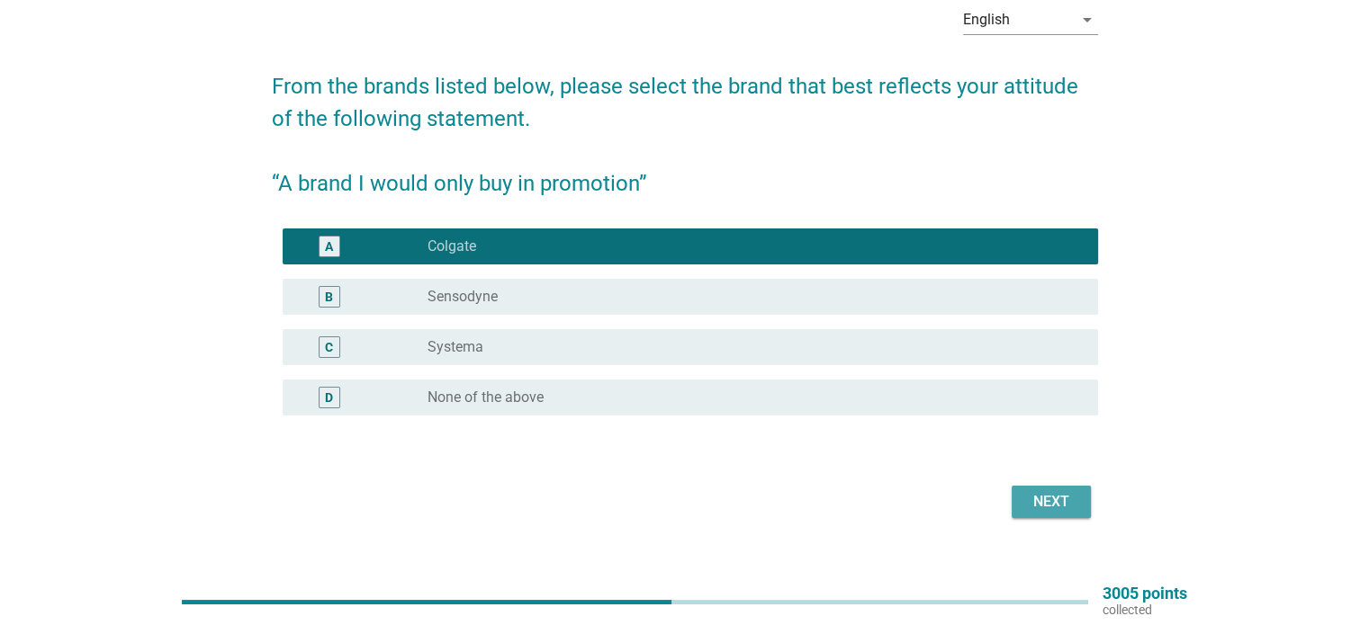
click at [1076, 489] on button "Next" at bounding box center [1050, 502] width 79 height 32
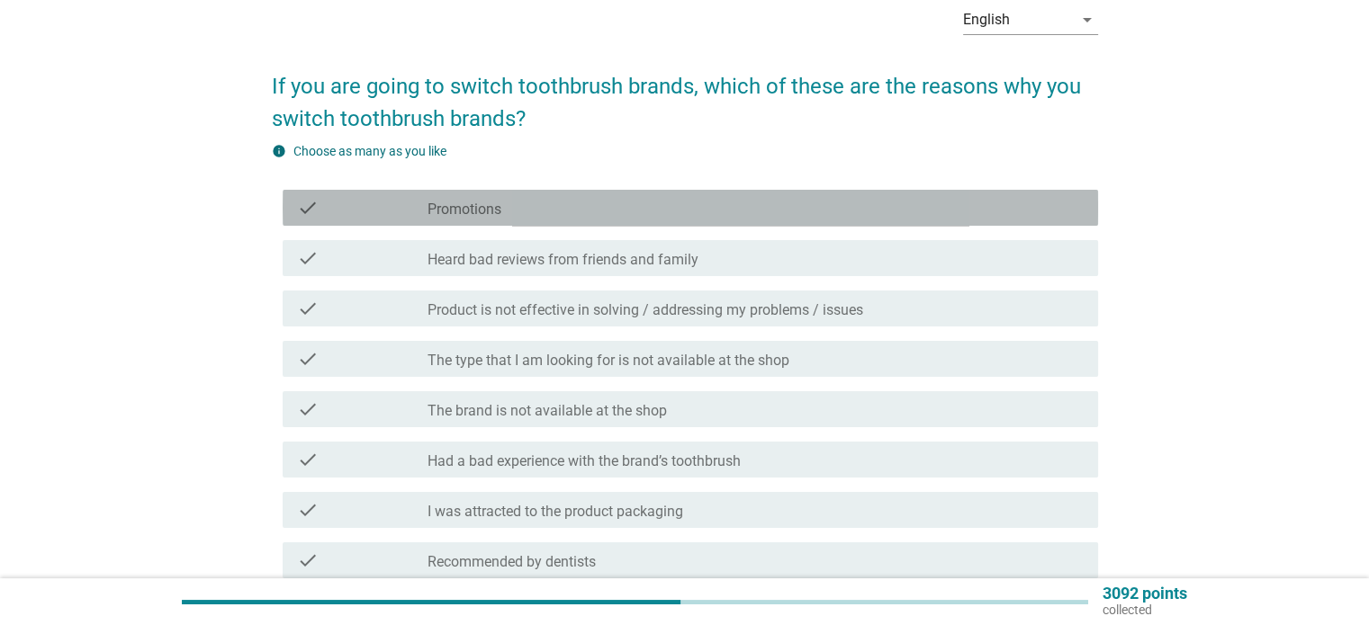
click at [730, 211] on div "check_box_outline_blank Promotions" at bounding box center [754, 208] width 655 height 22
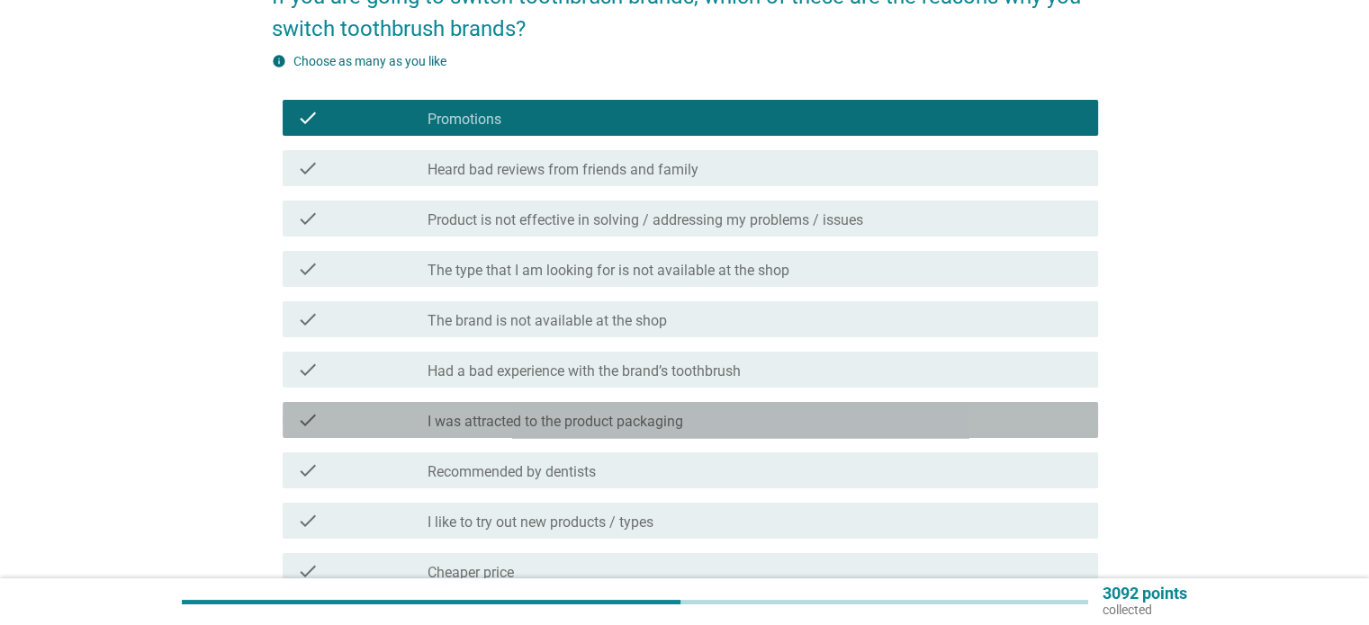
click at [736, 417] on div "check_box_outline_blank I was attracted to the product packaging" at bounding box center [754, 420] width 655 height 22
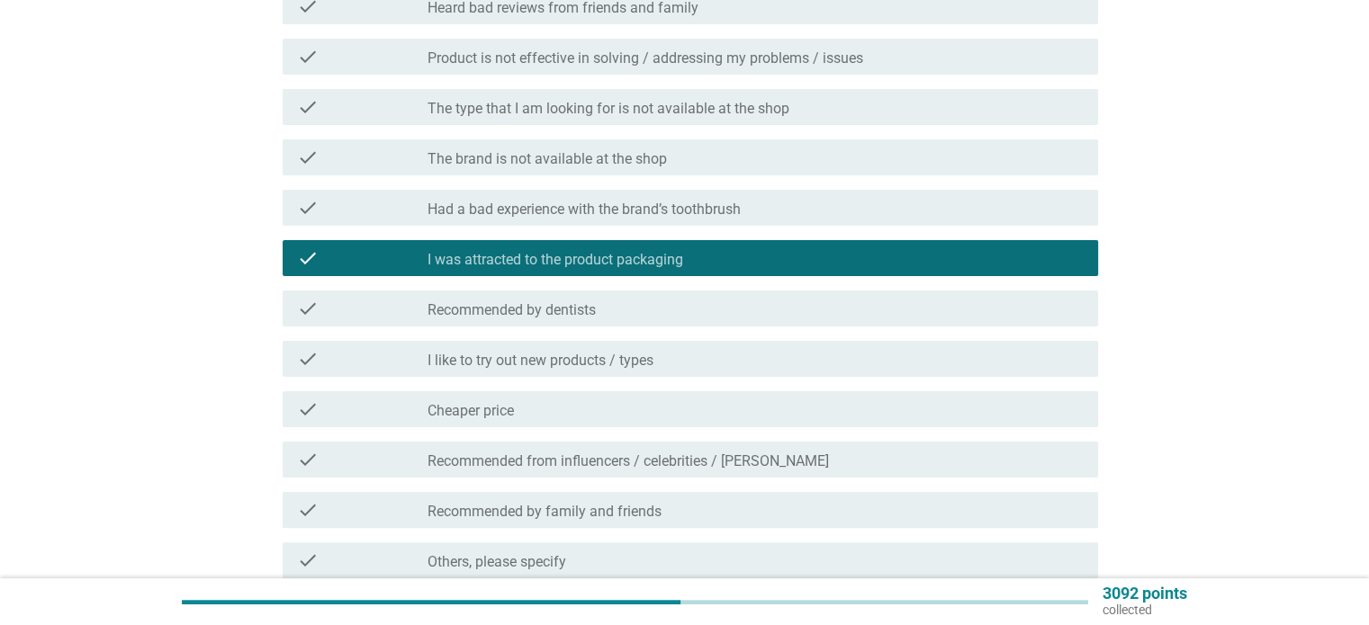
scroll to position [360, 0]
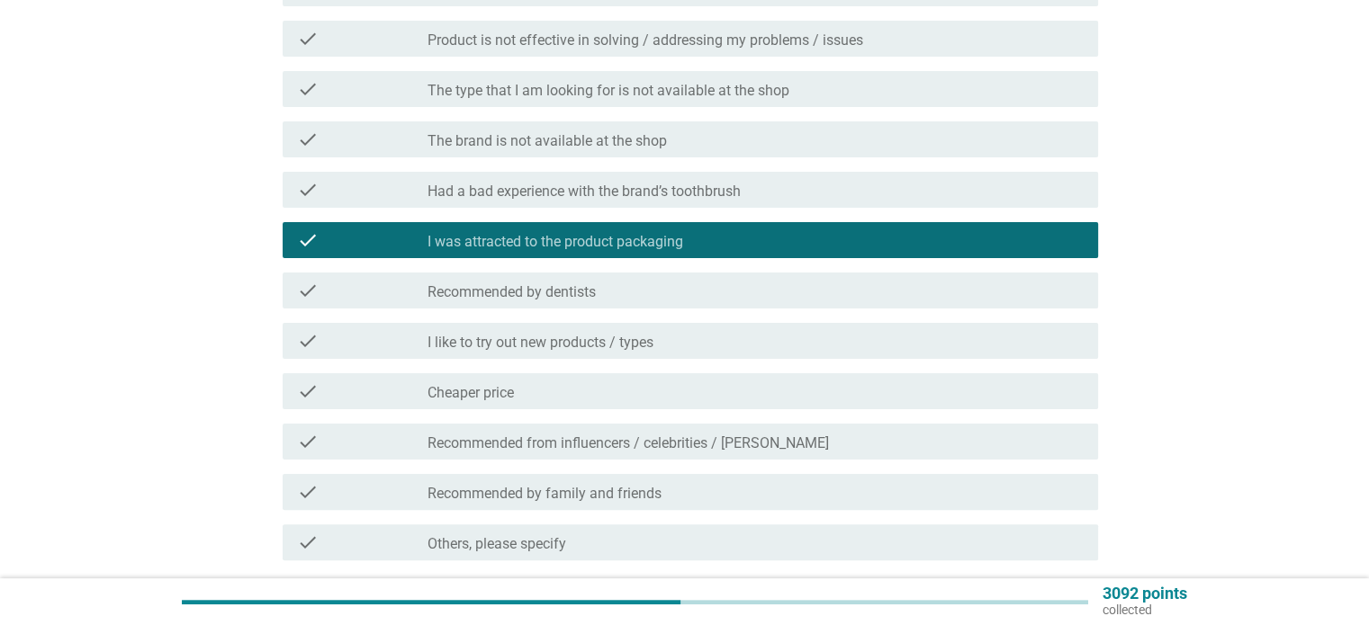
drag, startPoint x: 726, startPoint y: 390, endPoint x: 719, endPoint y: 399, distance: 11.5
click at [723, 391] on div "check_box_outline_blank Cheaper price" at bounding box center [754, 392] width 655 height 22
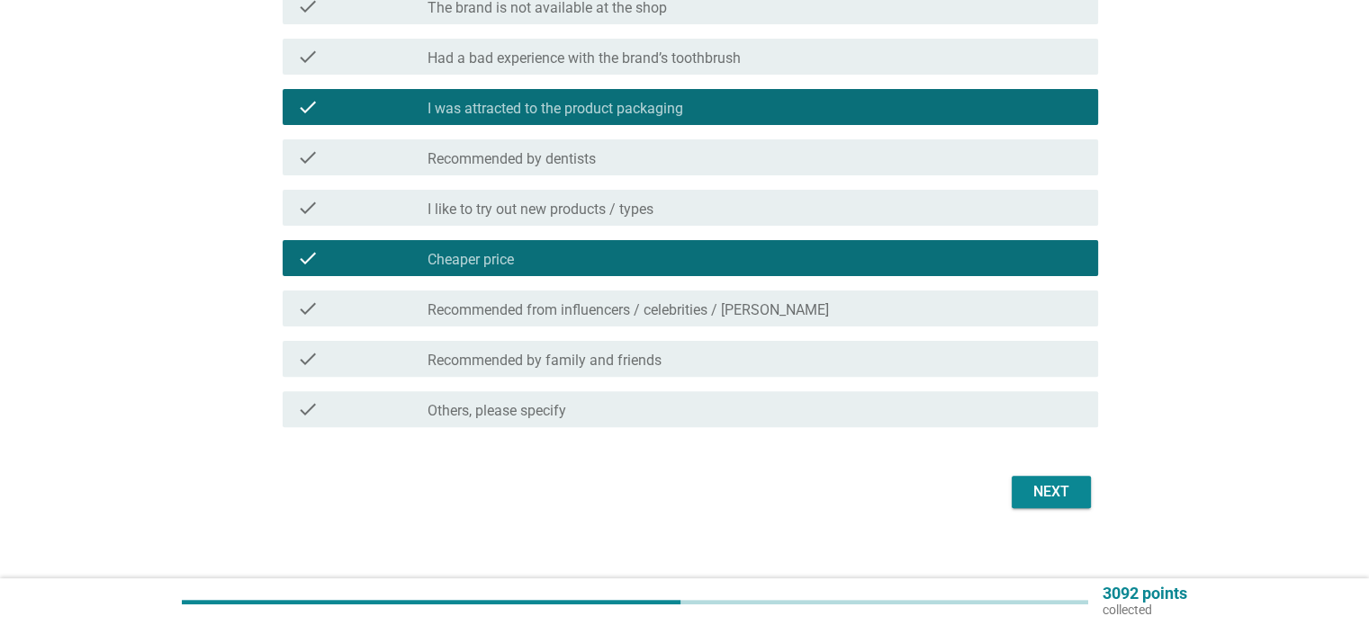
scroll to position [508, 0]
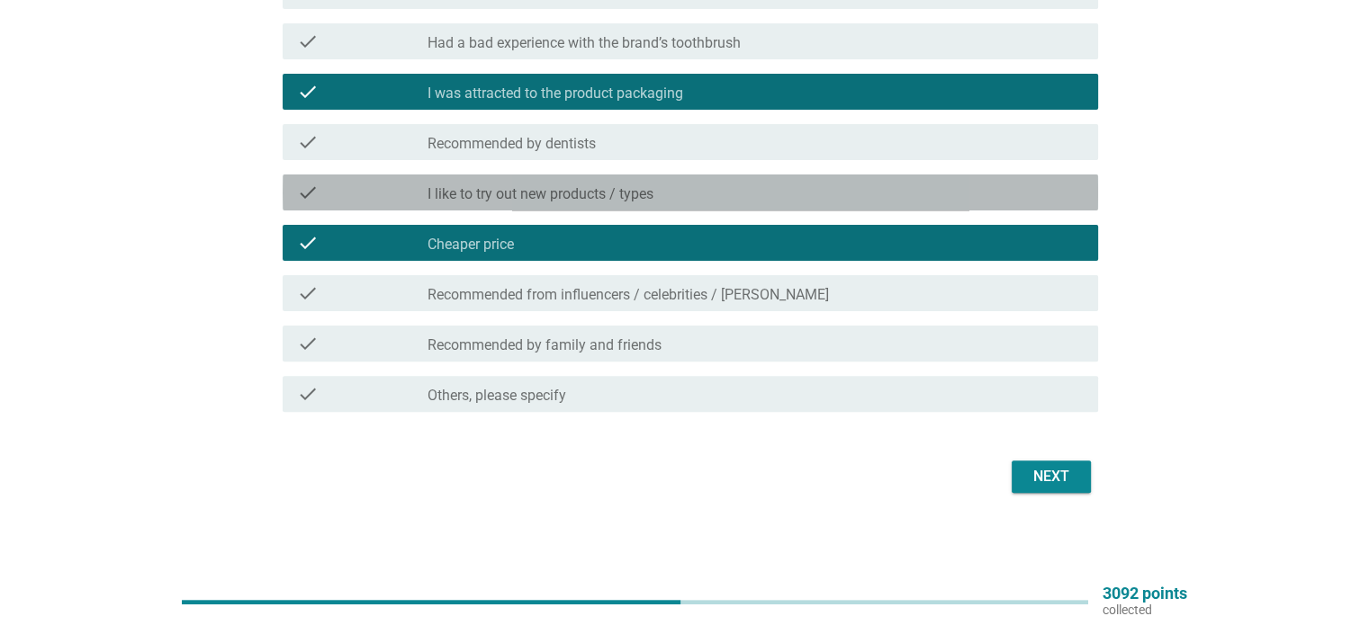
click at [682, 197] on div "check_box_outline_blank I like to try out new products / types" at bounding box center [754, 193] width 655 height 22
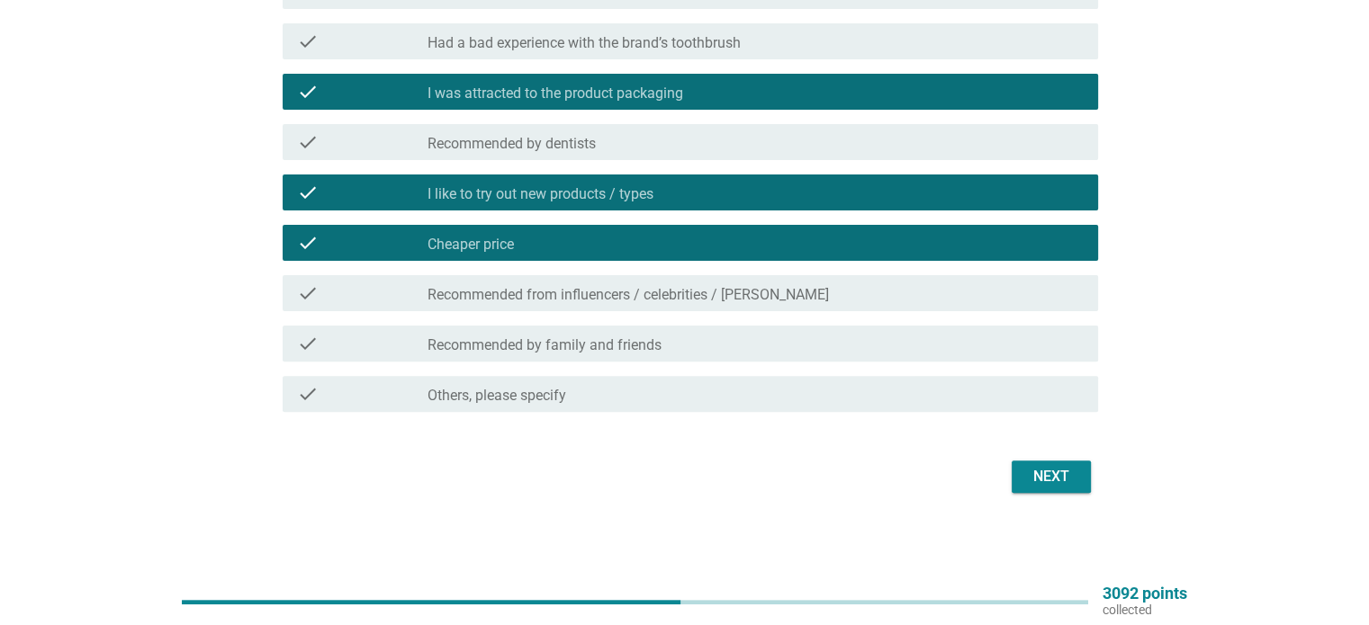
click at [936, 355] on div "check check_box_outline_blank Recommended by family and friends" at bounding box center [690, 344] width 815 height 36
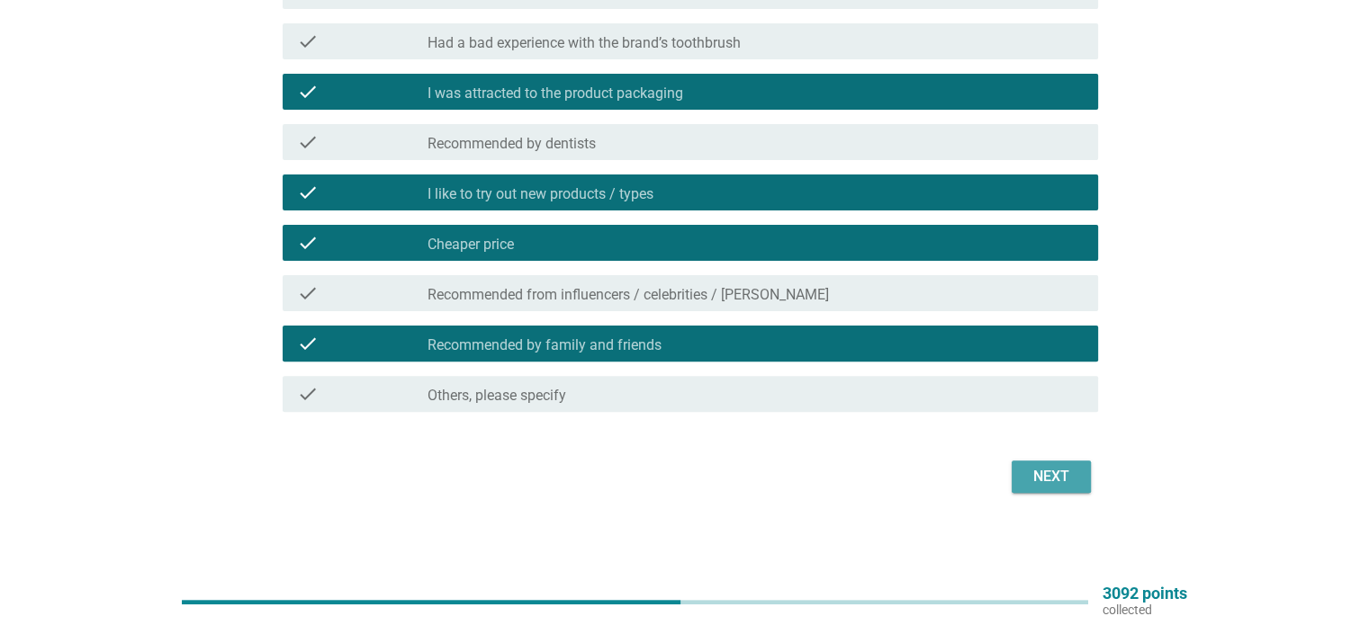
click at [1035, 466] on div "Next" at bounding box center [1051, 477] width 50 height 22
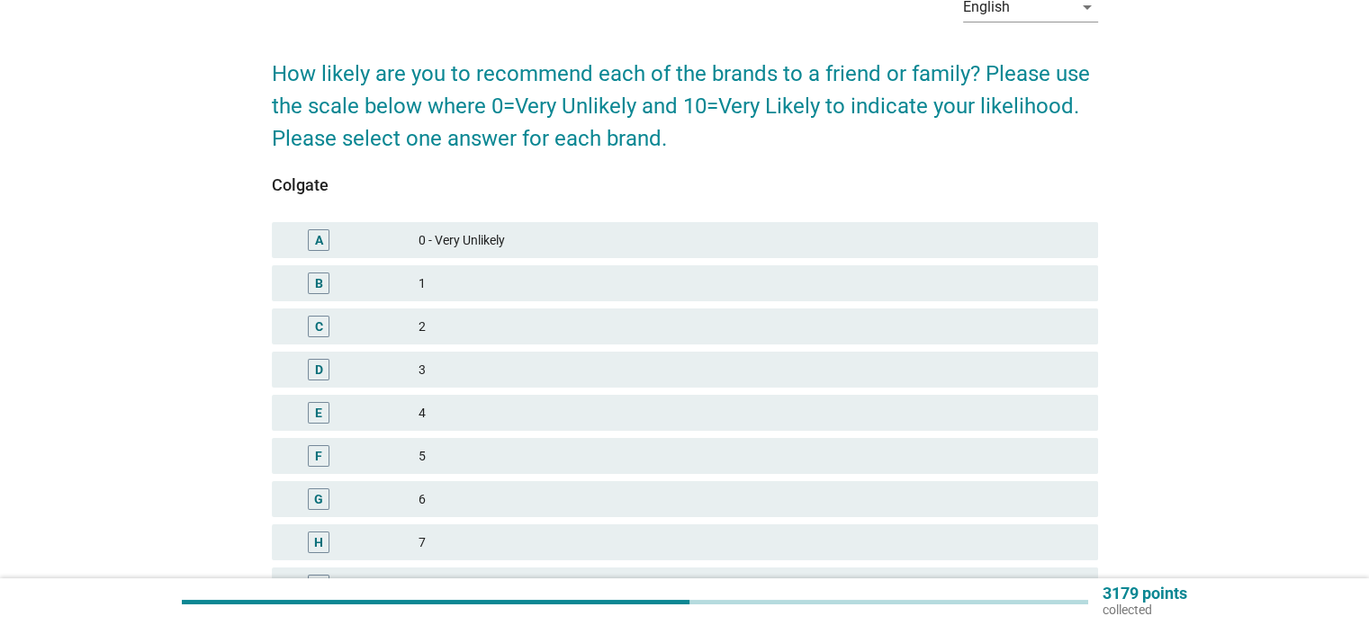
scroll to position [270, 0]
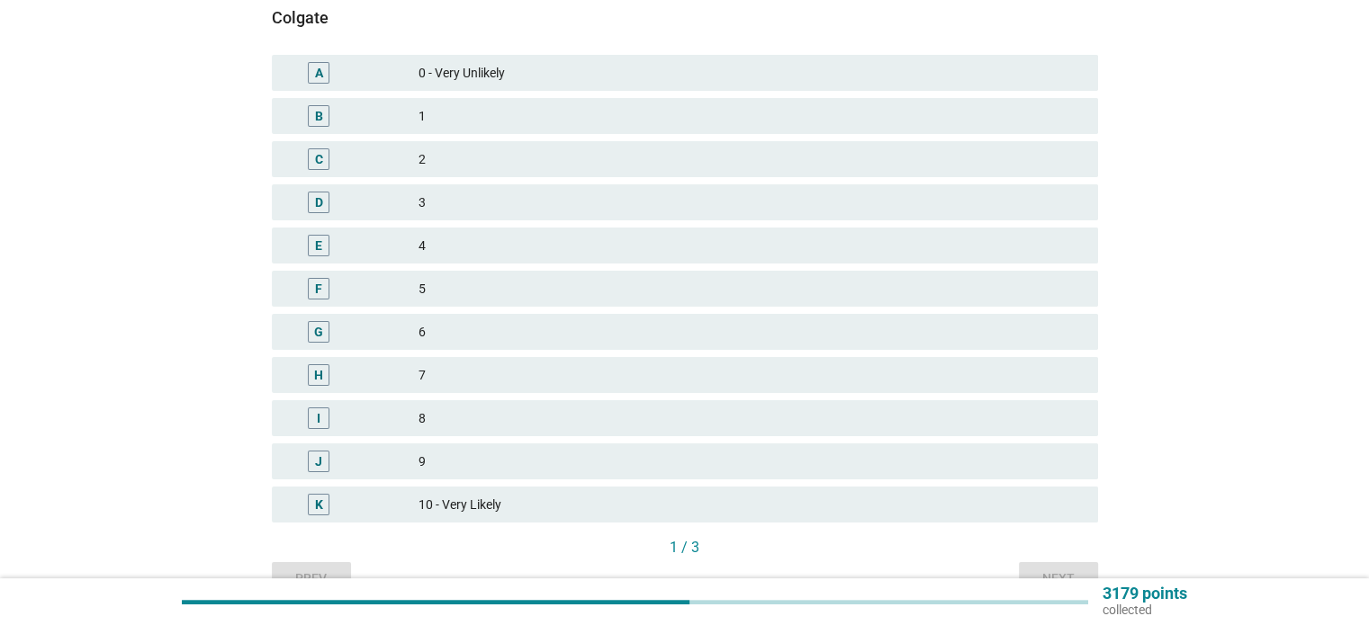
click at [819, 271] on div "F 5" at bounding box center [685, 289] width 826 height 36
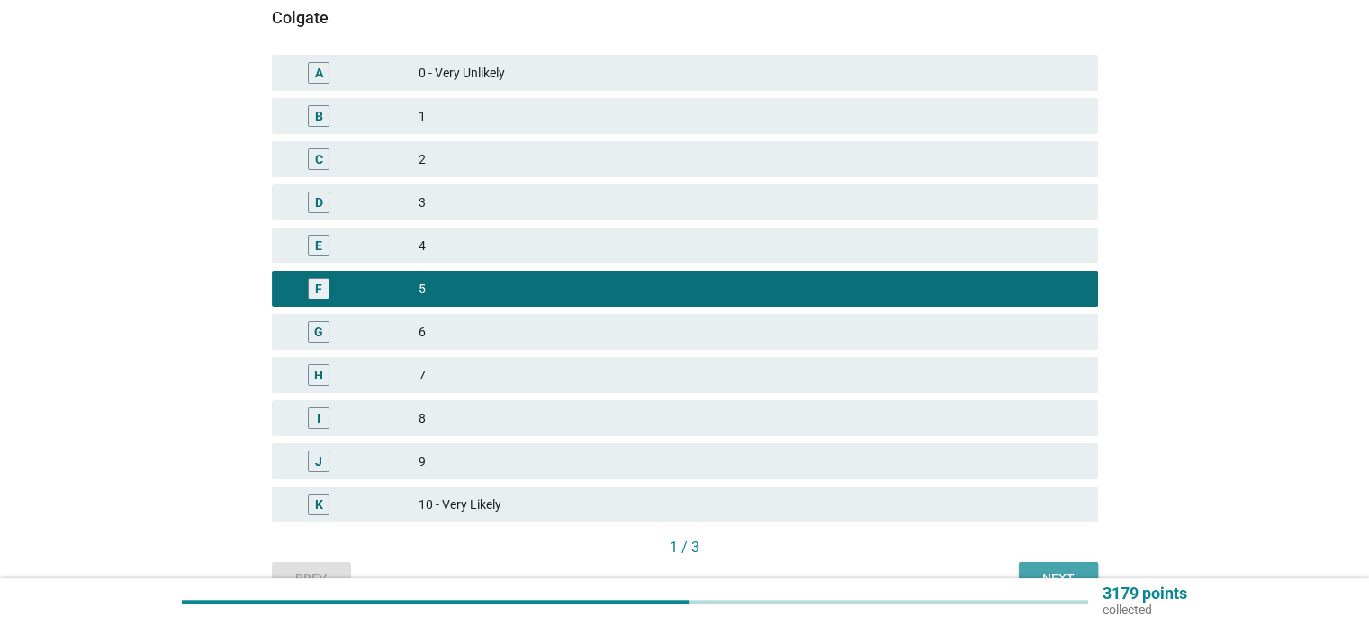
click at [1044, 575] on div "Next" at bounding box center [1058, 579] width 50 height 19
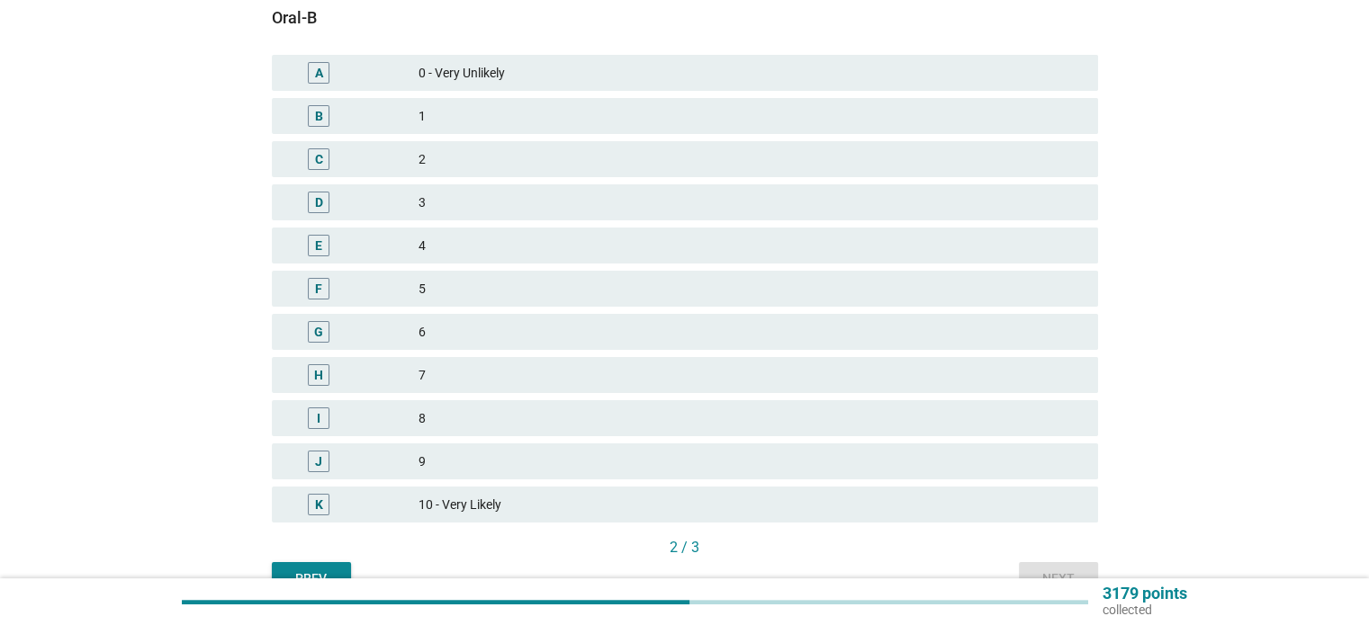
click at [921, 397] on div "I 8" at bounding box center [684, 418] width 833 height 43
click at [972, 447] on div "J 9" at bounding box center [685, 462] width 826 height 36
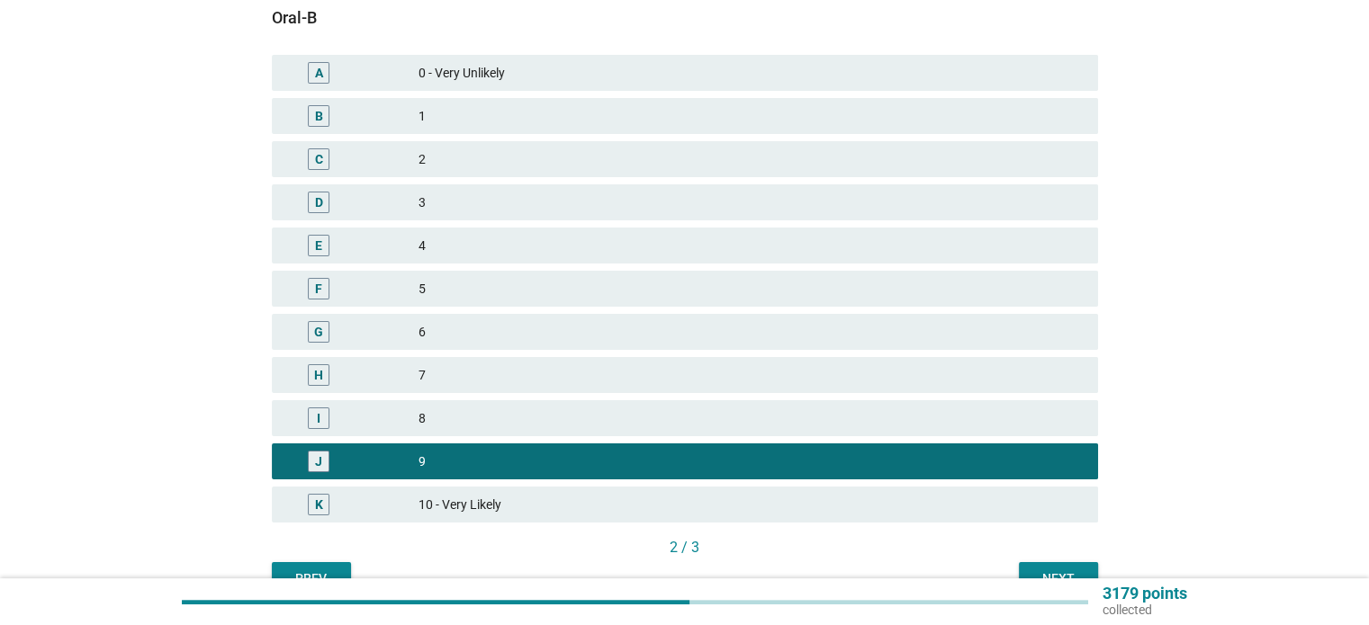
click at [1060, 582] on div "3179 points collected" at bounding box center [684, 602] width 1369 height 47
click at [1058, 570] on div "Next" at bounding box center [1058, 579] width 50 height 19
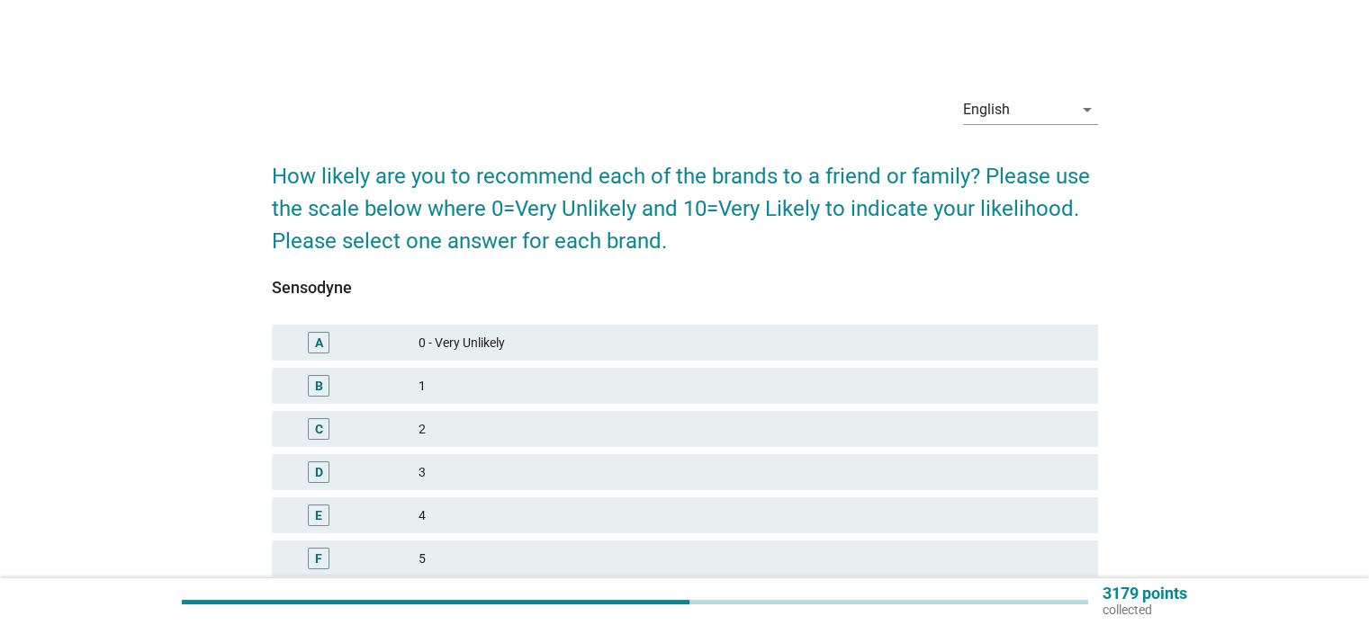
click at [979, 460] on div "D 3" at bounding box center [685, 472] width 826 height 36
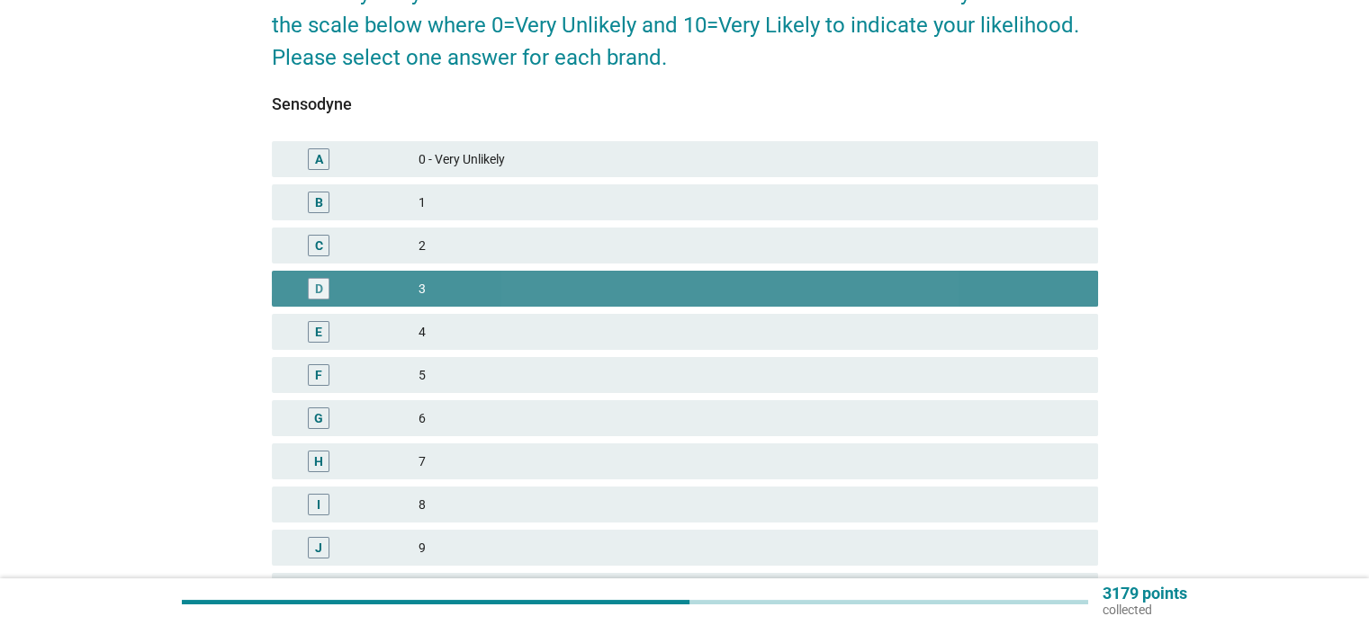
scroll to position [360, 0]
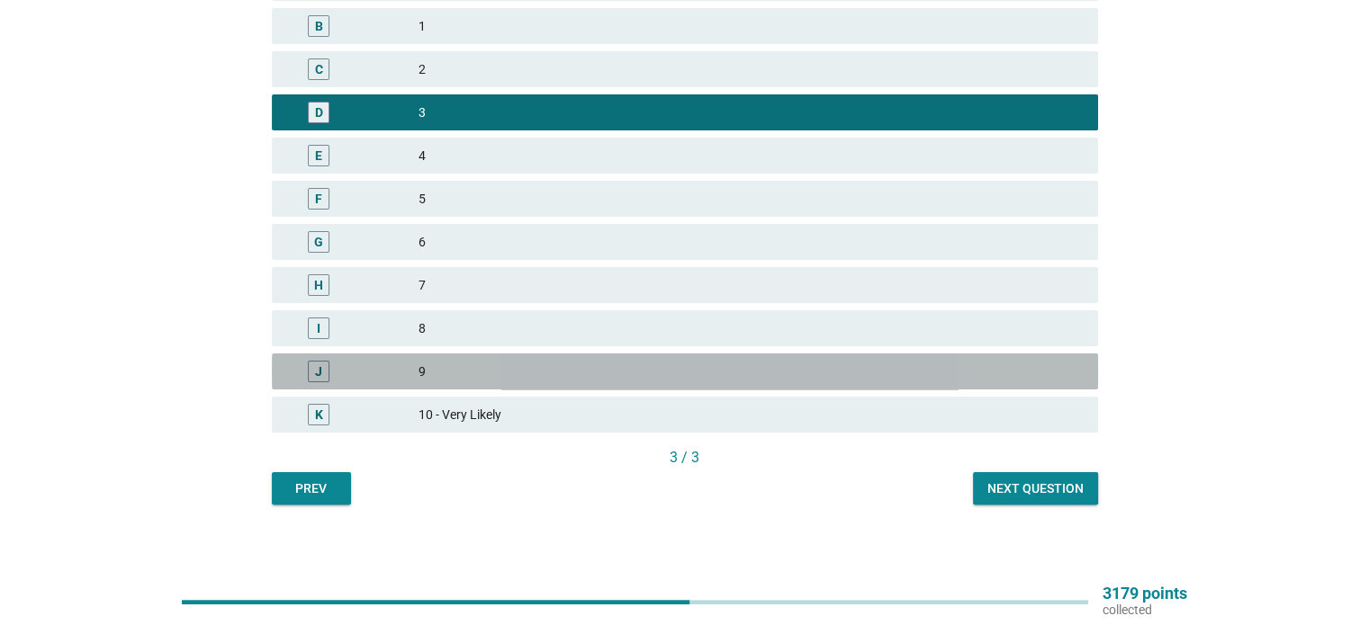
click at [950, 366] on div "9" at bounding box center [750, 372] width 664 height 22
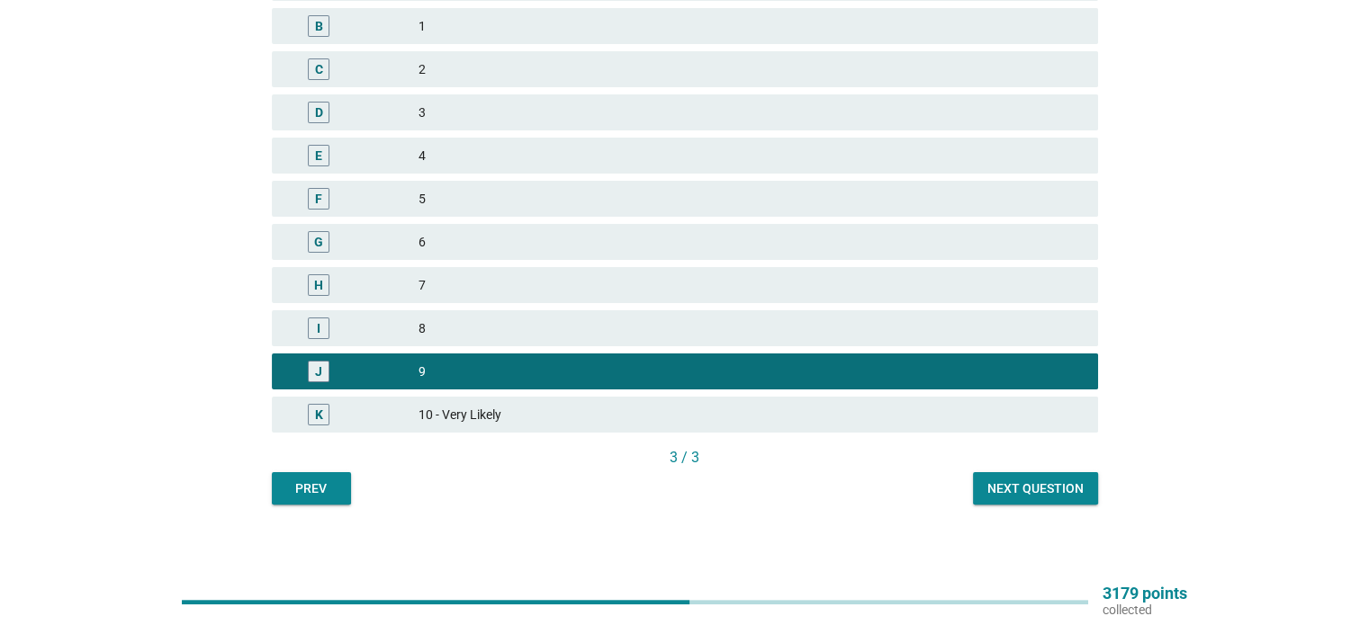
click at [1051, 504] on button "Next question" at bounding box center [1035, 488] width 125 height 32
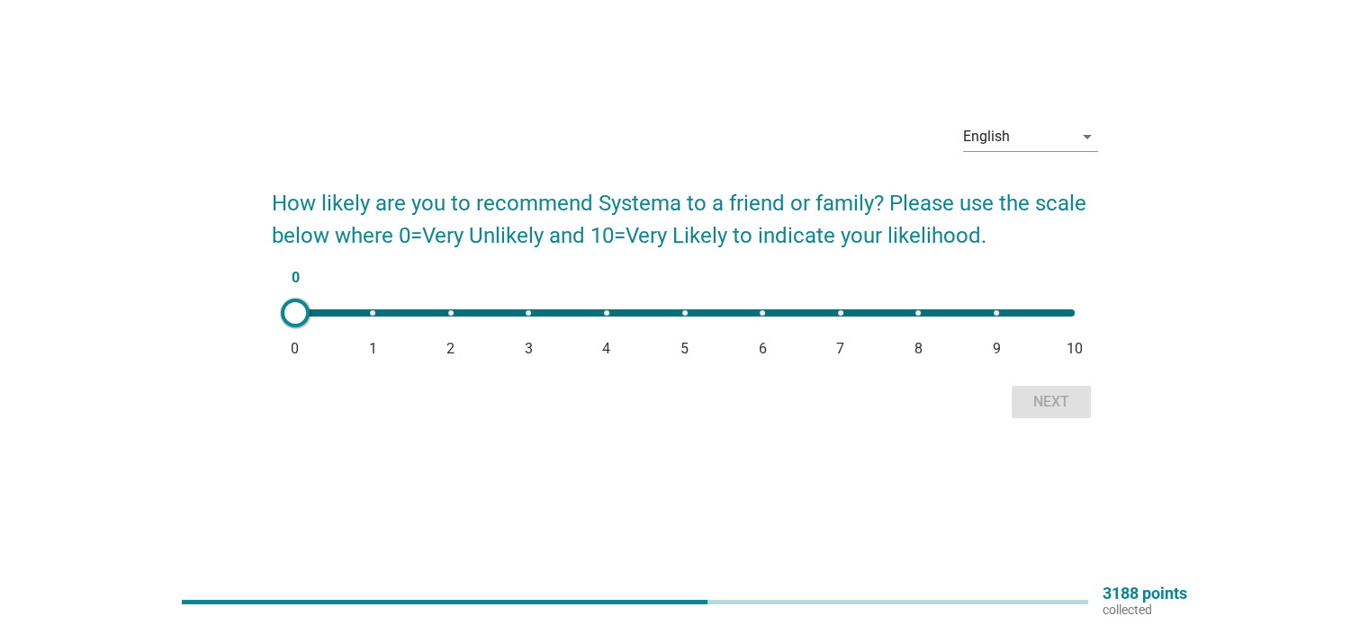
scroll to position [0, 0]
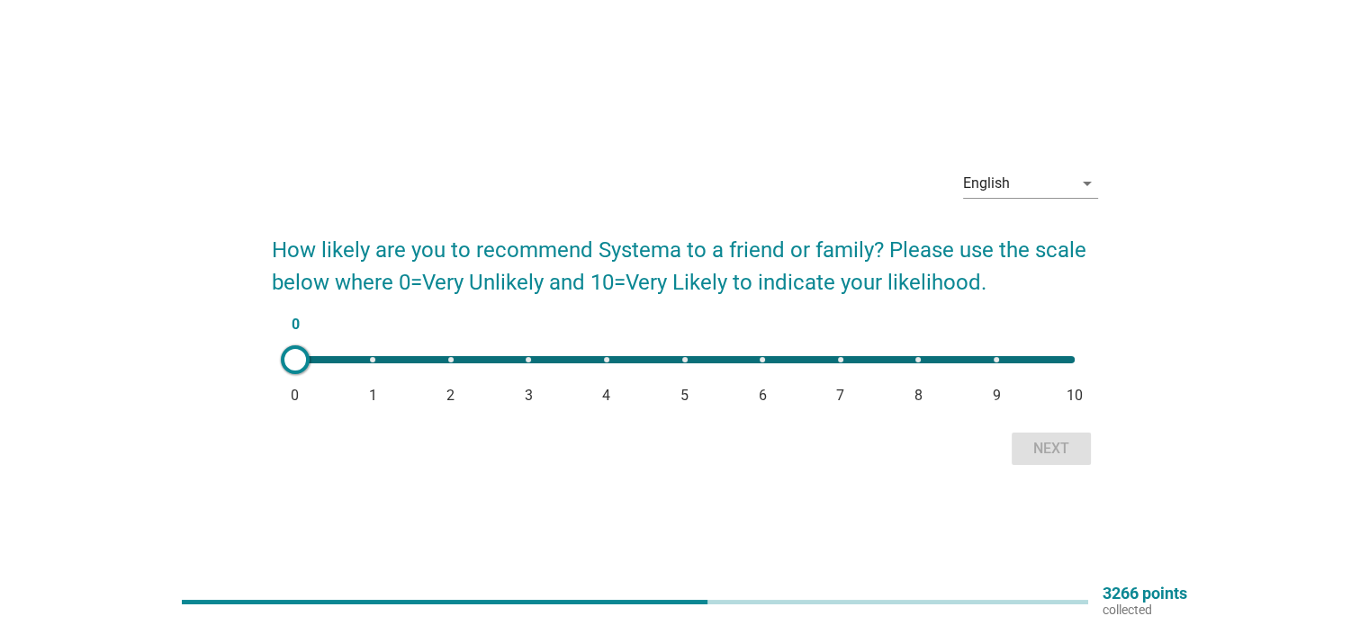
click at [320, 362] on div "0 0 1 2 3 4 5 6 7 8 9 10" at bounding box center [684, 359] width 779 height 7
type input "7"
drag, startPoint x: 292, startPoint y: 357, endPoint x: 843, endPoint y: 374, distance: 551.8
click at [843, 374] on div "7 0 1 2 3 4 5 6 7 8 9 10" at bounding box center [685, 360] width 808 height 36
click at [1071, 481] on div "English arrow_drop_down How likely are you to recommend Systema to a friend or …" at bounding box center [684, 312] width 855 height 345
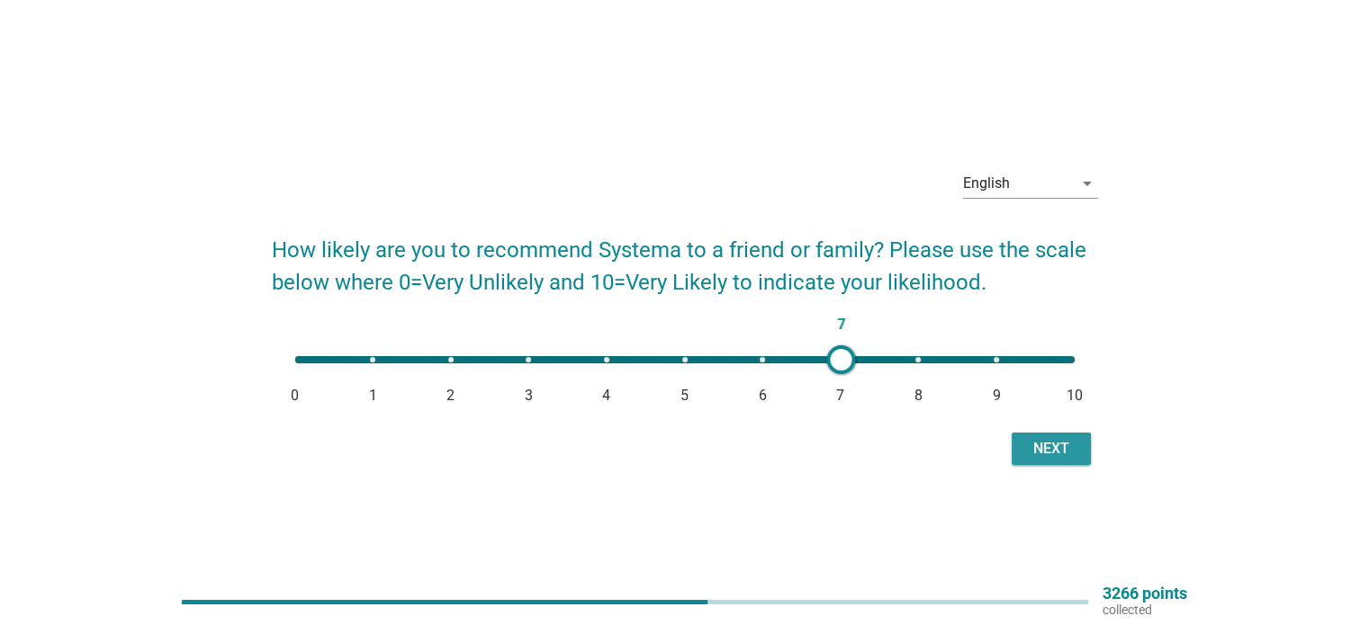
click at [1065, 459] on div "Next" at bounding box center [1051, 449] width 50 height 22
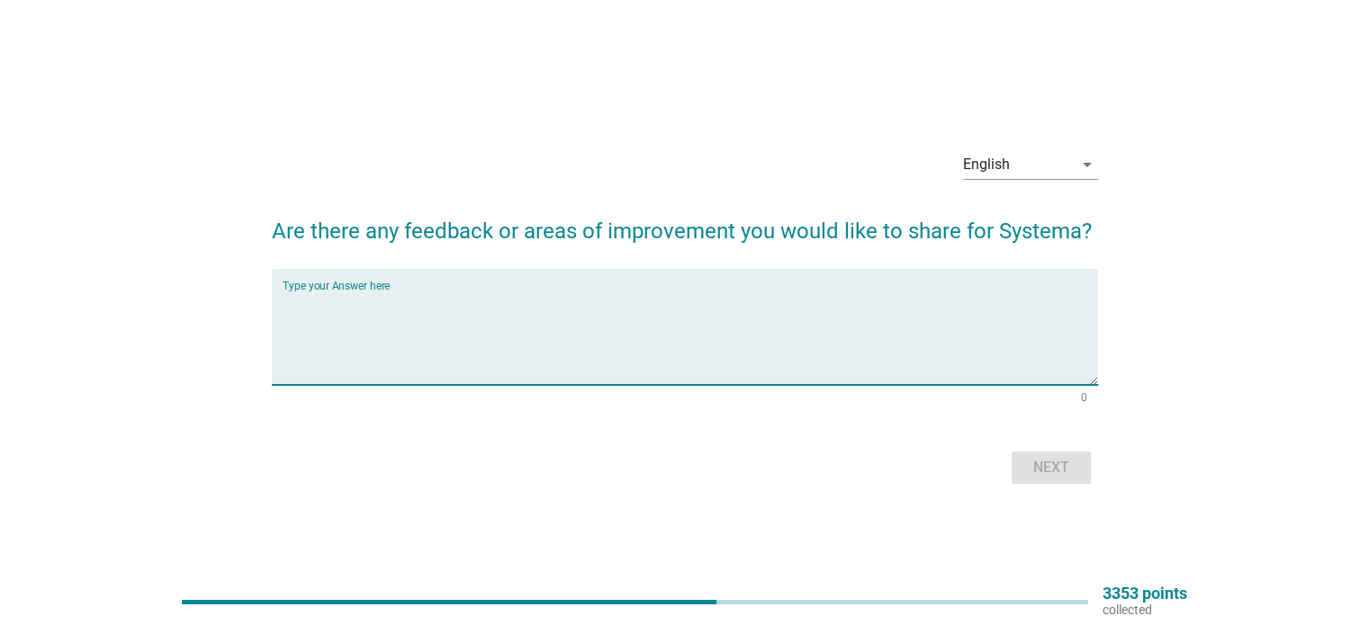
click at [871, 304] on textarea "Type your Answer here" at bounding box center [690, 338] width 815 height 94
type textarea "b"
type textarea "m"
type textarea "make it with [MEDICAL_DATA]"
click at [1033, 446] on form "Are there any feedback or areas of improvement you would like to share for Syst…" at bounding box center [685, 343] width 826 height 292
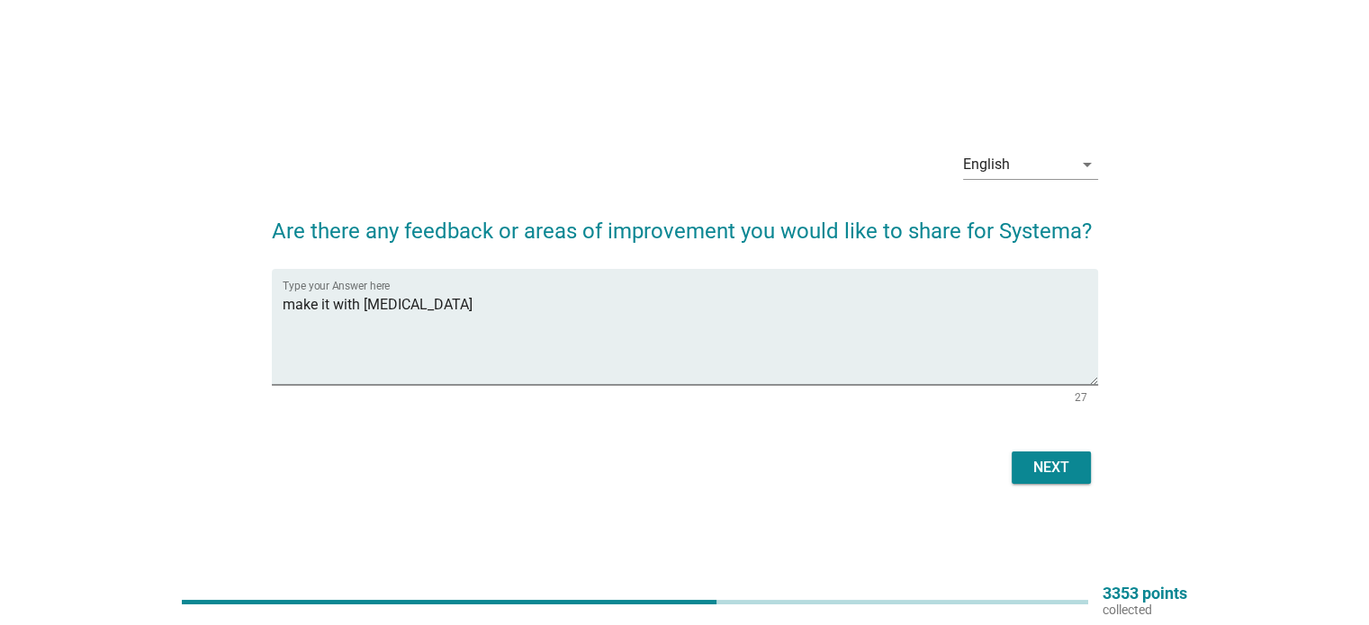
click at [1081, 492] on div "English arrow_drop_down Are there any feedback or areas of improvement you woul…" at bounding box center [684, 312] width 855 height 382
click at [1080, 478] on button "Next" at bounding box center [1050, 468] width 79 height 32
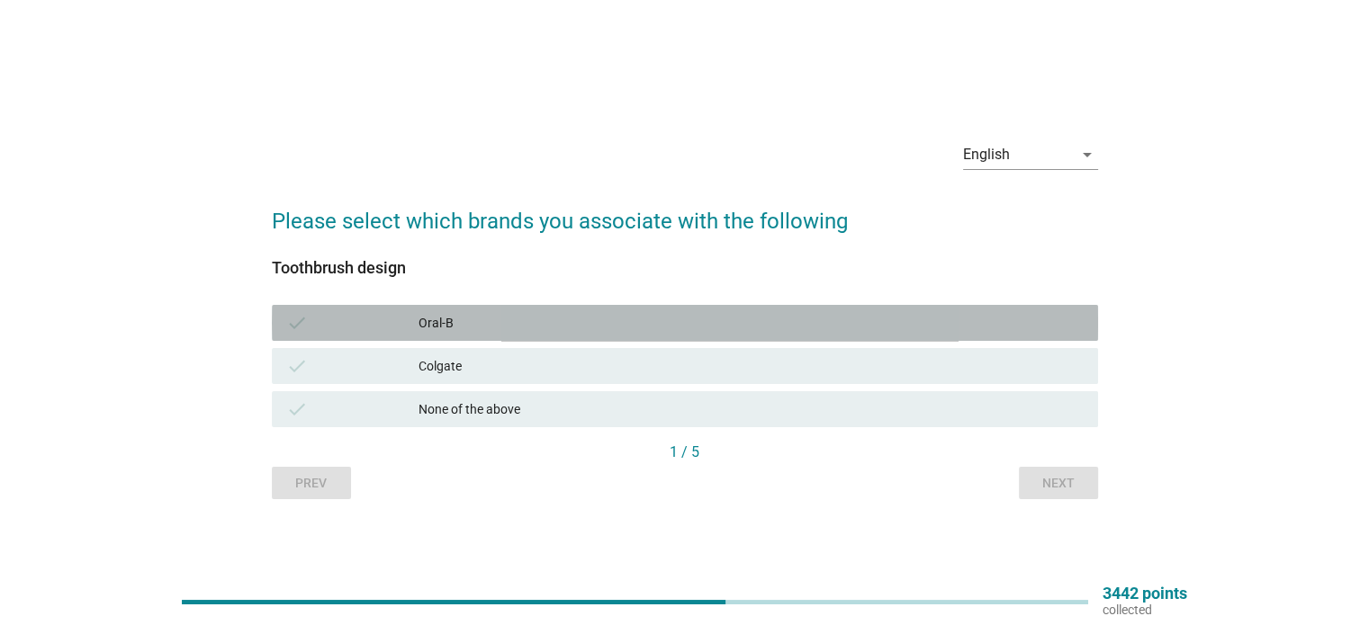
click at [625, 323] on div "Oral-B" at bounding box center [750, 323] width 664 height 22
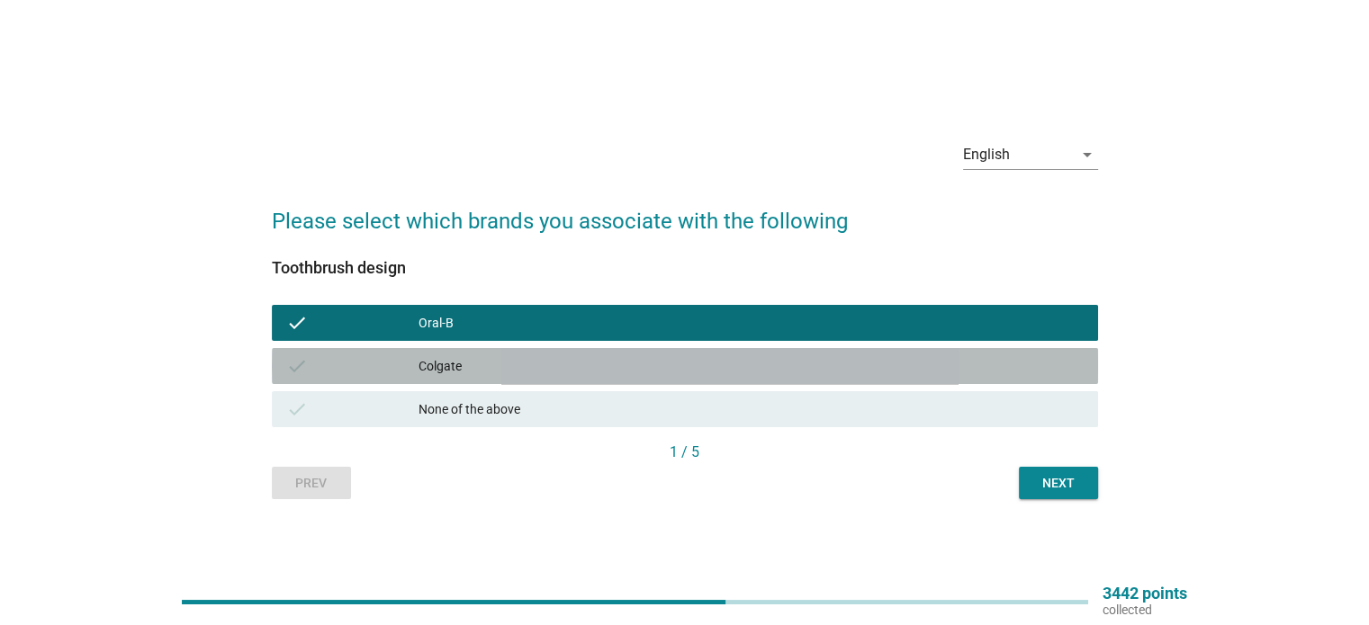
click at [628, 359] on div "Colgate" at bounding box center [750, 366] width 664 height 22
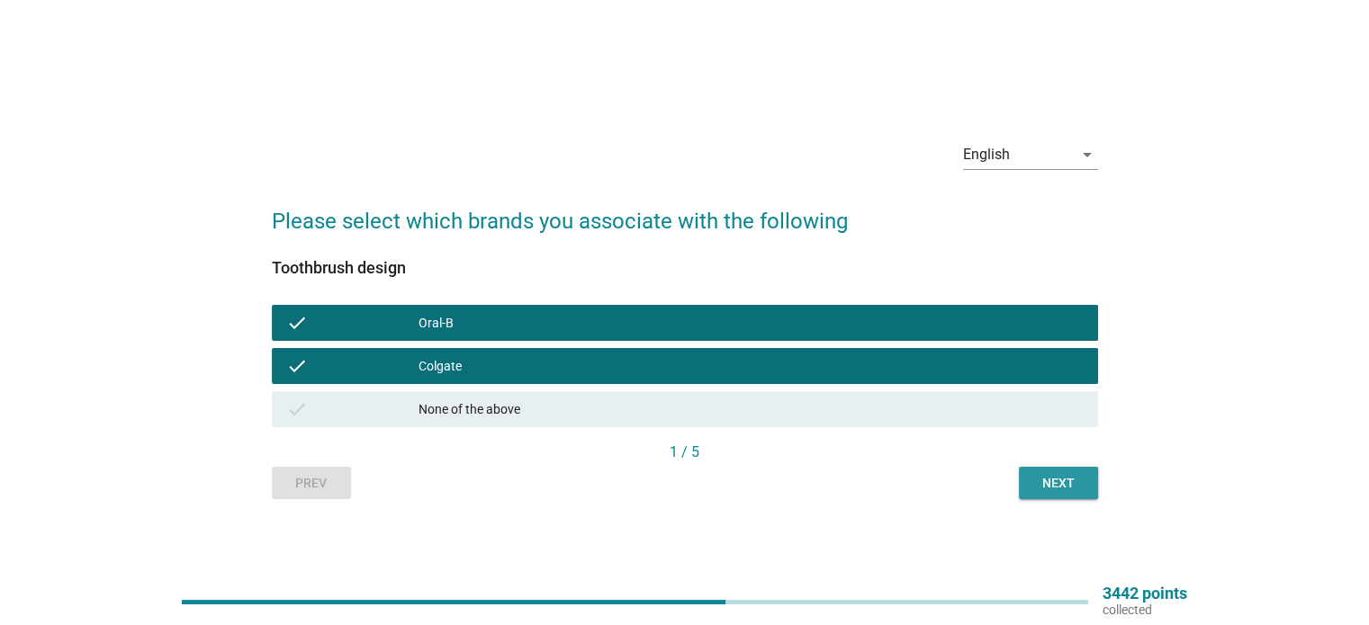
click at [1037, 503] on div "English arrow_drop_down Please select which brands you associate with the follo…" at bounding box center [684, 313] width 855 height 402
drag, startPoint x: 1010, startPoint y: 332, endPoint x: 1021, endPoint y: 343, distance: 15.3
click at [1011, 332] on div "Oral-B" at bounding box center [750, 323] width 664 height 22
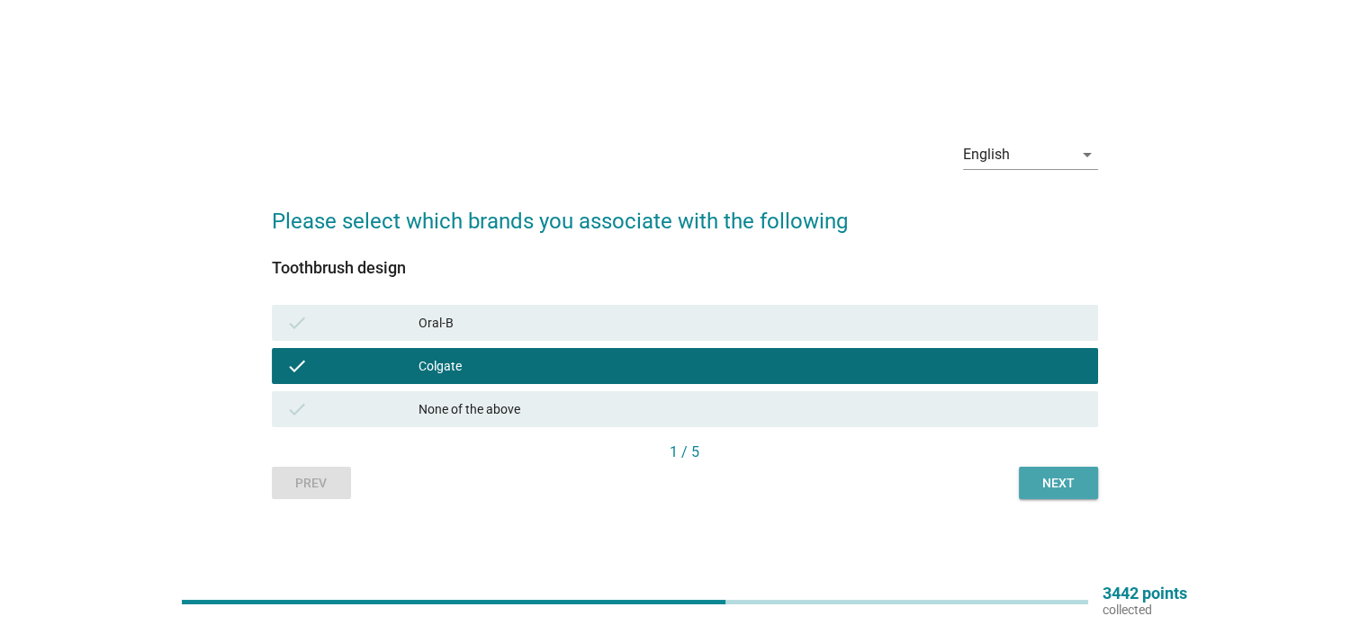
click at [1086, 471] on button "Next" at bounding box center [1058, 483] width 79 height 32
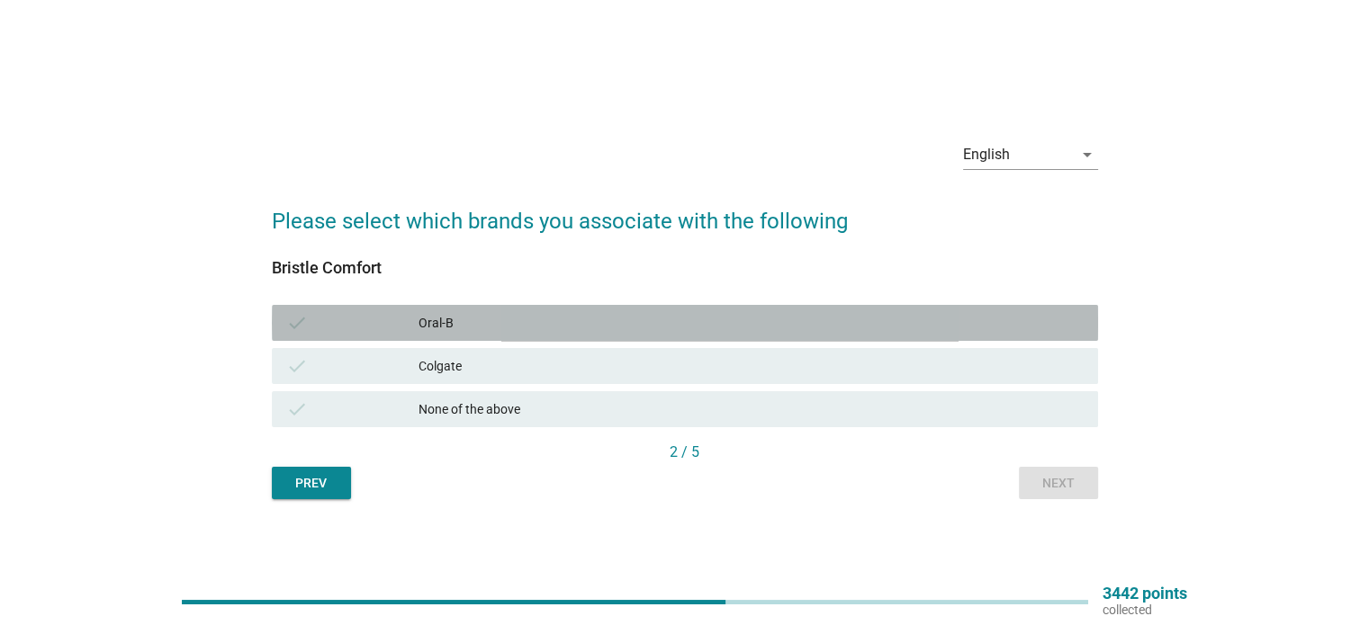
click at [983, 319] on div "Oral-B" at bounding box center [750, 323] width 664 height 22
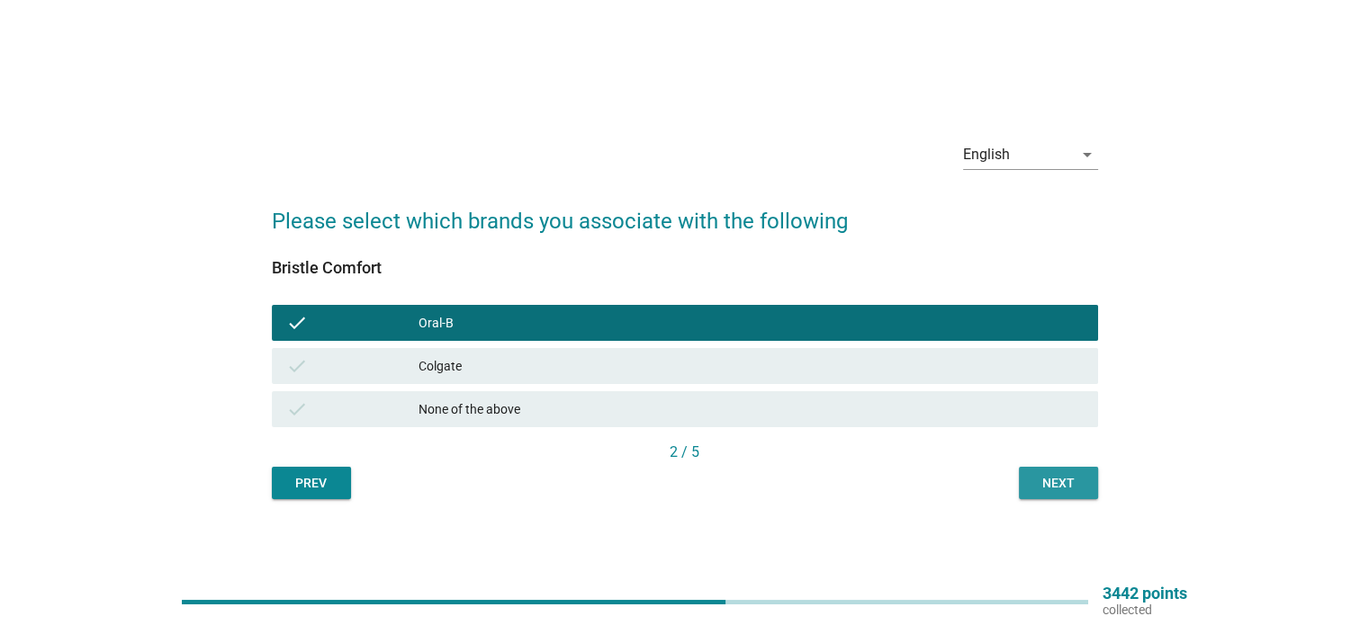
click at [1076, 482] on div "Next" at bounding box center [1058, 483] width 50 height 19
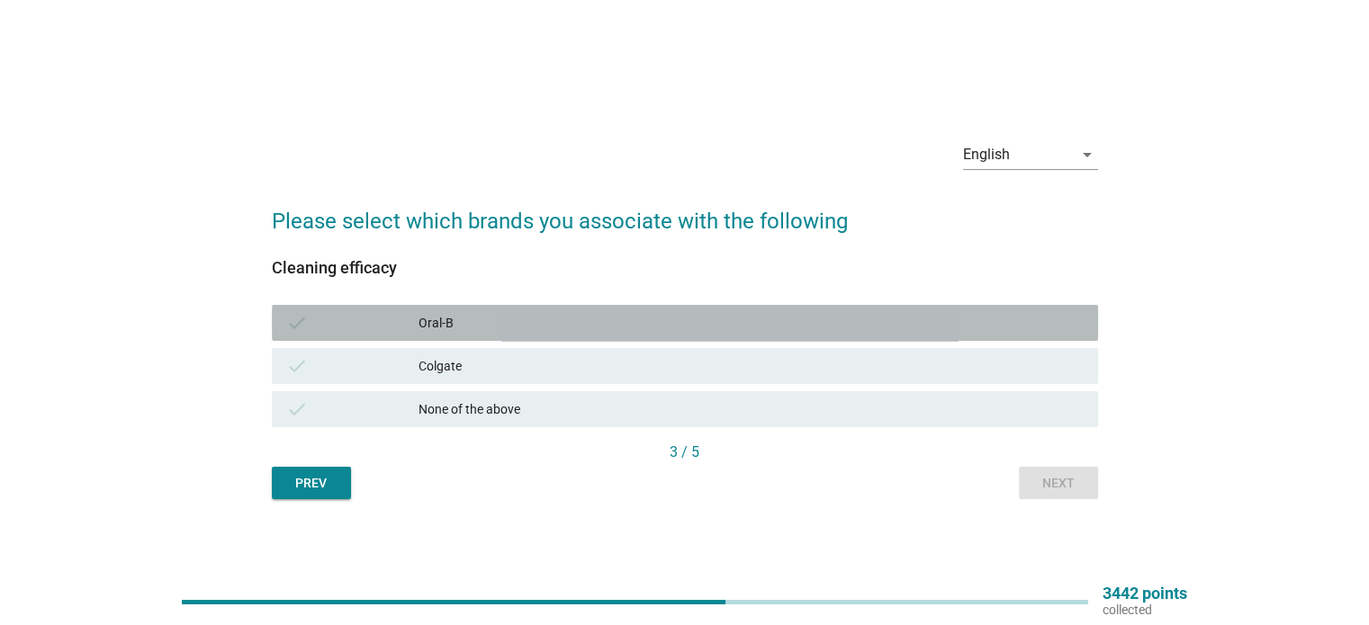
click at [830, 316] on div "Oral-B" at bounding box center [750, 323] width 664 height 22
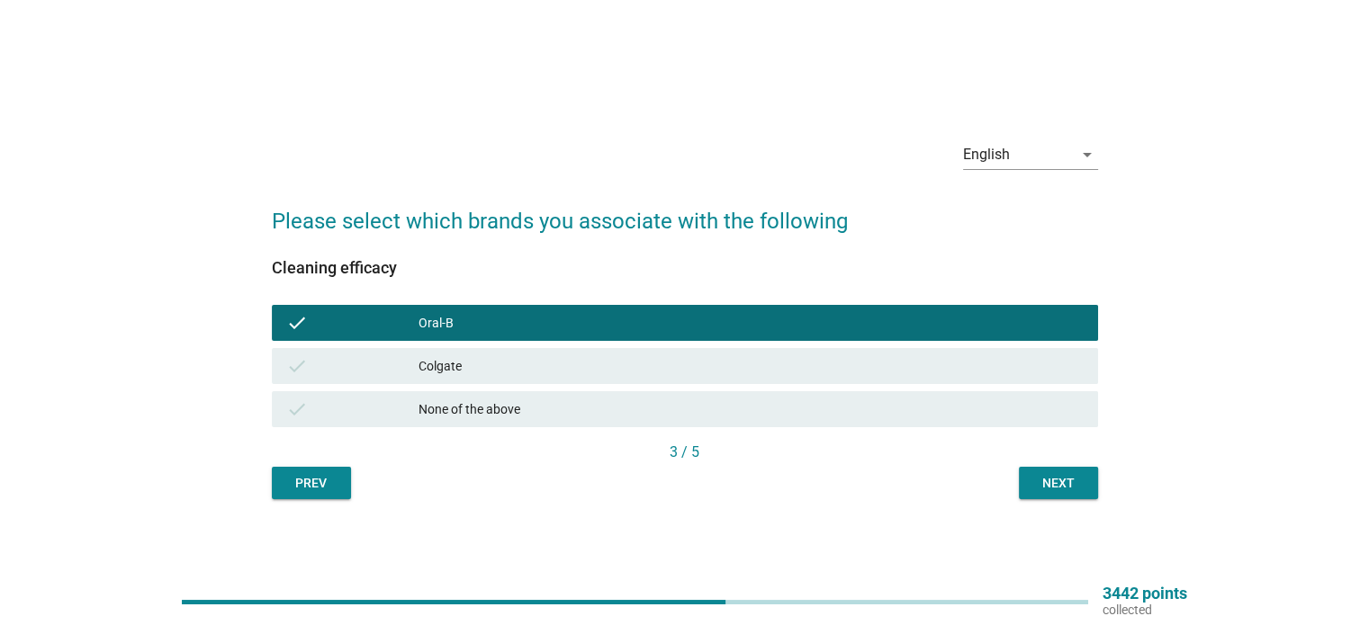
click at [907, 375] on div "Colgate" at bounding box center [750, 366] width 664 height 22
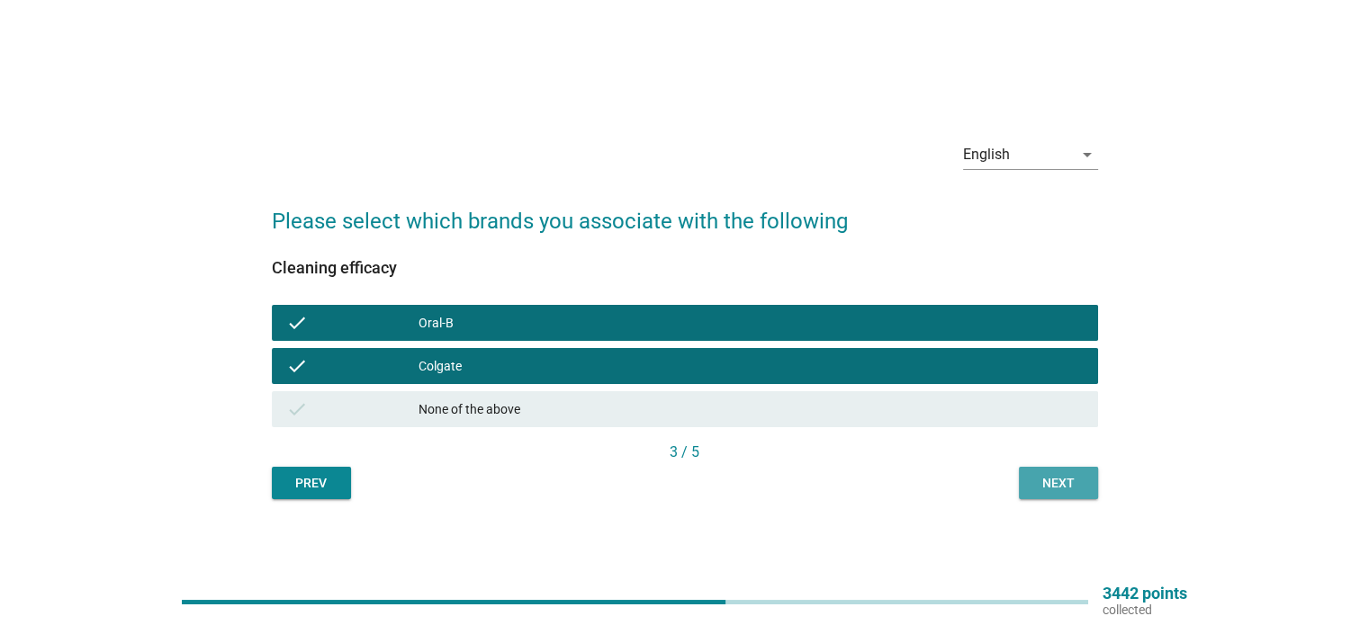
click at [1026, 467] on button "Next" at bounding box center [1058, 483] width 79 height 32
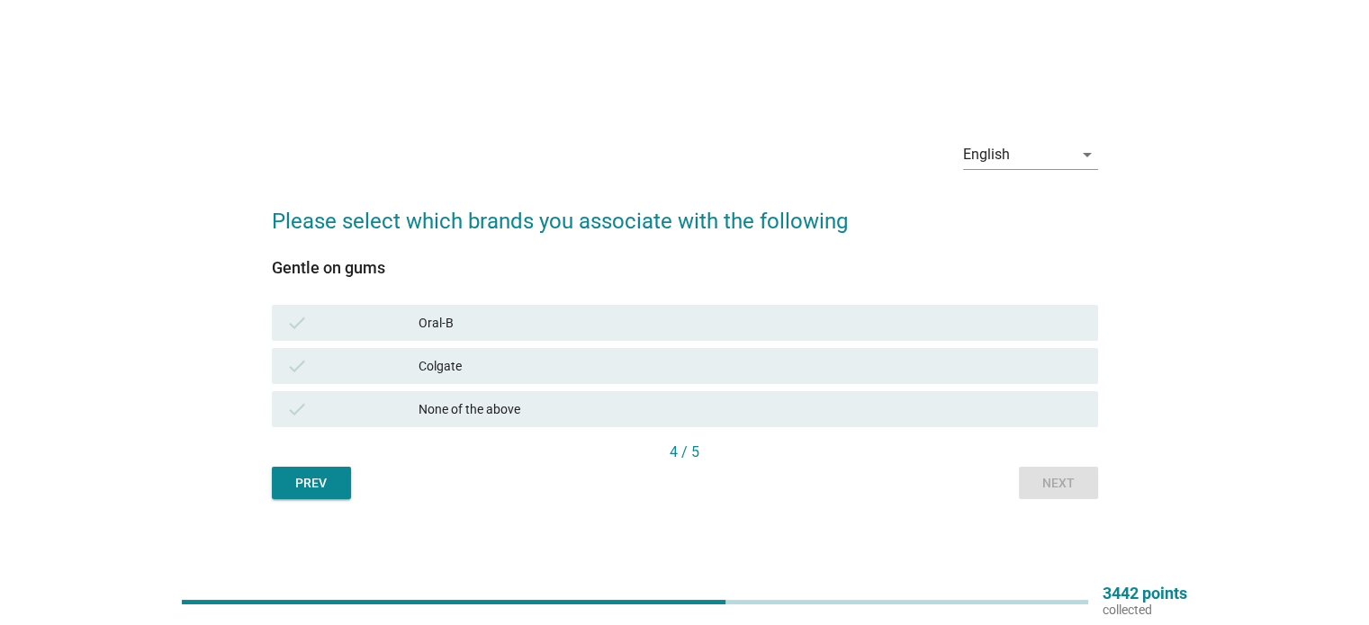
click at [948, 318] on div "Oral-B" at bounding box center [750, 323] width 664 height 22
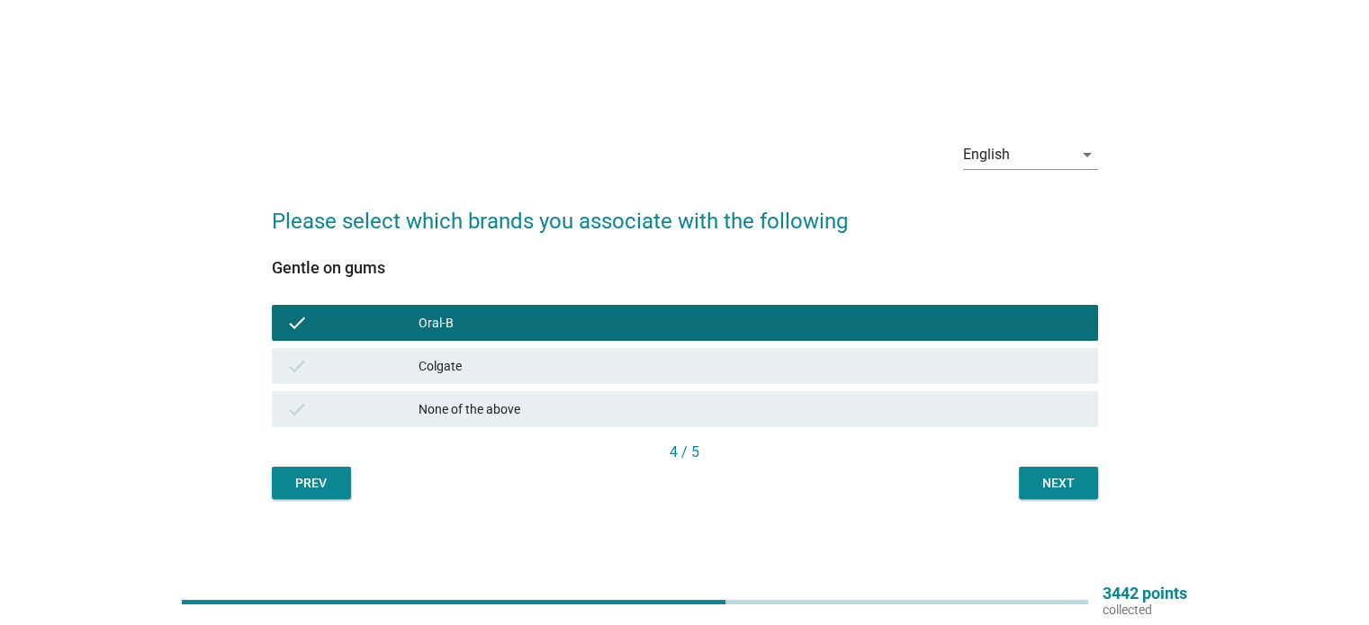
click at [1070, 482] on div "Gentle on gums check Oral-B check Colgate check None of the above 4 / 5 Prev Ne…" at bounding box center [685, 369] width 826 height 262
click at [1069, 482] on div "Next" at bounding box center [1058, 483] width 50 height 19
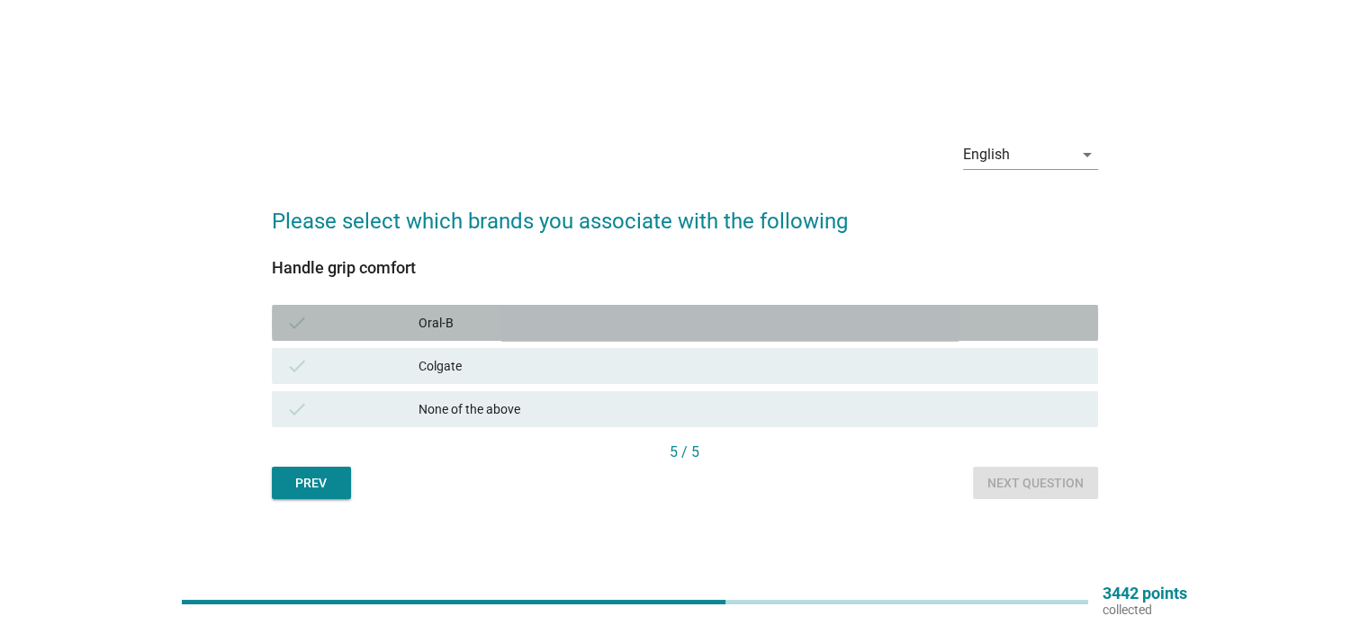
click at [945, 328] on div "Oral-B" at bounding box center [750, 323] width 664 height 22
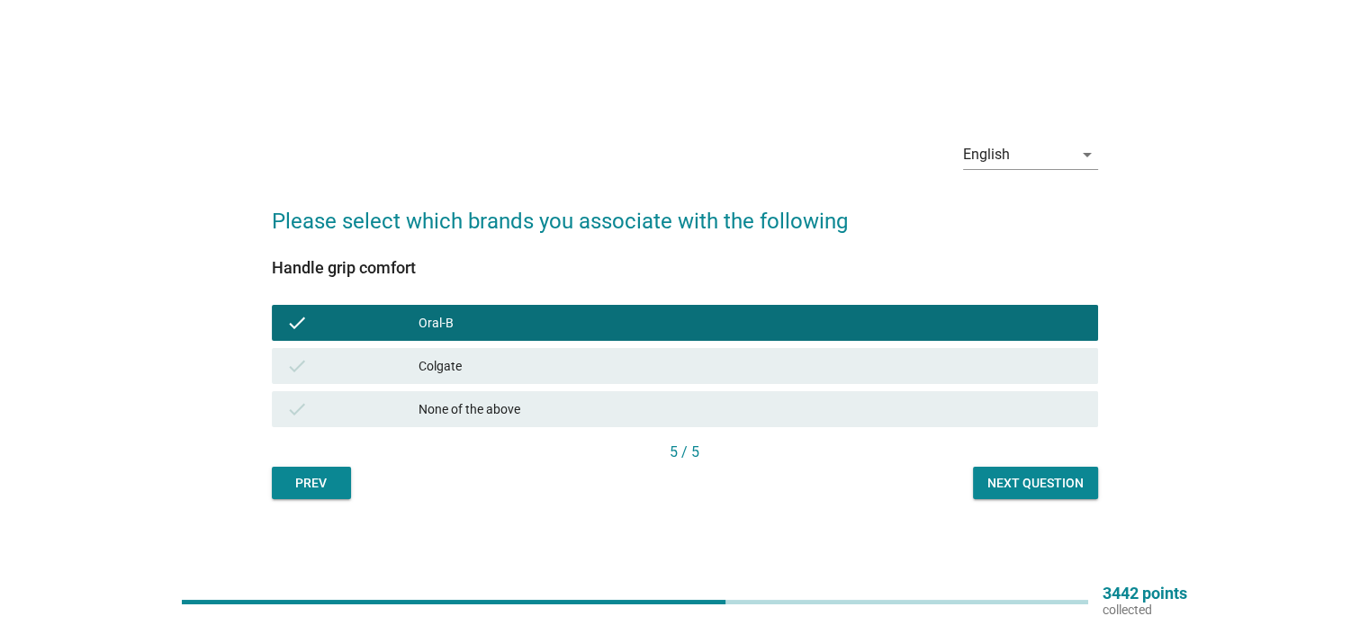
click at [959, 364] on div "Colgate" at bounding box center [750, 366] width 664 height 22
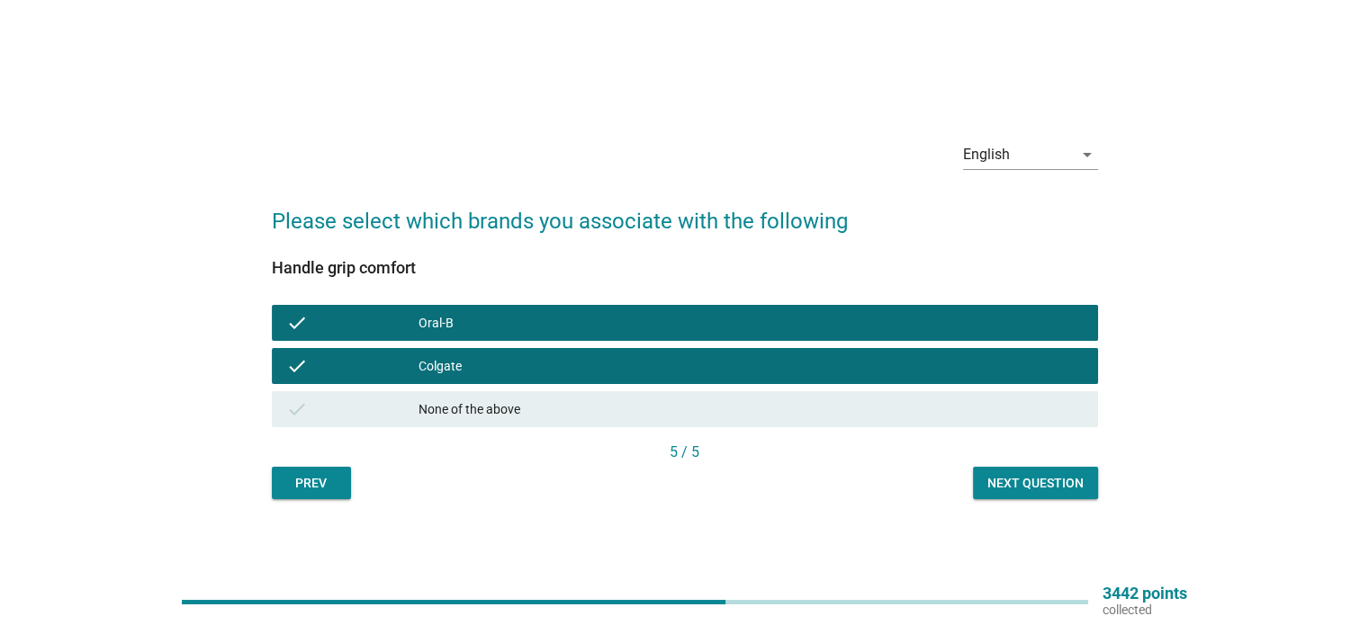
click at [1035, 338] on div "check Oral-B" at bounding box center [685, 323] width 826 height 36
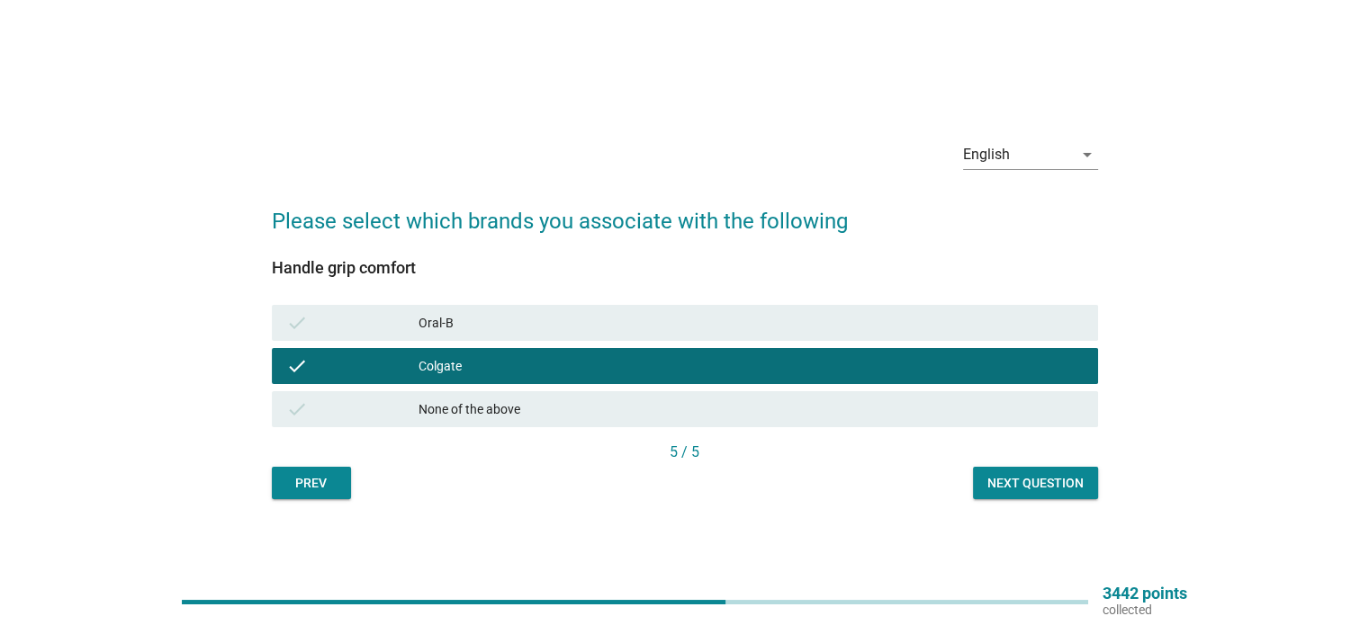
click at [1081, 456] on div "5 / 5" at bounding box center [685, 453] width 826 height 22
click at [1080, 478] on div "Next question" at bounding box center [1035, 483] width 96 height 19
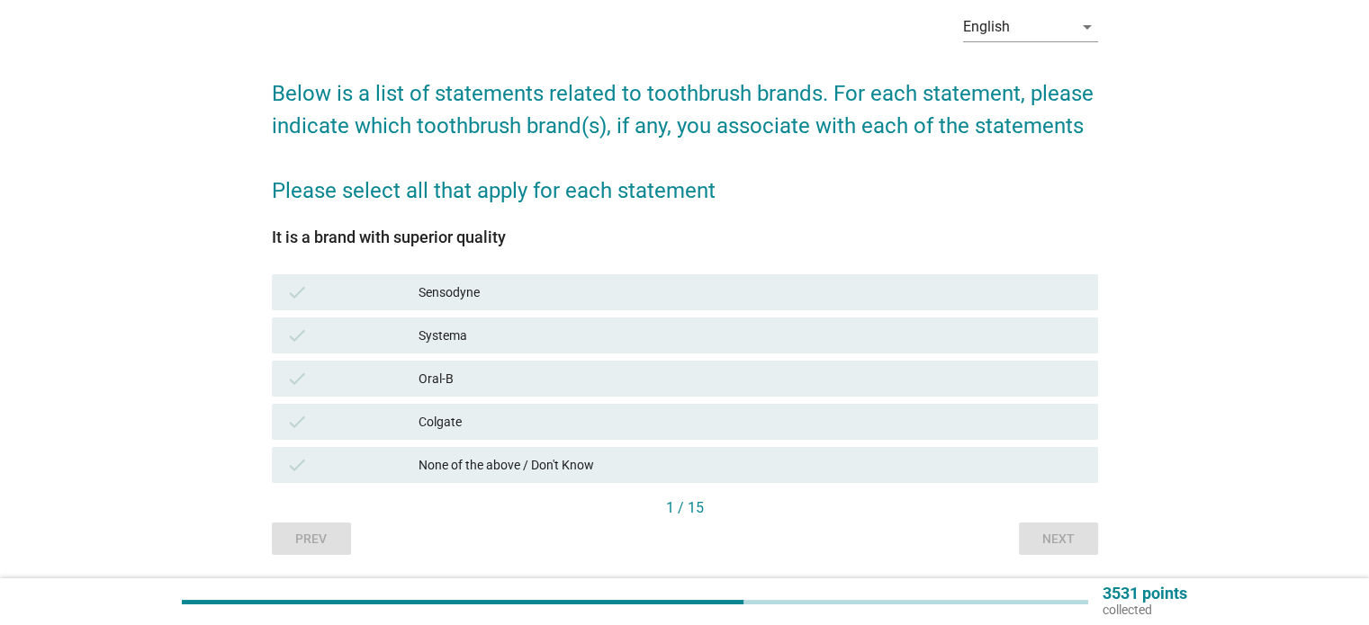
scroll to position [90, 0]
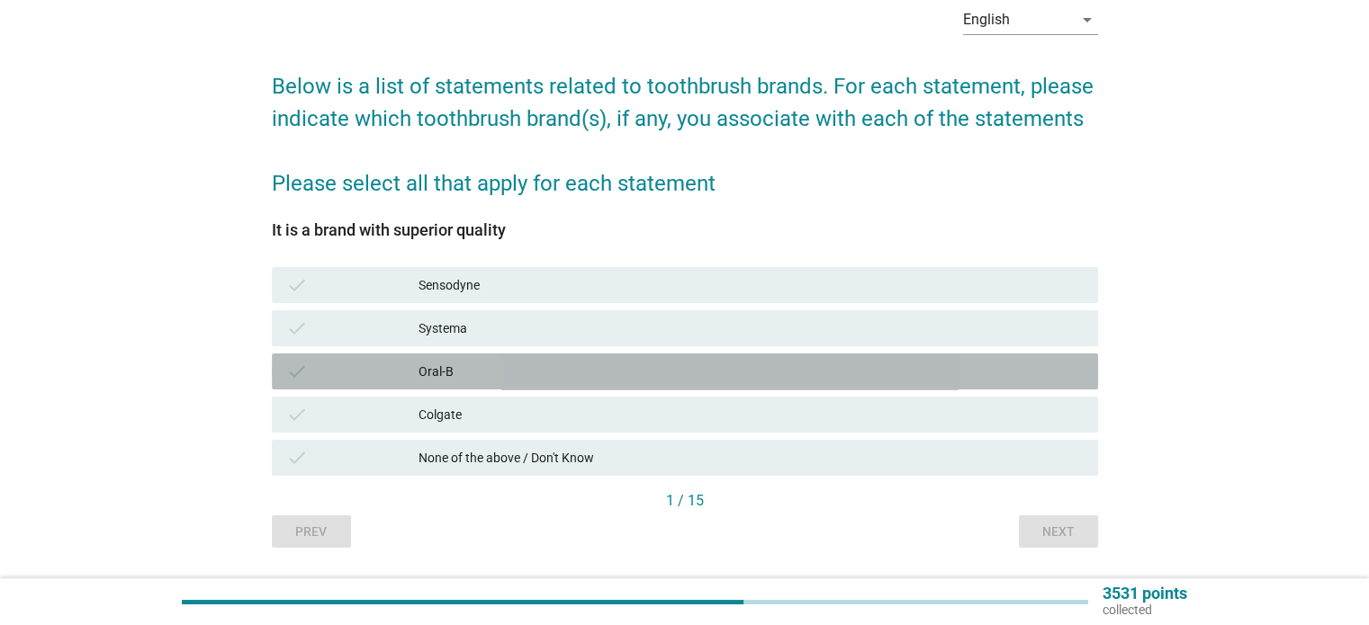
click at [878, 377] on div "Oral-B" at bounding box center [750, 372] width 664 height 22
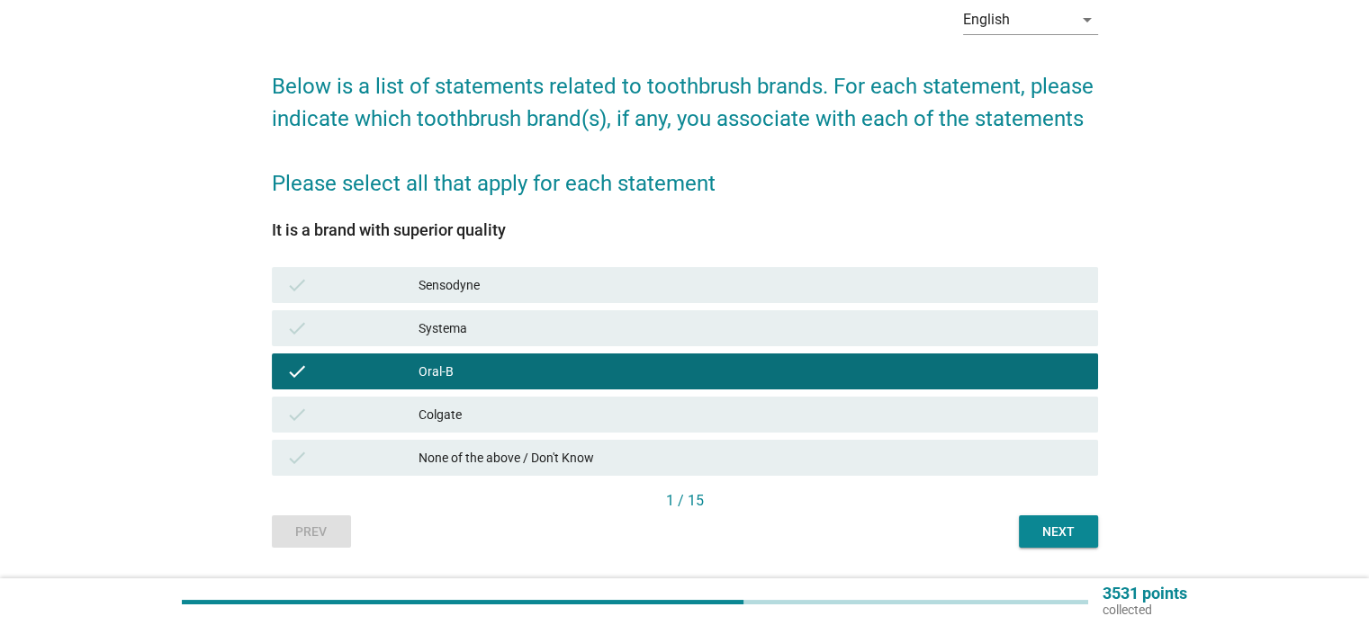
click at [1081, 543] on button "Next" at bounding box center [1058, 532] width 79 height 32
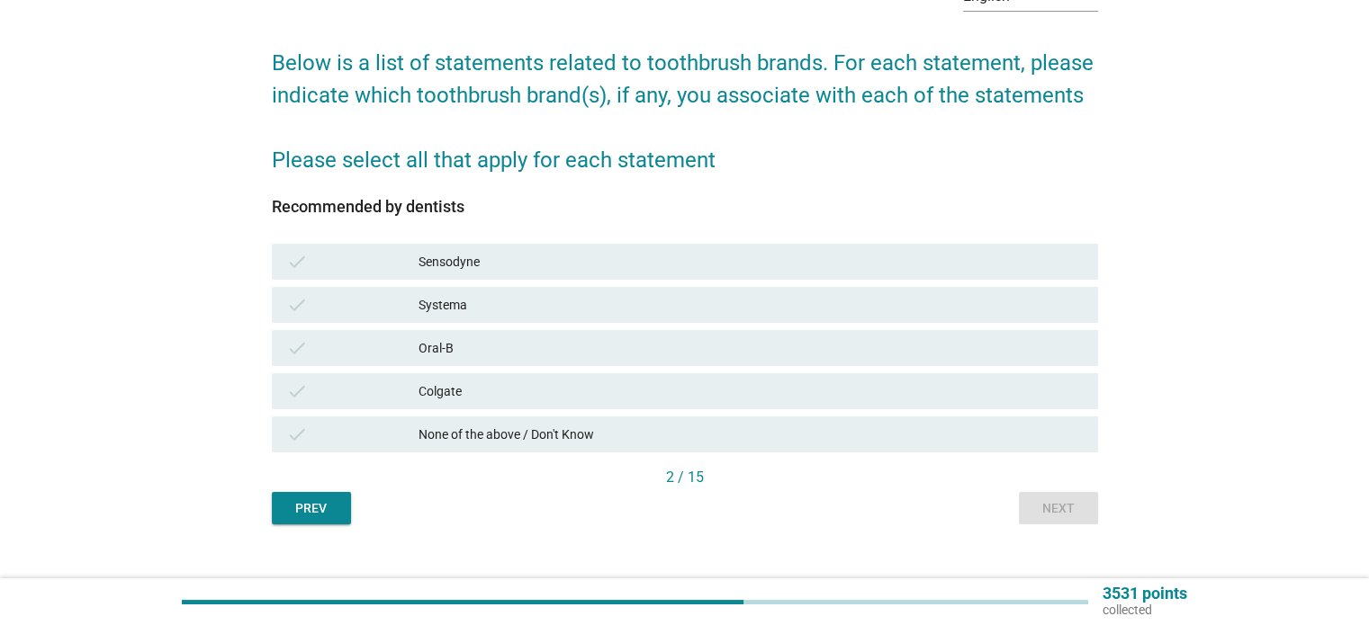
scroll to position [140, 0]
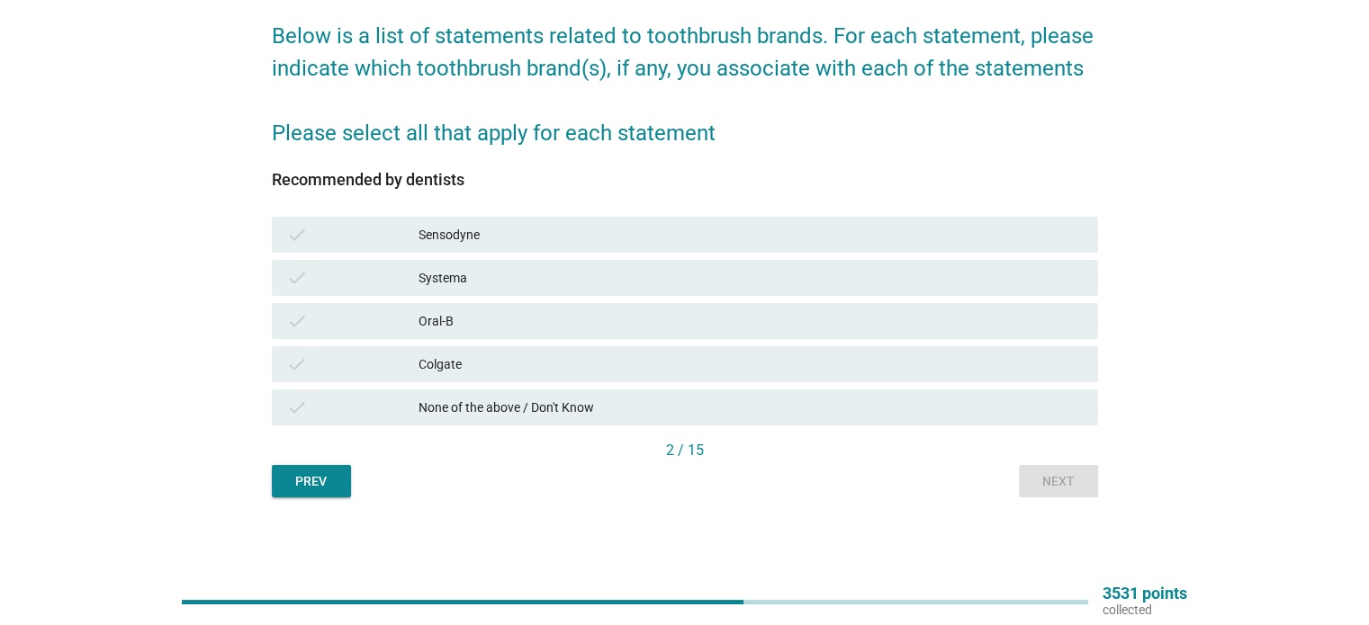
click at [804, 332] on div "check Oral-B" at bounding box center [685, 321] width 826 height 36
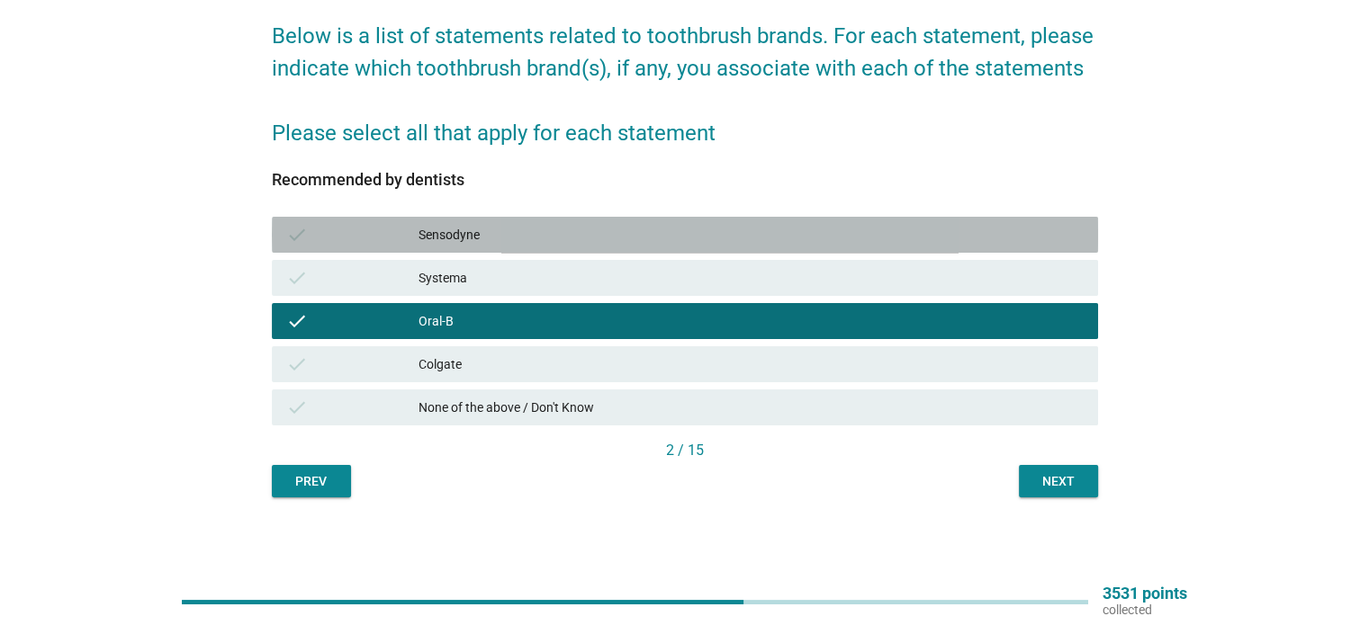
click at [953, 241] on div "Sensodyne" at bounding box center [750, 235] width 664 height 22
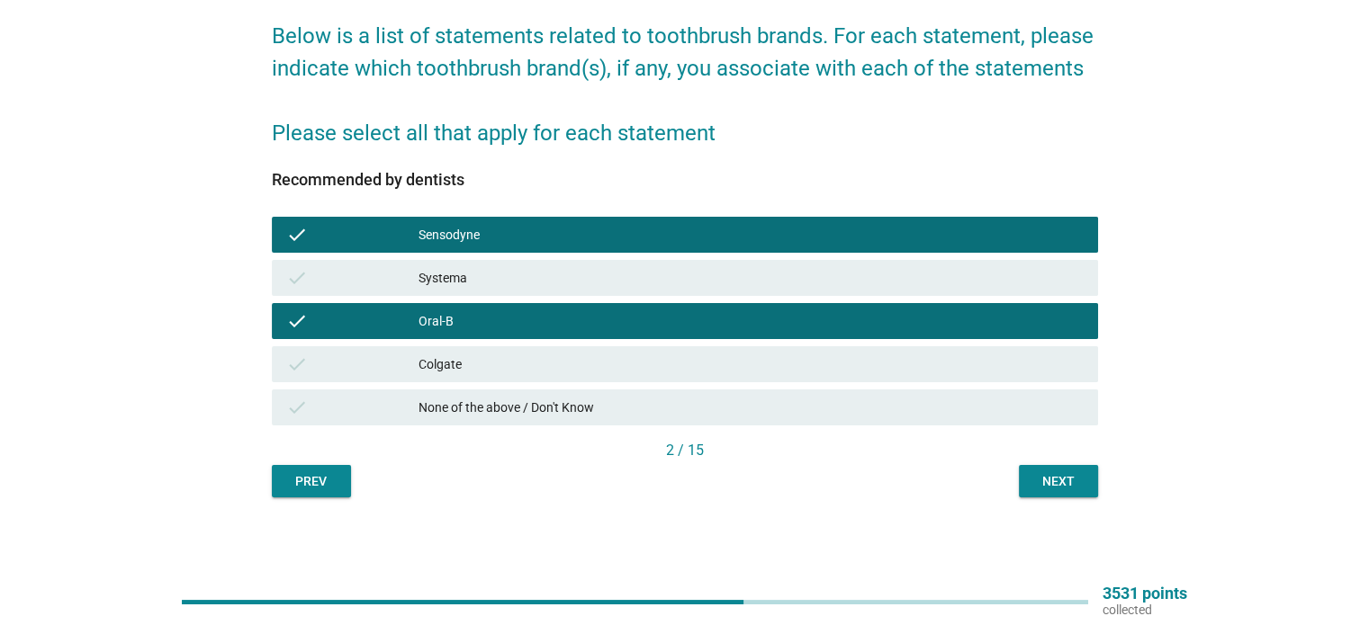
click at [1067, 479] on div "Next" at bounding box center [1058, 481] width 50 height 19
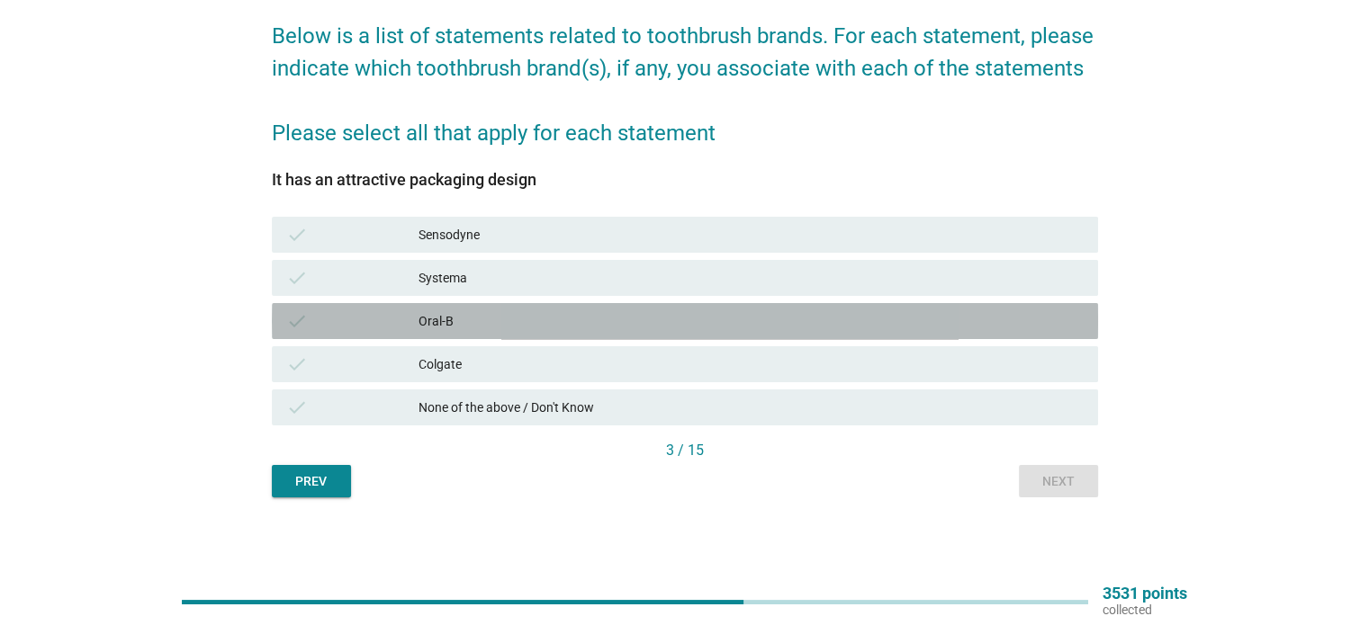
click at [846, 333] on div "check Oral-B" at bounding box center [685, 321] width 826 height 36
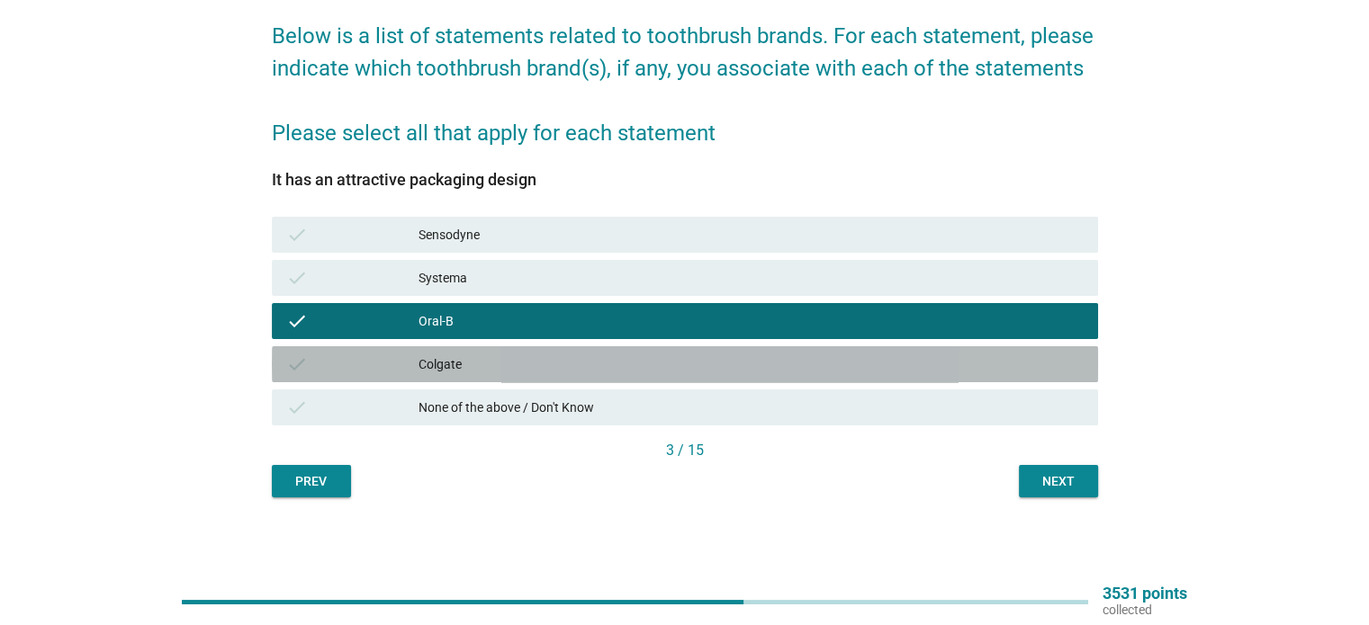
click at [867, 350] on div "check Colgate" at bounding box center [685, 364] width 826 height 36
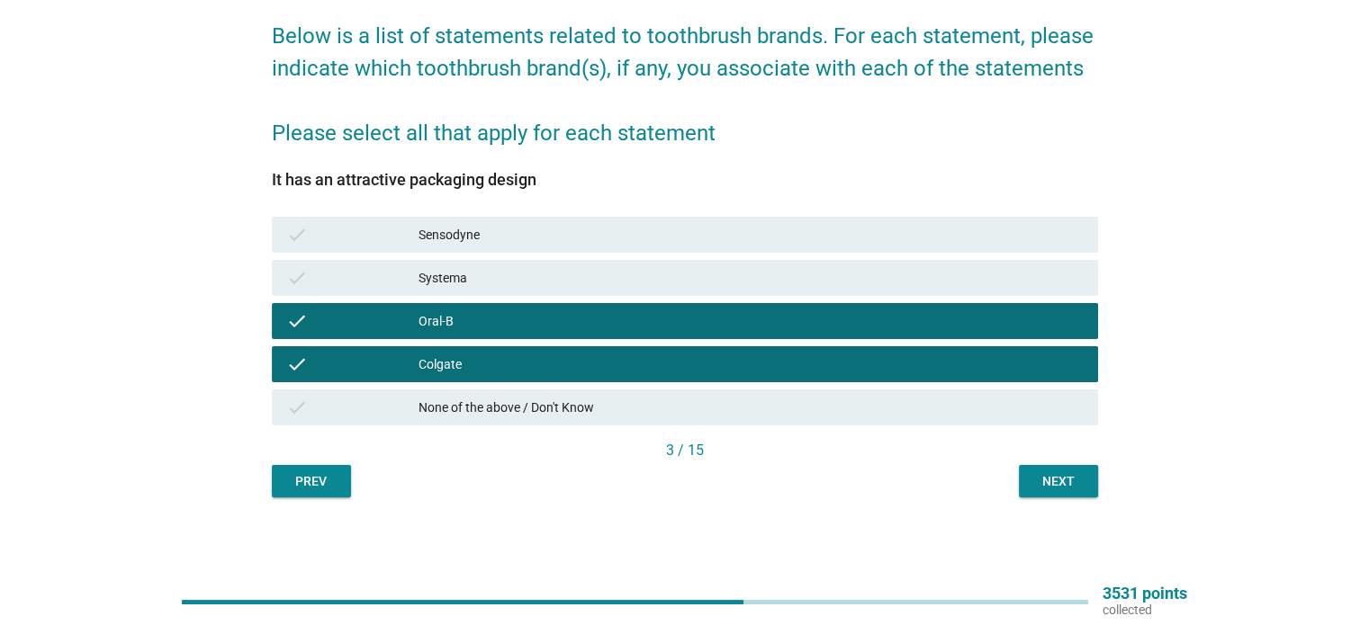
click at [896, 322] on div "Oral-B" at bounding box center [750, 321] width 664 height 22
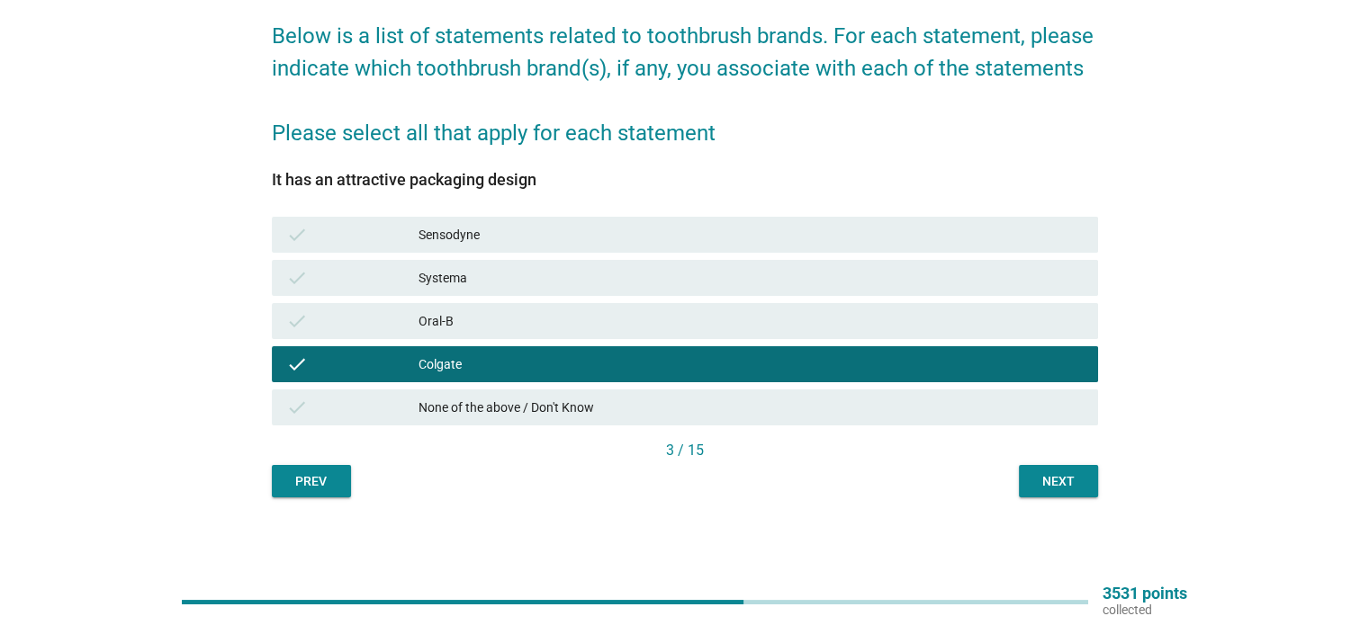
click at [1076, 503] on div "English arrow_drop_down Below is a list of statements related to toothbrush bra…" at bounding box center [684, 219] width 855 height 586
click at [1064, 471] on button "Next" at bounding box center [1058, 481] width 79 height 32
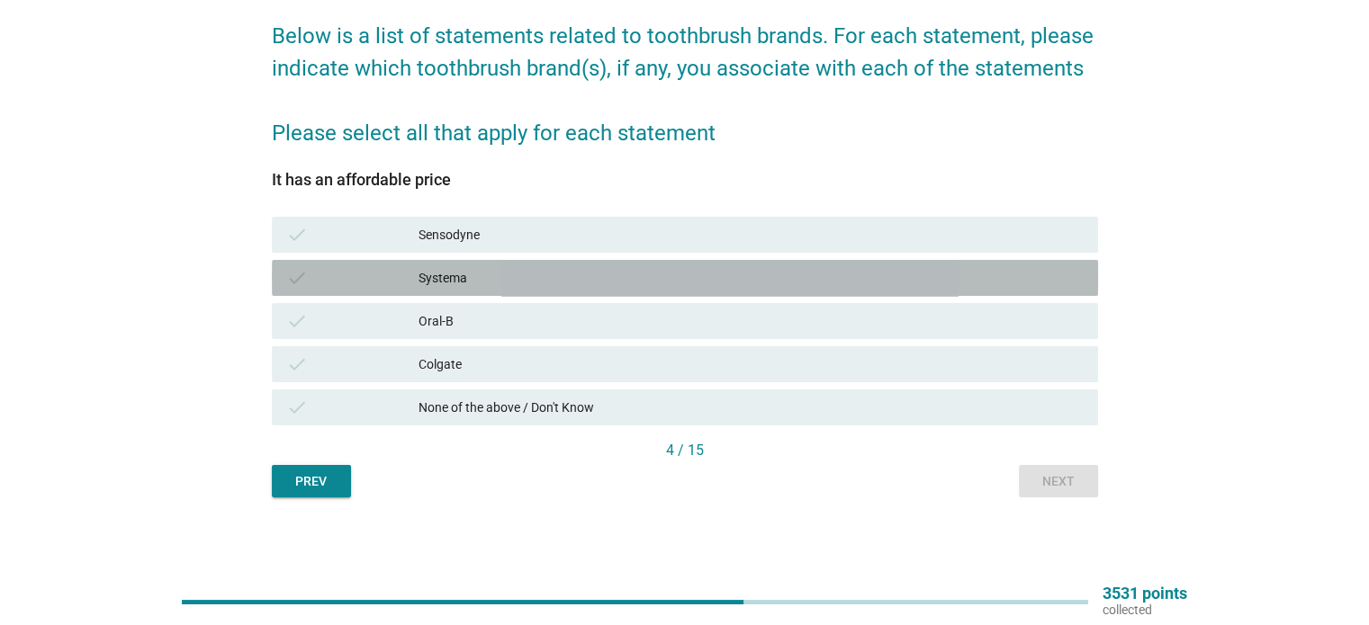
click at [502, 291] on div "check Systema" at bounding box center [685, 278] width 826 height 36
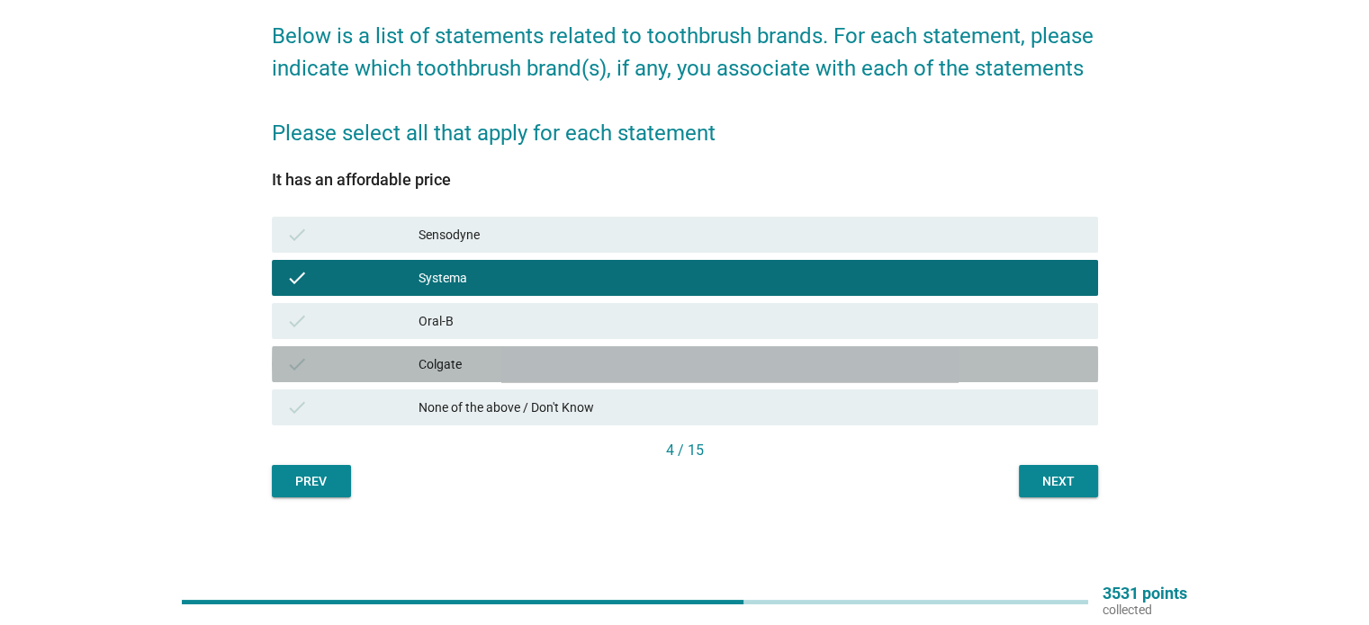
click at [542, 357] on div "check Colgate" at bounding box center [685, 364] width 826 height 36
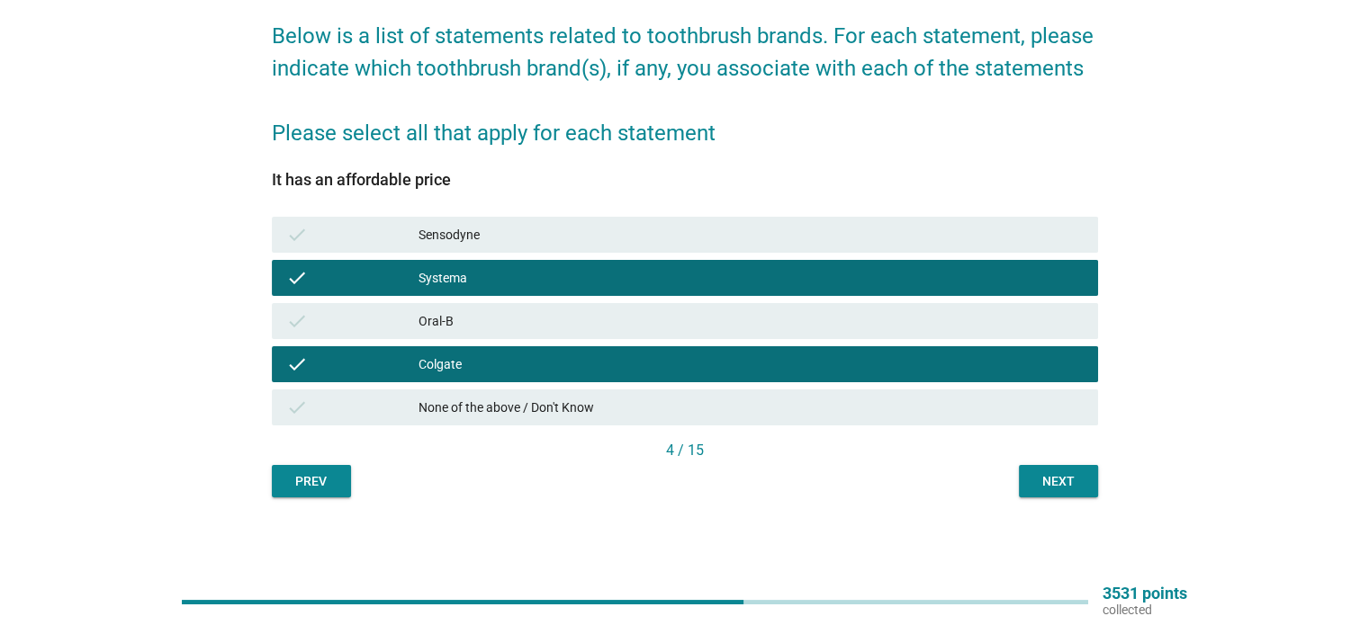
drag, startPoint x: 566, startPoint y: 284, endPoint x: 579, endPoint y: 288, distance: 14.0
click at [566, 283] on div "Systema" at bounding box center [750, 278] width 664 height 22
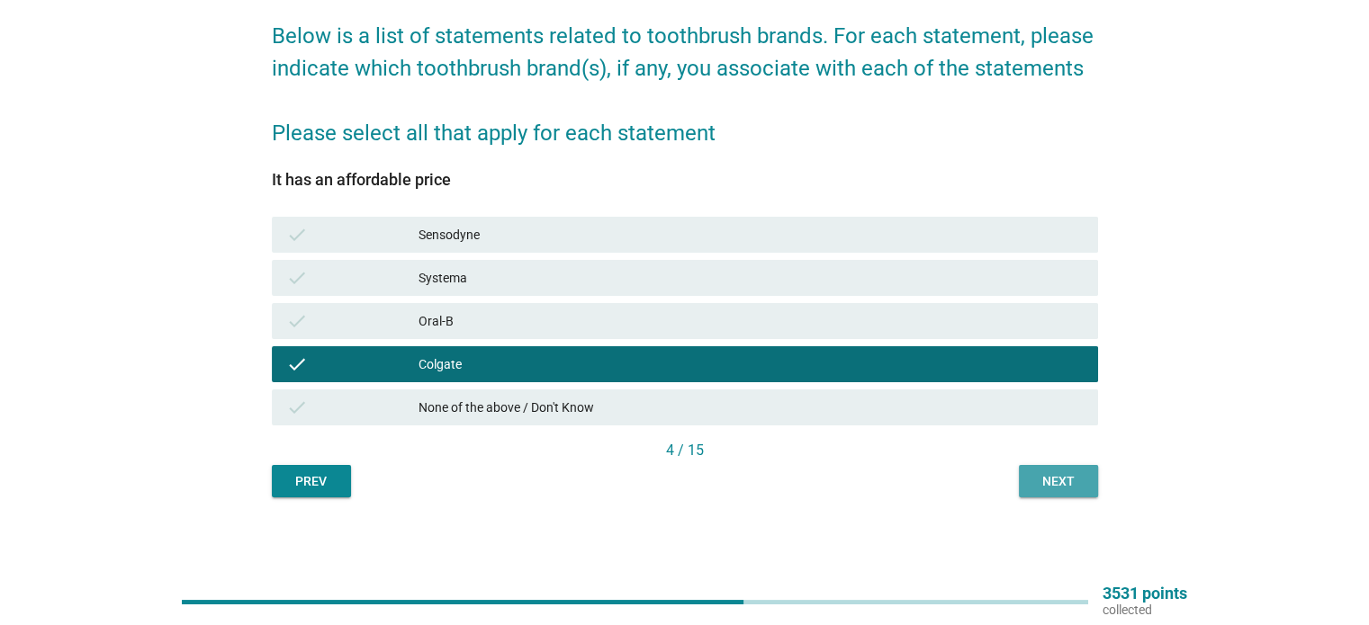
click at [1061, 483] on div "Next" at bounding box center [1058, 481] width 50 height 19
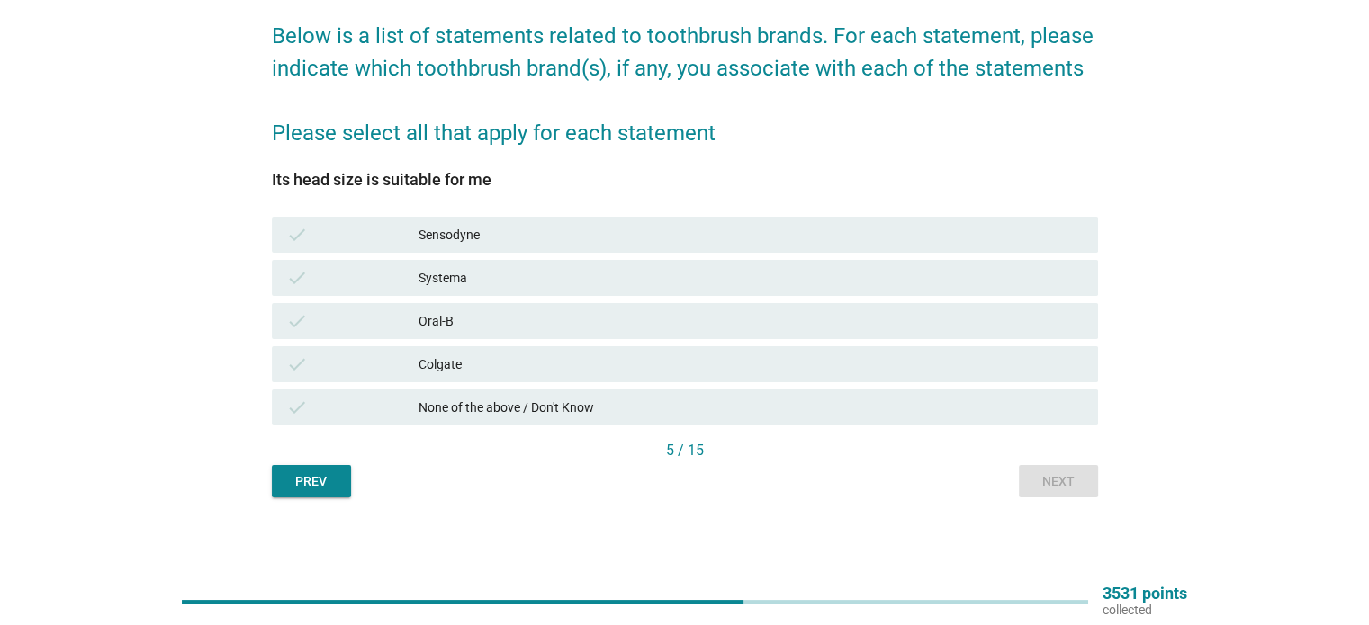
click at [574, 340] on div "check Oral-B" at bounding box center [684, 321] width 833 height 43
click at [578, 326] on div "Oral-B" at bounding box center [750, 321] width 664 height 22
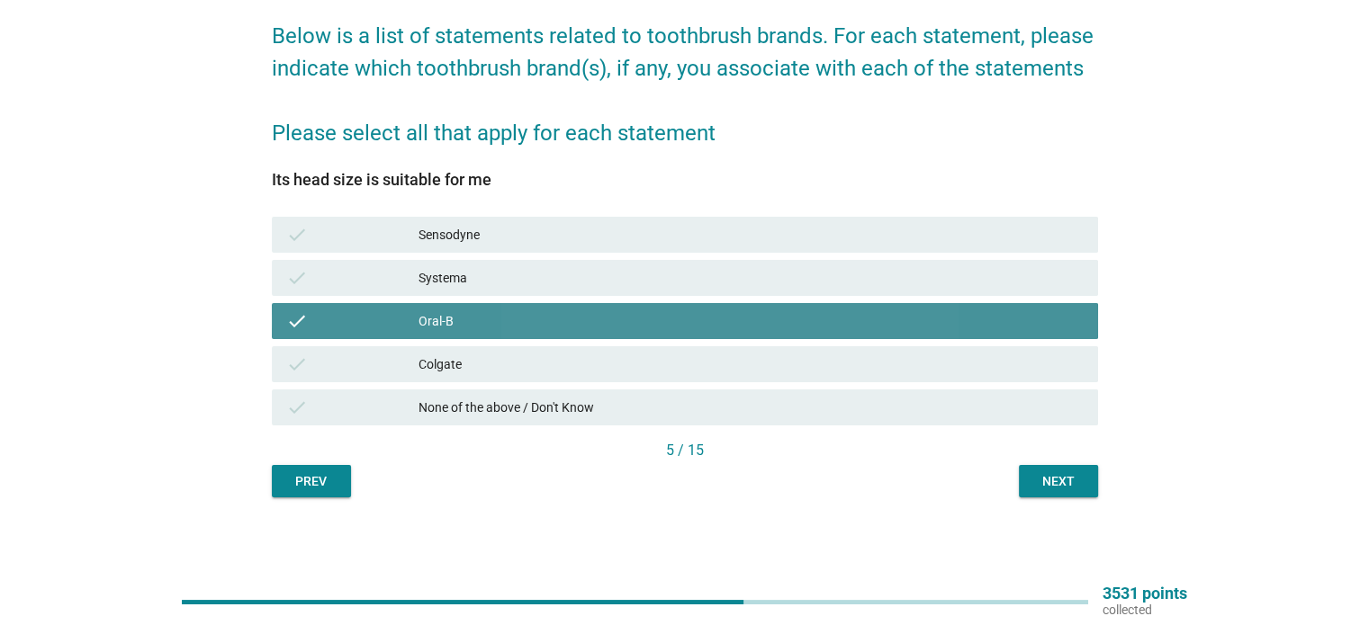
click at [603, 363] on div "Colgate" at bounding box center [750, 365] width 664 height 22
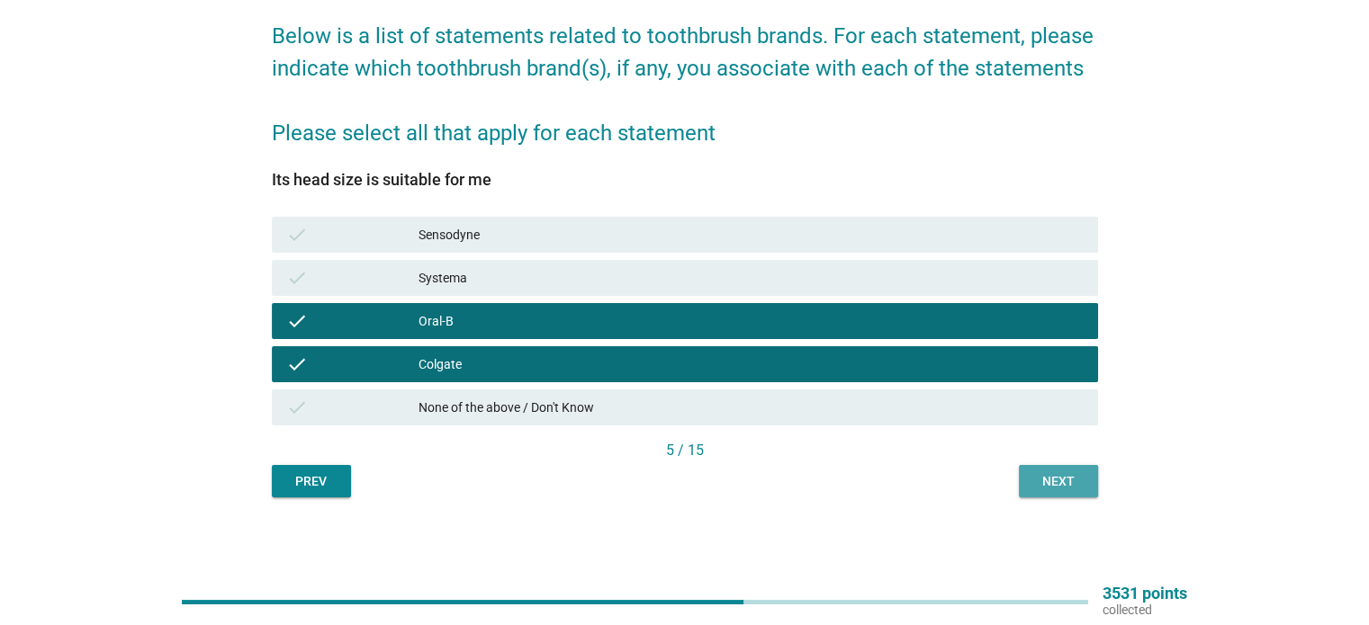
click at [1029, 481] on button "Next" at bounding box center [1058, 481] width 79 height 32
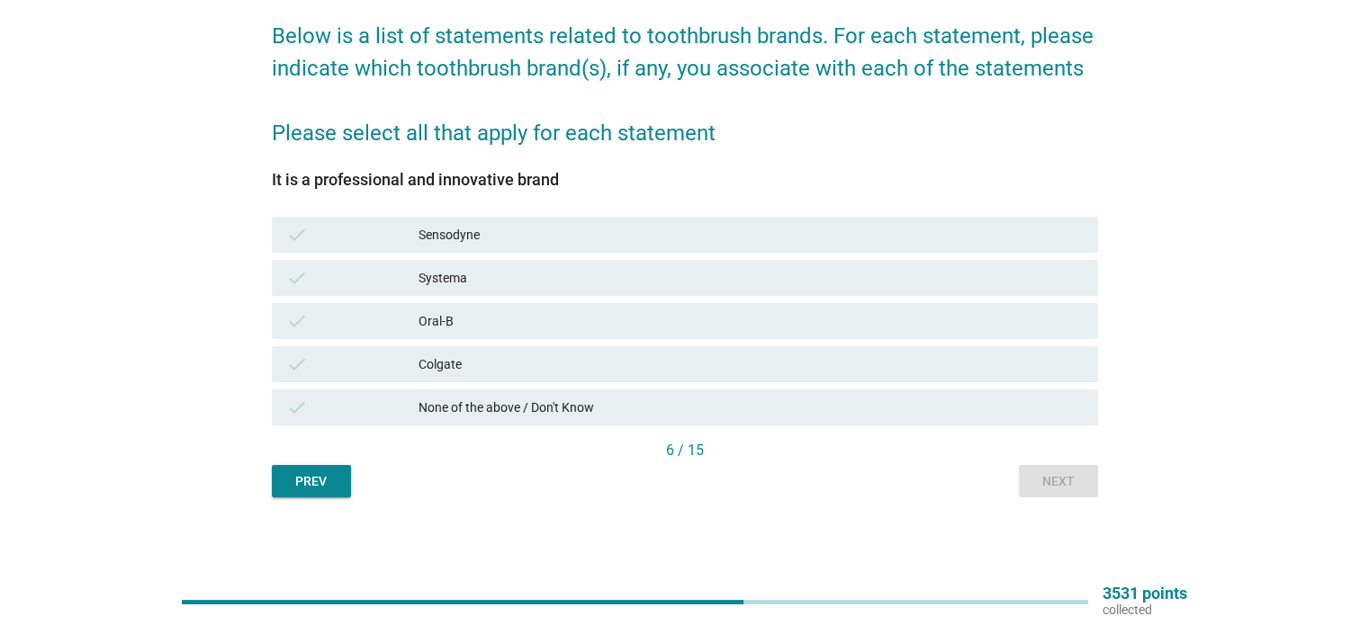
click at [613, 346] on div "check Colgate" at bounding box center [685, 364] width 826 height 36
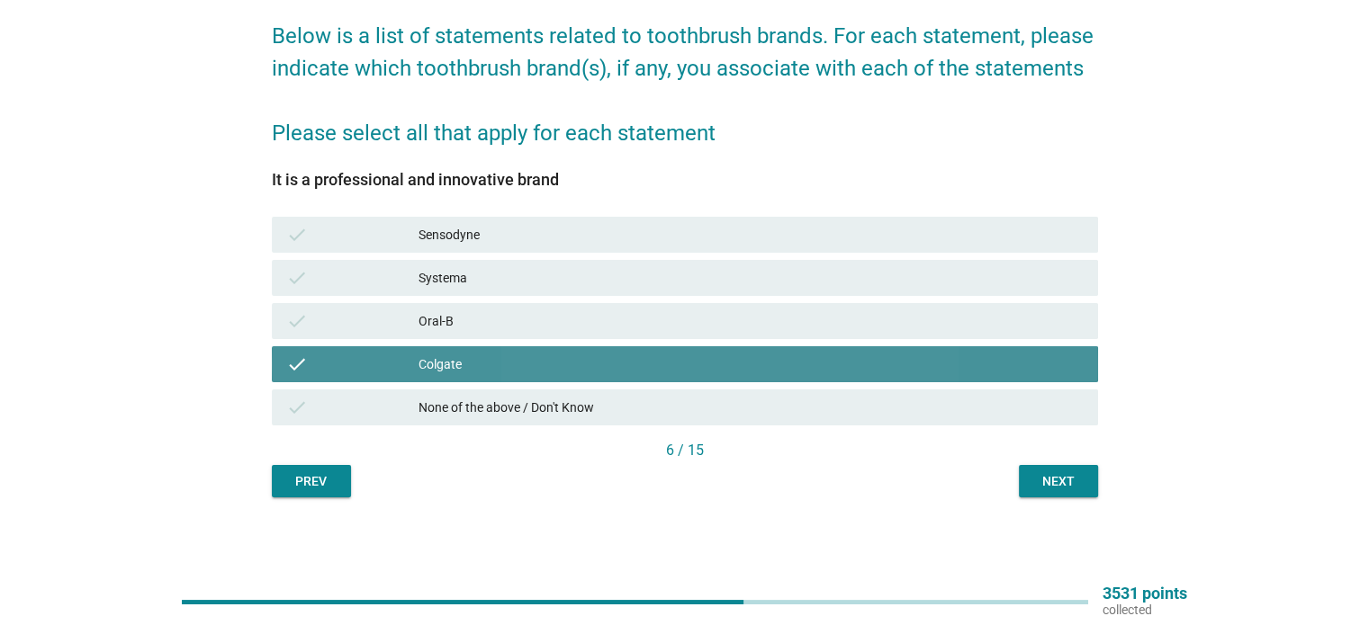
click at [645, 311] on div "Oral-B" at bounding box center [750, 321] width 664 height 22
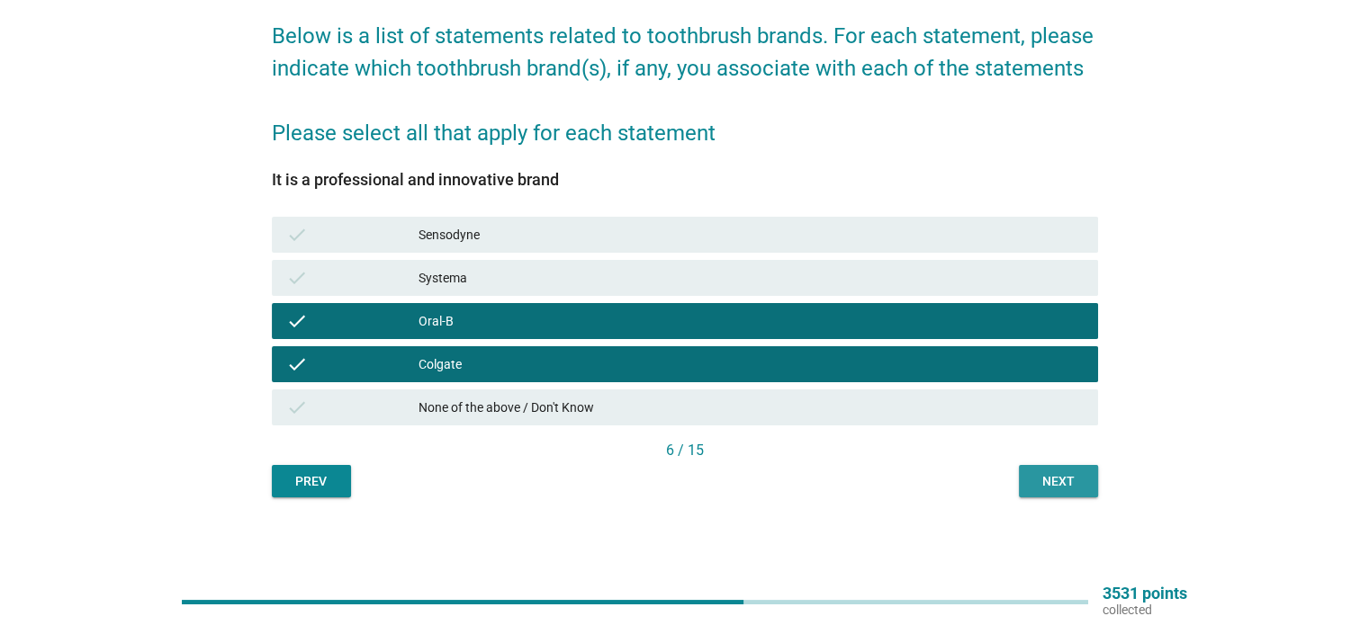
click at [1074, 481] on div "Next" at bounding box center [1058, 481] width 50 height 19
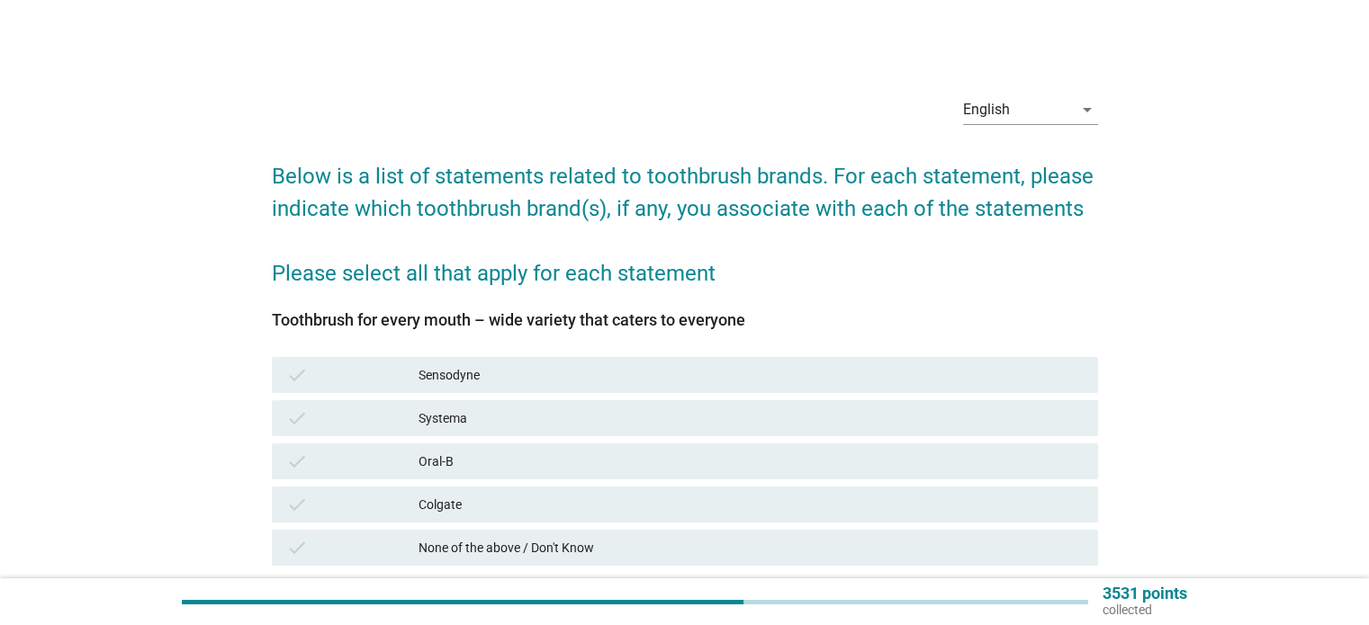
click at [781, 484] on div "check Colgate" at bounding box center [684, 504] width 833 height 43
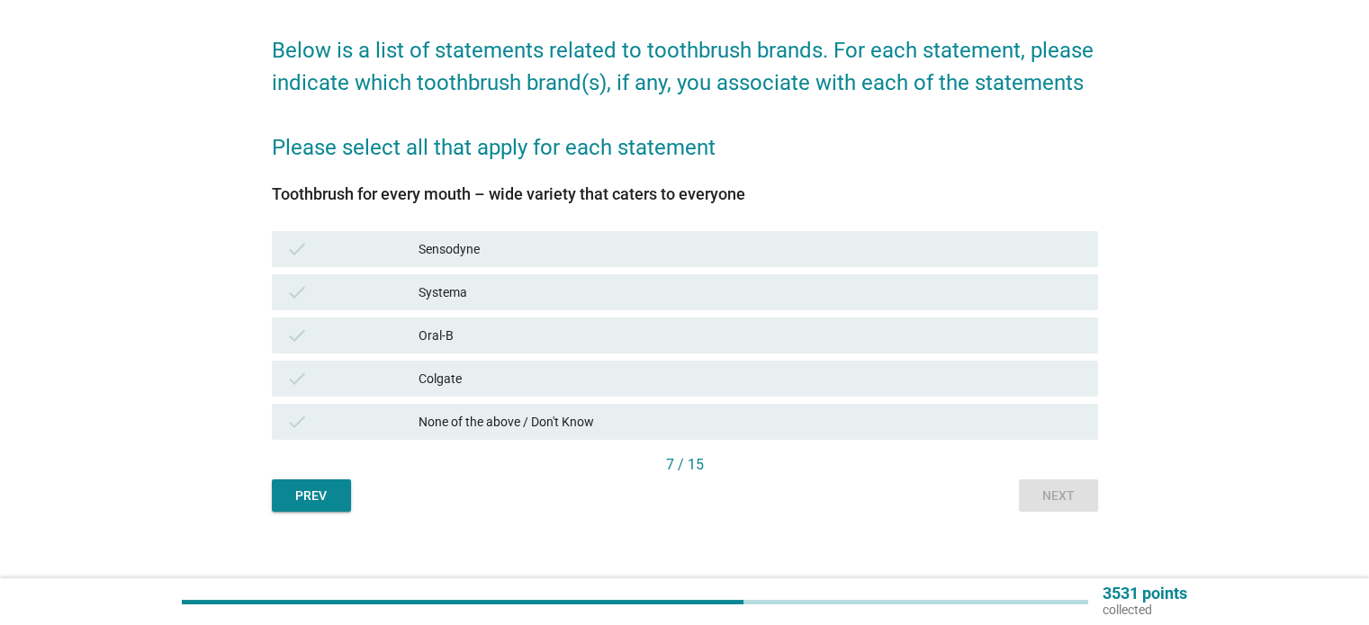
scroll to position [140, 0]
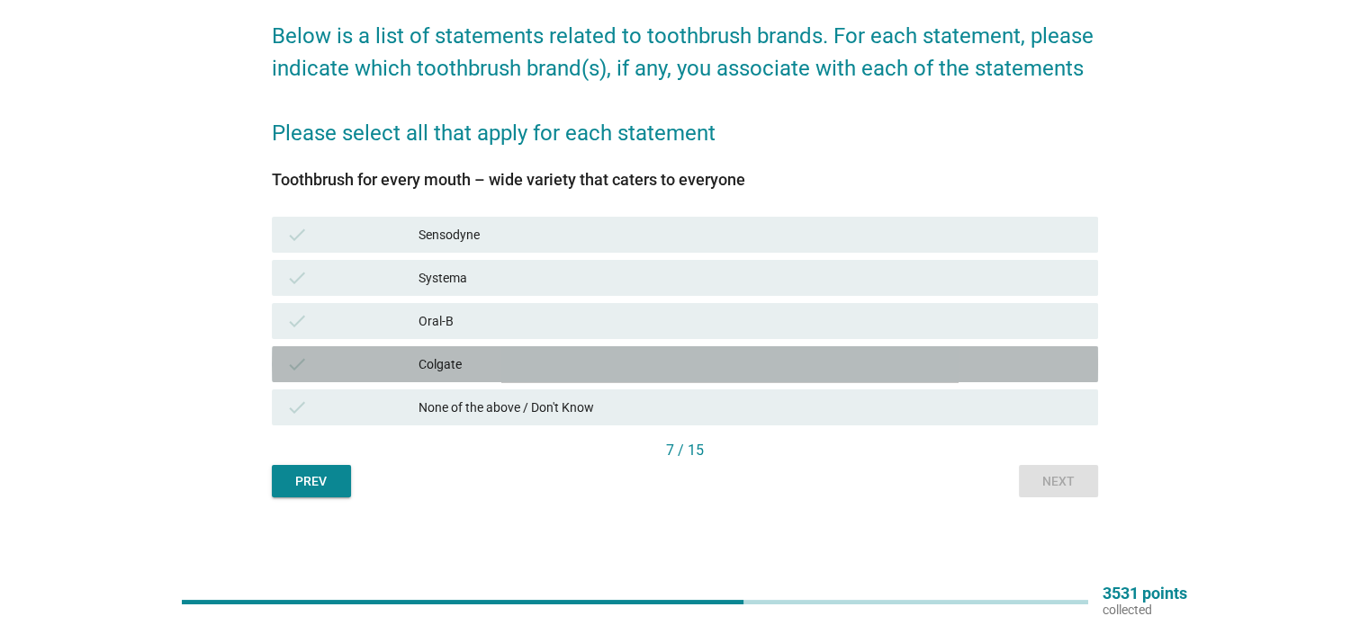
click at [808, 354] on div "Colgate" at bounding box center [750, 365] width 664 height 22
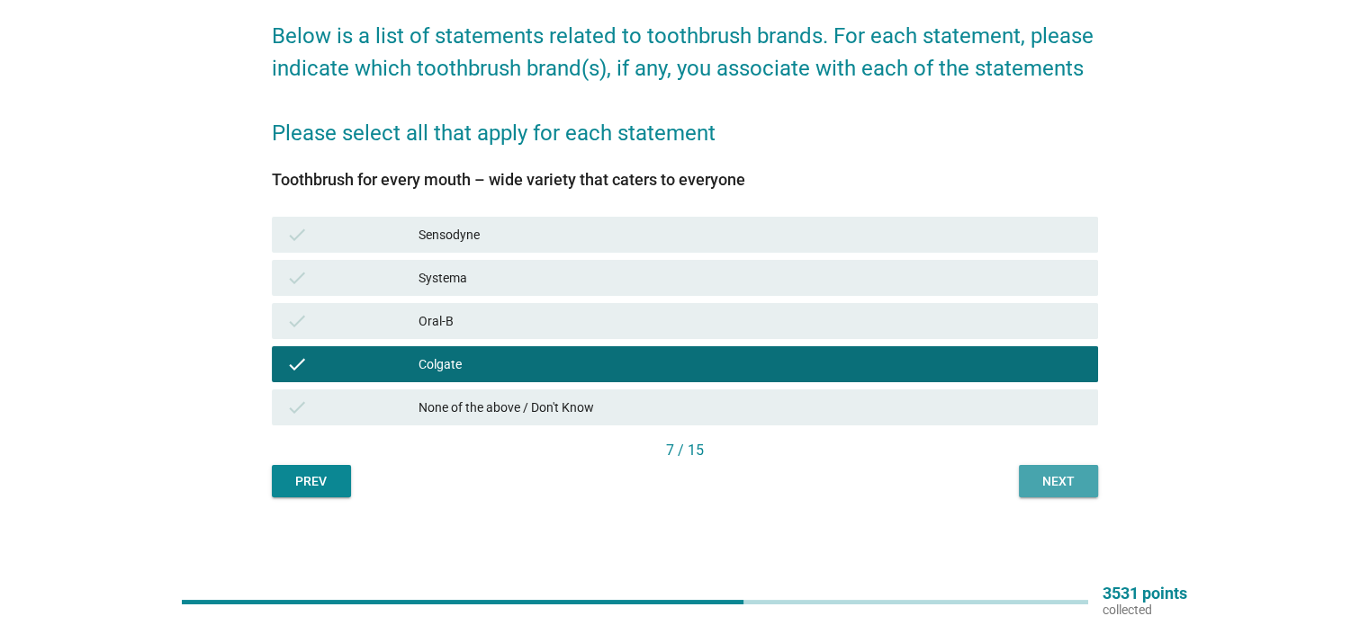
click at [1082, 484] on div "Next" at bounding box center [1058, 481] width 50 height 19
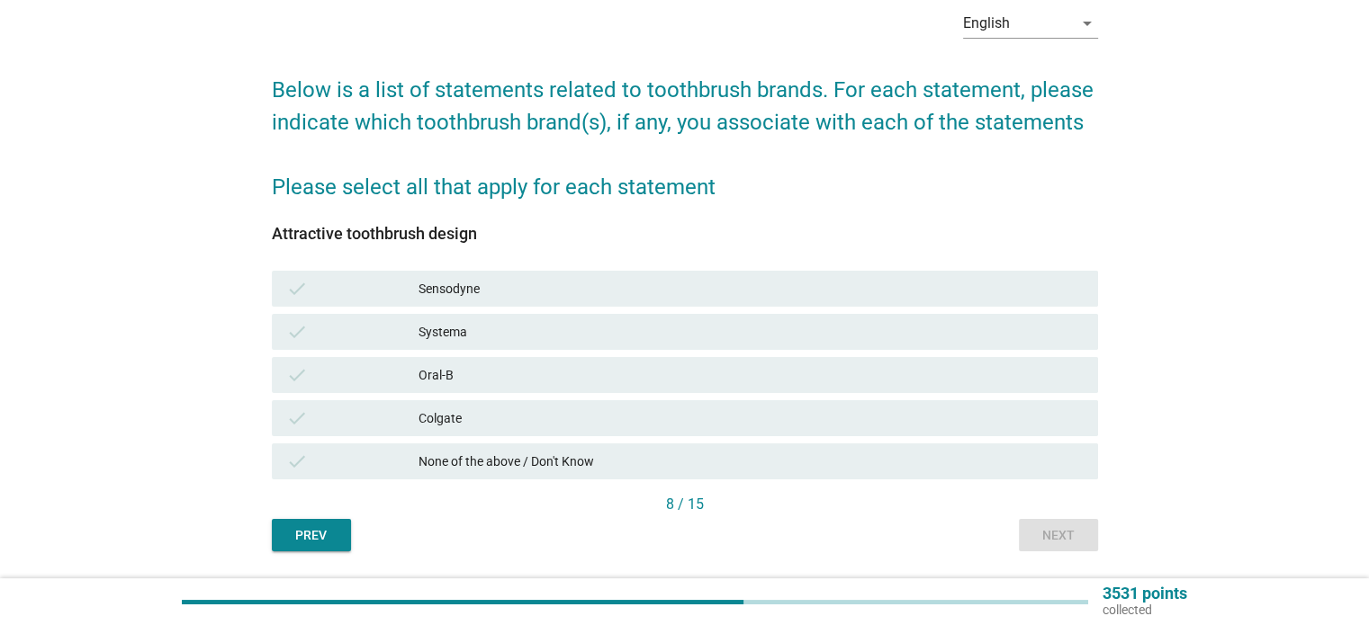
scroll to position [90, 0]
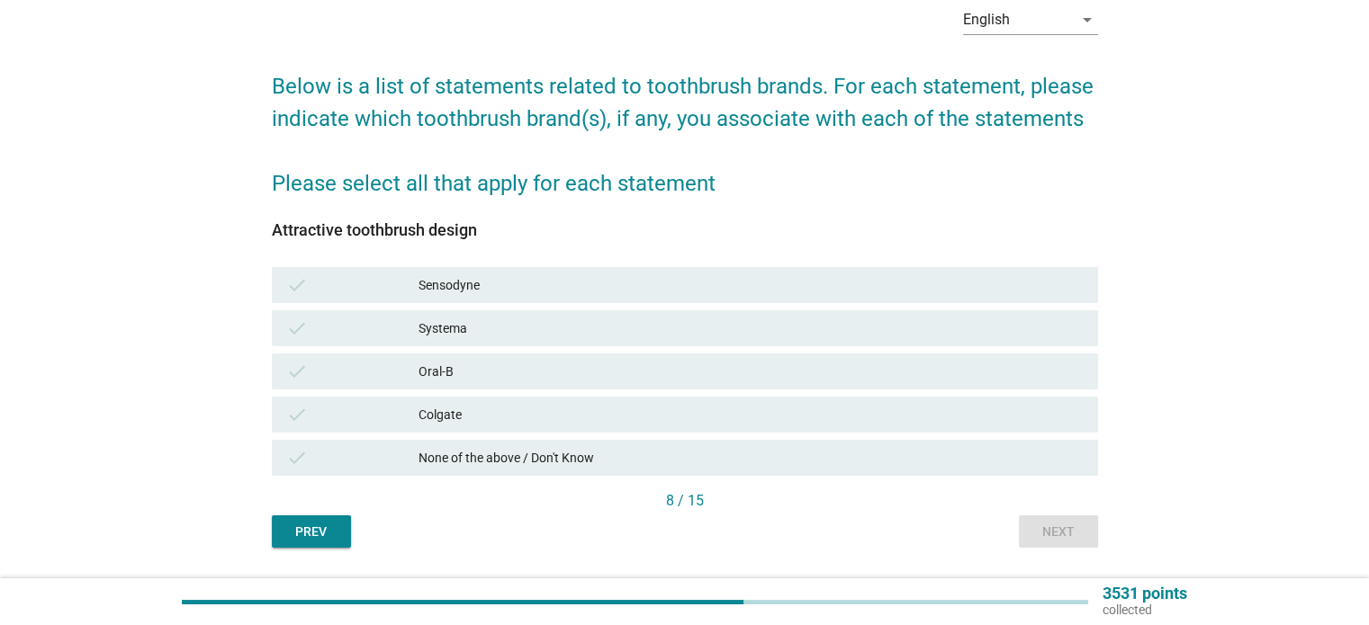
click at [947, 405] on div "Colgate" at bounding box center [750, 415] width 664 height 22
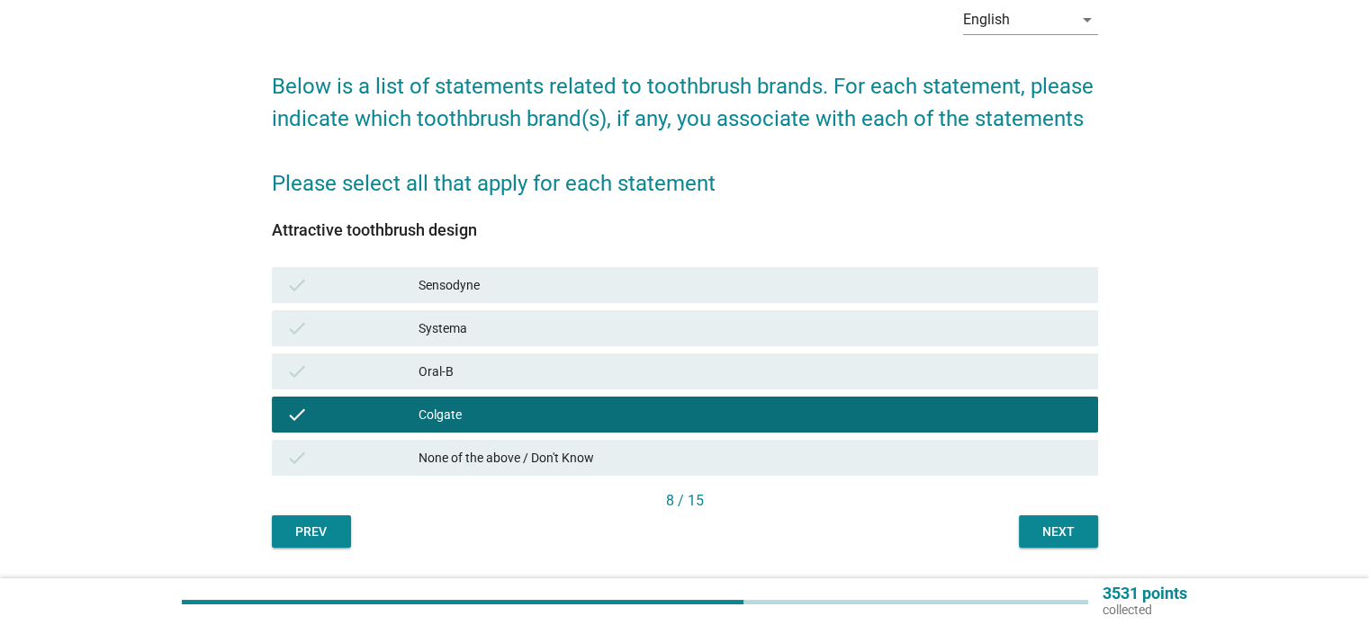
click at [1072, 536] on div "Next" at bounding box center [1058, 532] width 50 height 19
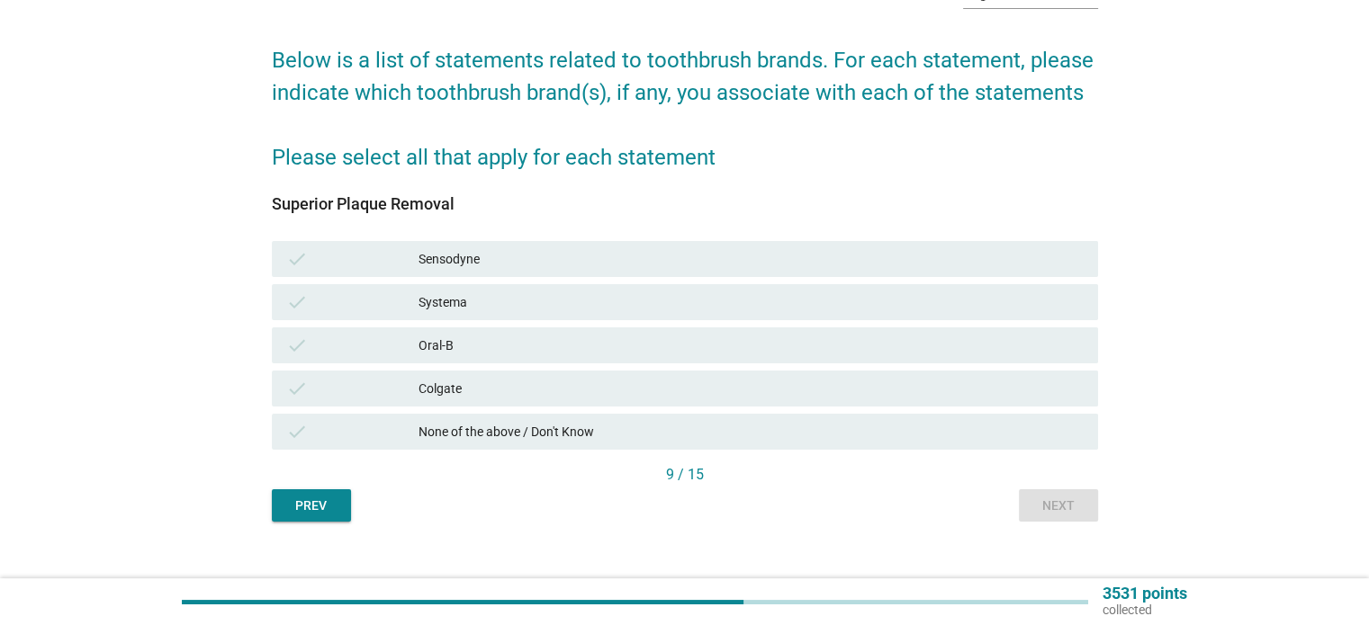
scroll to position [140, 0]
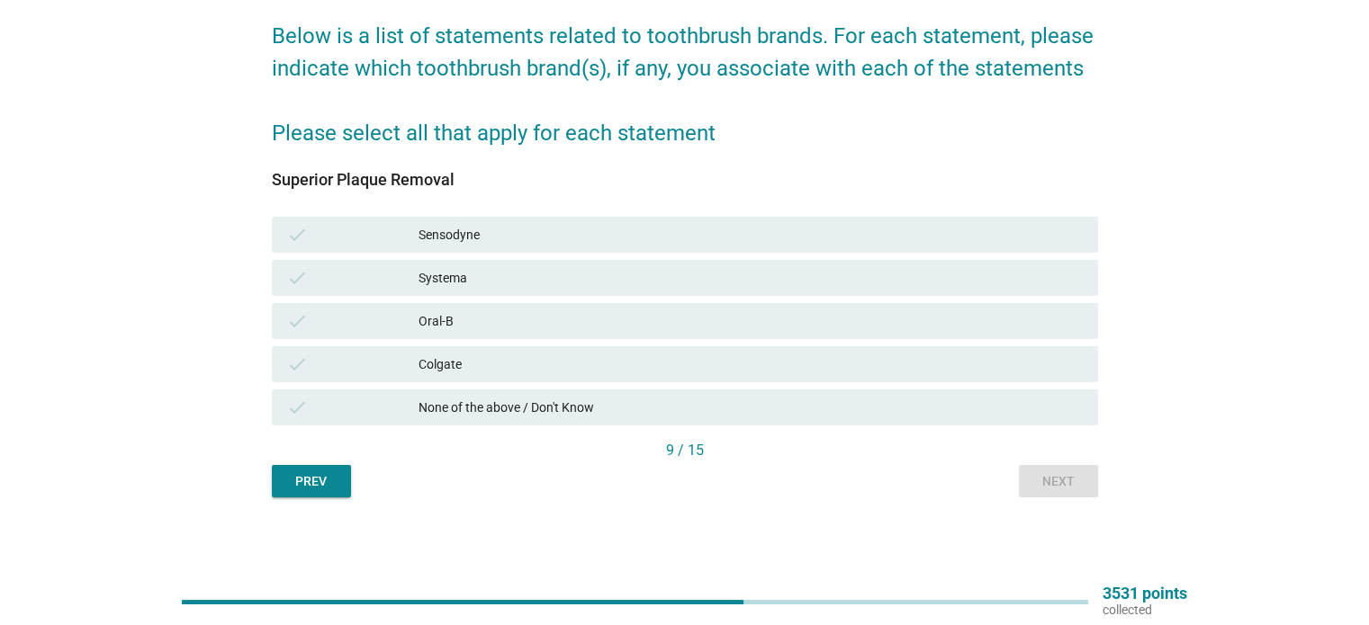
click at [764, 327] on div "Oral-B" at bounding box center [750, 321] width 664 height 22
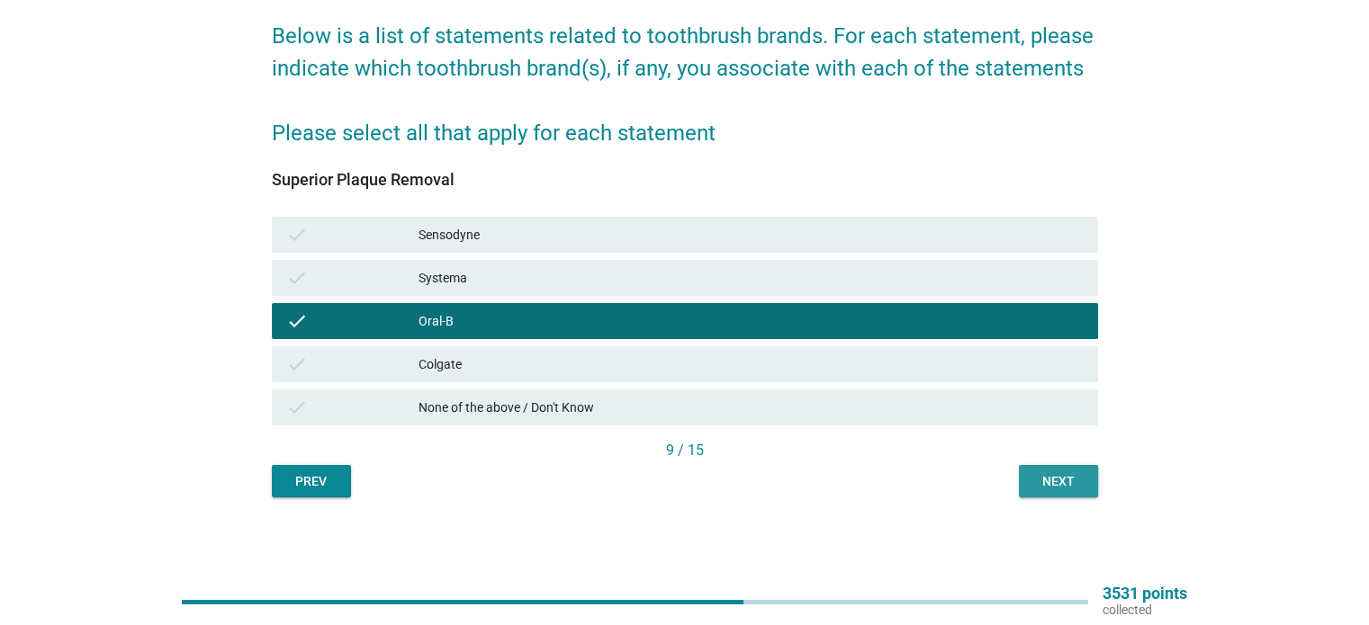
click at [1043, 482] on div "Next" at bounding box center [1058, 481] width 50 height 19
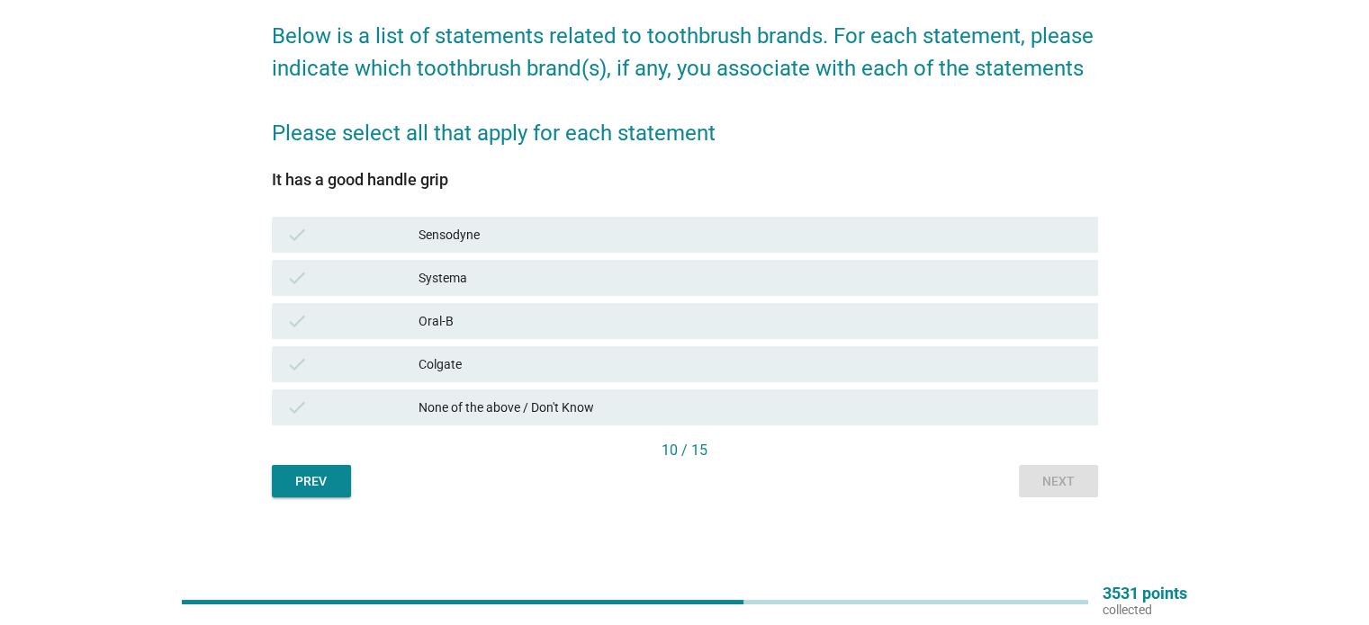
click at [874, 366] on div "Colgate" at bounding box center [750, 365] width 664 height 22
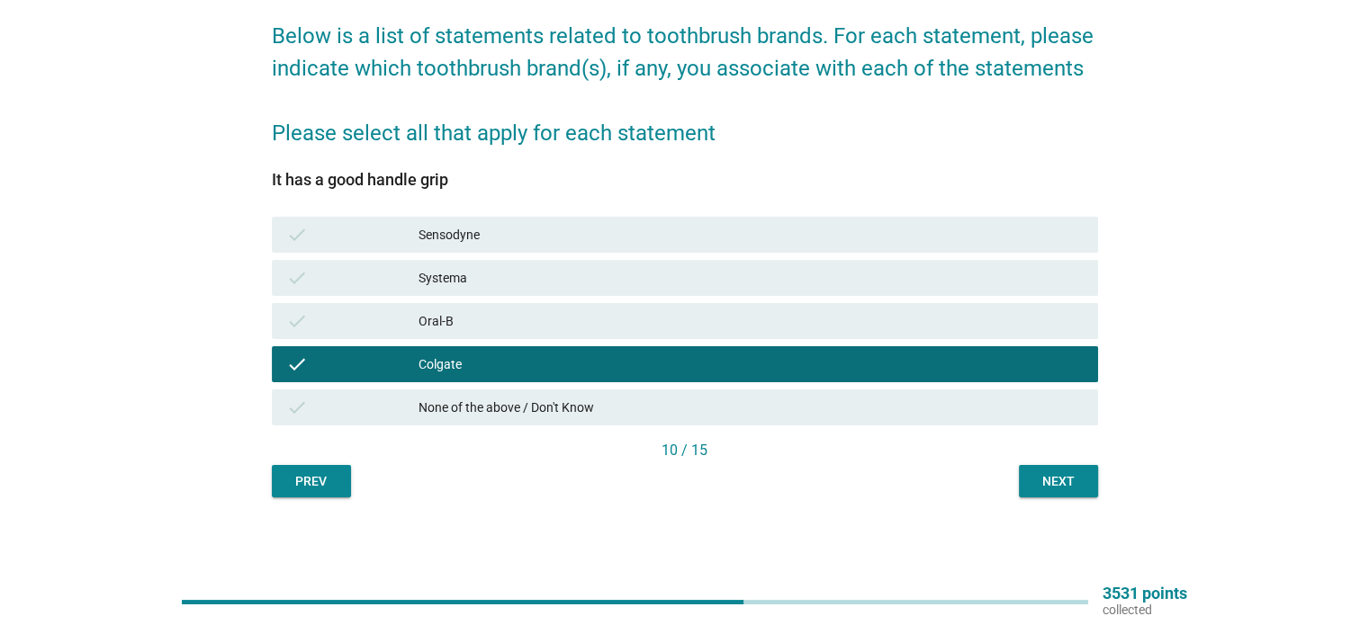
drag, startPoint x: 1074, startPoint y: 449, endPoint x: 1059, endPoint y: 472, distance: 28.0
click at [1074, 452] on div "10 / 15" at bounding box center [685, 451] width 826 height 22
click at [1059, 473] on div "Next" at bounding box center [1058, 481] width 50 height 19
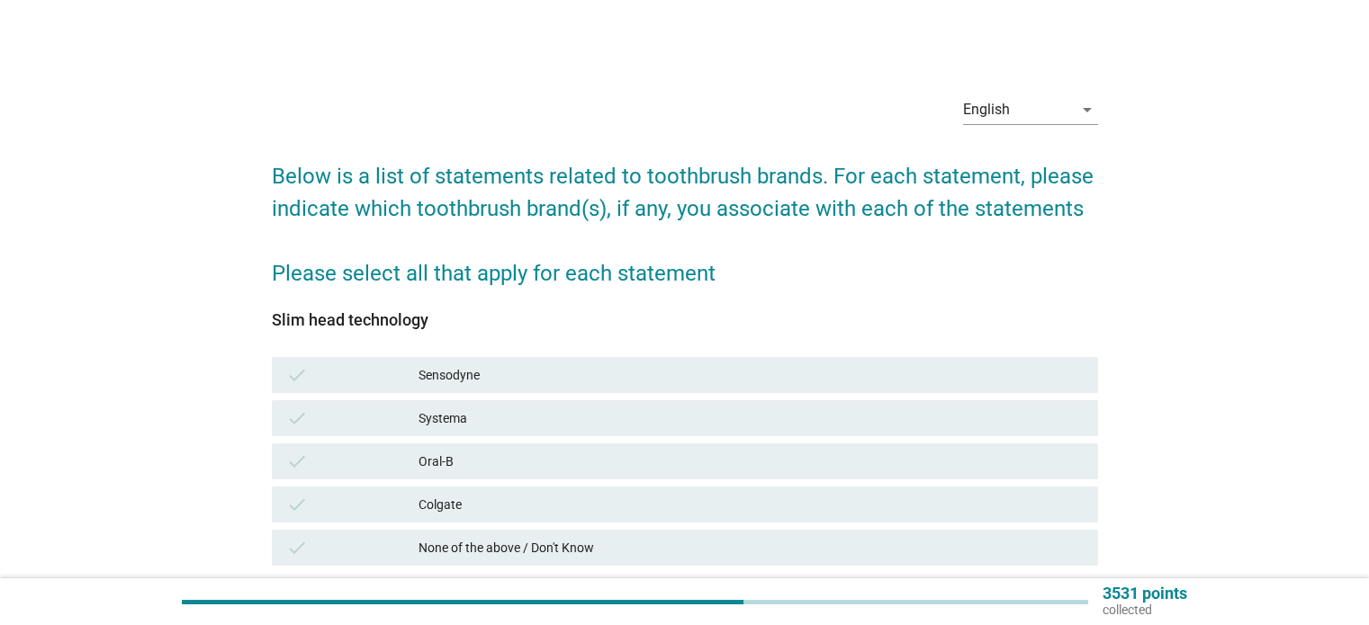
click at [1050, 499] on div "Colgate" at bounding box center [750, 505] width 664 height 22
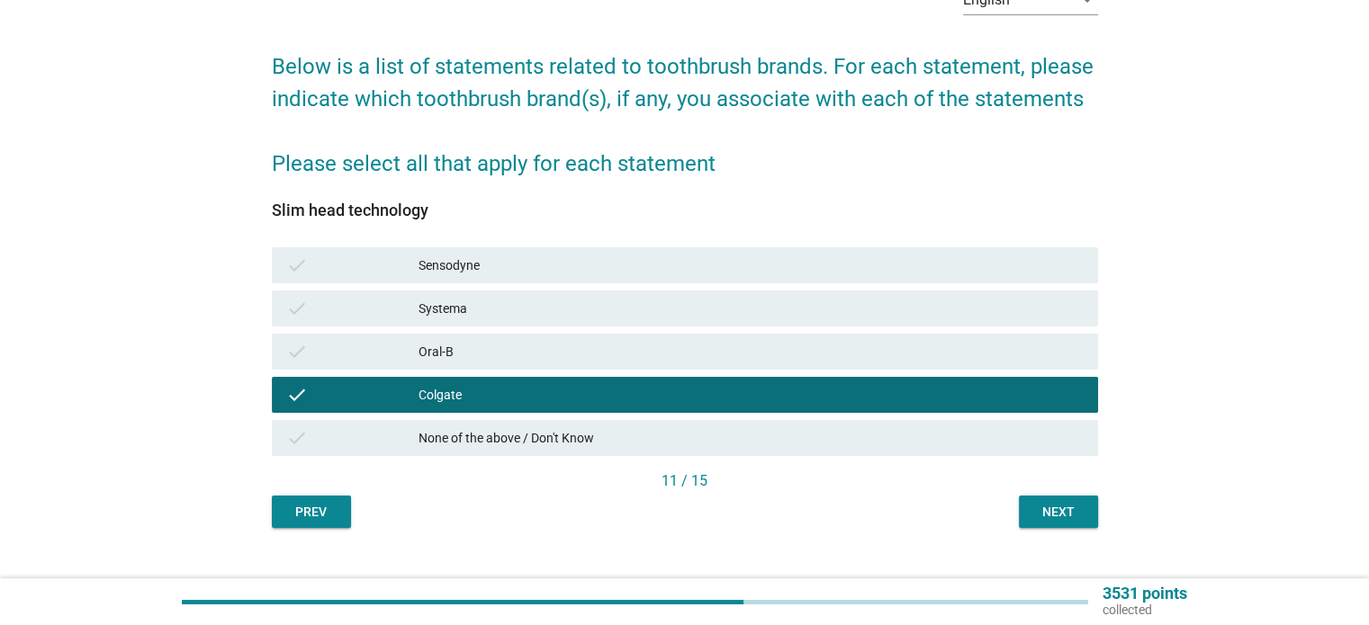
scroll to position [140, 0]
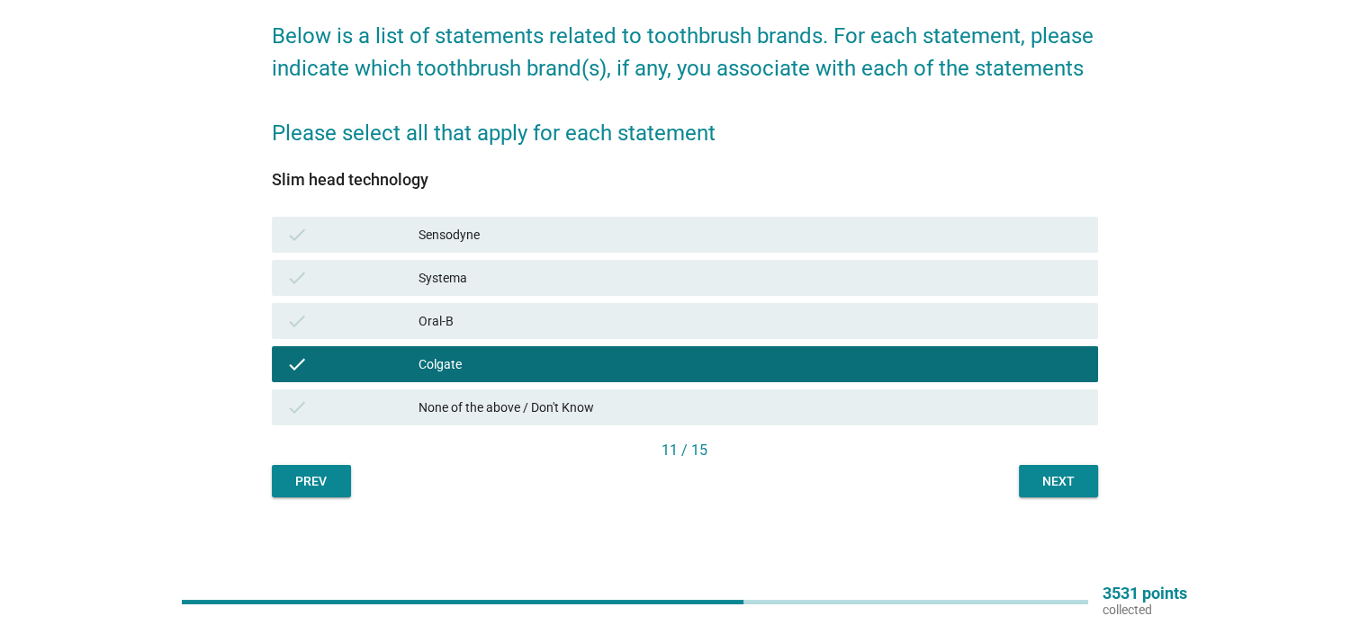
click at [1058, 475] on div "Next" at bounding box center [1058, 481] width 50 height 19
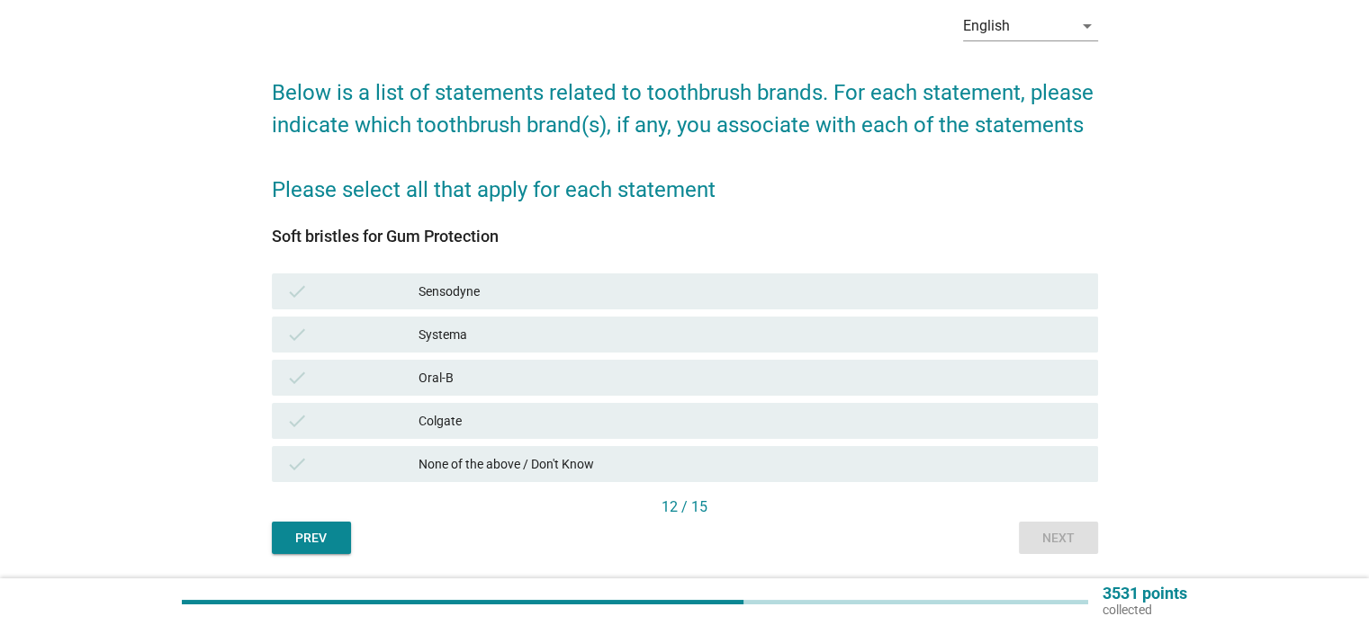
scroll to position [90, 0]
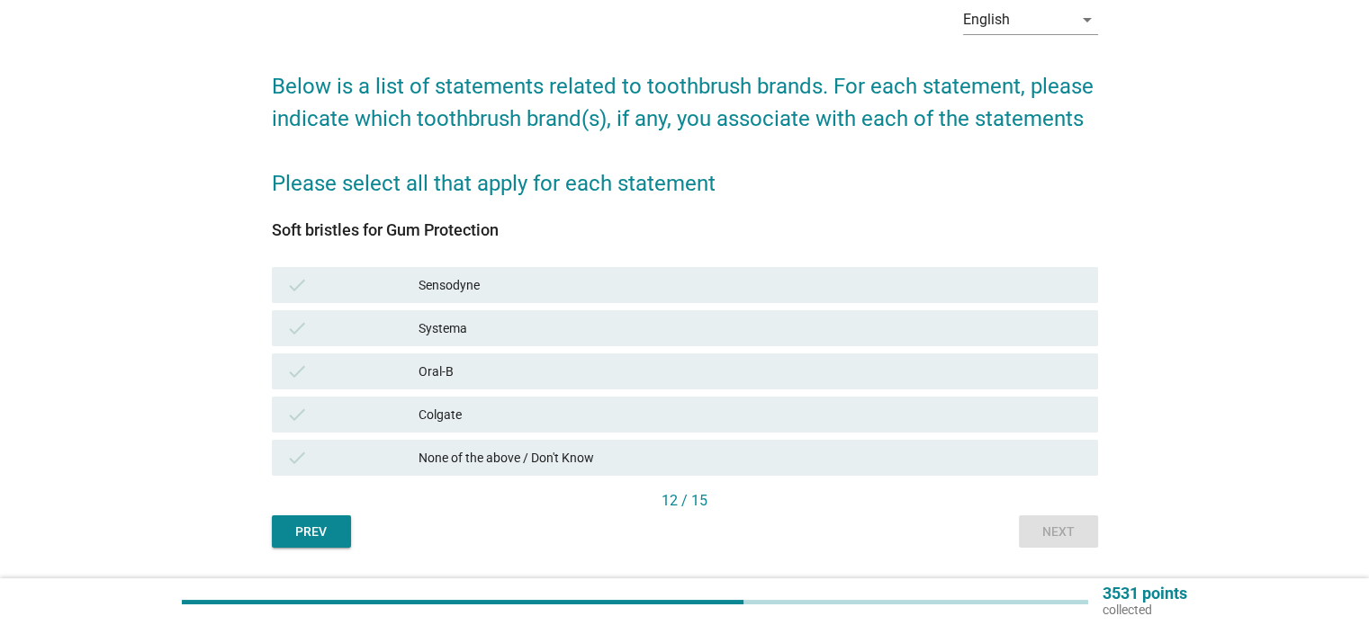
click at [1003, 400] on div "check Colgate" at bounding box center [685, 415] width 826 height 36
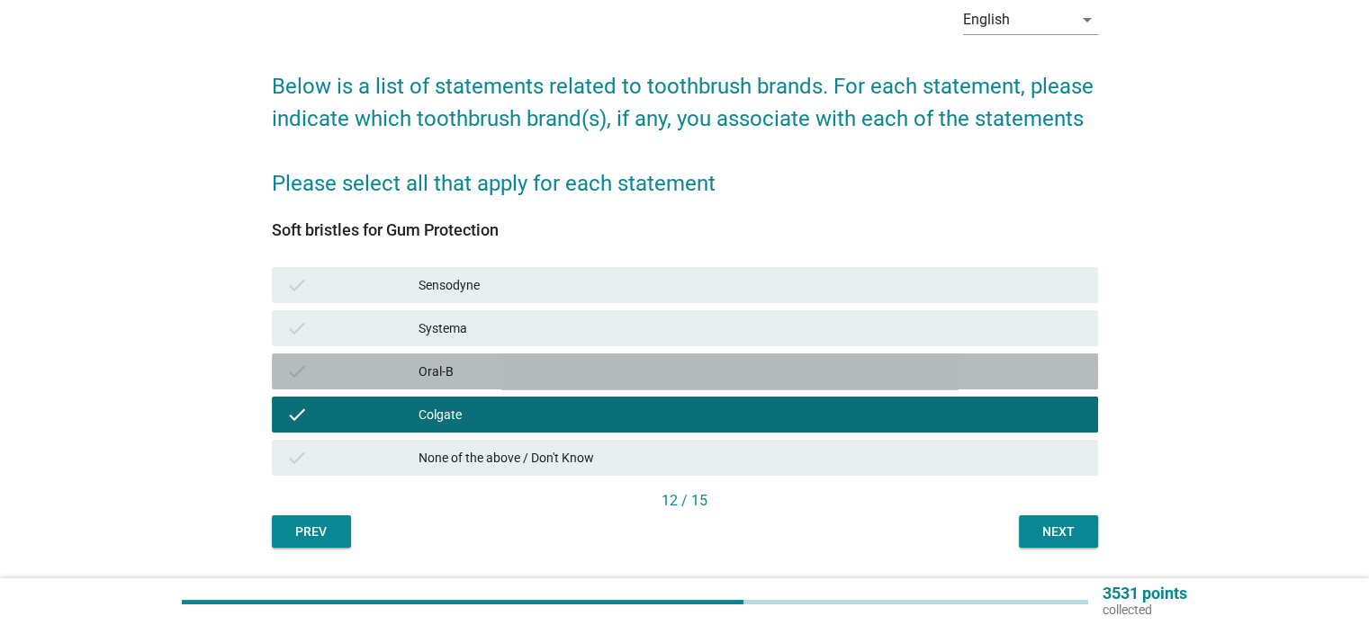
click at [1012, 381] on div "Oral-B" at bounding box center [750, 372] width 664 height 22
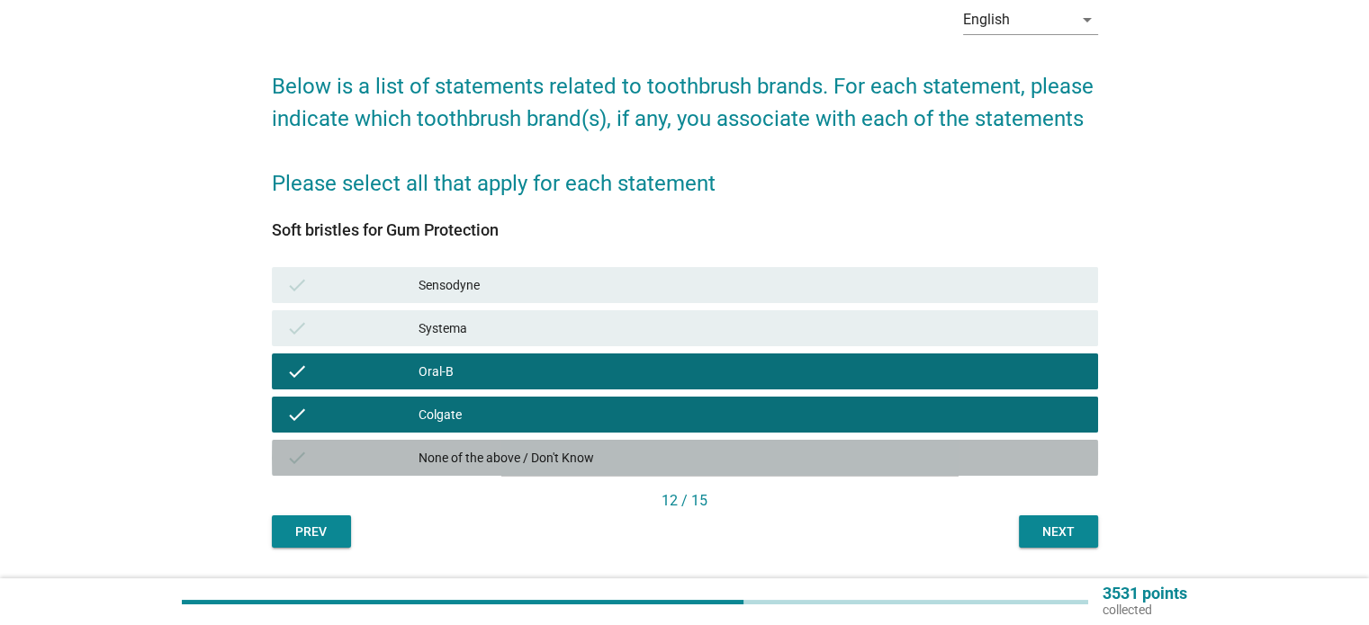
drag, startPoint x: 1040, startPoint y: 451, endPoint x: 1020, endPoint y: 421, distance: 35.7
click at [1037, 447] on div "None of the above / Don't Know" at bounding box center [750, 458] width 664 height 22
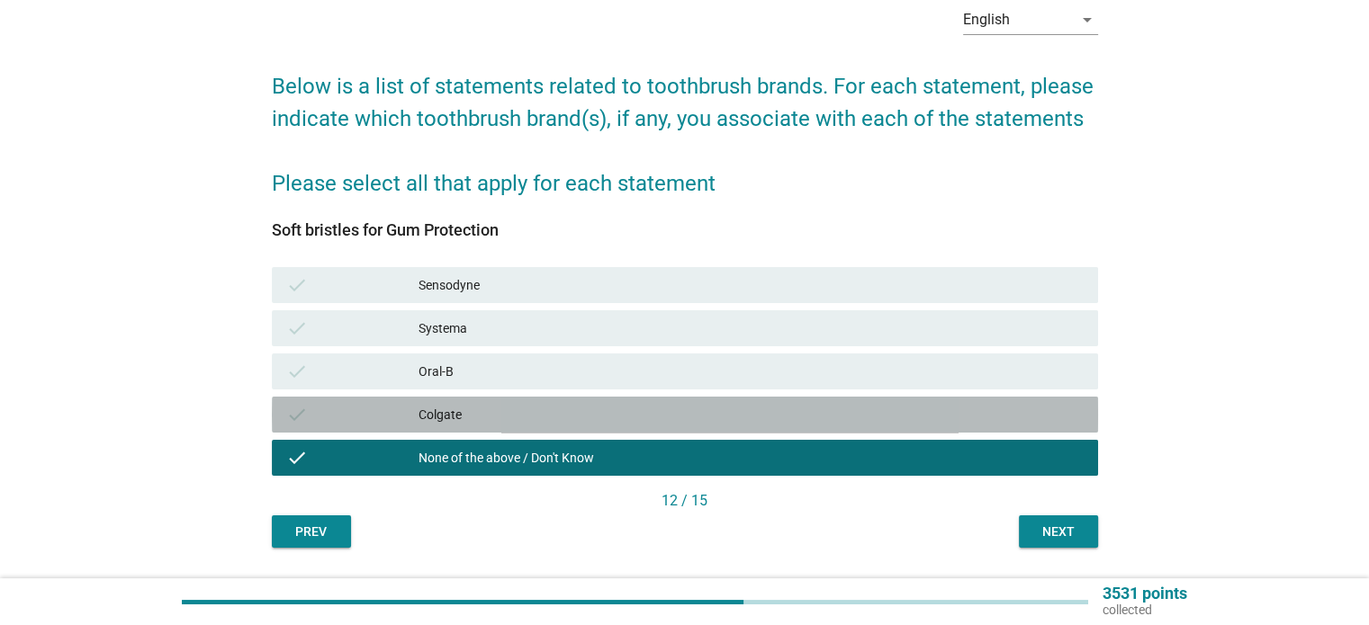
click at [1020, 419] on div "Colgate" at bounding box center [750, 415] width 664 height 22
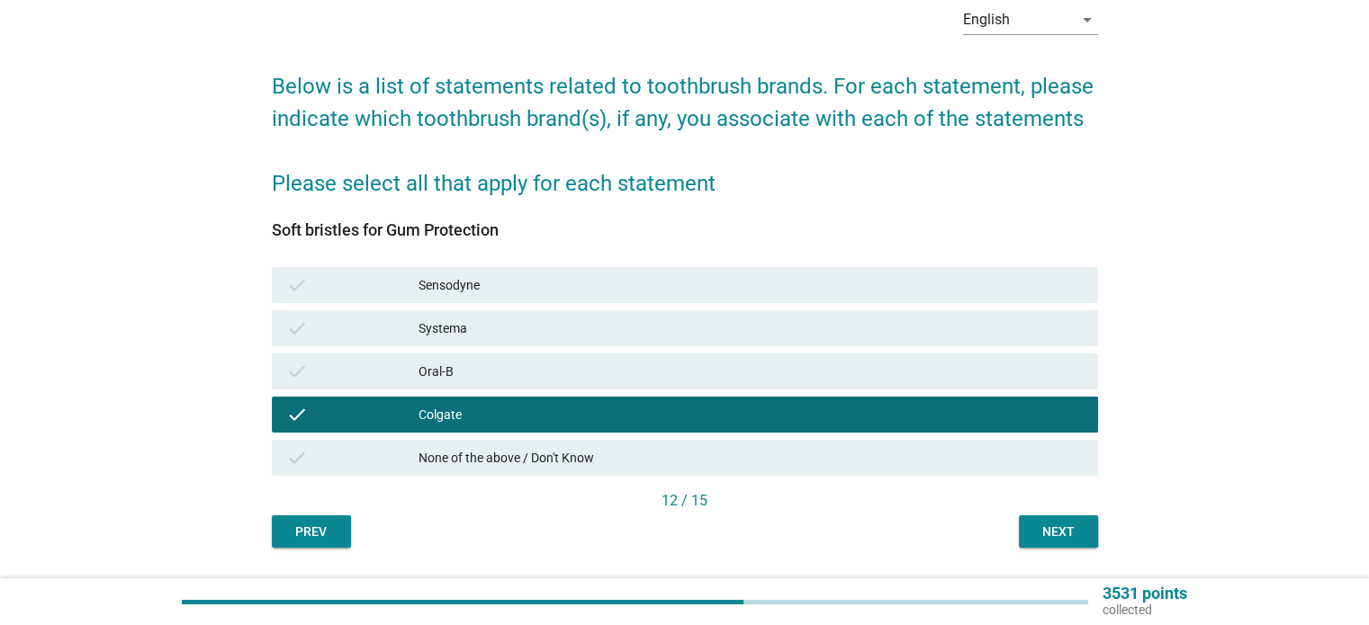
click at [1003, 378] on div "Oral-B" at bounding box center [750, 372] width 664 height 22
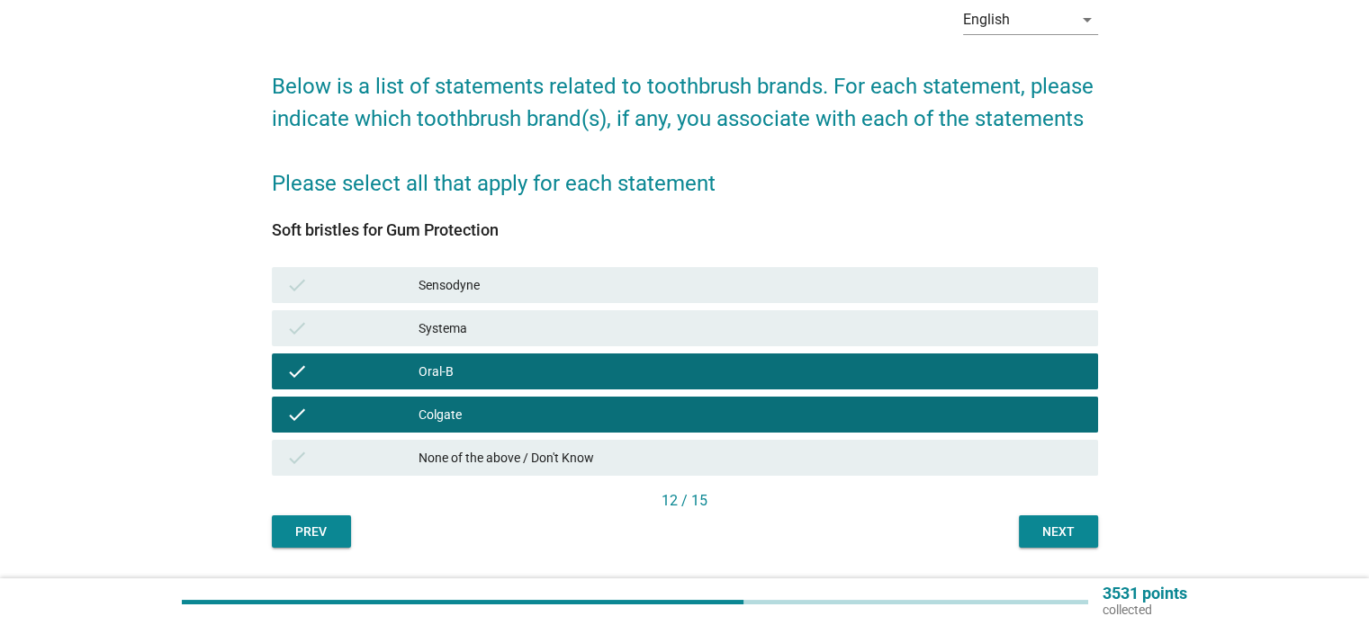
click at [1015, 427] on div "check Colgate" at bounding box center [685, 415] width 826 height 36
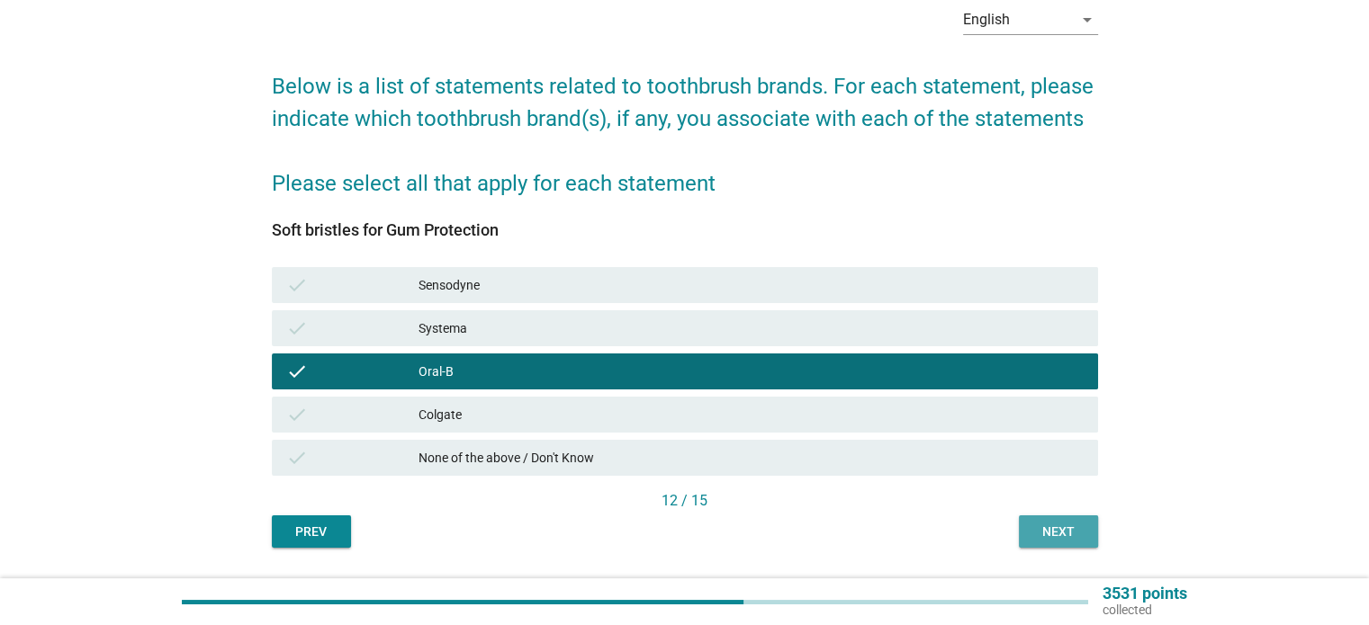
click at [1069, 525] on div "Next" at bounding box center [1058, 532] width 50 height 19
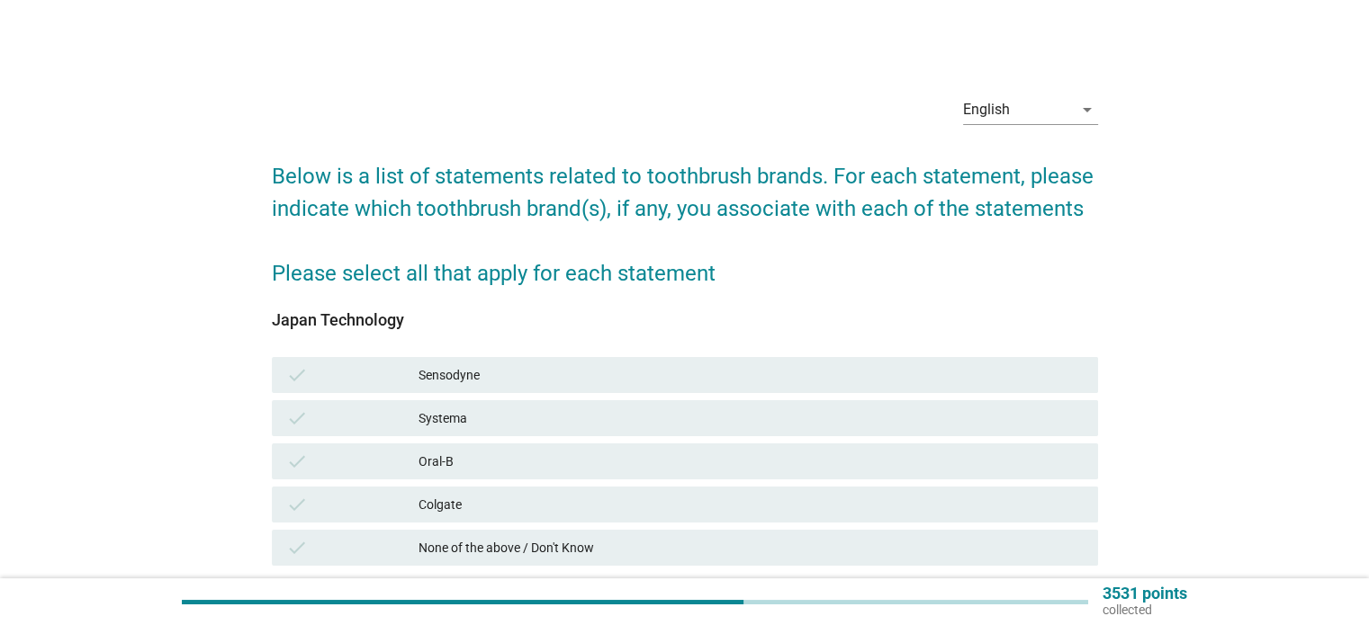
click at [1034, 473] on div "check Oral-B" at bounding box center [685, 462] width 826 height 36
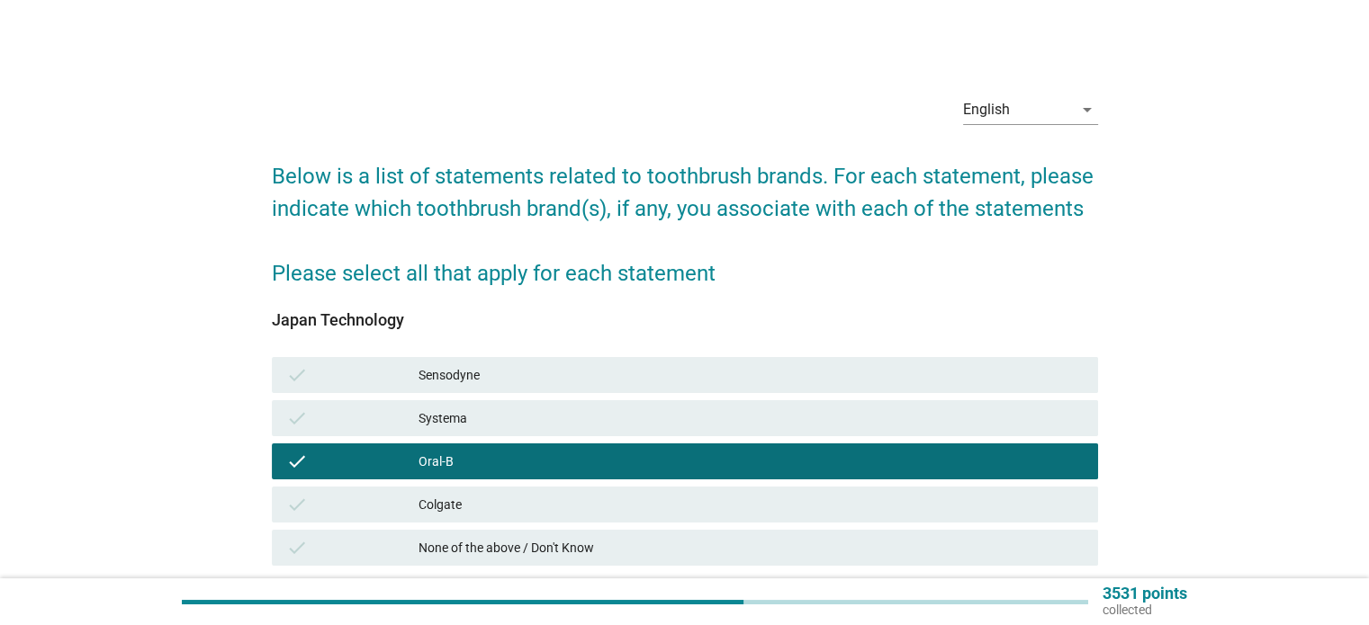
click at [1029, 440] on div "check Oral-B" at bounding box center [684, 461] width 833 height 43
click at [1030, 431] on div "check Systema" at bounding box center [685, 418] width 826 height 36
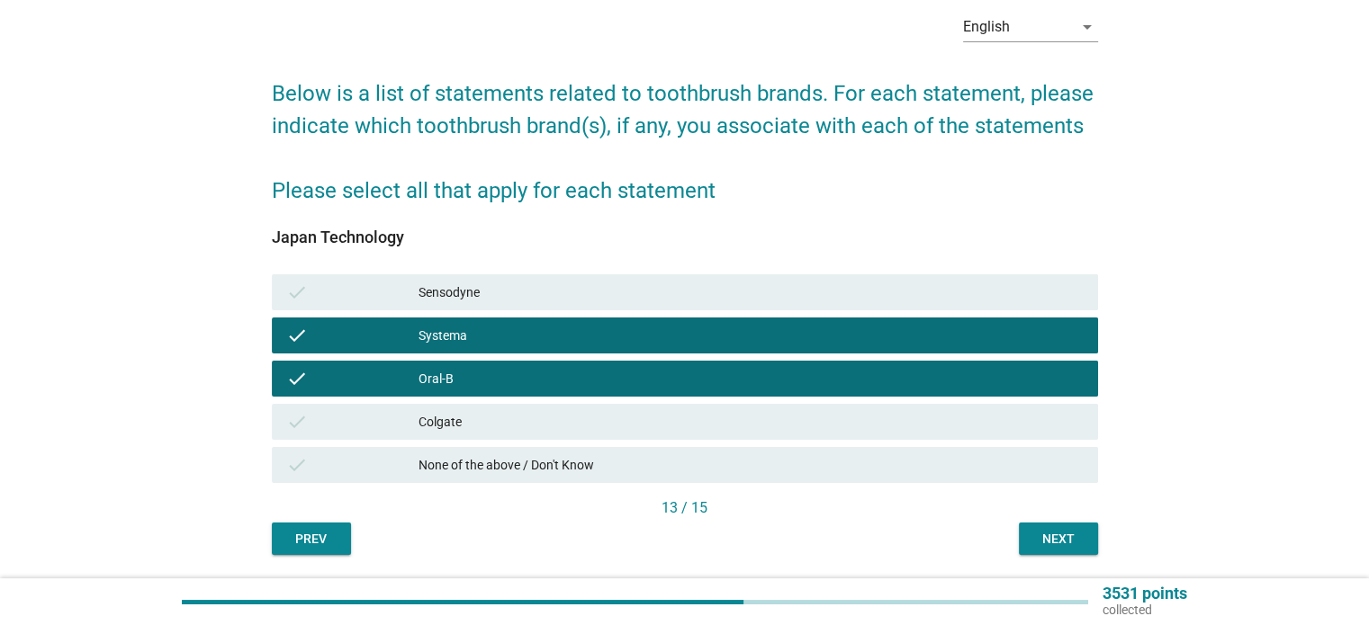
scroll to position [90, 0]
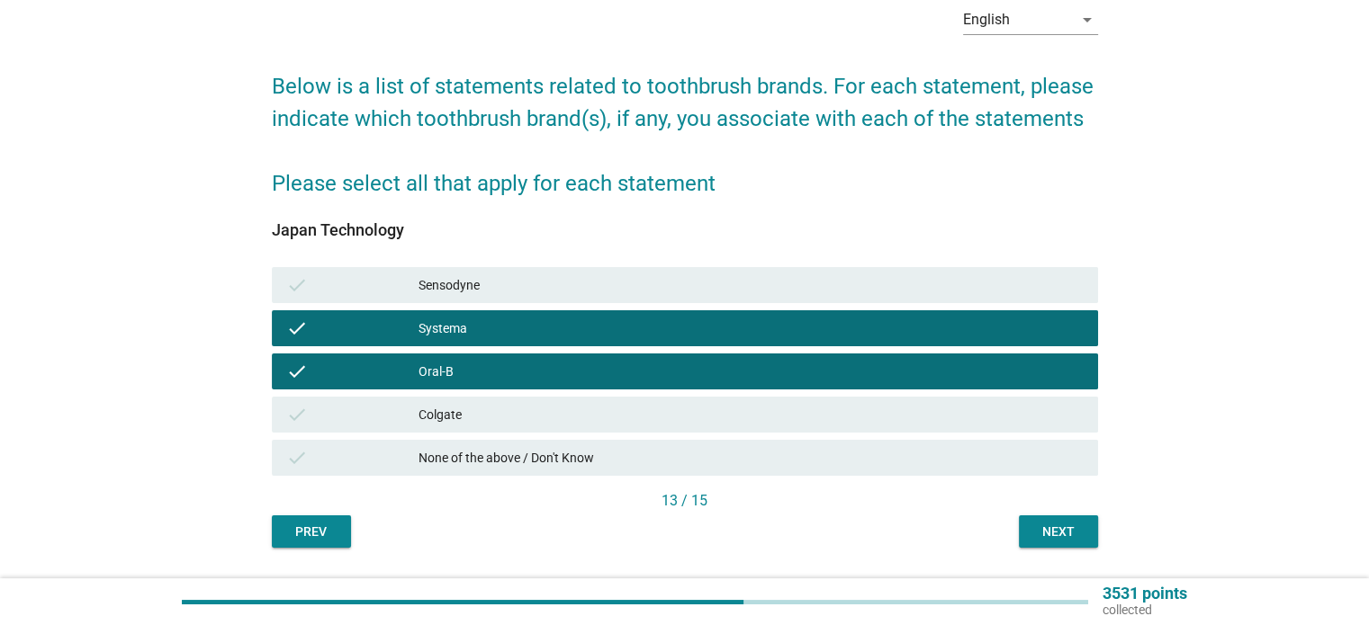
click at [1087, 505] on div "13 / 15" at bounding box center [685, 501] width 826 height 22
click at [1086, 515] on div "Japan Technology check Sensodyne check Systema check Oral-B check Colgate check…" at bounding box center [685, 374] width 826 height 348
click at [1086, 530] on button "Next" at bounding box center [1058, 532] width 79 height 32
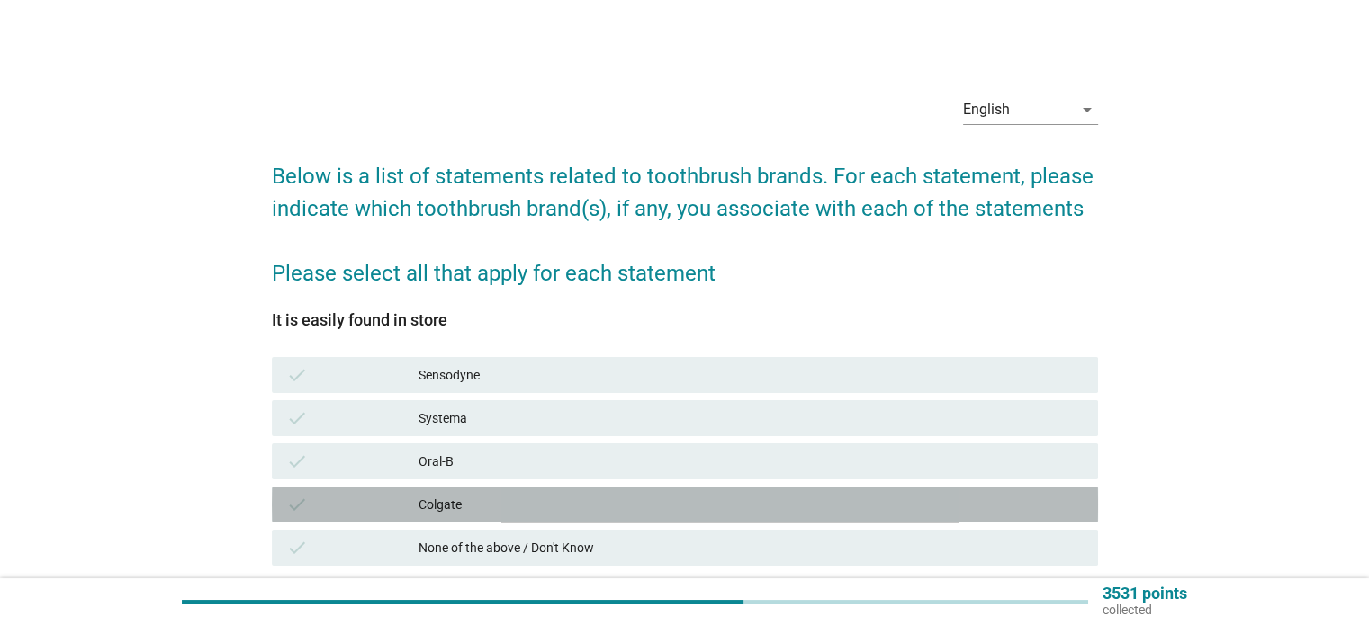
click at [1042, 496] on div "Colgate" at bounding box center [750, 505] width 664 height 22
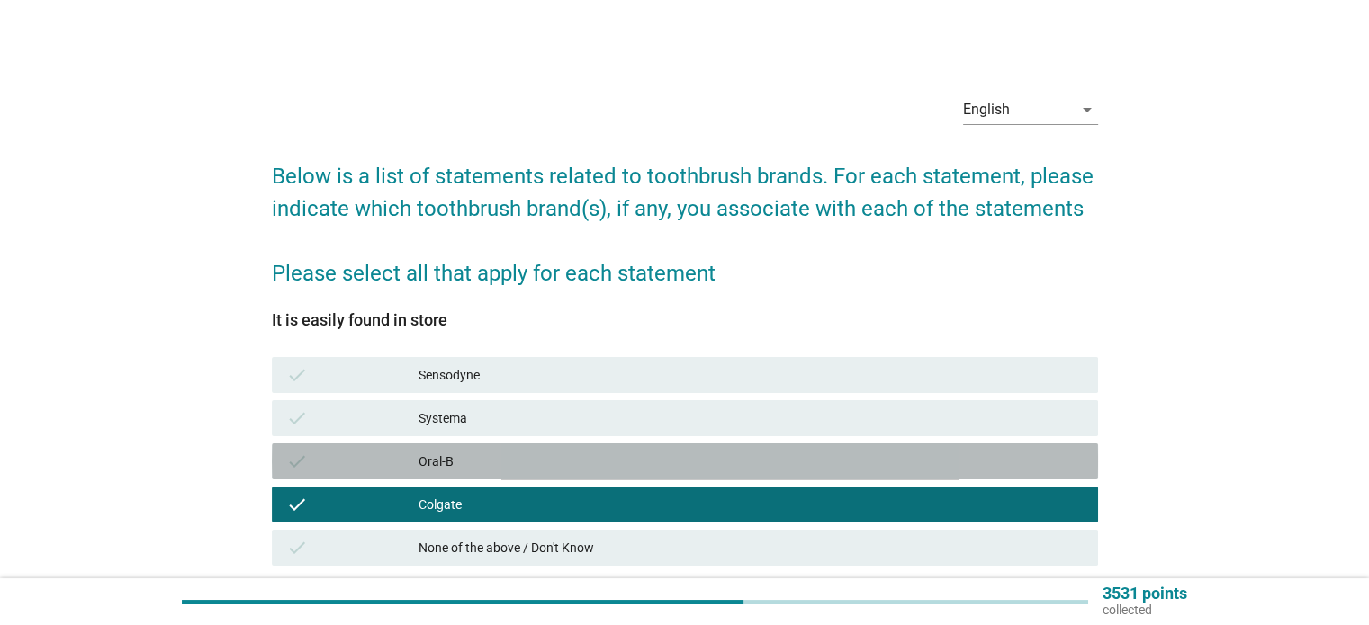
click at [1035, 469] on div "Oral-B" at bounding box center [750, 462] width 664 height 22
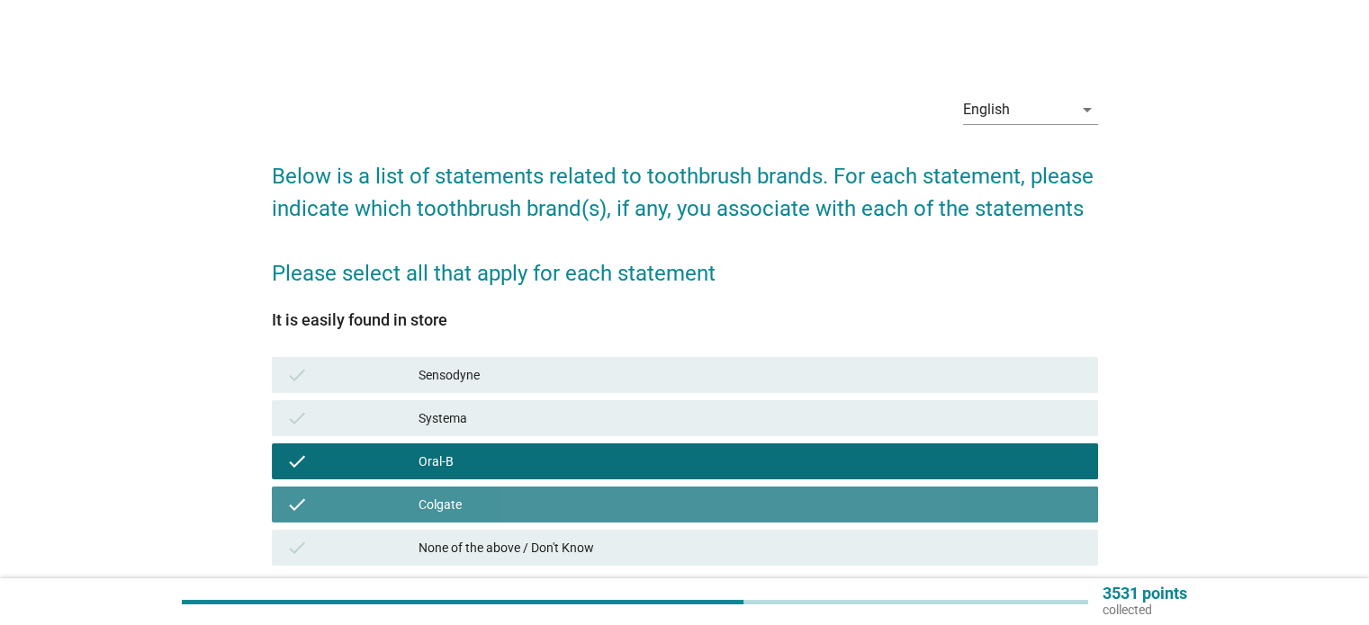
click at [1034, 506] on div "Colgate" at bounding box center [750, 505] width 664 height 22
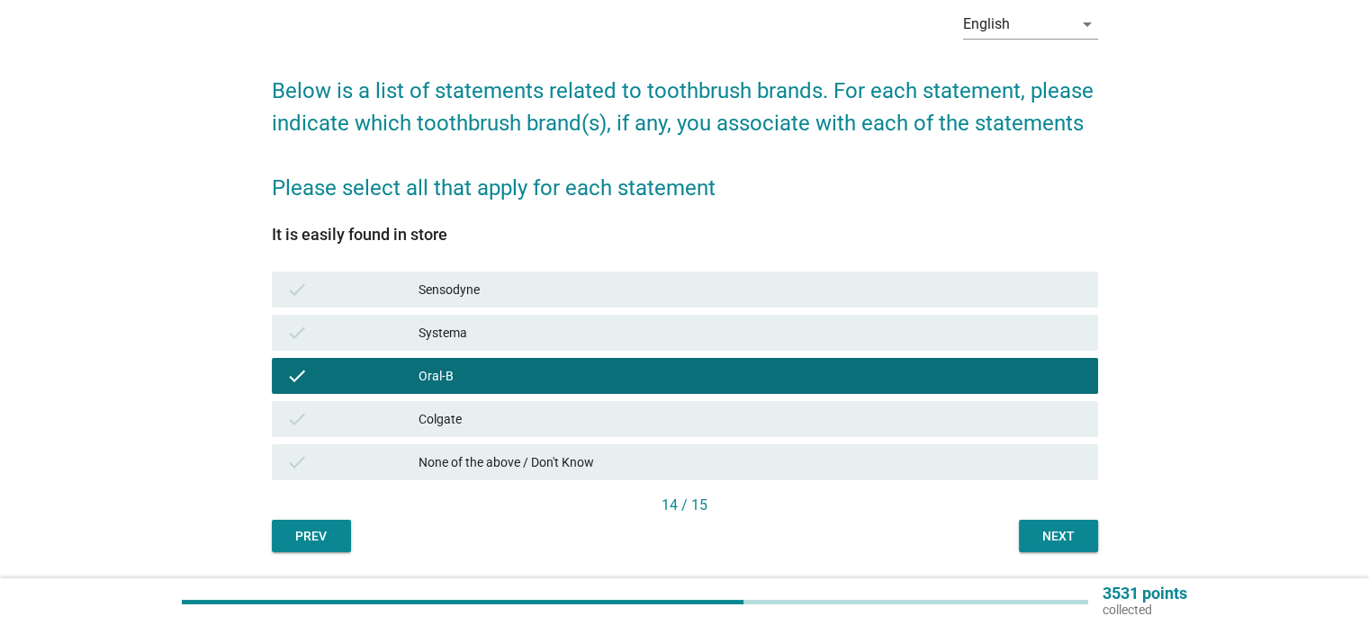
scroll to position [90, 0]
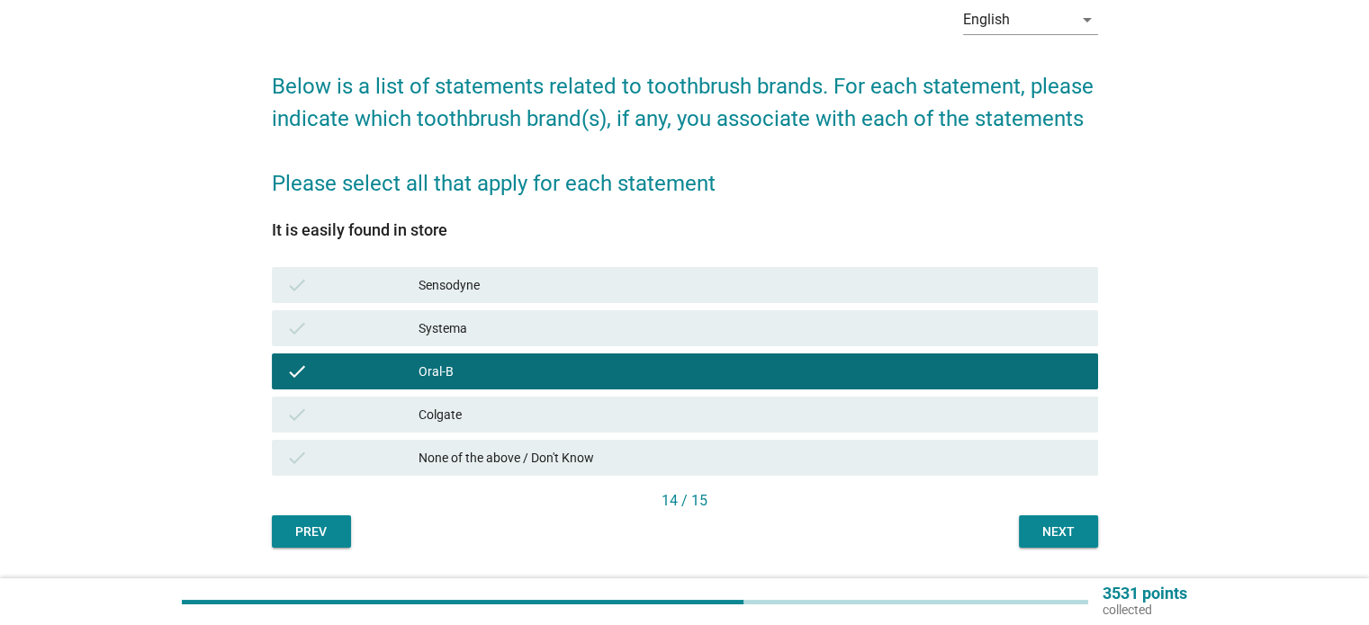
click at [1019, 417] on div "Colgate" at bounding box center [750, 415] width 664 height 22
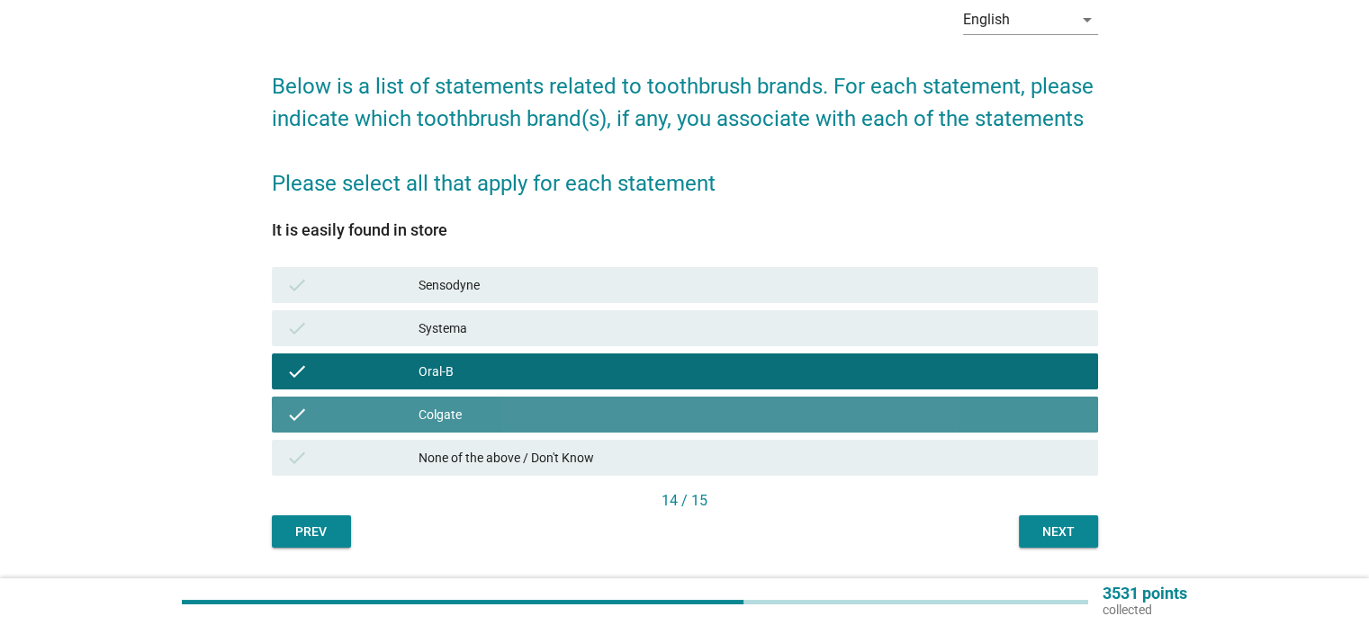
click at [1073, 521] on button "Next" at bounding box center [1058, 532] width 79 height 32
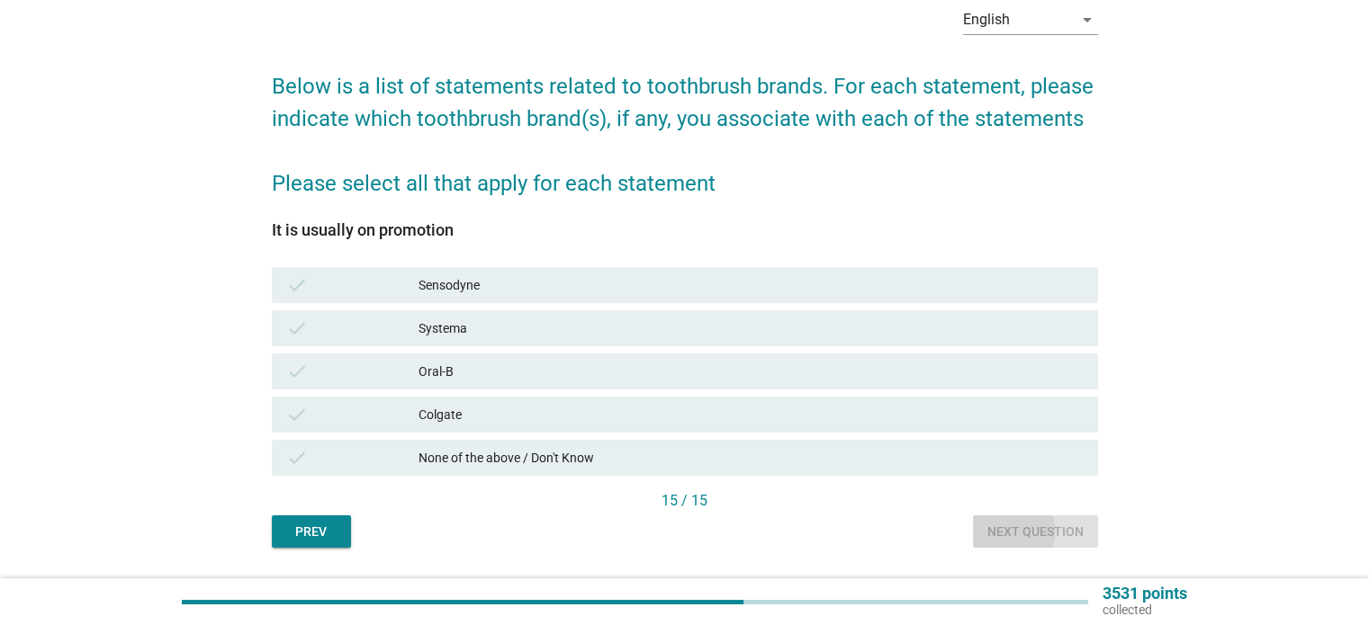
scroll to position [0, 0]
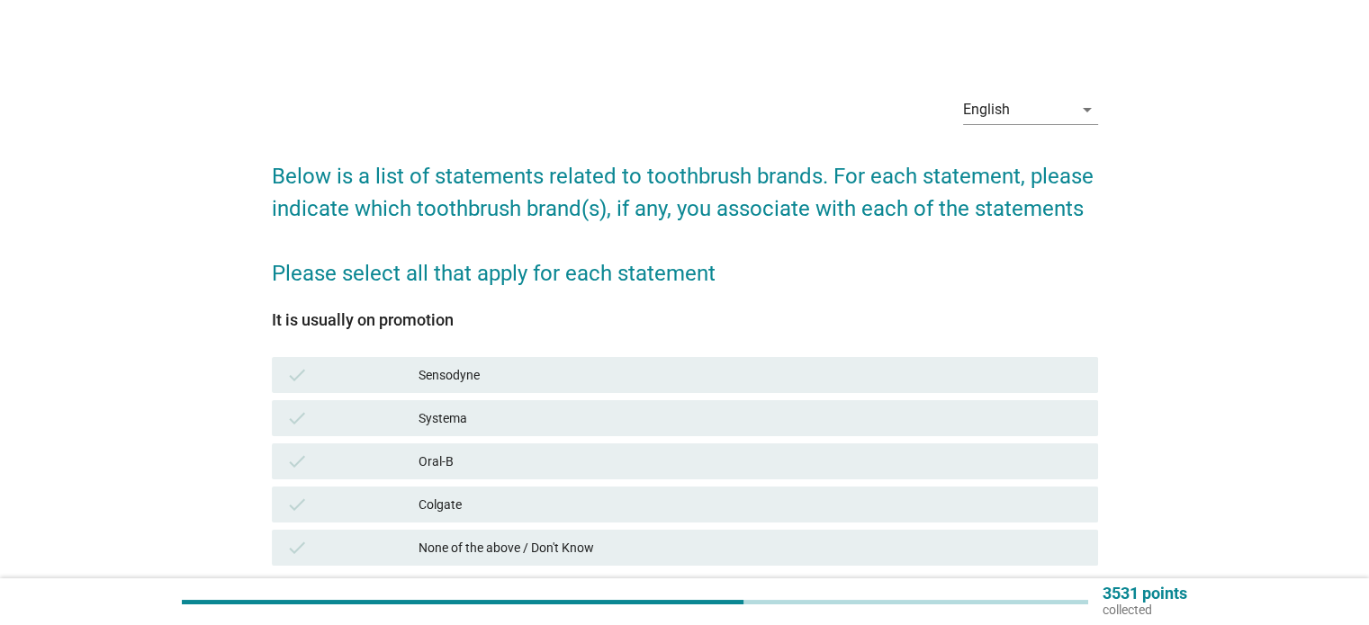
click at [1049, 512] on div "Colgate" at bounding box center [750, 505] width 664 height 22
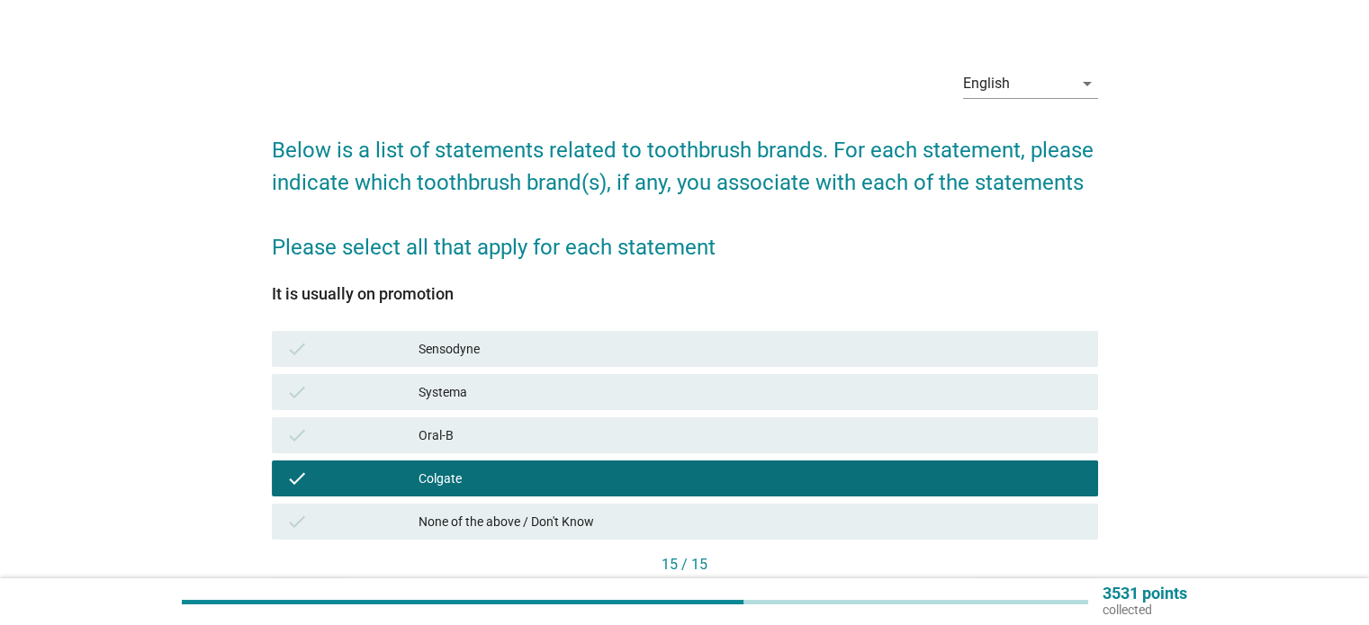
scroll to position [140, 0]
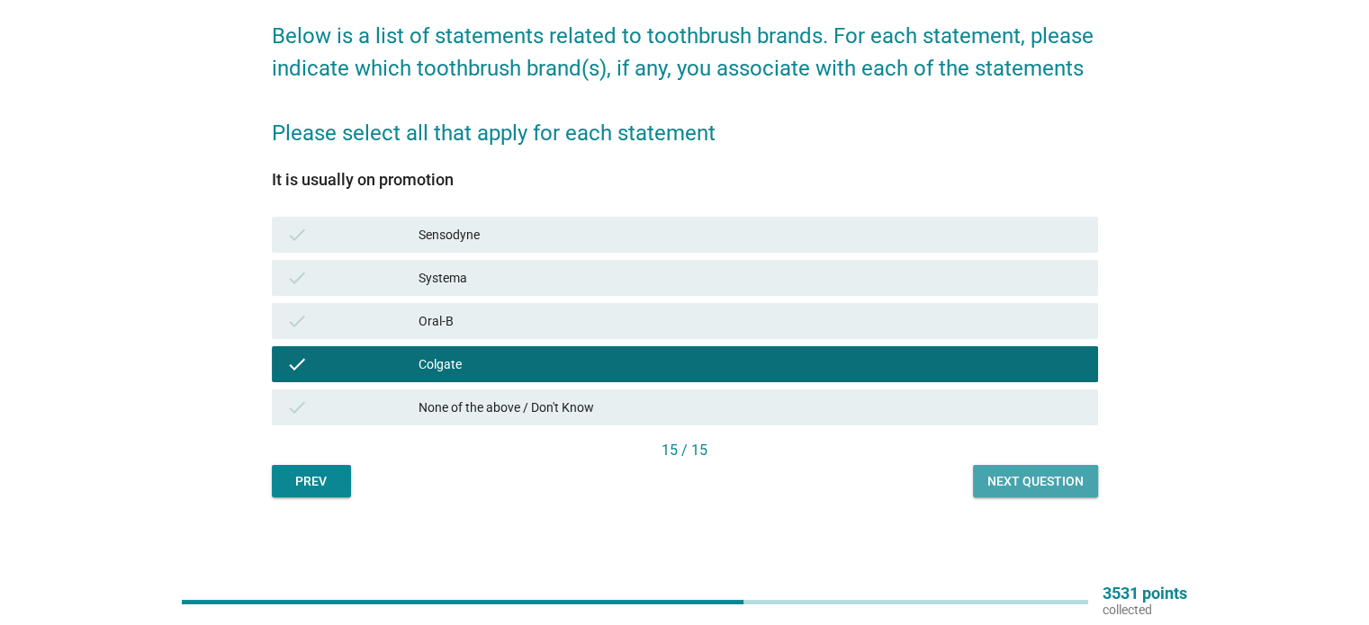
click at [1058, 489] on div "Next question" at bounding box center [1035, 481] width 96 height 19
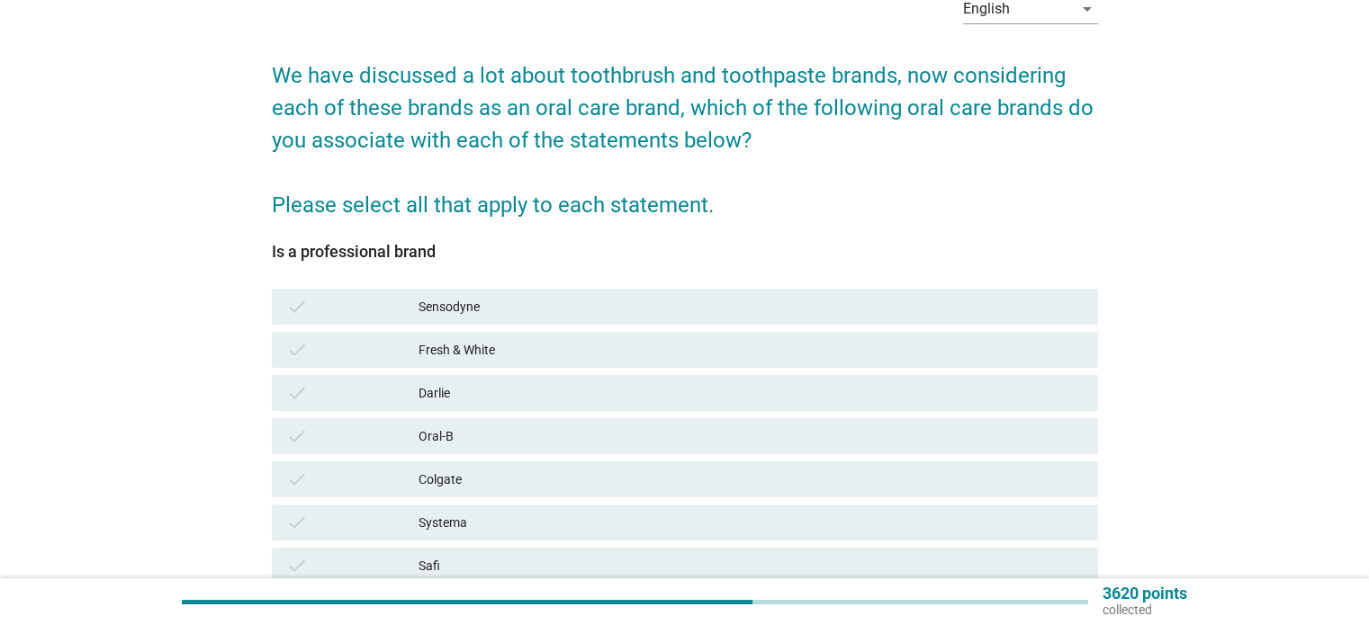
scroll to position [270, 0]
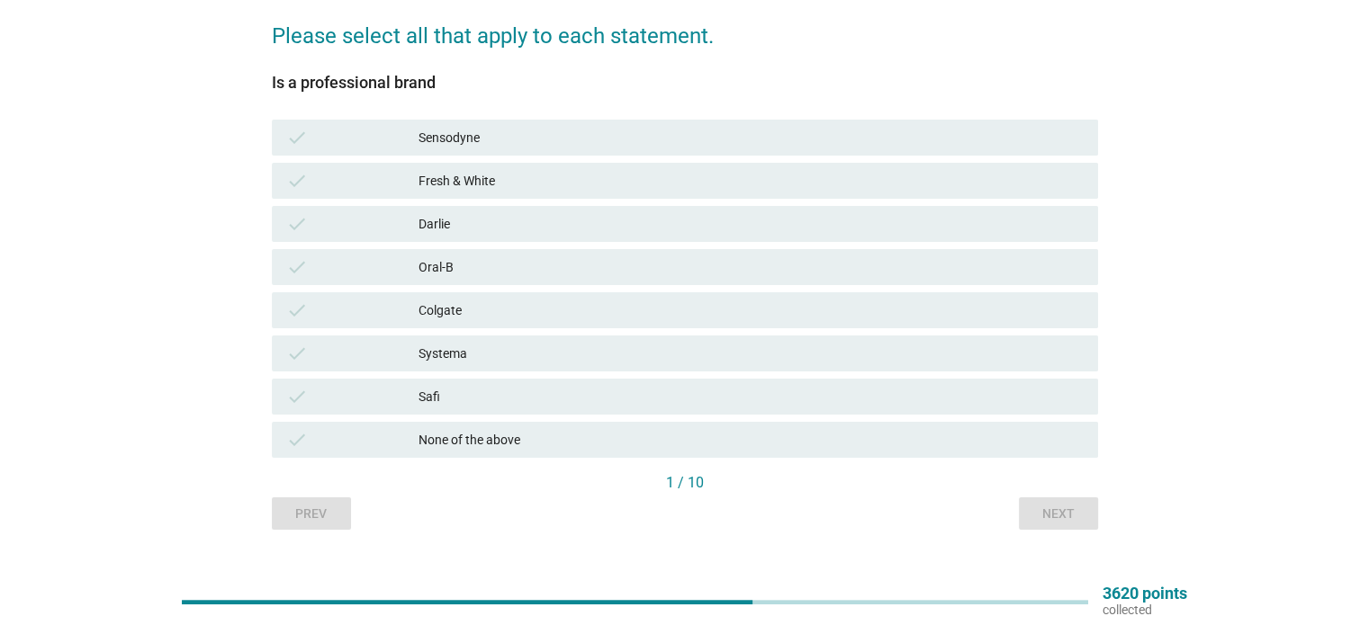
click at [786, 139] on div "Sensodyne" at bounding box center [750, 138] width 664 height 22
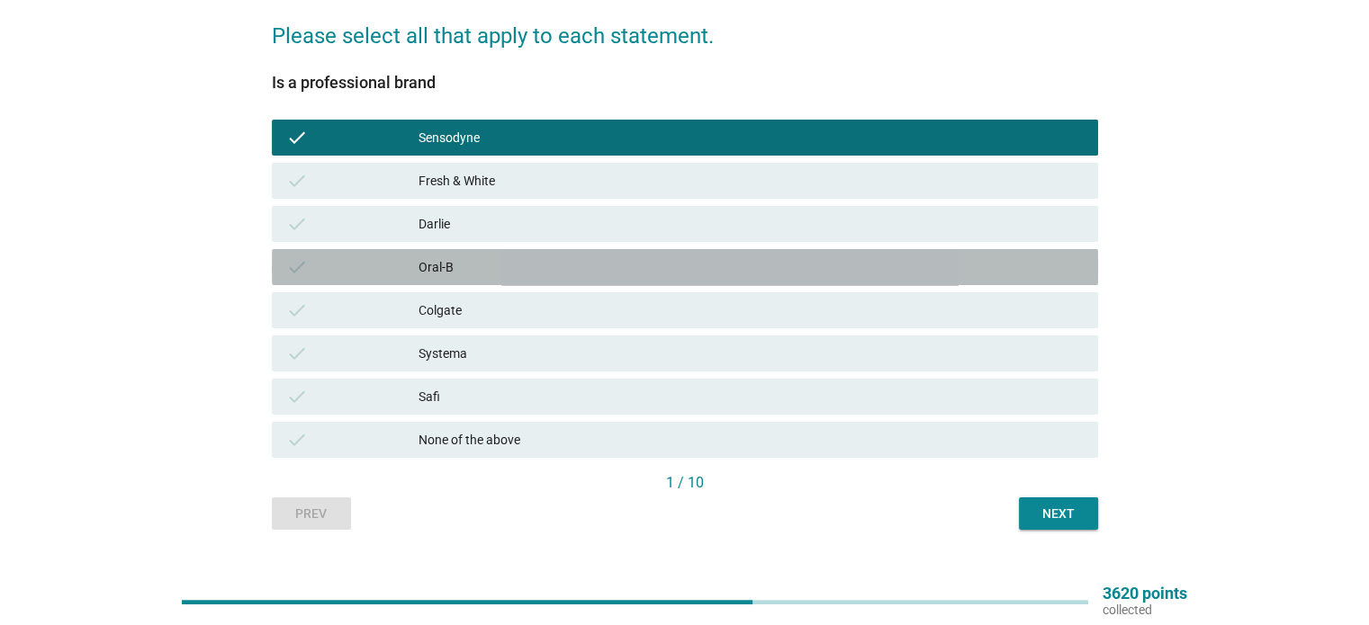
click at [805, 271] on div "Oral-B" at bounding box center [750, 267] width 664 height 22
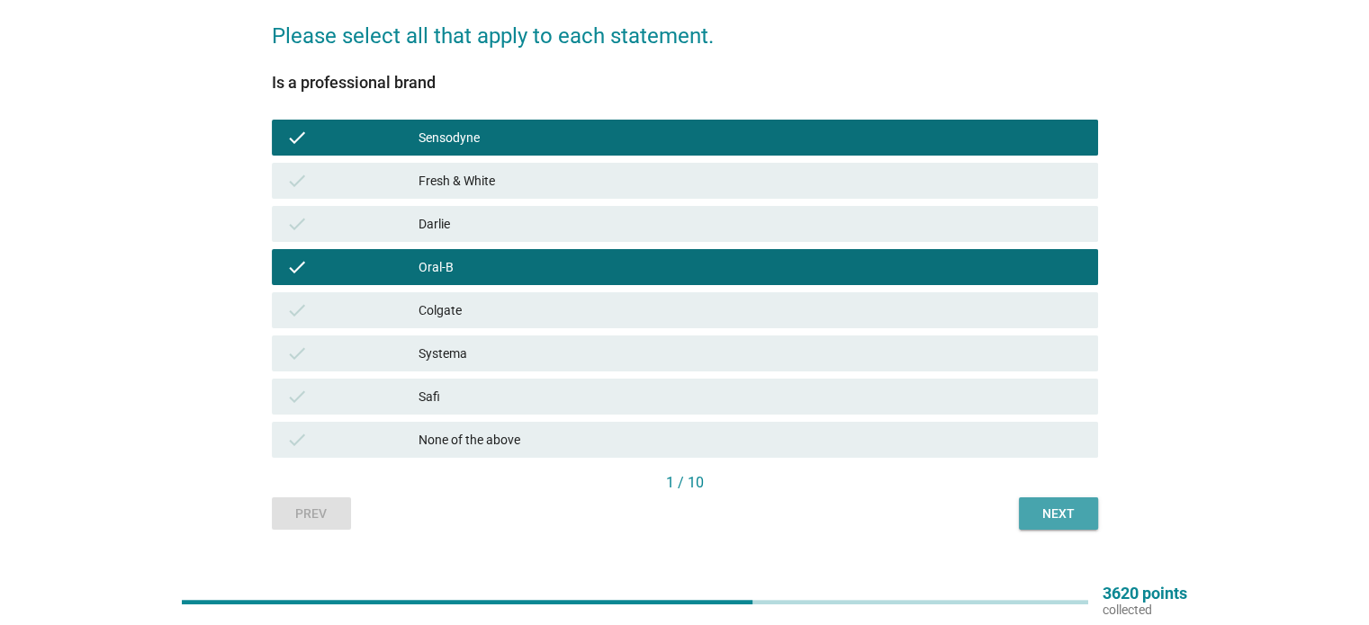
click at [1063, 522] on div "Next" at bounding box center [1058, 514] width 50 height 19
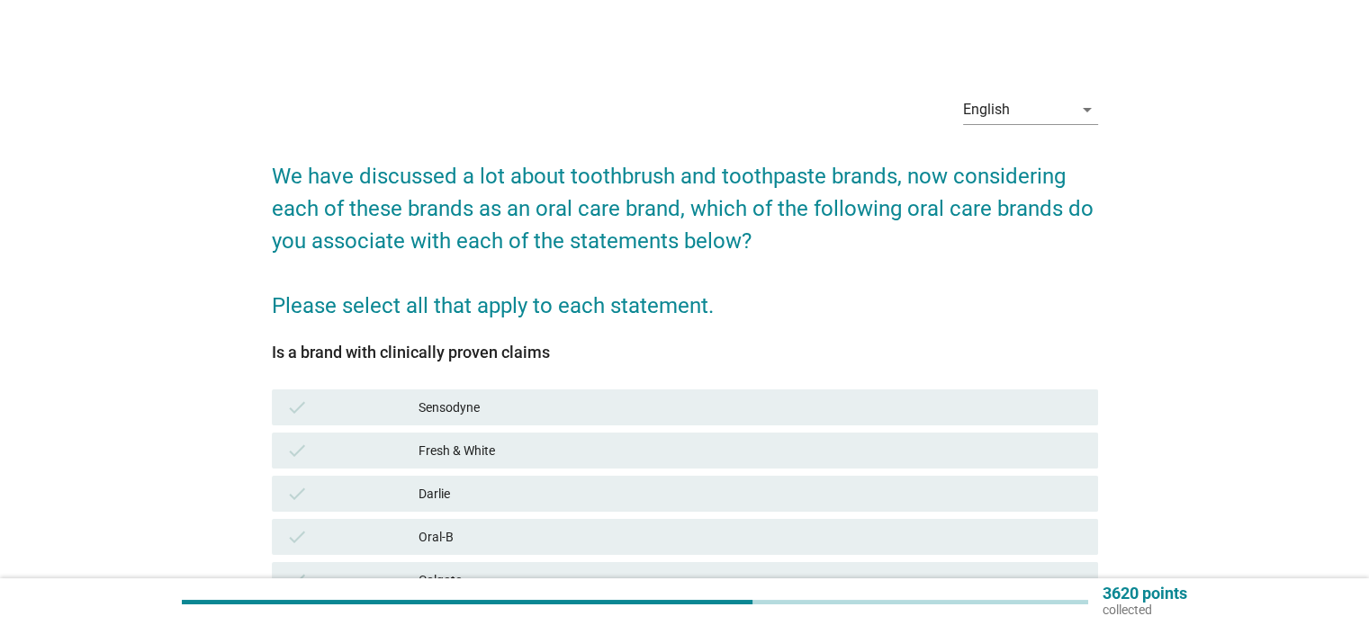
drag, startPoint x: 1073, startPoint y: 516, endPoint x: 841, endPoint y: 316, distance: 306.3
click at [841, 316] on h2 "We have discussed a lot about toothbrush and toothpaste brands, now considering…" at bounding box center [685, 232] width 826 height 180
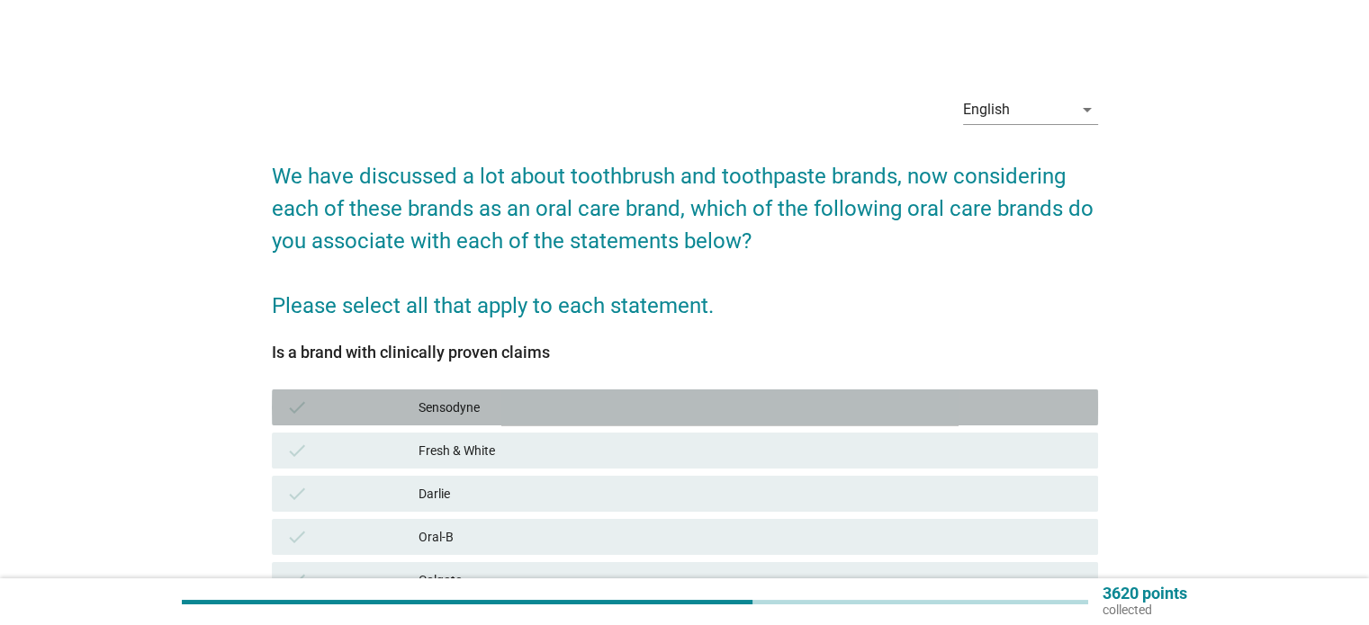
click at [695, 420] on div "check Sensodyne" at bounding box center [685, 408] width 826 height 36
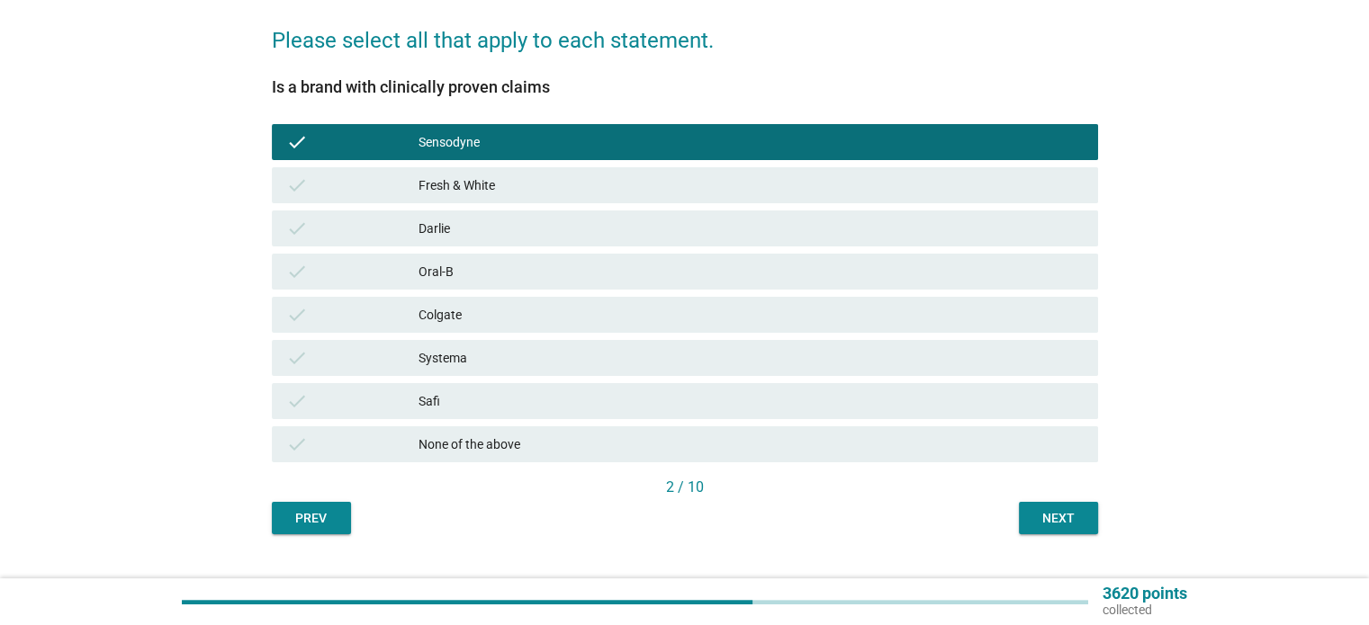
scroll to position [270, 0]
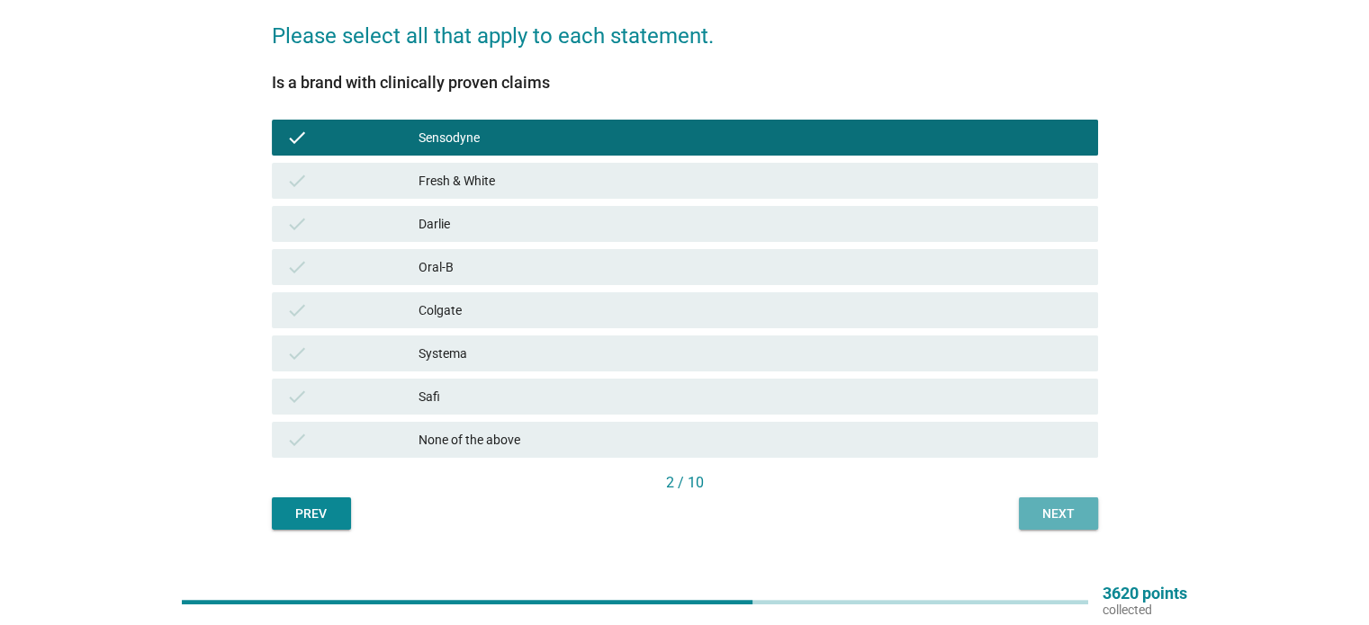
click at [1052, 512] on div "Next" at bounding box center [1058, 514] width 50 height 19
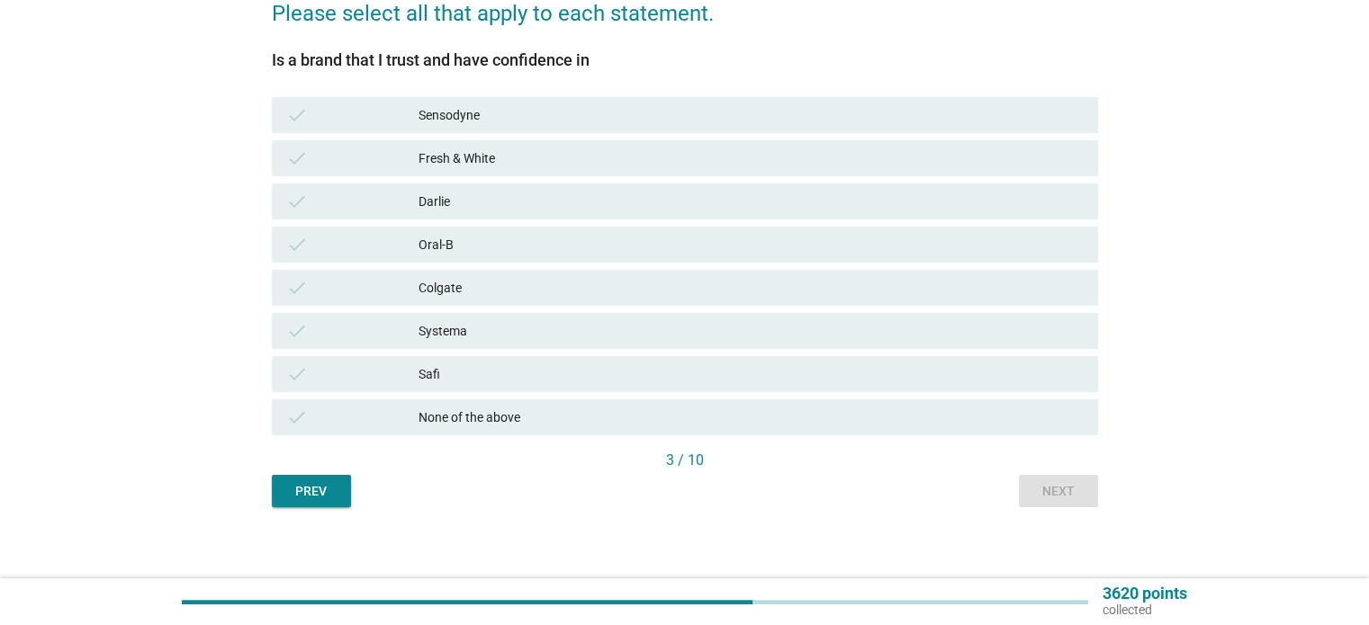
scroll to position [302, 0]
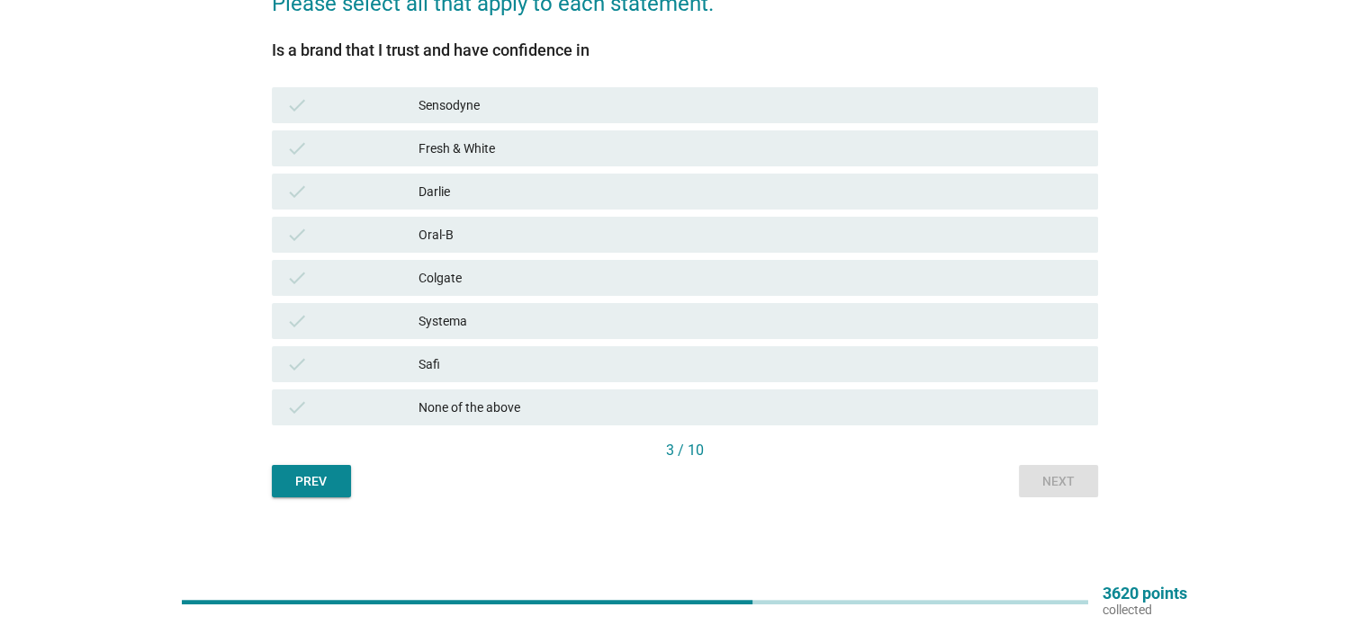
click at [515, 274] on div "Colgate" at bounding box center [750, 278] width 664 height 22
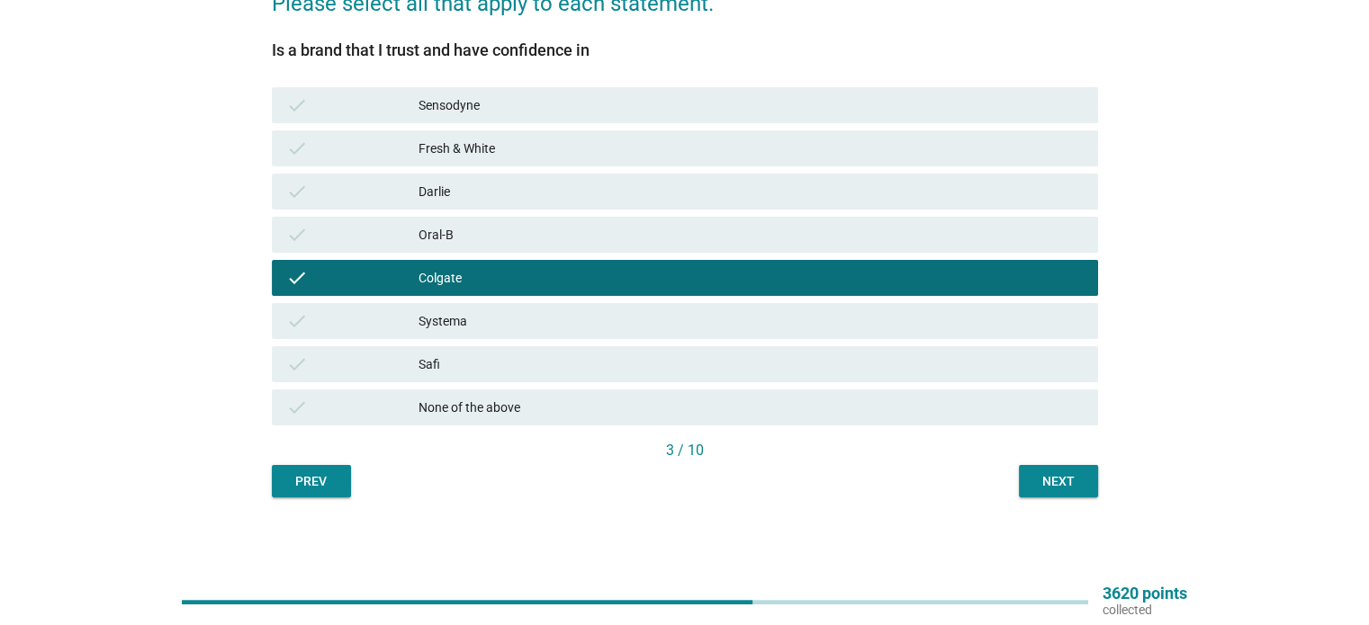
click at [1064, 476] on div "Next" at bounding box center [1058, 481] width 50 height 19
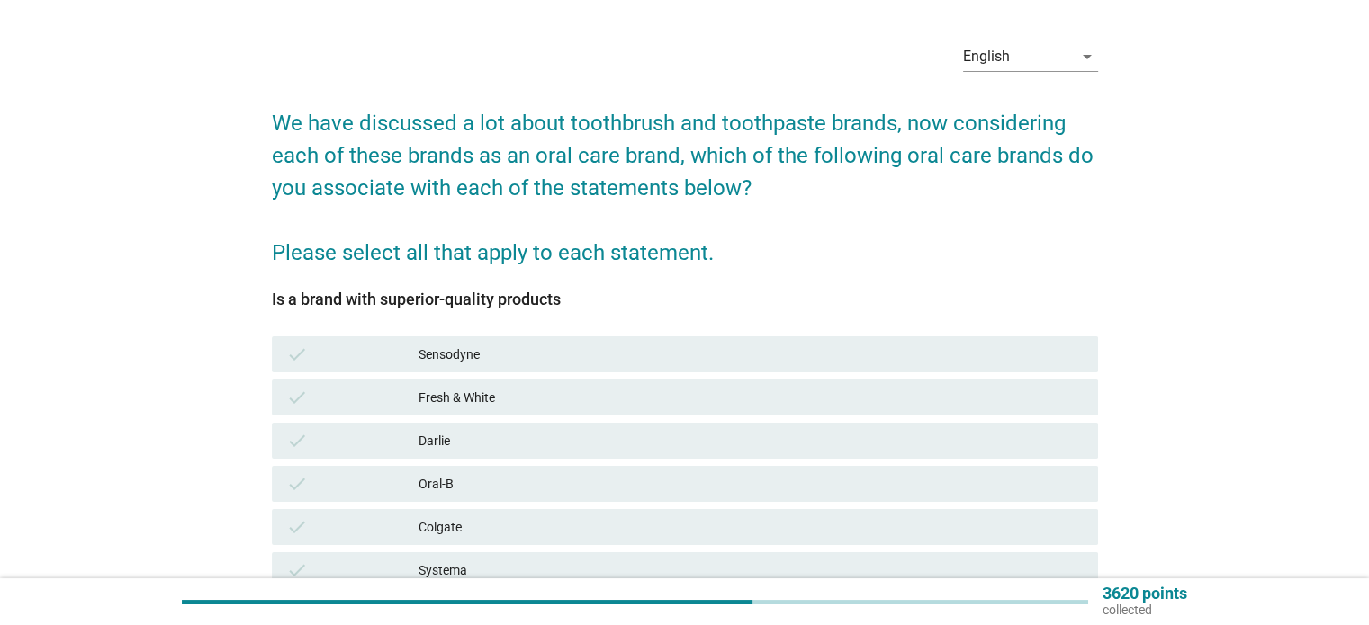
scroll to position [270, 0]
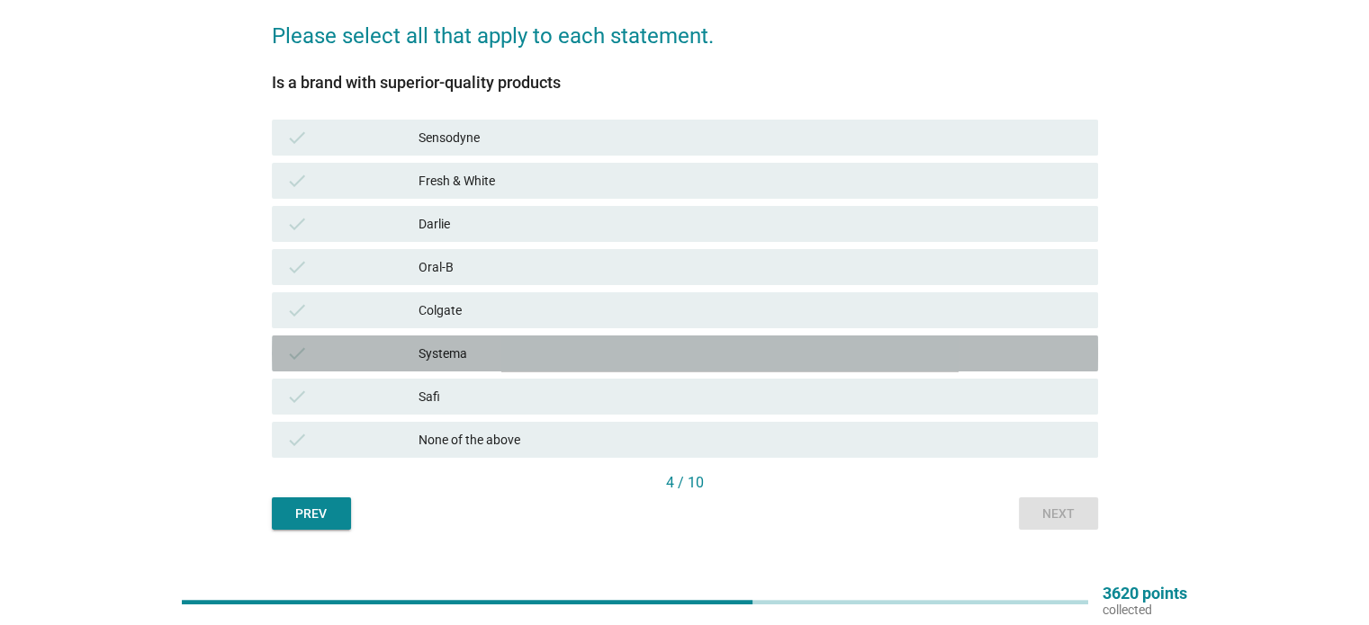
click at [954, 359] on div "Systema" at bounding box center [750, 354] width 664 height 22
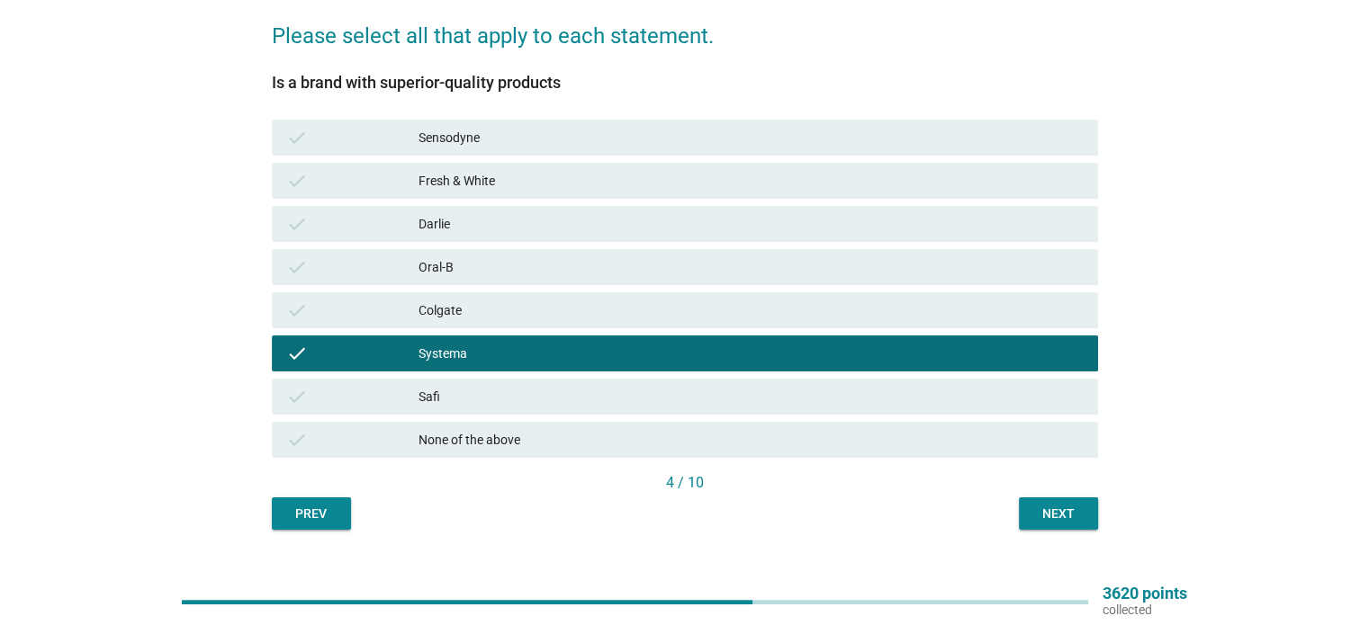
click at [974, 268] on div "Oral-B" at bounding box center [750, 267] width 664 height 22
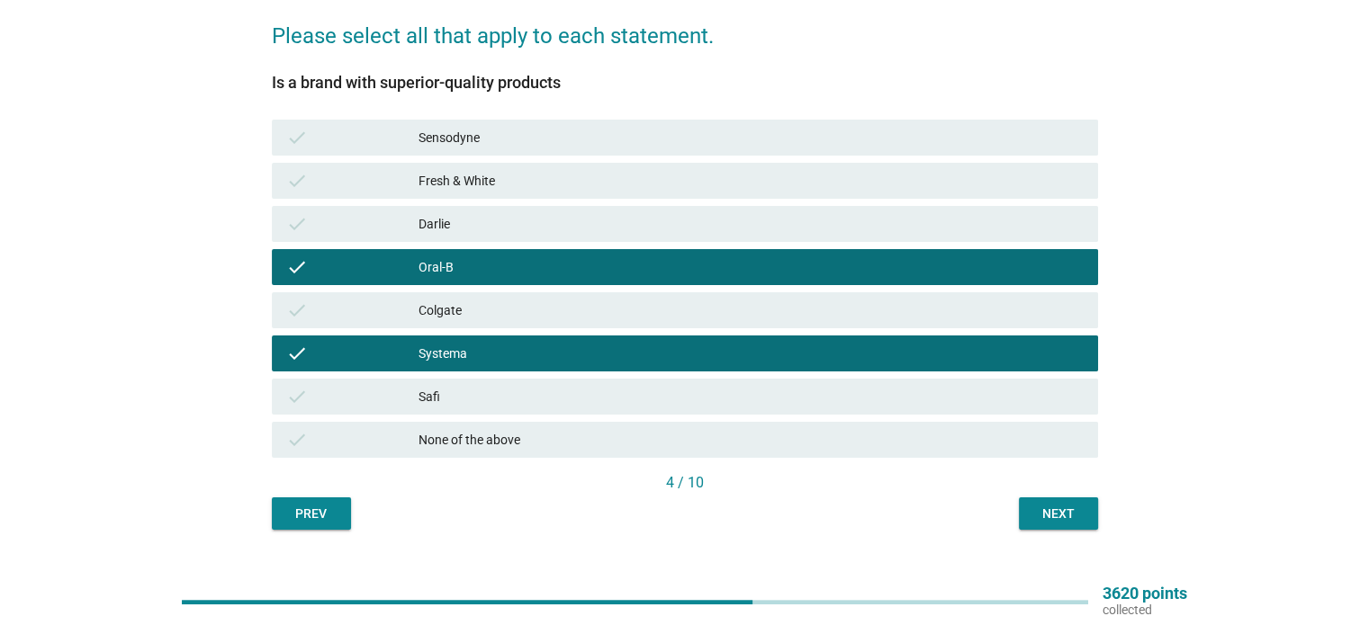
click at [994, 306] on div "Colgate" at bounding box center [750, 311] width 664 height 22
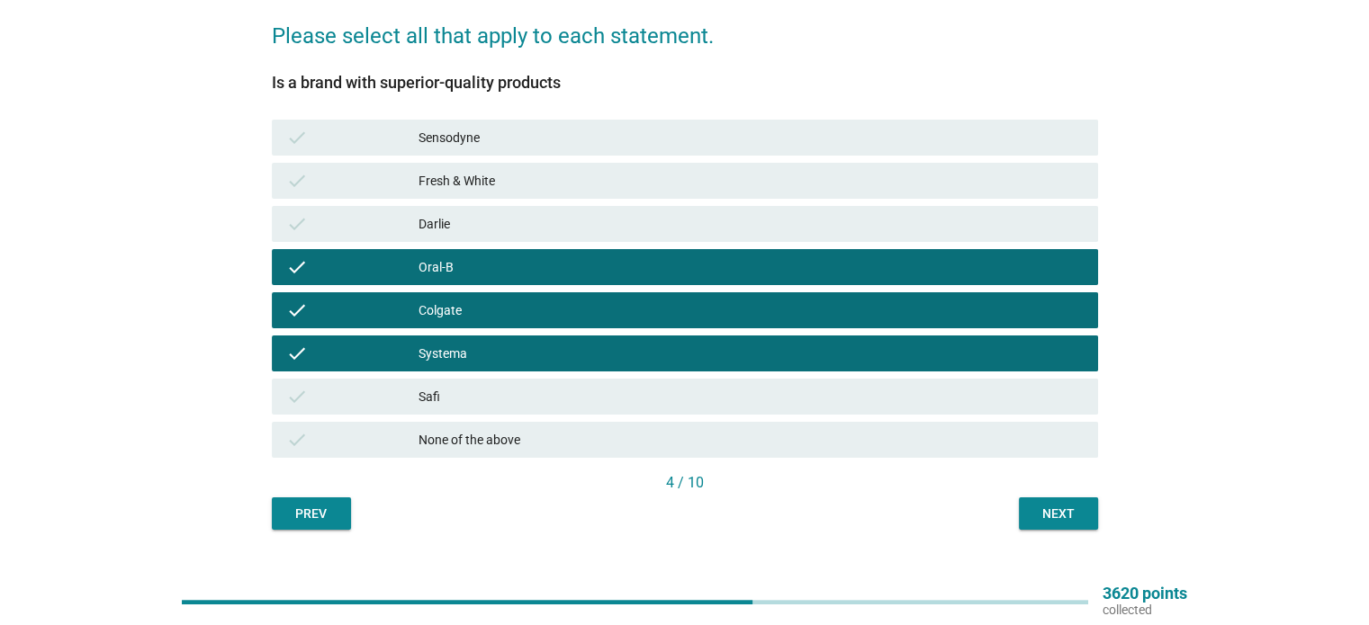
click at [1005, 343] on div "Systema" at bounding box center [750, 354] width 664 height 22
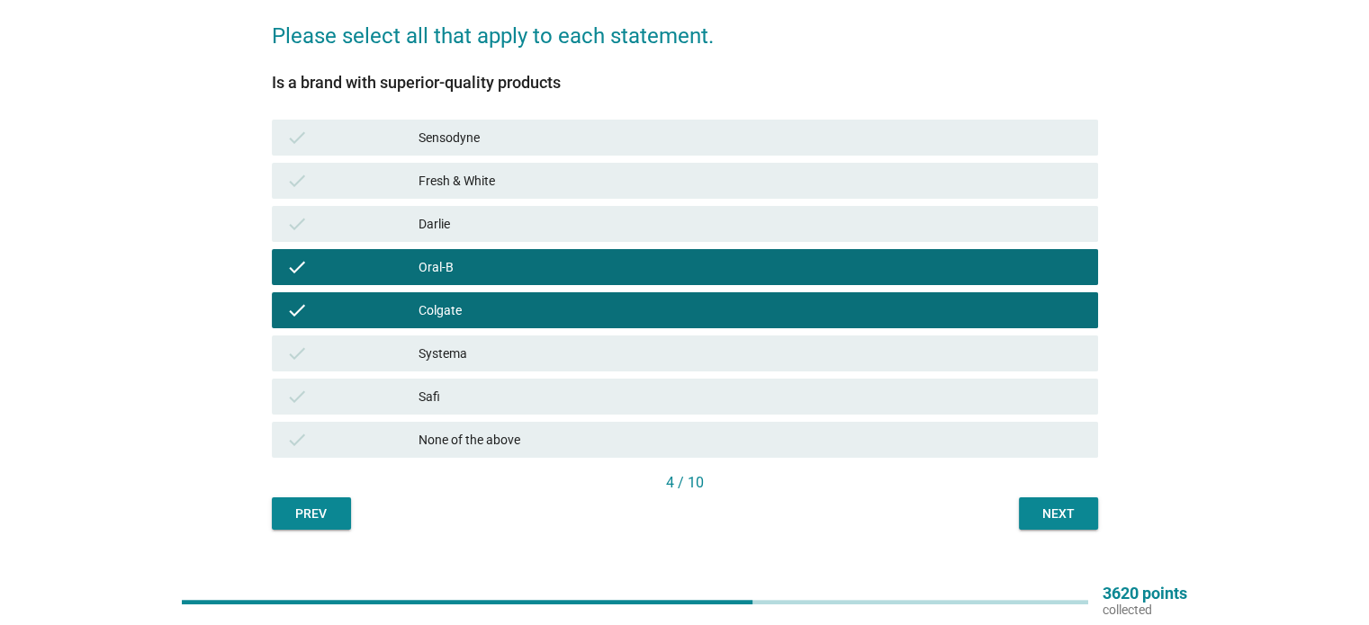
drag, startPoint x: 1101, startPoint y: 529, endPoint x: 1089, endPoint y: 527, distance: 12.7
click at [1099, 530] on div "English arrow_drop_down We have discussed a lot about toothbrush and toothpaste…" at bounding box center [684, 171] width 855 height 748
click at [1080, 524] on button "Next" at bounding box center [1058, 514] width 79 height 32
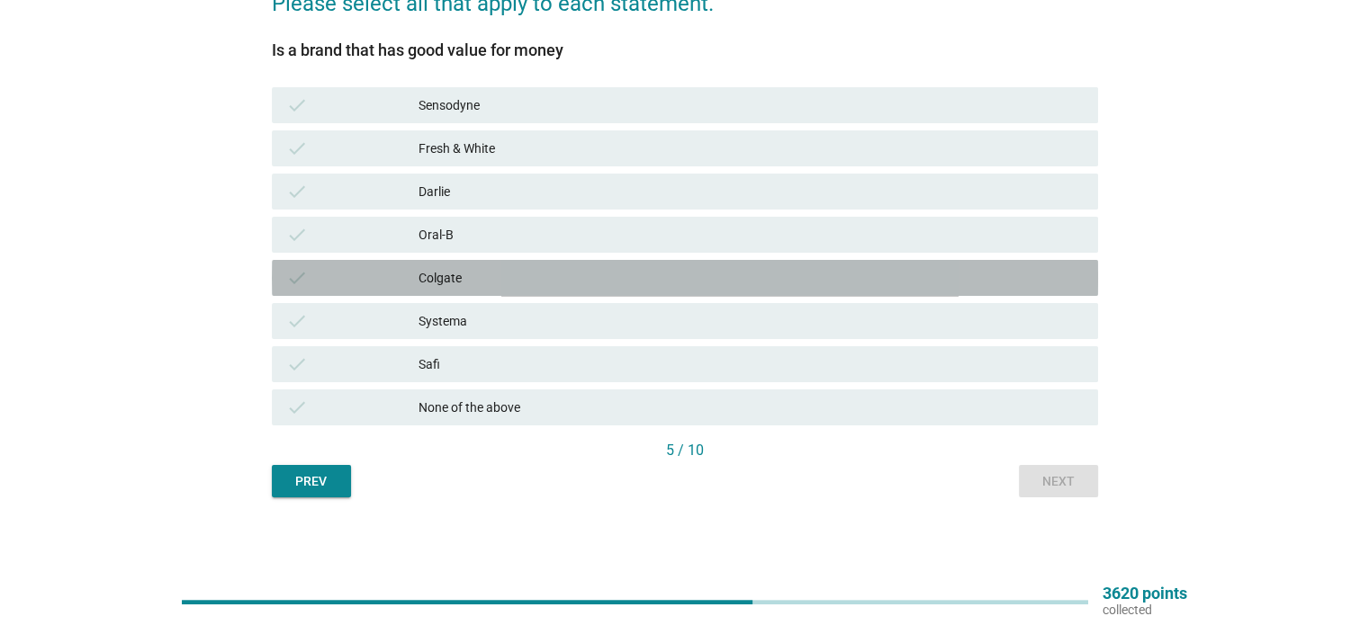
drag, startPoint x: 536, startPoint y: 272, endPoint x: 974, endPoint y: 475, distance: 482.3
click at [538, 273] on div "Colgate" at bounding box center [750, 278] width 664 height 22
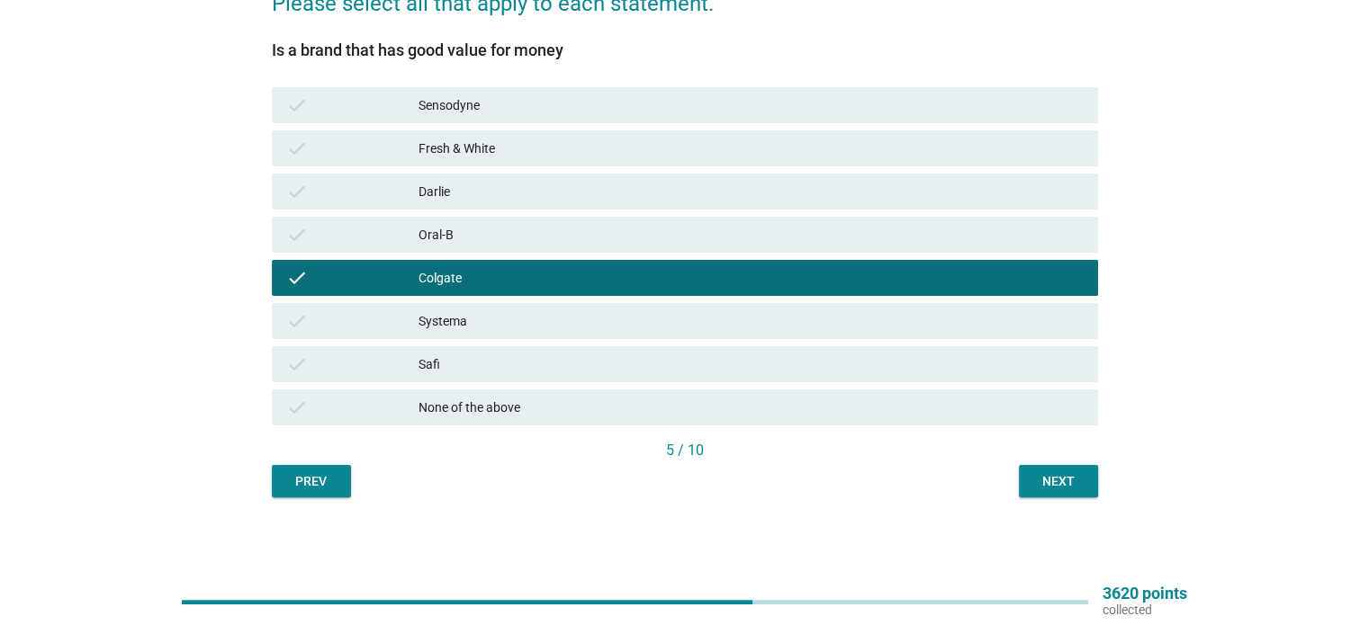
drag, startPoint x: 1066, startPoint y: 507, endPoint x: 1049, endPoint y: 482, distance: 30.4
click at [1065, 507] on div "English arrow_drop_down We have discussed a lot about toothbrush and toothpaste…" at bounding box center [684, 138] width 855 height 748
drag, startPoint x: 1049, startPoint y: 482, endPoint x: 1040, endPoint y: 477, distance: 10.5
click at [1048, 482] on div "Next" at bounding box center [1058, 481] width 50 height 19
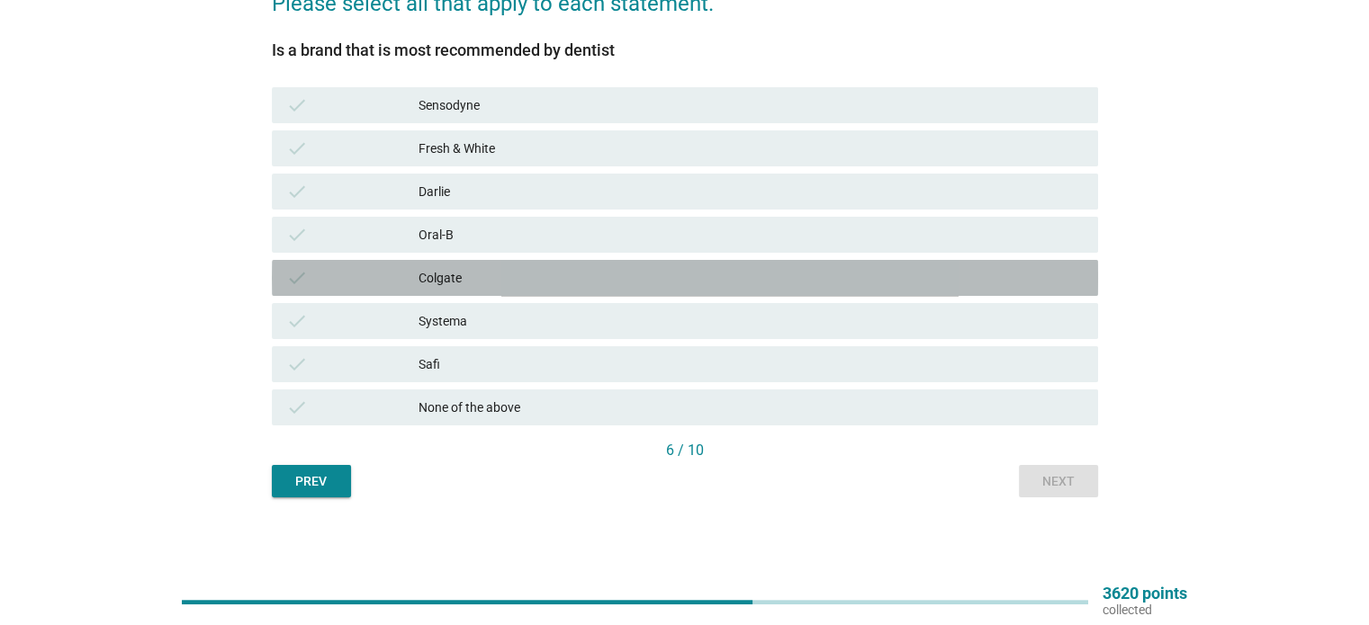
click at [575, 265] on div "check Colgate" at bounding box center [685, 278] width 826 height 36
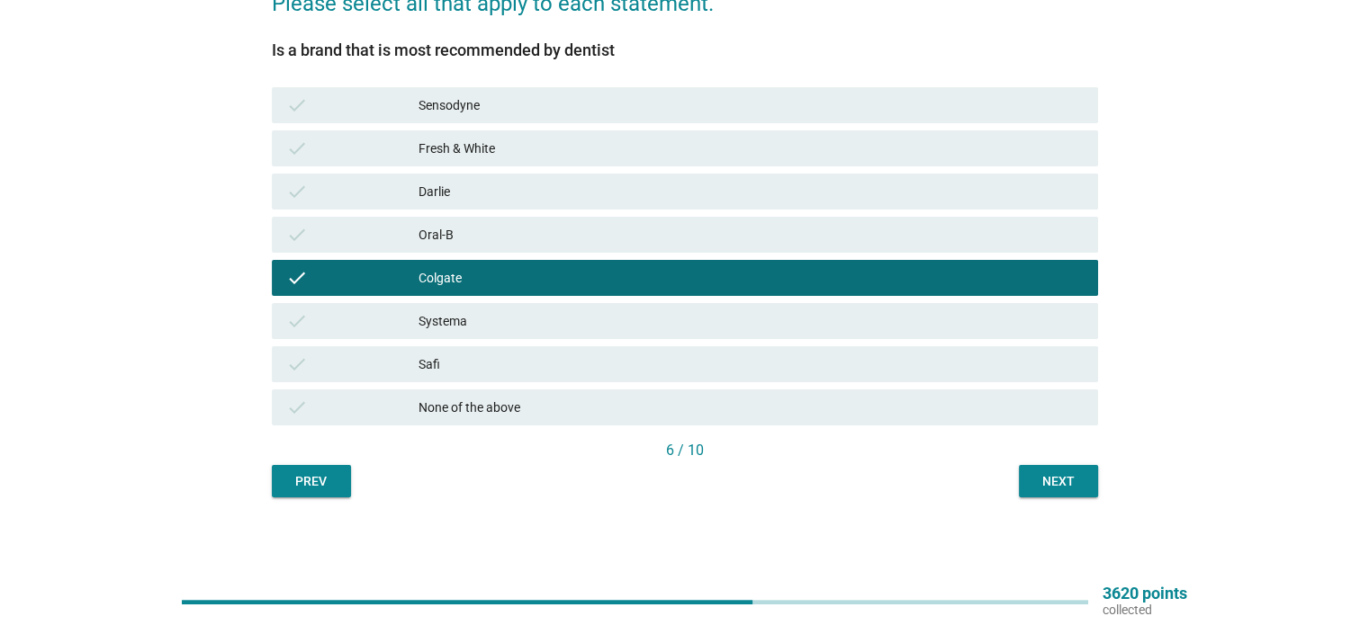
click at [561, 230] on div "Oral-B" at bounding box center [750, 235] width 664 height 22
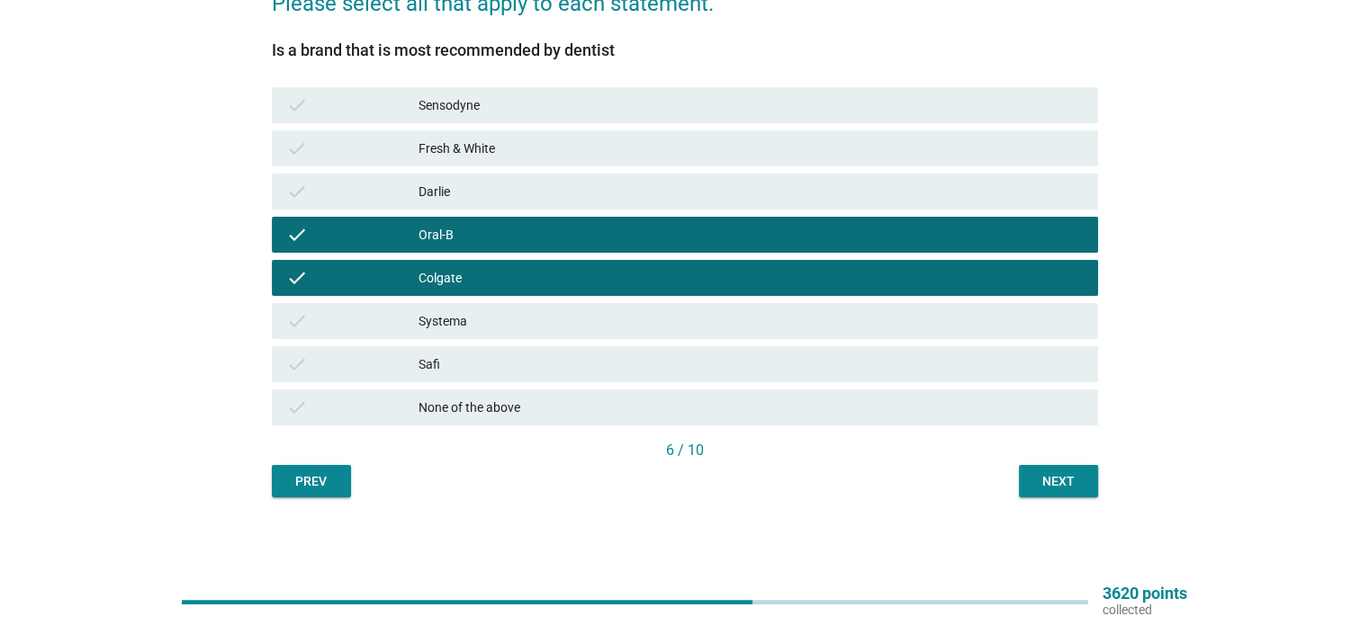
click at [1065, 489] on div "Next" at bounding box center [1058, 481] width 50 height 19
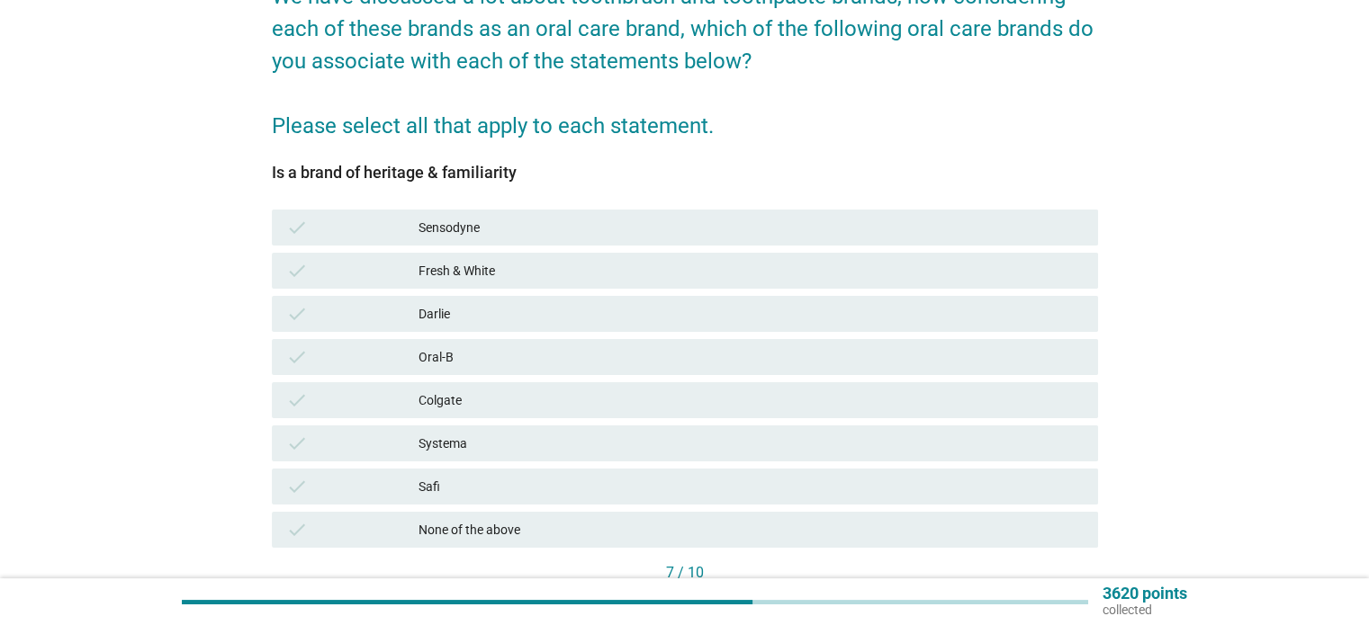
click at [678, 387] on div "check Colgate" at bounding box center [685, 400] width 826 height 36
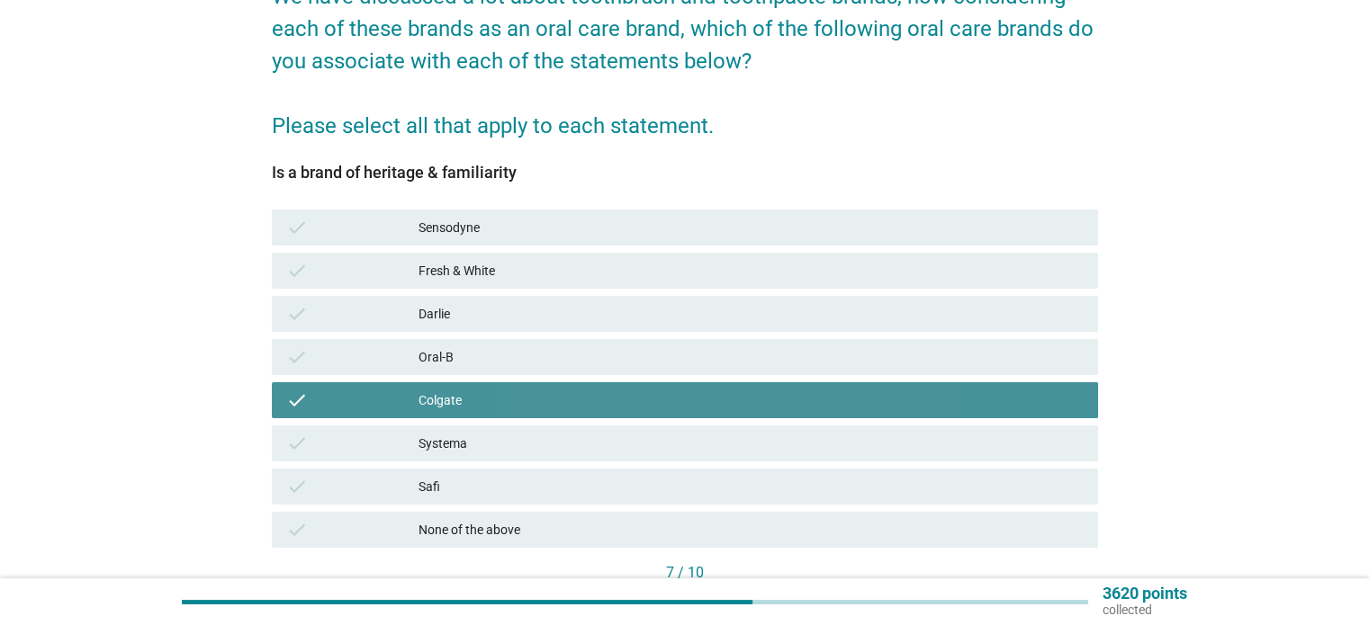
click at [680, 362] on div "Oral-B" at bounding box center [750, 357] width 664 height 22
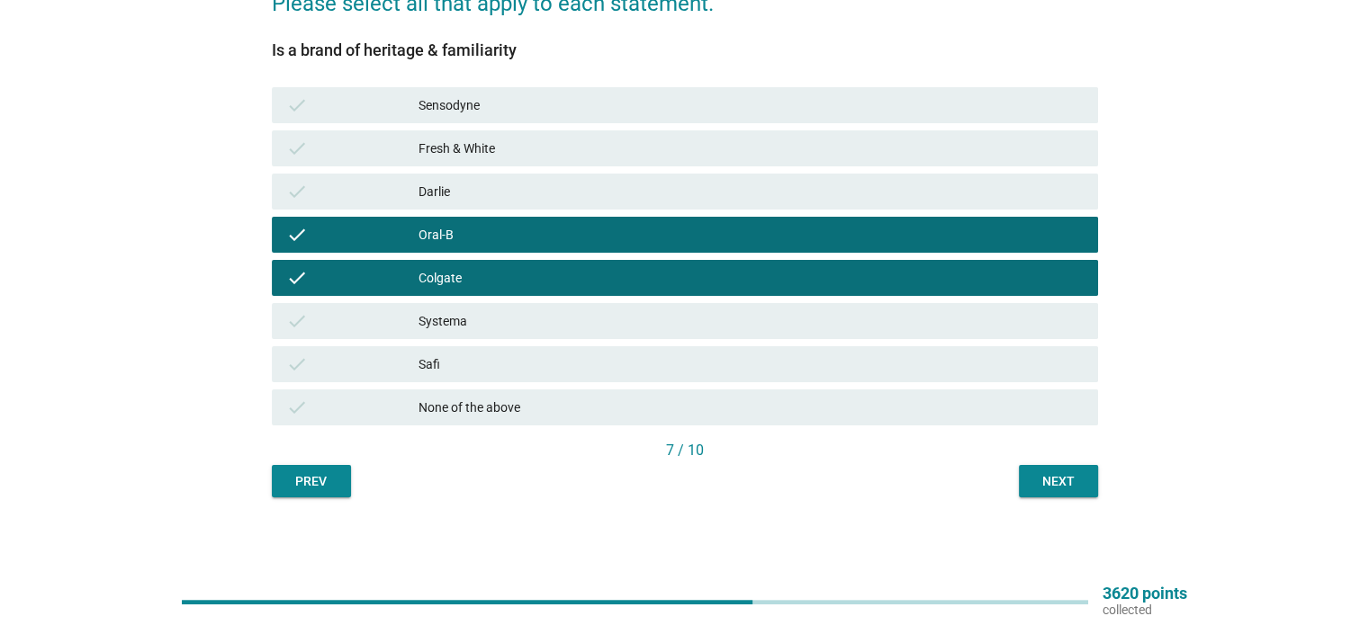
click at [1072, 480] on div "Next" at bounding box center [1058, 481] width 50 height 19
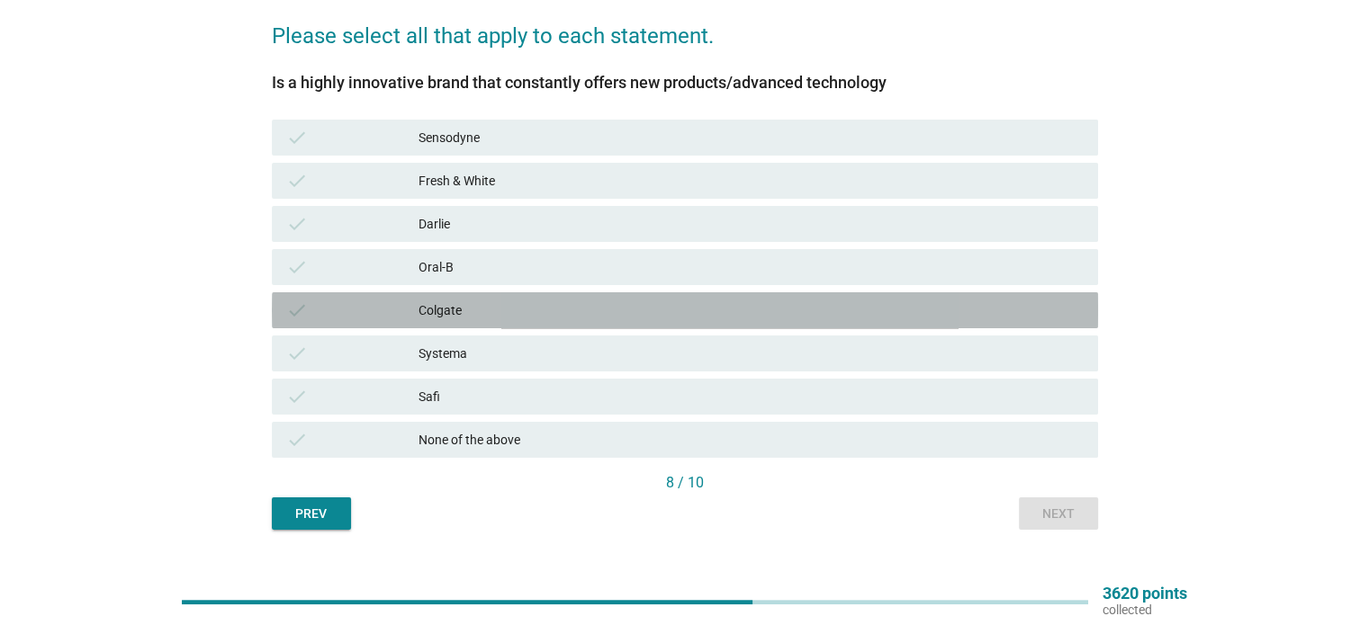
click at [735, 309] on div "Colgate" at bounding box center [750, 311] width 664 height 22
click at [749, 264] on div "Oral-B" at bounding box center [750, 267] width 664 height 22
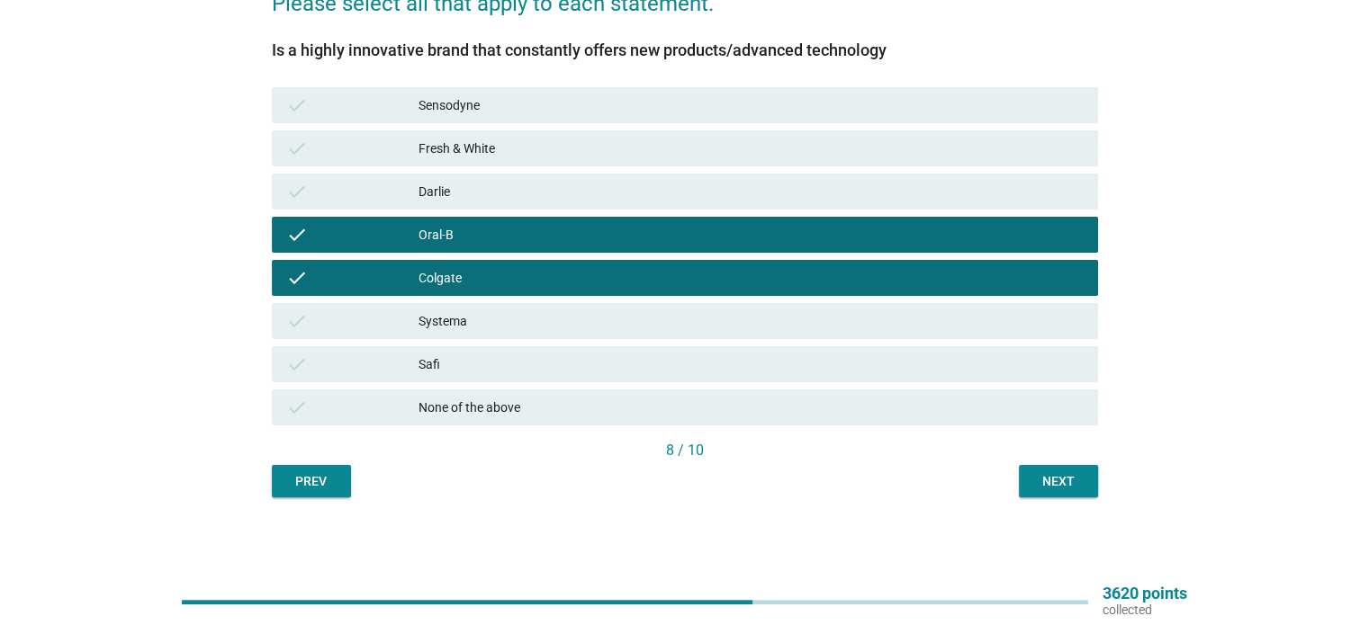
click at [1062, 489] on div "Next" at bounding box center [1058, 481] width 50 height 19
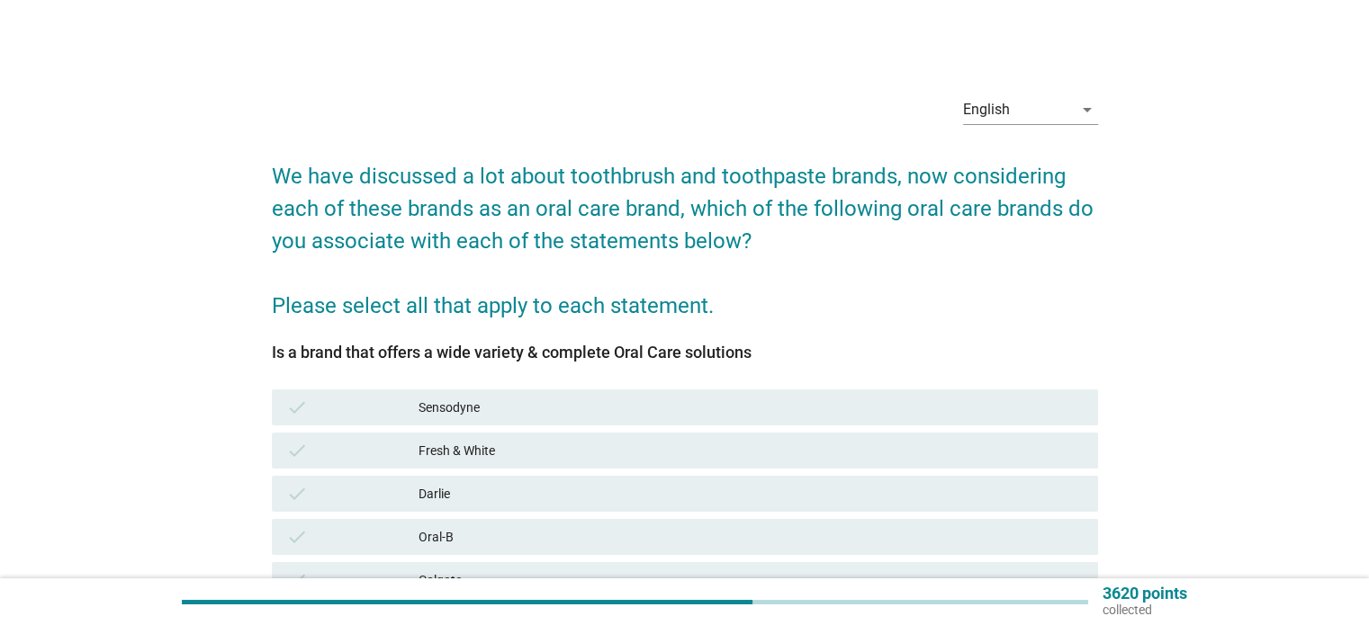
click at [884, 483] on div "Darlie" at bounding box center [750, 494] width 664 height 22
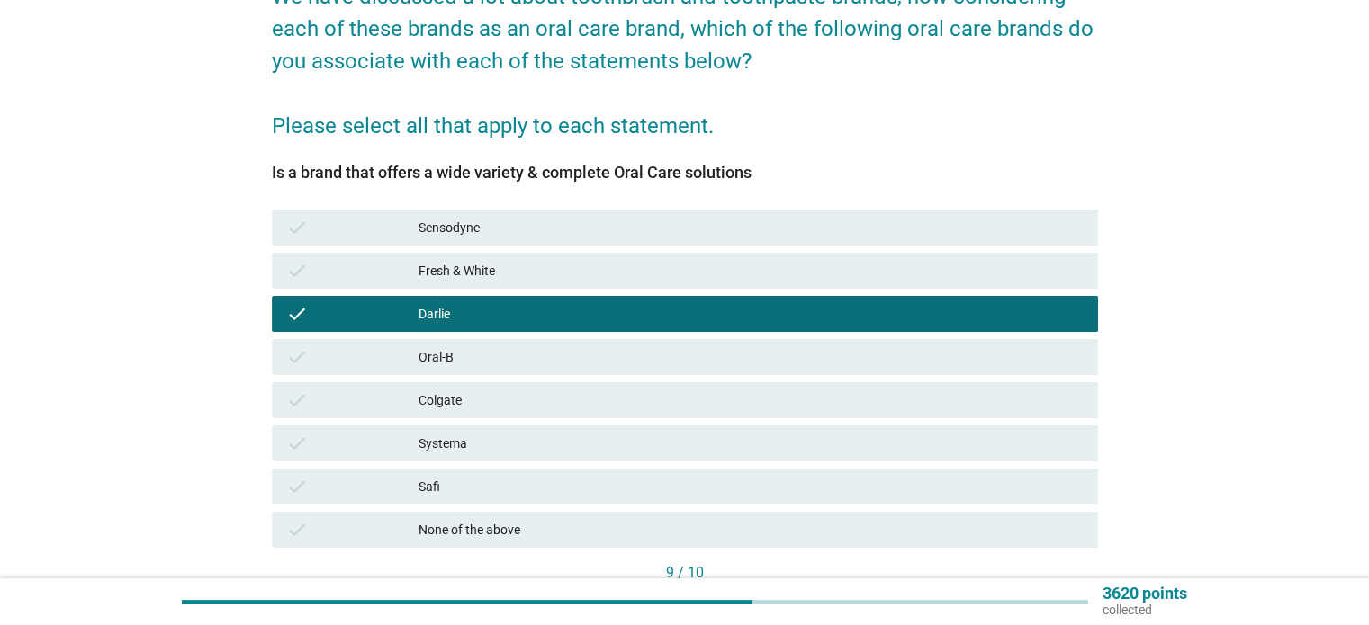
click at [839, 357] on div "Oral-B" at bounding box center [750, 357] width 664 height 22
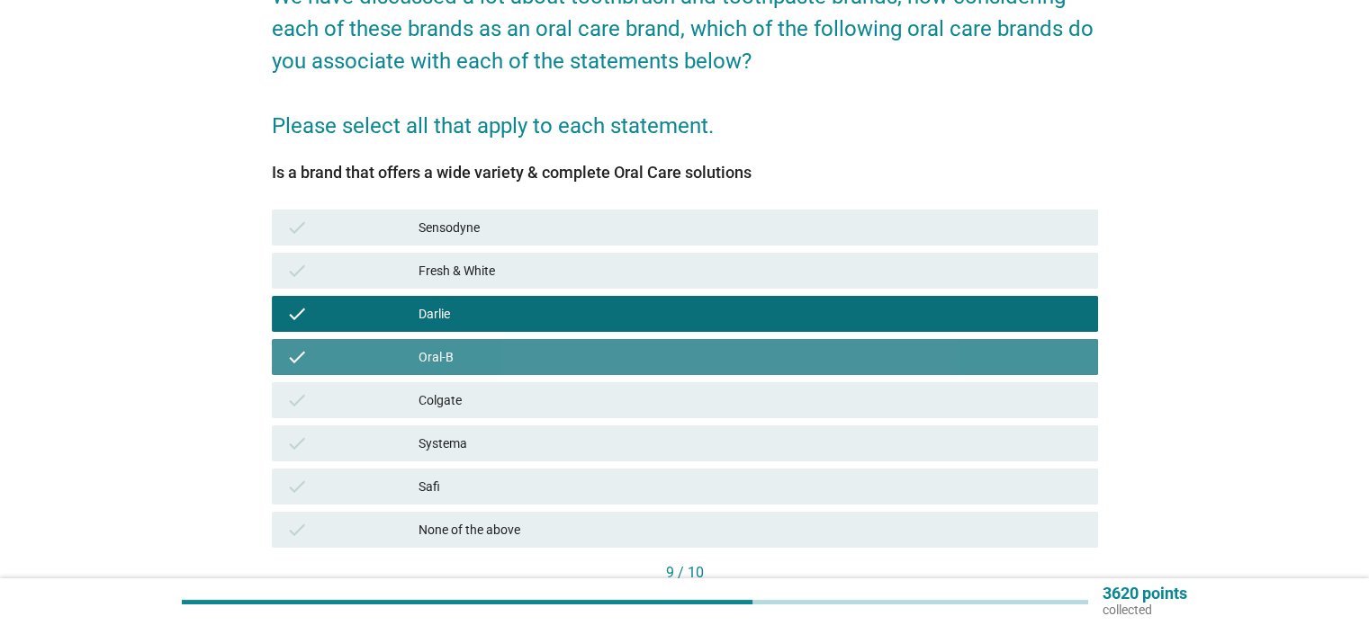
click at [849, 393] on div "Colgate" at bounding box center [750, 401] width 664 height 22
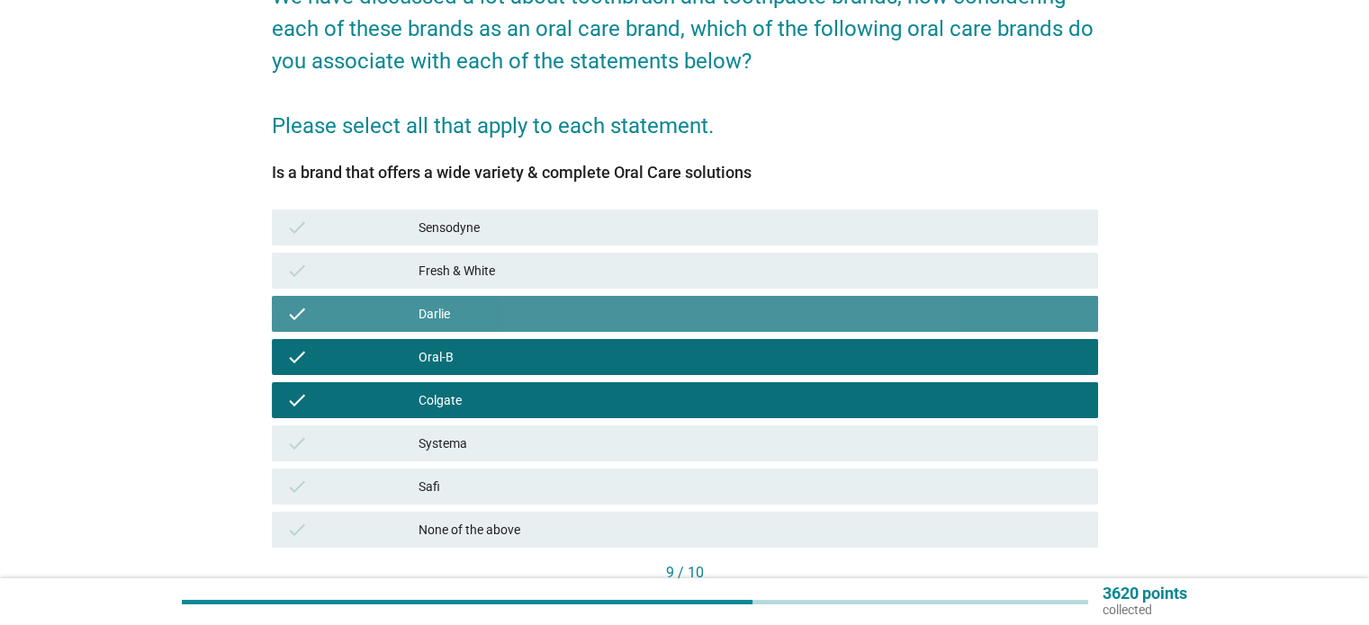
click at [885, 320] on div "Darlie" at bounding box center [750, 314] width 664 height 22
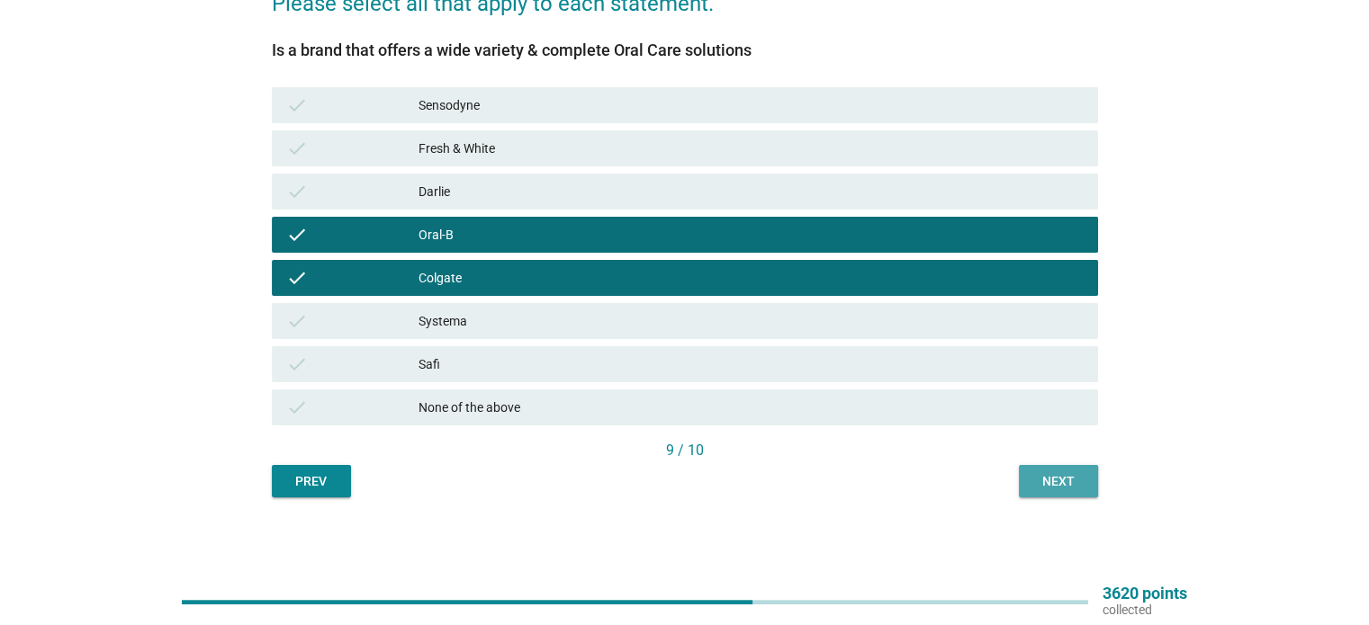
click at [1065, 477] on div "Next" at bounding box center [1058, 481] width 50 height 19
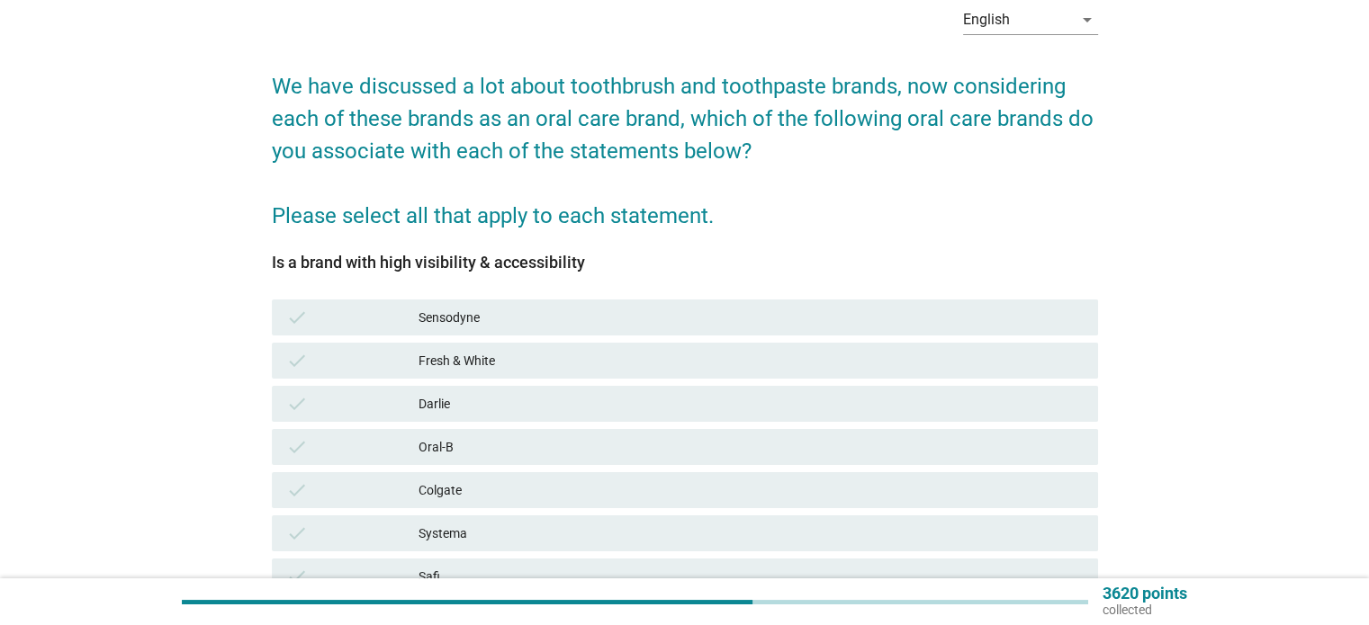
click at [926, 447] on div "Oral-B" at bounding box center [750, 447] width 664 height 22
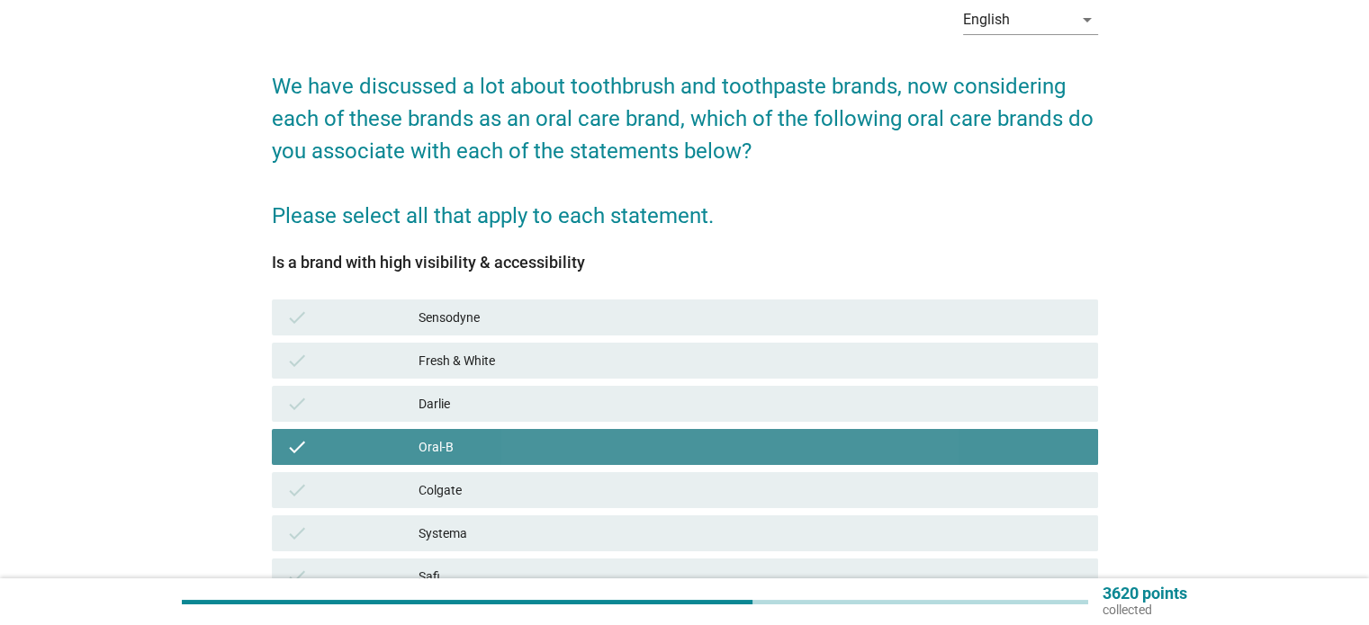
drag, startPoint x: 927, startPoint y: 475, endPoint x: 930, endPoint y: 497, distance: 21.9
click at [927, 476] on div "check Colgate" at bounding box center [685, 490] width 826 height 36
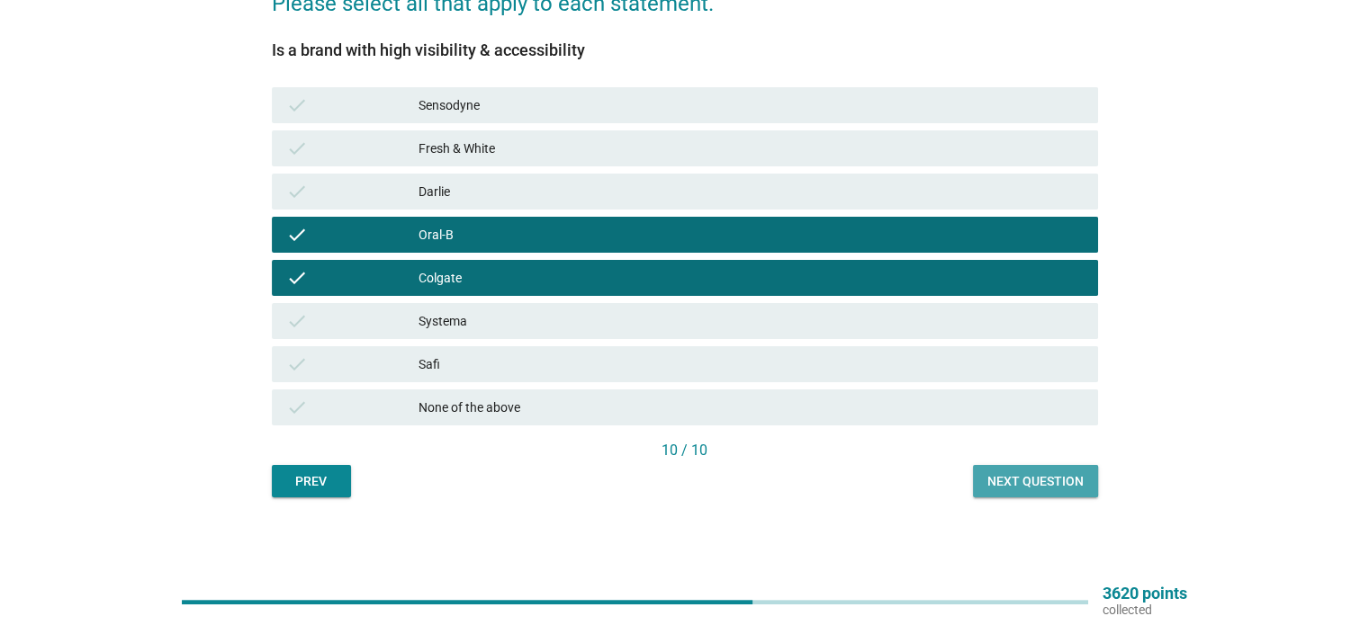
click at [1033, 476] on div "Next question" at bounding box center [1035, 481] width 96 height 19
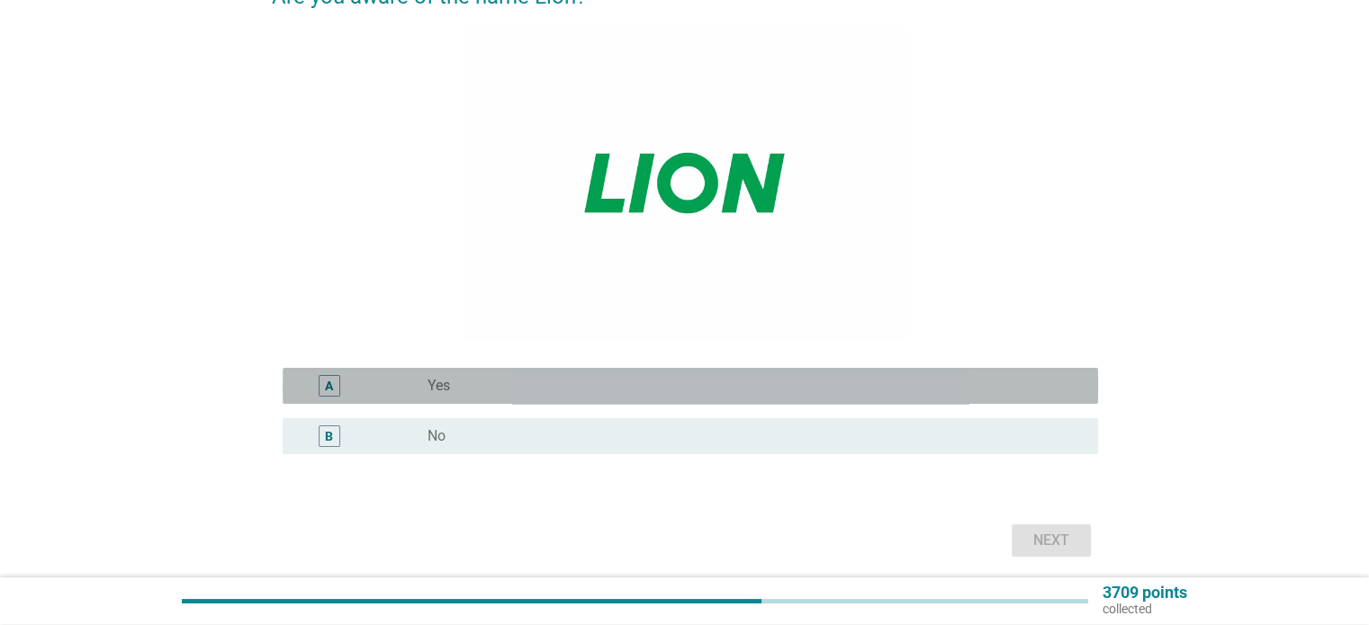
click at [529, 399] on div "A radio_button_unchecked Yes" at bounding box center [690, 386] width 815 height 36
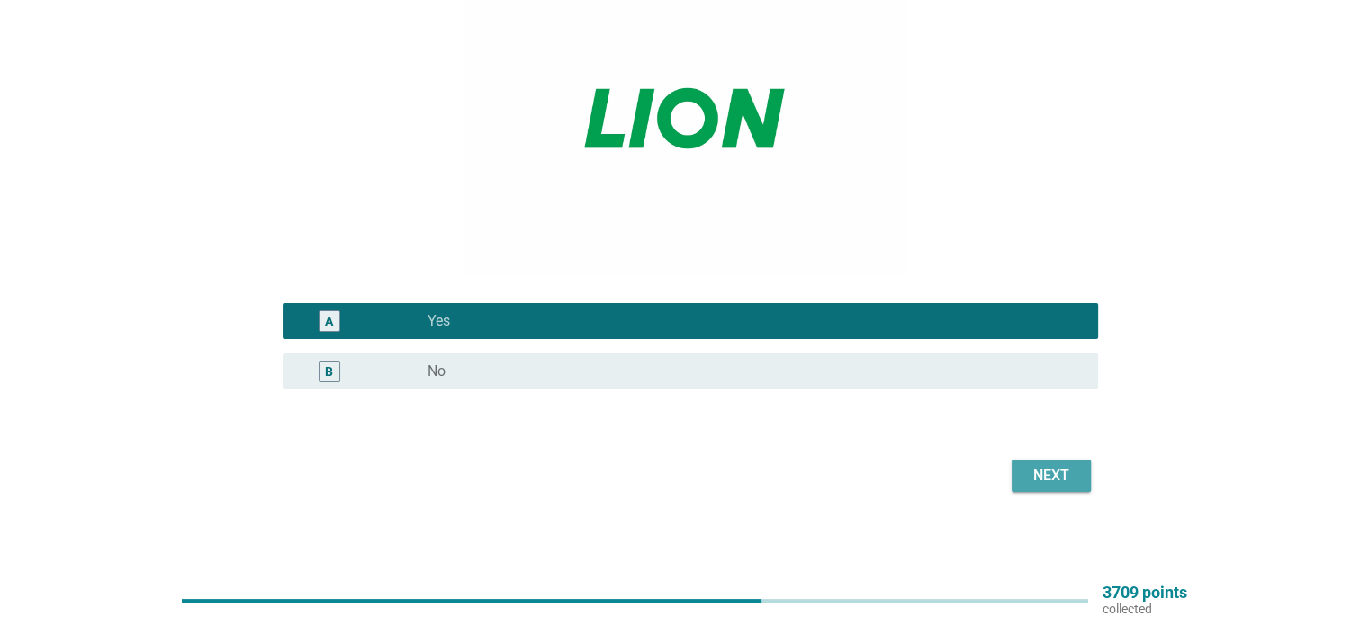
click at [1051, 470] on div "Next" at bounding box center [1051, 476] width 50 height 22
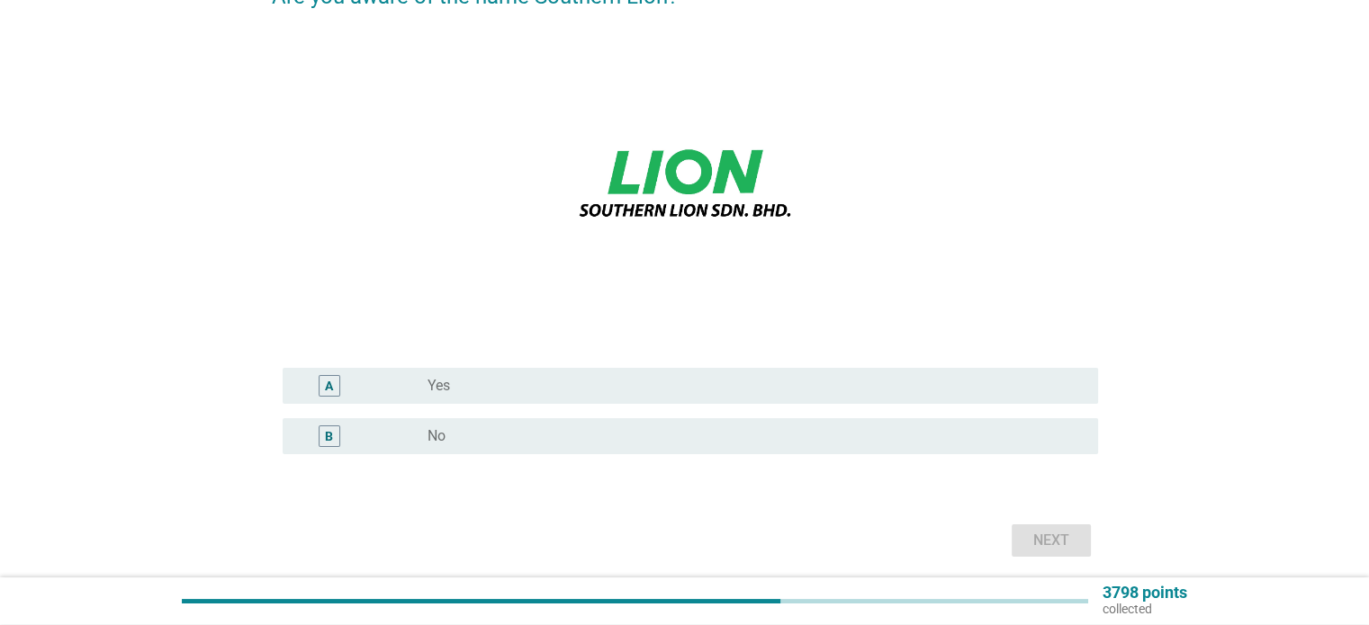
click at [822, 382] on div "radio_button_unchecked Yes" at bounding box center [747, 386] width 641 height 18
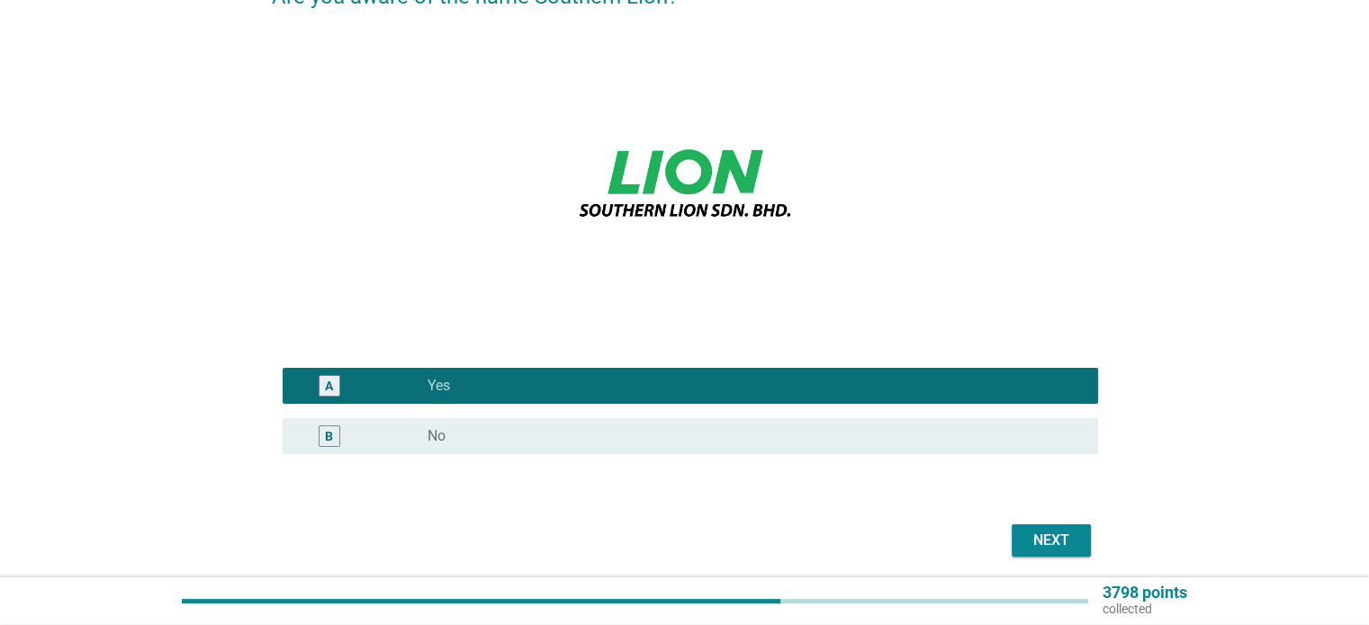
drag, startPoint x: 1007, startPoint y: 522, endPoint x: 1028, endPoint y: 535, distance: 25.5
click at [1008, 522] on div "Next" at bounding box center [685, 540] width 826 height 43
click at [1027, 535] on div "Next" at bounding box center [1051, 541] width 50 height 22
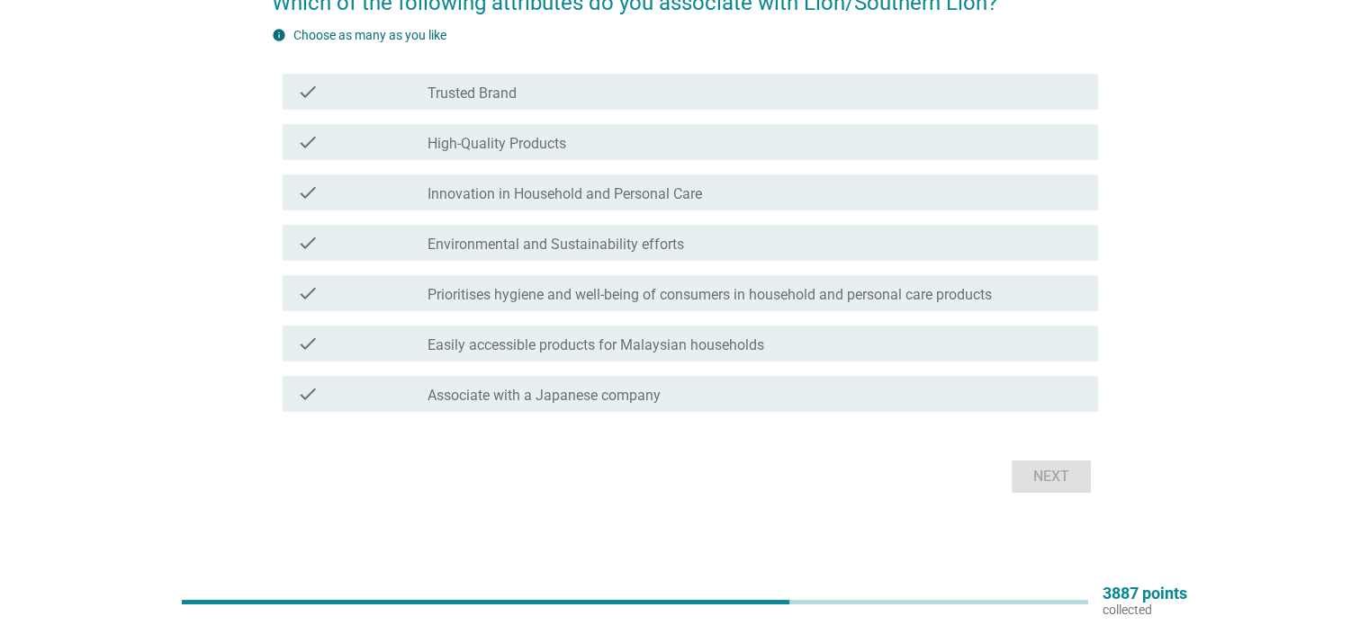
click at [811, 379] on div "check check_box_outline_blank Associate with a Japanese company" at bounding box center [690, 394] width 815 height 36
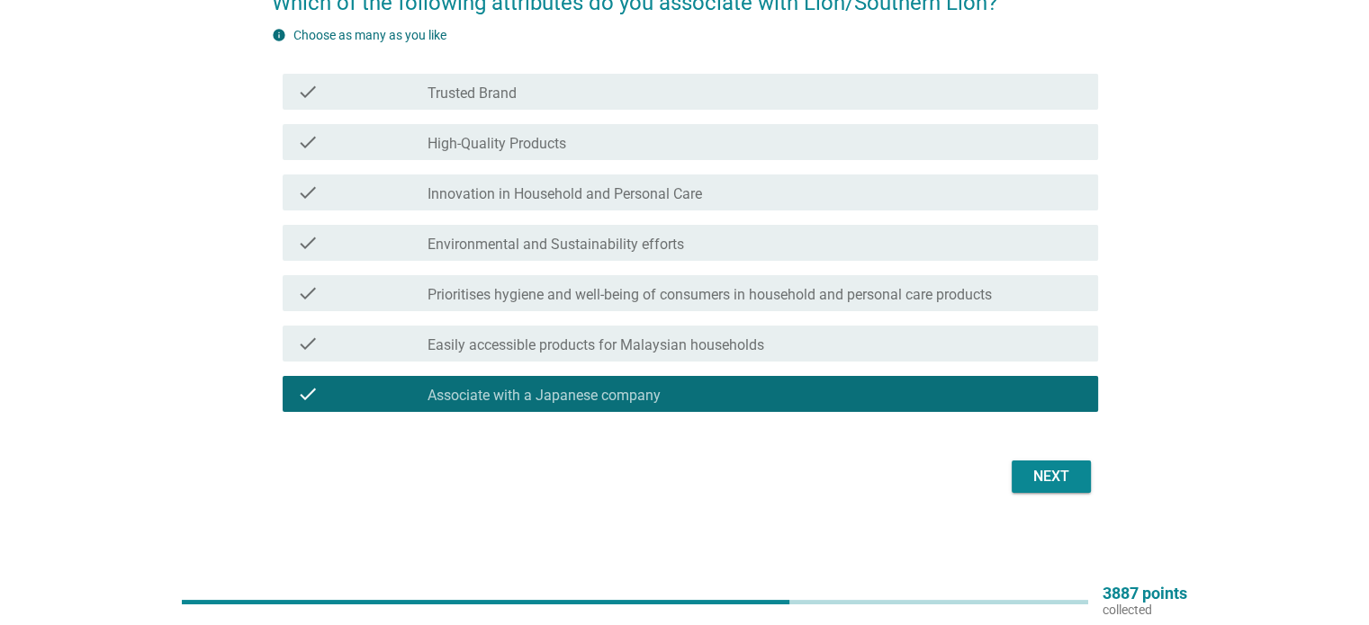
click at [1018, 471] on button "Next" at bounding box center [1050, 477] width 79 height 32
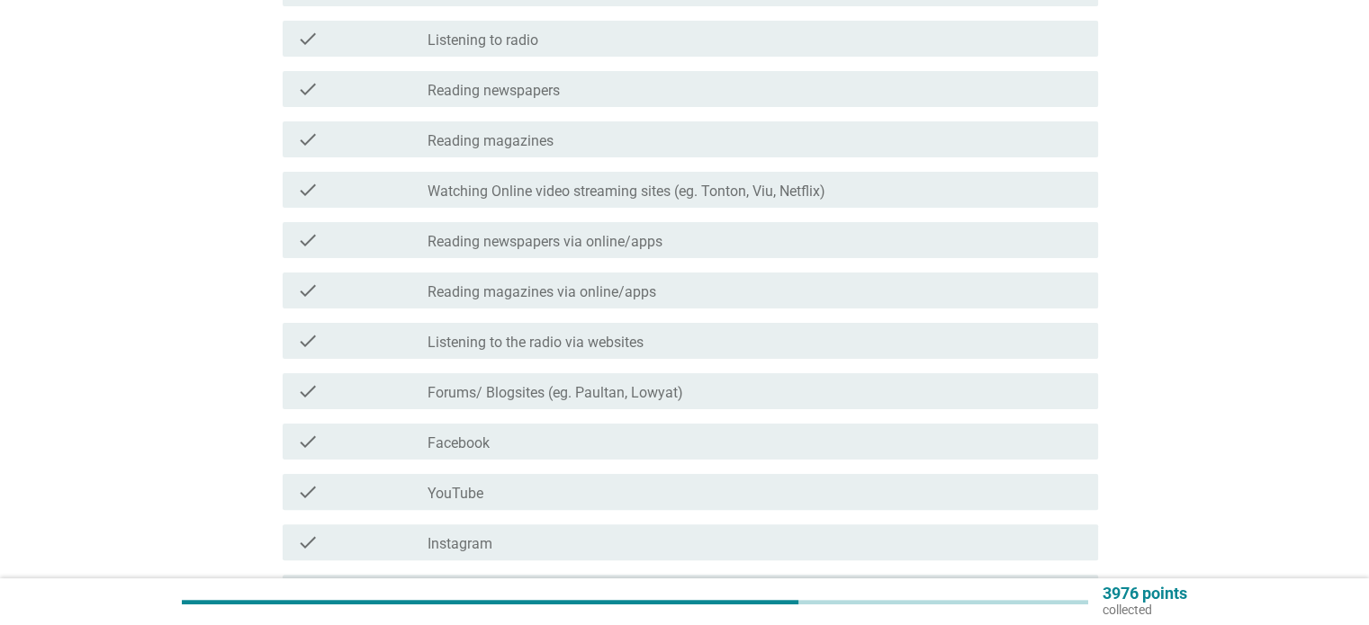
drag, startPoint x: 684, startPoint y: 255, endPoint x: 1312, endPoint y: 145, distance: 637.6
click at [1312, 145] on div "English arrow_drop_down Which of the following Media Channels do you consume re…" at bounding box center [684, 285] width 1282 height 1156
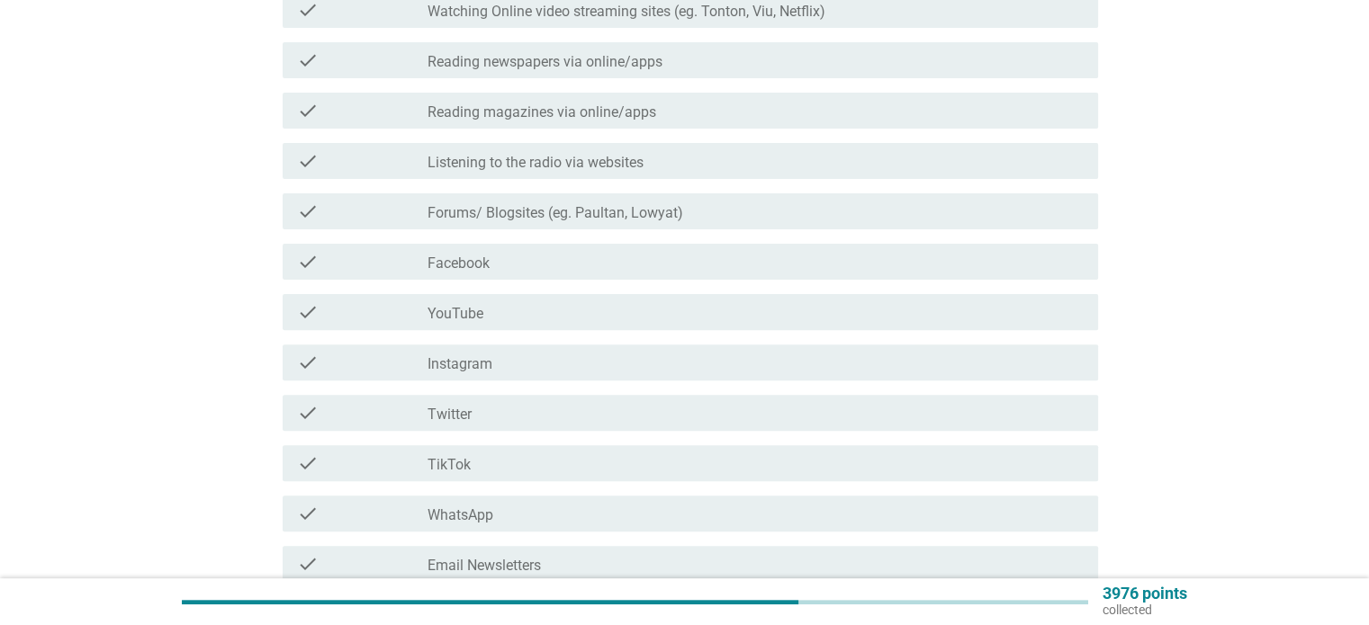
click at [768, 168] on div "check_box_outline_blank Listening to the radio via websites" at bounding box center [754, 161] width 655 height 22
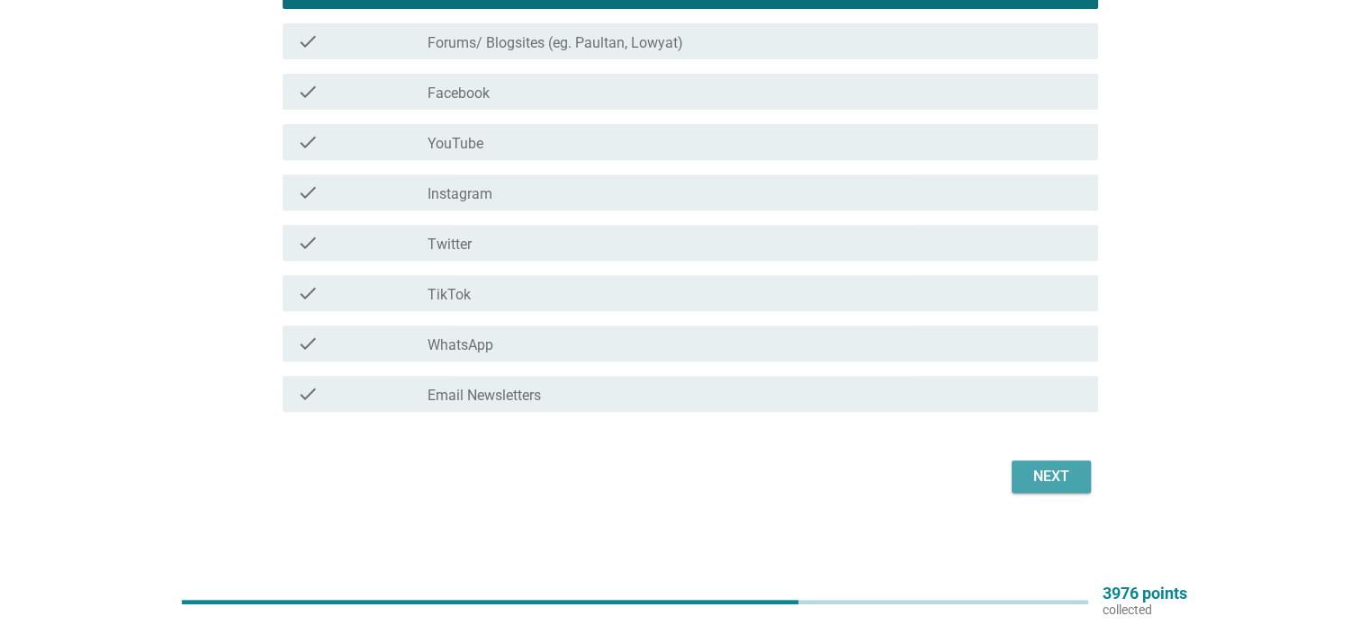
click at [1046, 464] on button "Next" at bounding box center [1050, 477] width 79 height 32
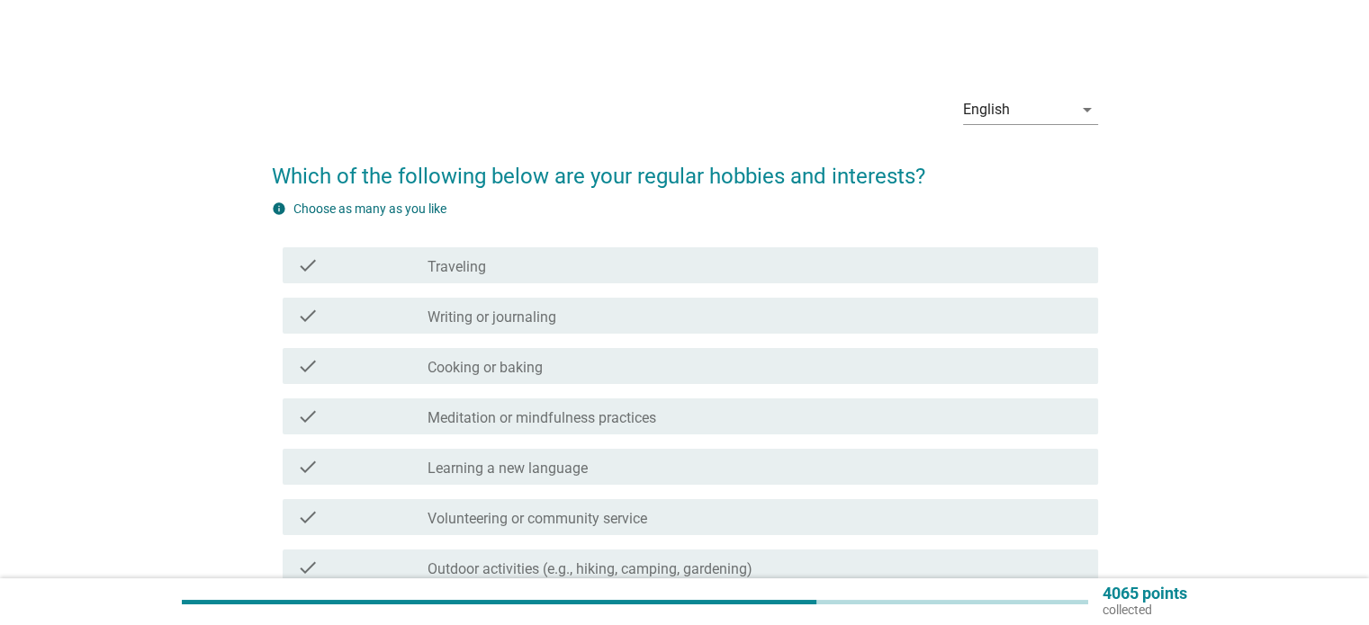
click at [943, 244] on div "check check_box_outline_blank Traveling" at bounding box center [685, 265] width 826 height 50
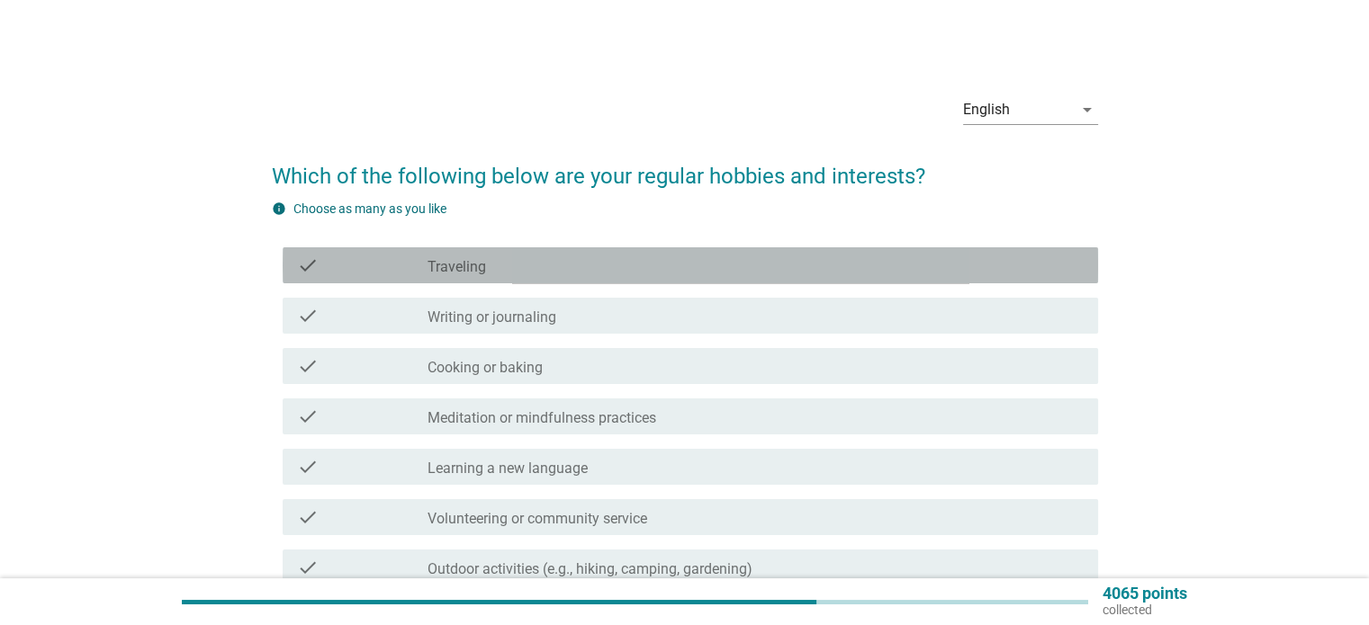
click at [959, 263] on div "check_box_outline_blank Traveling" at bounding box center [754, 266] width 655 height 22
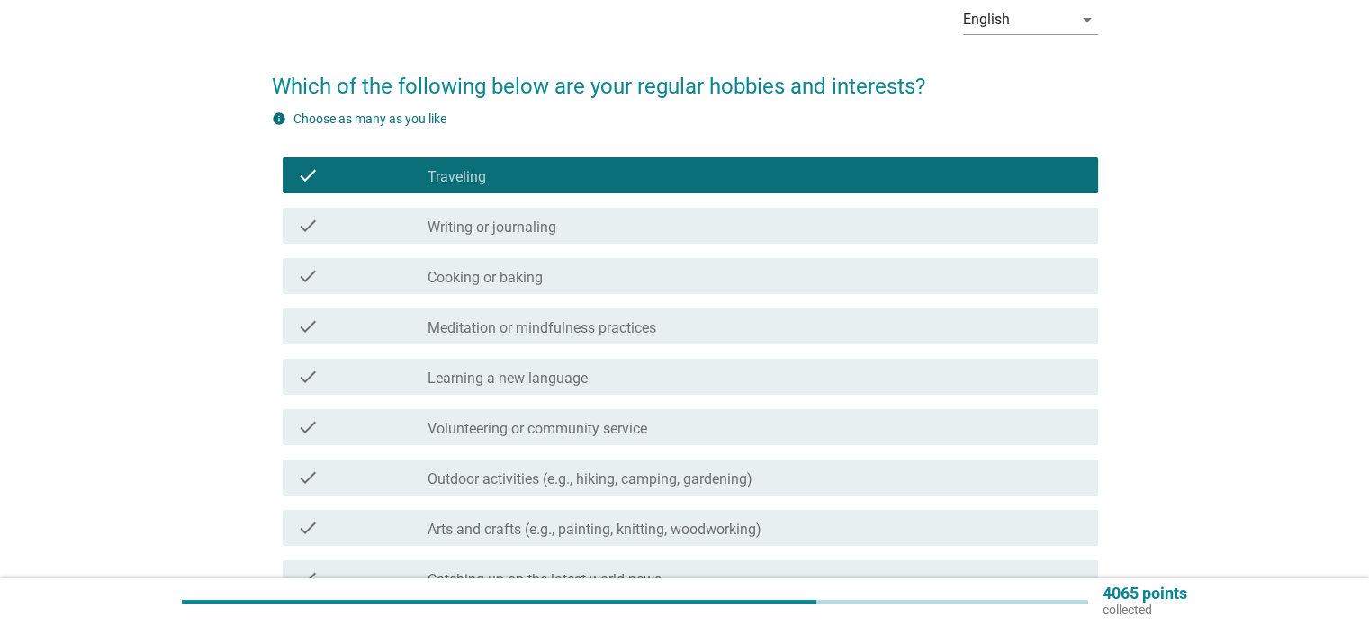
click at [986, 347] on div "check check_box_outline_blank Meditation or mindfulness practices" at bounding box center [685, 326] width 826 height 50
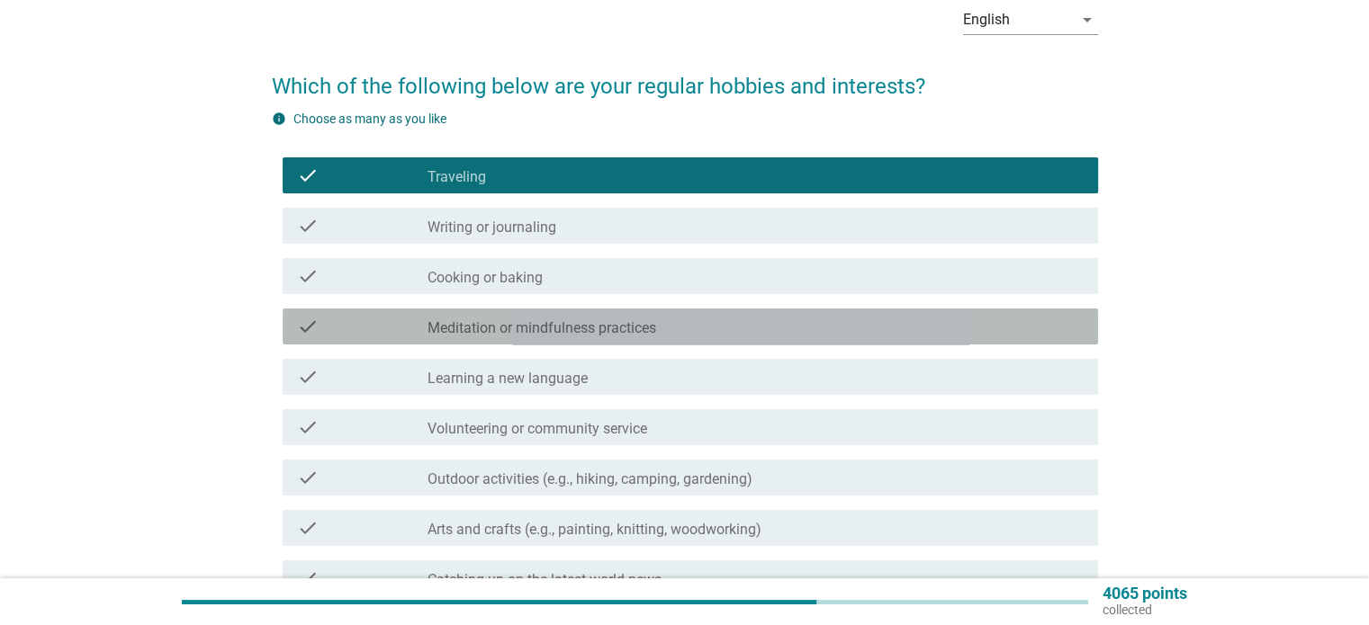
click at [988, 333] on div "check_box_outline_blank Meditation or mindfulness practices" at bounding box center [754, 327] width 655 height 22
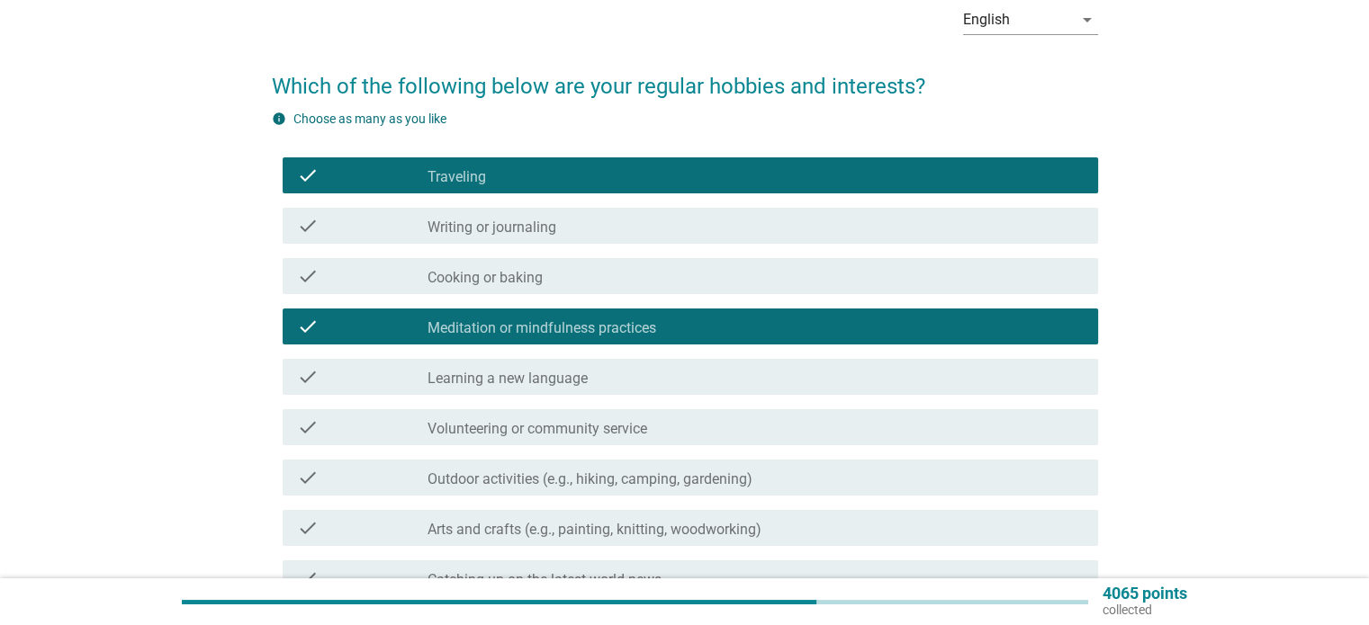
click at [988, 333] on div "check_box_outline_blank Meditation or mindfulness practices" at bounding box center [754, 327] width 655 height 22
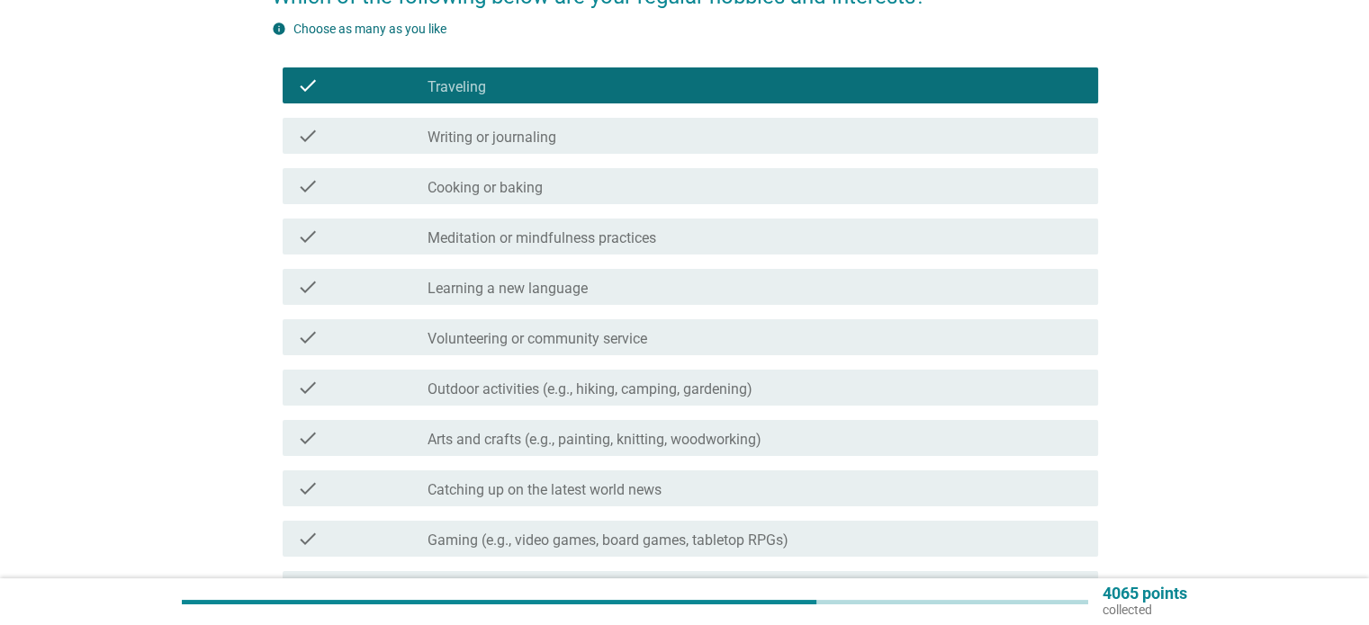
click at [990, 373] on div "check check_box_outline_blank Outdoor activities (e.g., hiking, camping, garden…" at bounding box center [690, 388] width 815 height 36
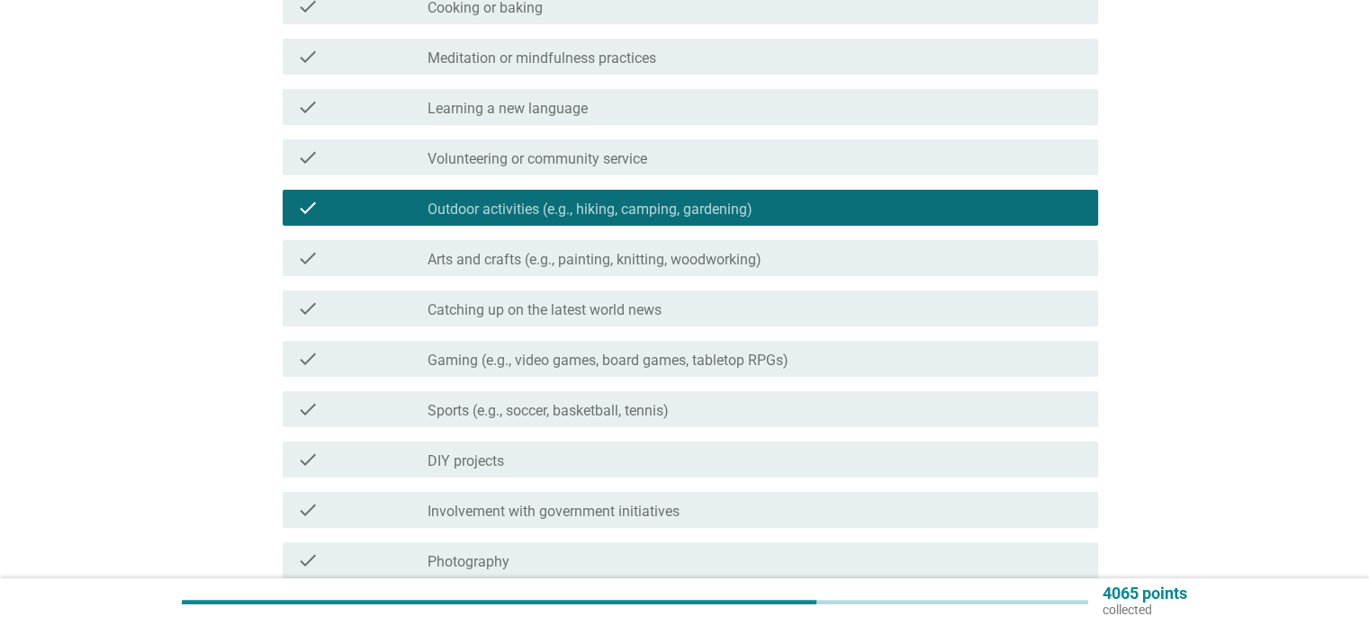
click at [986, 373] on div "check check_box_outline_blank Gaming (e.g., video games, board games, tabletop …" at bounding box center [690, 359] width 815 height 36
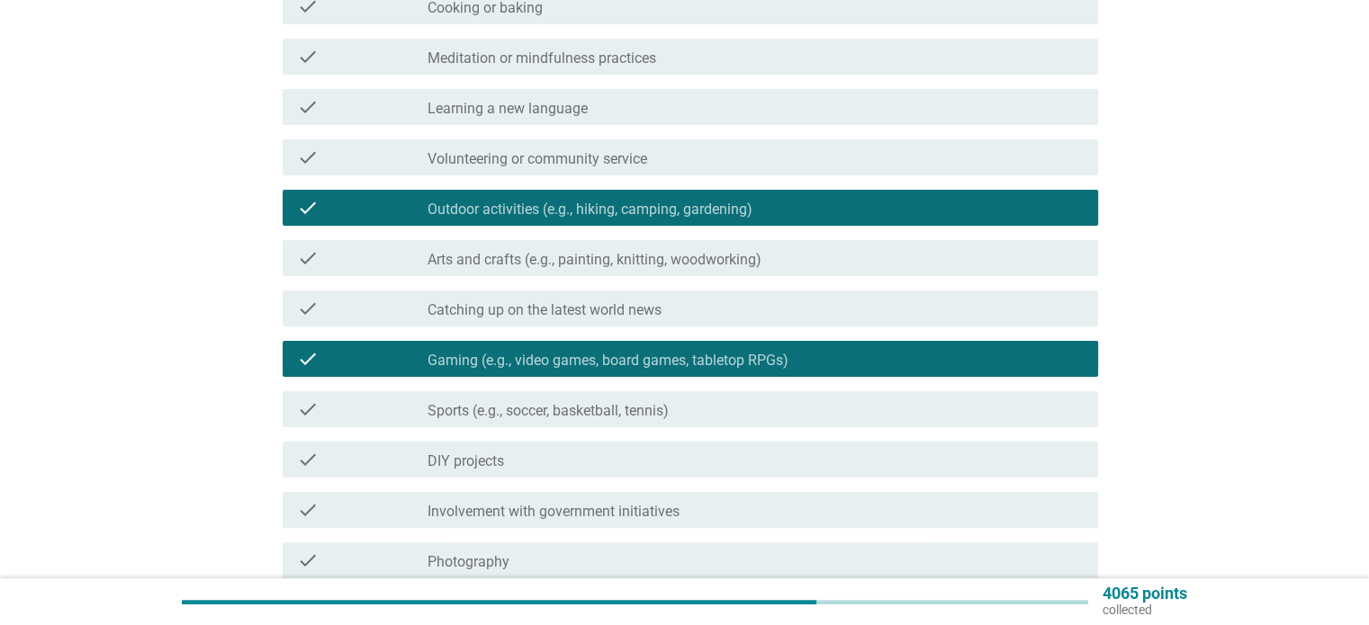
click at [988, 417] on div "check_box_outline_blank Sports (e.g., soccer, basketball, tennis)" at bounding box center [754, 410] width 655 height 22
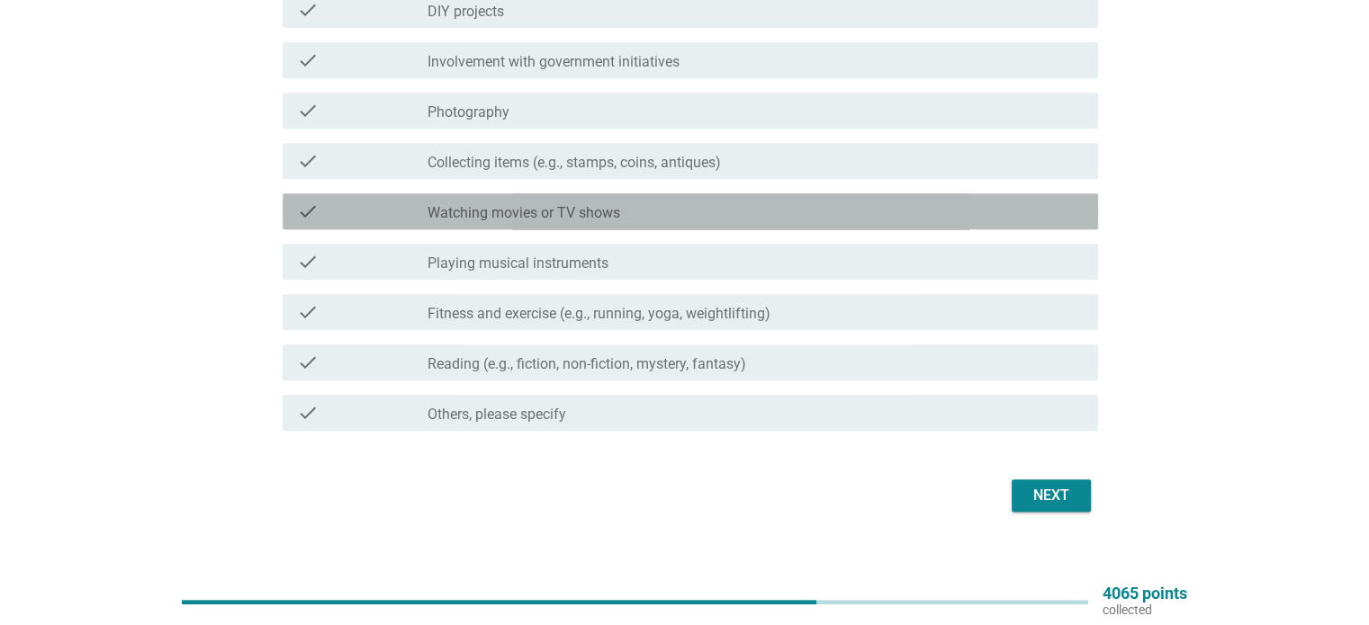
click at [894, 216] on div "check_box_outline_blank Watching movies or TV shows" at bounding box center [754, 212] width 655 height 22
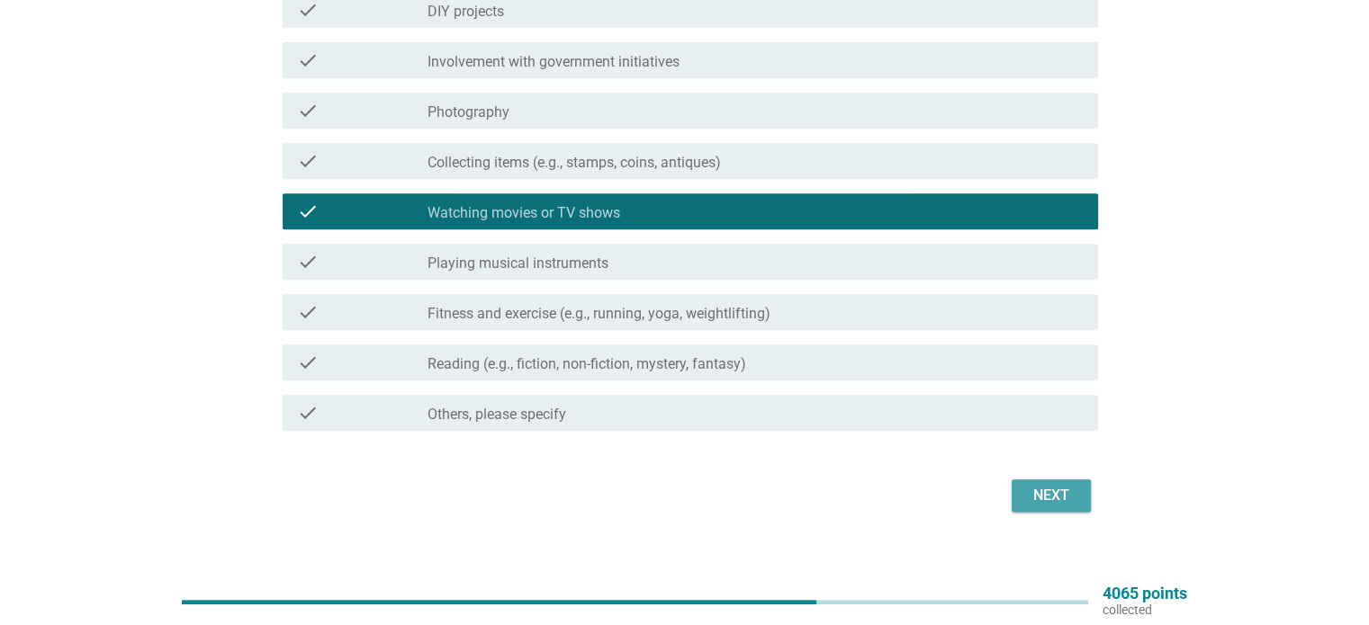
click at [1065, 488] on div "Next" at bounding box center [1051, 496] width 50 height 22
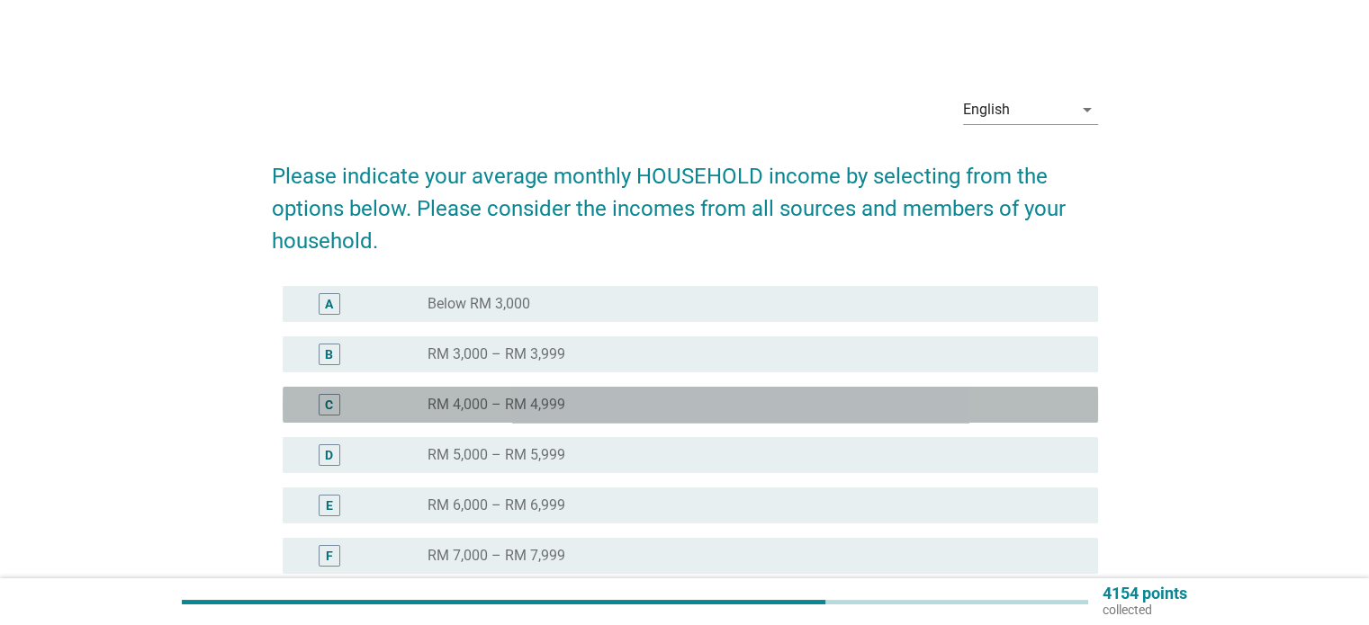
click at [989, 391] on div "C radio_button_unchecked RM 4,000 – RM 4,999" at bounding box center [690, 405] width 815 height 36
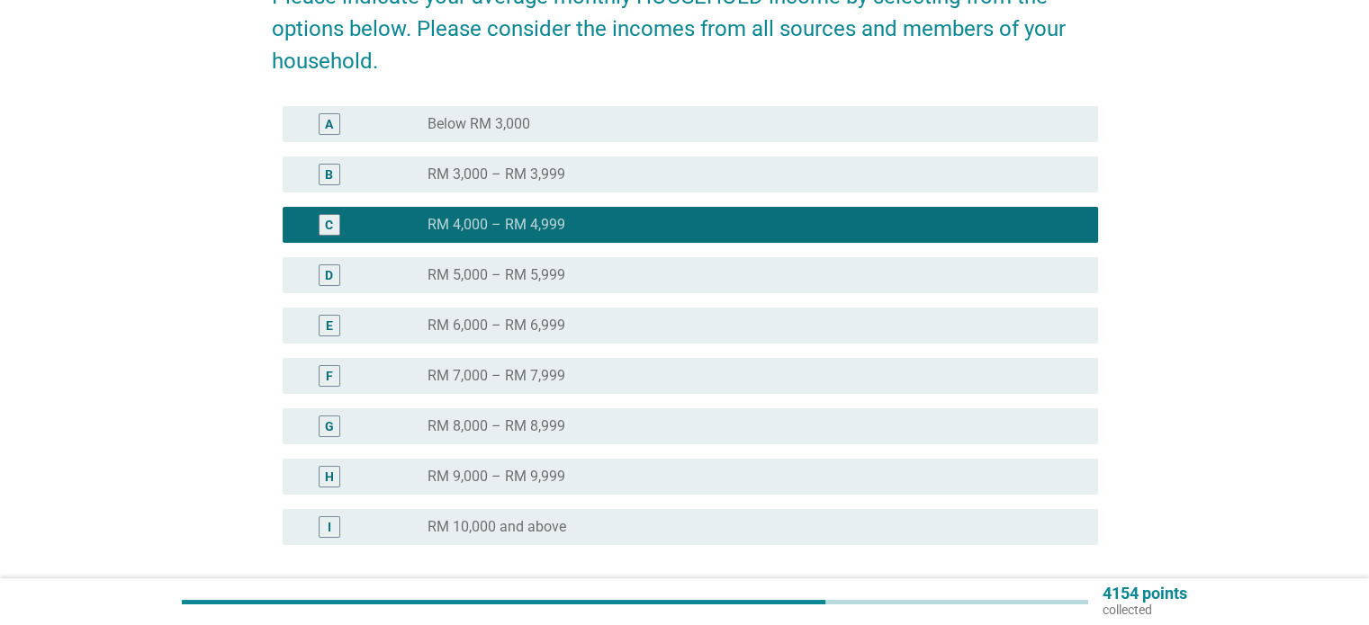
click at [956, 287] on div "D radio_button_unchecked RM 5,000 – RM 5,999" at bounding box center [690, 275] width 815 height 36
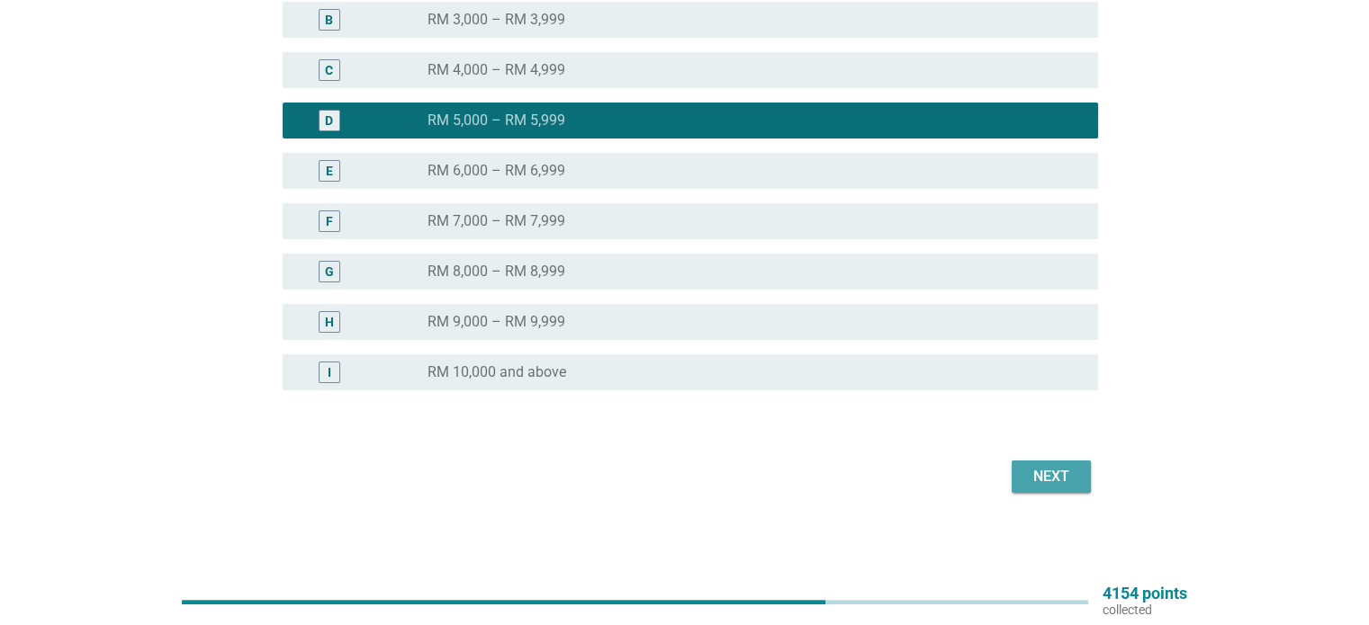
click at [1068, 466] on div "Next" at bounding box center [1051, 477] width 50 height 22
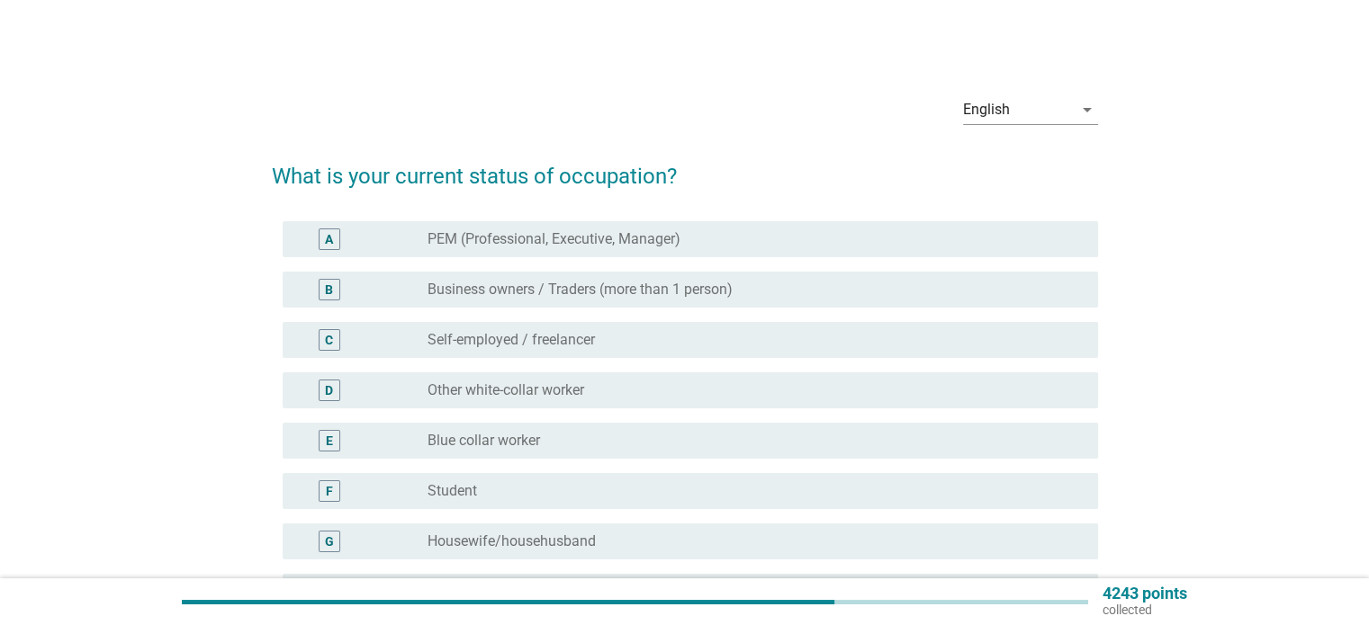
click at [968, 247] on div "radio_button_unchecked PEM (Professional, Executive, Manager)" at bounding box center [747, 239] width 641 height 18
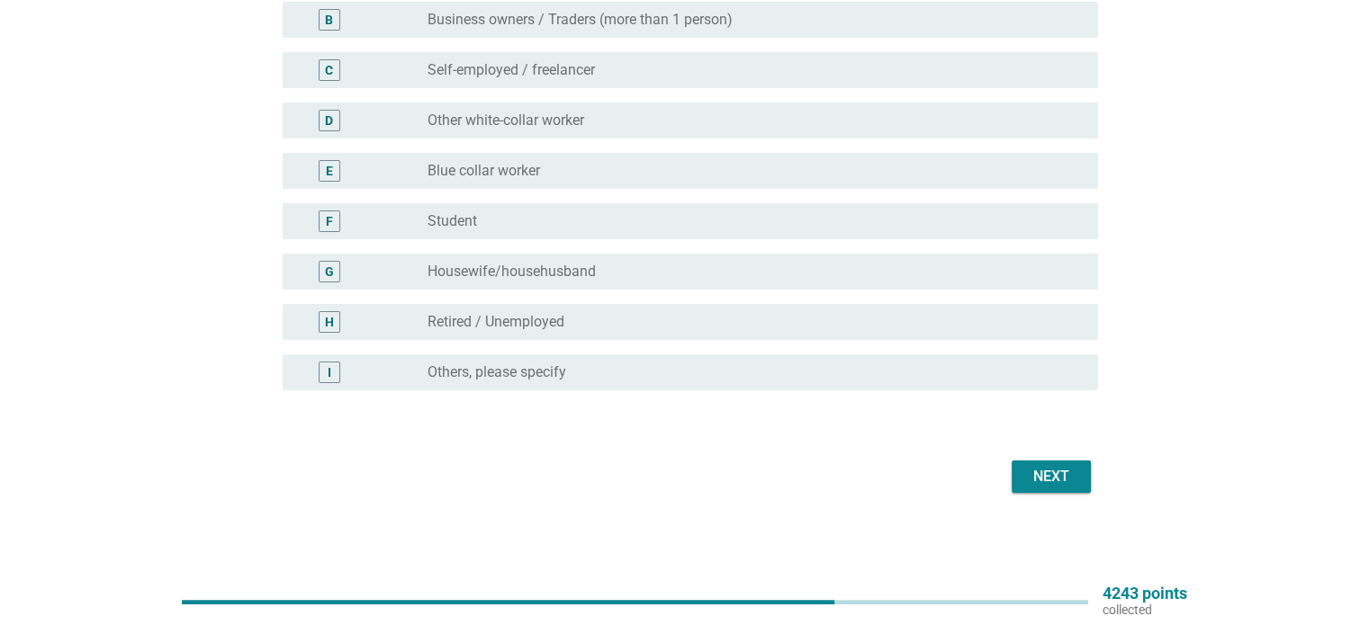
drag, startPoint x: 1046, startPoint y: 509, endPoint x: 1044, endPoint y: 499, distance: 10.3
click at [1046, 510] on div "English arrow_drop_down What is your current status of occupation? A radio_butt…" at bounding box center [684, 155] width 855 height 716
click at [1040, 486] on div "Next" at bounding box center [1051, 477] width 50 height 22
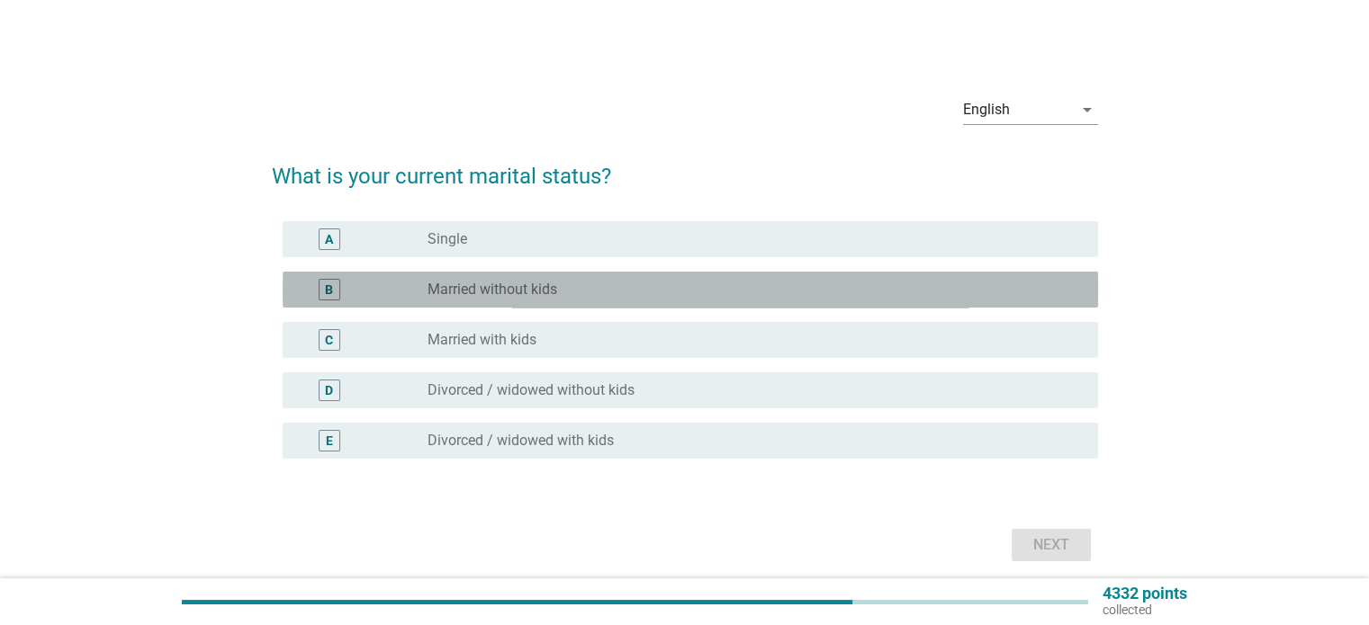
click at [875, 294] on div "radio_button_unchecked Married without kids" at bounding box center [747, 290] width 641 height 18
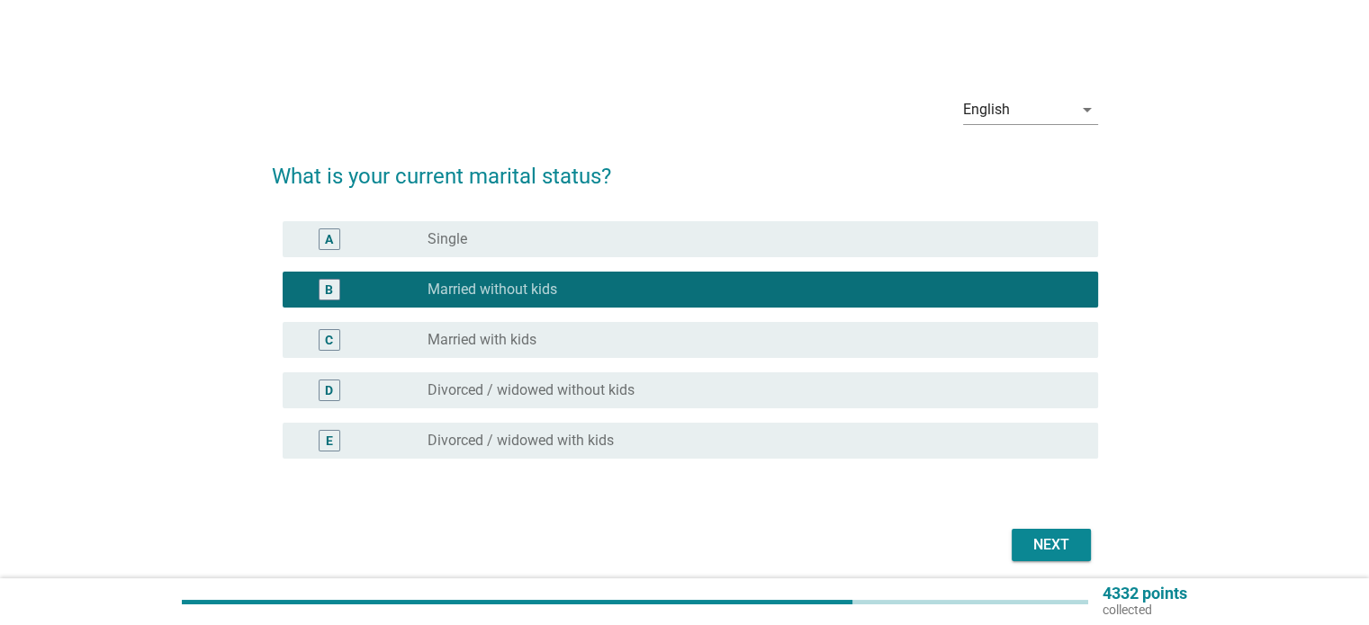
click at [892, 345] on div "radio_button_unchecked Married with kids" at bounding box center [747, 340] width 641 height 18
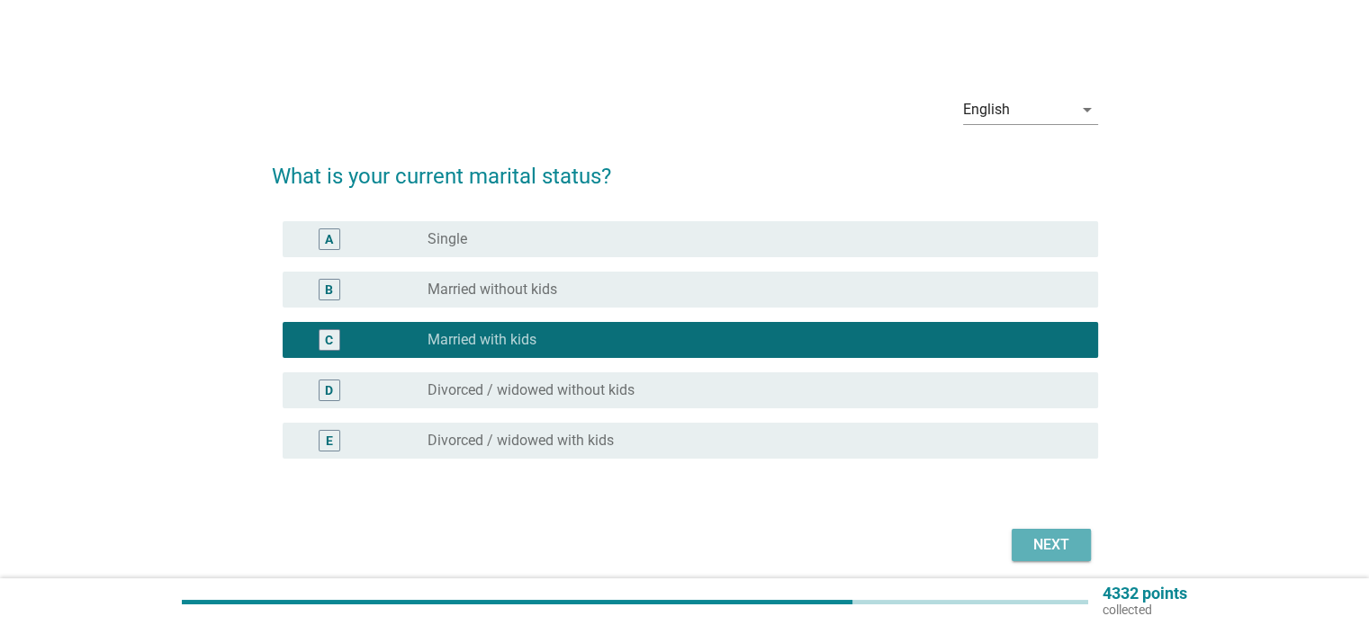
click at [1020, 551] on button "Next" at bounding box center [1050, 545] width 79 height 32
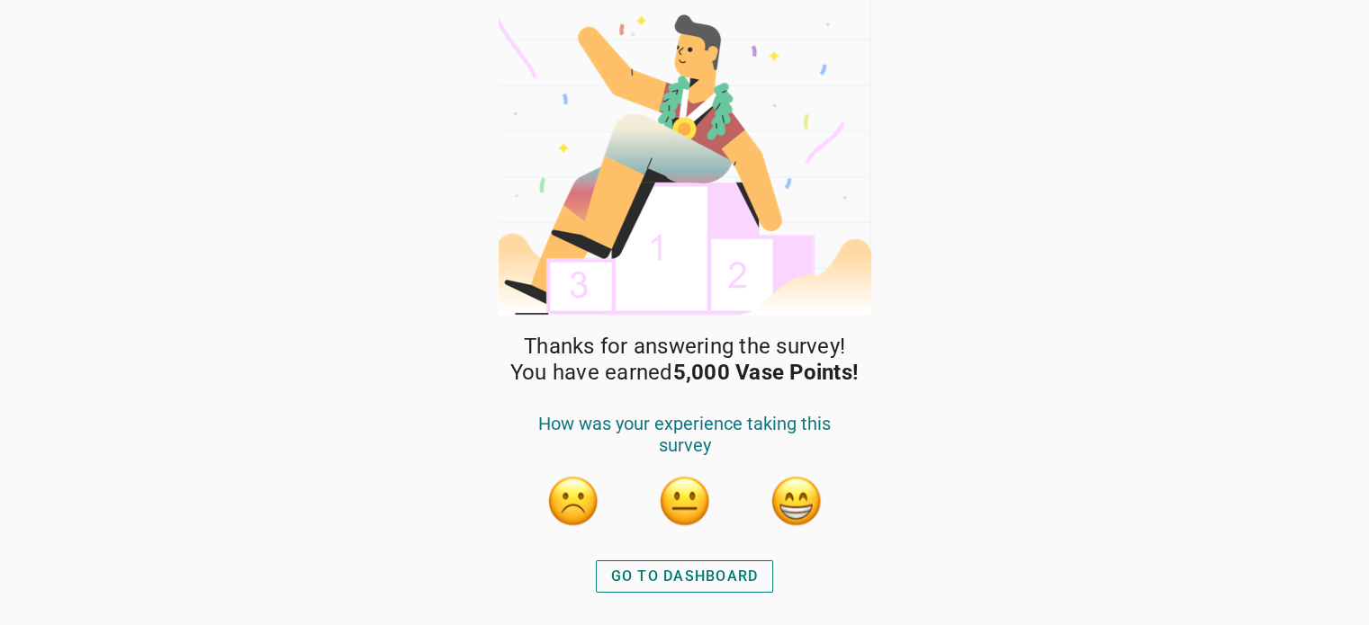
click at [741, 569] on div "GO TO DASHBOARD" at bounding box center [685, 577] width 148 height 22
